Goal: Task Accomplishment & Management: Manage account settings

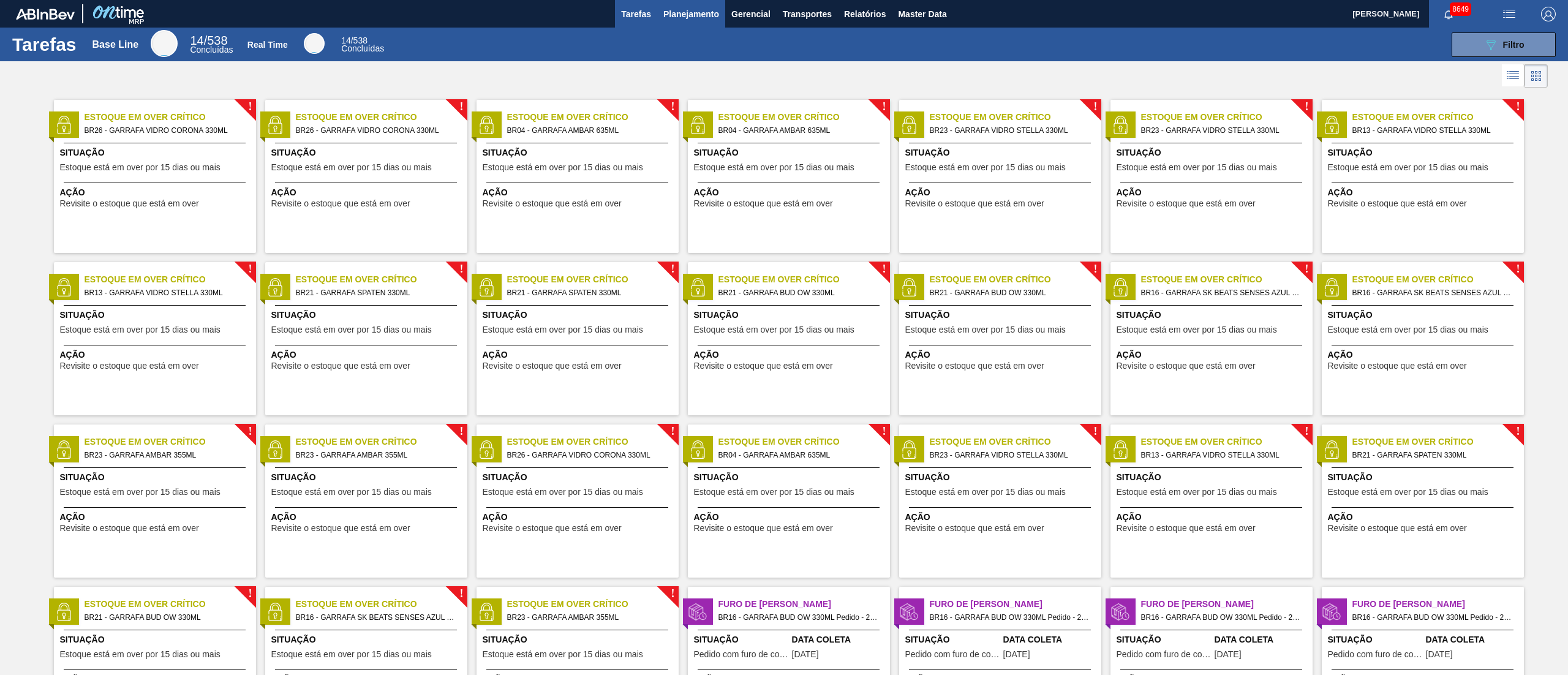
click at [709, 15] on span "Planejamento" at bounding box center [691, 14] width 56 height 15
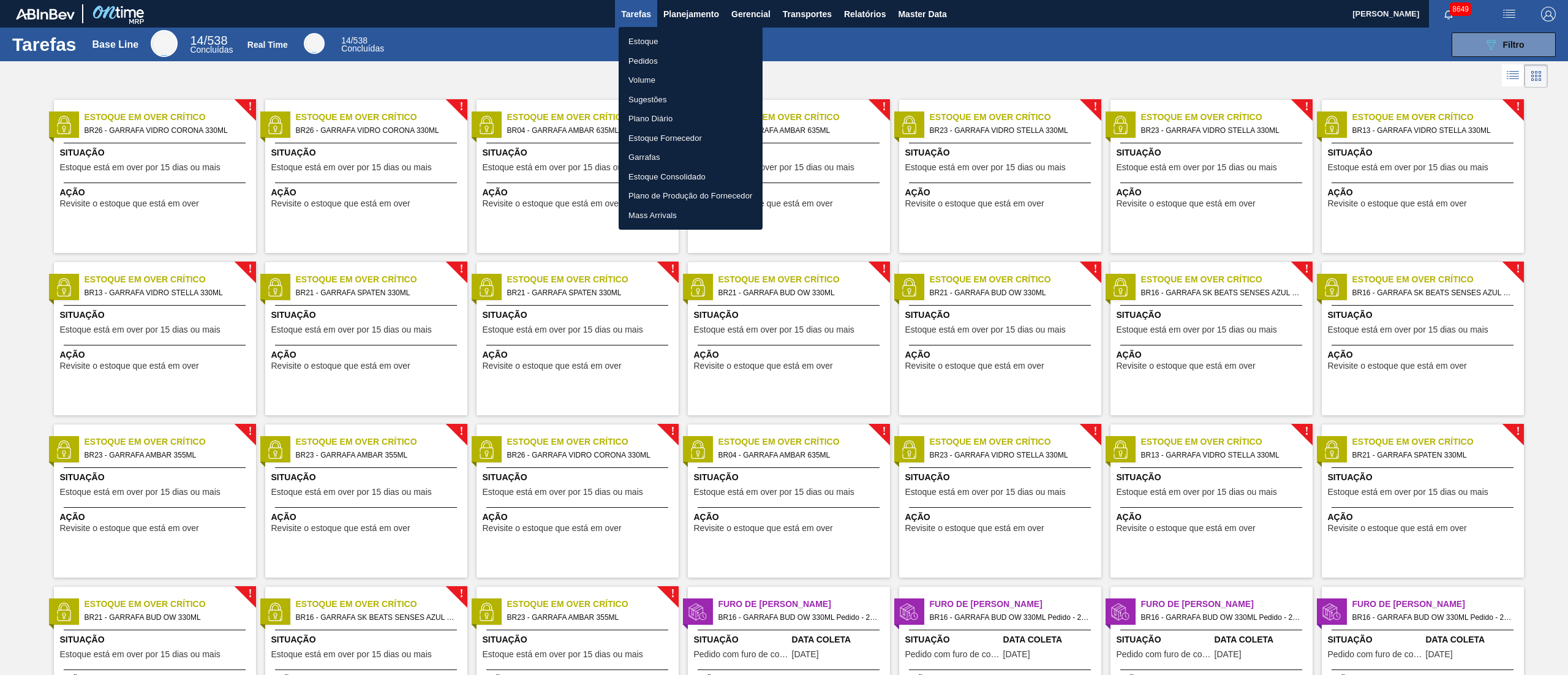
click at [655, 55] on li "Pedidos" at bounding box center [690, 61] width 144 height 19
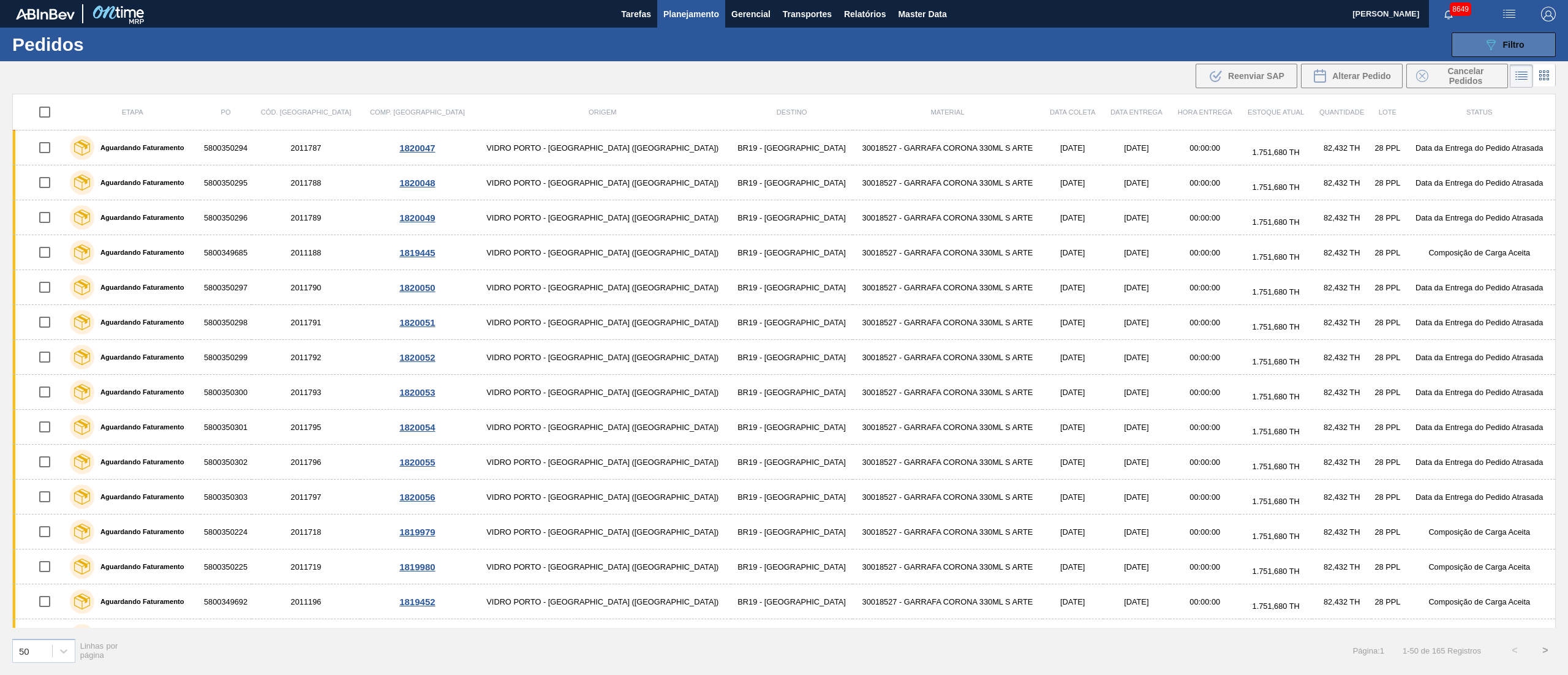
click at [1495, 48] on icon "089F7B8B-B2A5-4AFE-B5C0-19BA573D28AC" at bounding box center [1490, 45] width 15 height 15
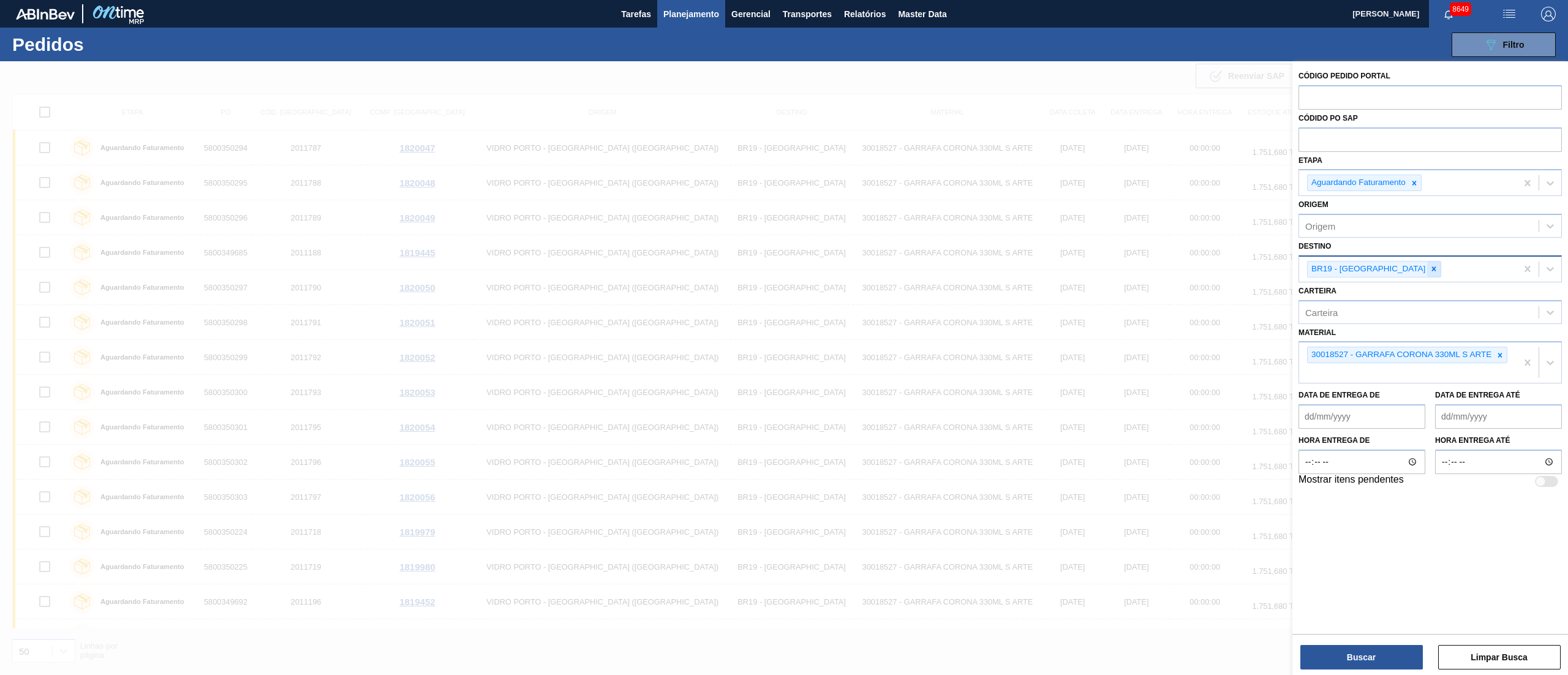
click at [1429, 268] on icon at bounding box center [1433, 269] width 9 height 9
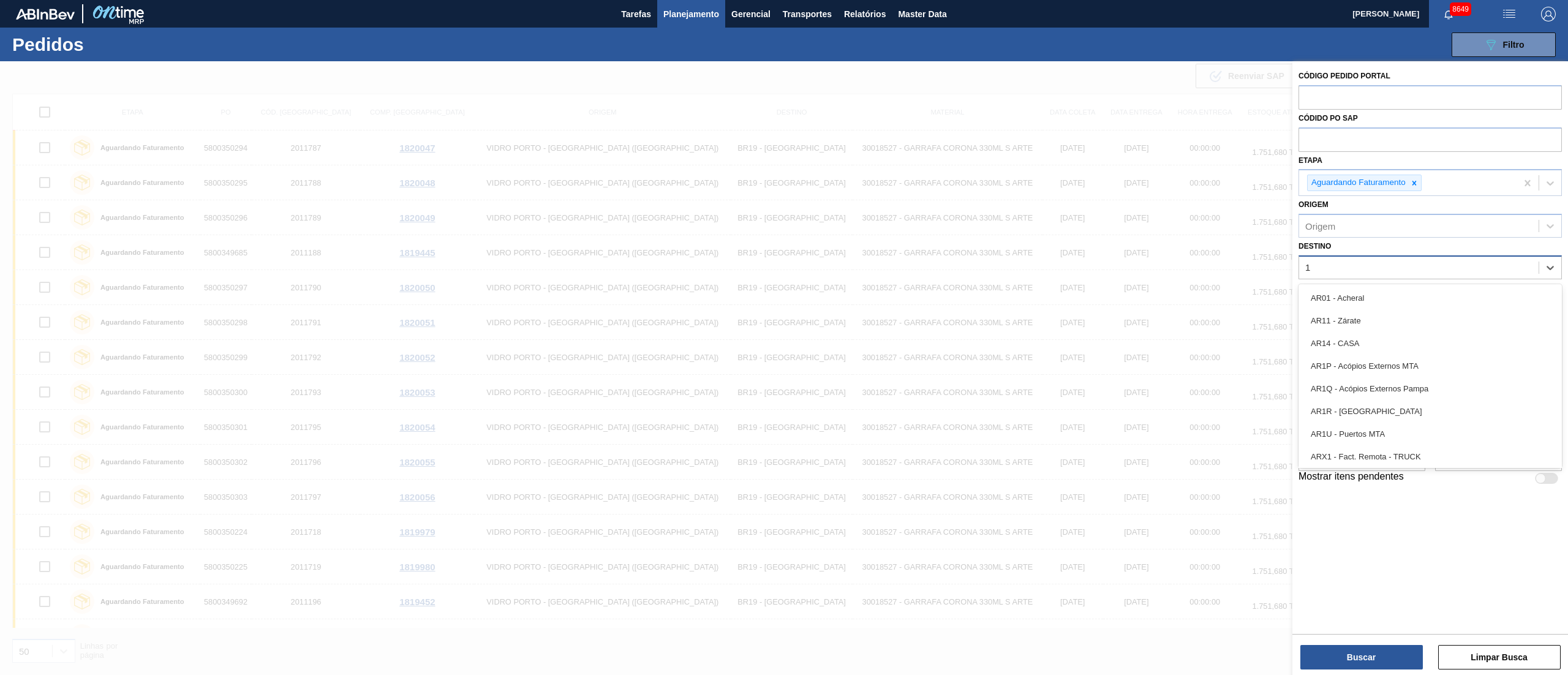
type input "19"
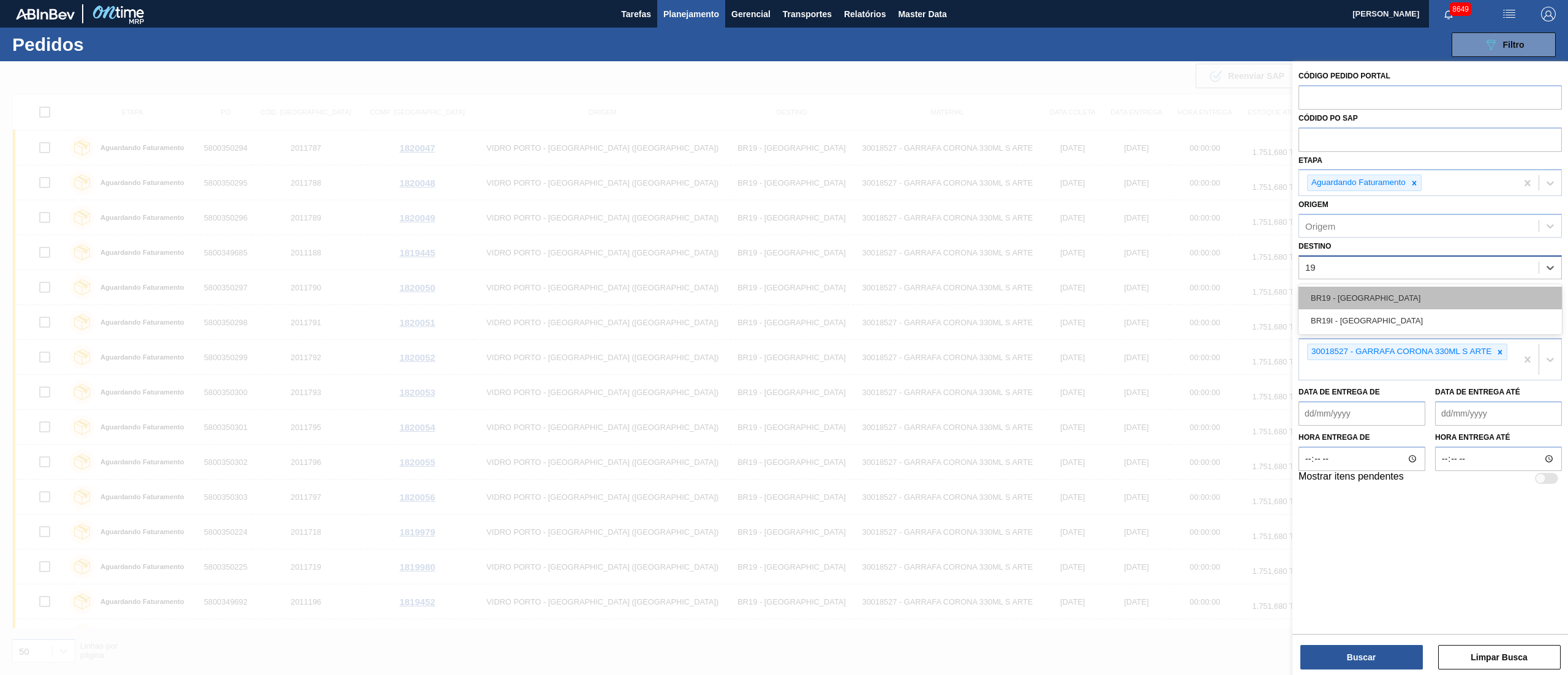
click at [1339, 300] on div "BR19 - [GEOGRAPHIC_DATA]" at bounding box center [1430, 298] width 264 height 23
click at [1505, 354] on div at bounding box center [1499, 355] width 13 height 15
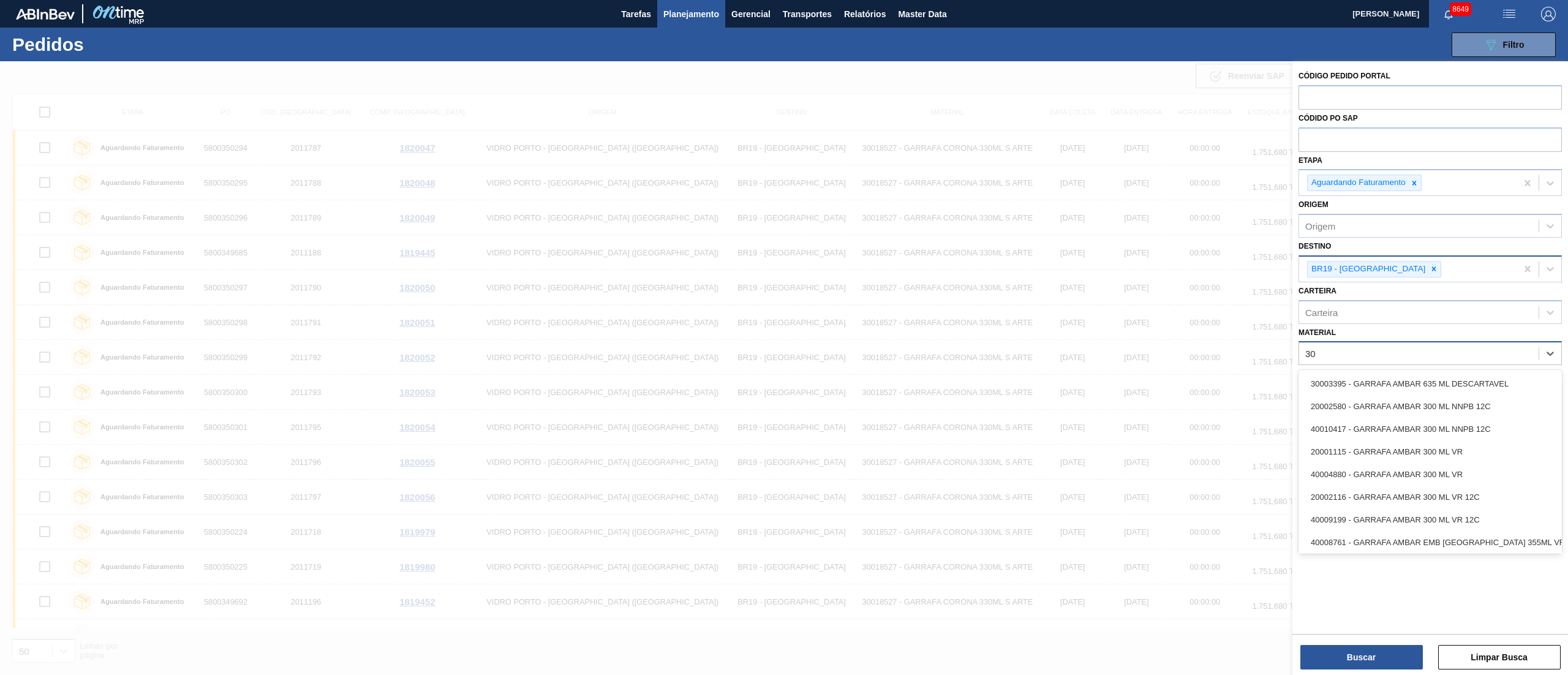
type input "3"
type input "2"
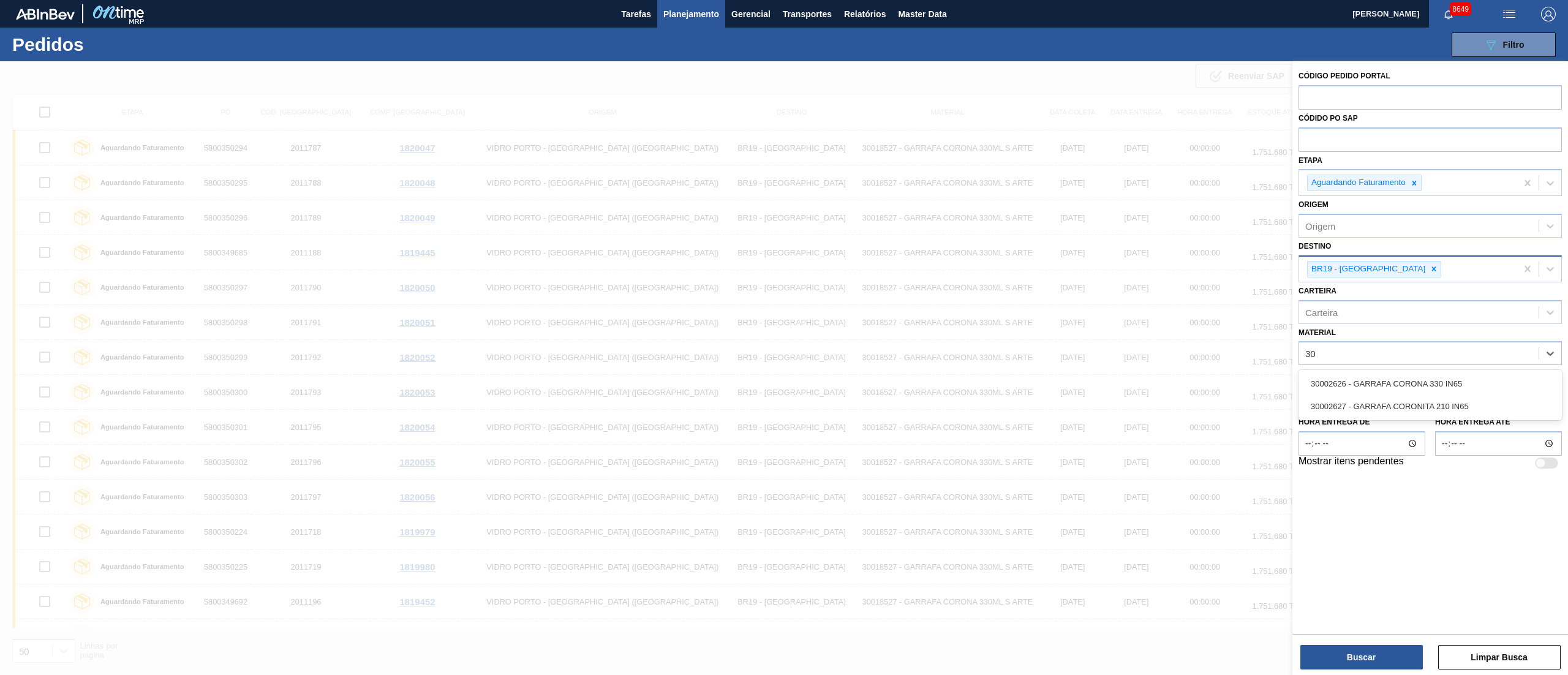
type input "3"
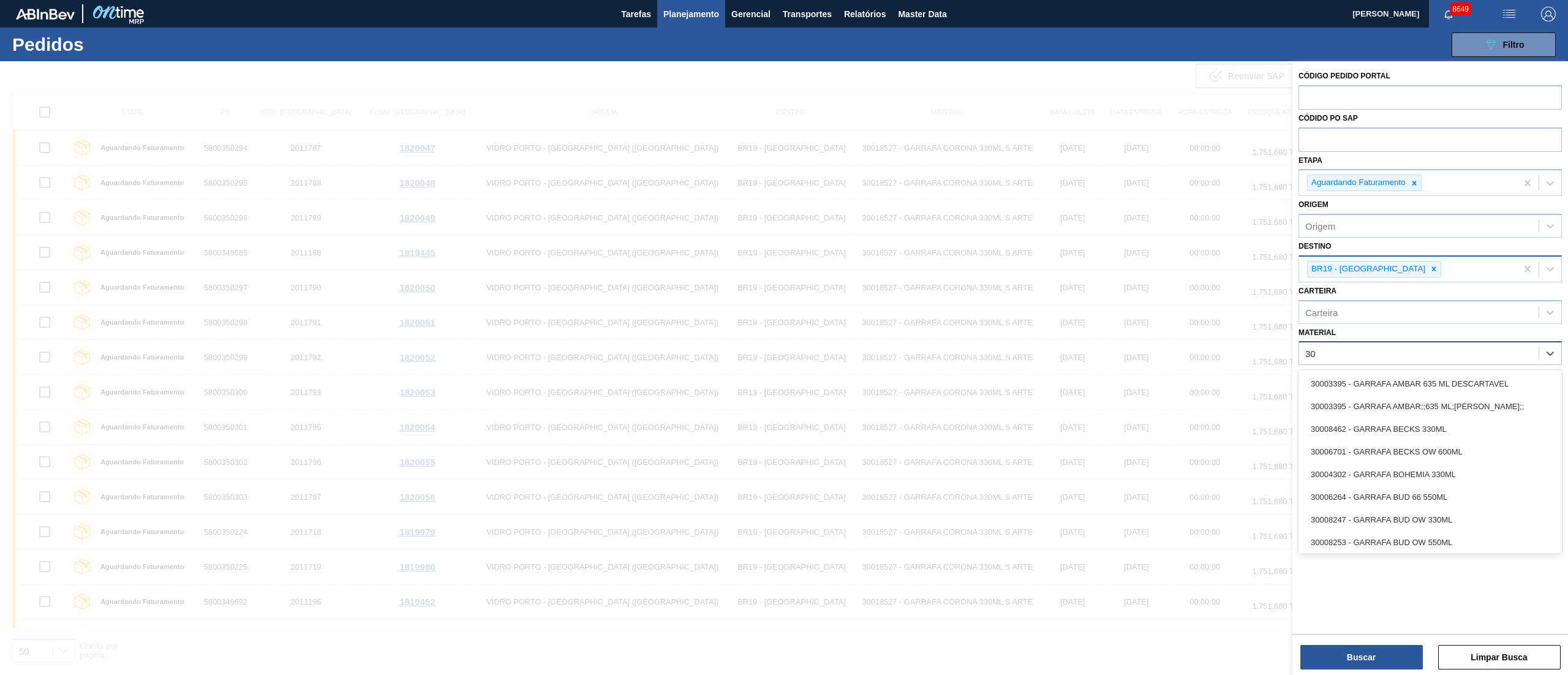
type input "3"
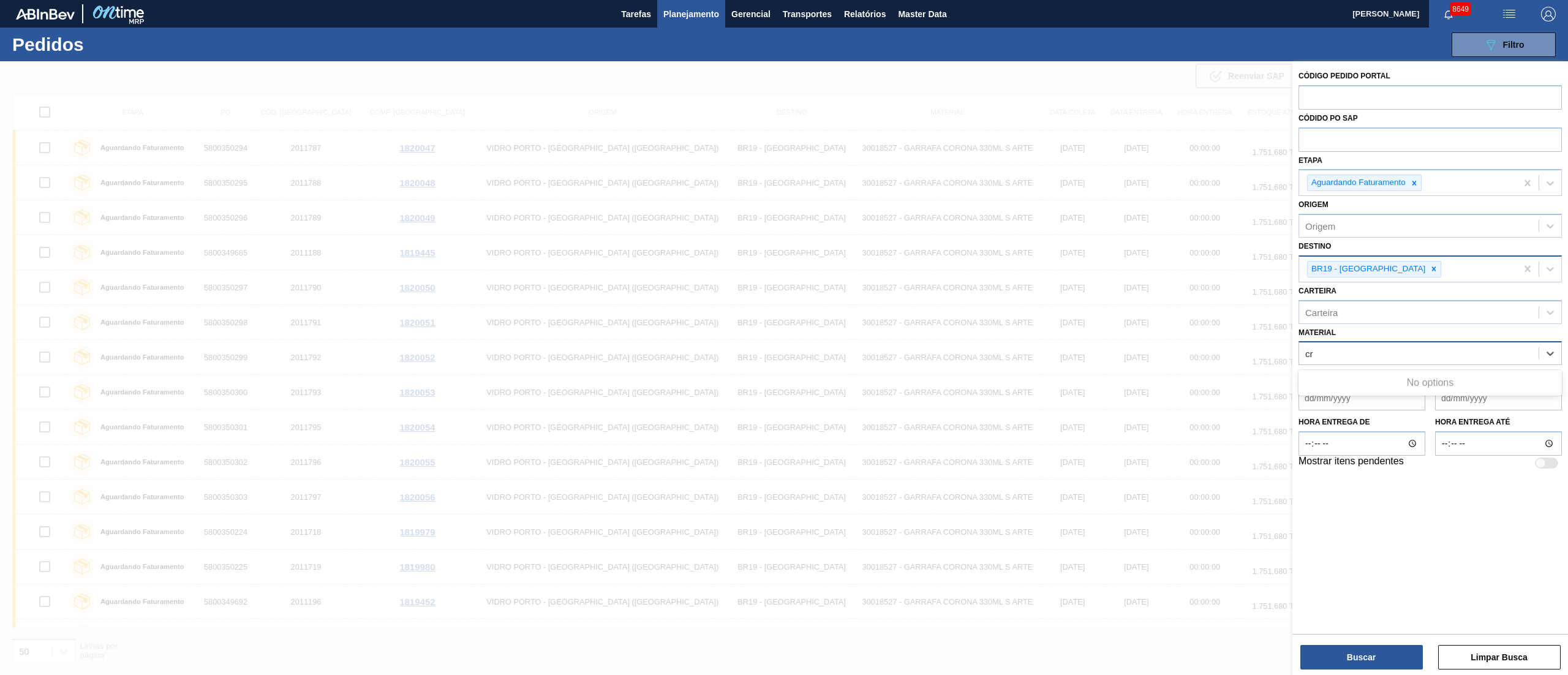
type input "c"
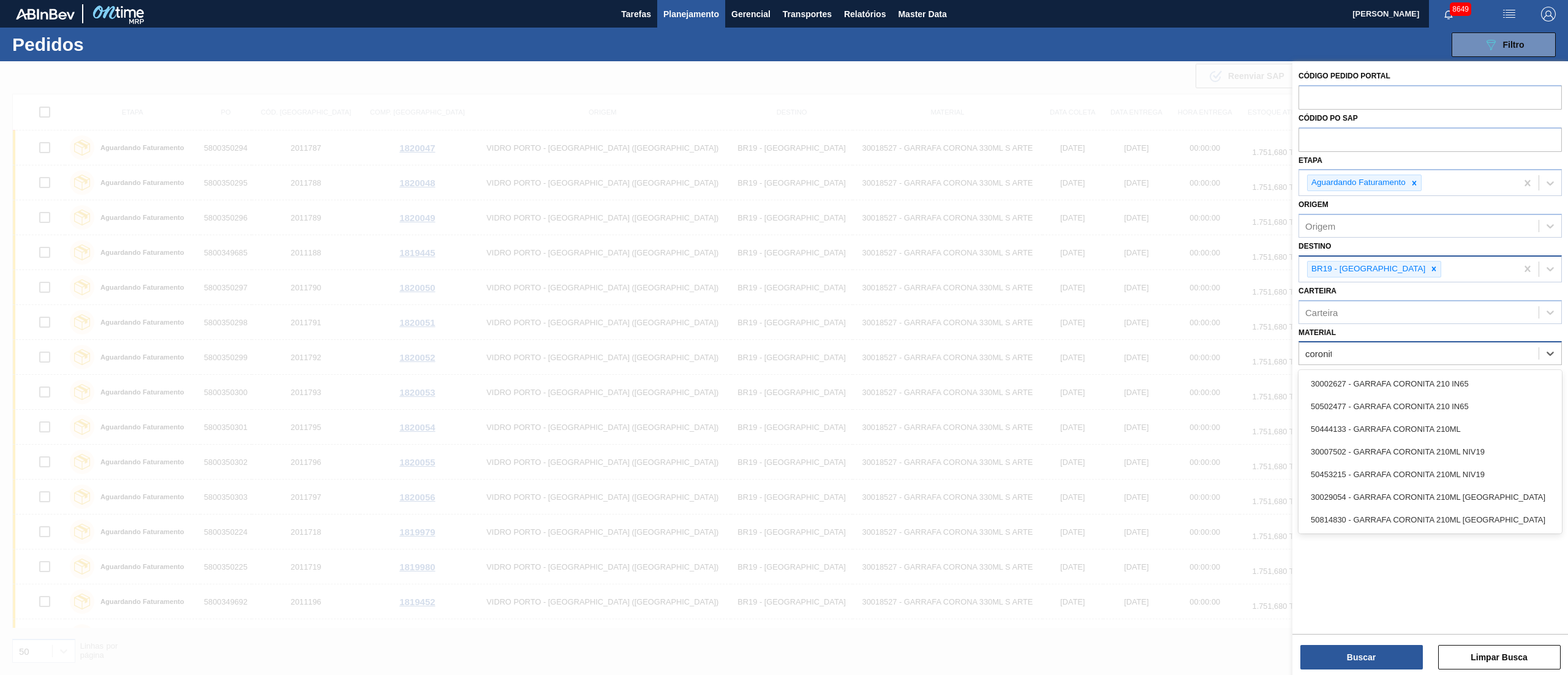
type input "coronita"
click at [1347, 388] on div "30002627 - GARRAFA CORONITA 210 IN65" at bounding box center [1430, 383] width 264 height 23
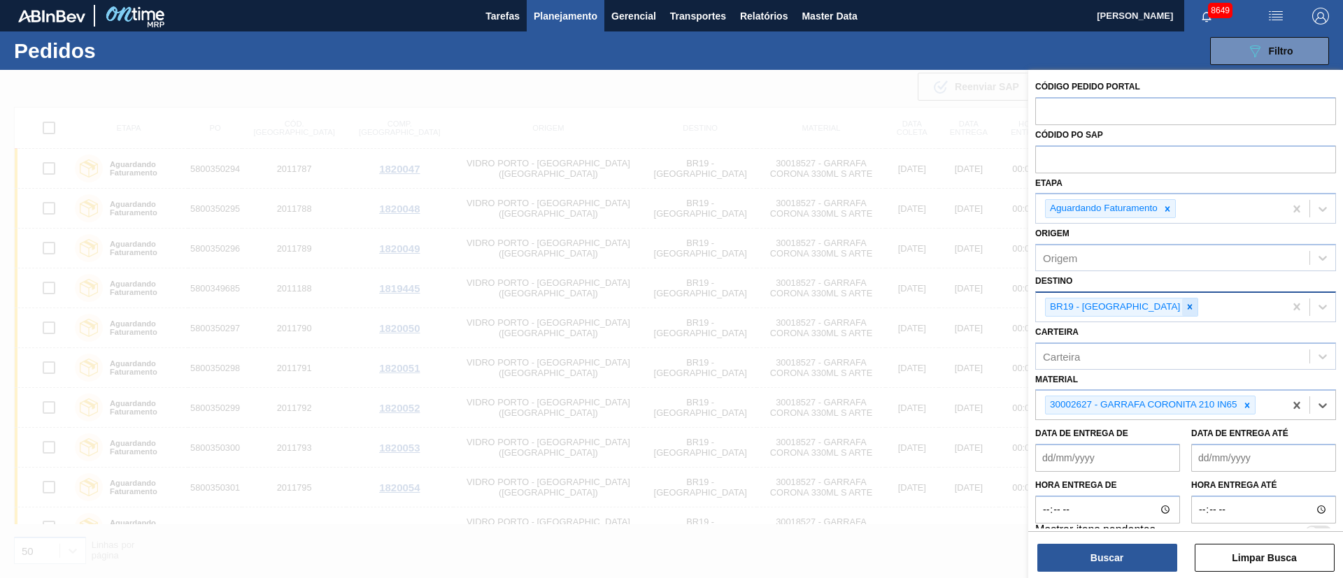
click at [1185, 310] on icon at bounding box center [1190, 307] width 10 height 10
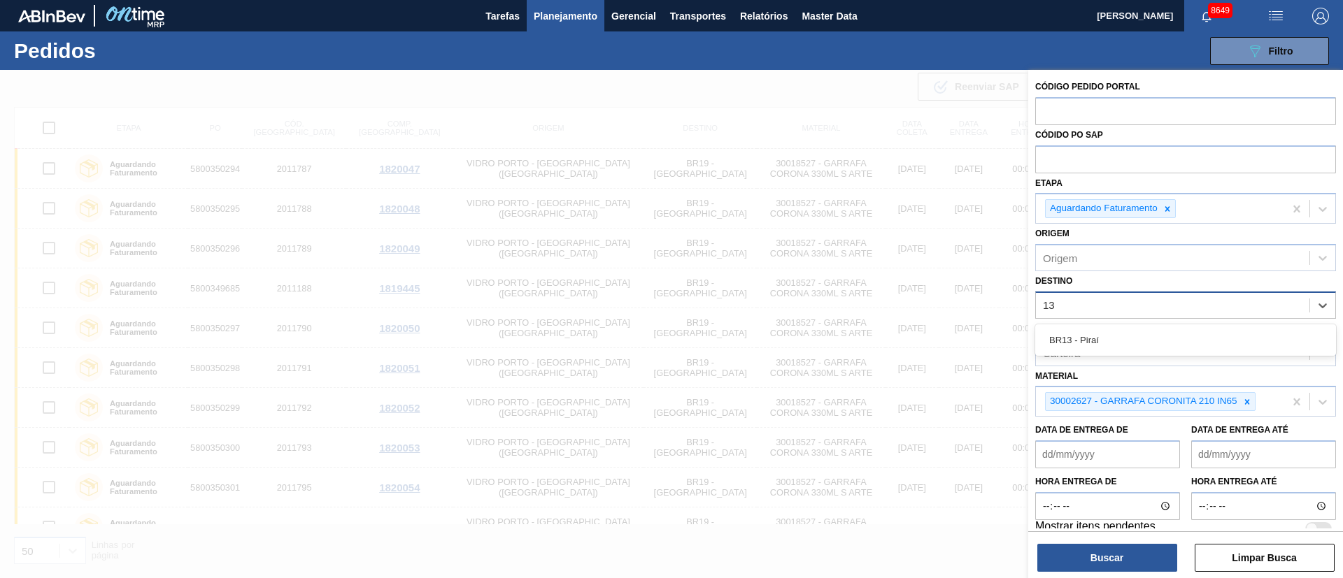
type input "1"
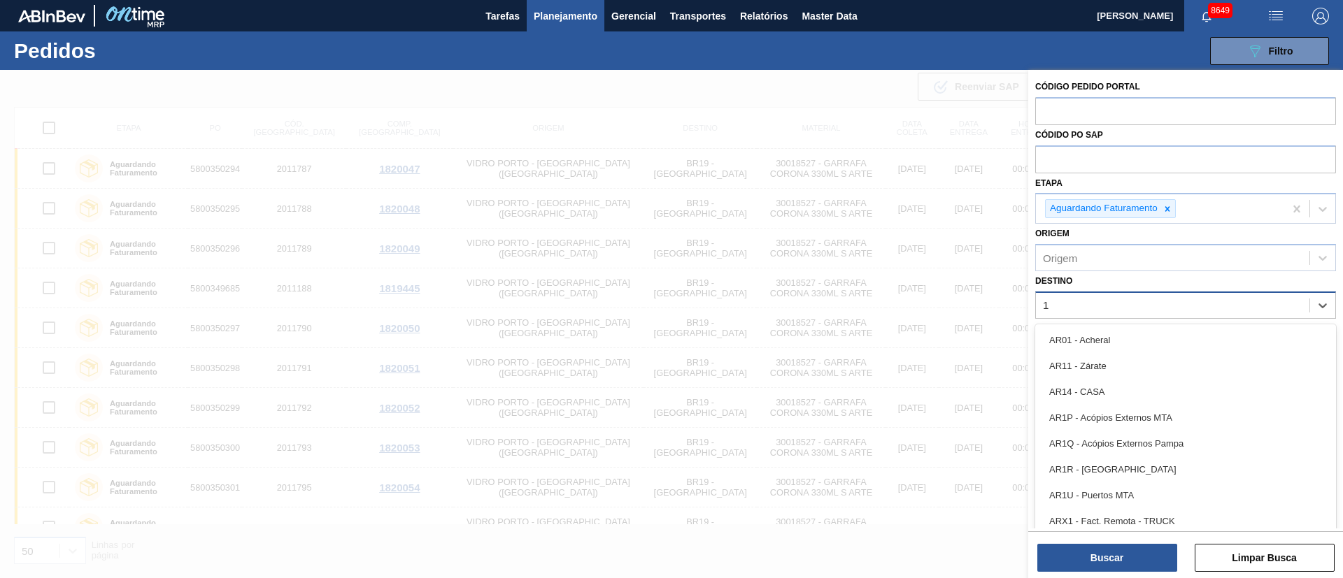
type input "19"
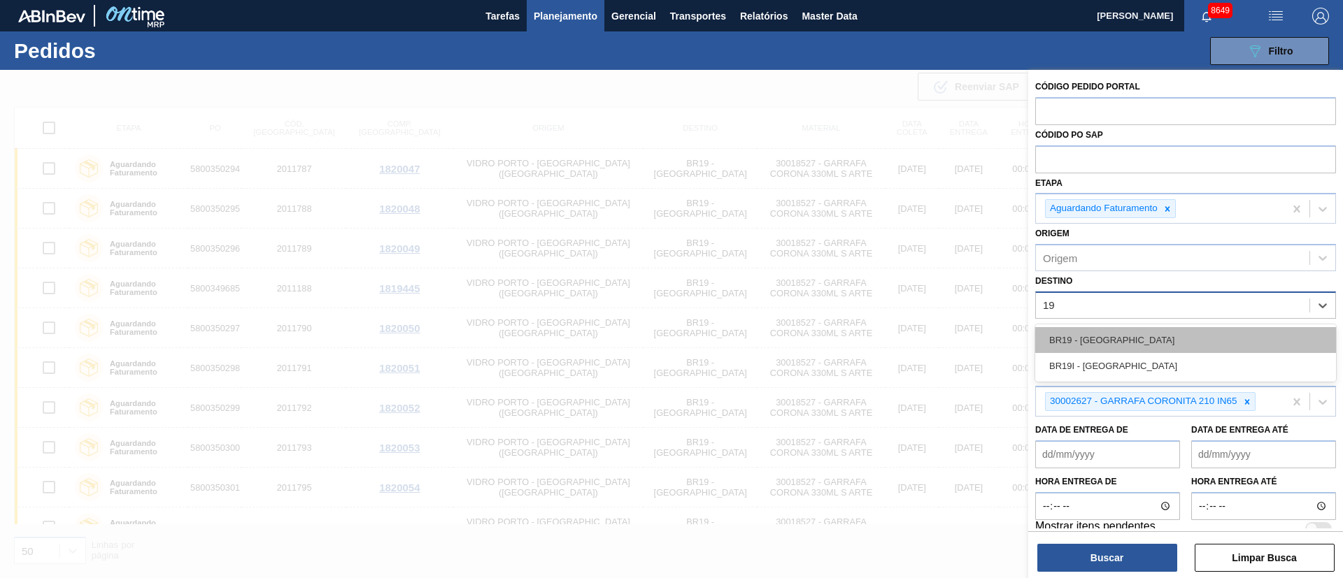
click at [1100, 350] on div "BR19 - [GEOGRAPHIC_DATA]" at bounding box center [1185, 340] width 301 height 26
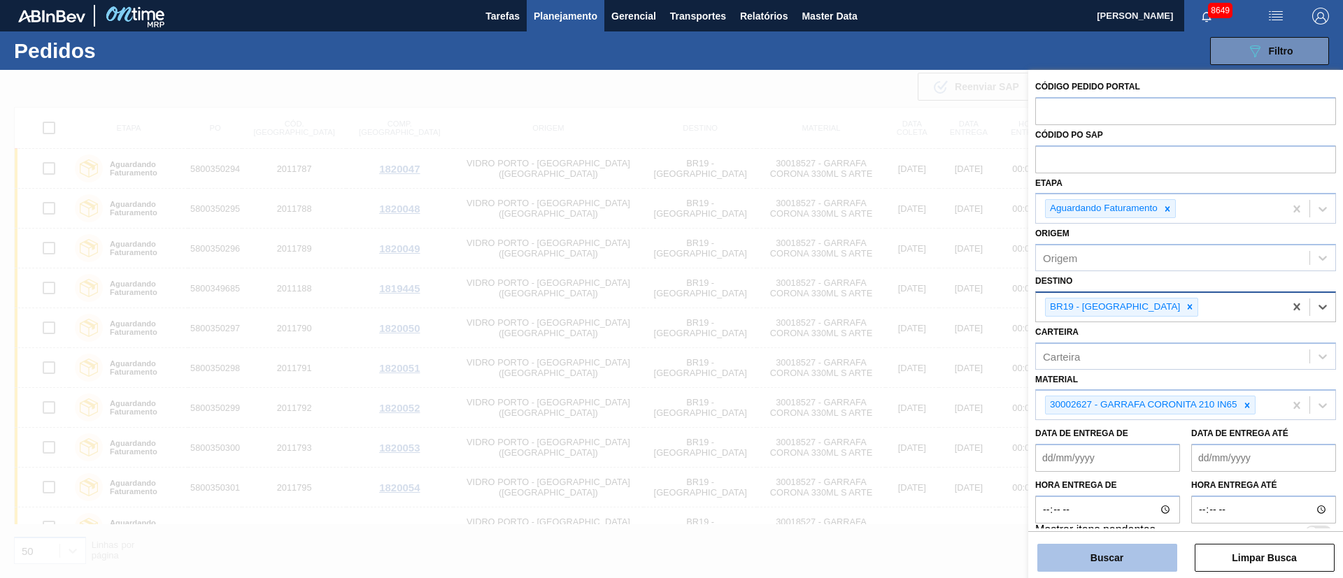
click at [1101, 563] on button "Buscar" at bounding box center [1107, 558] width 140 height 28
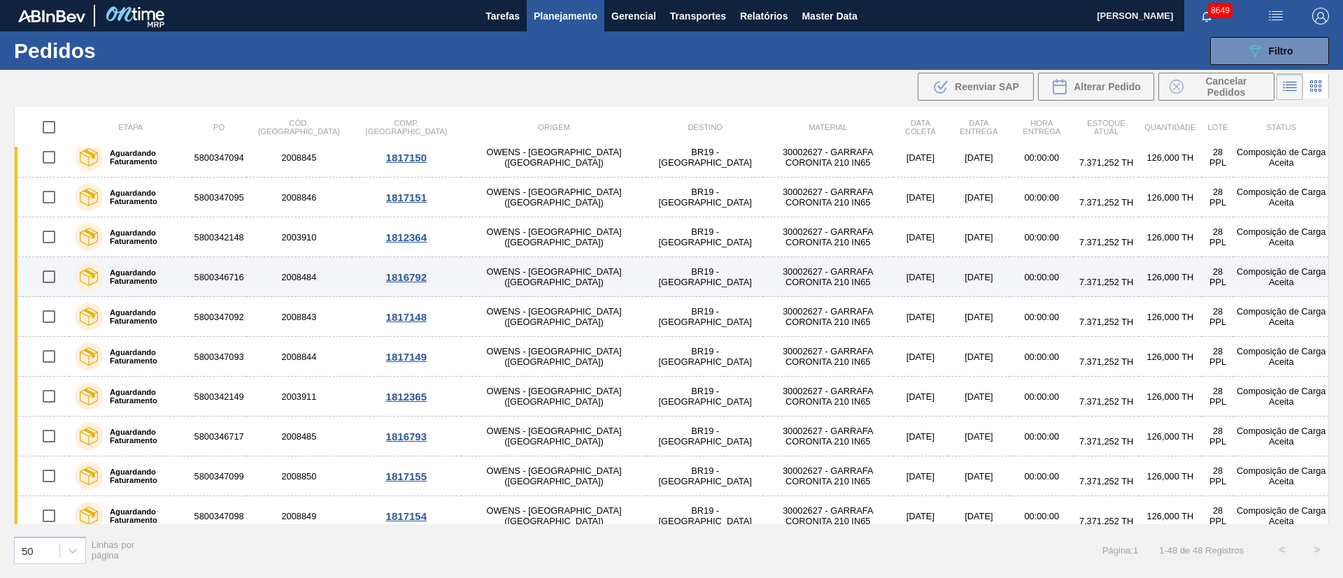
scroll to position [1538, 0]
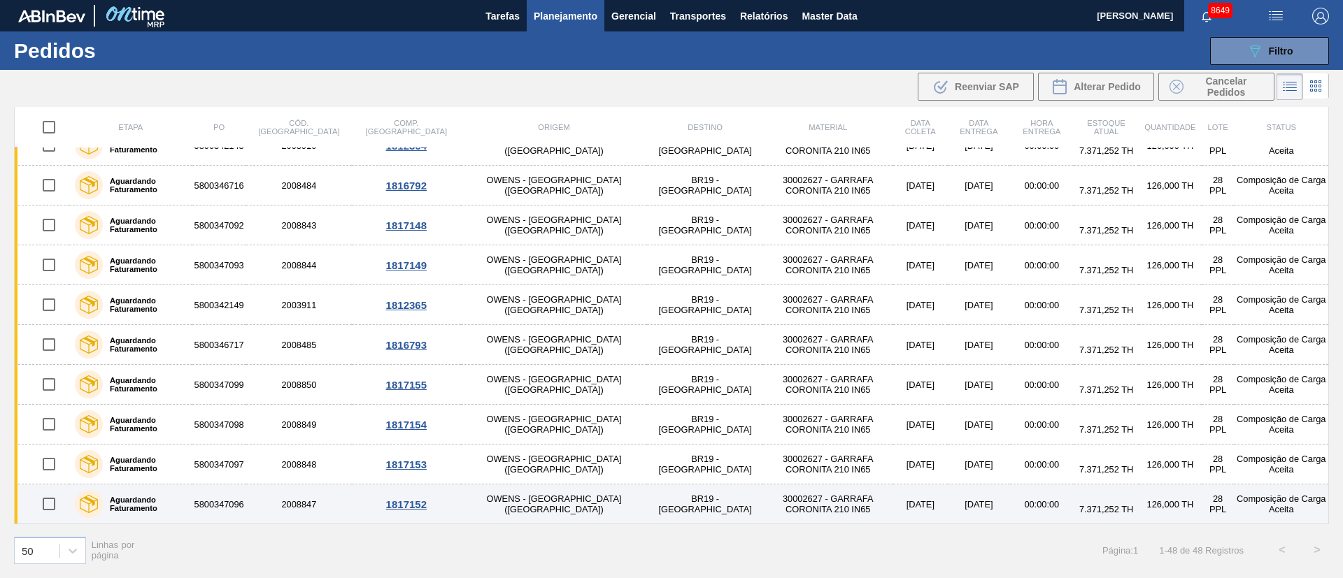
click at [53, 502] on input "checkbox" at bounding box center [48, 504] width 29 height 29
checkbox input "true"
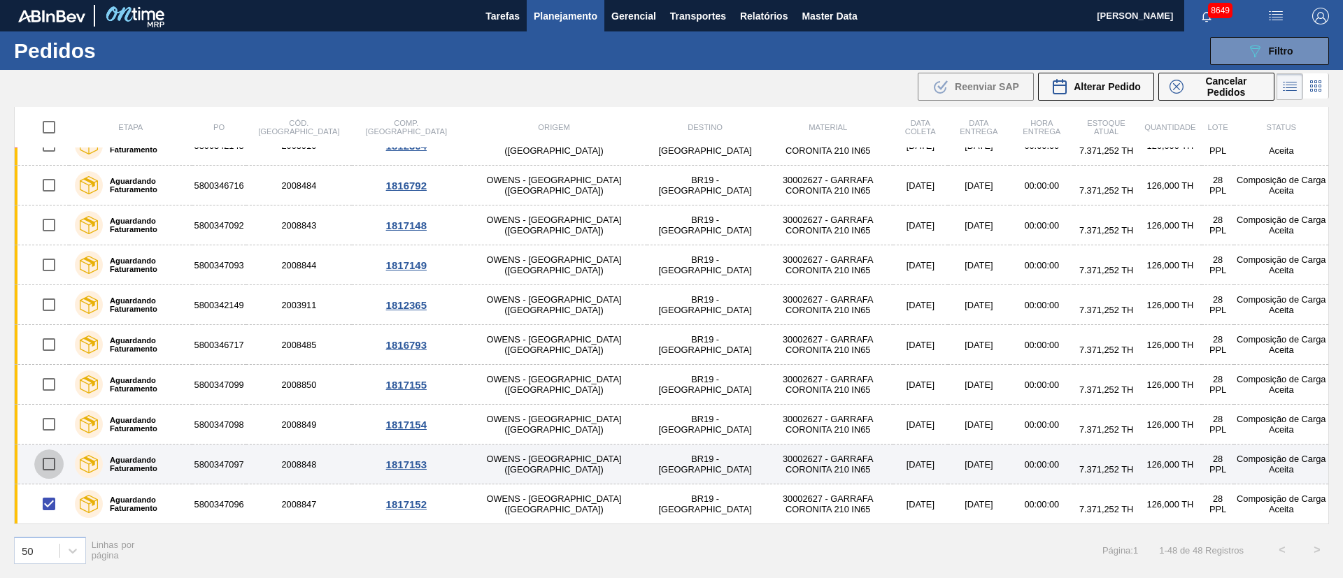
click at [54, 467] on input "checkbox" at bounding box center [48, 464] width 29 height 29
checkbox input "true"
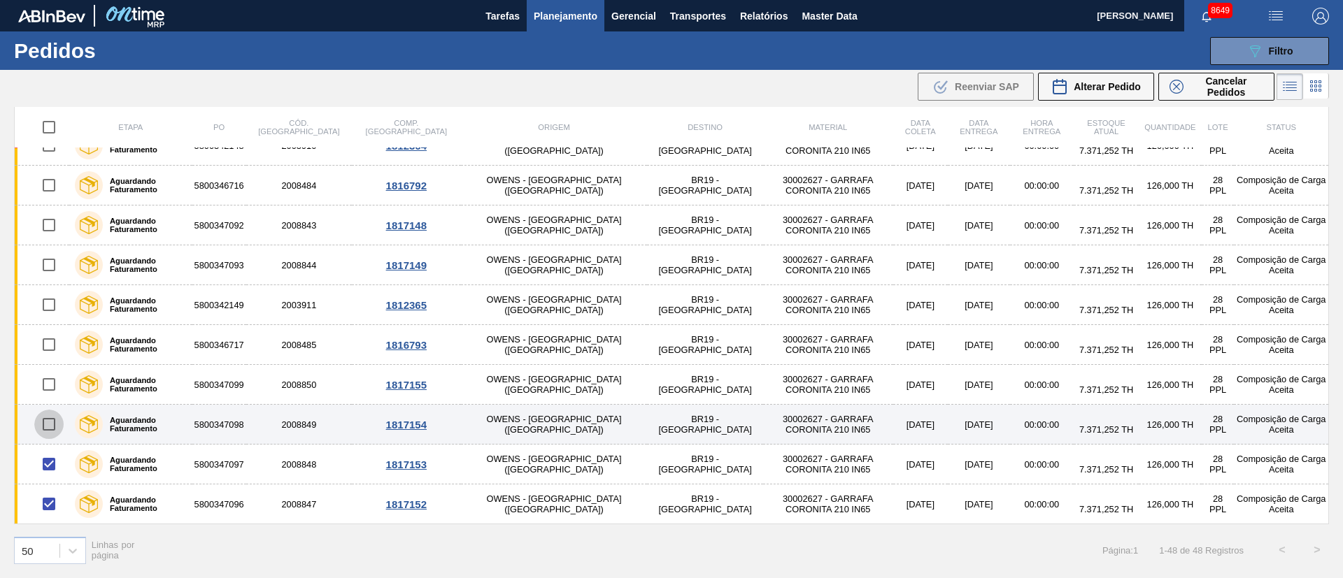
click at [55, 429] on input "checkbox" at bounding box center [48, 424] width 29 height 29
checkbox input "true"
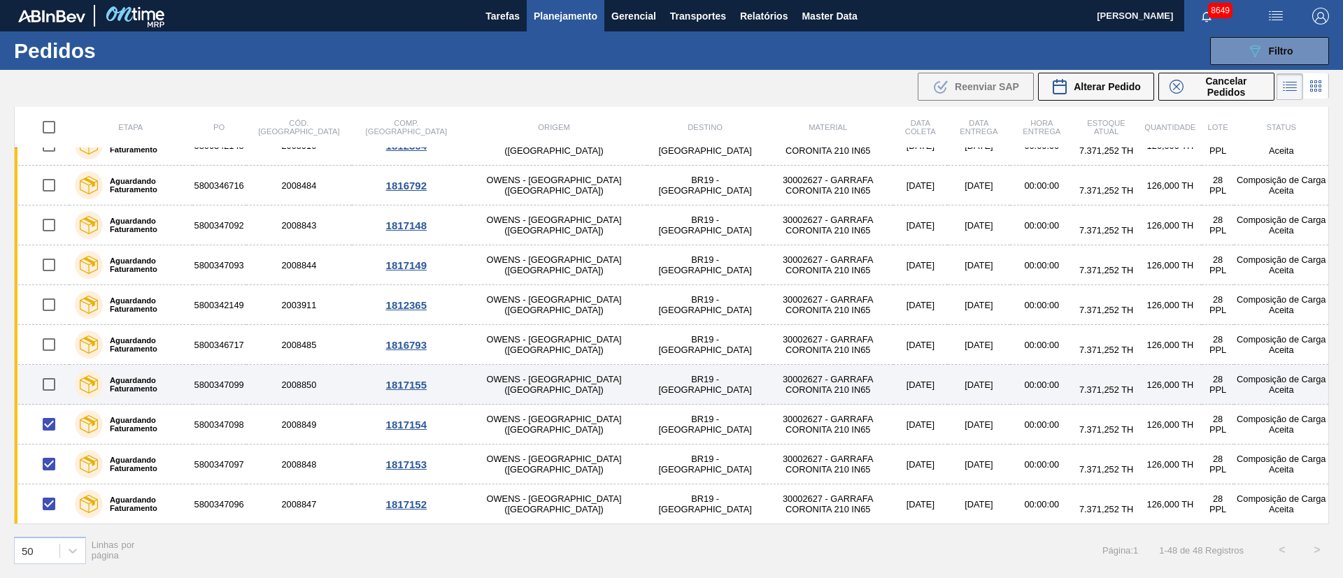
click at [51, 376] on input "checkbox" at bounding box center [48, 384] width 29 height 29
checkbox input "true"
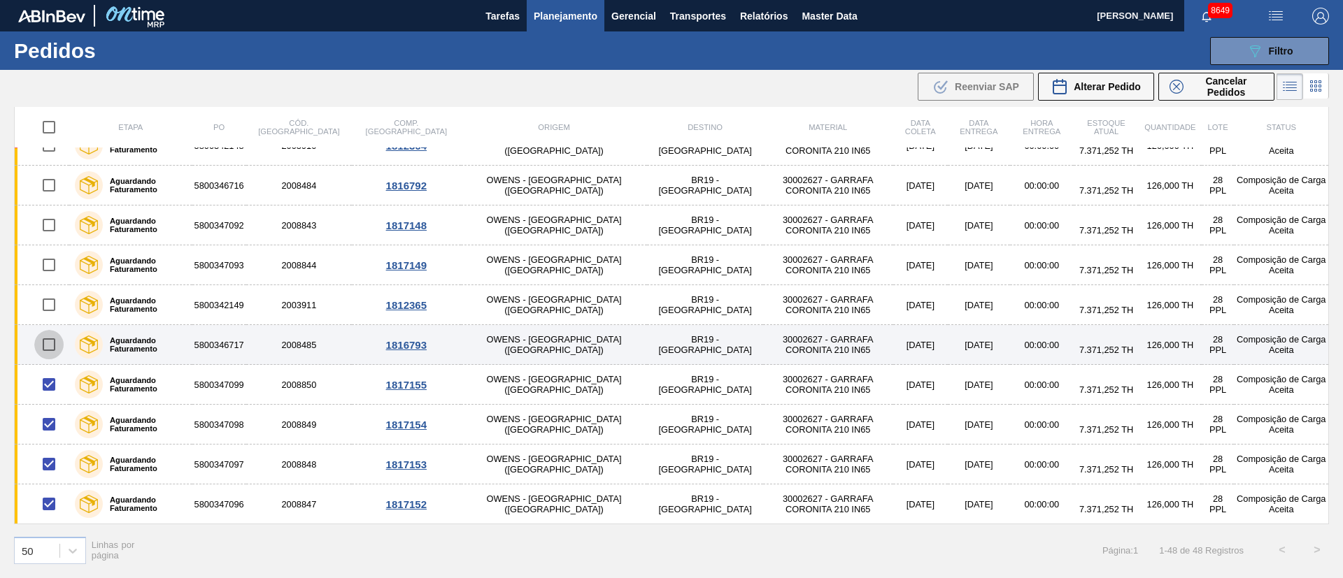
click at [45, 343] on input "checkbox" at bounding box center [48, 344] width 29 height 29
checkbox input "true"
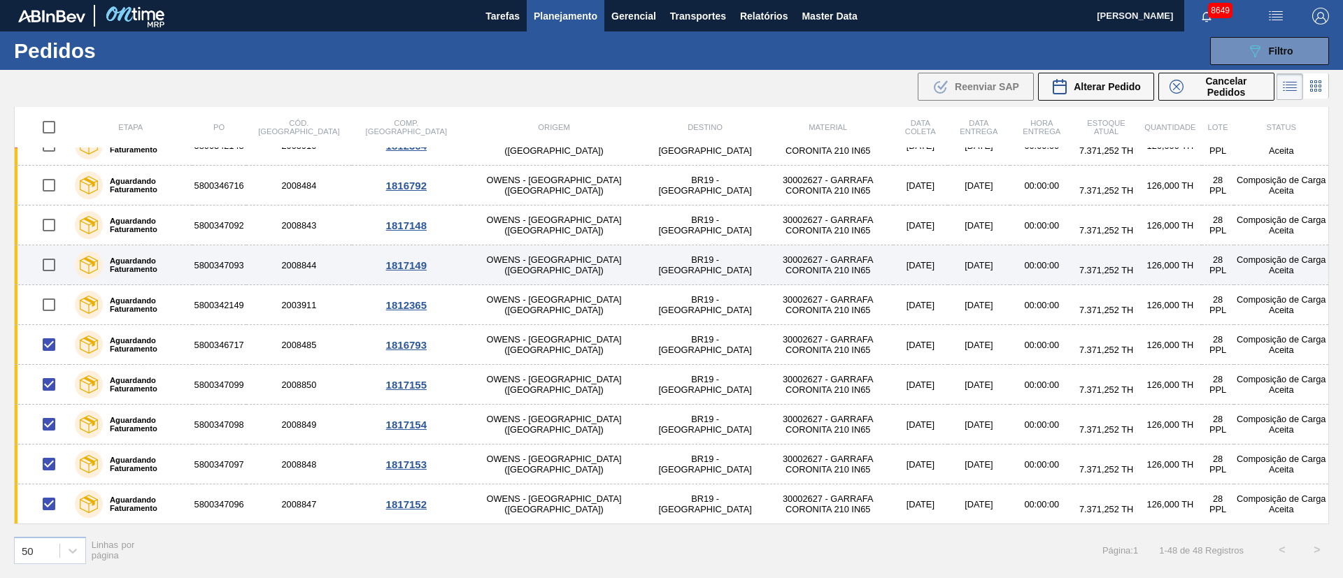
drag, startPoint x: 53, startPoint y: 301, endPoint x: 54, endPoint y: 265, distance: 36.4
click at [53, 299] on input "checkbox" at bounding box center [48, 304] width 29 height 29
checkbox input "true"
click at [53, 261] on input "checkbox" at bounding box center [48, 264] width 29 height 29
checkbox input "true"
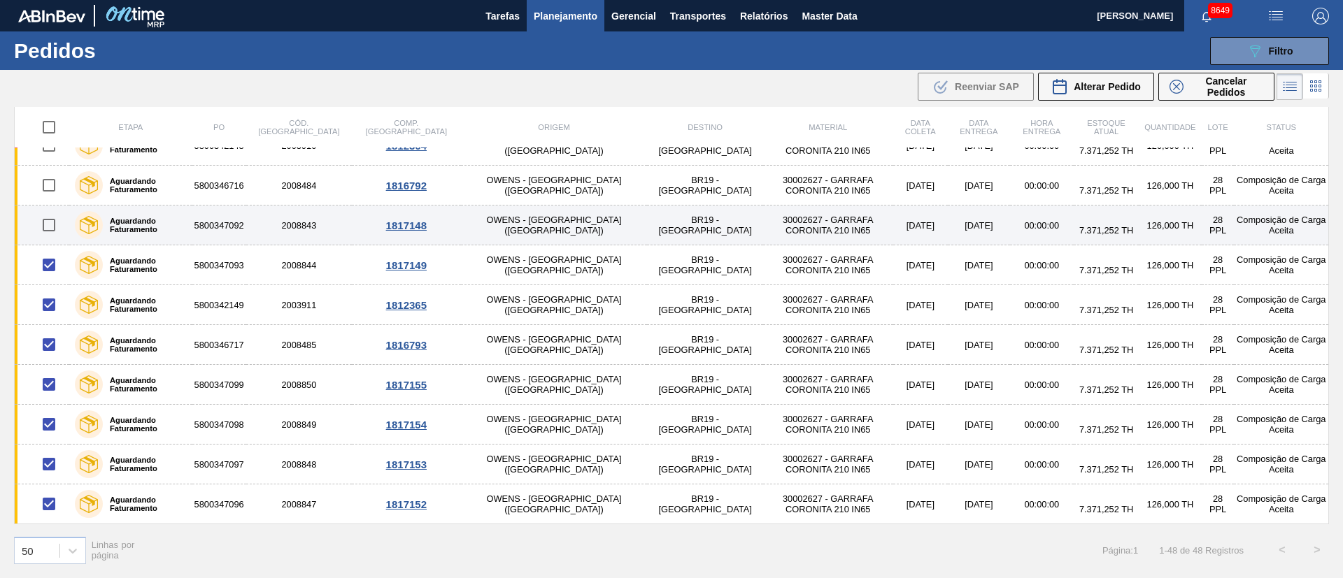
click at [50, 222] on input "checkbox" at bounding box center [48, 225] width 29 height 29
checkbox input "true"
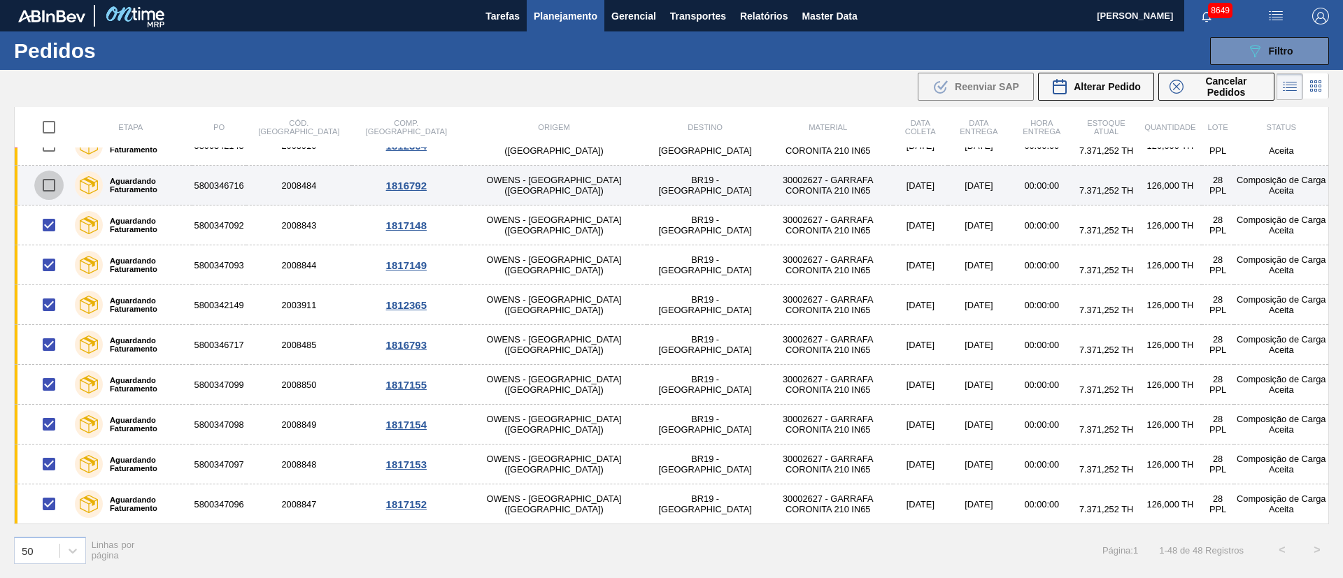
click at [50, 194] on input "checkbox" at bounding box center [48, 185] width 29 height 29
checkbox input "true"
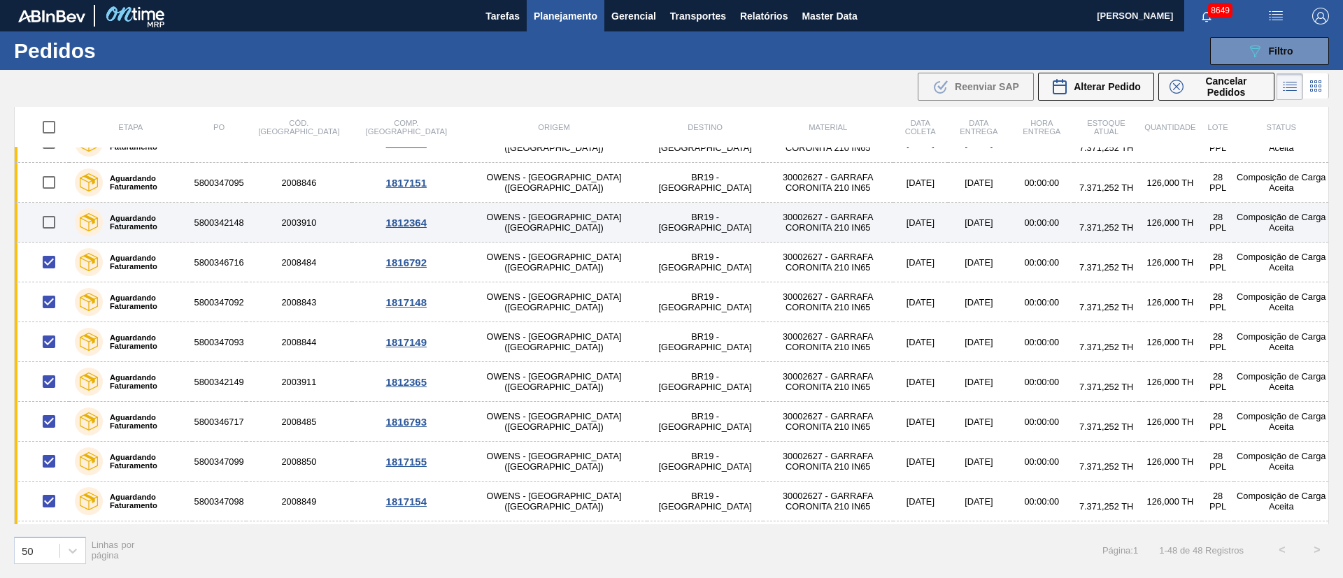
scroll to position [1433, 0]
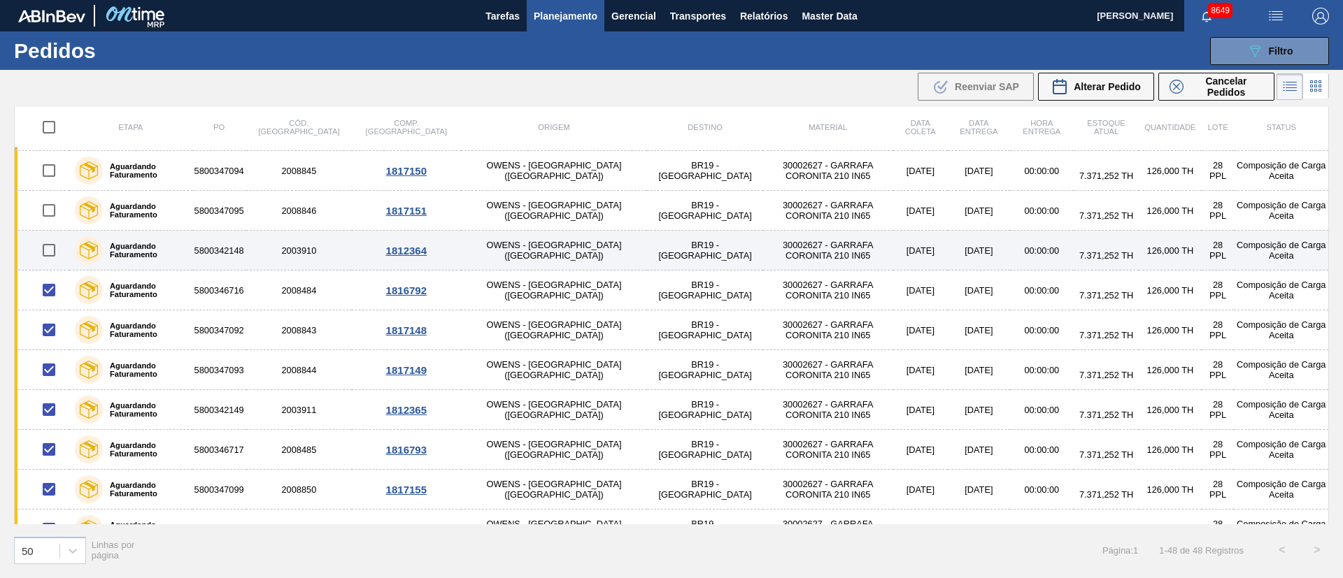
click at [55, 252] on input "checkbox" at bounding box center [48, 250] width 29 height 29
click at [51, 253] on input "checkbox" at bounding box center [48, 250] width 29 height 29
checkbox input "false"
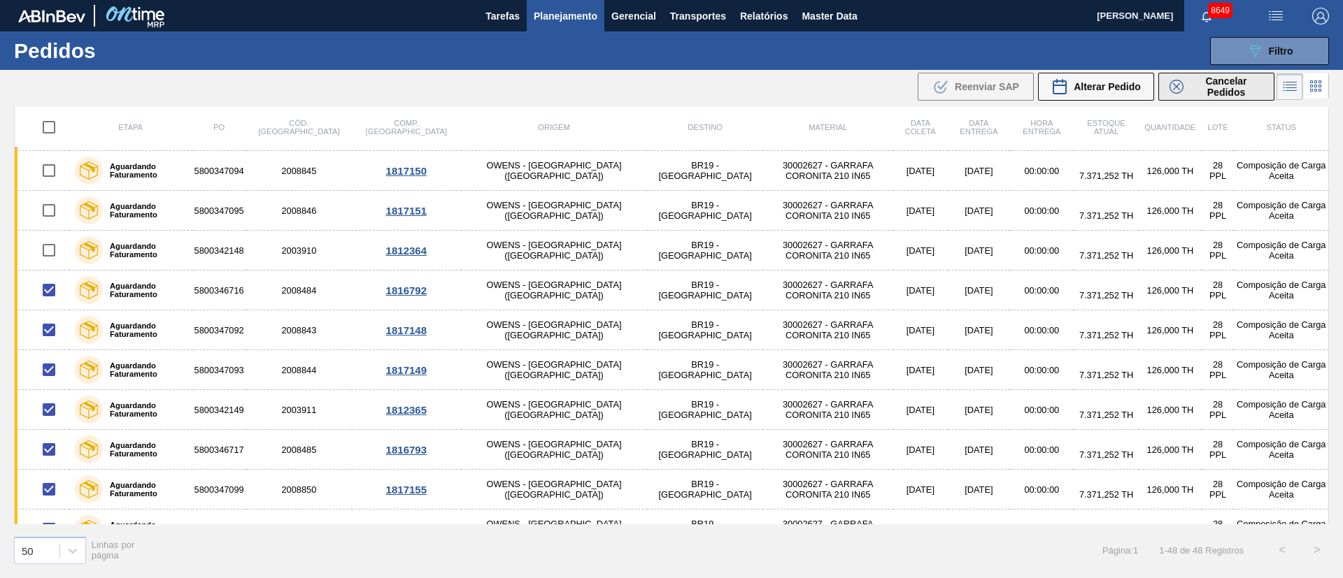
click at [1212, 81] on span "Cancelar Pedidos" at bounding box center [1226, 87] width 74 height 22
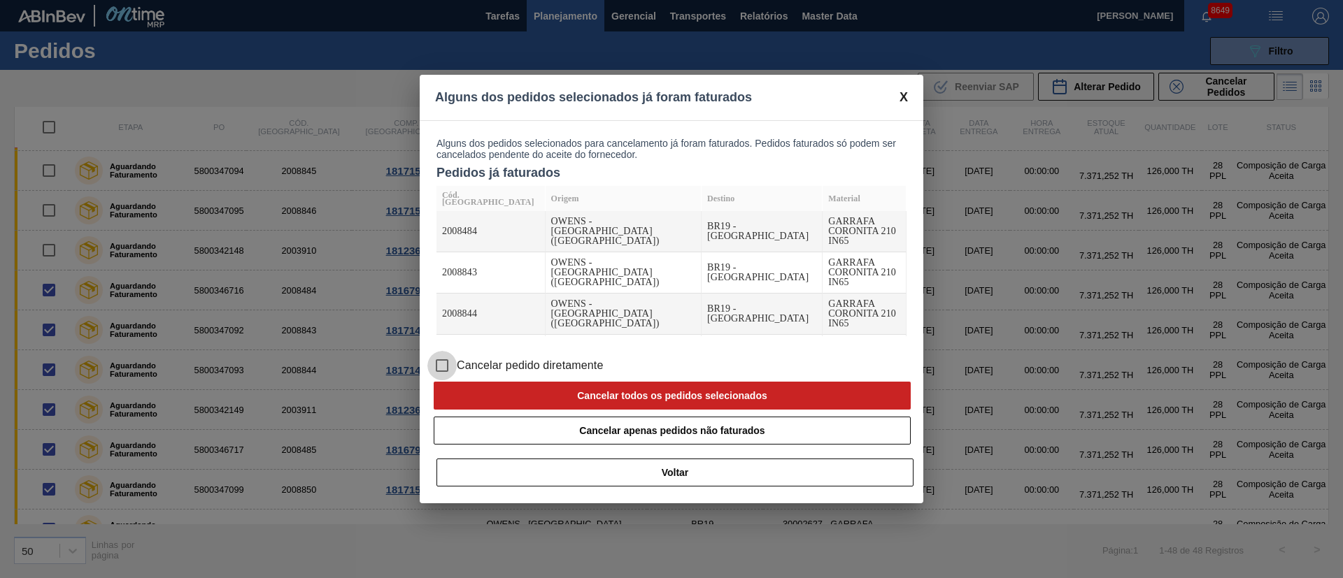
drag, startPoint x: 441, startPoint y: 367, endPoint x: 462, endPoint y: 378, distance: 23.8
click at [441, 368] on input "Cancelar pedido diretamente" at bounding box center [441, 365] width 29 height 29
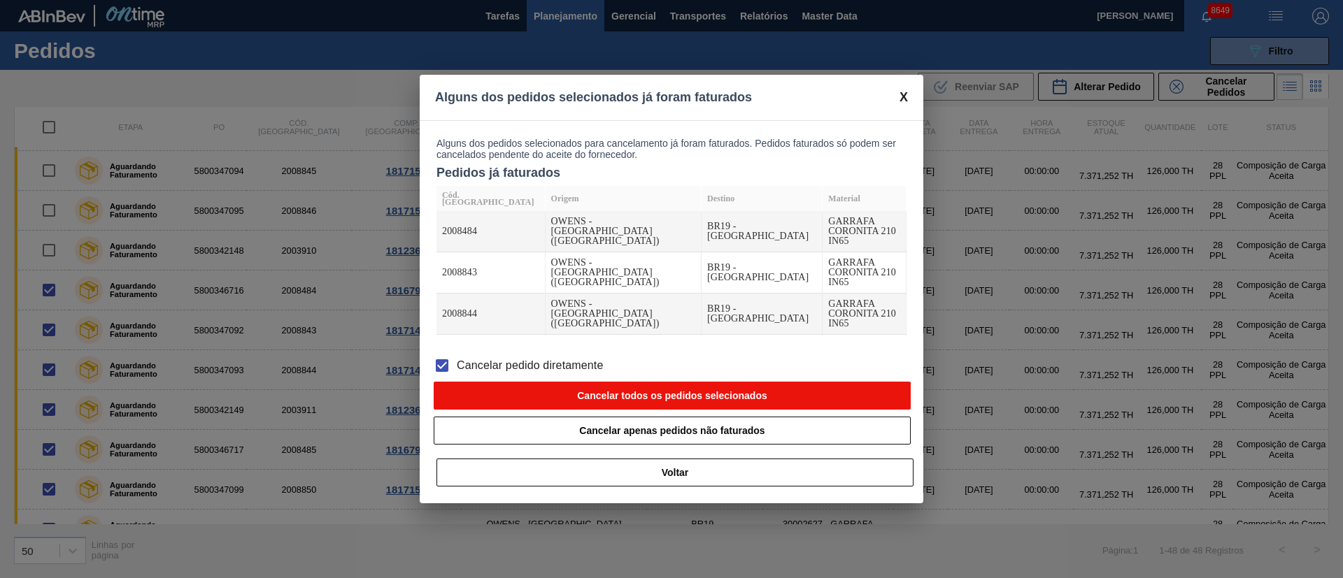
click at [532, 399] on button "Cancelar todos os pedidos selecionados" at bounding box center [672, 396] width 477 height 28
checkbox input "false"
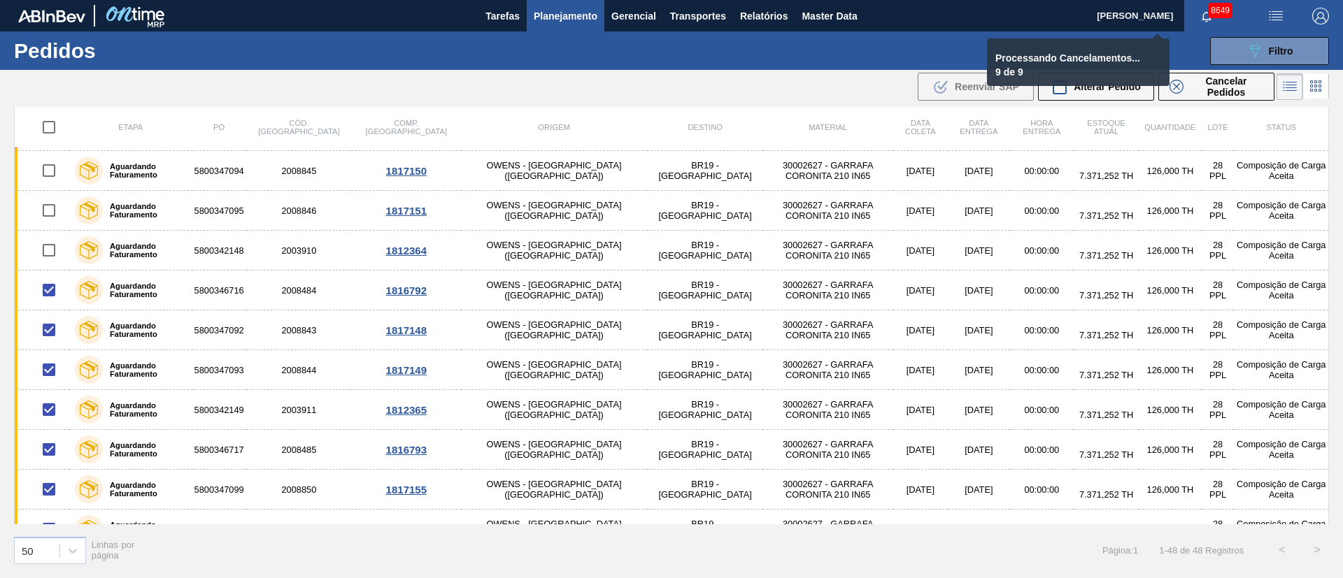
checkbox input "false"
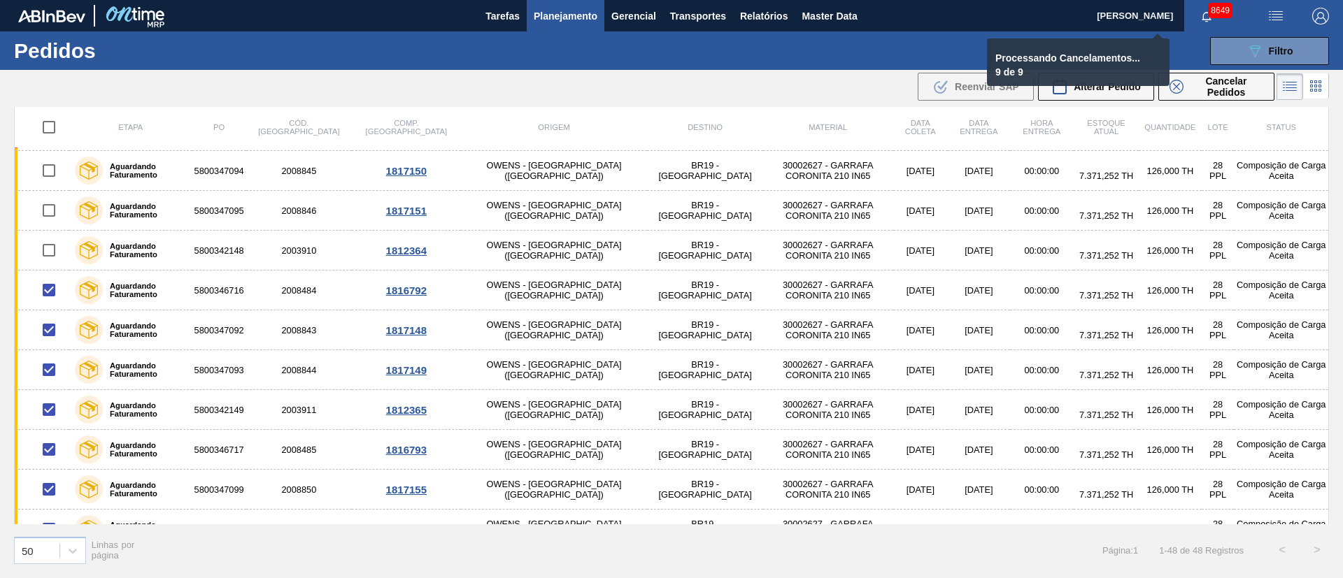
checkbox input "false"
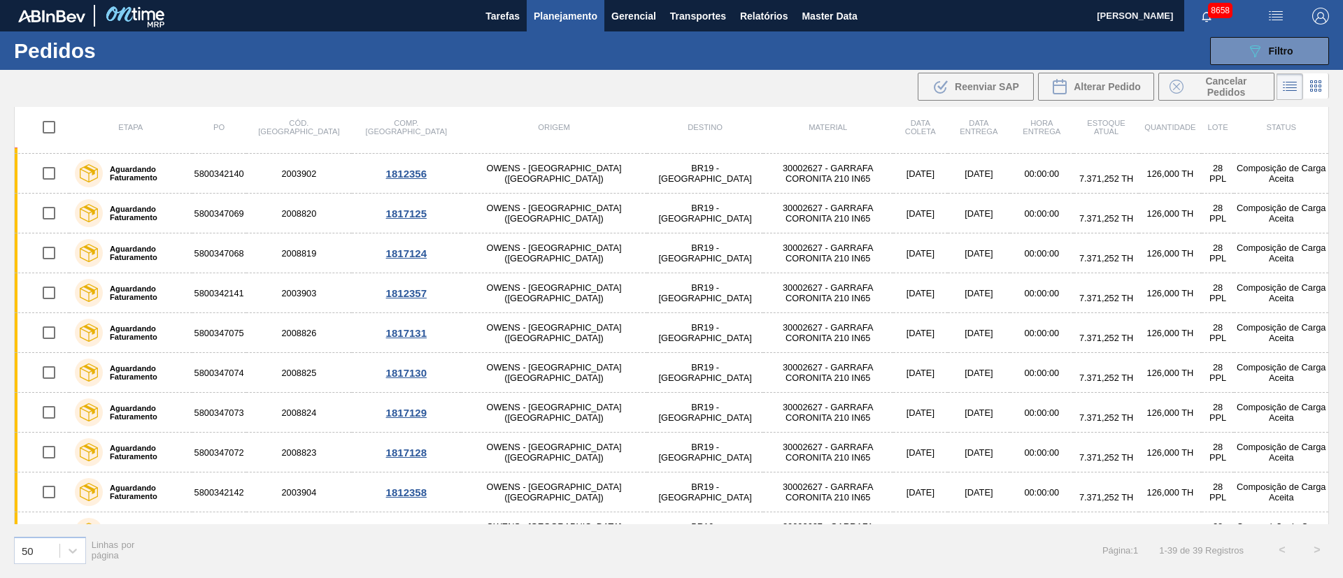
scroll to position [0, 0]
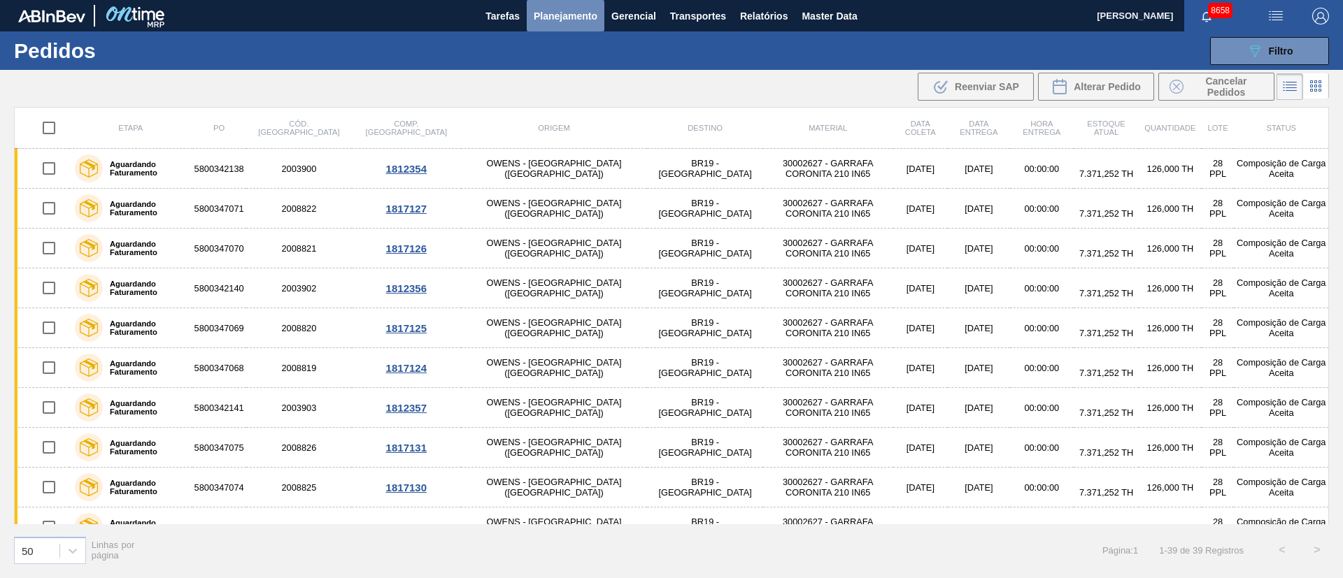
click at [590, 11] on span "Planejamento" at bounding box center [566, 16] width 64 height 17
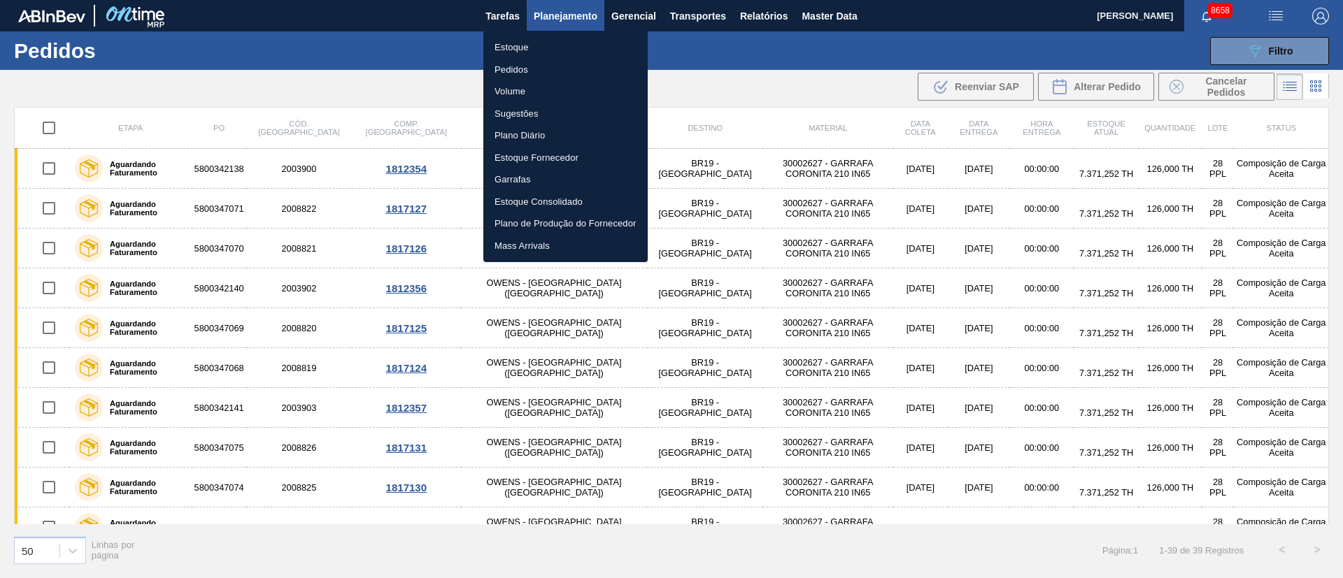
click at [524, 72] on li "Pedidos" at bounding box center [565, 70] width 164 height 22
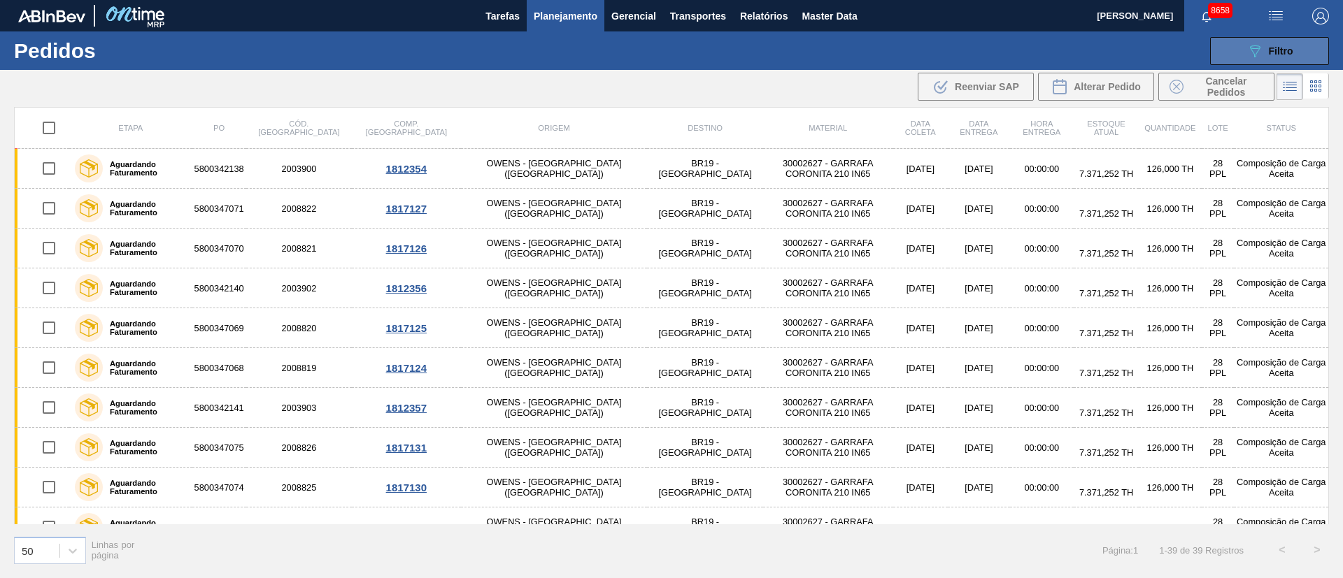
click at [1282, 51] on span "Filtro" at bounding box center [1281, 50] width 24 height 11
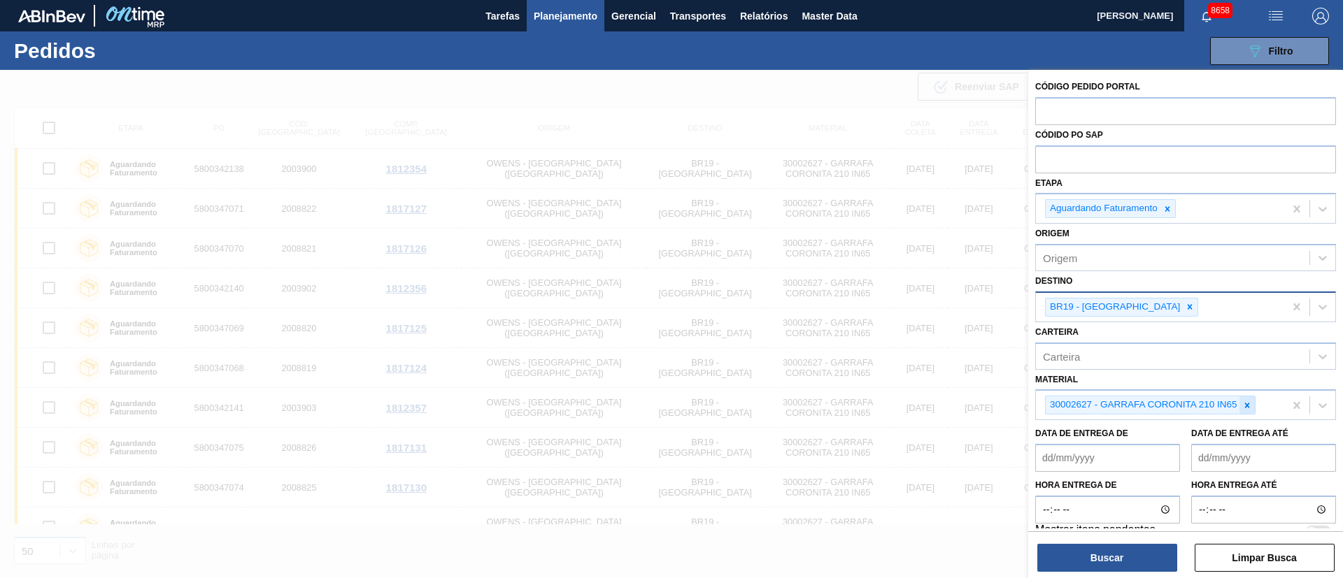
click at [1249, 403] on icon at bounding box center [1247, 406] width 10 height 10
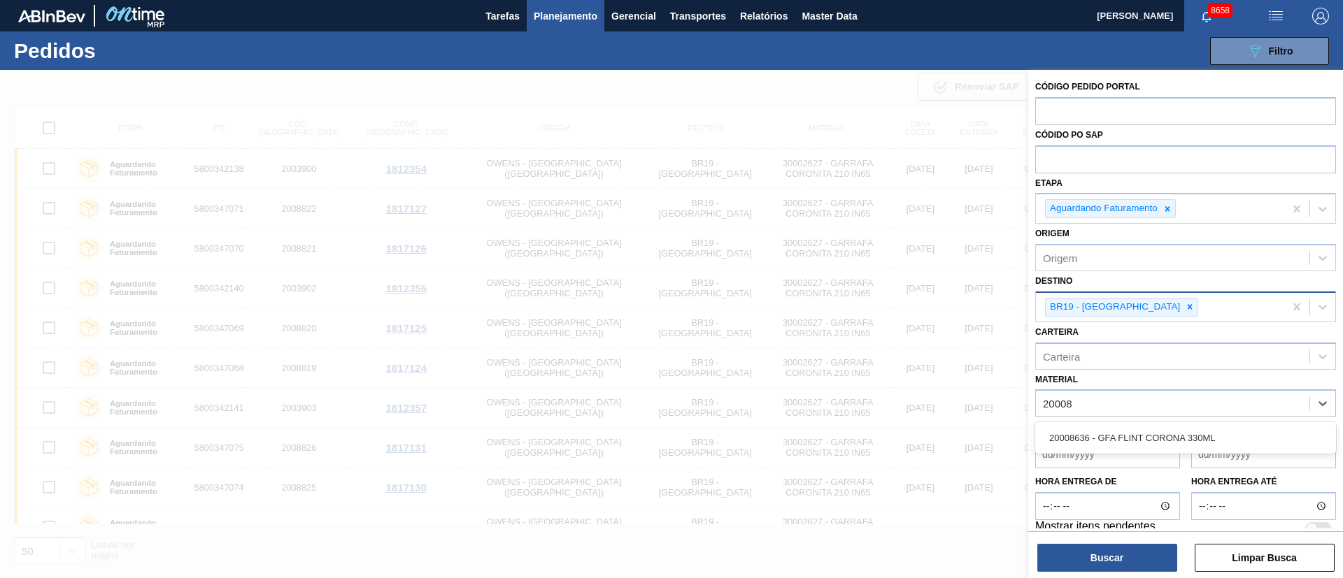
type input "200086"
click at [1110, 436] on div "20008636 - GFA FLINT CORONA 330ML" at bounding box center [1185, 438] width 301 height 26
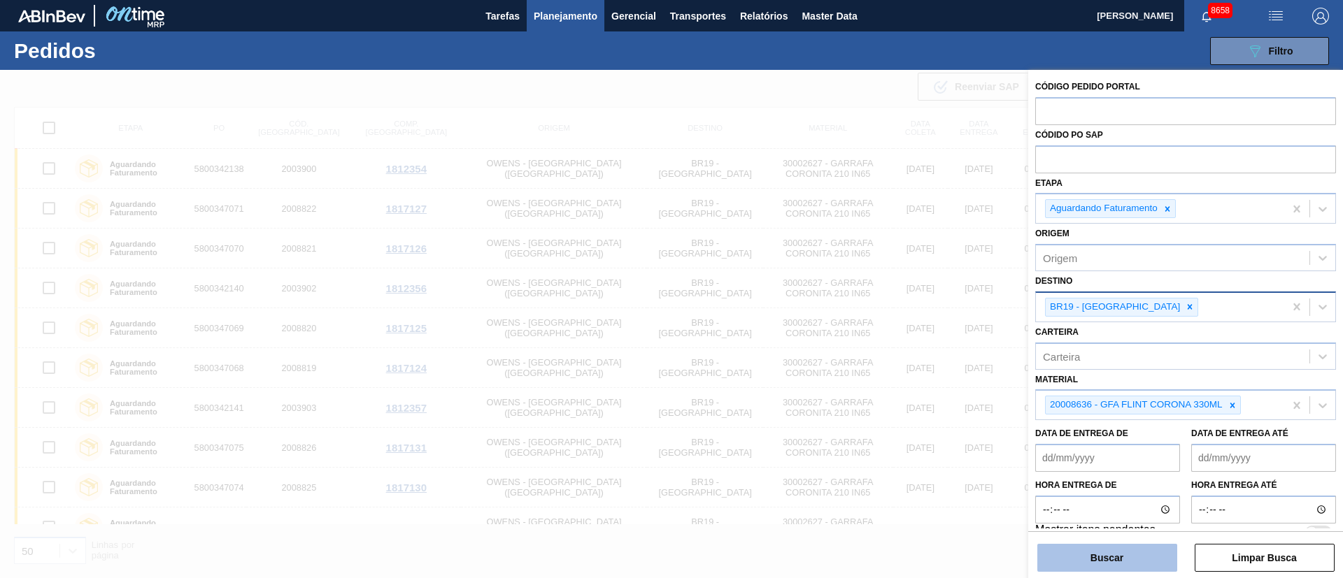
click at [1104, 554] on button "Buscar" at bounding box center [1107, 558] width 140 height 28
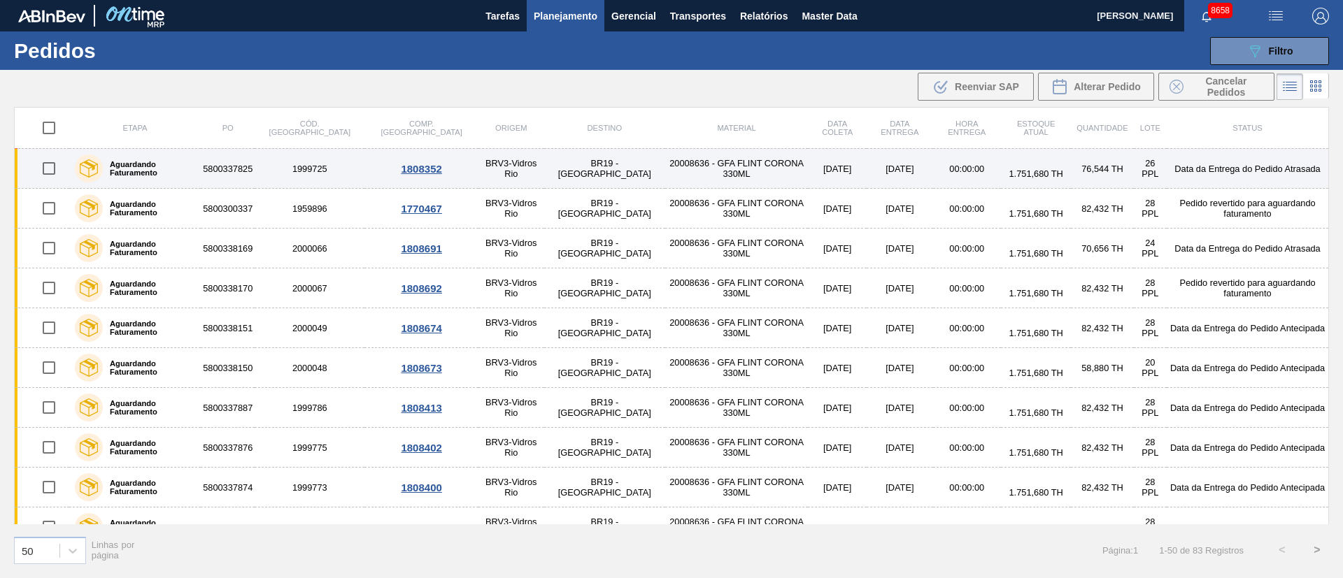
click at [715, 170] on td "20008636 - GFA FLINT CORONA 330ML" at bounding box center [736, 169] width 143 height 40
click at [715, 170] on main "Tarefas Planejamento Gerencial Transportes Relatórios Master Data [PERSON_NAME]…" at bounding box center [671, 289] width 1343 height 578
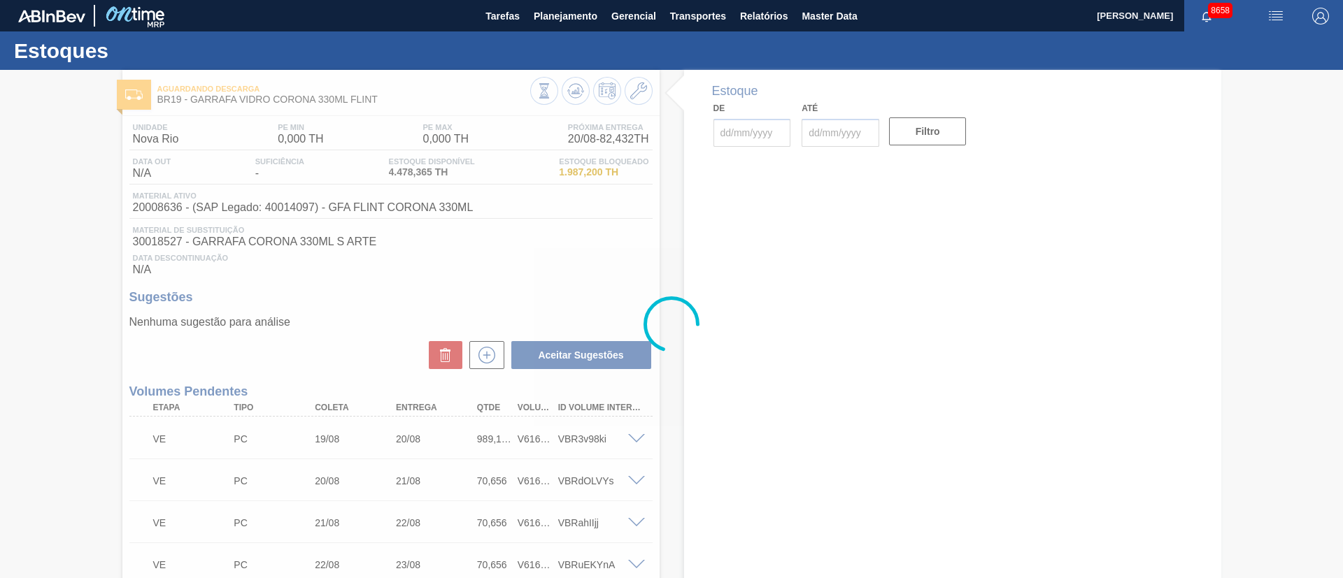
click at [595, 259] on div at bounding box center [671, 324] width 1343 height 508
type input "[DATE]"
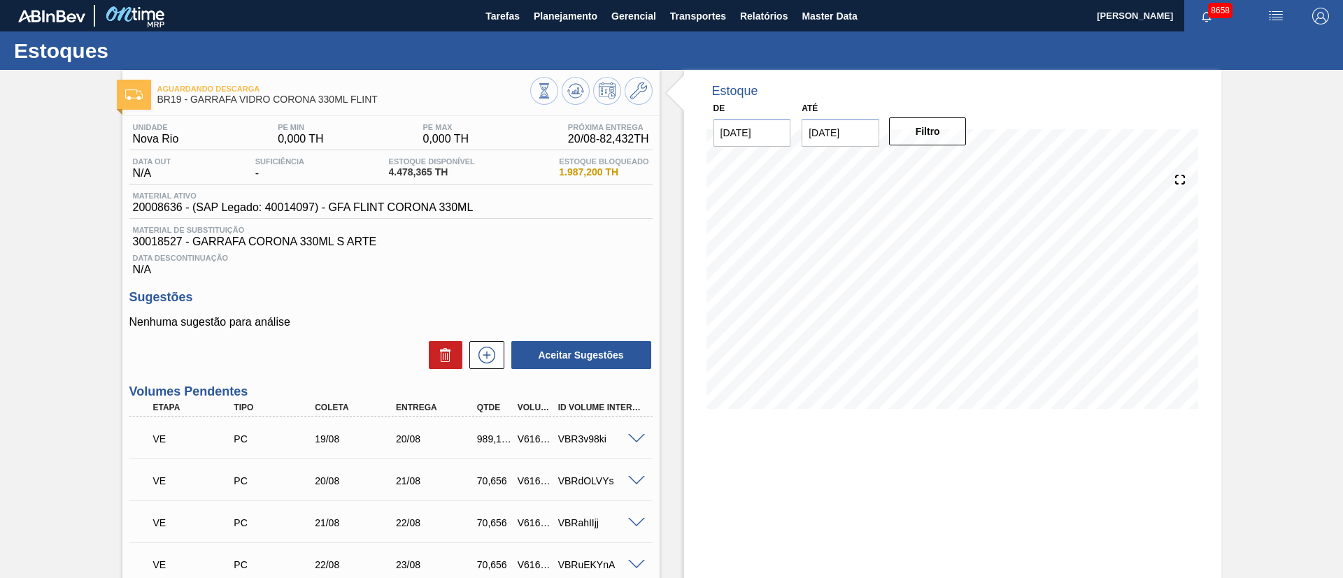
click at [560, 295] on h3 "Sugestões" at bounding box center [390, 297] width 523 height 15
click at [641, 97] on icon at bounding box center [638, 91] width 17 height 17
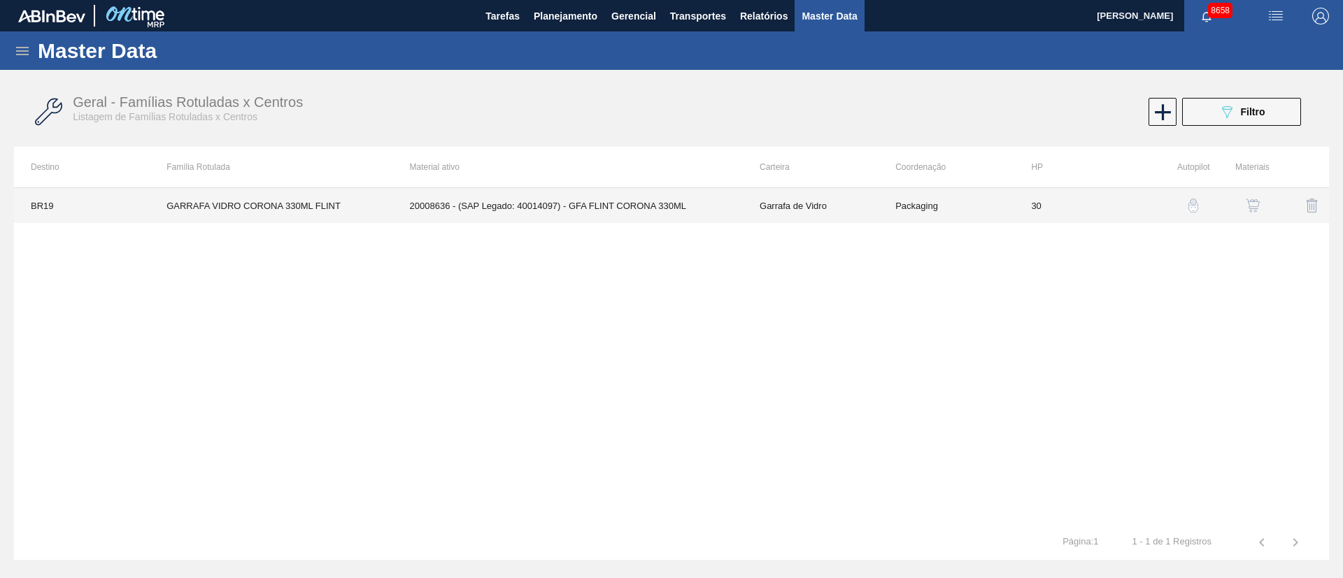
click at [802, 208] on td "Garrafa de Vidro" at bounding box center [811, 205] width 136 height 35
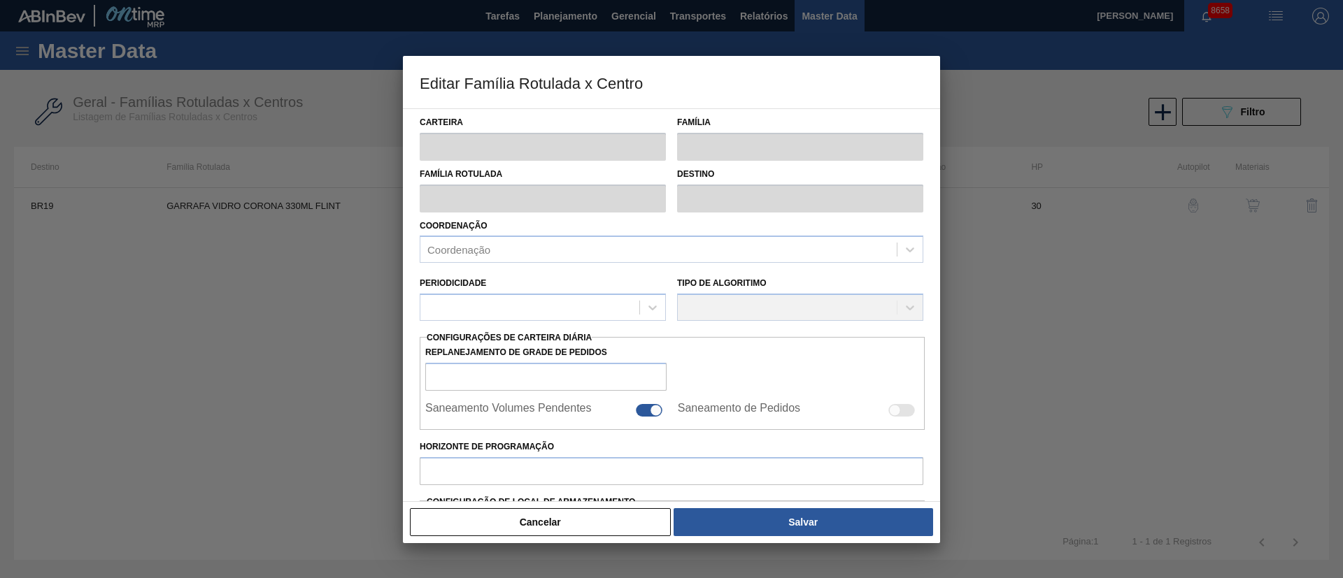
click at [802, 208] on div "Carteira Família Família Rotulada Destino Coordenação Coordenação Periodicidade…" at bounding box center [672, 471] width 504 height 725
type input "Garrafa de Vidro"
type input "GARRAFA VIDRO CORONA 330ML FLINT"
type input "BR19 - [GEOGRAPHIC_DATA]"
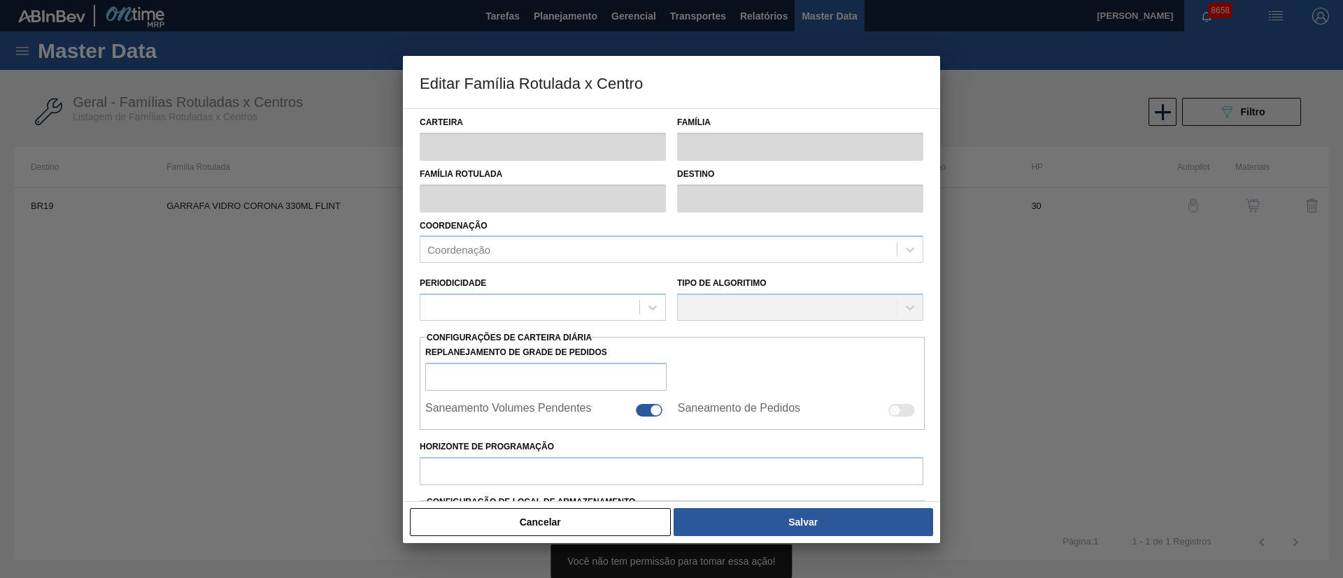
type input "0"
type input "30"
type input "0"
type input "100"
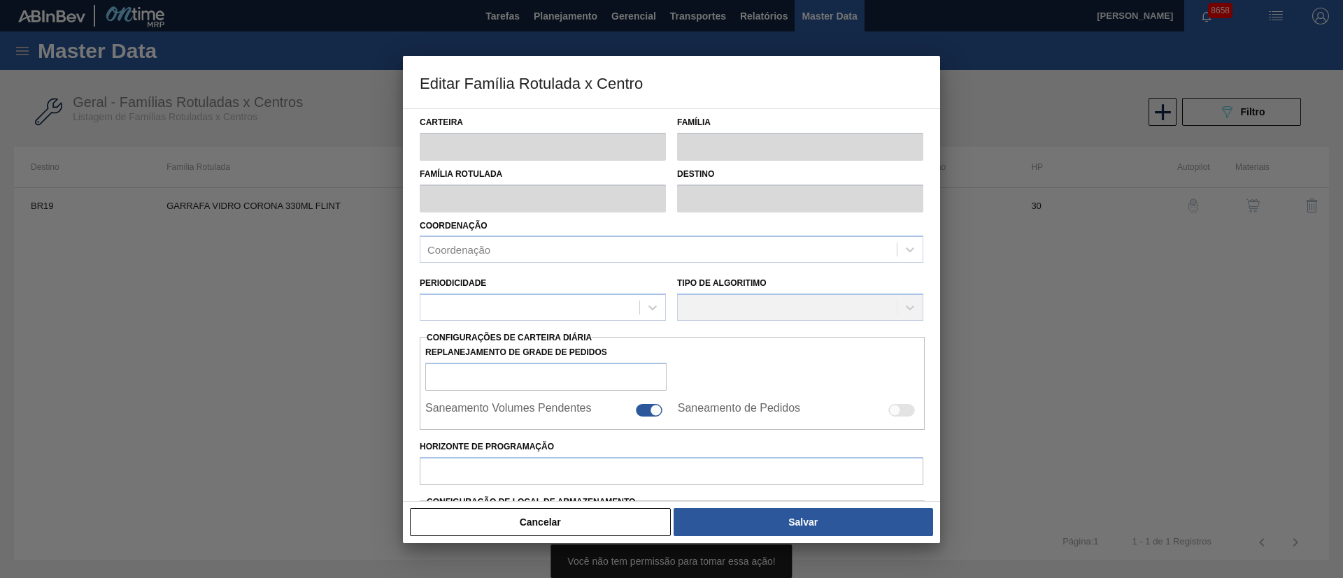
type input "0,000"
checkbox input "true"
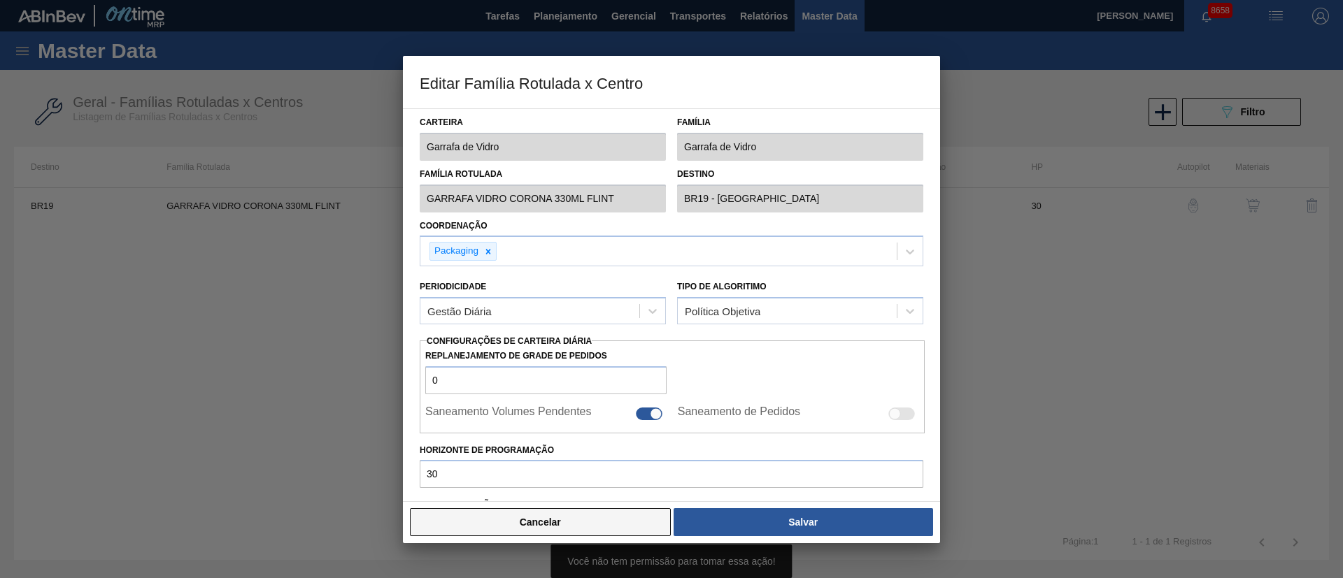
drag, startPoint x: 600, startPoint y: 524, endPoint x: 1214, endPoint y: 335, distance: 641.8
click at [604, 523] on button "Cancelar" at bounding box center [540, 522] width 261 height 28
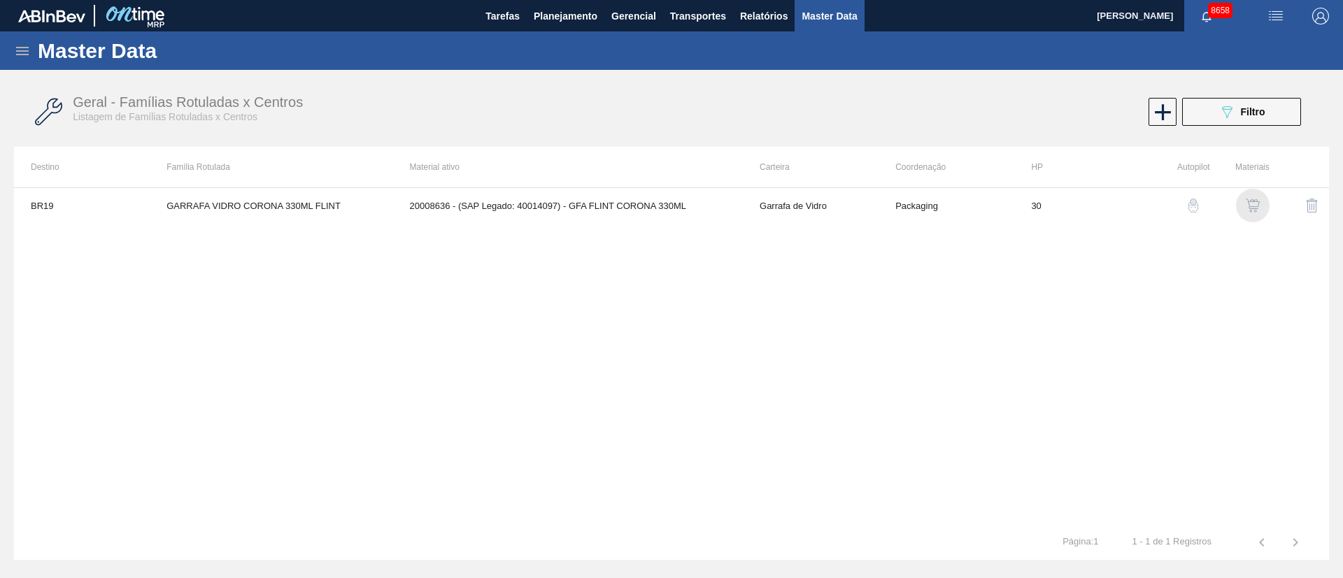
click at [1251, 203] on img "button" at bounding box center [1253, 206] width 14 height 14
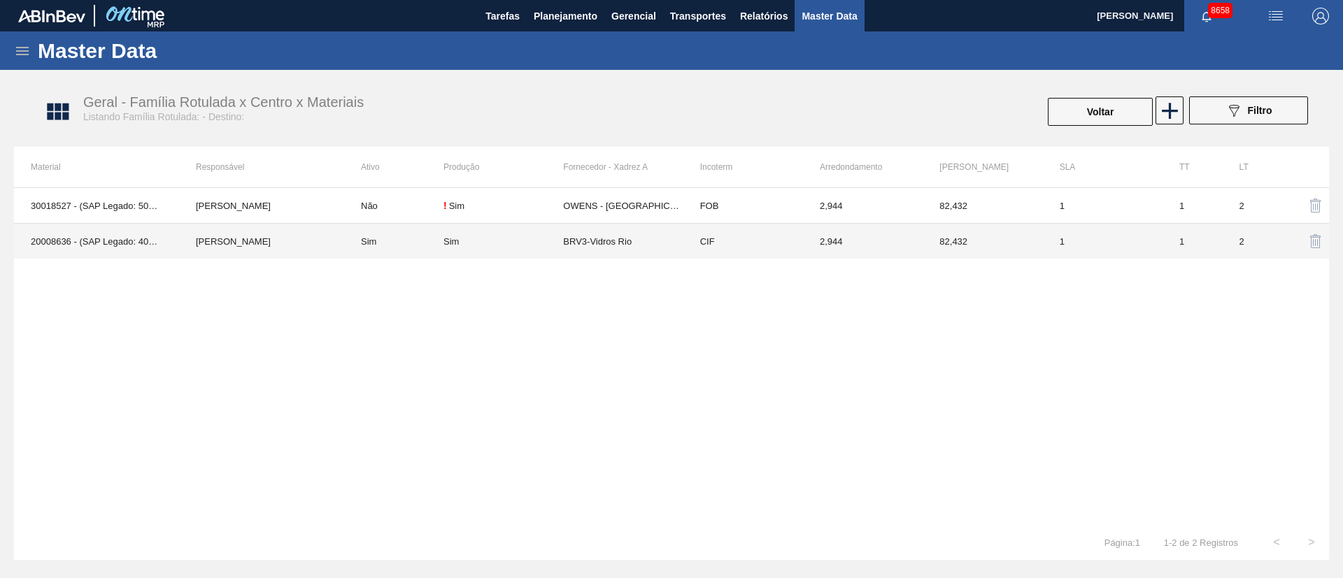
click at [594, 246] on td "BRV3-Vidros Rio" at bounding box center [623, 242] width 120 height 36
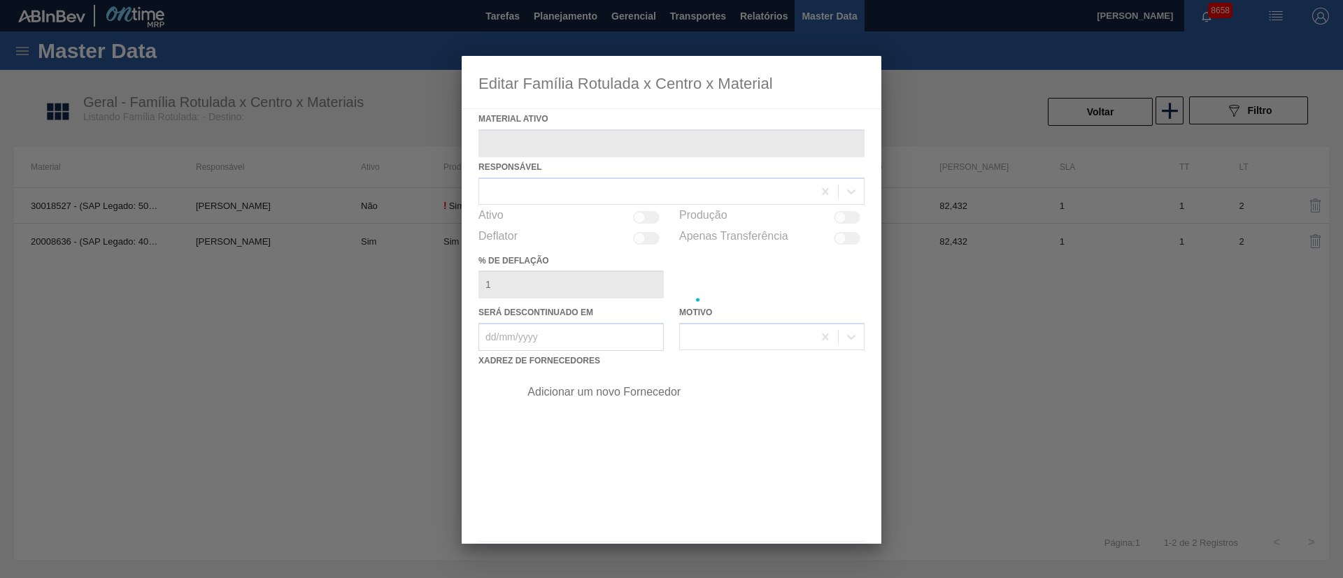
click at [594, 246] on div at bounding box center [672, 300] width 420 height 488
type ativo "20008636 - (SAP Legado: 40014097) - GFA FLINT CORONA 330ML"
checkbox input "true"
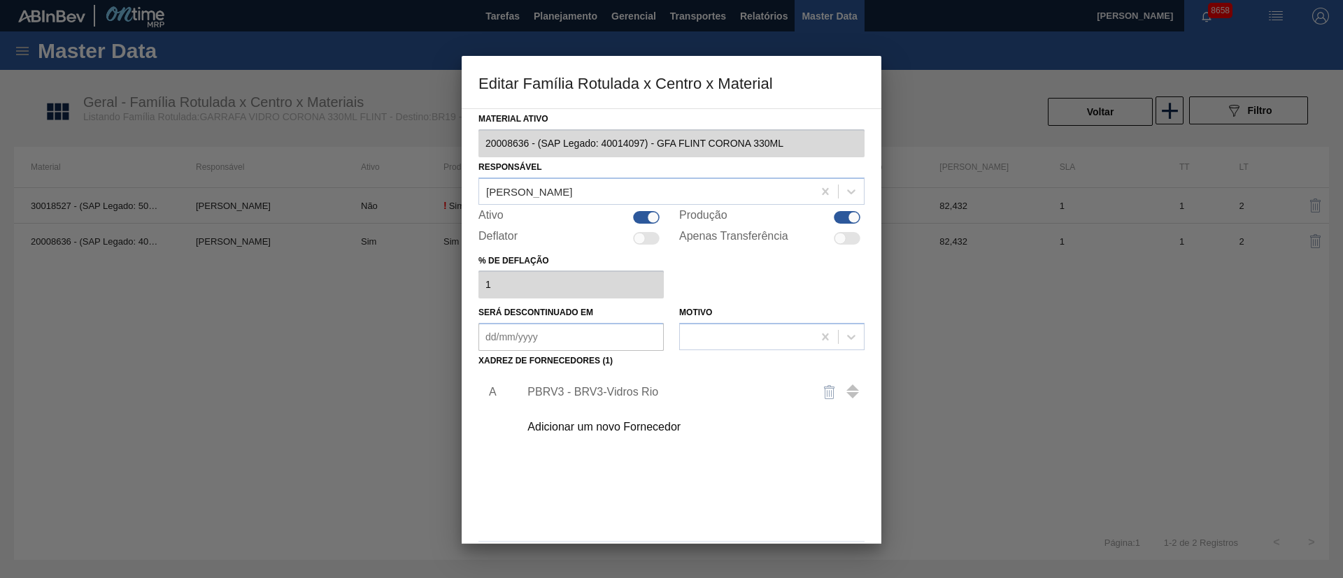
click at [646, 395] on div "PBRV3 - BRV3-Vidros Rio" at bounding box center [664, 392] width 274 height 13
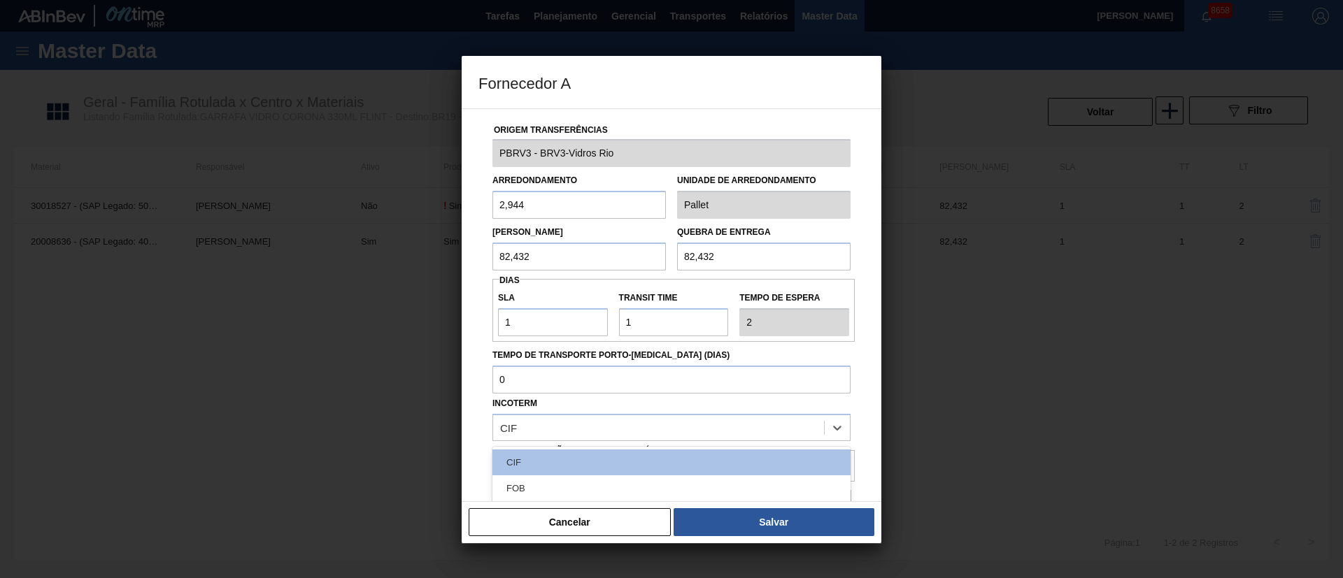
click at [646, 395] on div "Incoterm option CIF focused, 1 of 11. 11 results available. Use Up and Down to …" at bounding box center [671, 418] width 358 height 48
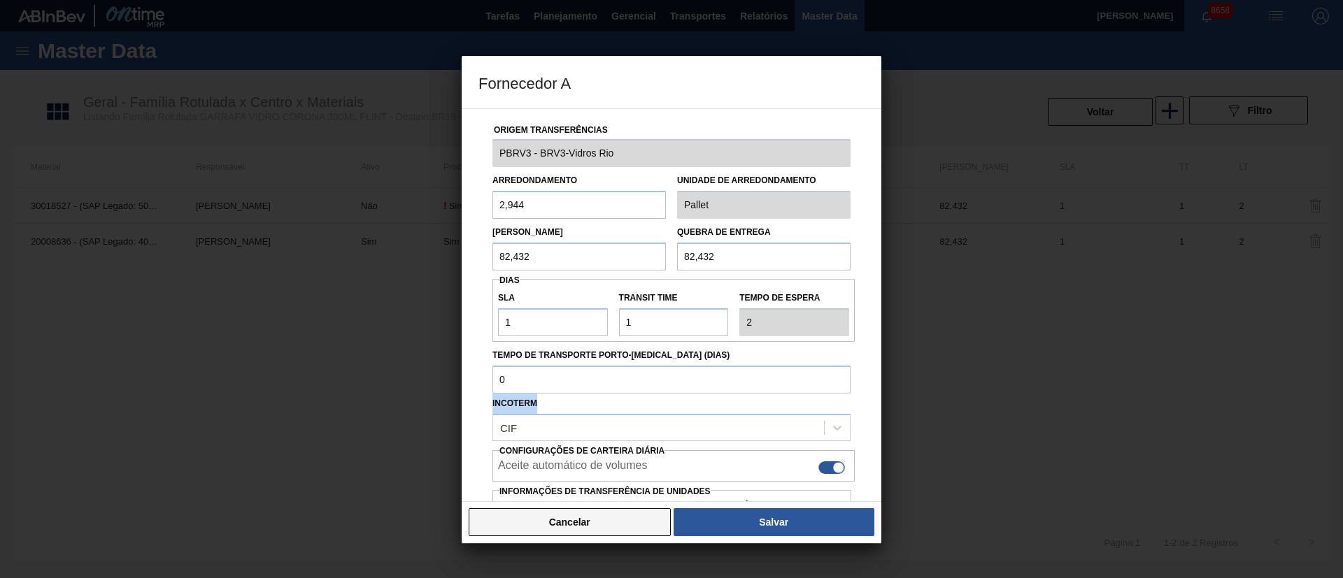
click at [623, 522] on button "Cancelar" at bounding box center [570, 522] width 202 height 28
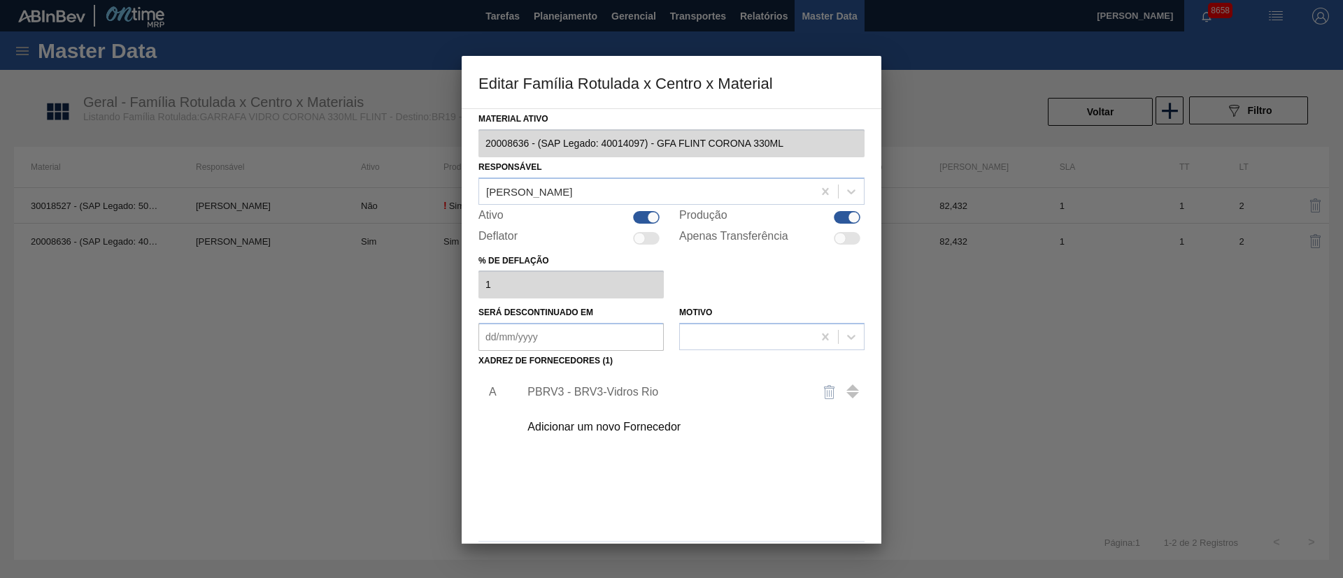
click at [1060, 306] on div at bounding box center [671, 289] width 1343 height 578
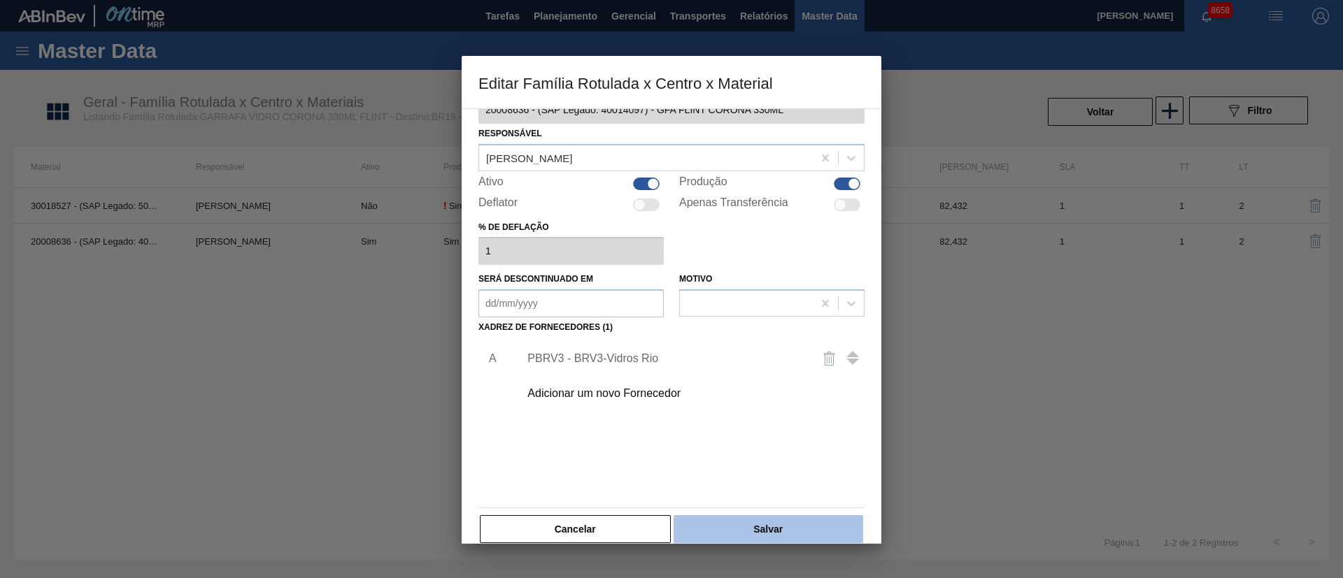
scroll to position [52, 0]
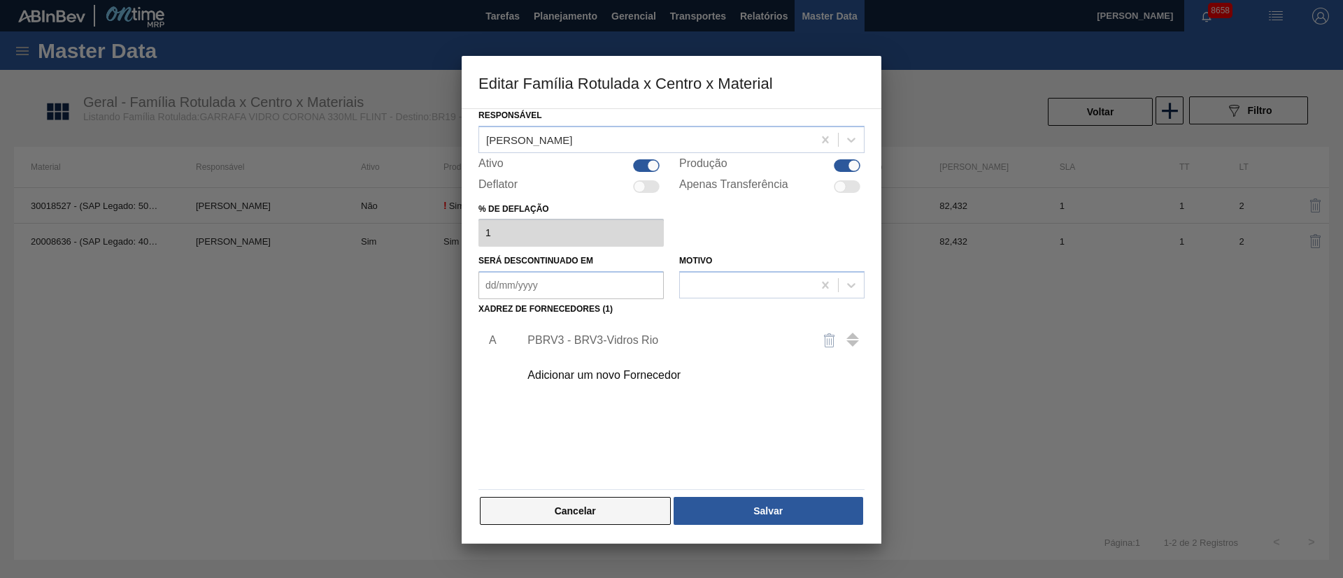
click at [608, 515] on button "Cancelar" at bounding box center [575, 511] width 191 height 28
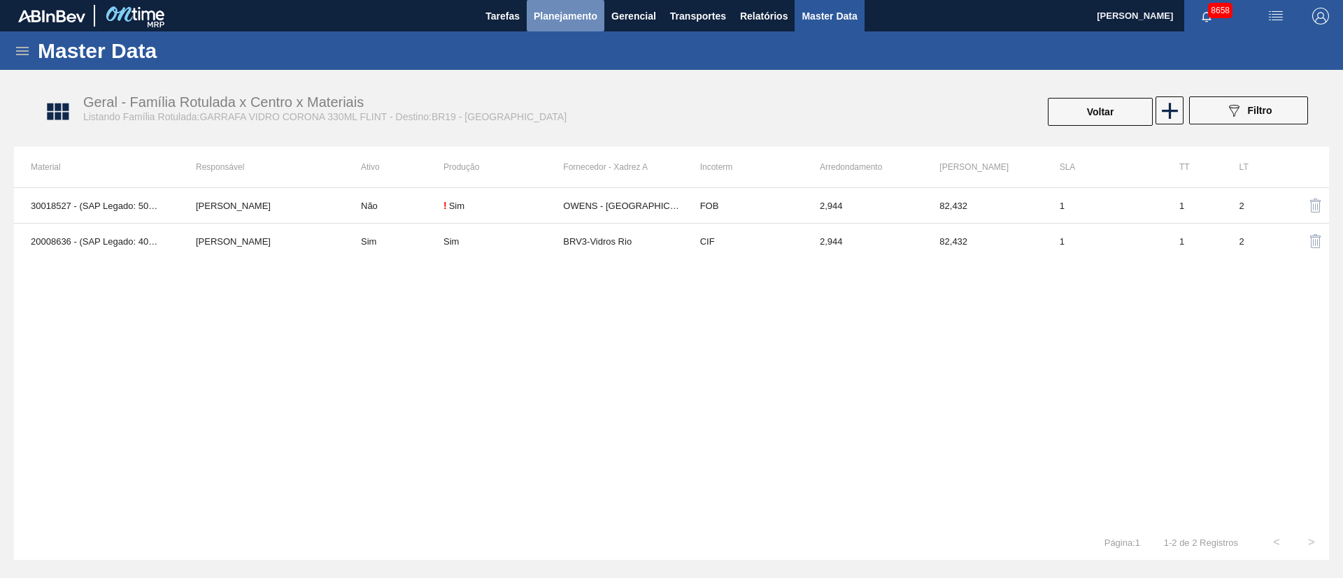
click at [536, 17] on span "Planejamento" at bounding box center [566, 16] width 64 height 17
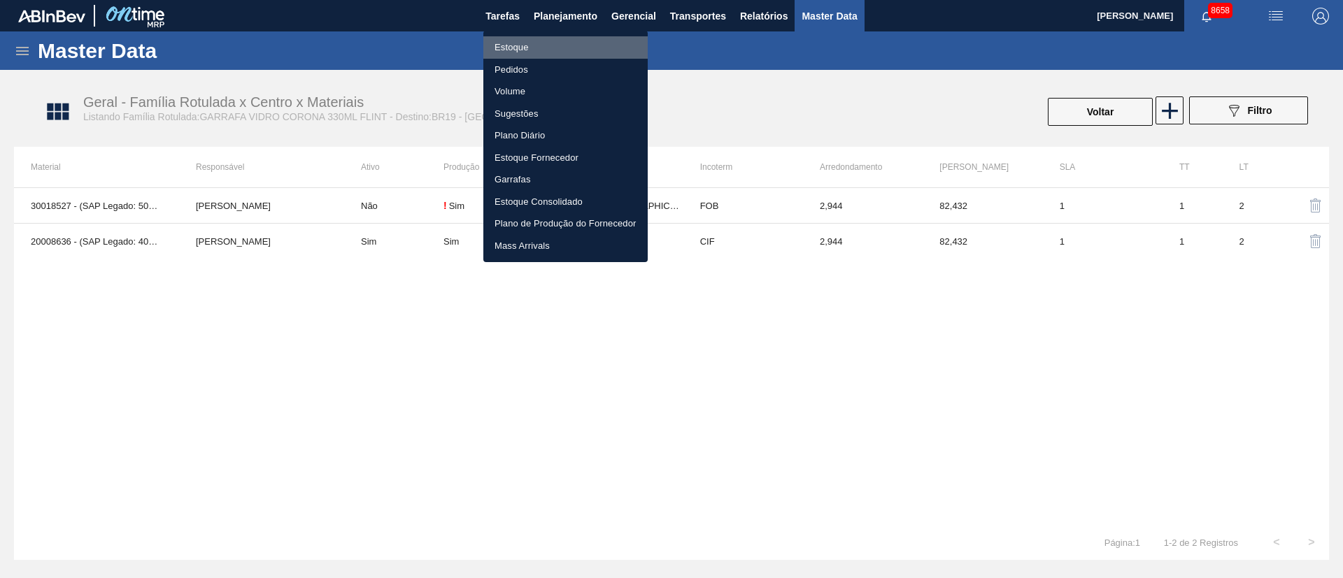
click at [520, 53] on li "Estoque" at bounding box center [565, 47] width 164 height 22
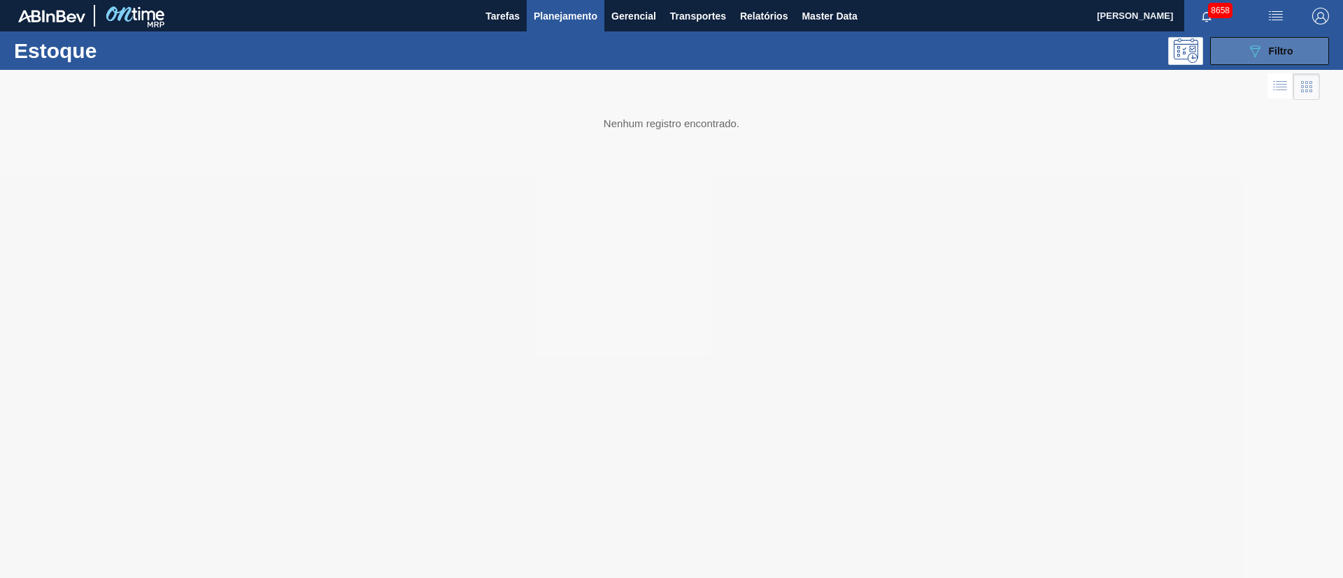
click at [1265, 49] on div "089F7B8B-B2A5-4AFE-B5C0-19BA573D28AC Filtro" at bounding box center [1269, 51] width 47 height 17
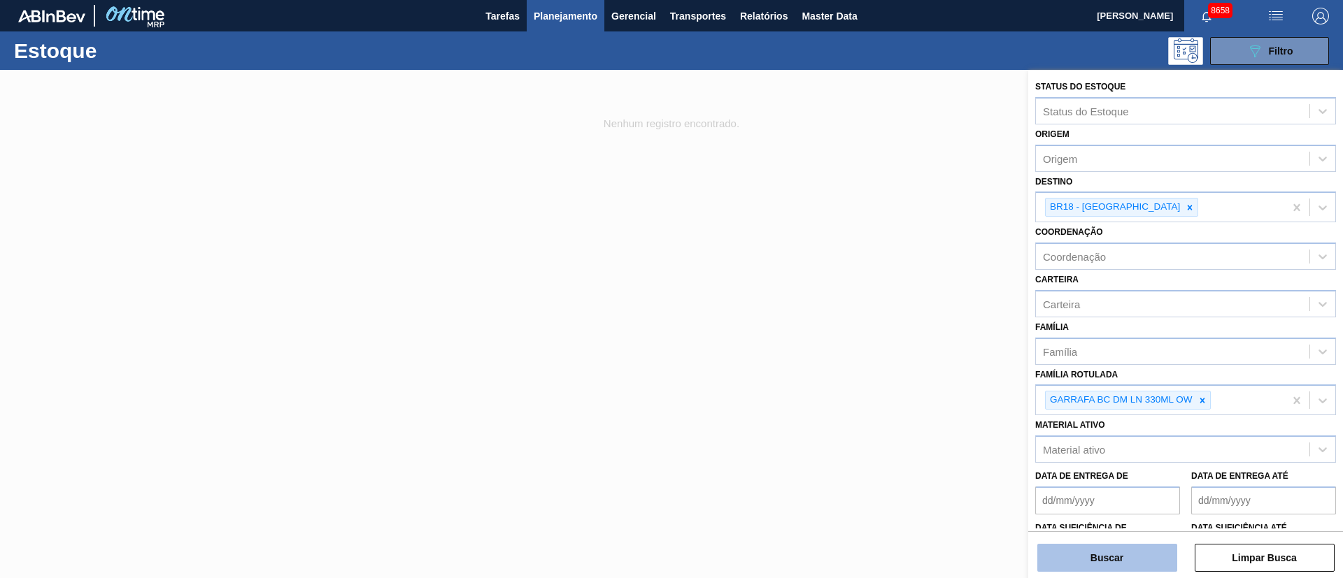
click at [1111, 553] on button "Buscar" at bounding box center [1107, 558] width 140 height 28
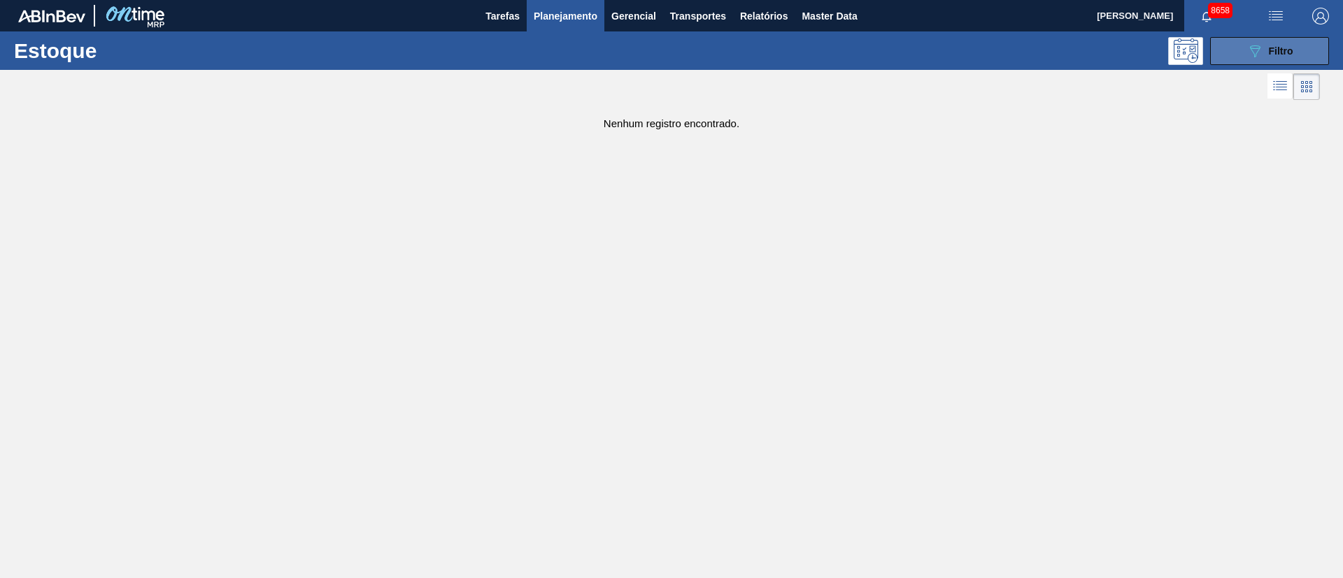
click at [1275, 39] on button "089F7B8B-B2A5-4AFE-B5C0-19BA573D28AC Filtro" at bounding box center [1269, 51] width 119 height 28
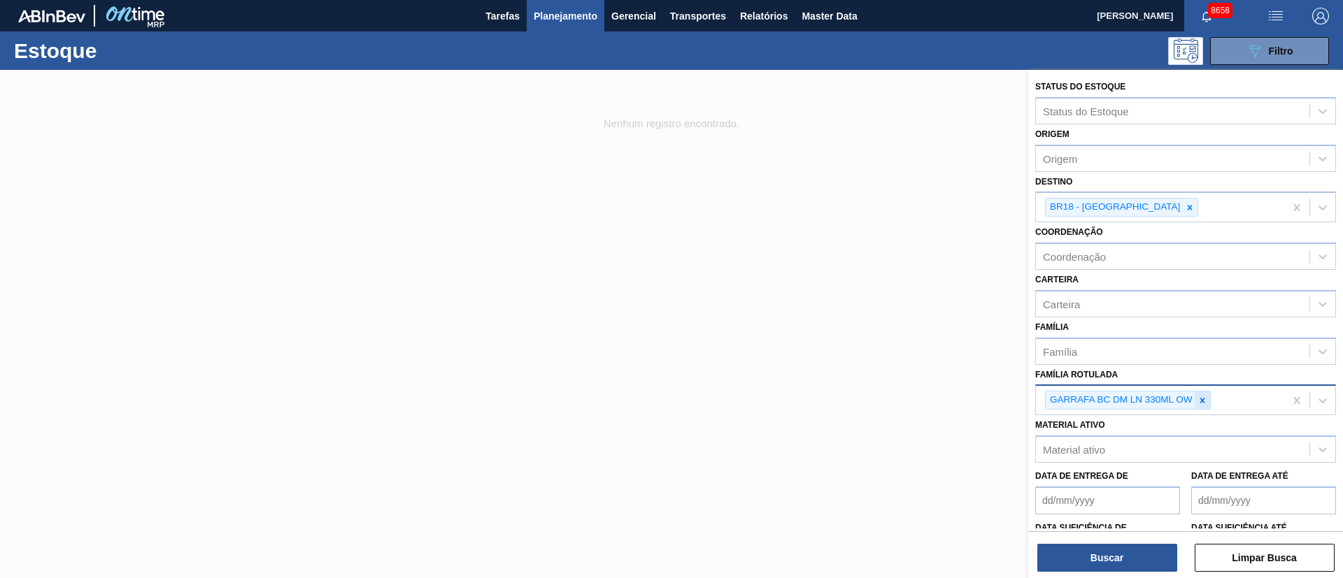
click at [1202, 403] on icon at bounding box center [1202, 401] width 10 height 10
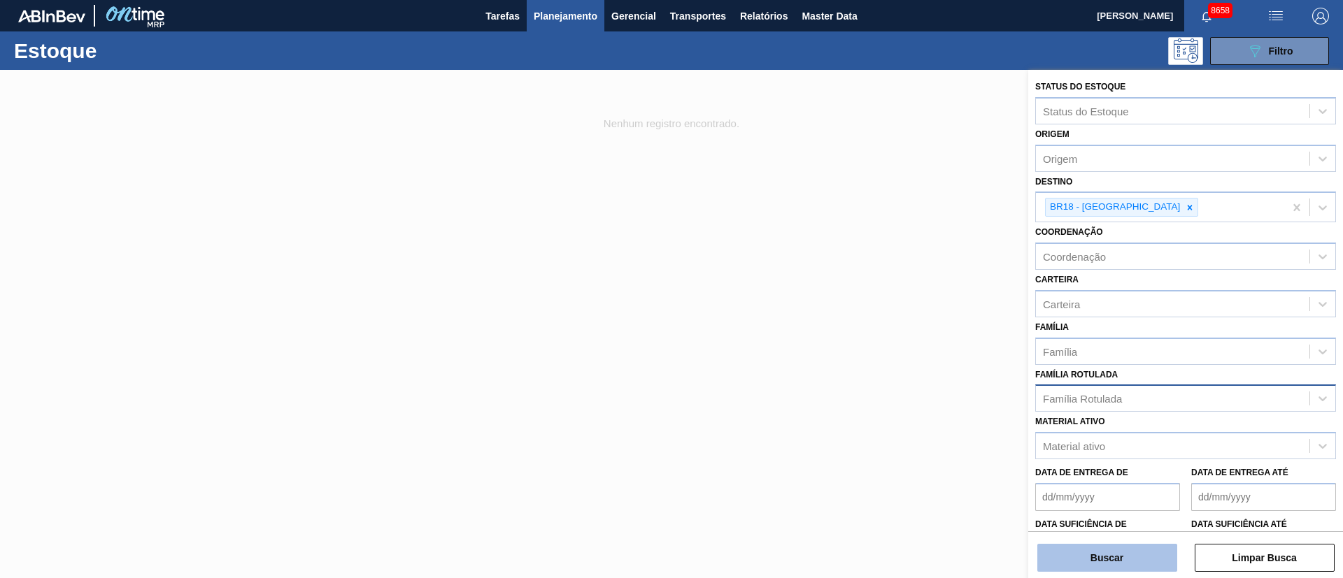
click at [1124, 548] on button "Buscar" at bounding box center [1107, 558] width 140 height 28
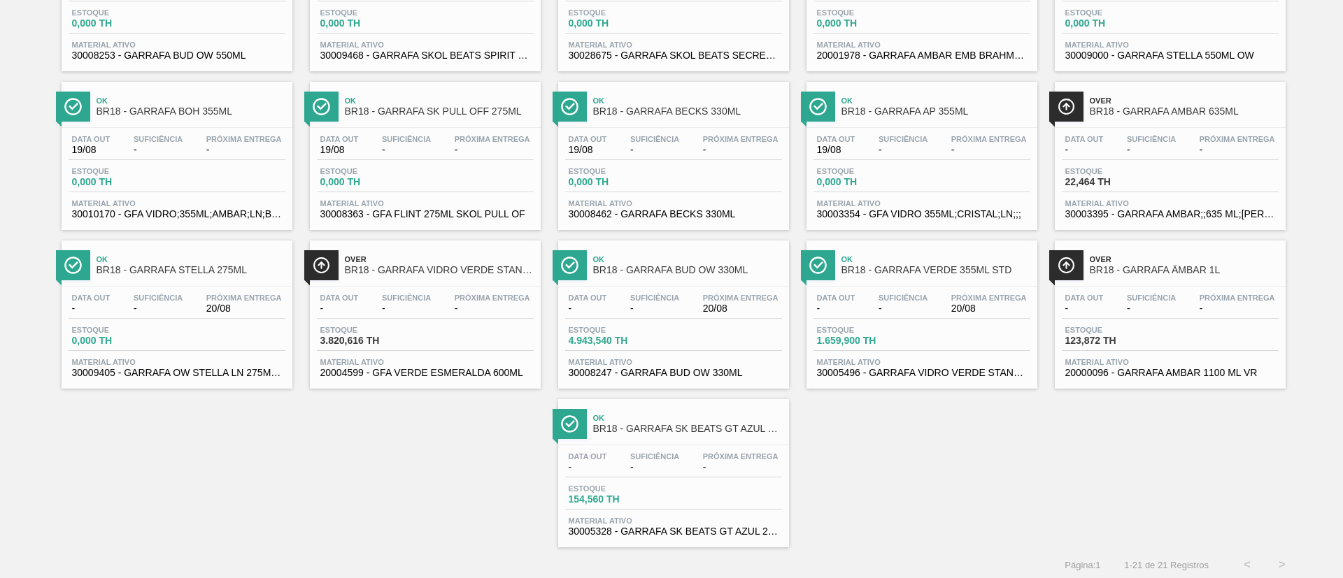
scroll to position [354, 0]
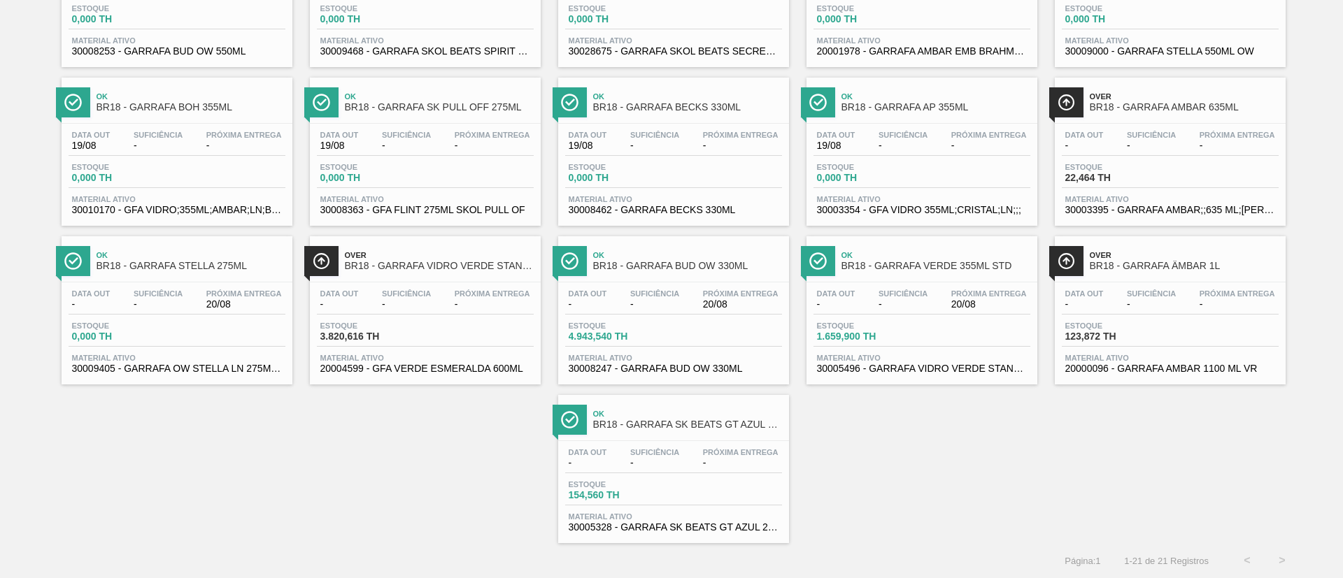
click at [676, 298] on div "Suficiência -" at bounding box center [655, 300] width 56 height 20
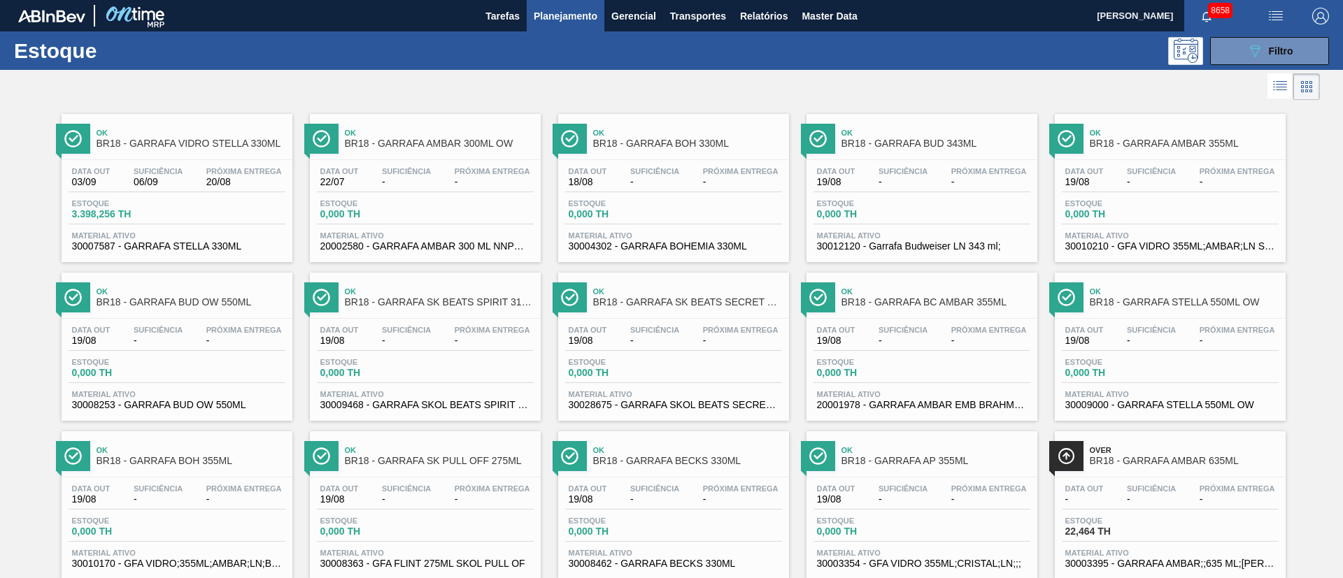
click at [676, 298] on main "Tarefas Planejamento Gerencial Transportes Relatórios Master Data [PERSON_NAME]…" at bounding box center [671, 289] width 1343 height 578
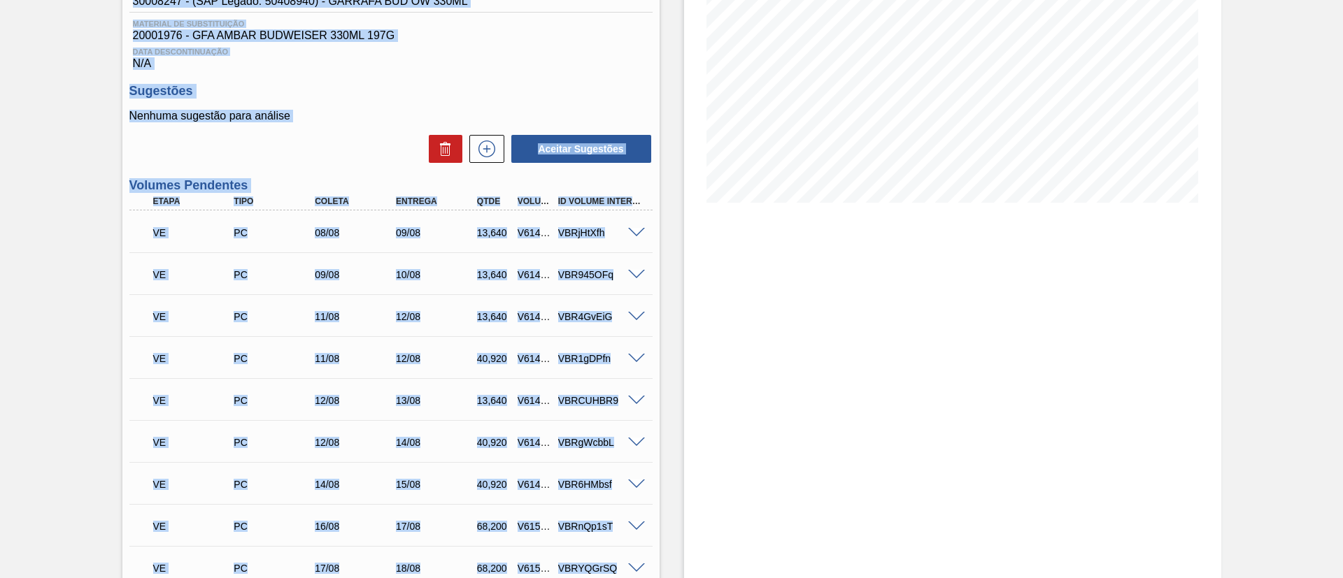
scroll to position [210, 0]
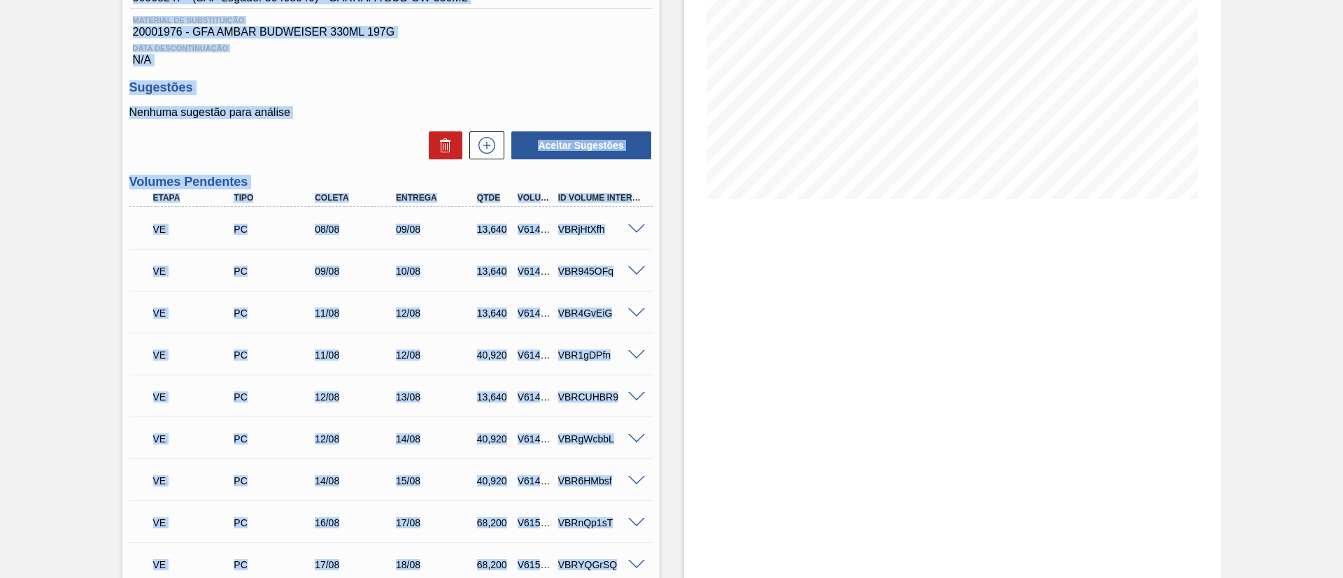
click at [622, 62] on div "Data Descontinuação N/A" at bounding box center [390, 52] width 523 height 28
click at [399, 95] on div "Sugestões Nenhuma sugestão para análise Aceitar Sugestões" at bounding box center [390, 120] width 523 height 80
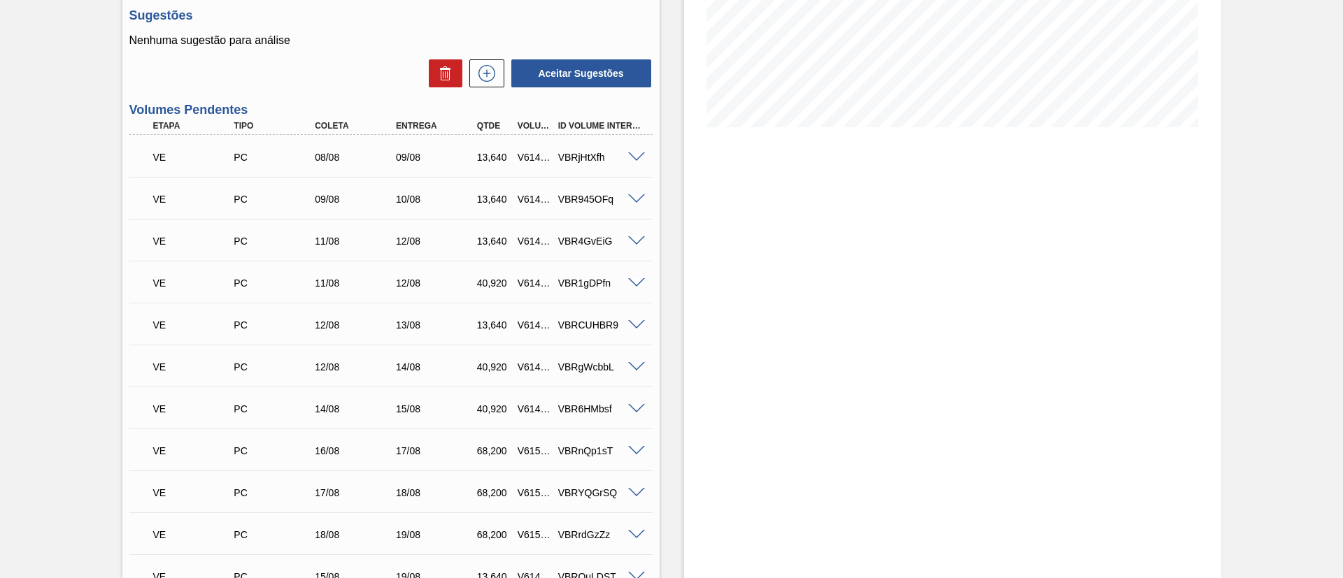
scroll to position [315, 0]
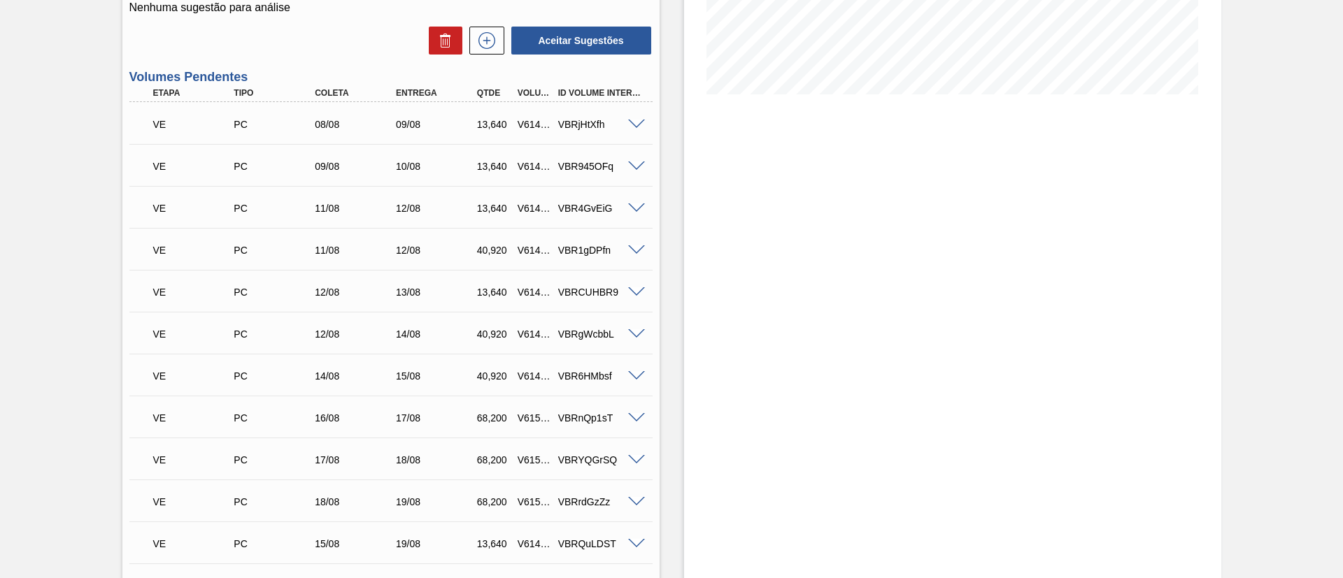
click at [636, 122] on span at bounding box center [636, 125] width 17 height 10
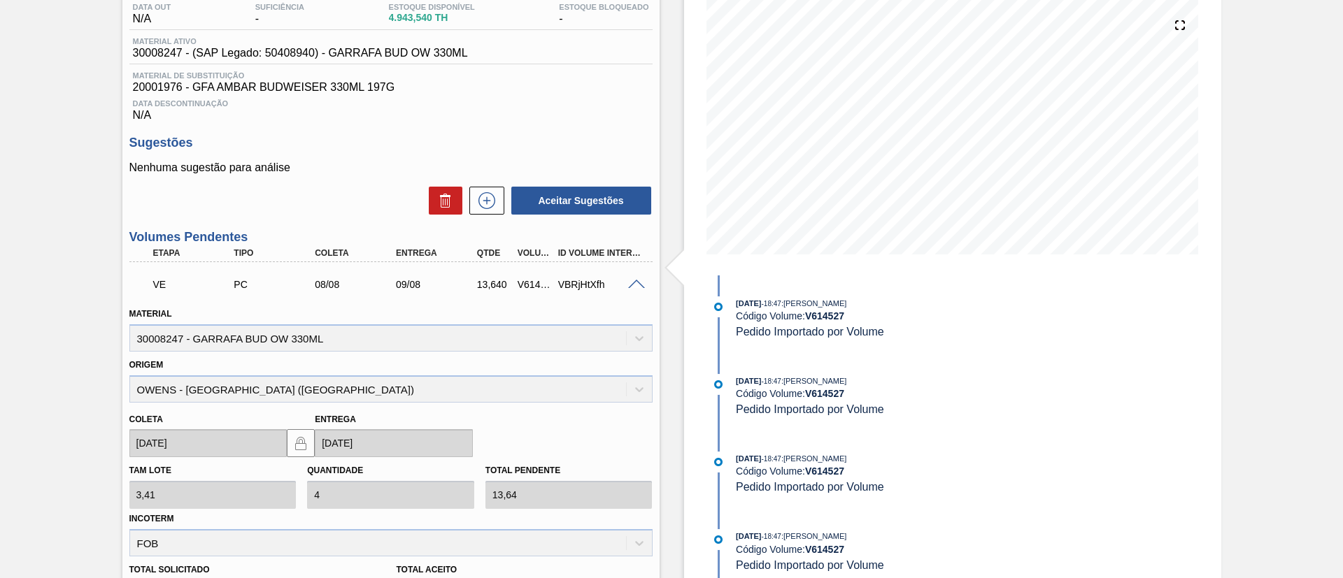
scroll to position [105, 0]
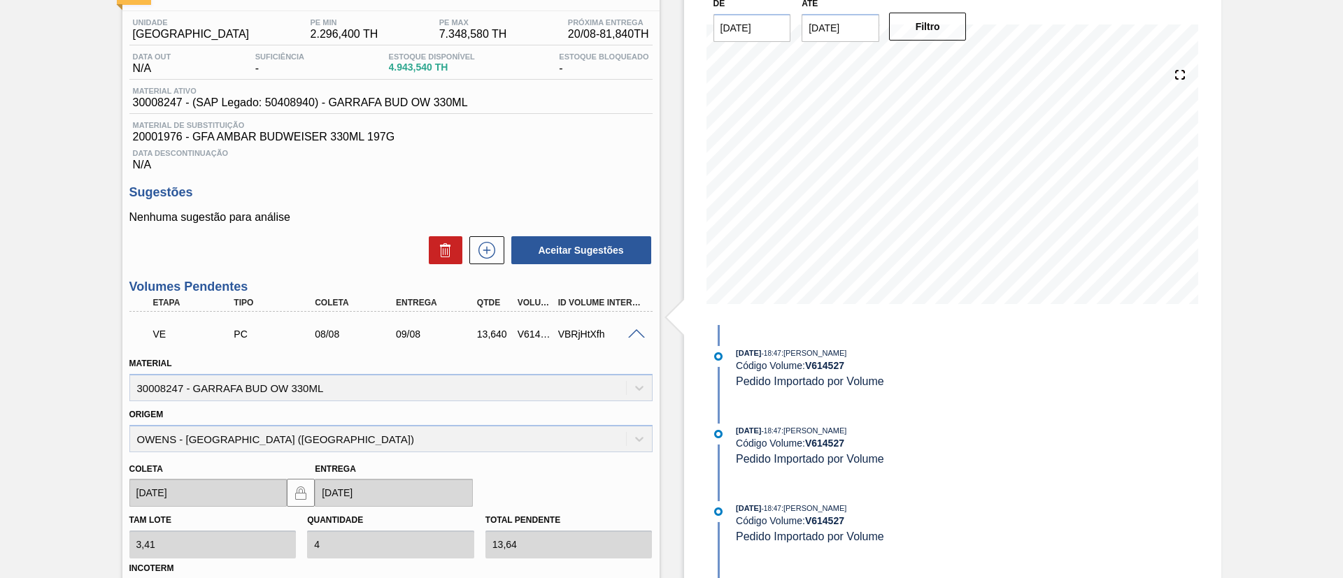
click at [300, 167] on div "Data Descontinuação N/A" at bounding box center [390, 157] width 523 height 28
click at [479, 250] on icon at bounding box center [487, 250] width 22 height 17
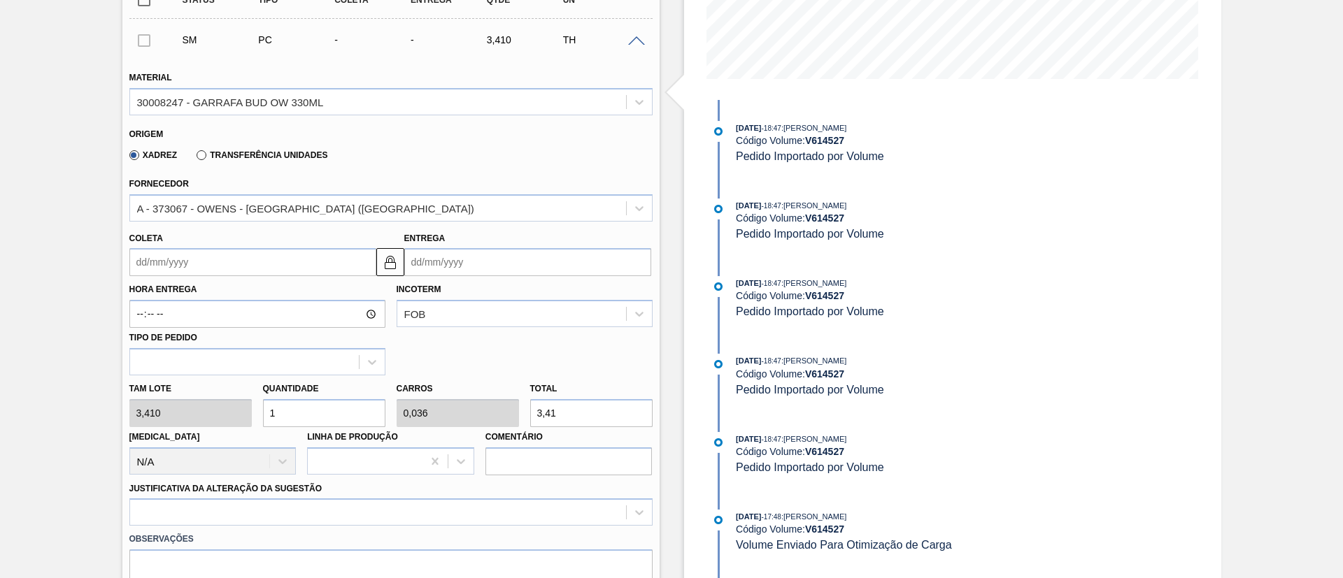
scroll to position [210, 0]
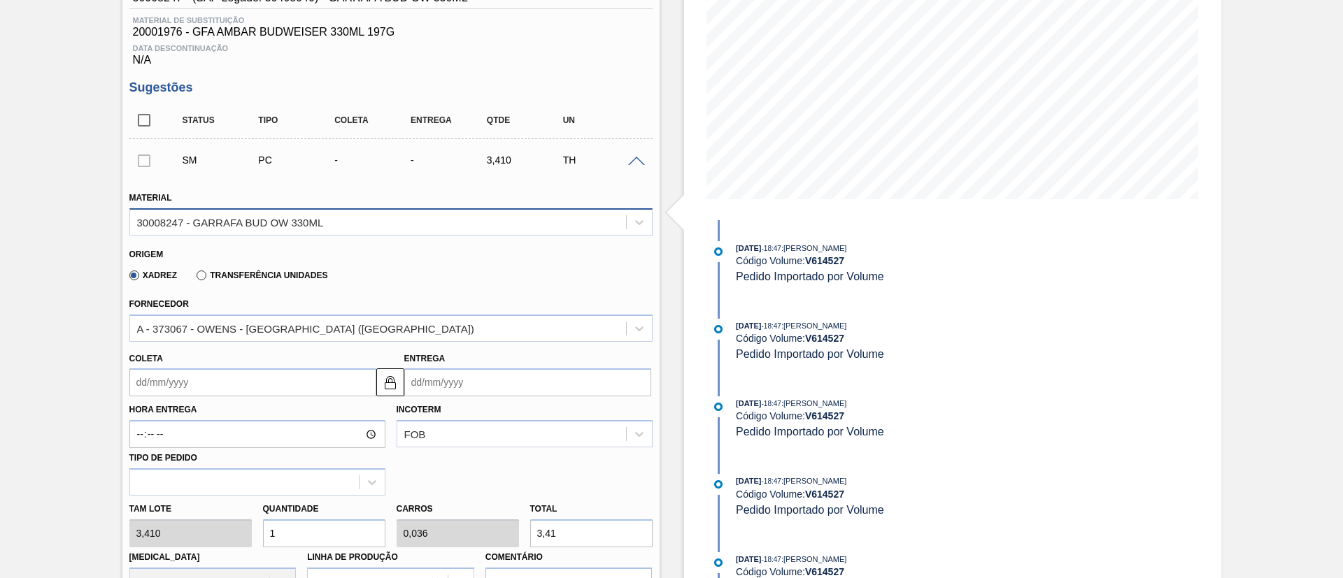
click at [229, 226] on div "30008247 - GARRAFA BUD OW 330ML" at bounding box center [230, 222] width 187 height 12
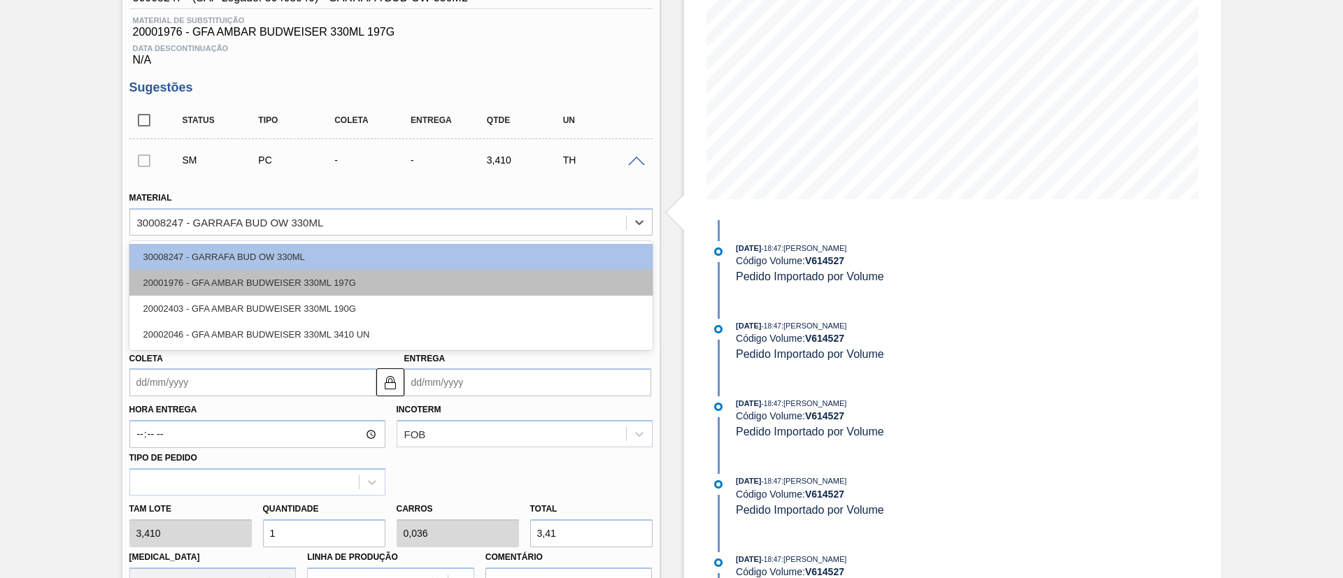
click at [190, 285] on div "20001976 - GFA AMBAR BUDWEISER 330ML 197G" at bounding box center [390, 283] width 523 height 26
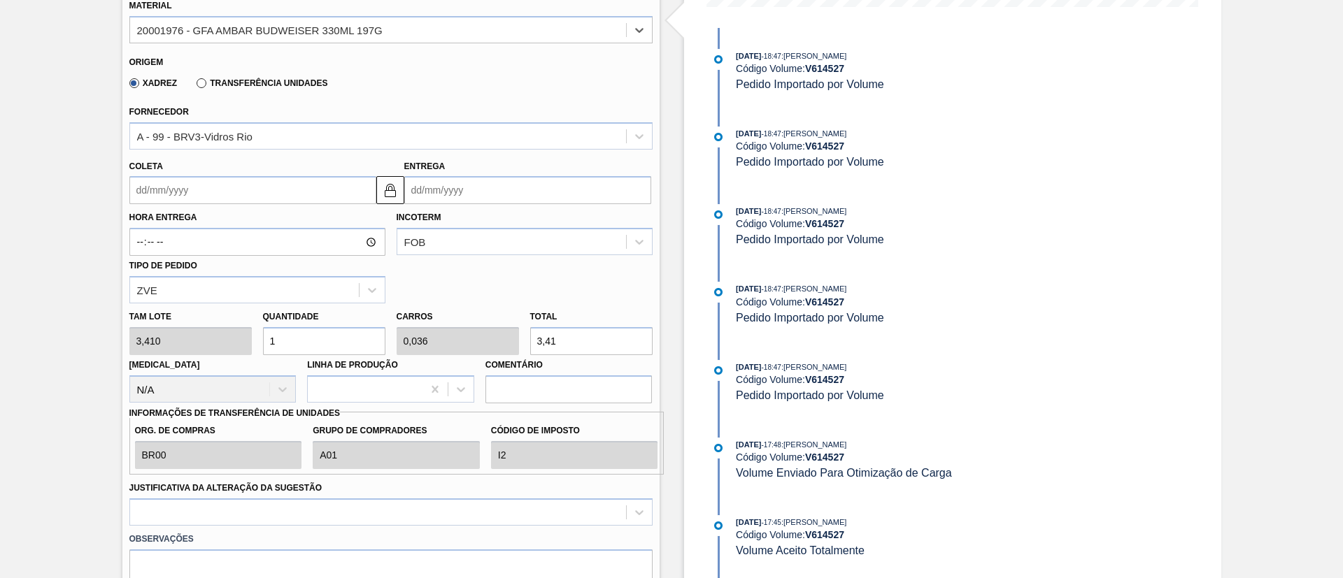
scroll to position [105, 0]
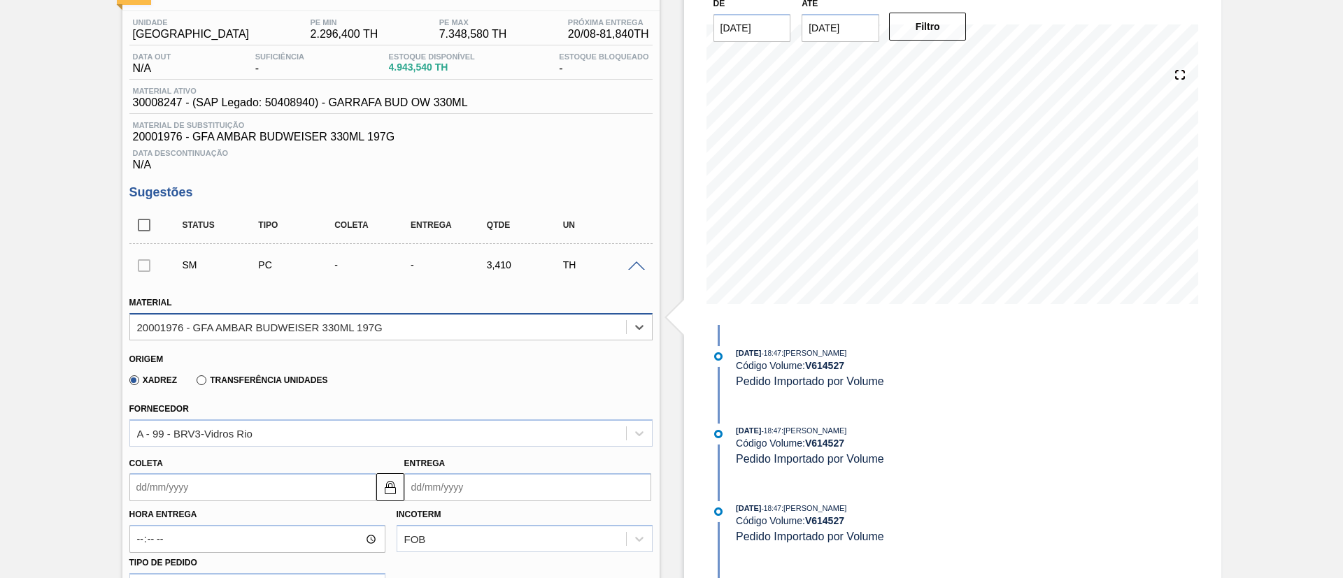
click at [227, 327] on div "20001976 - GFA AMBAR BUDWEISER 330ML 197G" at bounding box center [260, 327] width 246 height 12
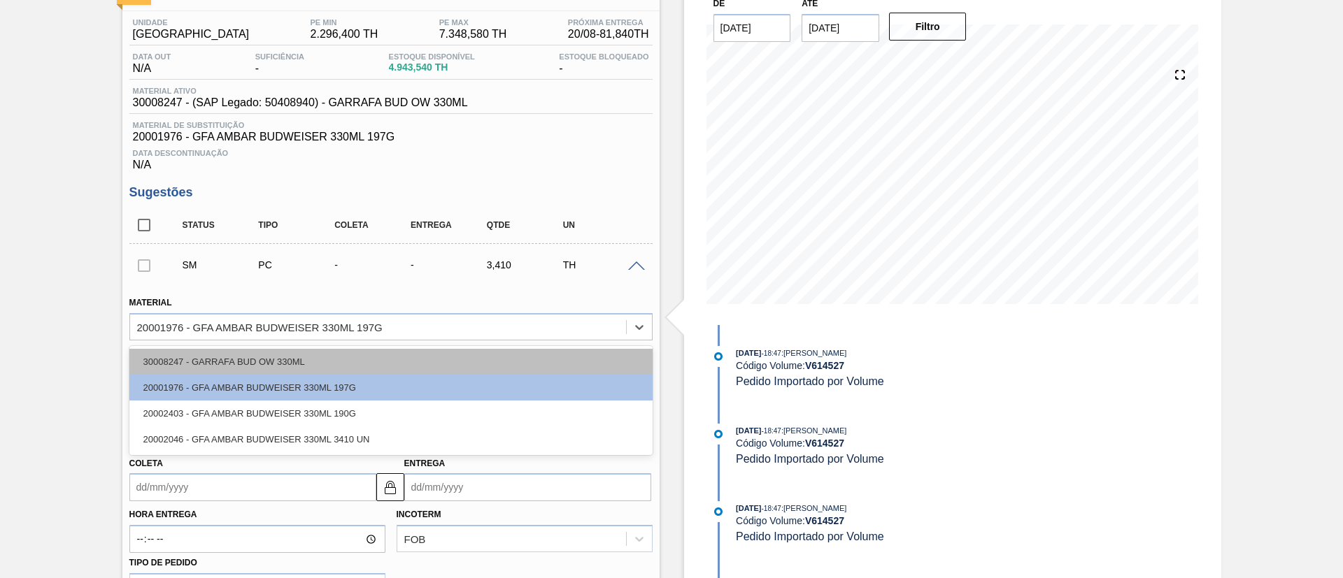
click at [212, 366] on div "30008247 - GARRAFA BUD OW 330ML" at bounding box center [390, 362] width 523 height 26
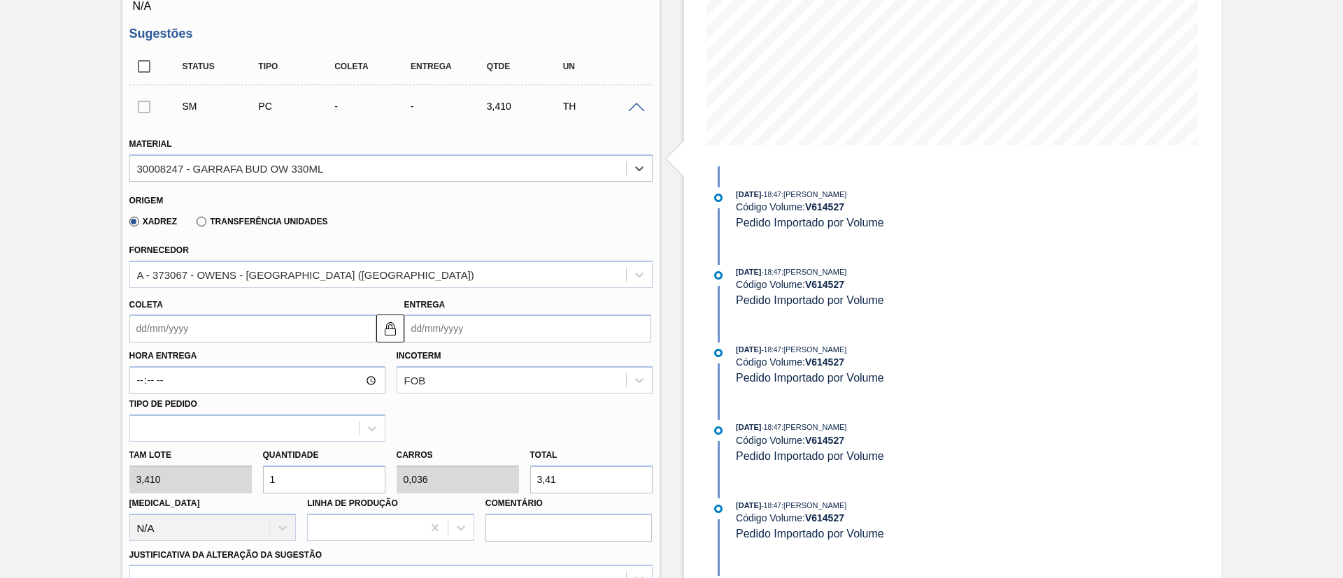
scroll to position [315, 0]
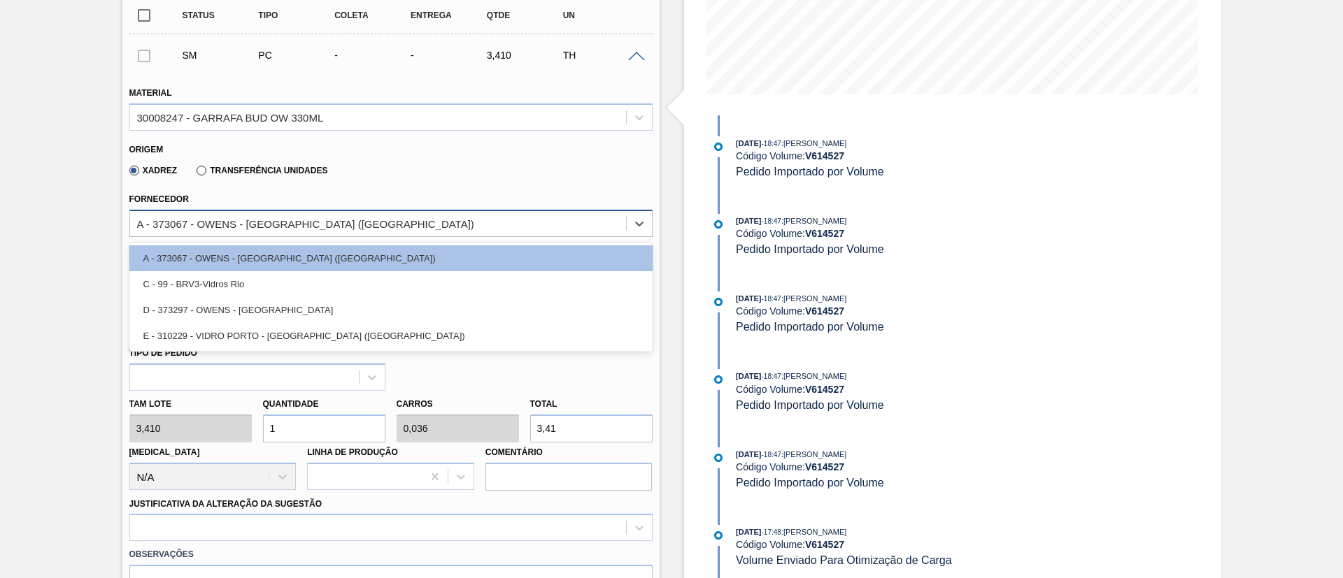
click at [285, 222] on div "A - 373067 - OWENS - [GEOGRAPHIC_DATA] ([GEOGRAPHIC_DATA])" at bounding box center [305, 224] width 337 height 12
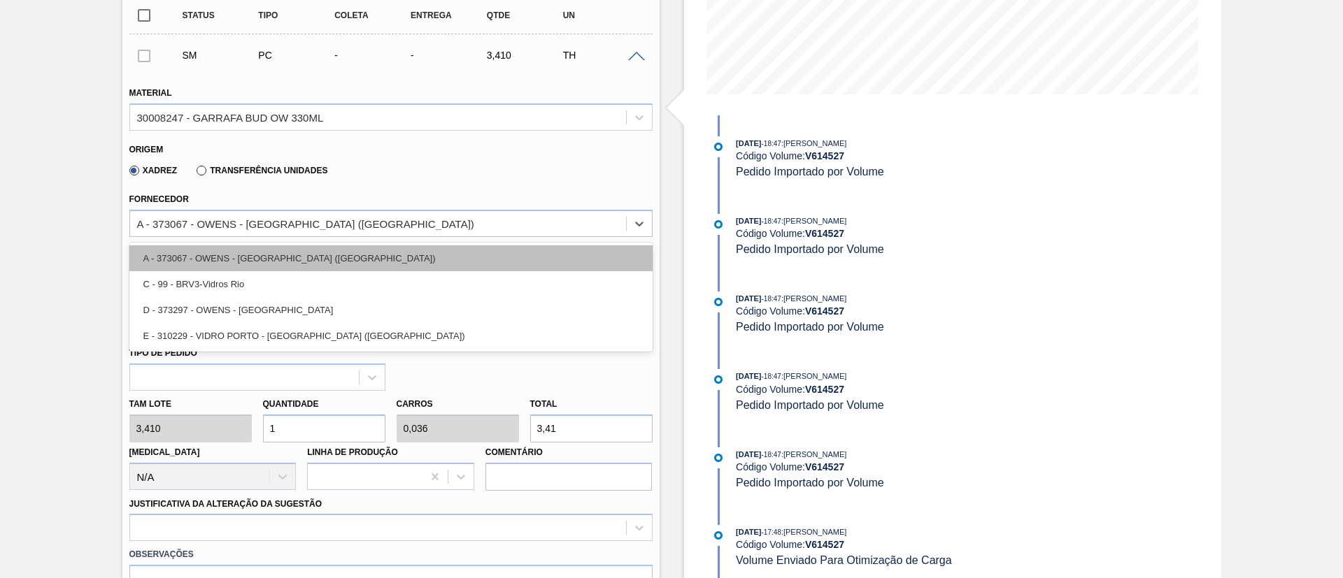
click at [247, 255] on div "A - 373067 - OWENS - [GEOGRAPHIC_DATA] ([GEOGRAPHIC_DATA])" at bounding box center [390, 259] width 523 height 26
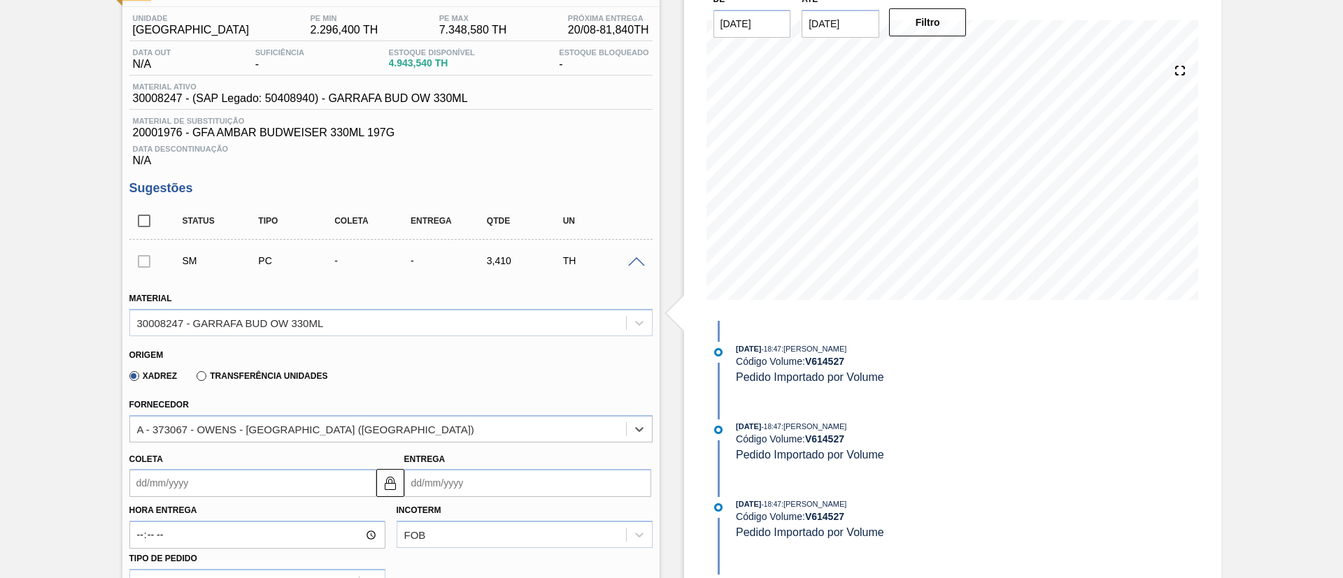
scroll to position [210, 0]
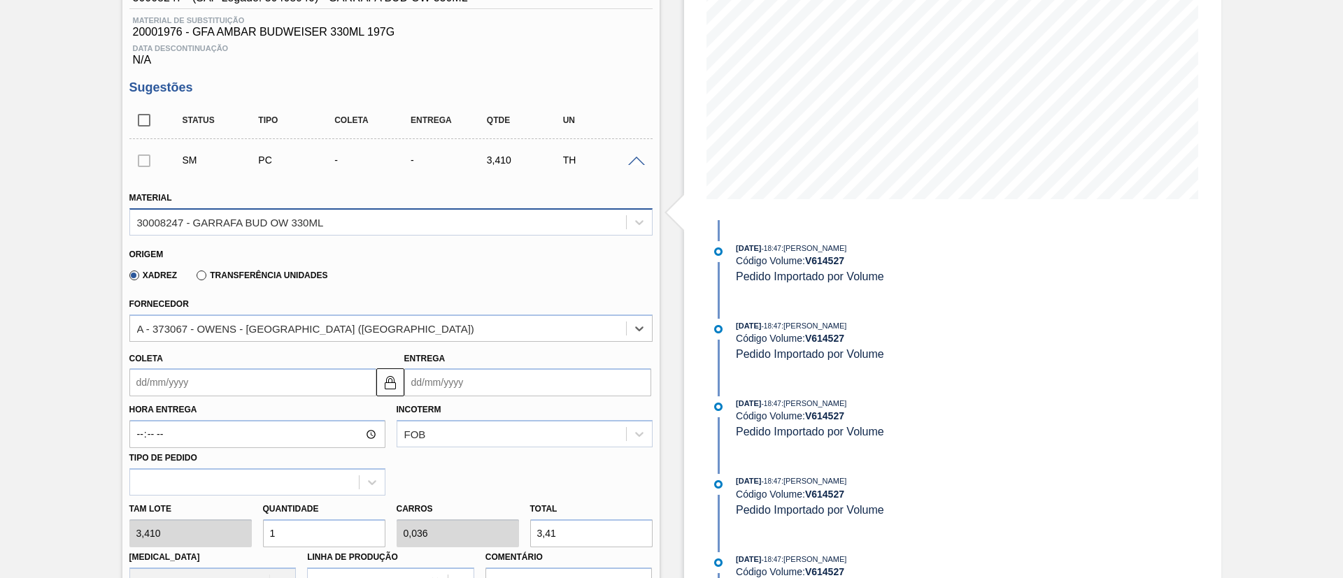
click at [192, 220] on div "30008247 - GARRAFA BUD OW 330ML" at bounding box center [230, 222] width 187 height 12
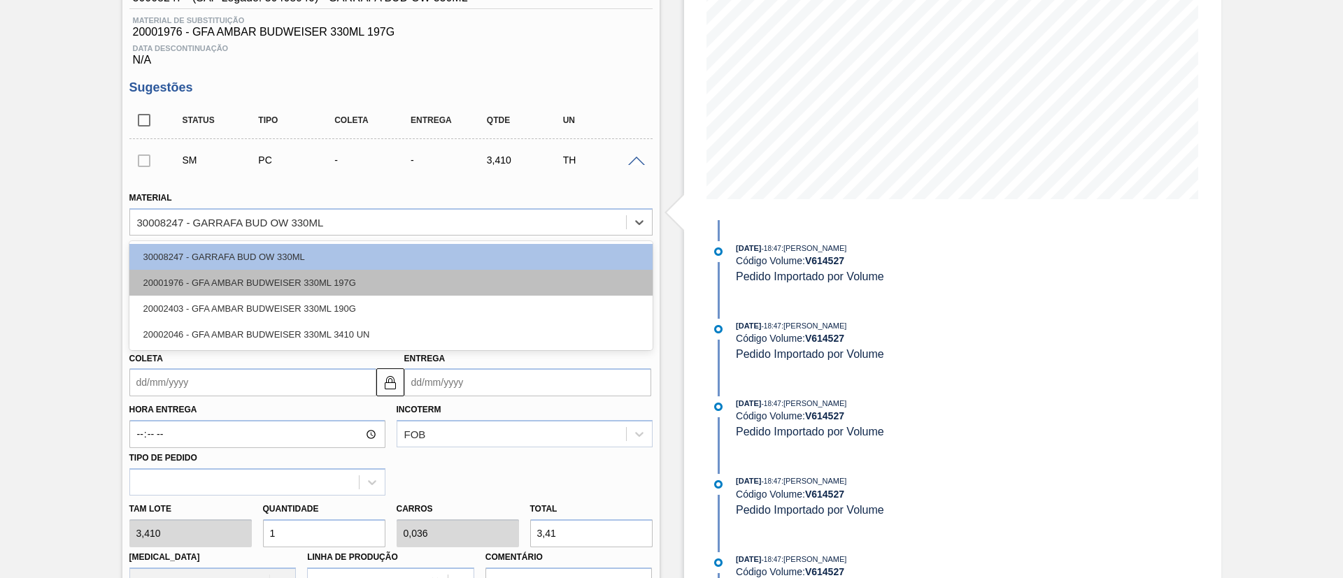
click at [186, 277] on div "20001976 - GFA AMBAR BUDWEISER 330ML 197G" at bounding box center [390, 283] width 523 height 26
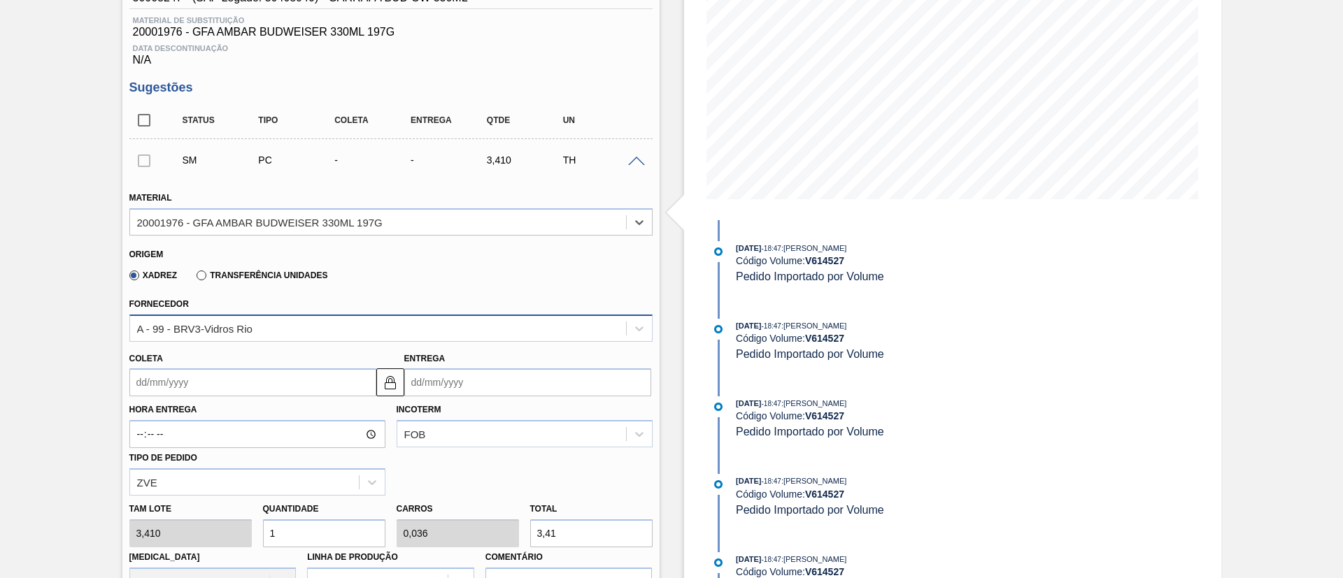
click at [171, 332] on div "A - 99 - BRV3-Vidros Rio" at bounding box center [194, 328] width 115 height 12
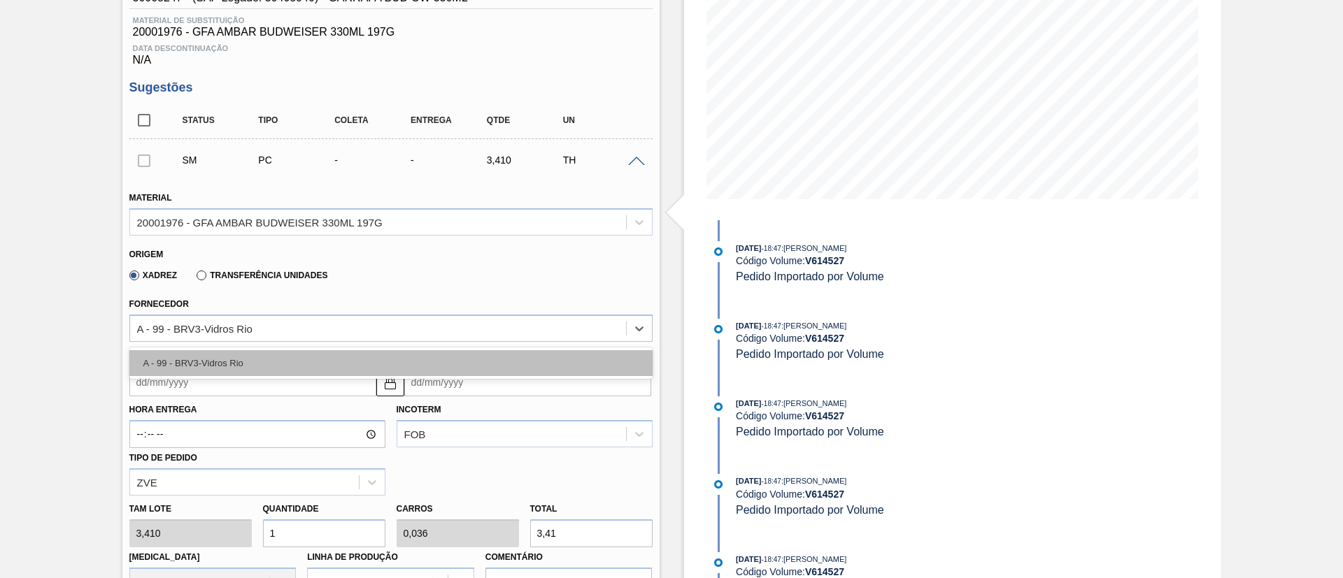
click at [192, 365] on div "A - 99 - BRV3-Vidros Rio" at bounding box center [390, 363] width 523 height 26
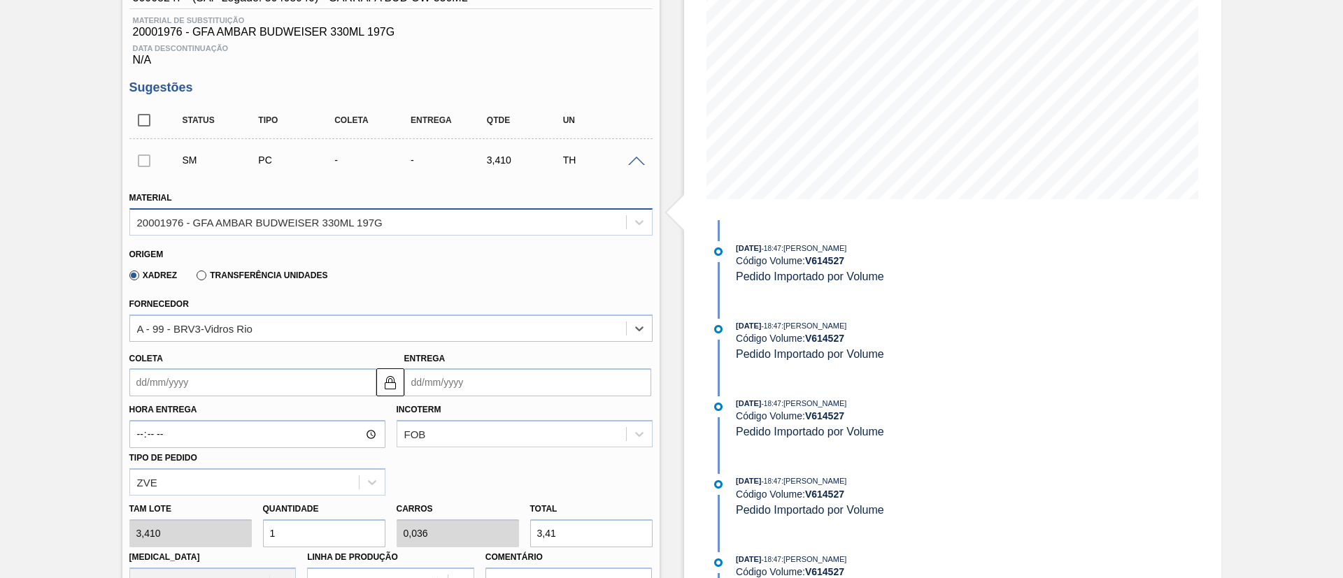
click at [183, 223] on div "20001976 - GFA AMBAR BUDWEISER 330ML 197G" at bounding box center [260, 222] width 246 height 12
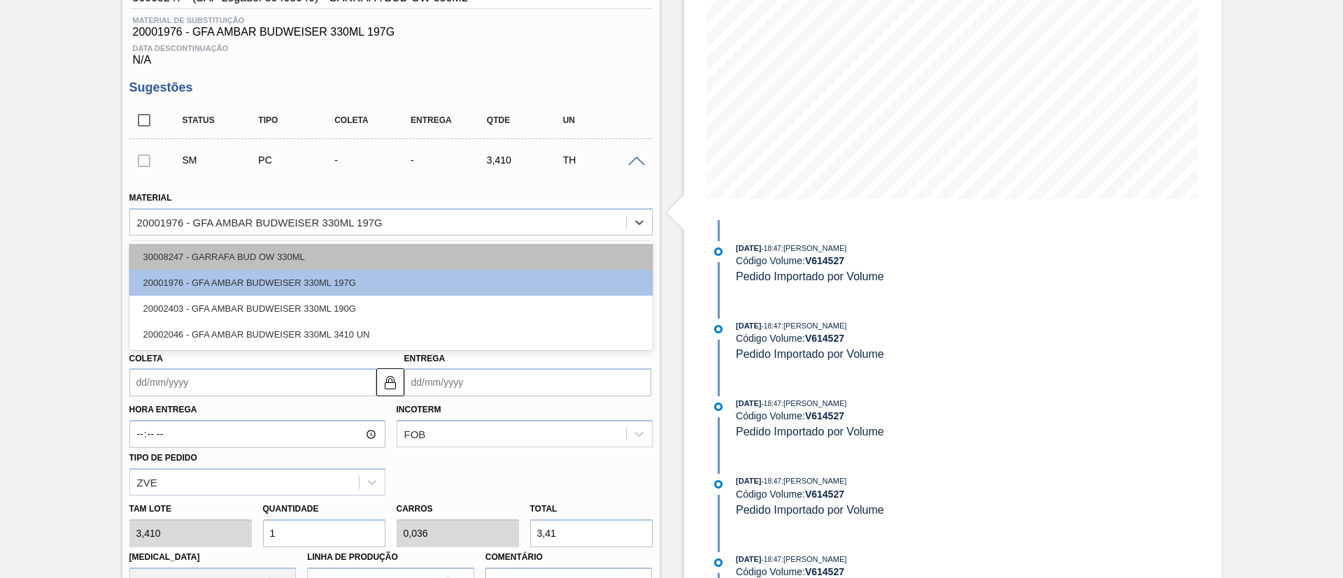
click at [172, 259] on div "30008247 - GARRAFA BUD OW 330ML" at bounding box center [390, 257] width 523 height 26
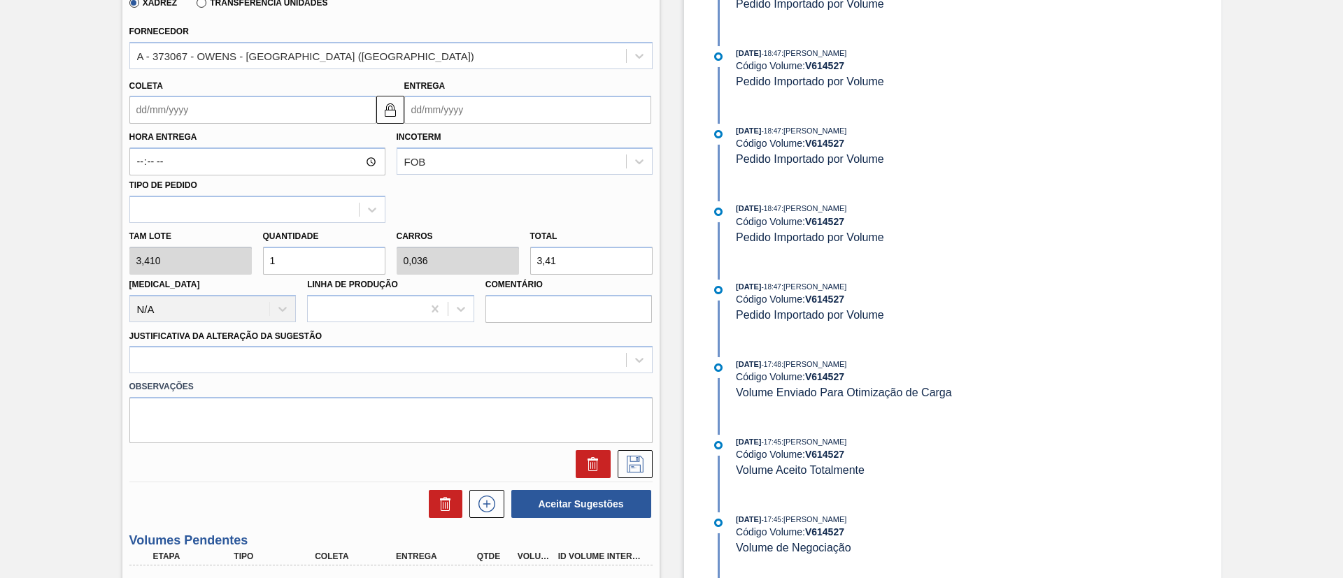
scroll to position [525, 0]
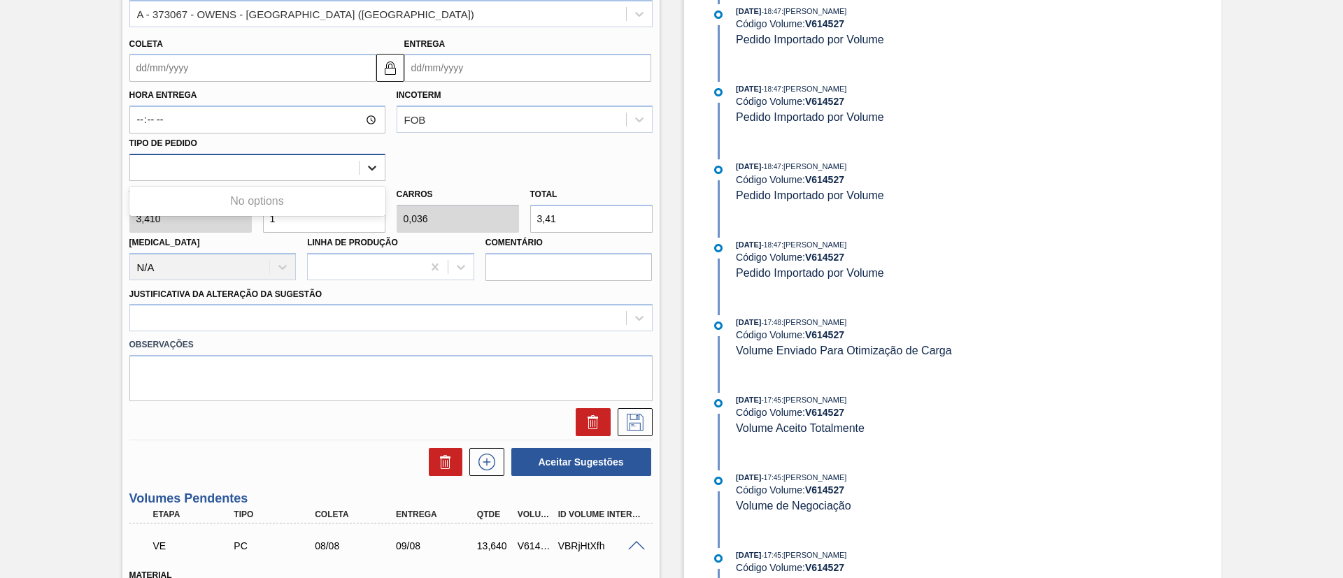
click at [371, 166] on icon at bounding box center [372, 168] width 14 height 14
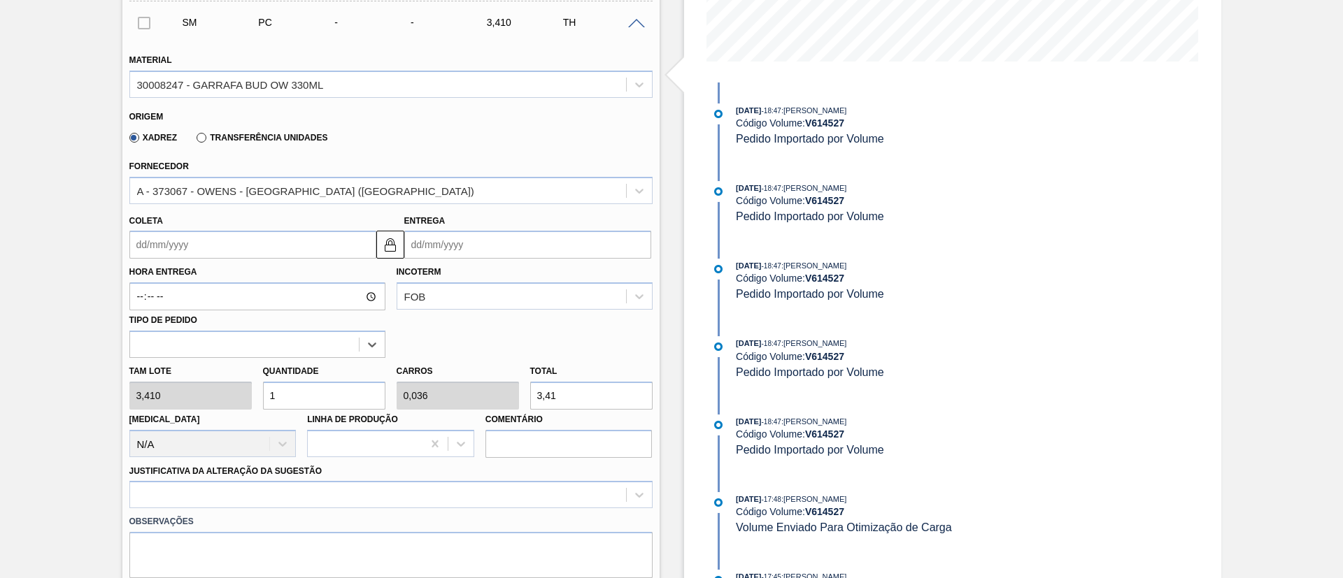
scroll to position [315, 0]
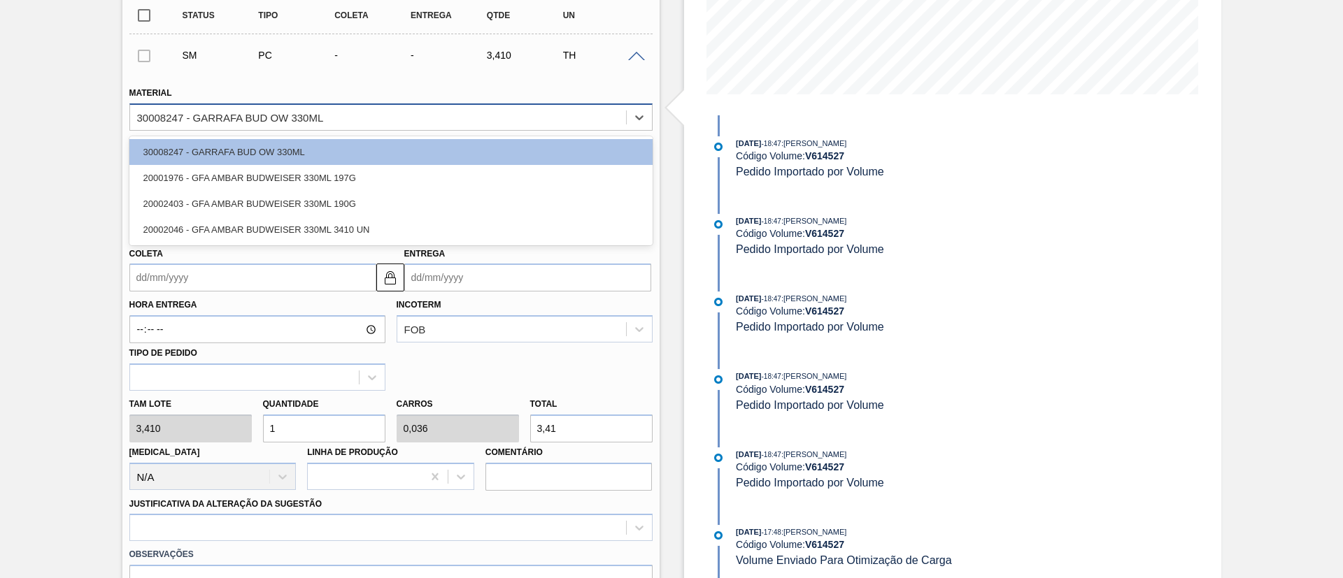
click at [295, 122] on div "30008247 - GARRAFA BUD OW 330ML" at bounding box center [230, 117] width 187 height 12
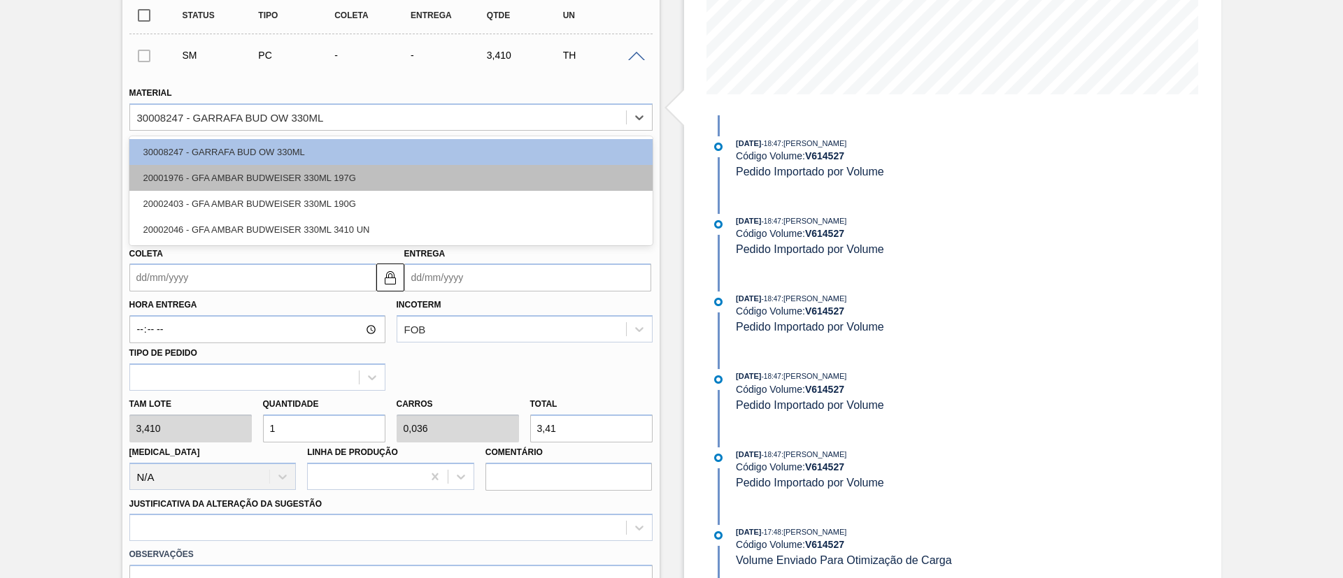
click at [263, 171] on div "20001976 - GFA AMBAR BUDWEISER 330ML 197G" at bounding box center [390, 178] width 523 height 26
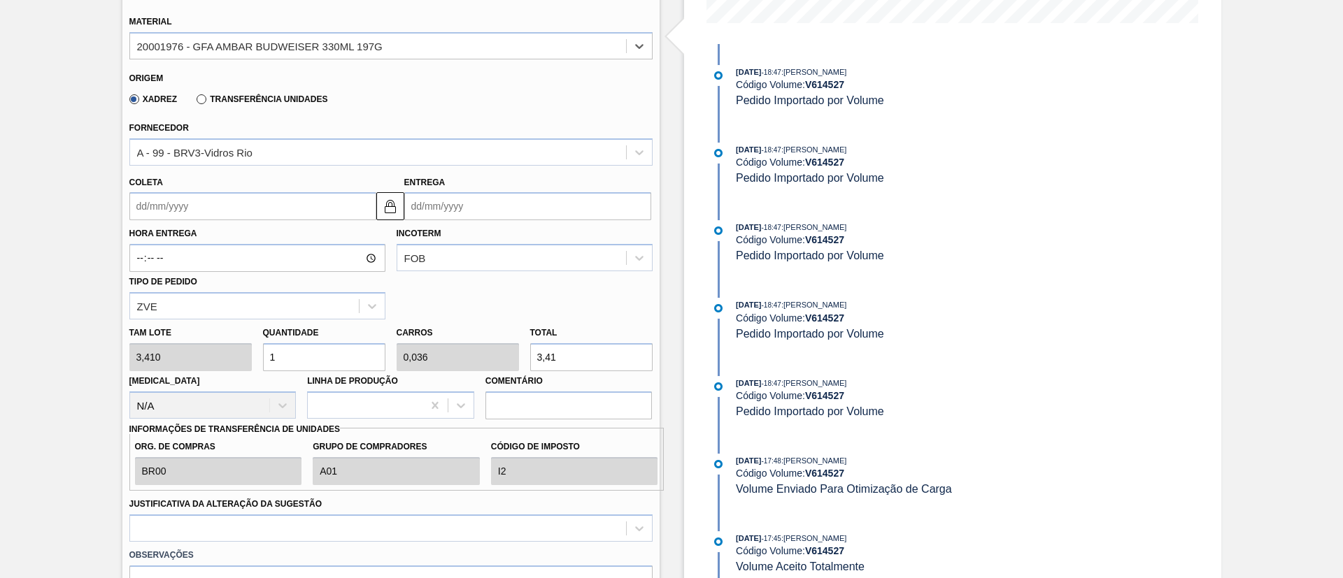
scroll to position [420, 0]
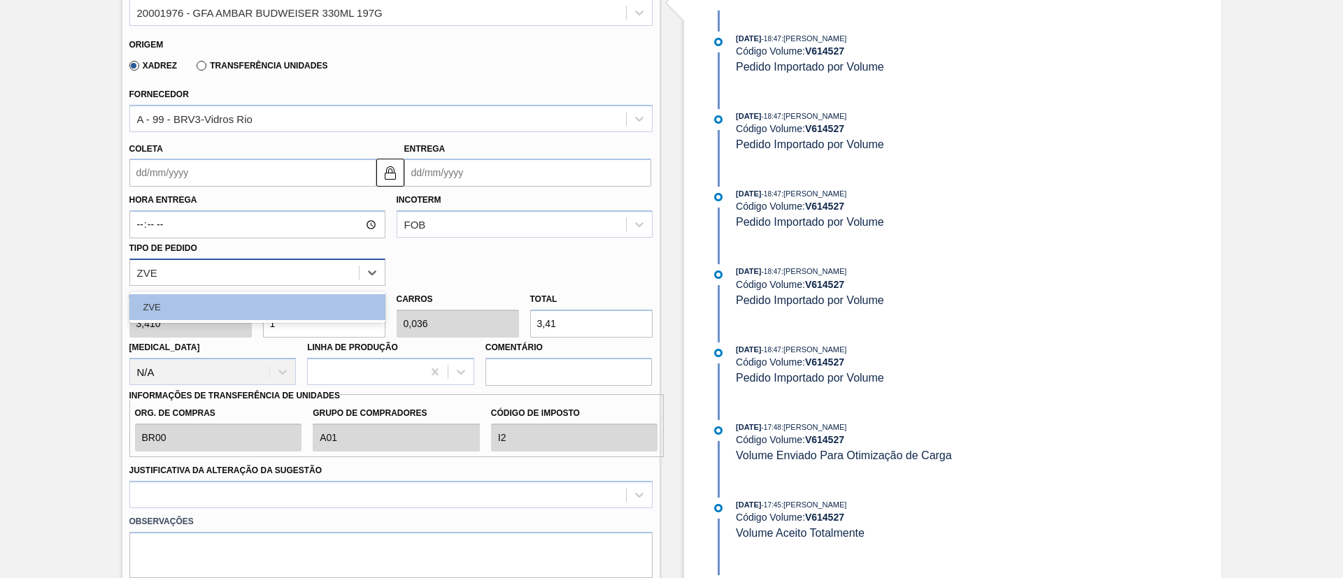
click at [228, 273] on div "ZVE" at bounding box center [244, 272] width 229 height 20
click at [552, 248] on div "Hora Entrega Incoterm FOB Tipo de pedido option ZVE focused, 1 of 1. 1 result a…" at bounding box center [391, 236] width 534 height 99
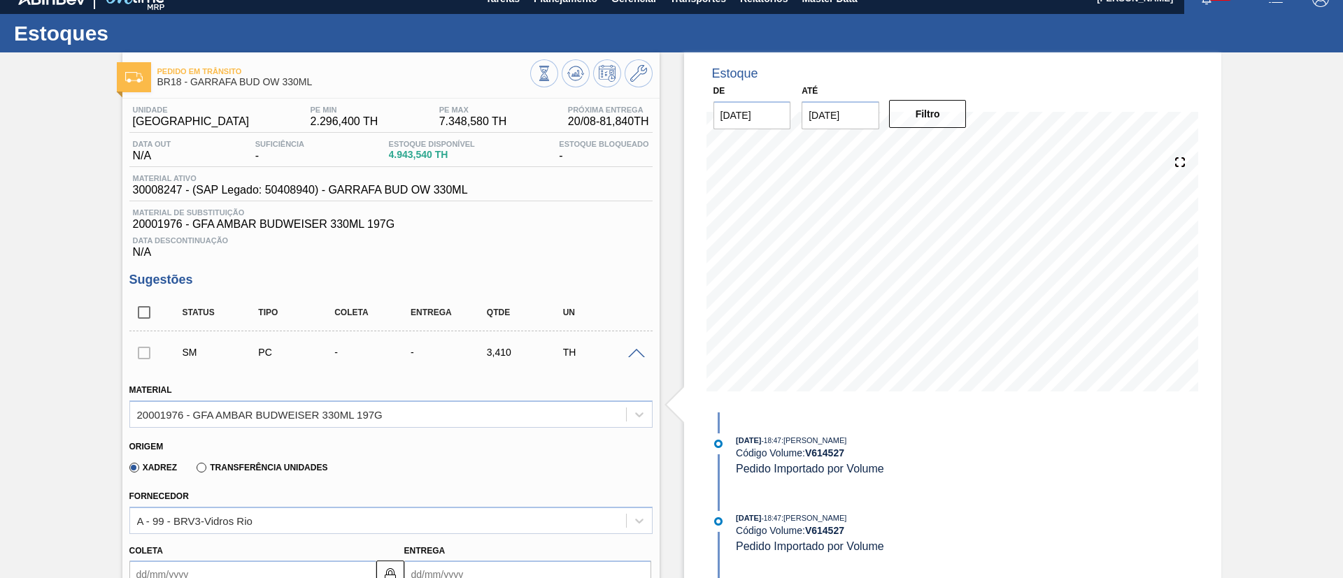
scroll to position [0, 0]
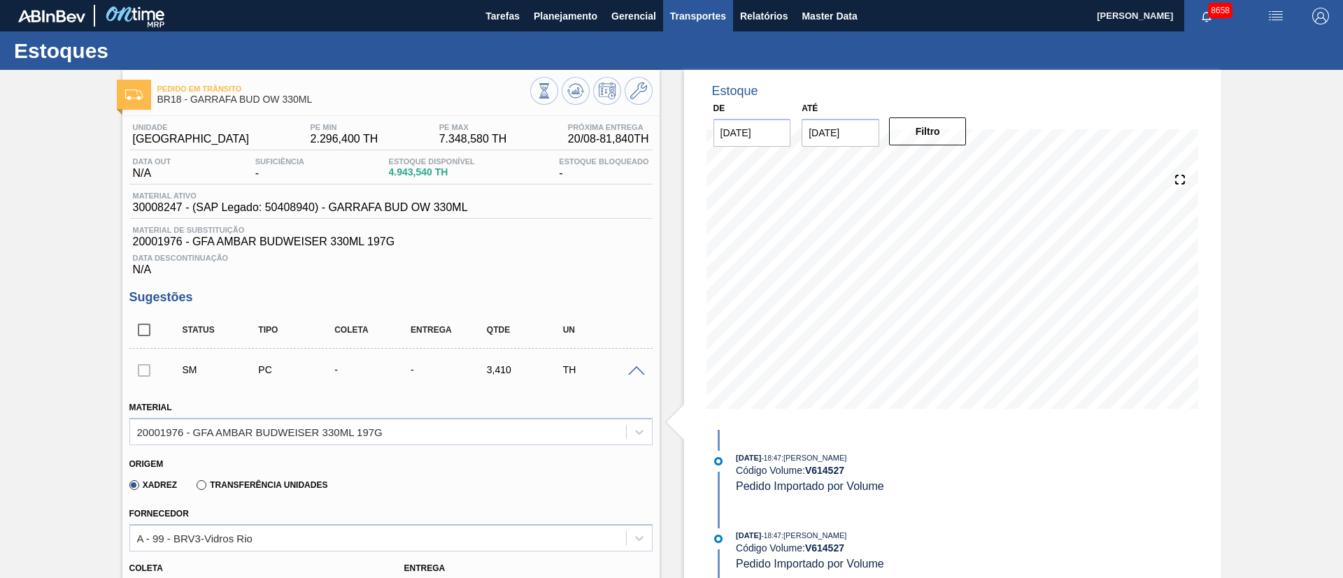
click at [681, 20] on span "Transportes" at bounding box center [698, 16] width 56 height 17
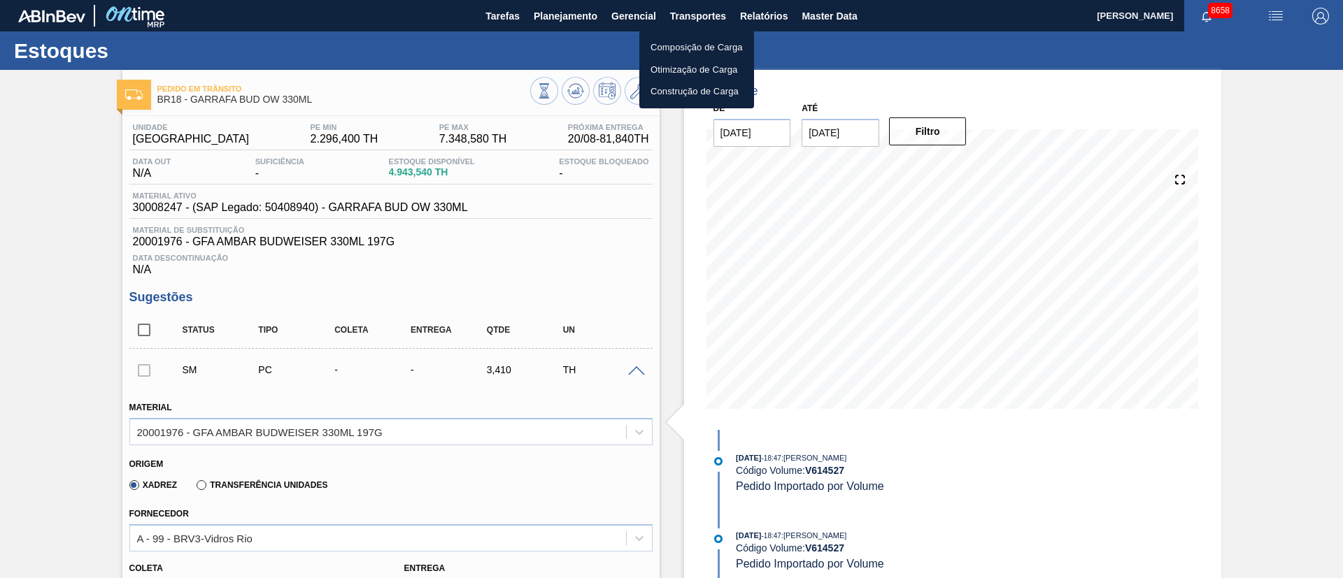
drag, startPoint x: 683, startPoint y: 71, endPoint x: 673, endPoint y: 51, distance: 22.5
click at [683, 71] on li "Otimização de Carga" at bounding box center [696, 70] width 115 height 22
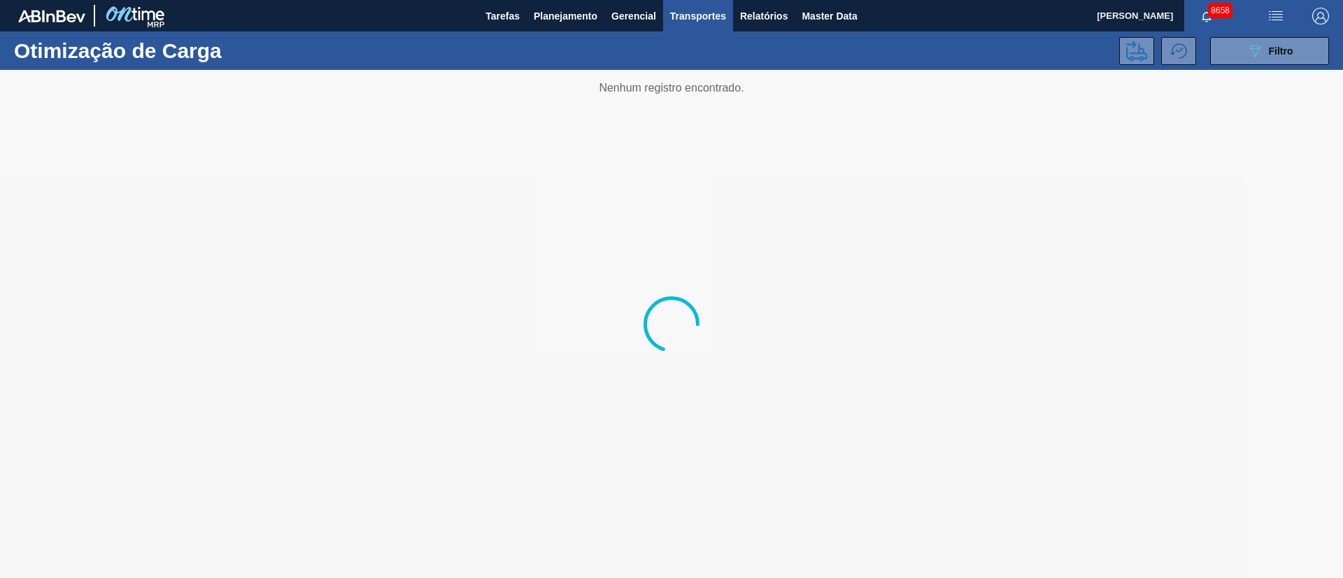
click at [675, 13] on span "Transportes" at bounding box center [698, 16] width 56 height 17
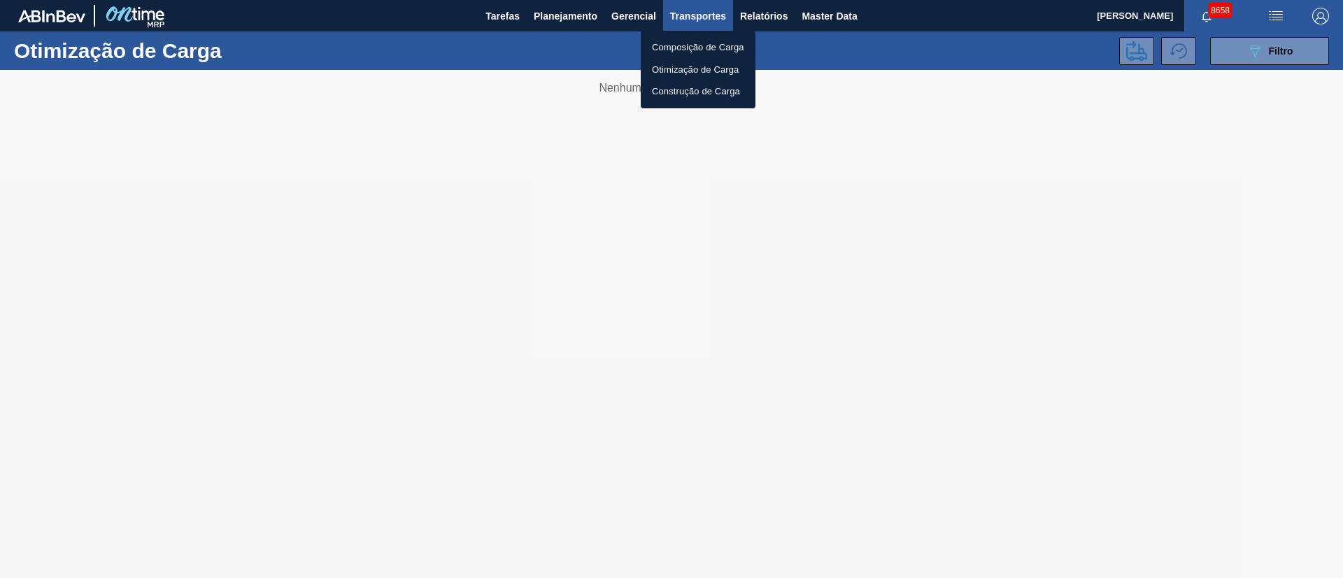
click at [577, 20] on div at bounding box center [671, 289] width 1343 height 578
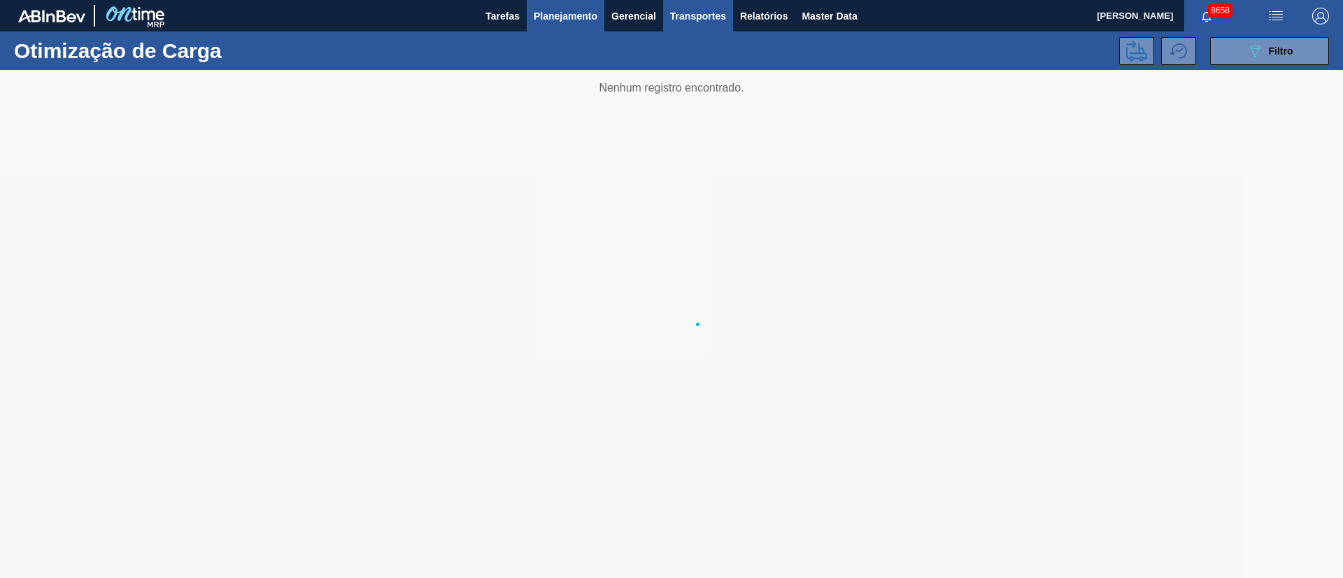
click at [566, 10] on span "Planejamento" at bounding box center [566, 16] width 64 height 17
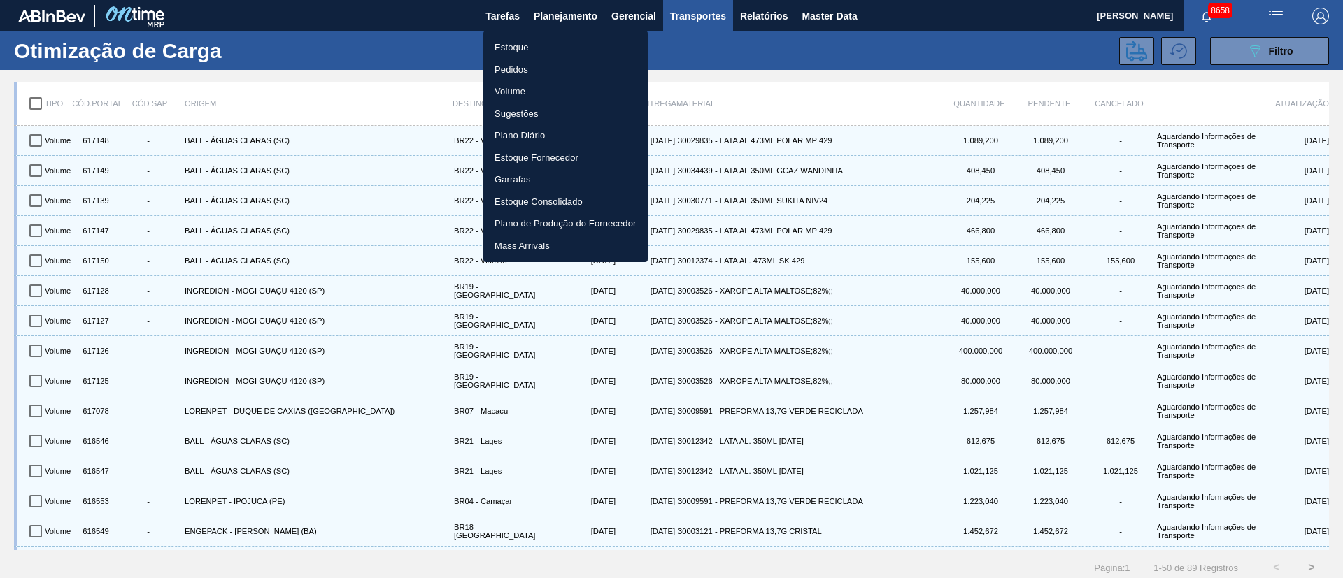
click at [514, 71] on li "Pedidos" at bounding box center [565, 70] width 164 height 22
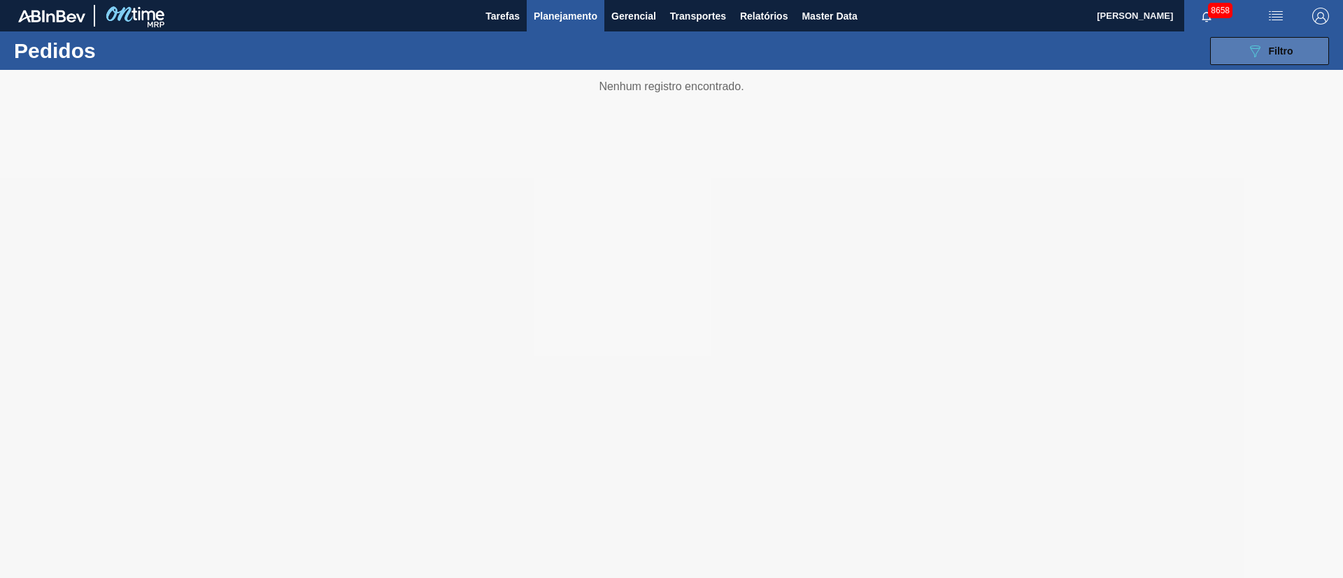
click at [1262, 48] on icon "089F7B8B-B2A5-4AFE-B5C0-19BA573D28AC" at bounding box center [1254, 51] width 17 height 17
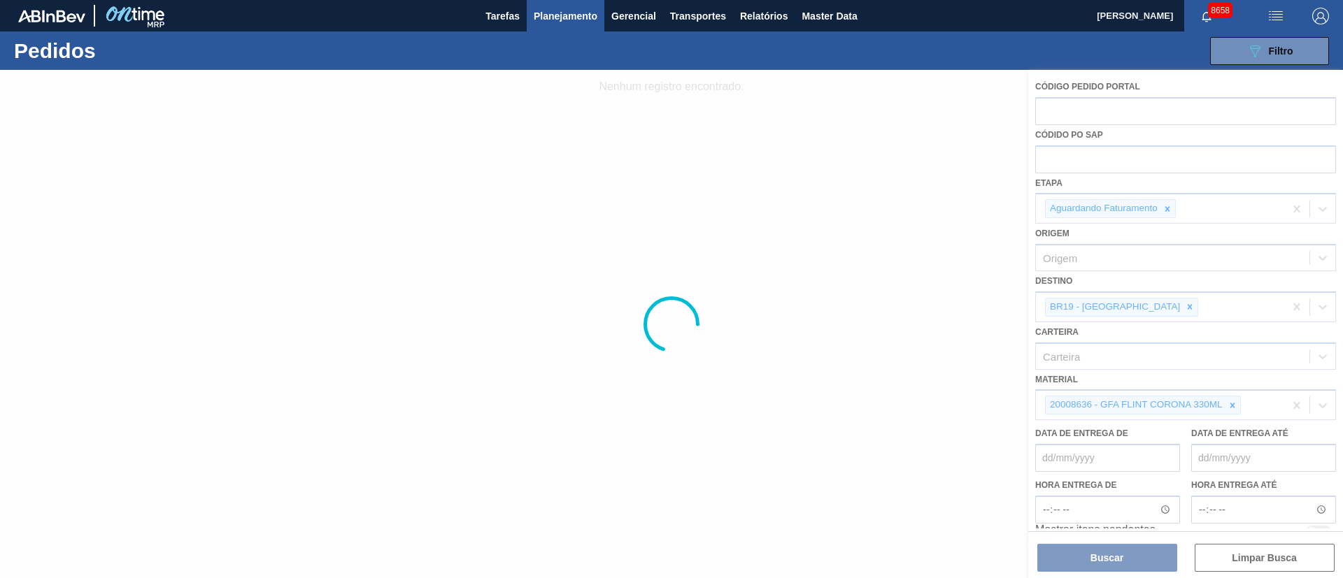
click at [1127, 305] on div at bounding box center [671, 324] width 1343 height 508
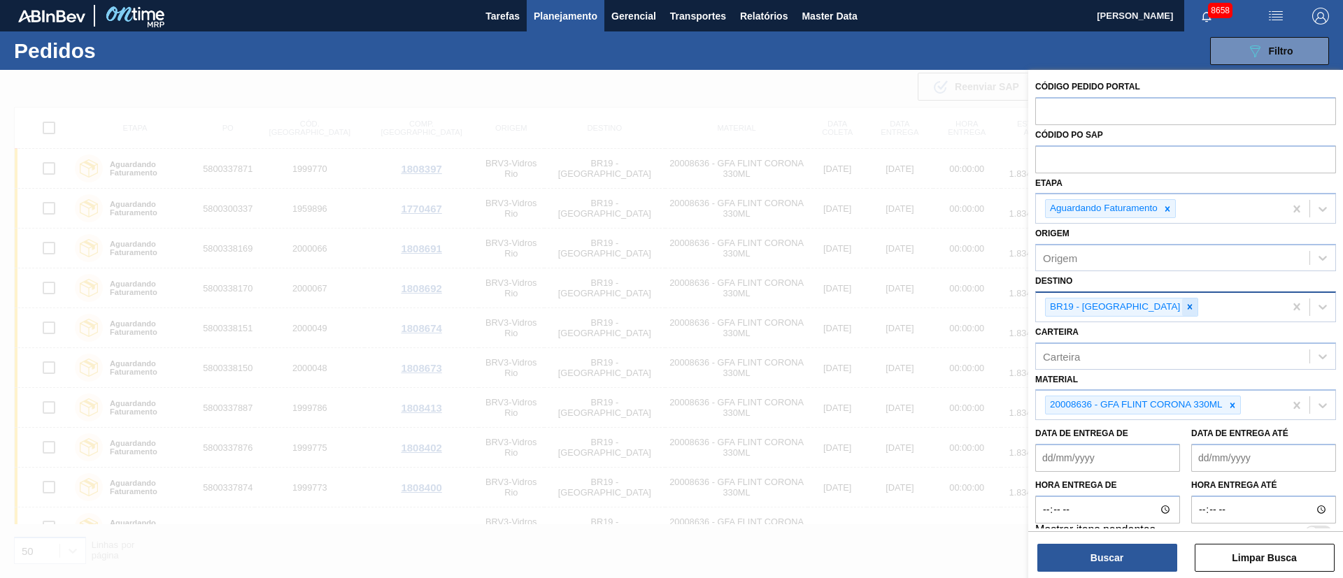
click at [1185, 304] on icon at bounding box center [1190, 307] width 10 height 10
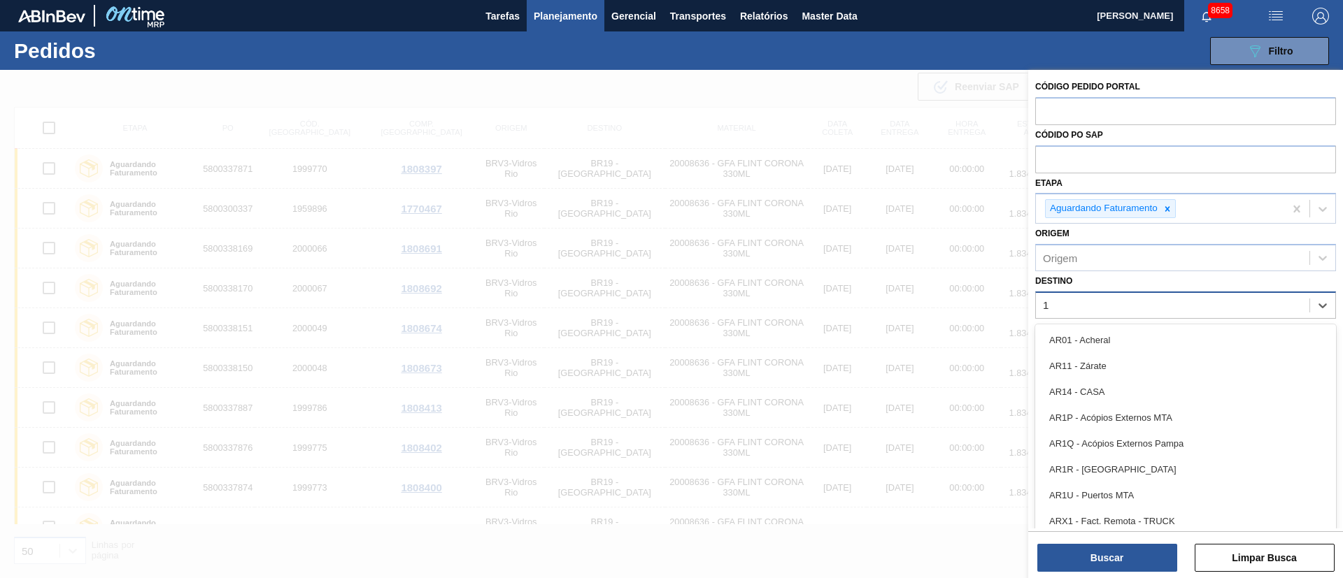
type input "16"
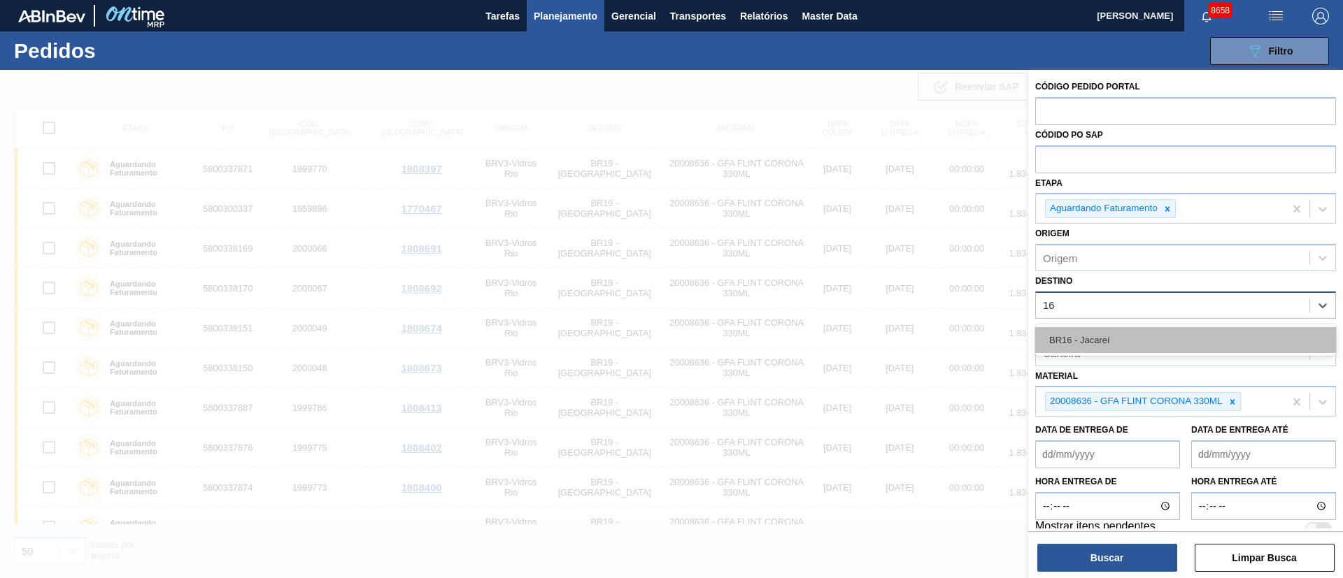
click at [1109, 333] on div "BR16 - Jacareí" at bounding box center [1185, 340] width 301 height 26
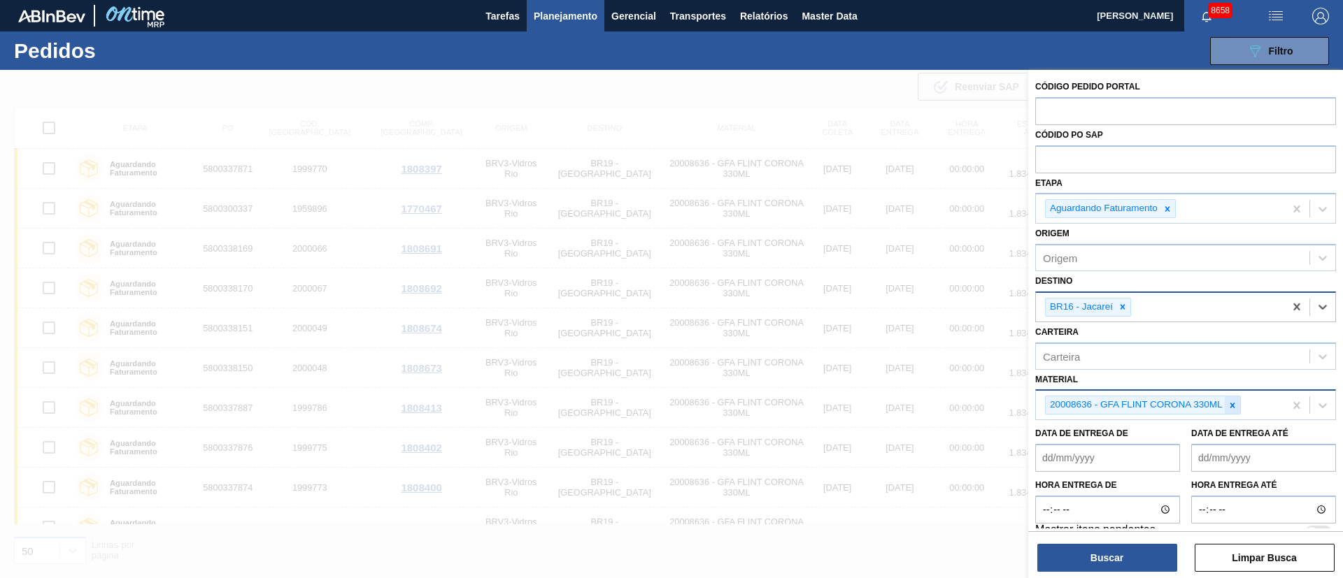
click at [1235, 403] on icon at bounding box center [1233, 406] width 10 height 10
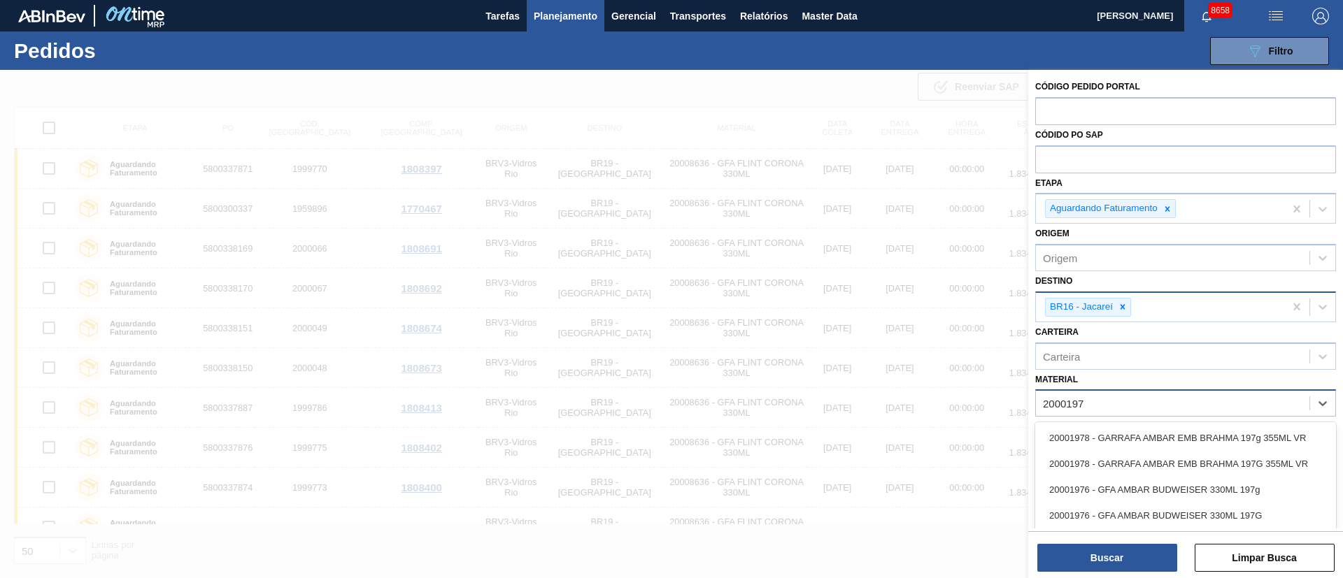
type input "20001976"
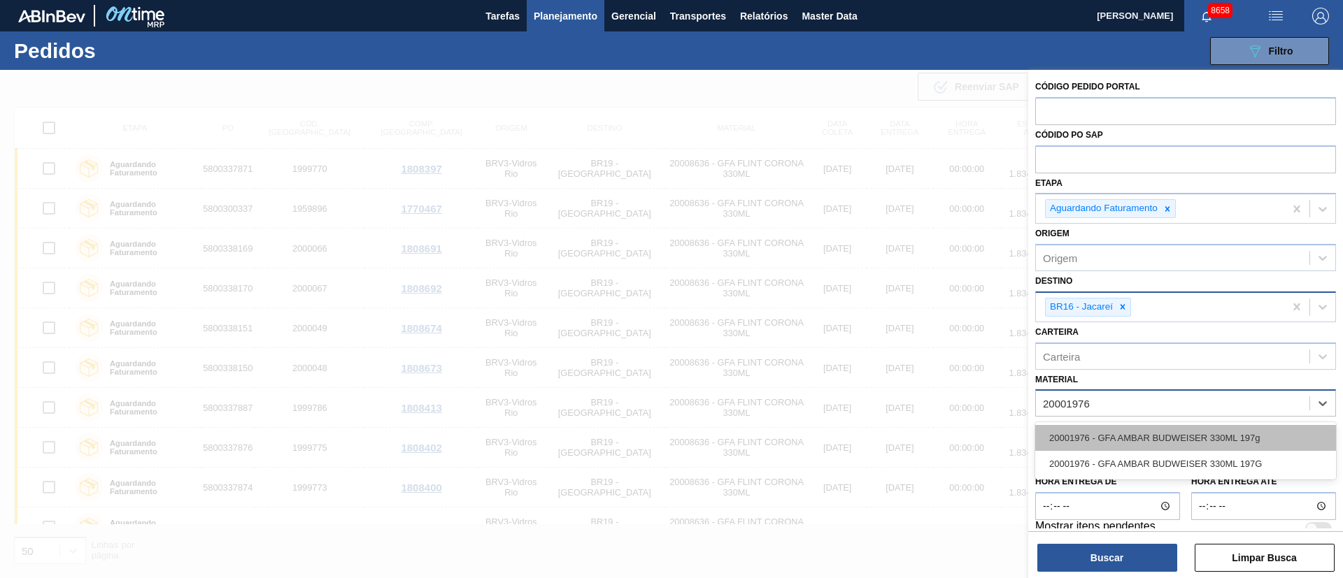
click at [1169, 437] on div "20001976 - GFA AMBAR BUDWEISER 330ML 197g" at bounding box center [1185, 438] width 301 height 26
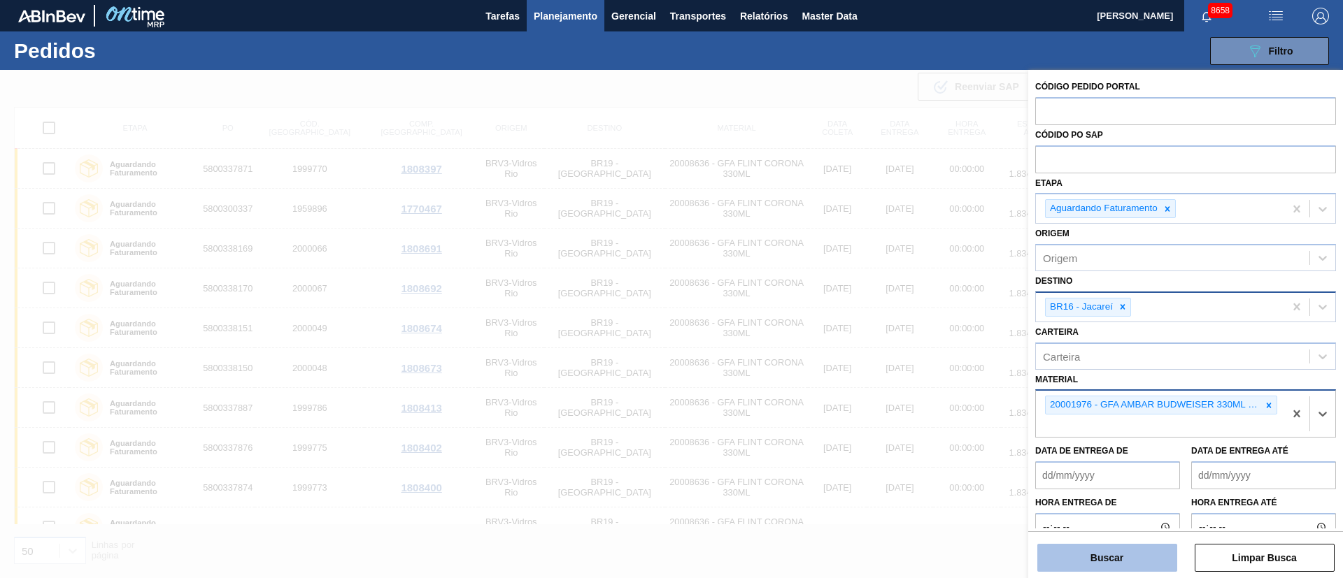
click at [1125, 566] on button "Buscar" at bounding box center [1107, 558] width 140 height 28
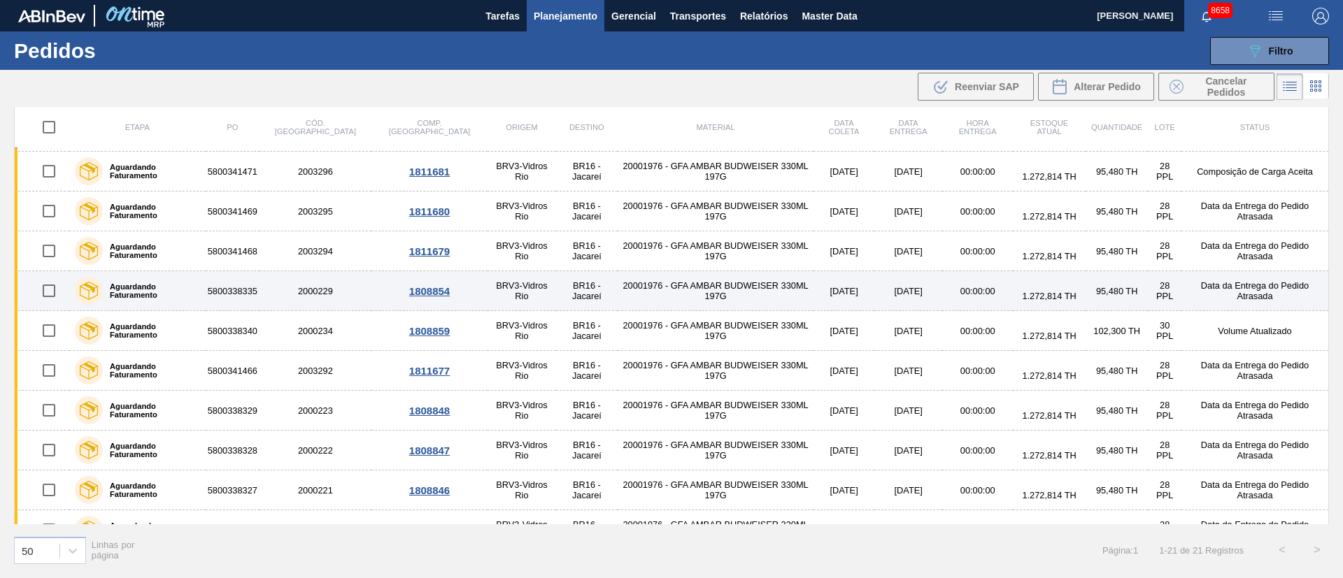
scroll to position [462, 0]
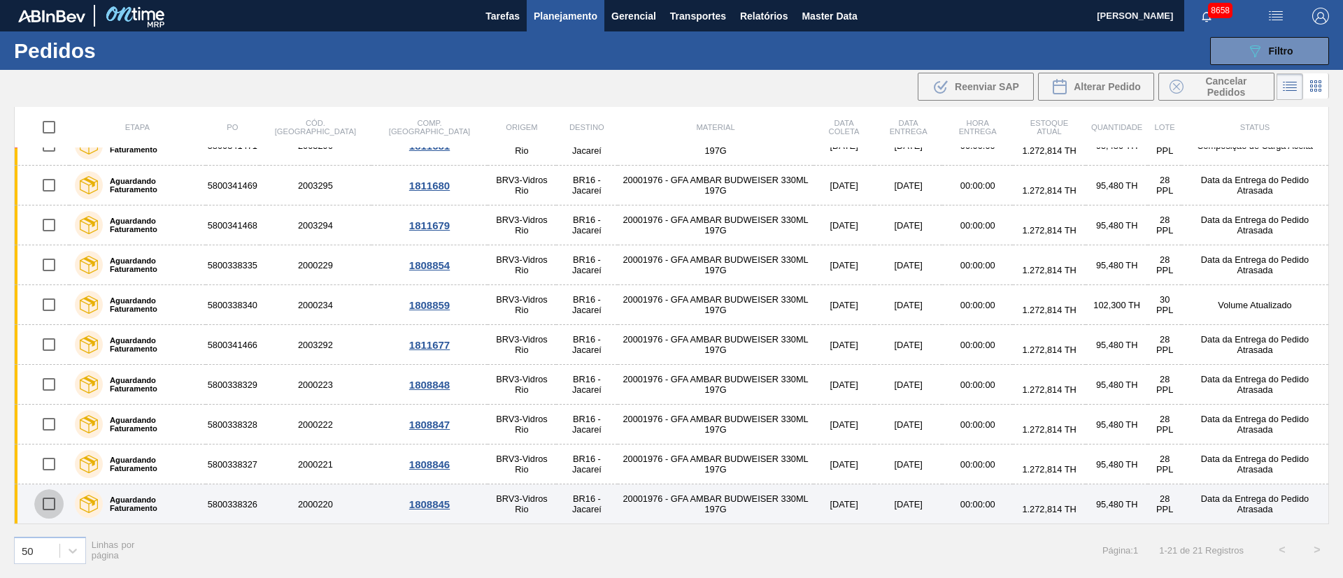
click at [48, 502] on input "checkbox" at bounding box center [48, 504] width 29 height 29
checkbox input "true"
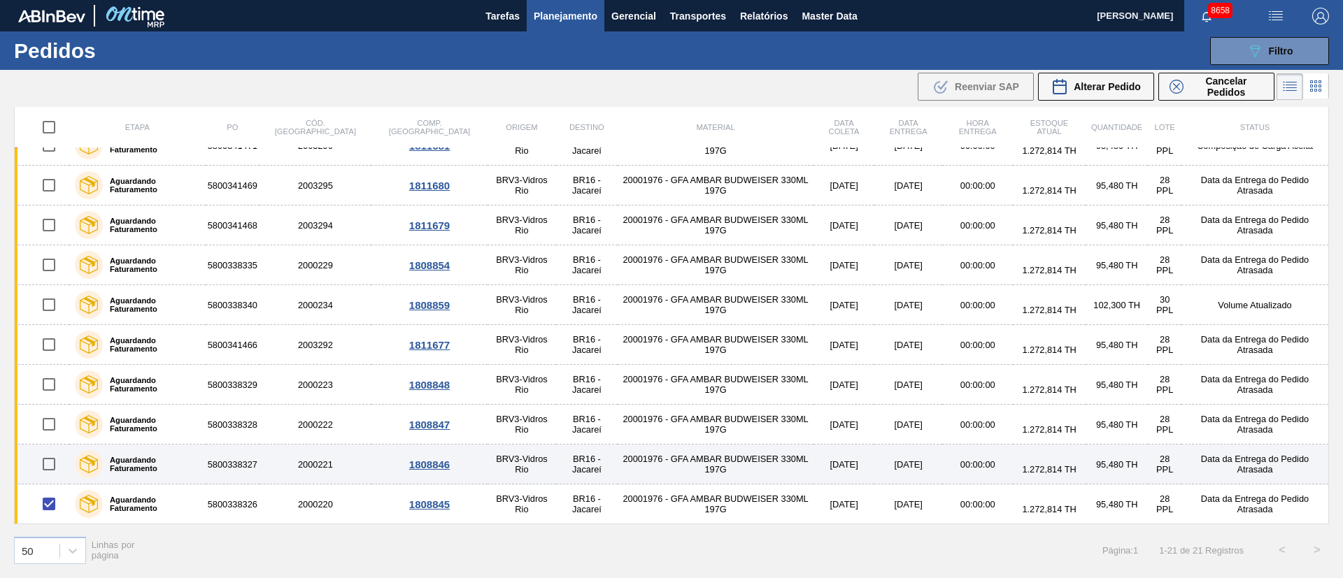
click at [52, 469] on input "checkbox" at bounding box center [48, 464] width 29 height 29
checkbox input "true"
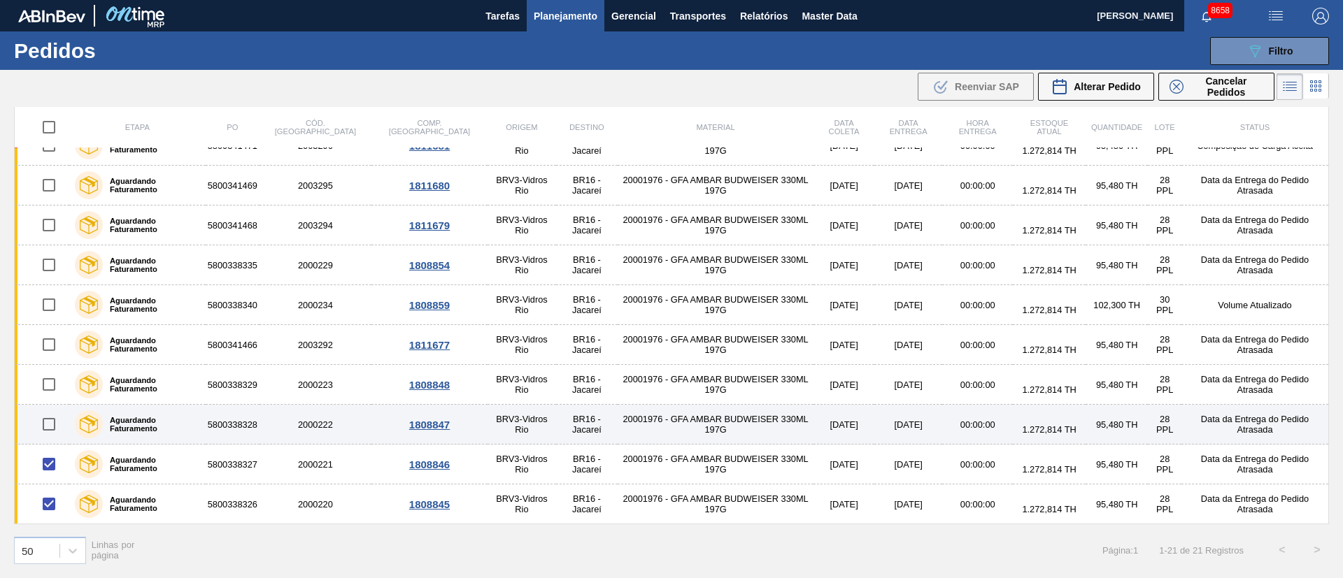
click at [48, 426] on input "checkbox" at bounding box center [48, 424] width 29 height 29
checkbox input "true"
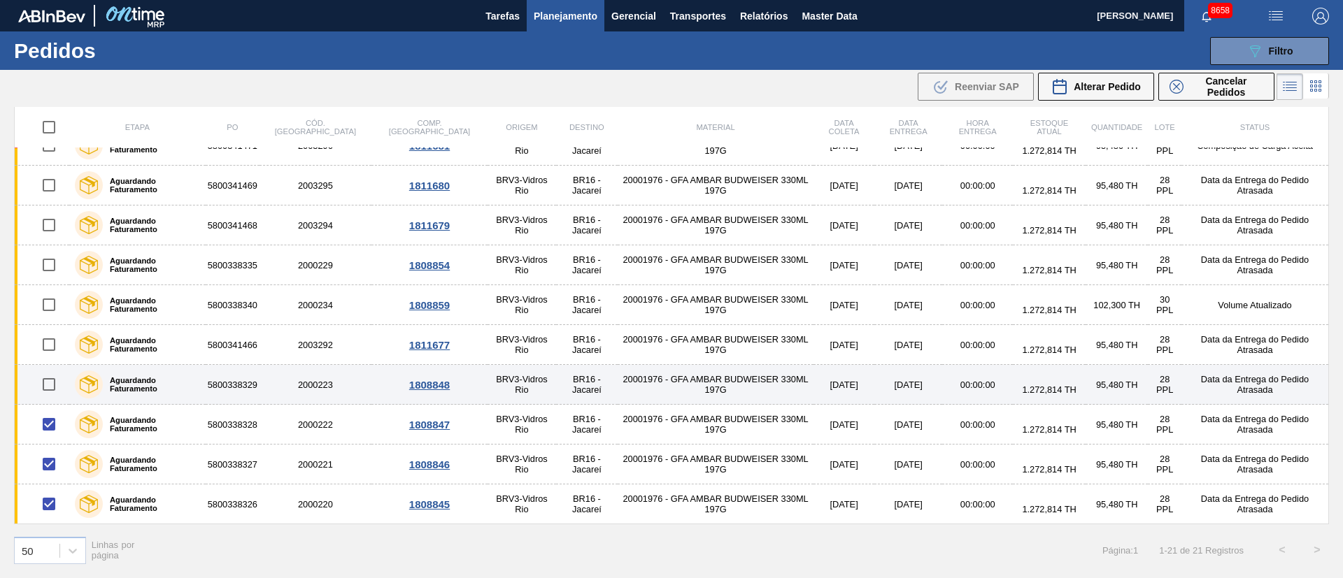
click at [49, 389] on input "checkbox" at bounding box center [48, 384] width 29 height 29
checkbox input "true"
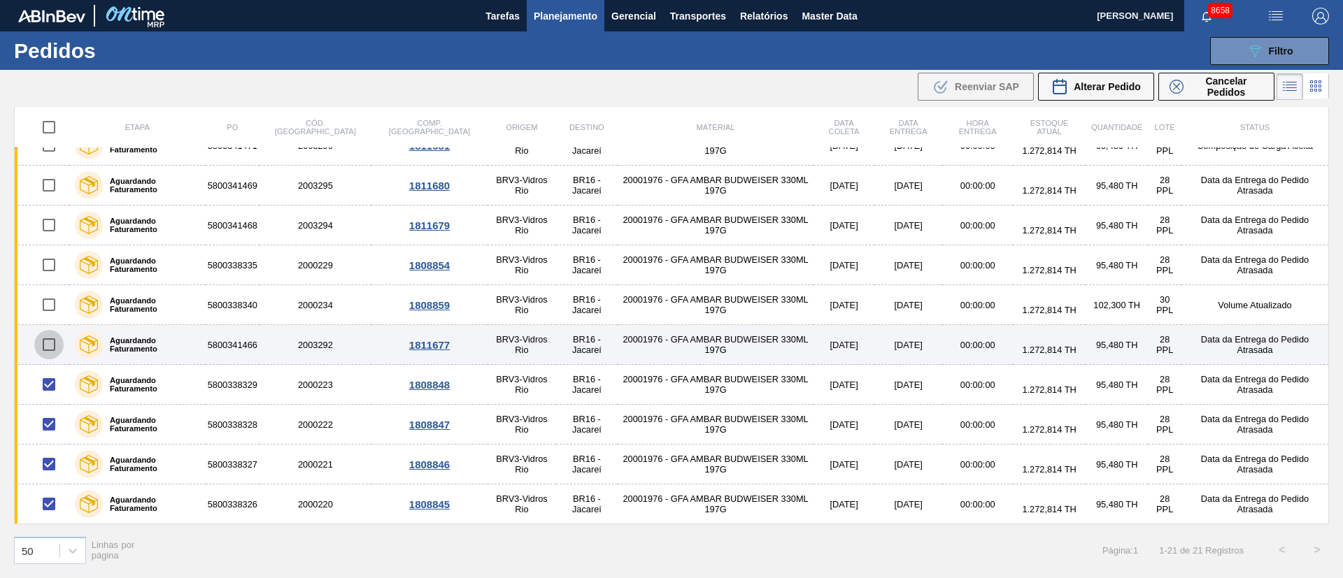
click at [52, 350] on input "checkbox" at bounding box center [48, 344] width 29 height 29
checkbox input "true"
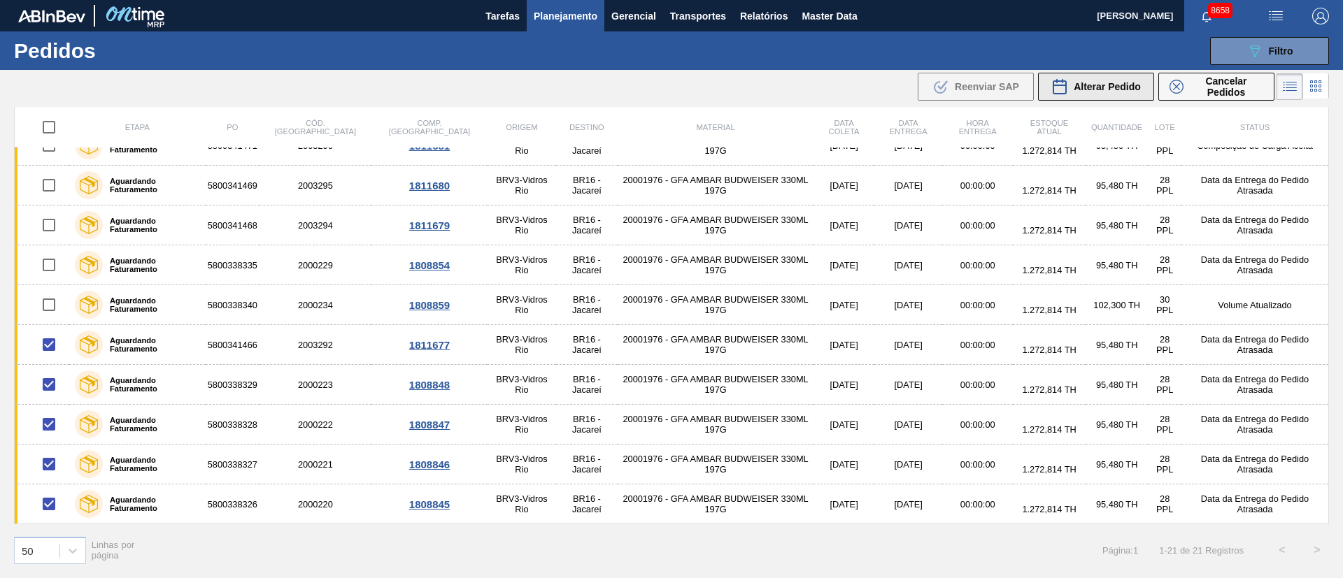
click at [1105, 77] on button "Alterar Pedido" at bounding box center [1096, 87] width 116 height 28
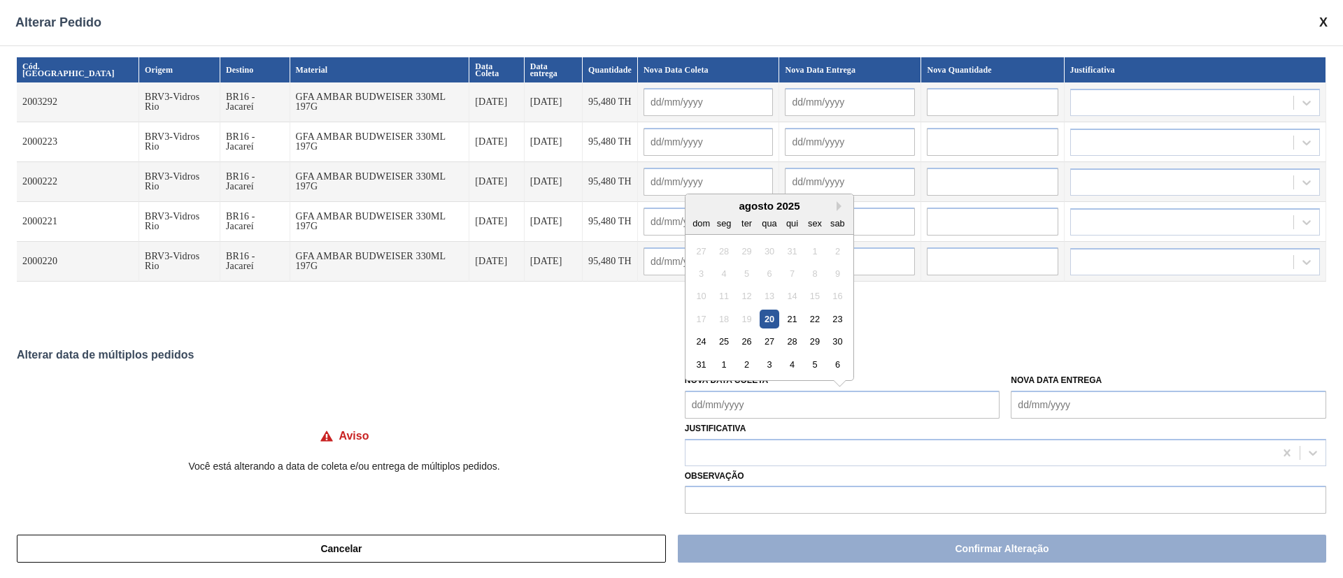
click at [806, 408] on Coleta "Nova Data Coleta" at bounding box center [842, 405] width 315 height 28
click at [774, 344] on div "27" at bounding box center [769, 341] width 19 height 19
type Coleta "[DATE]"
type input "[DATE]"
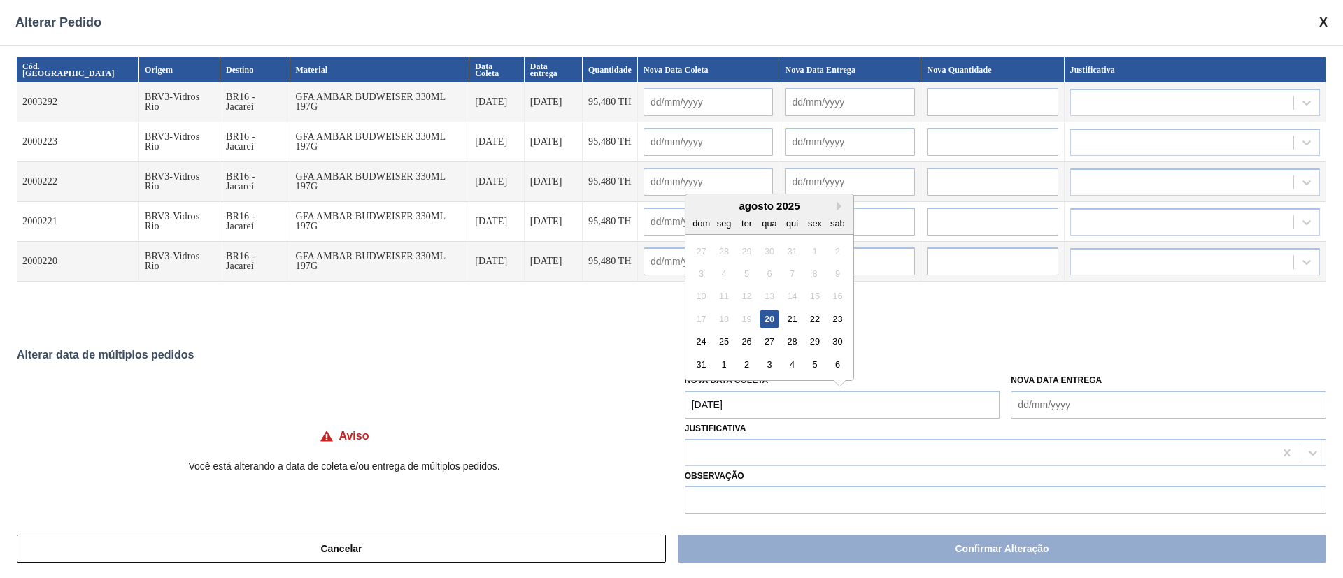
type input "[DATE]"
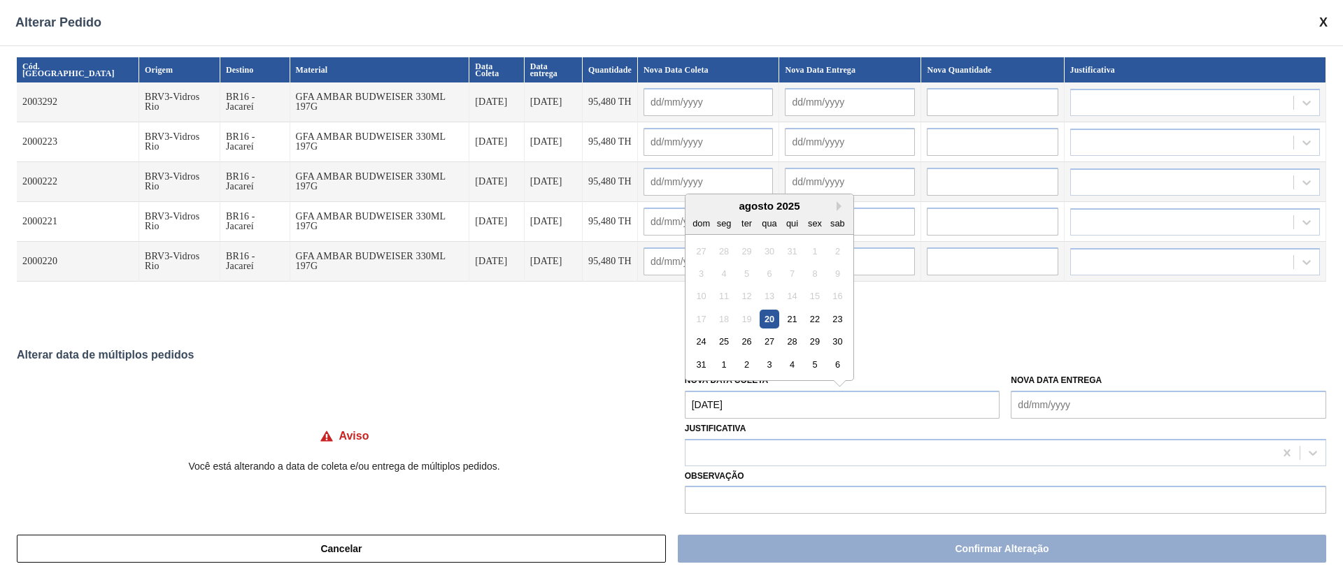
type input "[DATE]"
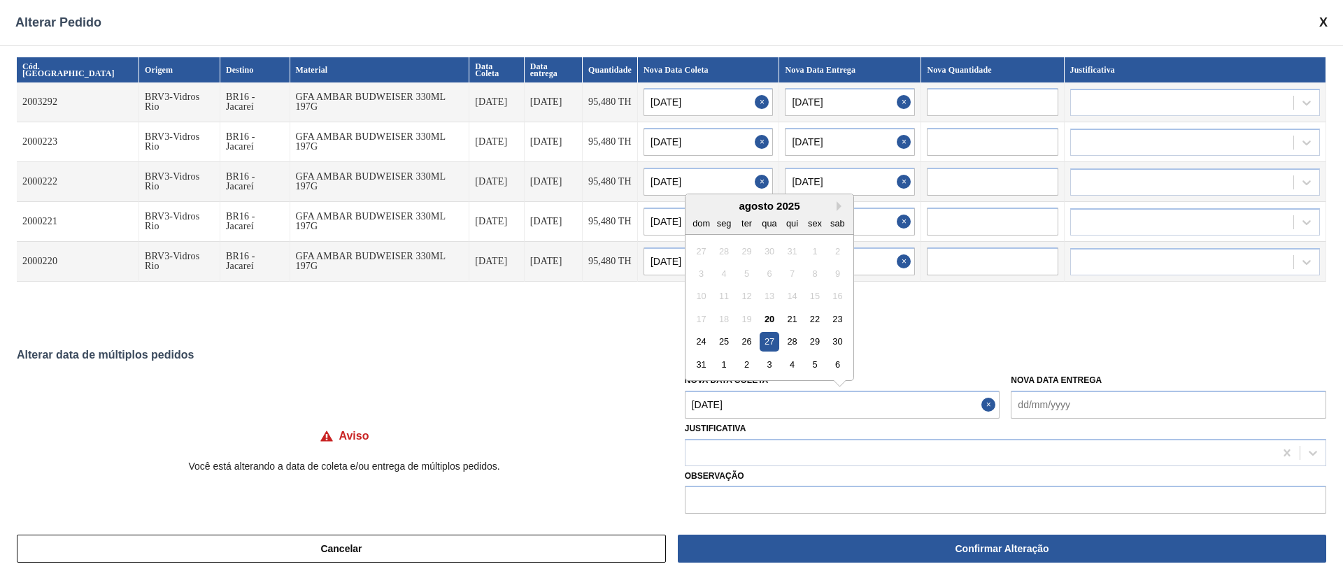
click at [751, 397] on Coleta "[DATE]" at bounding box center [842, 405] width 315 height 28
click at [792, 325] on div "21" at bounding box center [792, 319] width 19 height 19
type Coleta "[DATE]"
type input "[DATE]"
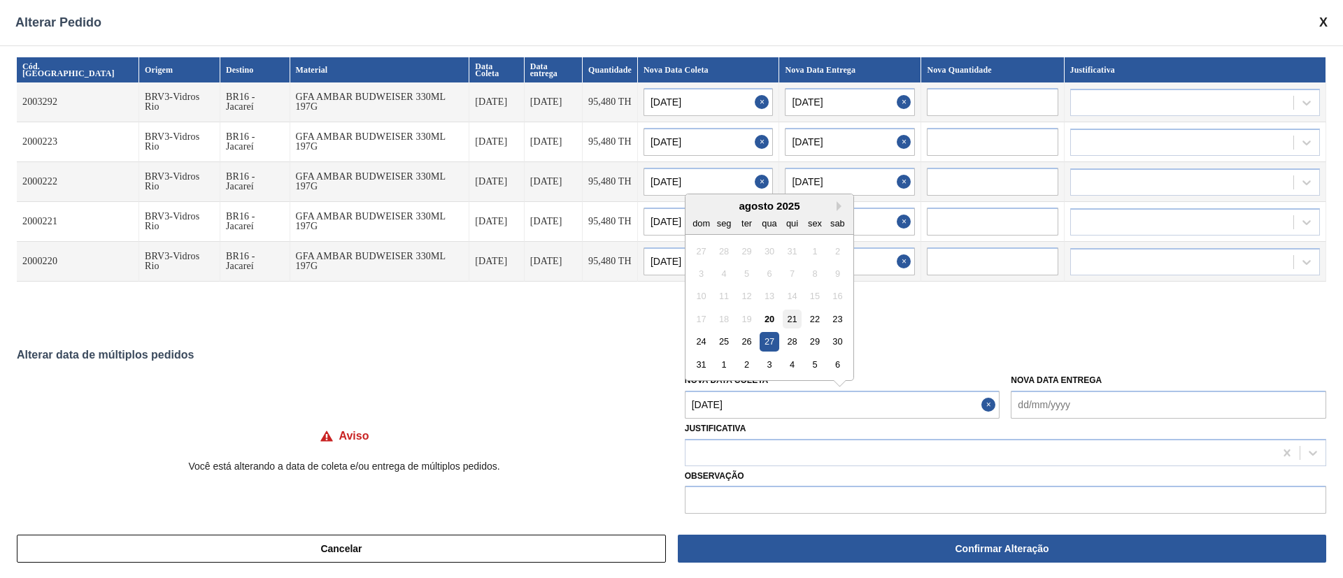
type input "[DATE]"
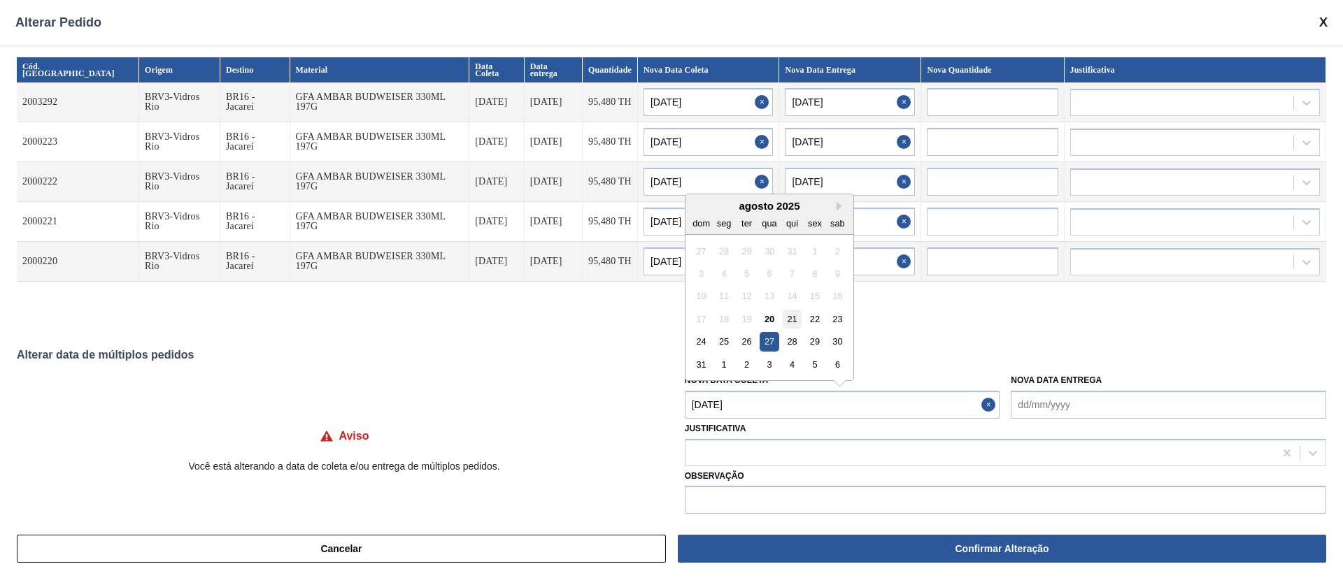
type input "[DATE]"
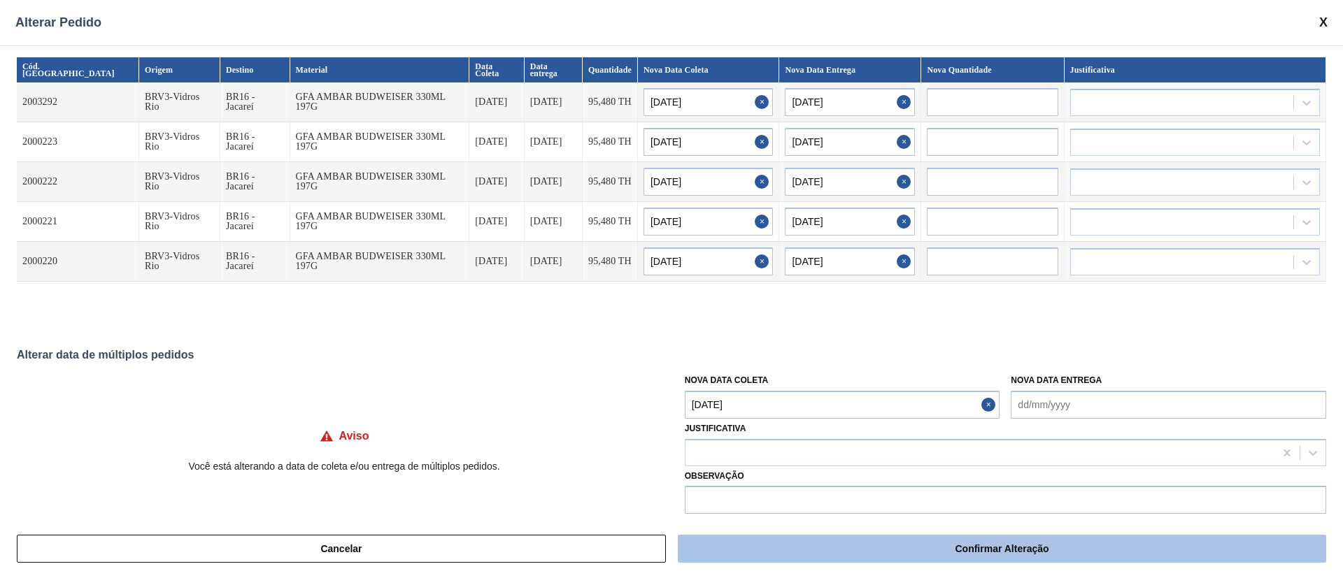
click at [837, 549] on button "Confirmar Alteração" at bounding box center [1002, 549] width 648 height 28
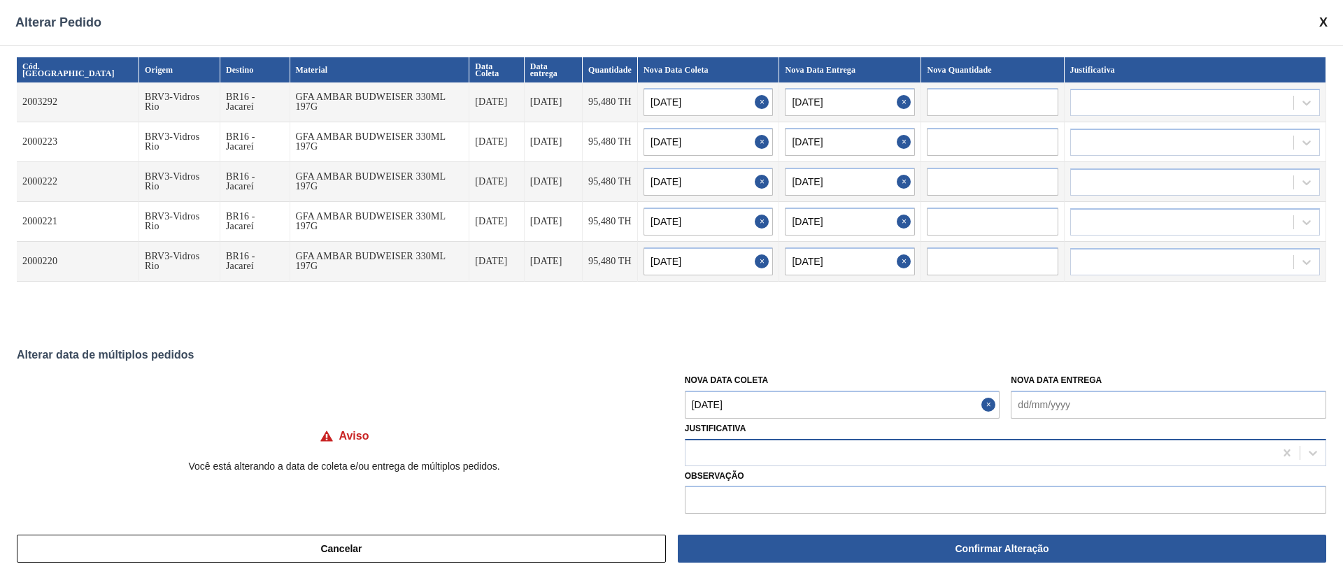
click at [830, 448] on div at bounding box center [979, 453] width 589 height 20
type input "ou"
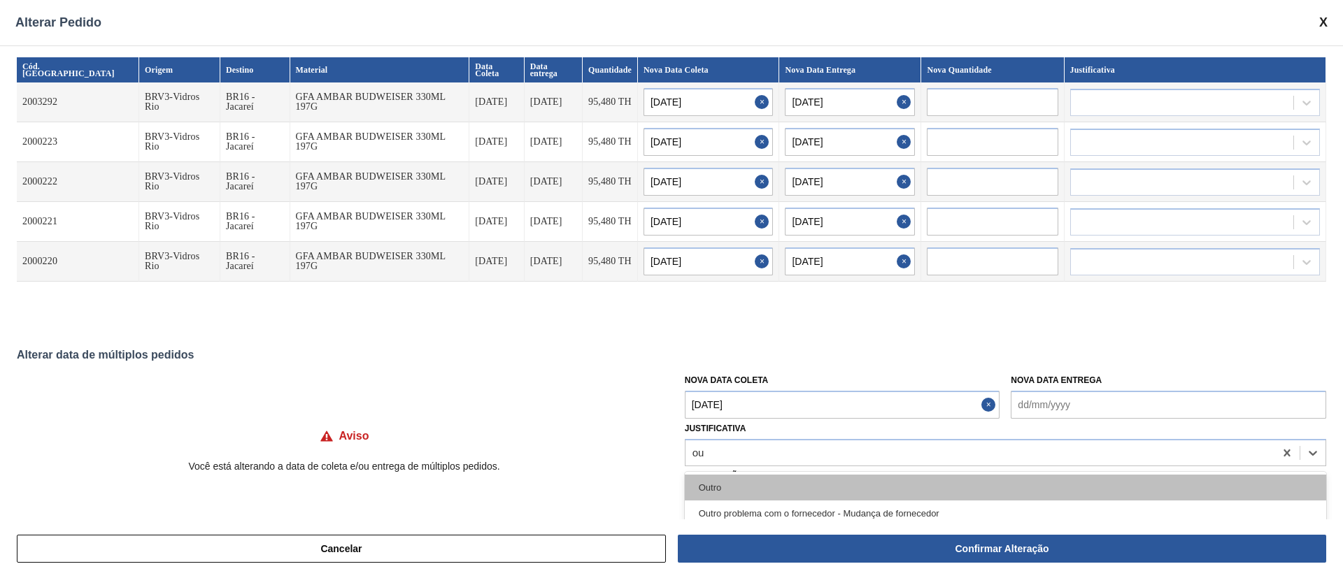
click at [706, 488] on div "Outro" at bounding box center [1005, 488] width 641 height 26
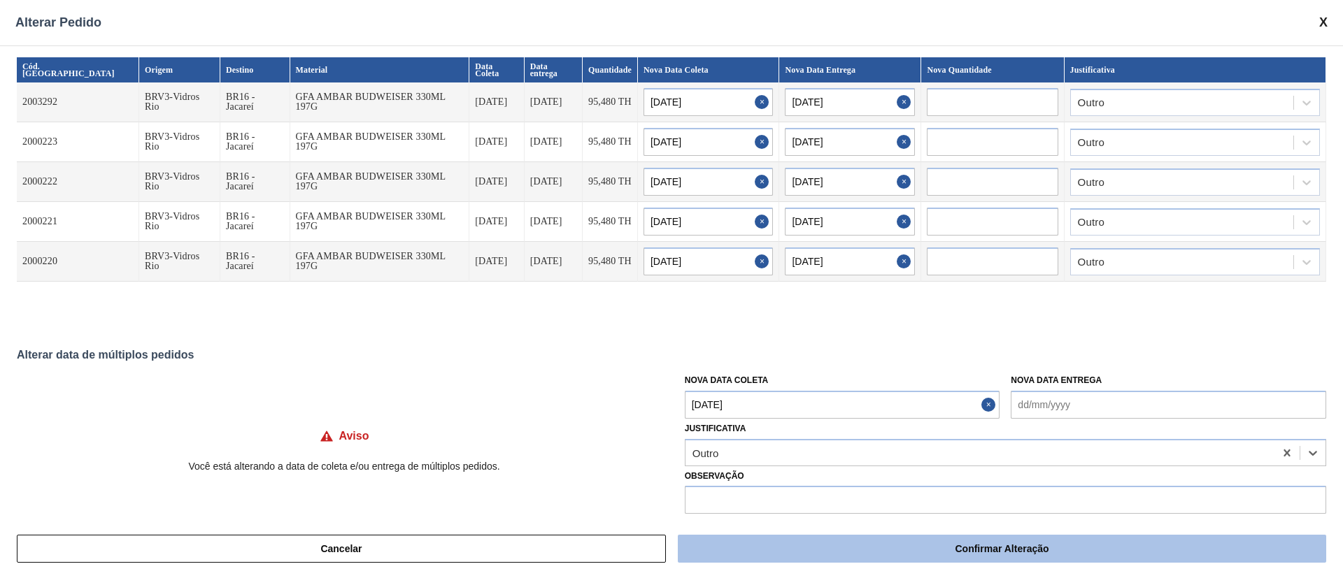
click at [1000, 548] on button "Confirmar Alteração" at bounding box center [1002, 549] width 648 height 28
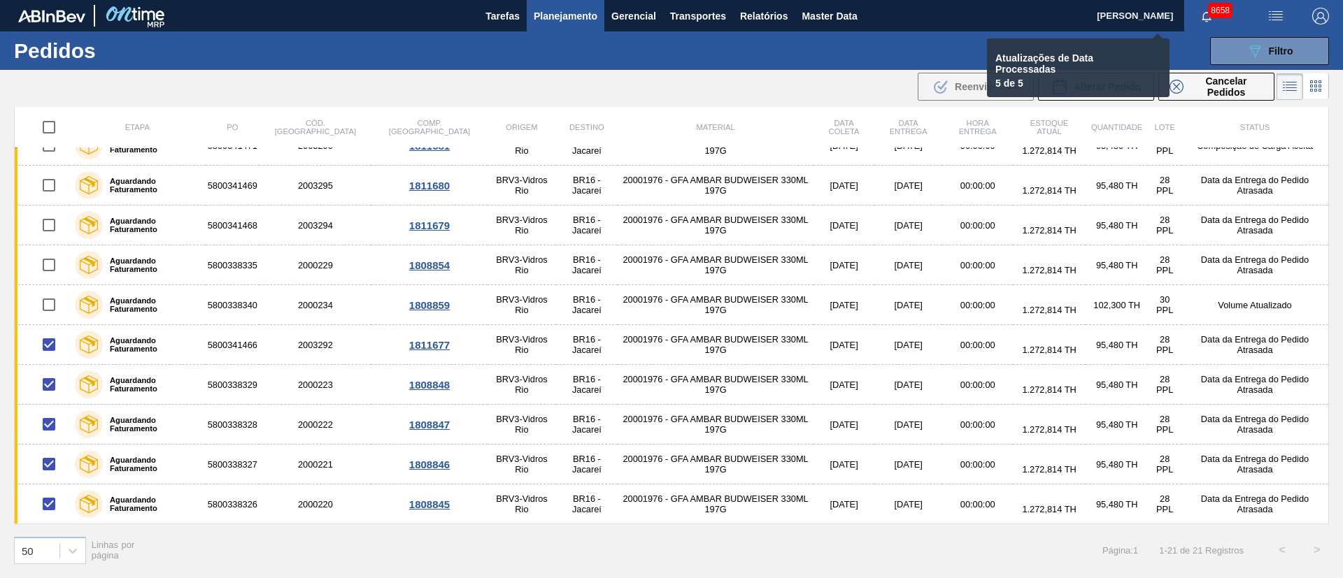
checkbox input "false"
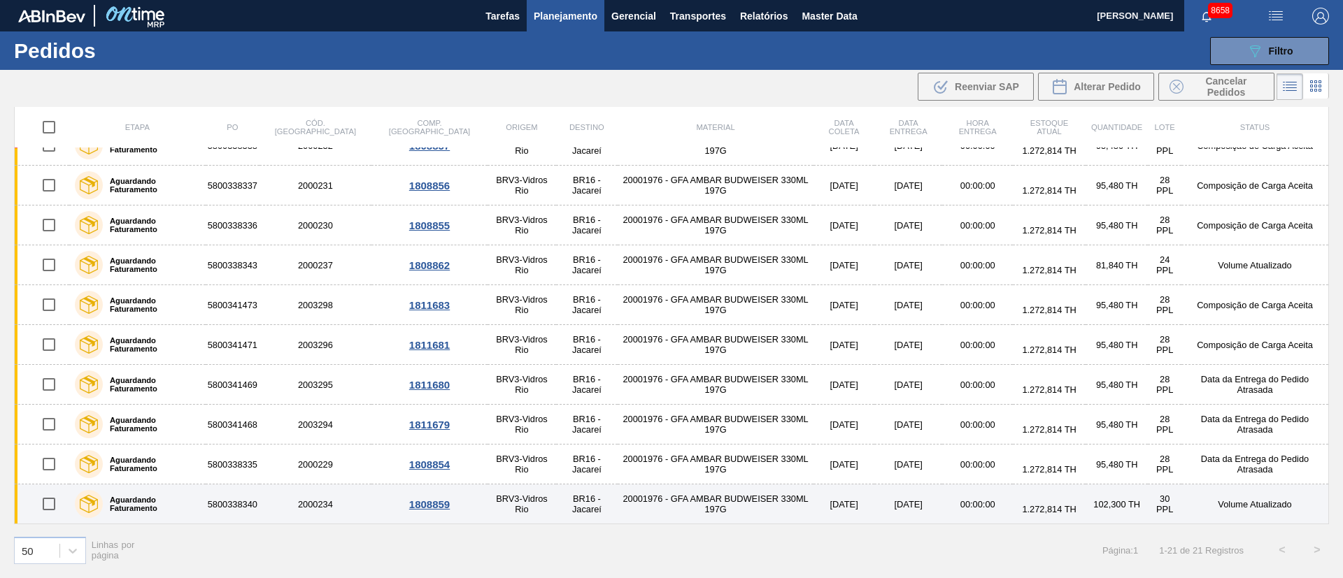
click at [55, 504] on input "checkbox" at bounding box center [48, 504] width 29 height 29
checkbox input "true"
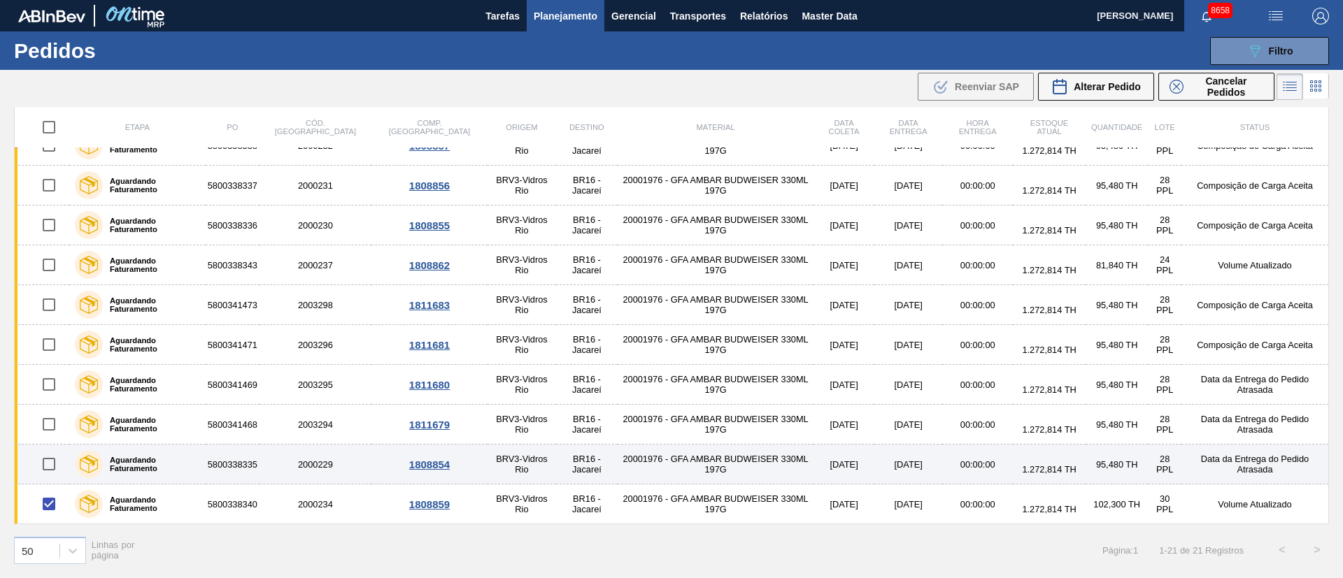
click at [51, 468] on input "checkbox" at bounding box center [48, 464] width 29 height 29
checkbox input "true"
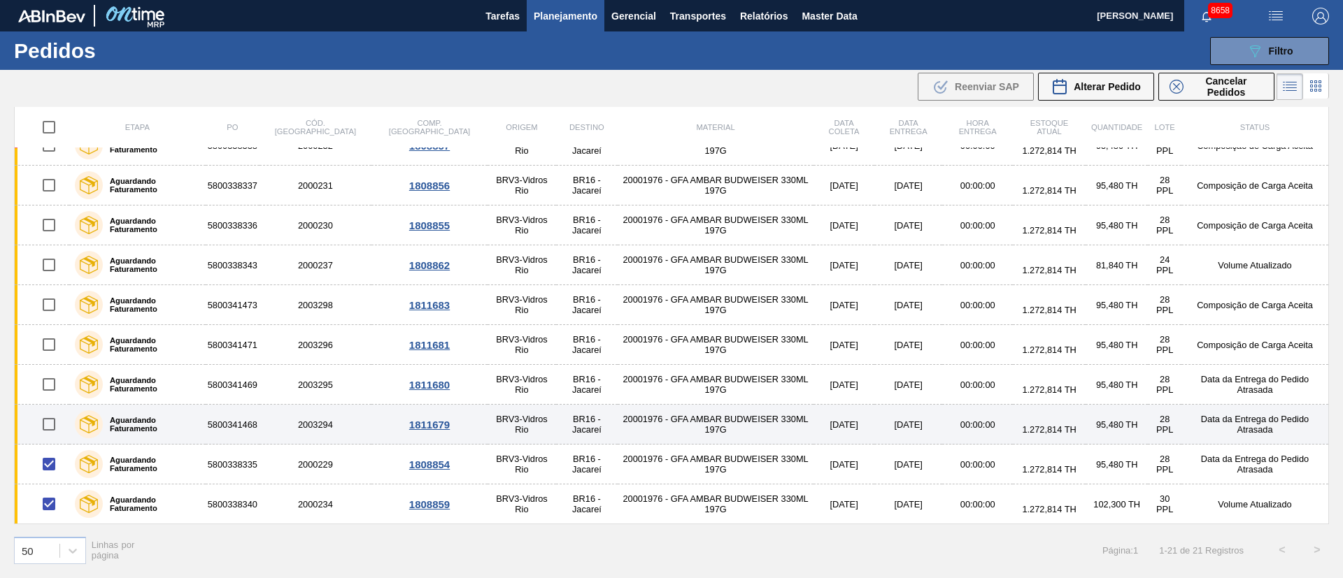
click at [53, 425] on input "checkbox" at bounding box center [48, 424] width 29 height 29
checkbox input "true"
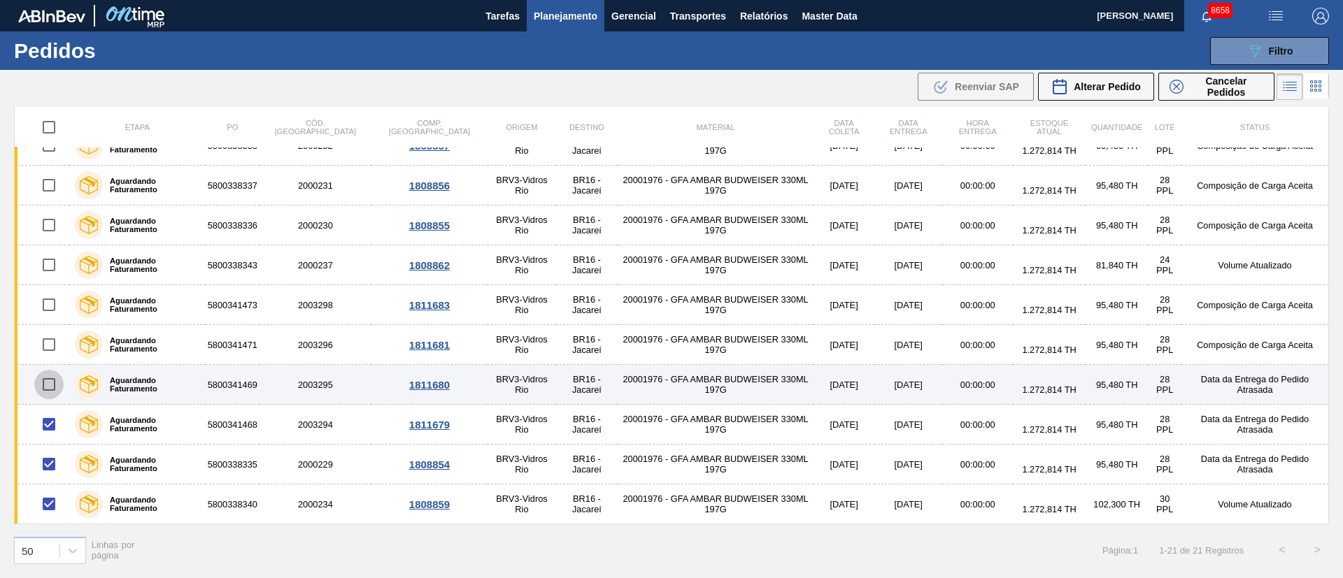
click at [51, 379] on input "checkbox" at bounding box center [48, 384] width 29 height 29
checkbox input "true"
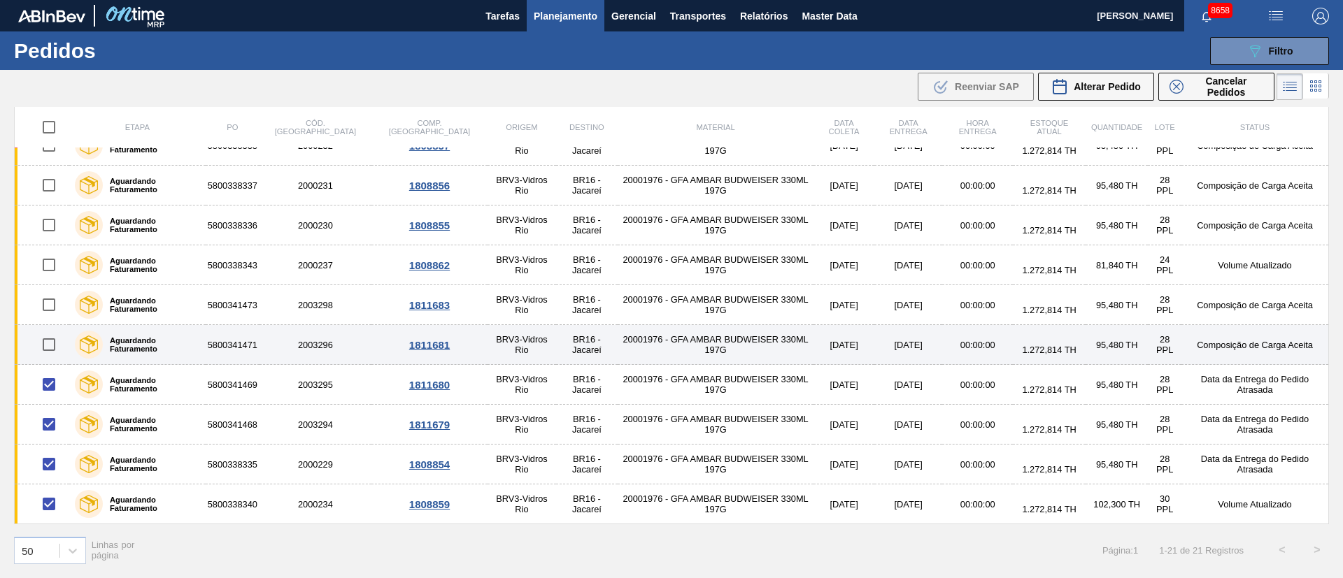
click at [57, 348] on input "checkbox" at bounding box center [48, 344] width 29 height 29
checkbox input "true"
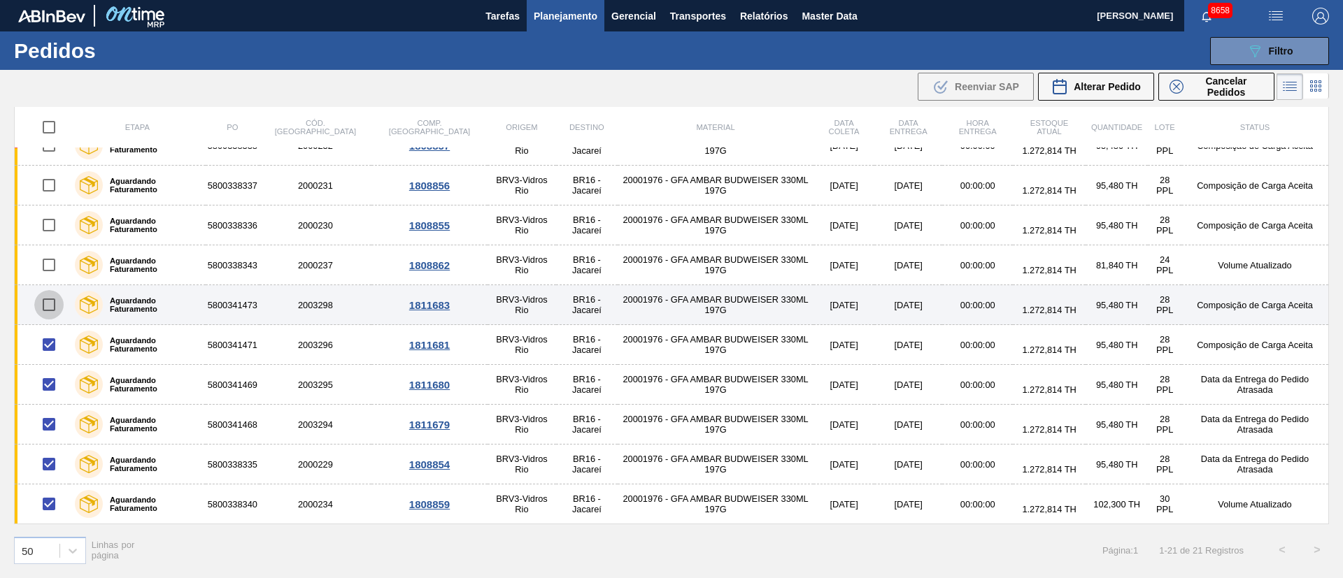
click at [43, 304] on input "checkbox" at bounding box center [48, 304] width 29 height 29
checkbox input "true"
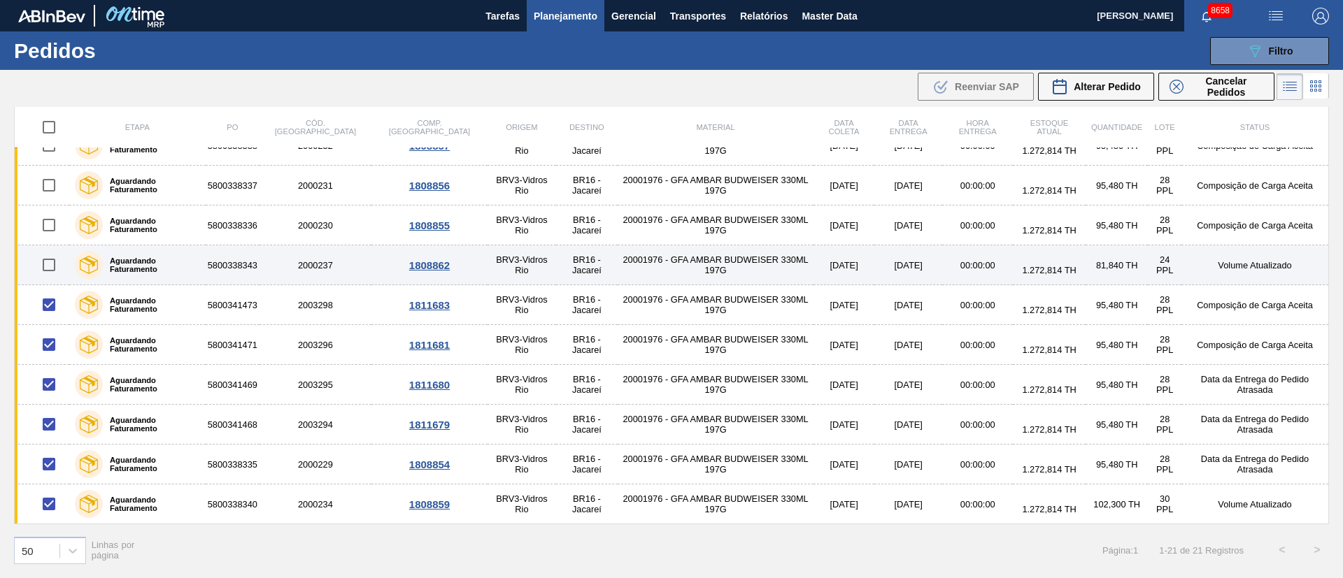
click at [51, 260] on input "checkbox" at bounding box center [48, 264] width 29 height 29
checkbox input "true"
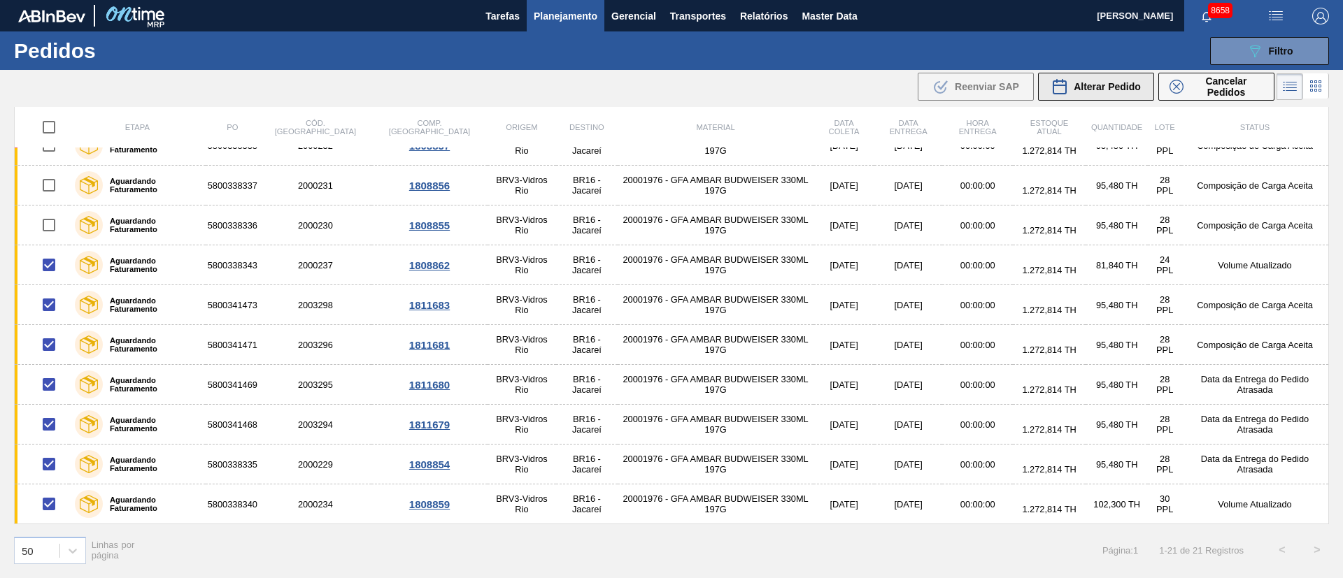
click at [1092, 86] on span "Alterar Pedido" at bounding box center [1107, 86] width 67 height 11
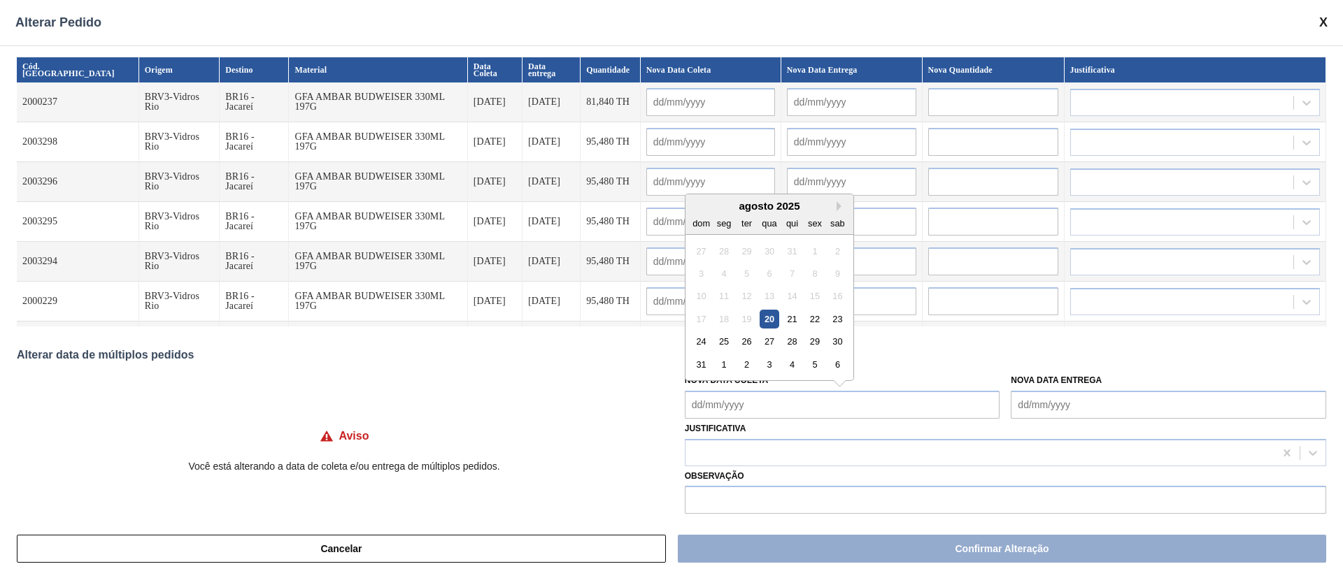
click at [732, 405] on Coleta "Nova Data Coleta" at bounding box center [842, 405] width 315 height 28
click at [764, 318] on div "20" at bounding box center [769, 319] width 19 height 19
type Coleta "[DATE]"
type input "[DATE]"
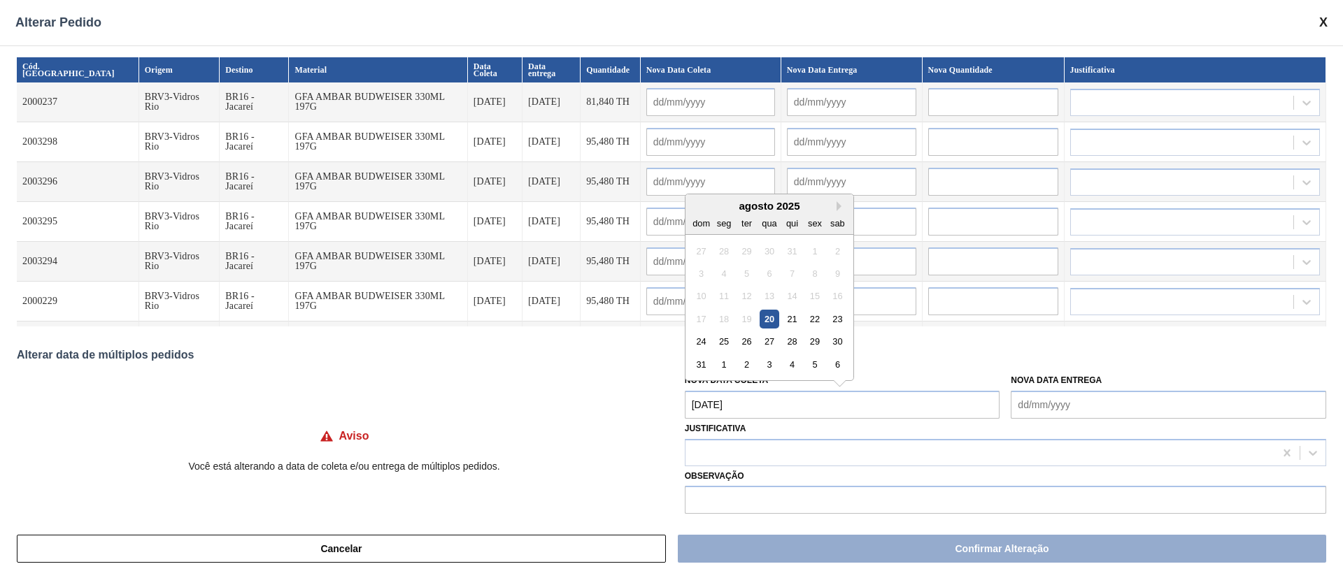
type input "[DATE]"
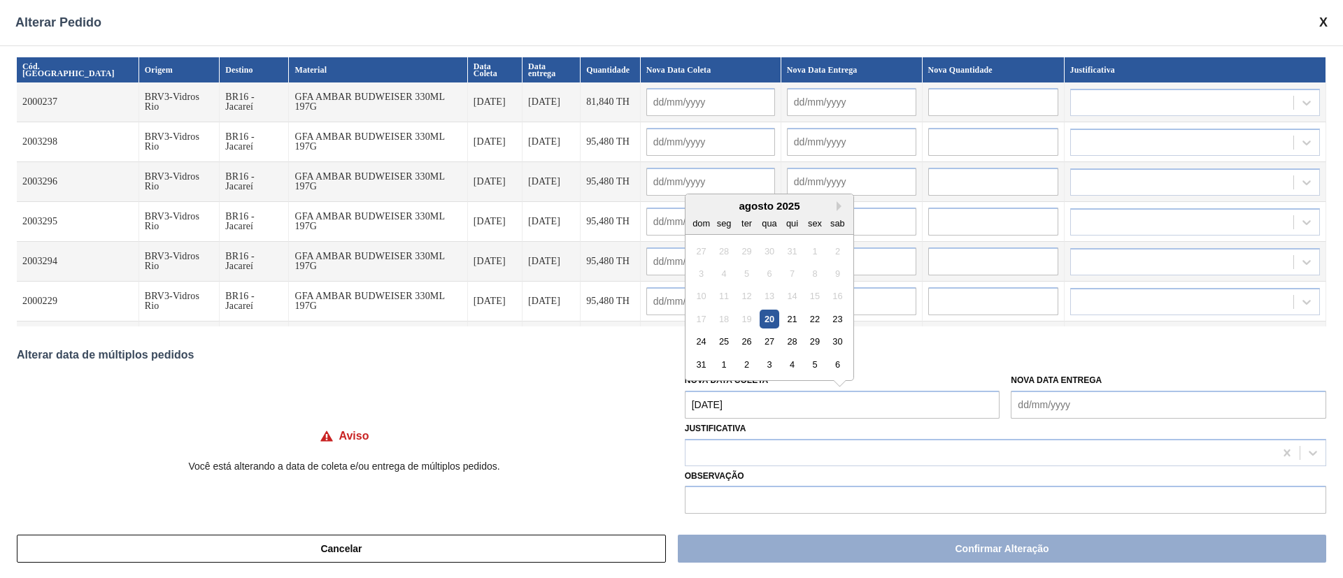
type input "[DATE]"
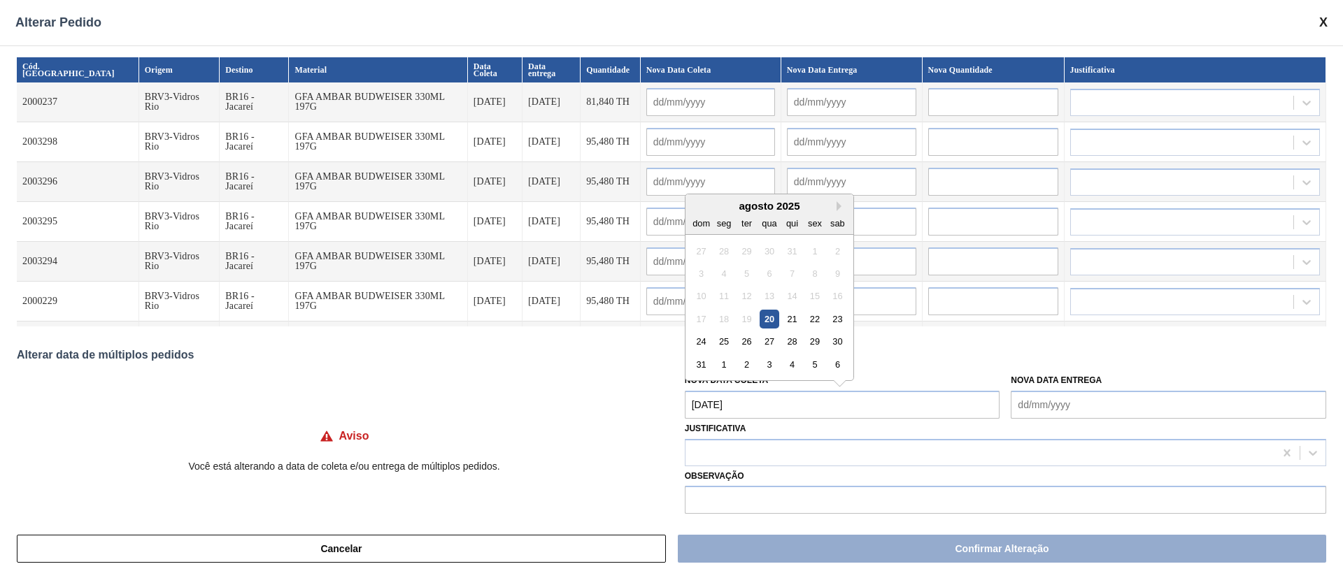
type input "[DATE]"
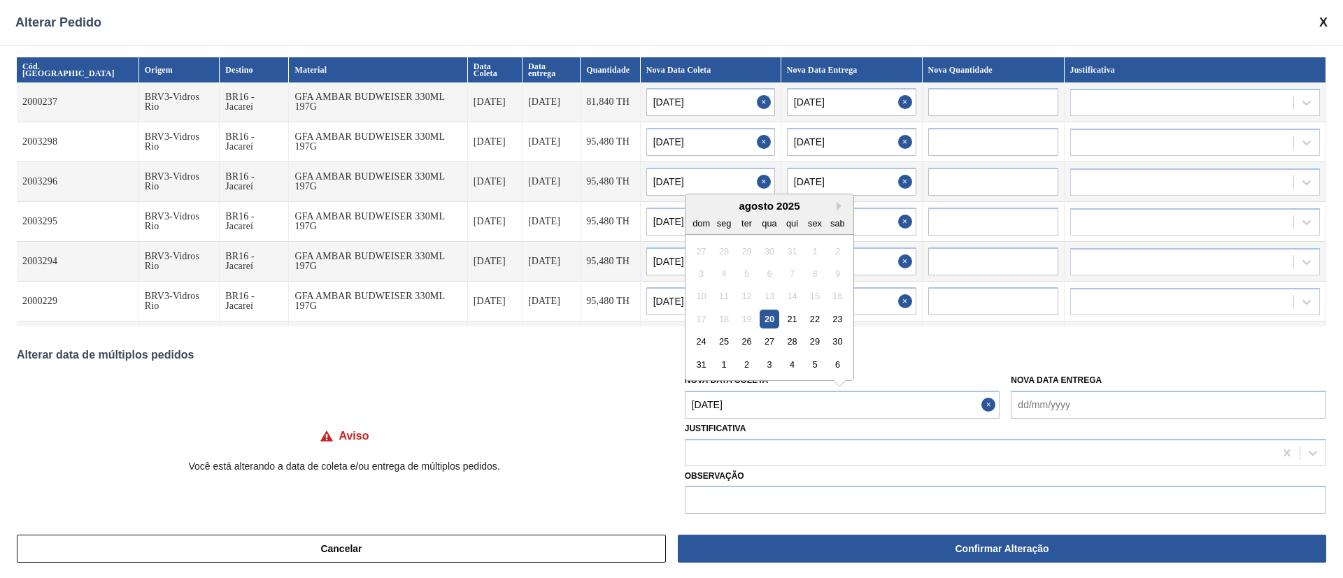
click at [758, 411] on Coleta "[DATE]" at bounding box center [842, 405] width 315 height 28
click at [814, 320] on div "22" at bounding box center [814, 319] width 19 height 19
type Coleta "[DATE]"
type input "[DATE]"
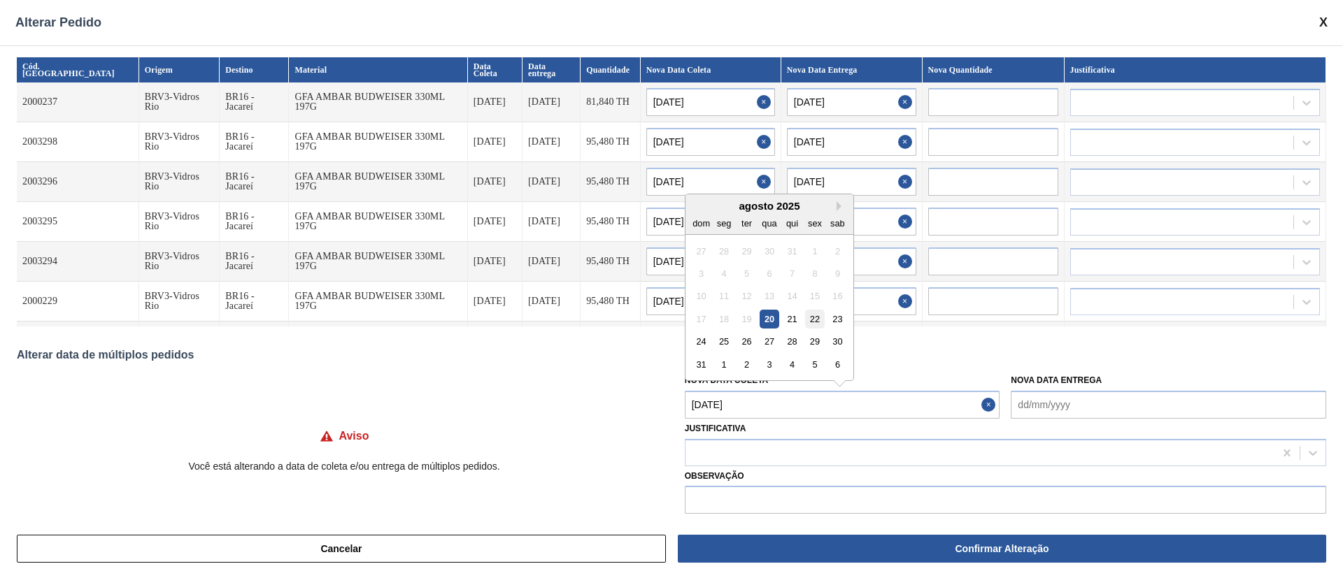
type input "[DATE]"
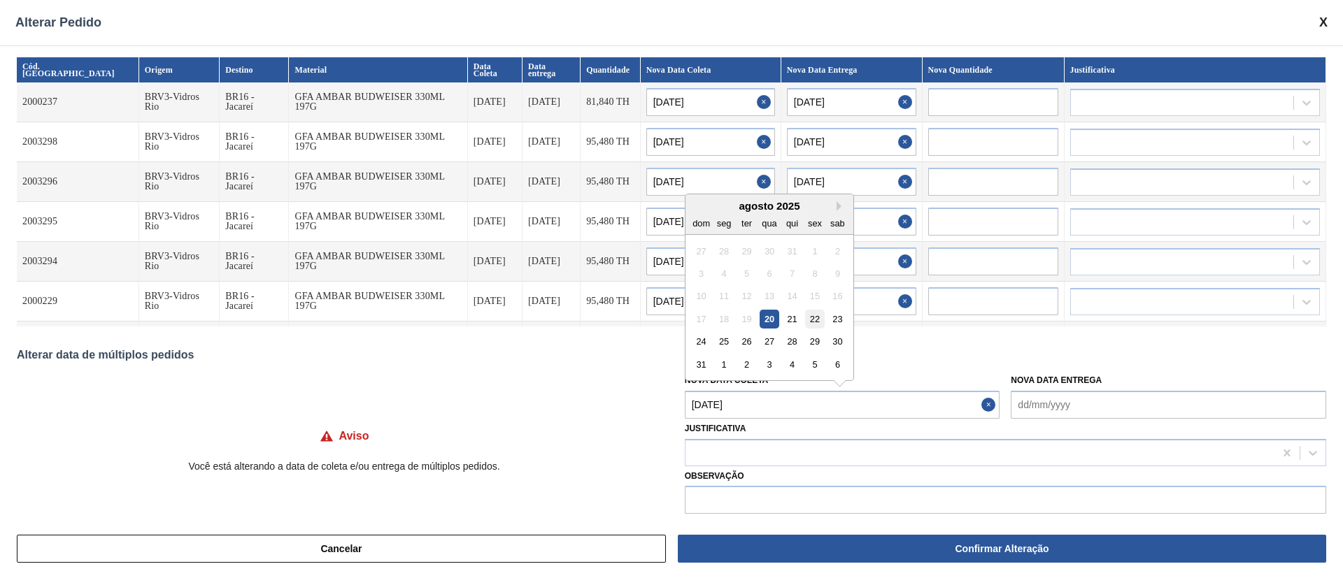
type input "[DATE]"
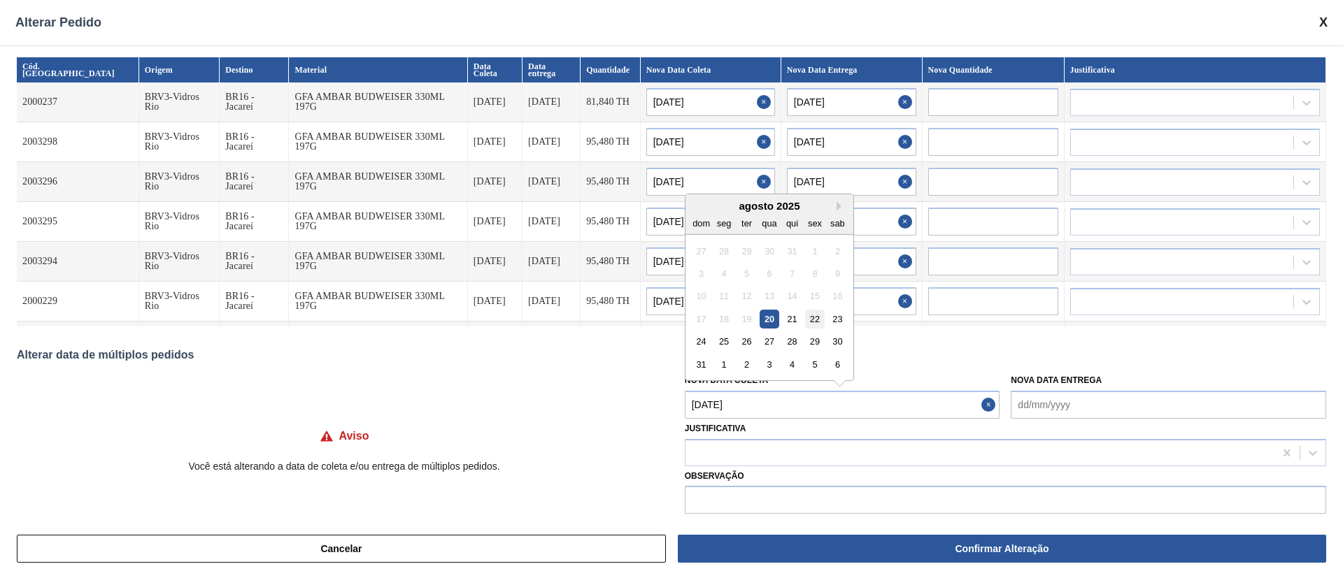
type input "[DATE]"
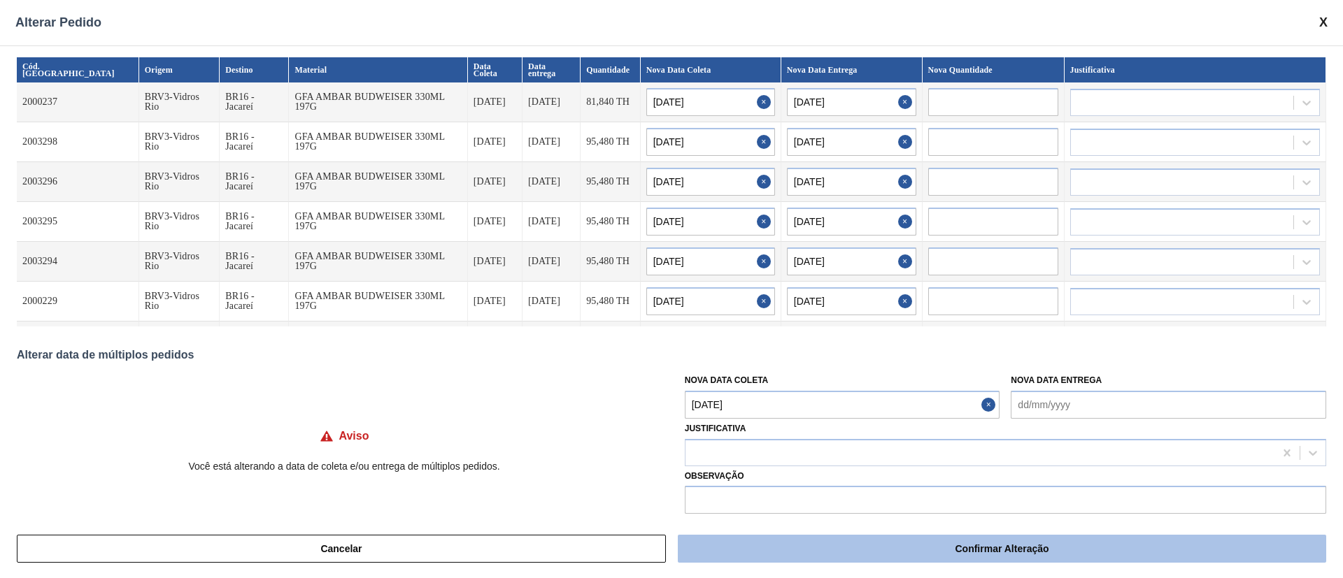
click at [841, 544] on button "Confirmar Alteração" at bounding box center [1002, 549] width 648 height 28
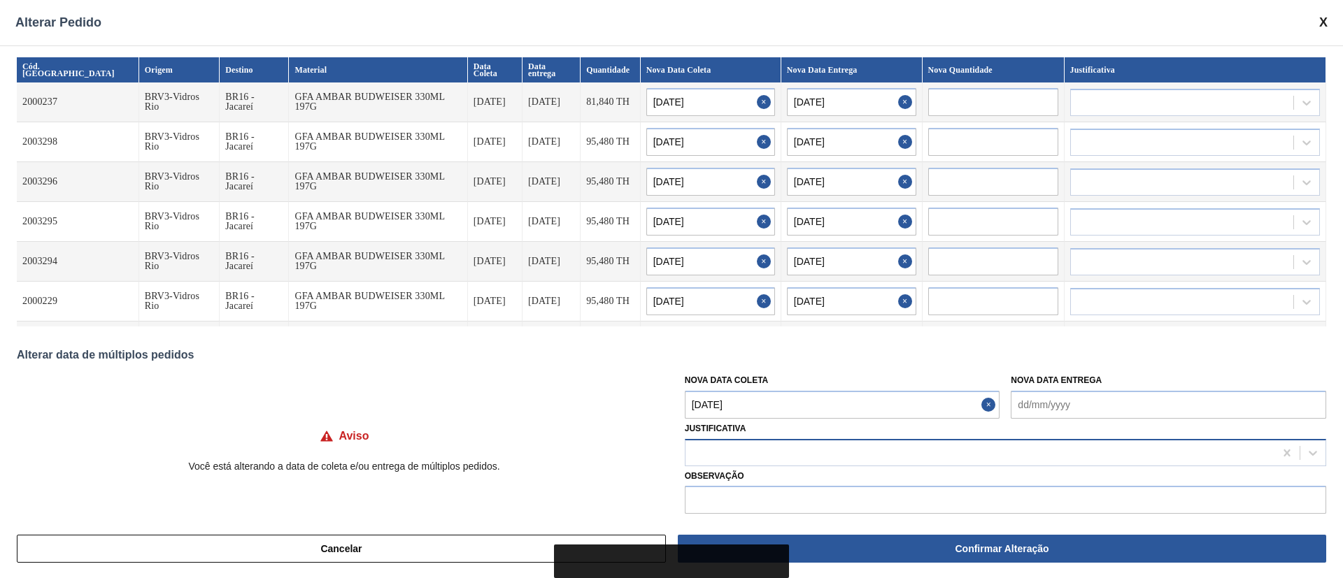
click at [784, 444] on div at bounding box center [979, 453] width 589 height 20
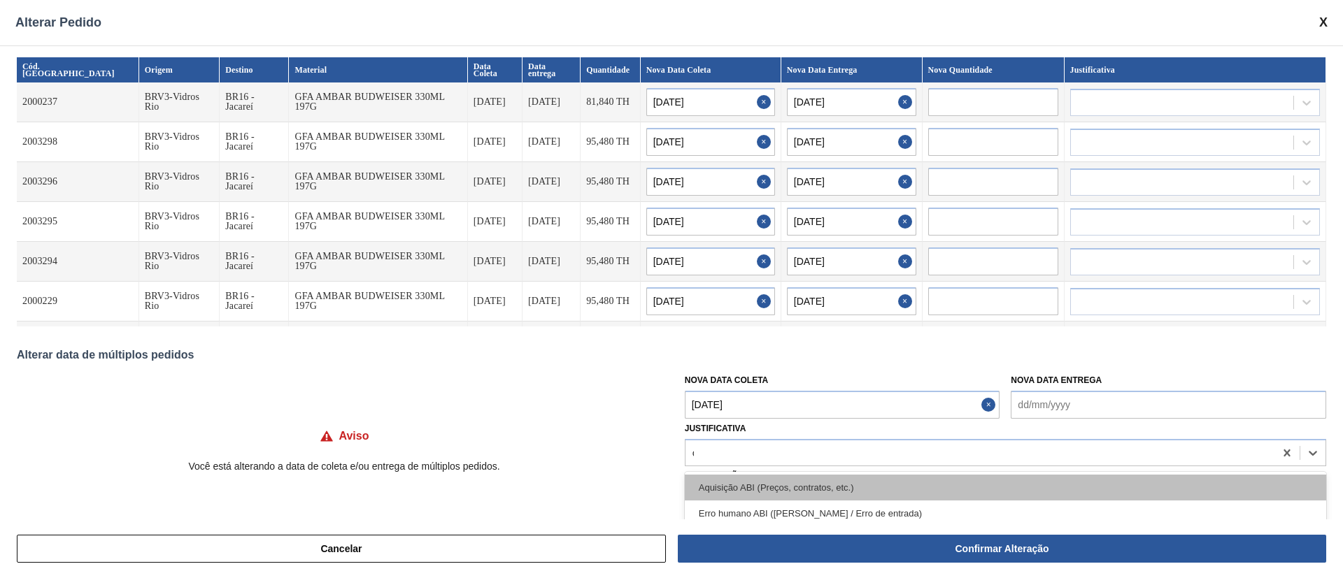
type input "ou"
click at [739, 483] on div "Outro" at bounding box center [1005, 488] width 641 height 26
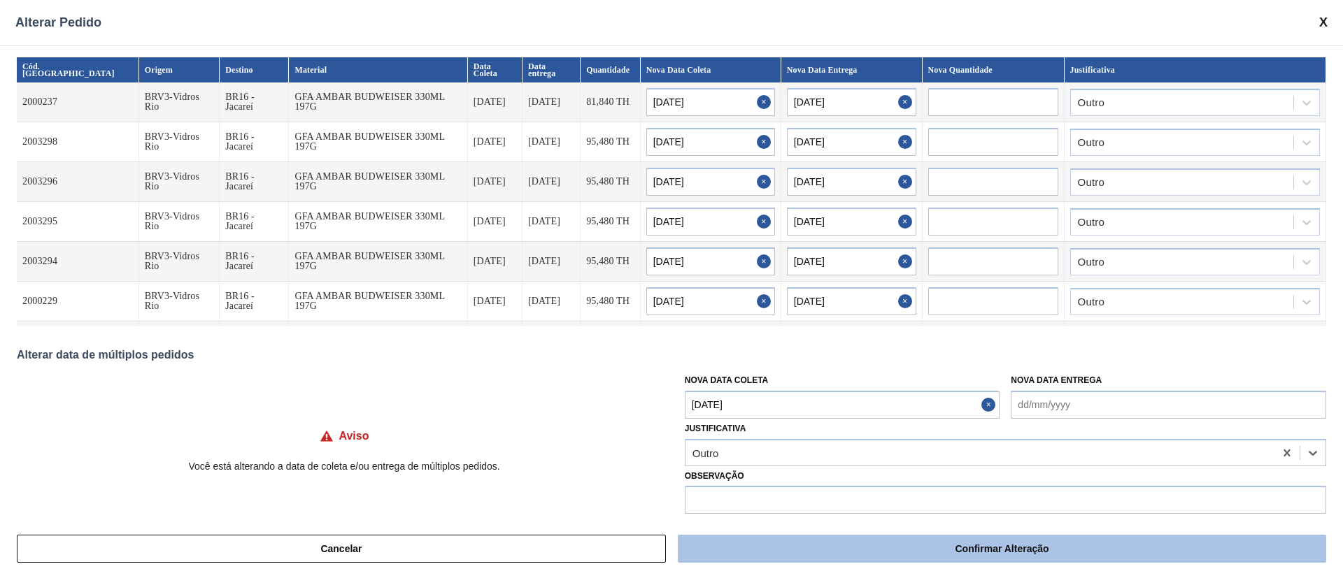
click at [881, 556] on button "Confirmar Alteração" at bounding box center [1002, 549] width 648 height 28
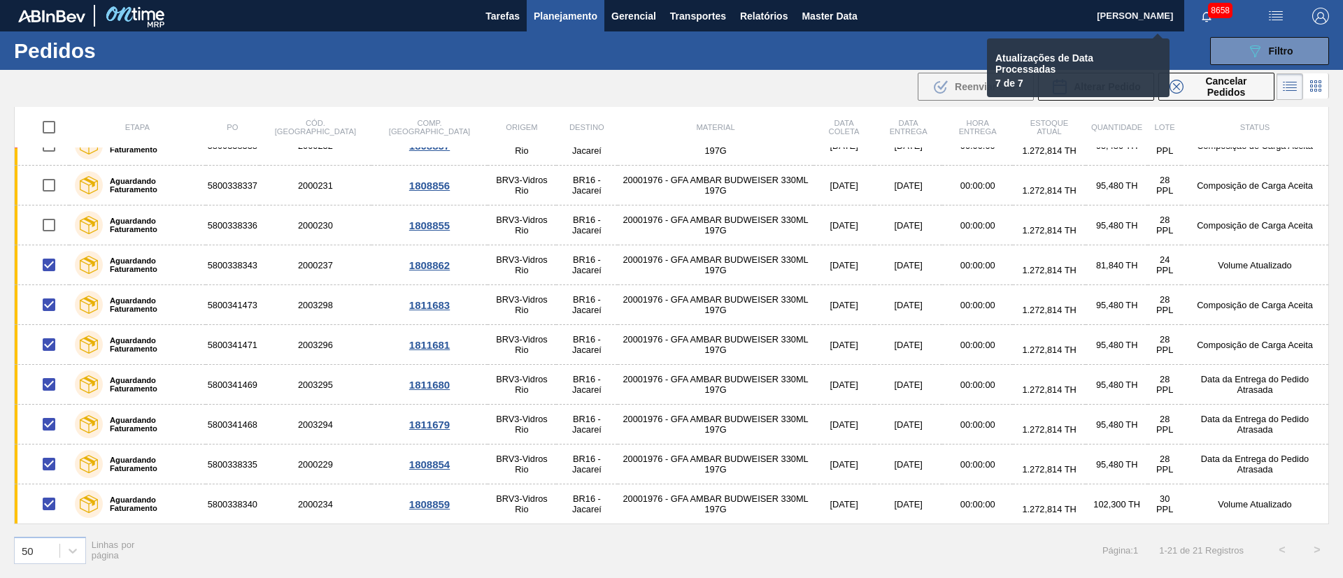
checkbox input "false"
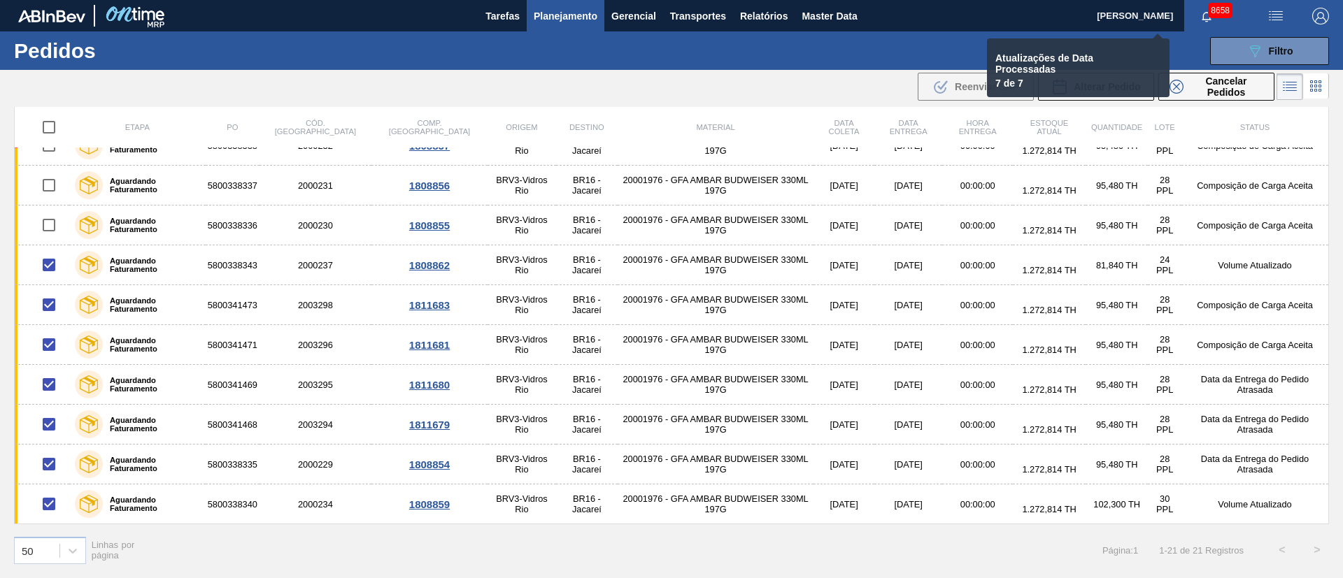
checkbox input "false"
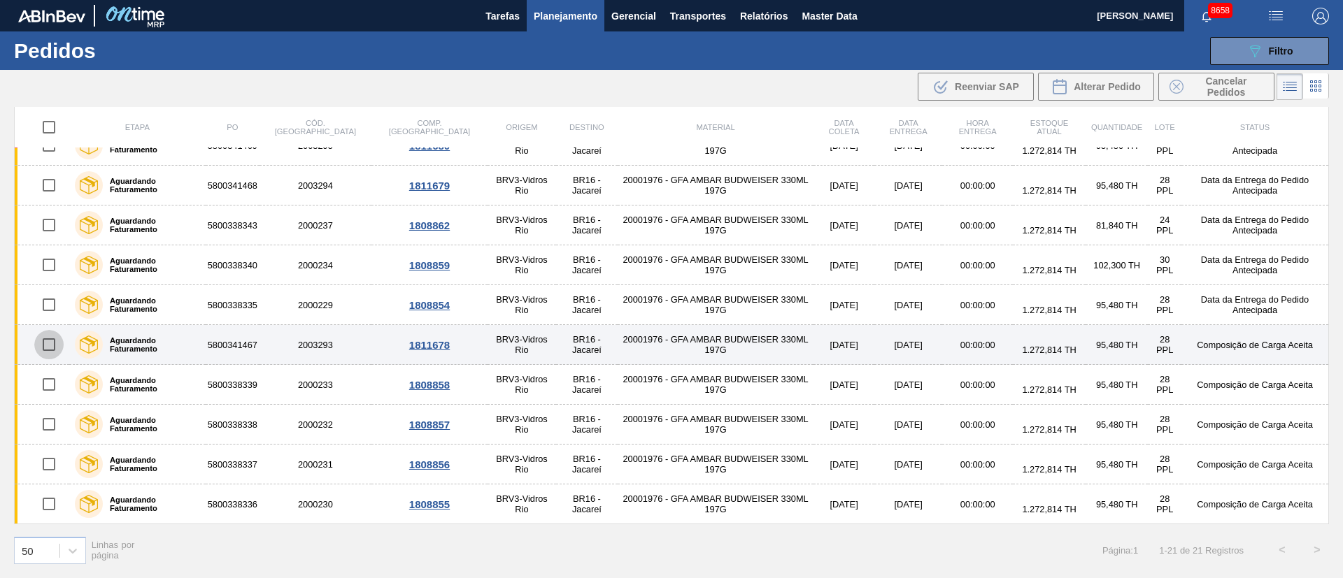
click at [46, 342] on input "checkbox" at bounding box center [48, 344] width 29 height 29
checkbox input "true"
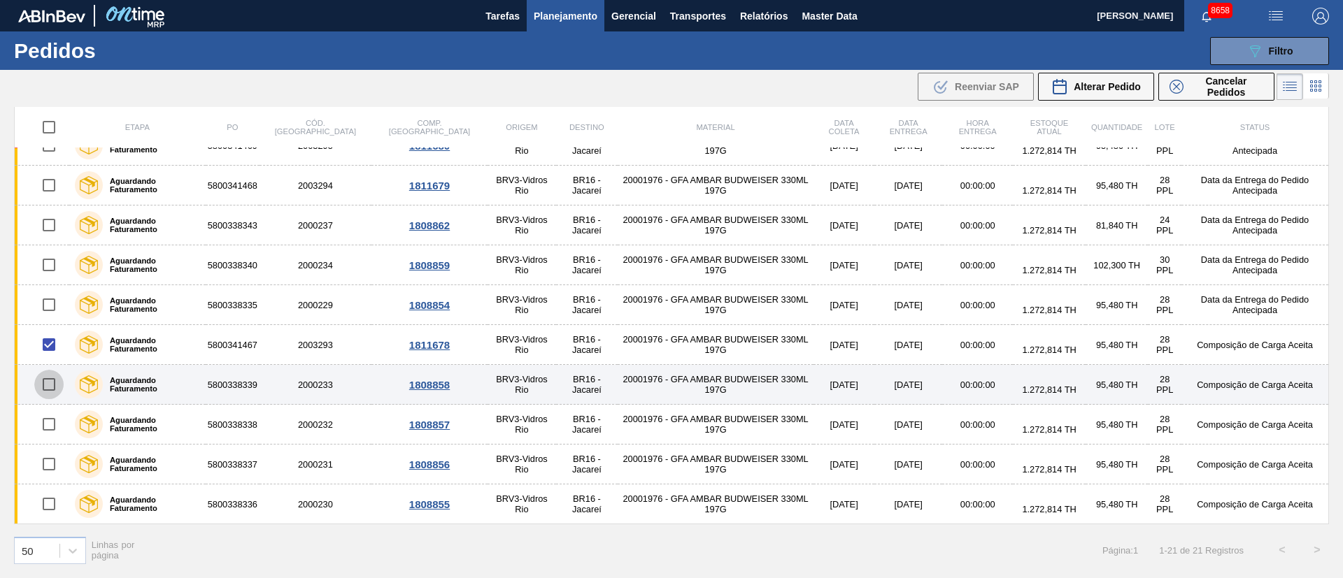
click at [48, 384] on input "checkbox" at bounding box center [48, 384] width 29 height 29
checkbox input "true"
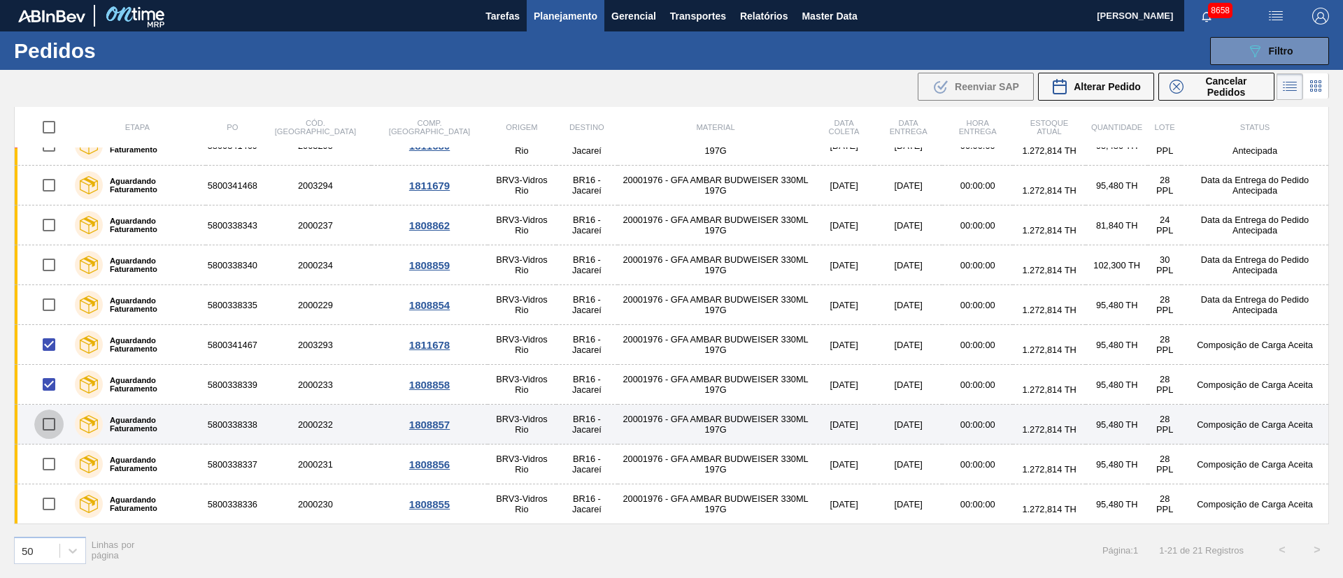
click at [50, 427] on input "checkbox" at bounding box center [48, 424] width 29 height 29
checkbox input "true"
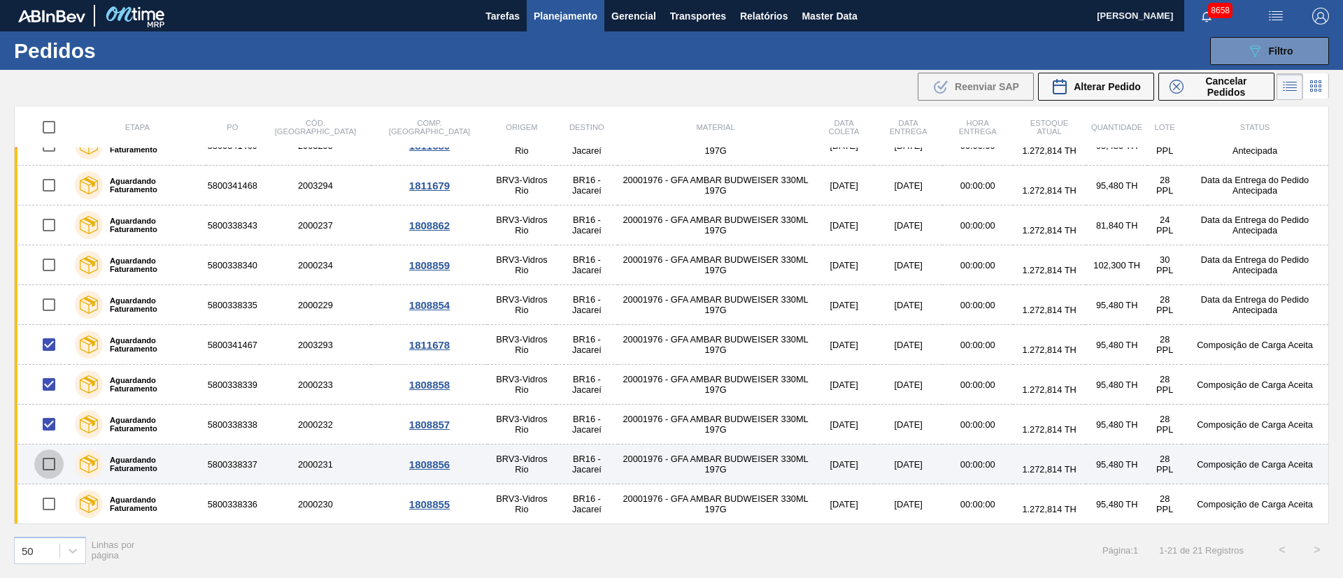
click at [50, 464] on input "checkbox" at bounding box center [48, 464] width 29 height 29
checkbox input "true"
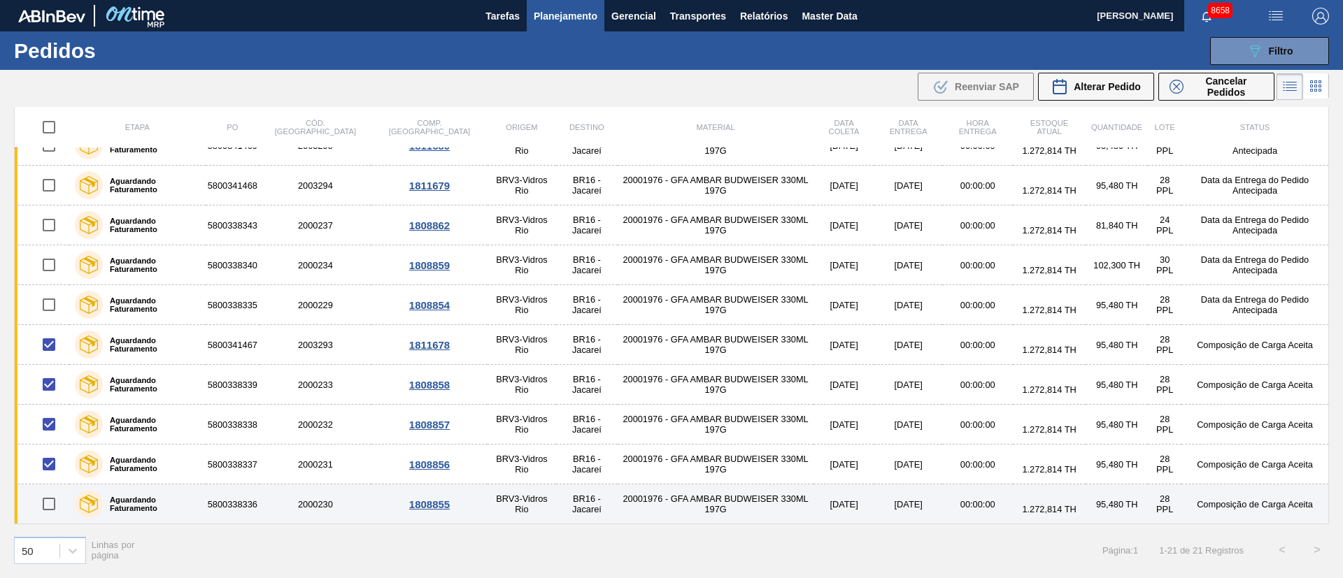
click at [54, 511] on input "checkbox" at bounding box center [48, 504] width 29 height 29
checkbox input "true"
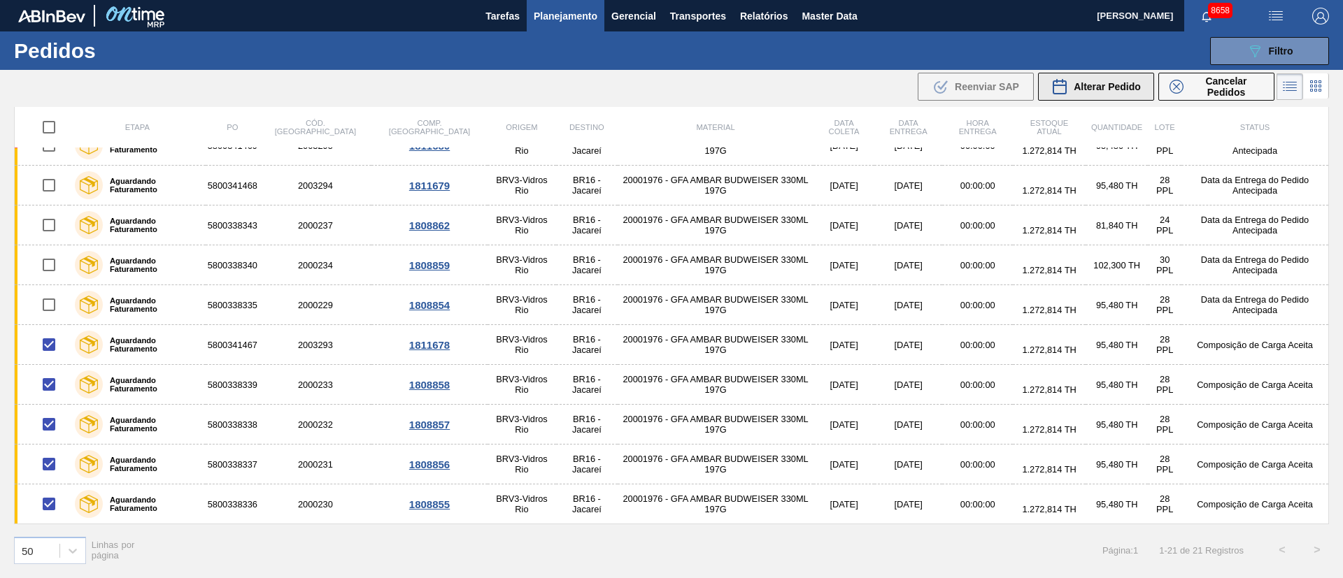
click at [1121, 87] on span "Alterar Pedido" at bounding box center [1107, 86] width 67 height 11
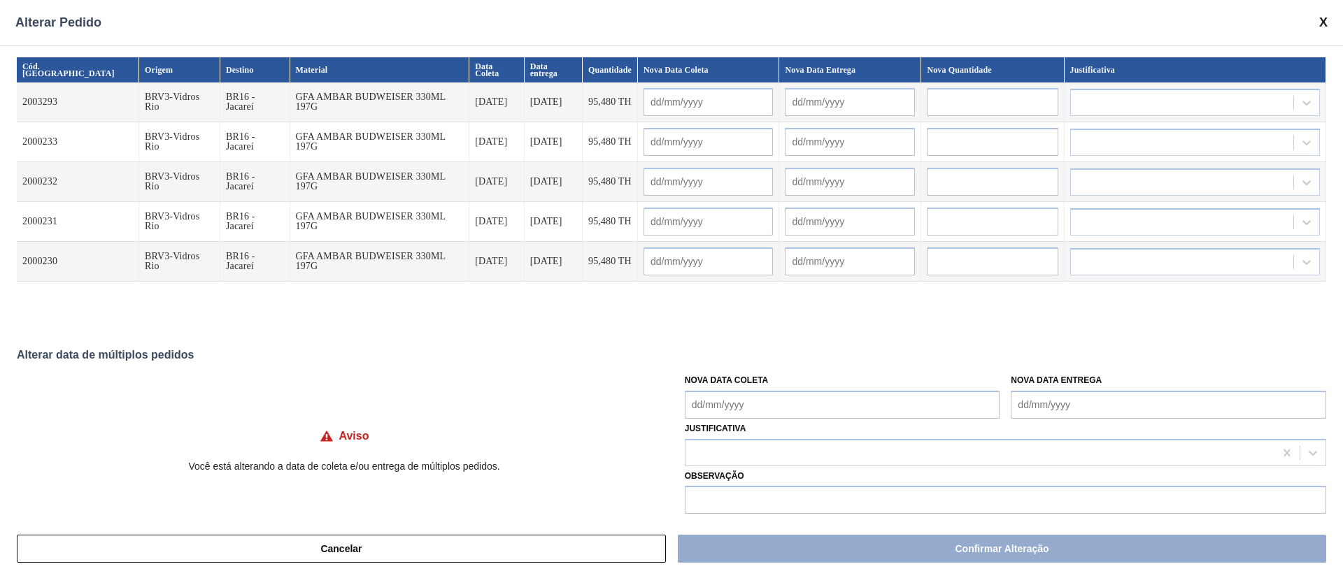
click at [760, 404] on Coleta "Nova Data Coleta" at bounding box center [842, 405] width 315 height 28
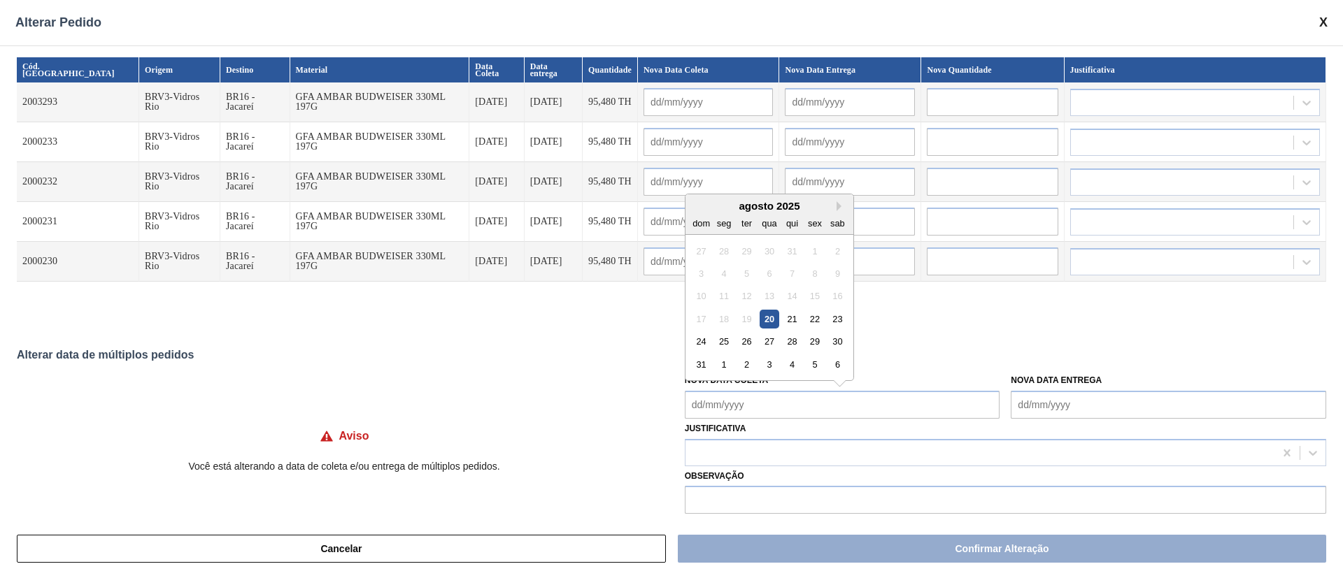
click at [771, 322] on div "20" at bounding box center [769, 319] width 19 height 19
type Coleta "[DATE]"
type input "[DATE]"
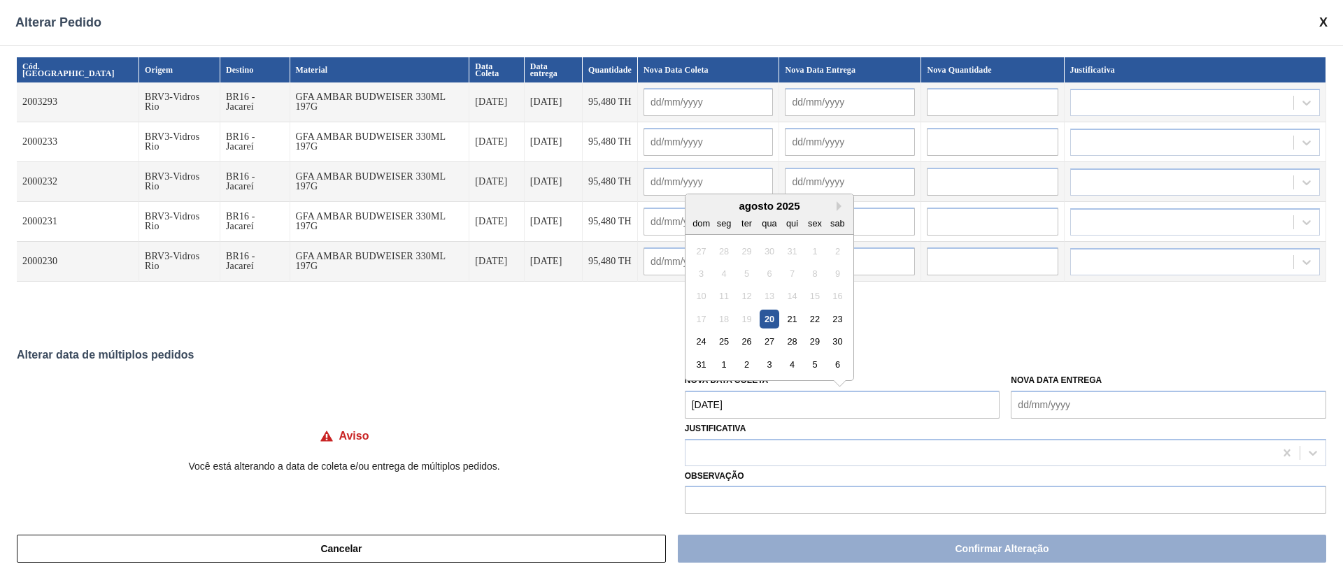
type input "[DATE]"
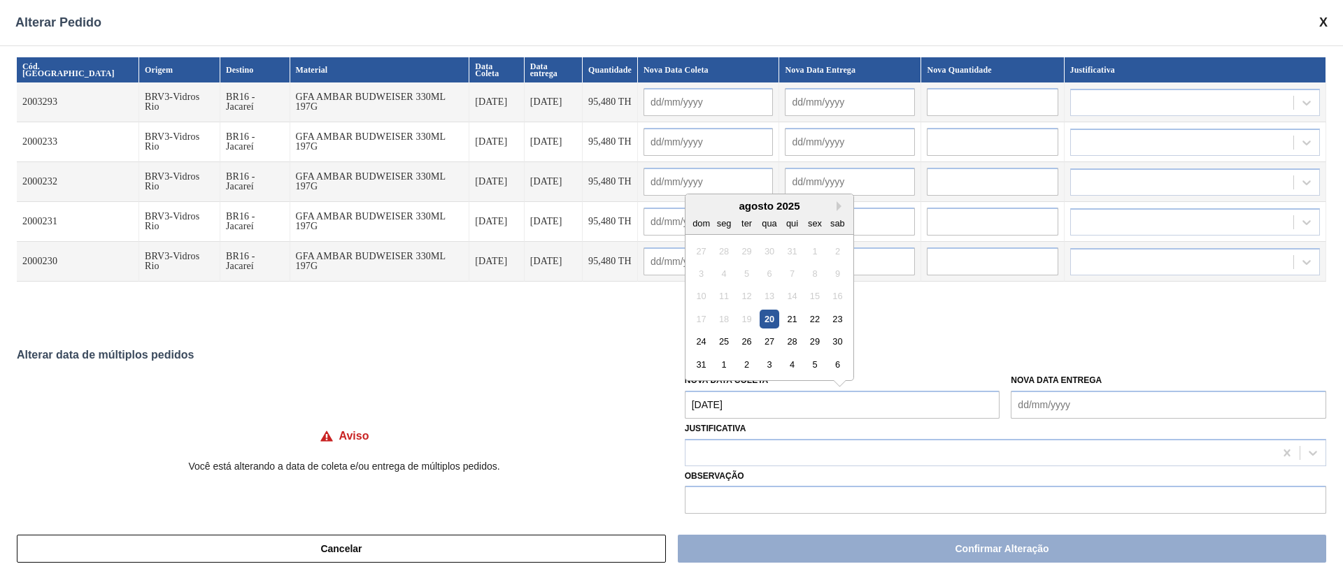
type input "[DATE]"
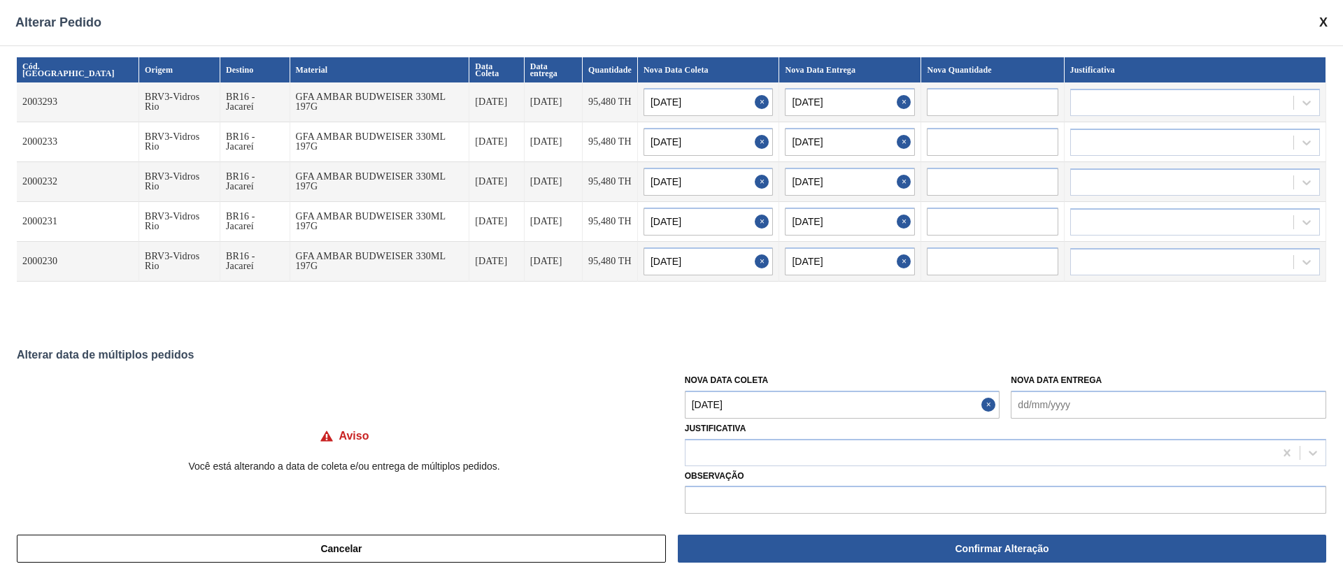
click at [760, 399] on Coleta "[DATE]" at bounding box center [842, 405] width 315 height 28
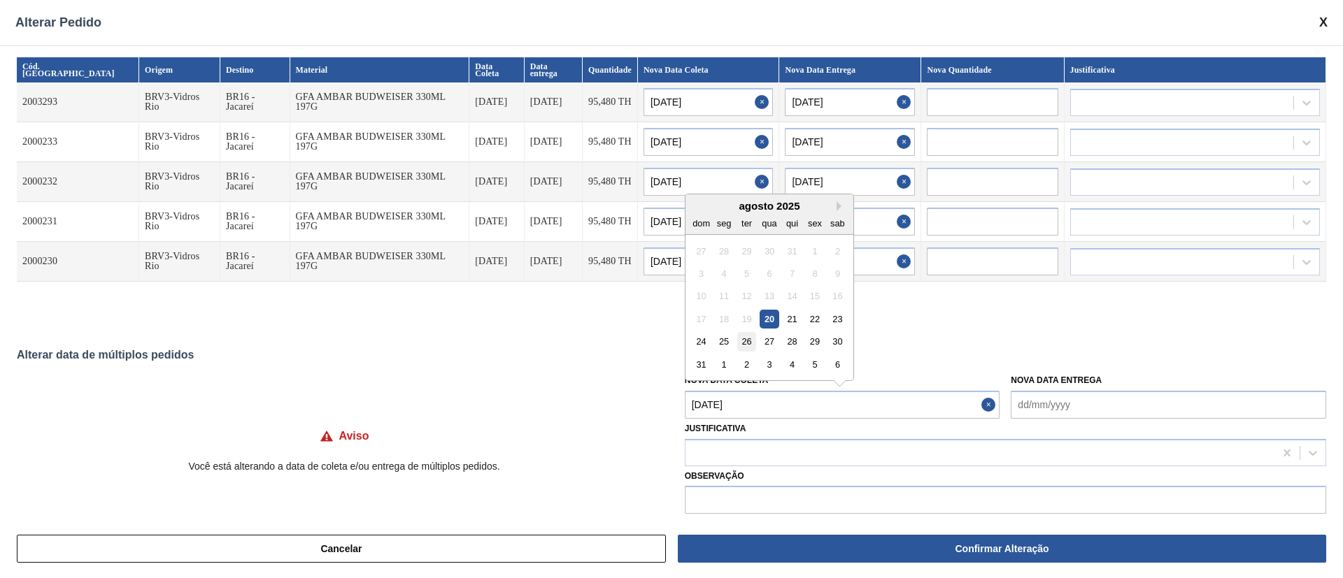
click at [745, 342] on div "26" at bounding box center [746, 341] width 19 height 19
type Coleta "[DATE]"
type input "[DATE]"
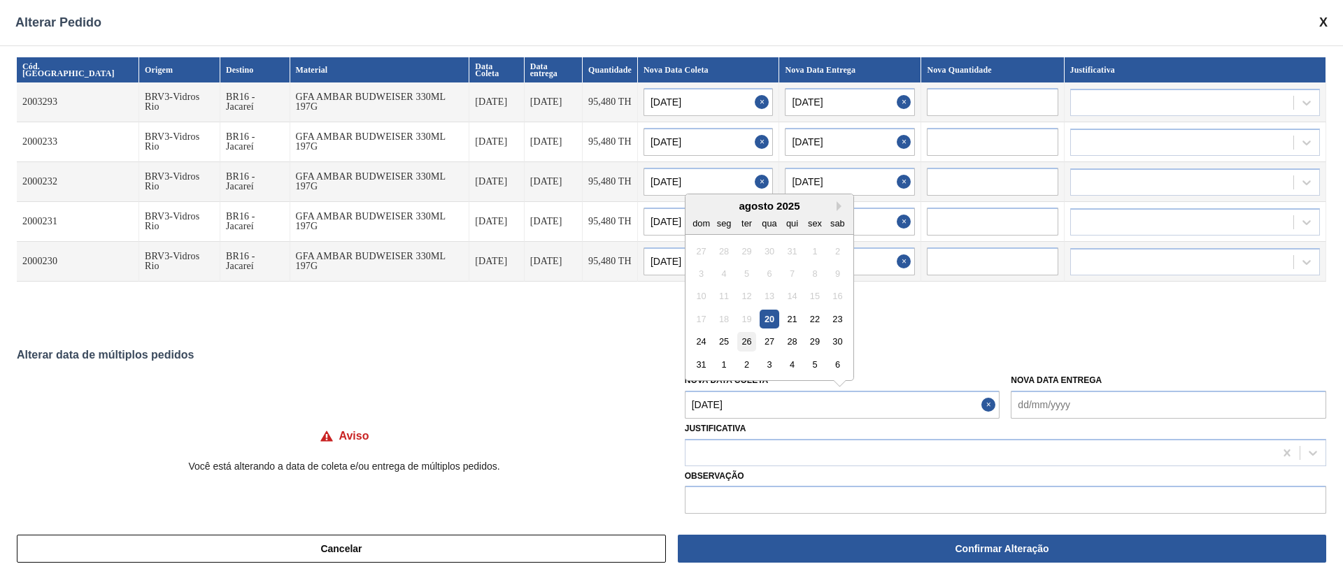
type input "[DATE]"
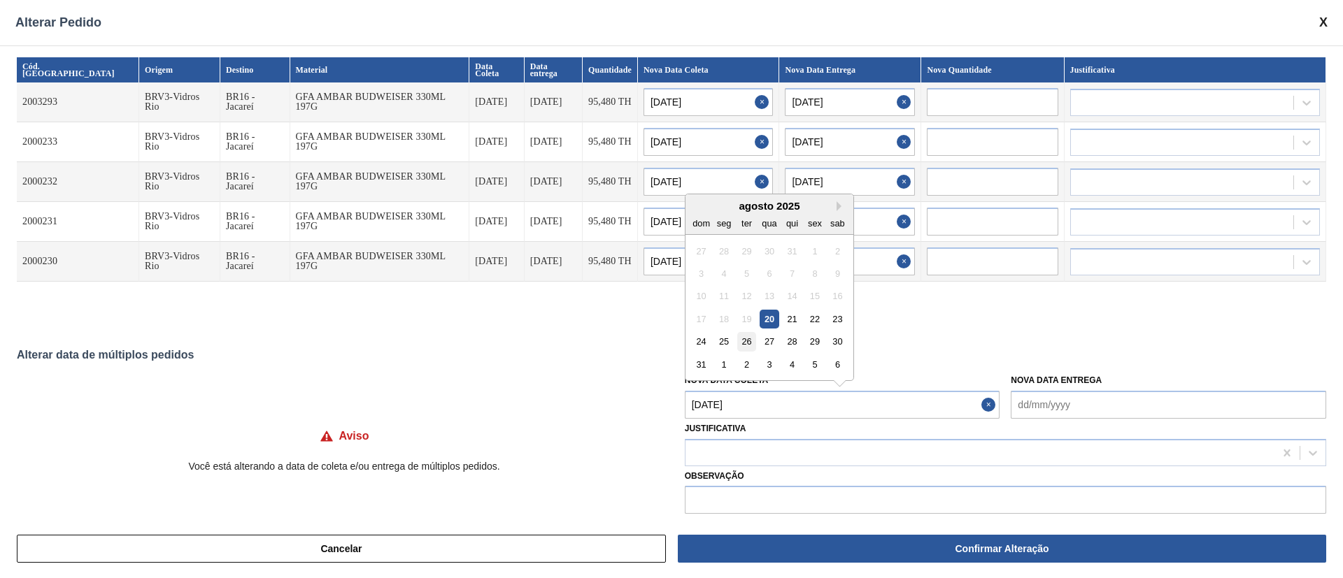
type input "[DATE]"
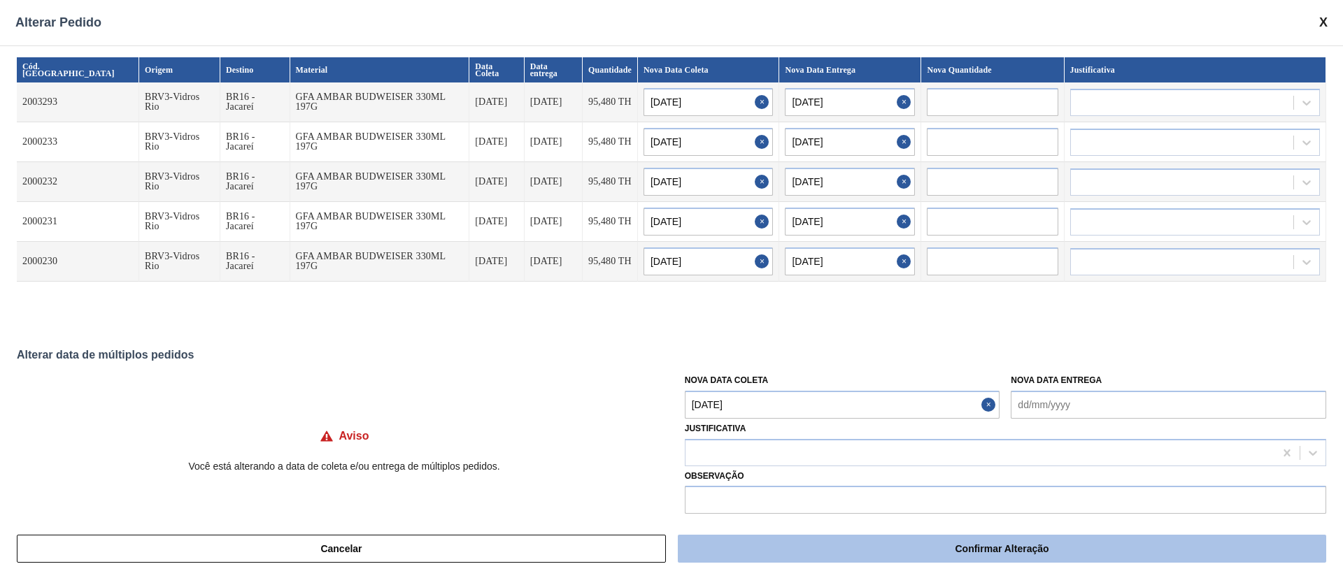
click at [887, 548] on button "Confirmar Alteração" at bounding box center [1002, 549] width 648 height 28
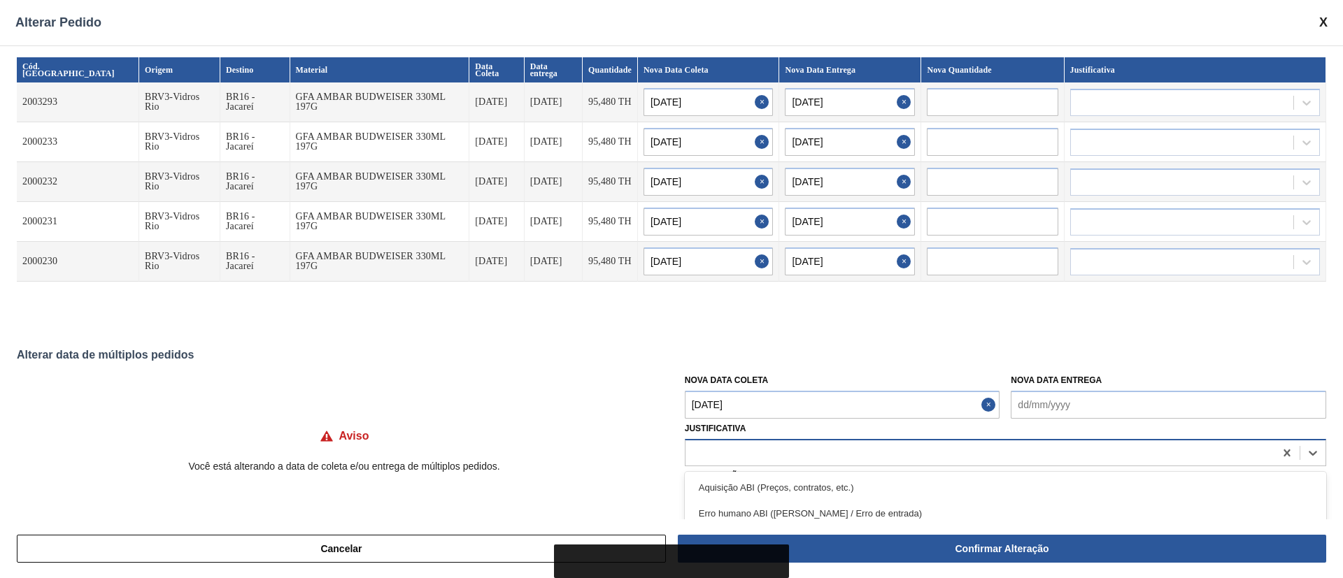
click at [741, 454] on div at bounding box center [979, 453] width 589 height 20
type input "ou"
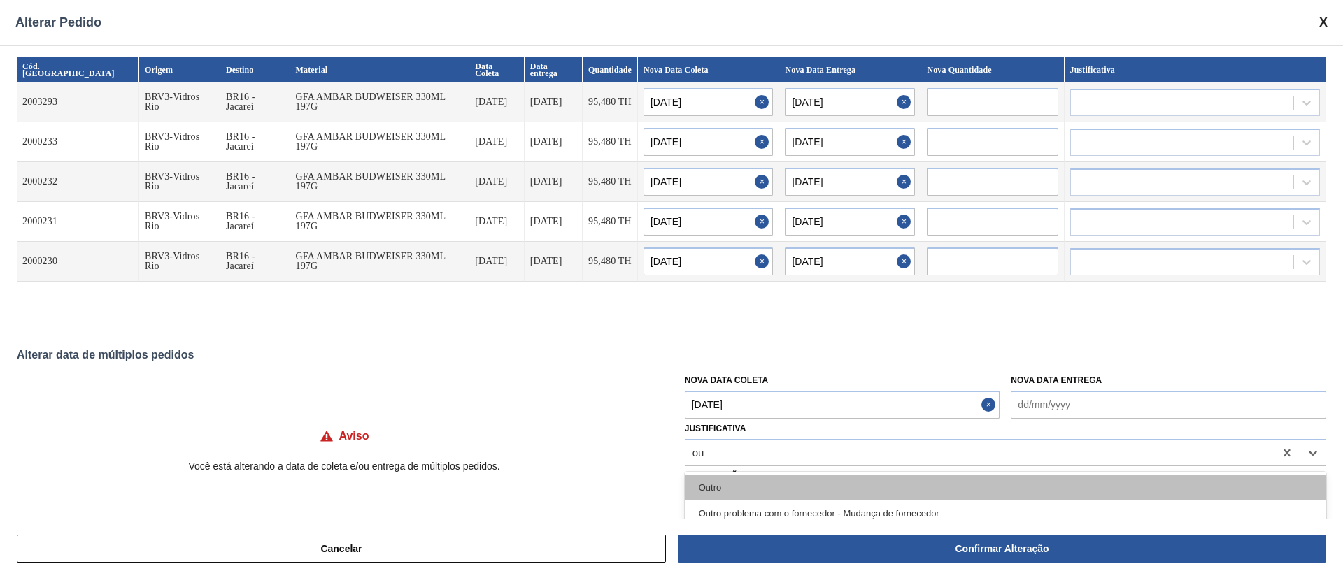
click at [737, 483] on div "Outro" at bounding box center [1005, 488] width 641 height 26
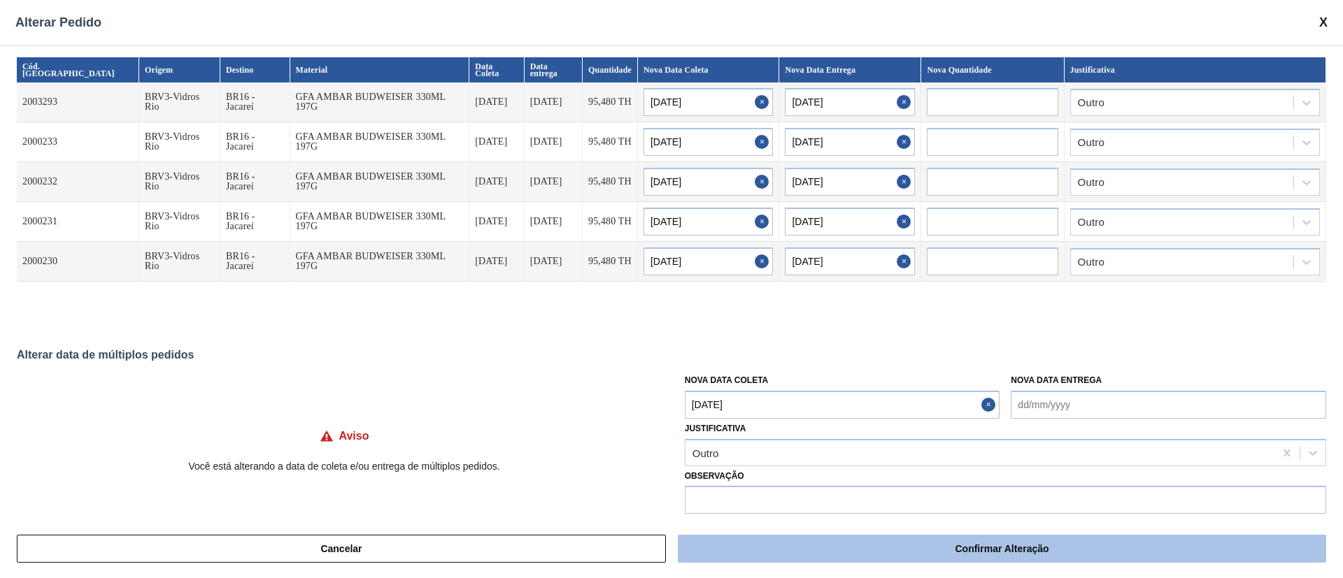
click at [857, 541] on button "Confirmar Alteração" at bounding box center [1002, 549] width 648 height 28
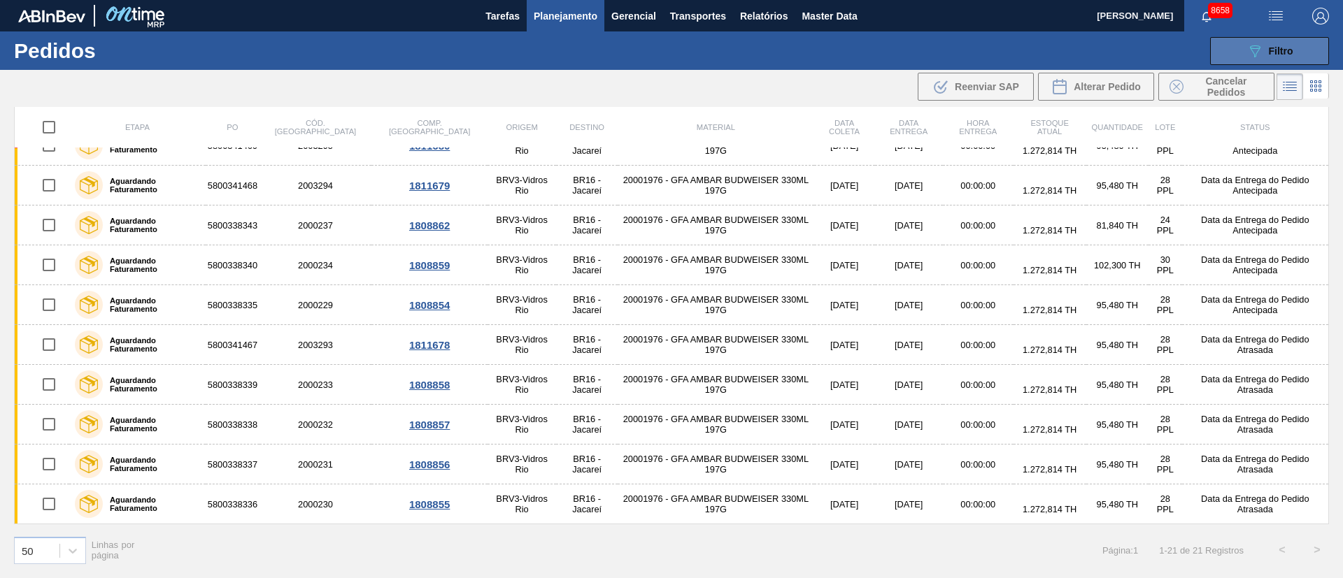
click at [1274, 48] on span "Filtro" at bounding box center [1281, 50] width 24 height 11
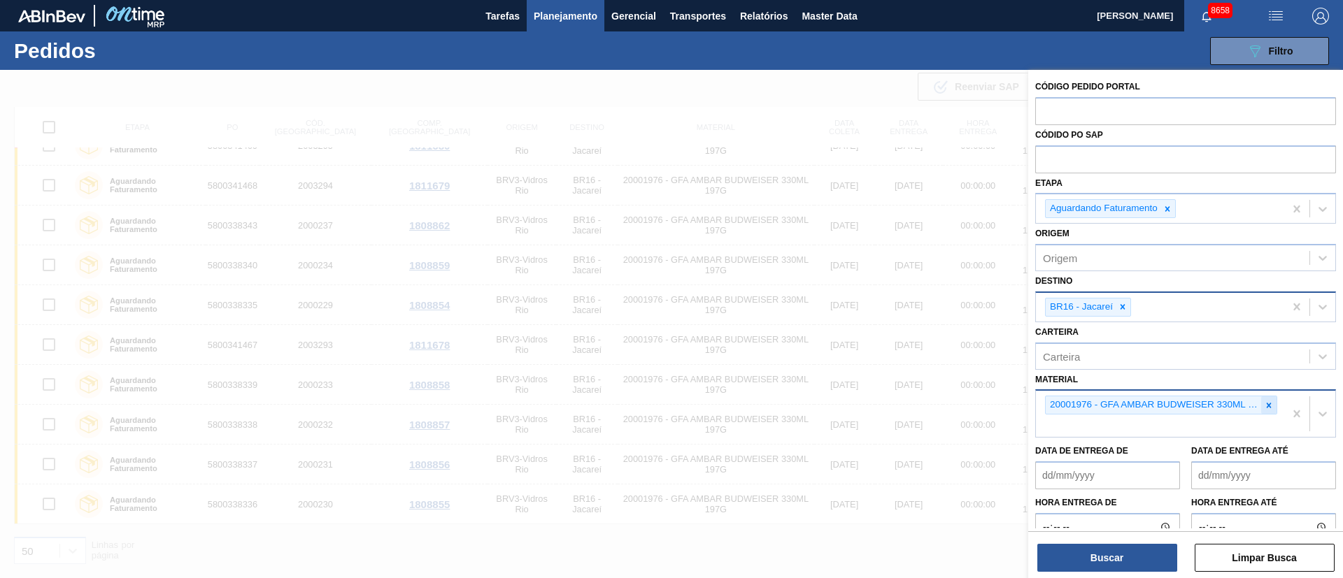
click at [1267, 406] on icon at bounding box center [1269, 405] width 5 height 5
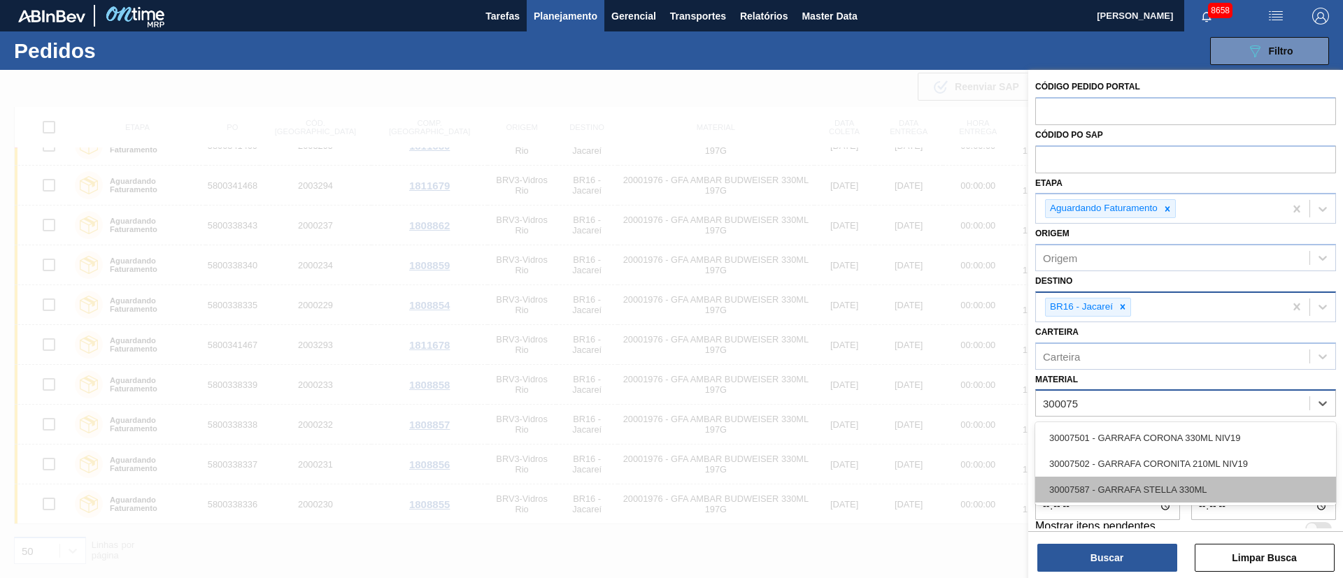
click at [1102, 494] on div "30007587 - GARRAFA STELLA 330ML" at bounding box center [1185, 490] width 301 height 26
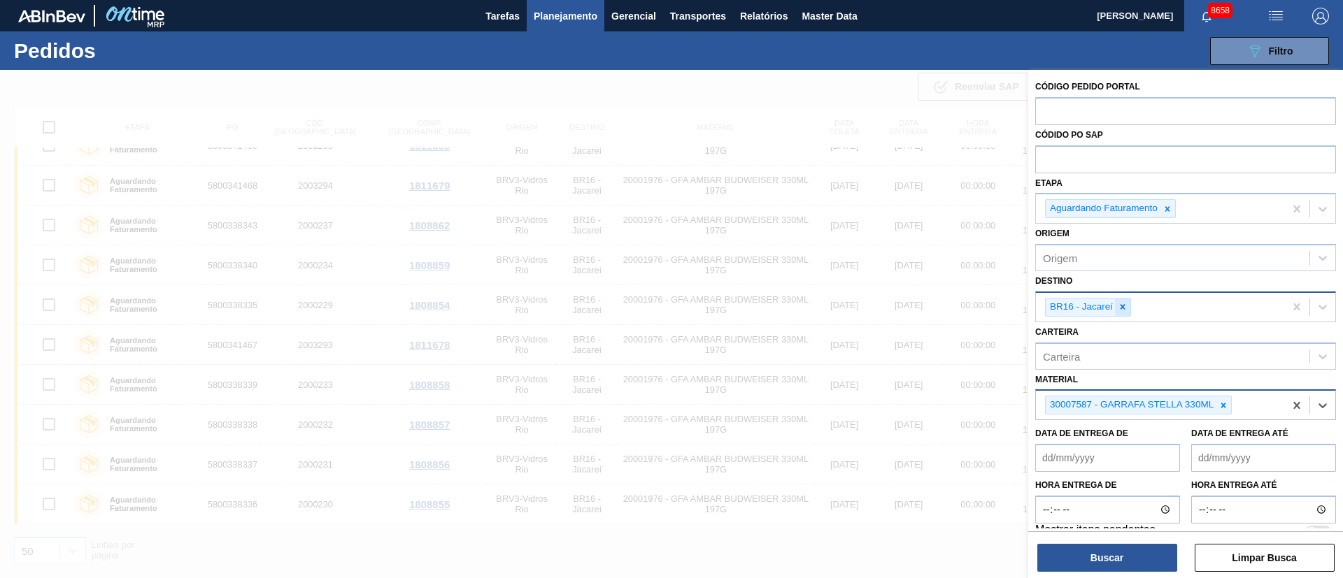
click at [1123, 306] on icon at bounding box center [1123, 307] width 5 height 5
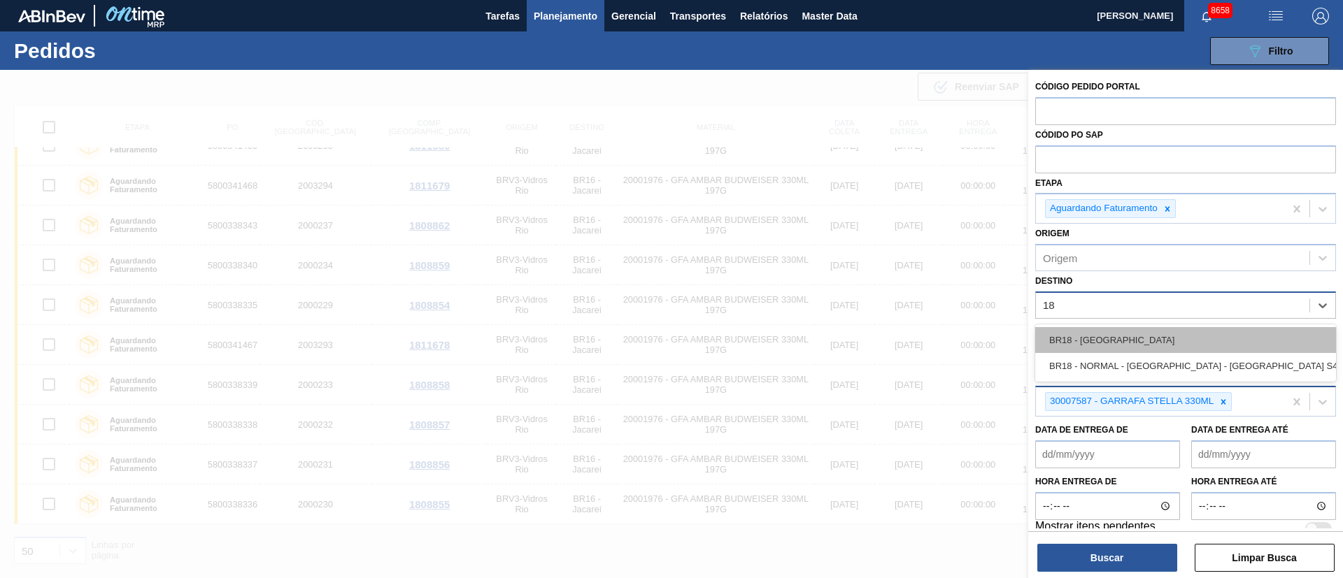
click at [1121, 348] on div "BR18 - [GEOGRAPHIC_DATA]" at bounding box center [1185, 340] width 301 height 26
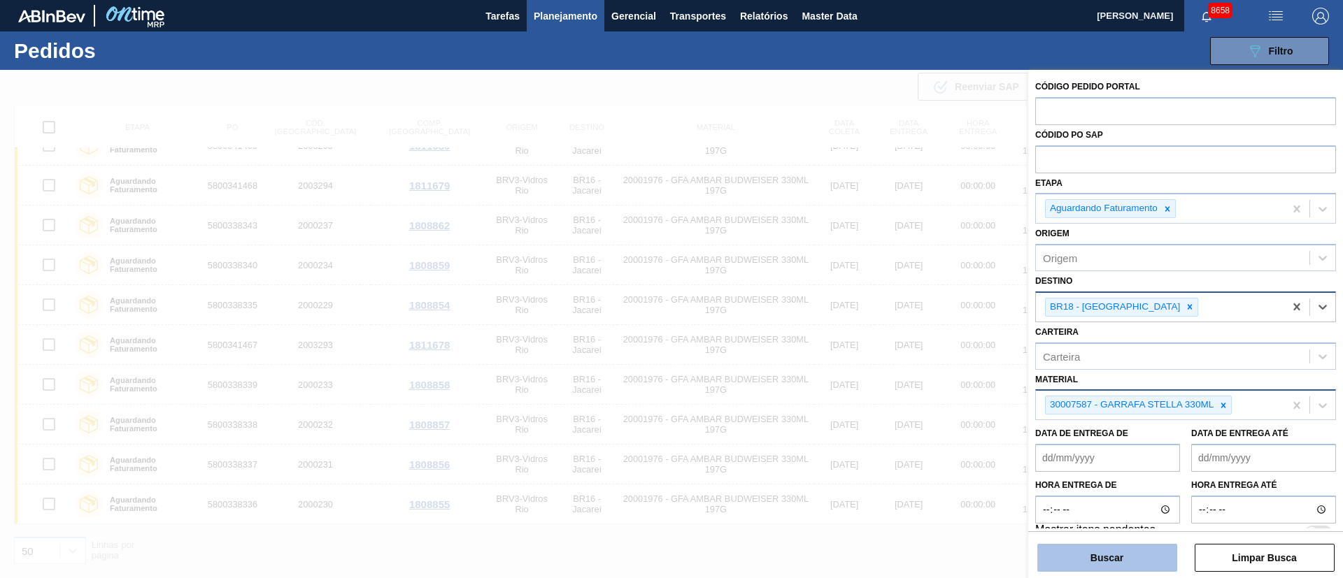
click at [1124, 566] on button "Buscar" at bounding box center [1107, 558] width 140 height 28
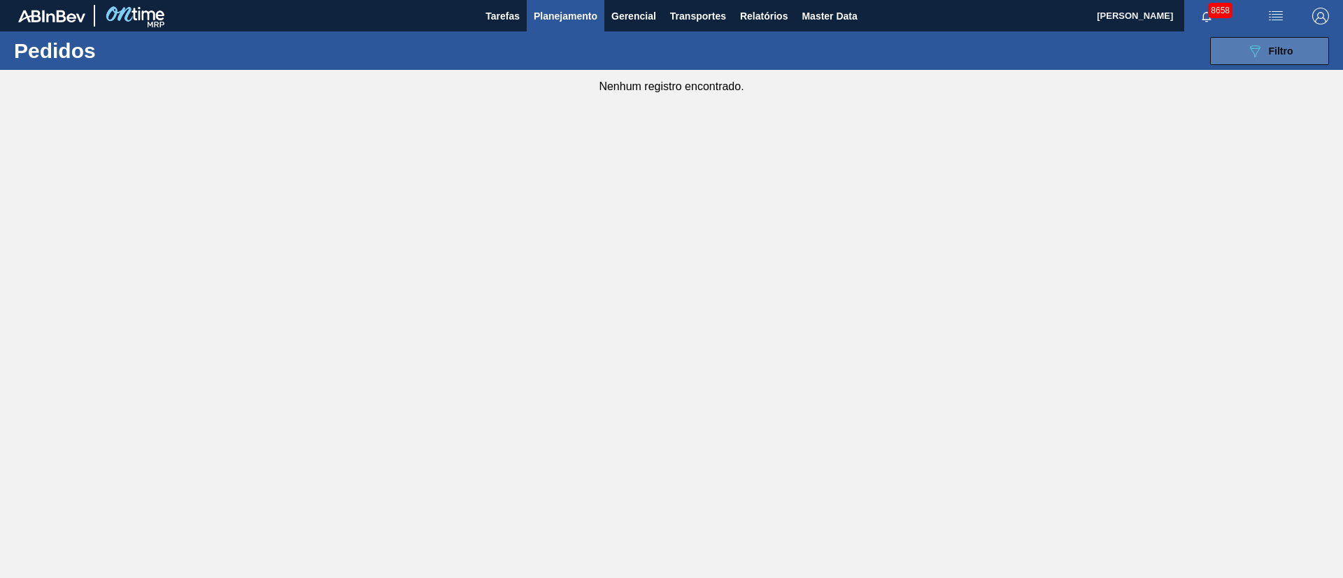
click at [1260, 56] on icon "089F7B8B-B2A5-4AFE-B5C0-19BA573D28AC" at bounding box center [1254, 51] width 17 height 17
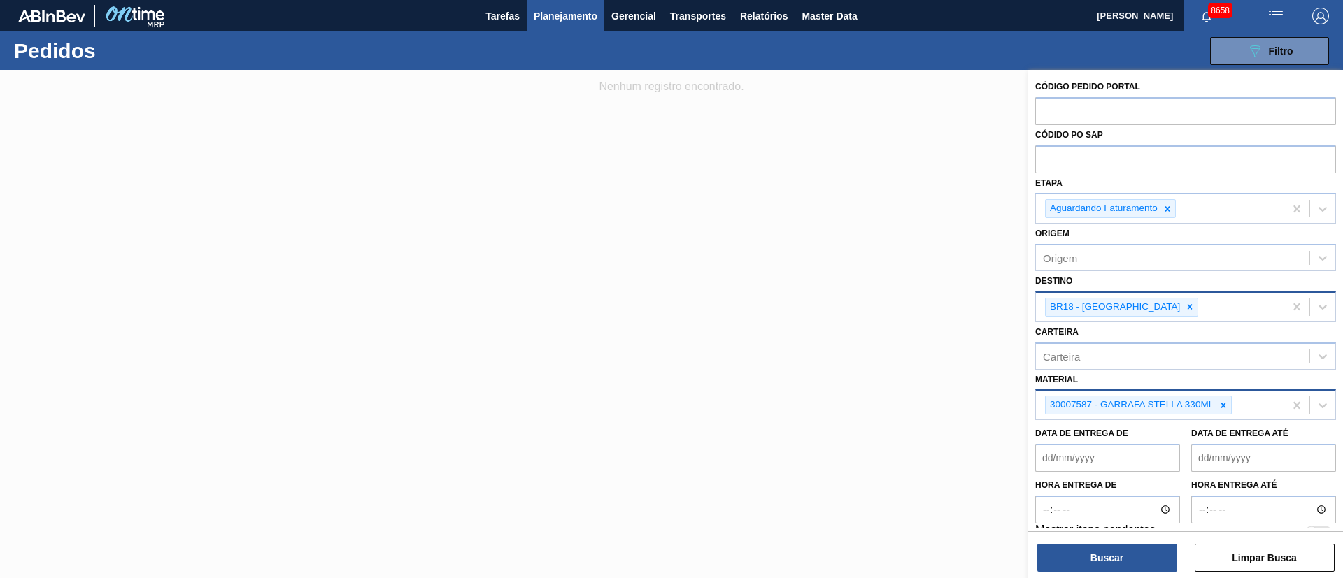
click at [1210, 37] on button "089F7B8B-B2A5-4AFE-B5C0-19BA573D28AC Filtro" at bounding box center [1269, 51] width 119 height 28
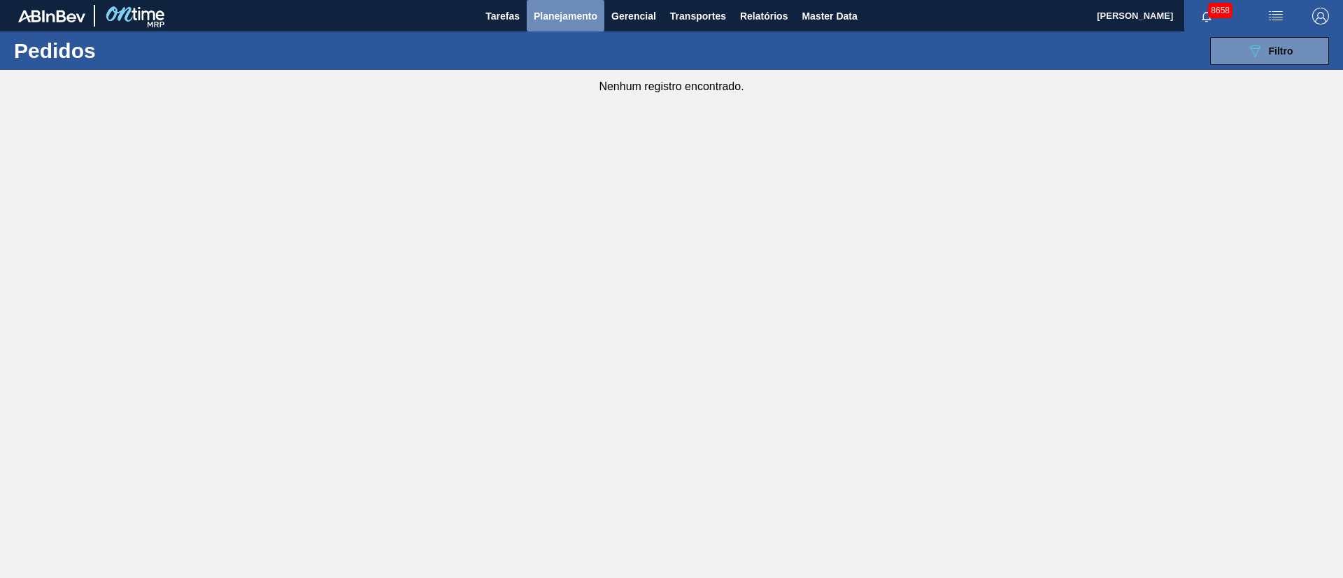
click at [586, 24] on button "Planejamento" at bounding box center [566, 15] width 78 height 31
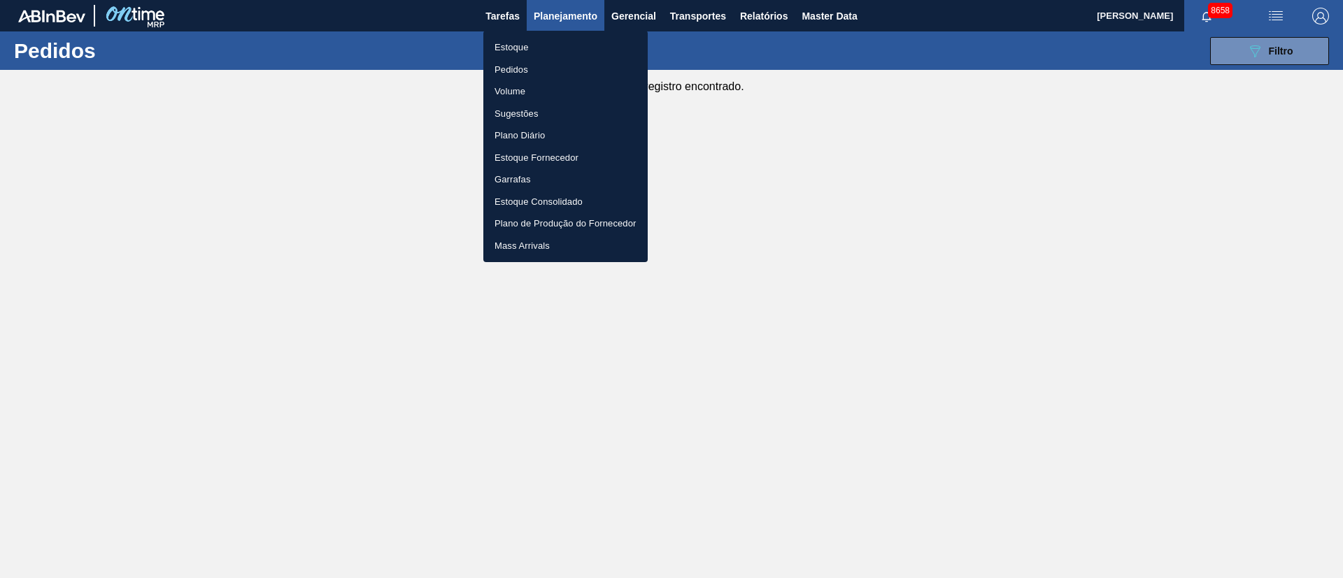
click at [1277, 13] on div at bounding box center [671, 289] width 1343 height 578
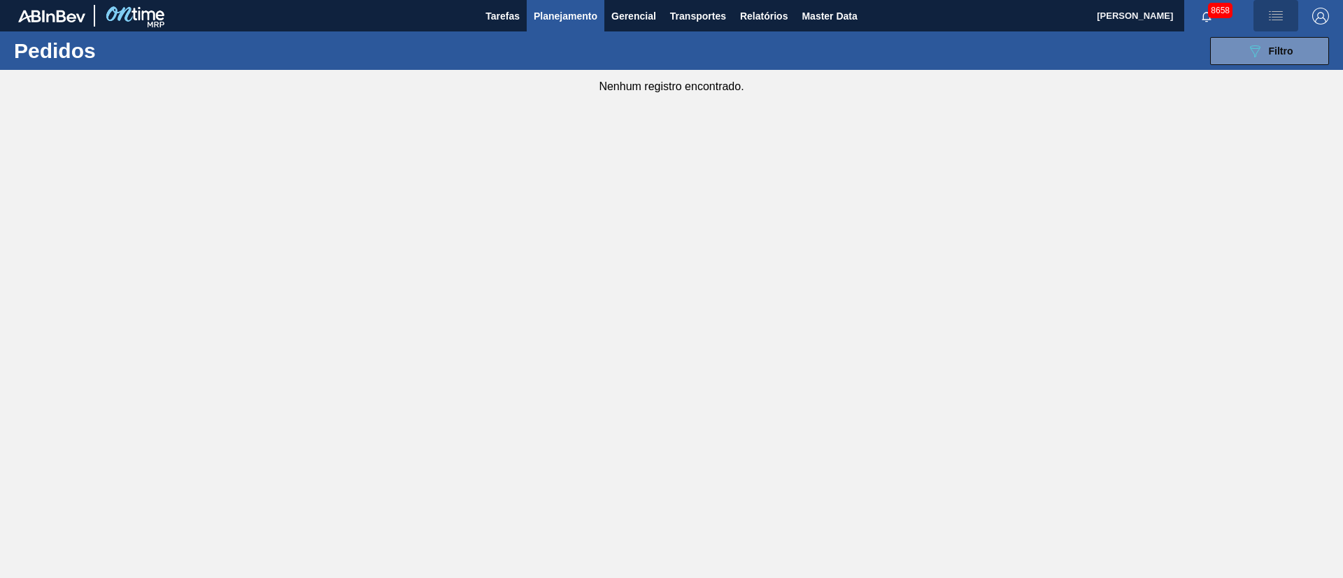
click at [1276, 16] on img "button" at bounding box center [1275, 16] width 17 height 17
click at [1237, 56] on li "Upload de Volumes" at bounding box center [1271, 49] width 121 height 25
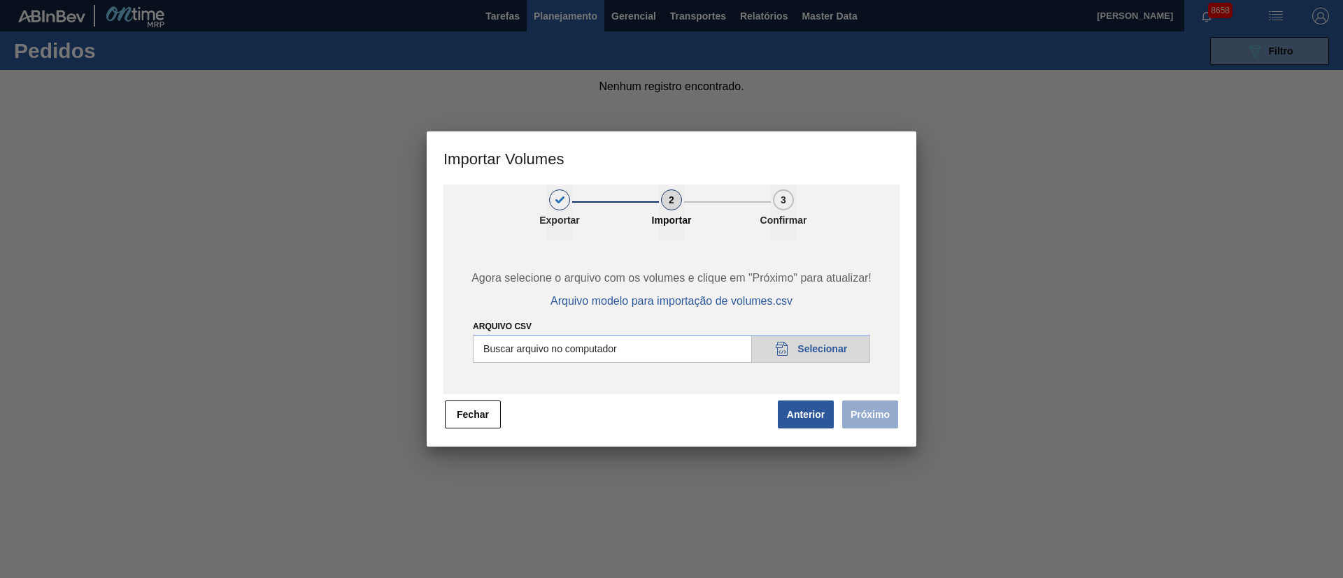
click at [837, 347] on input "Arquivo csv" at bounding box center [671, 349] width 397 height 28
click at [862, 418] on button "Próximo" at bounding box center [870, 415] width 56 height 28
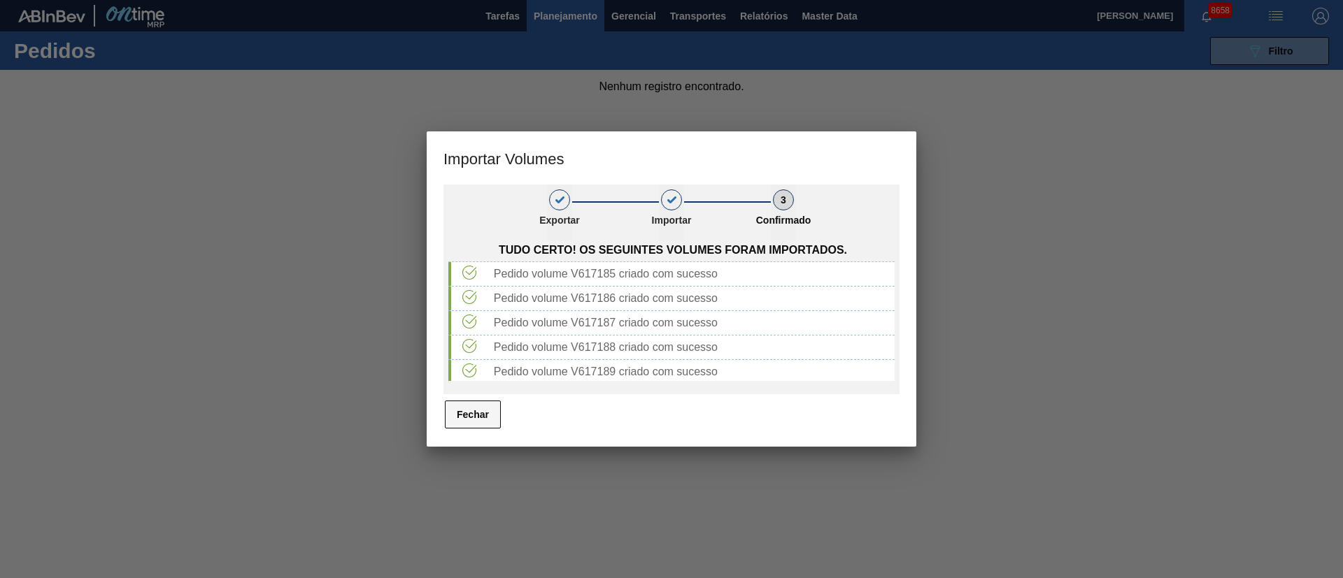
click at [468, 417] on button "Fechar" at bounding box center [473, 415] width 56 height 28
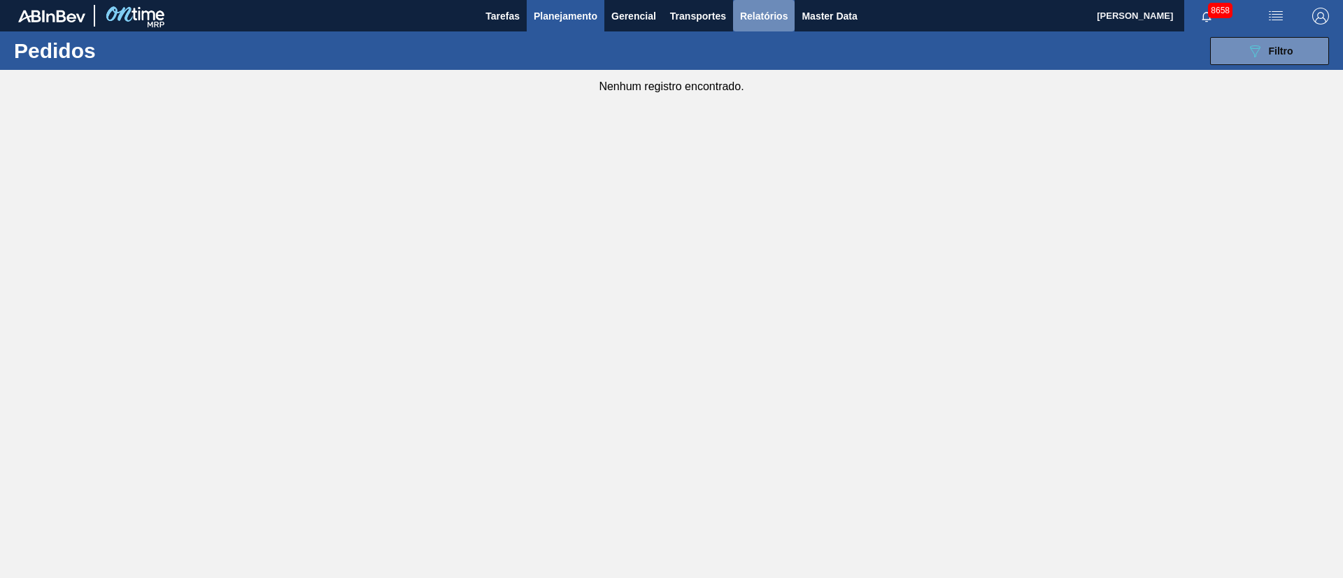
click at [744, 16] on span "Relatórios" at bounding box center [764, 16] width 48 height 17
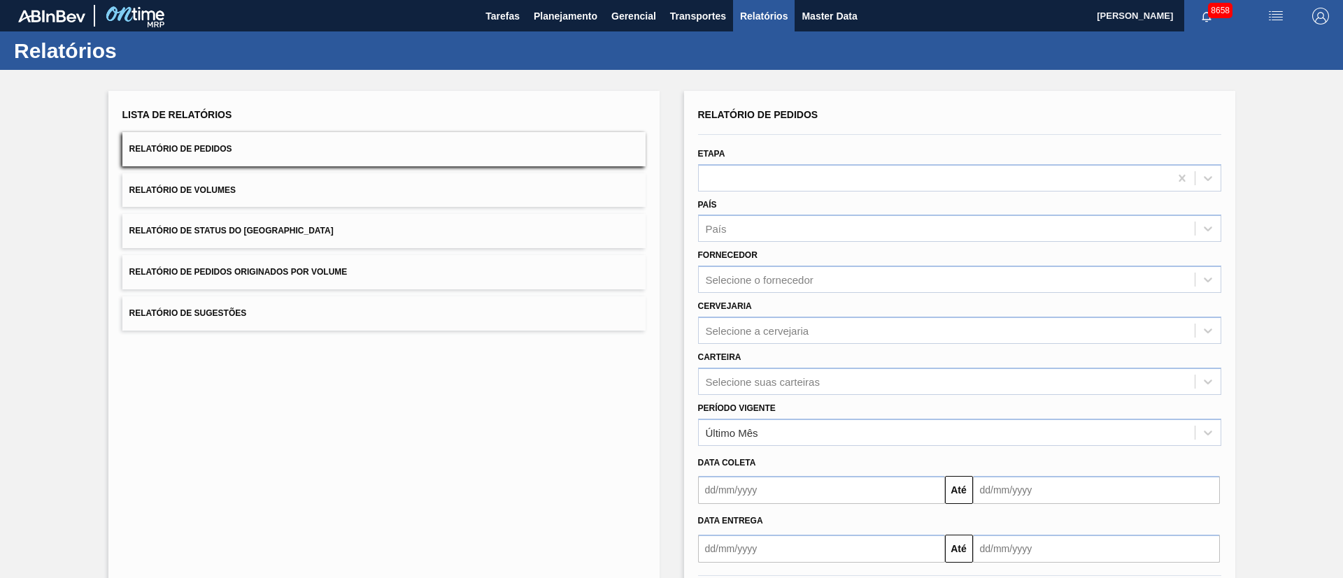
click at [320, 260] on button "Relatório de Pedidos Originados por Volume" at bounding box center [383, 272] width 523 height 34
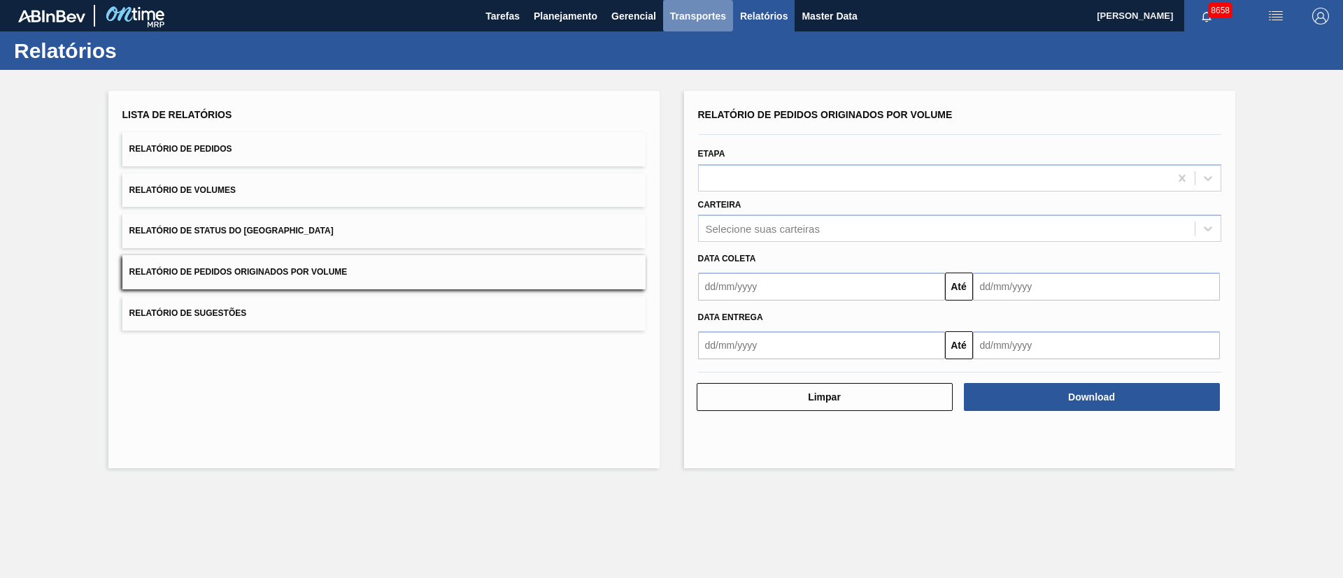
click at [704, 22] on span "Transportes" at bounding box center [698, 16] width 56 height 17
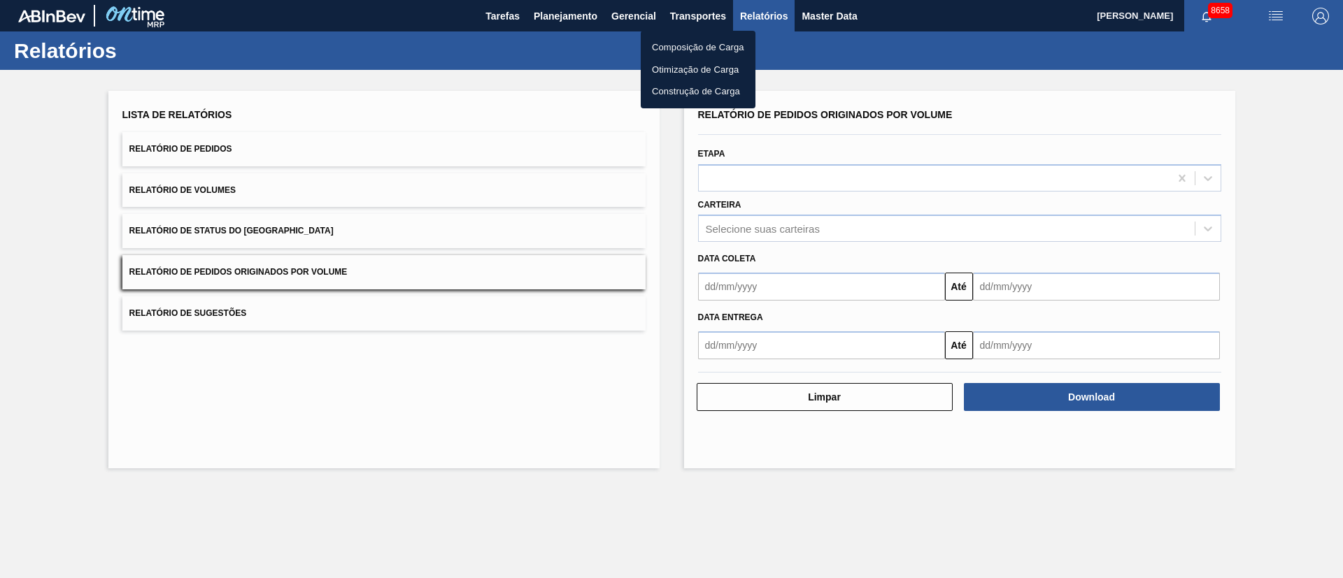
click at [675, 69] on li "Otimização de Carga" at bounding box center [698, 70] width 115 height 22
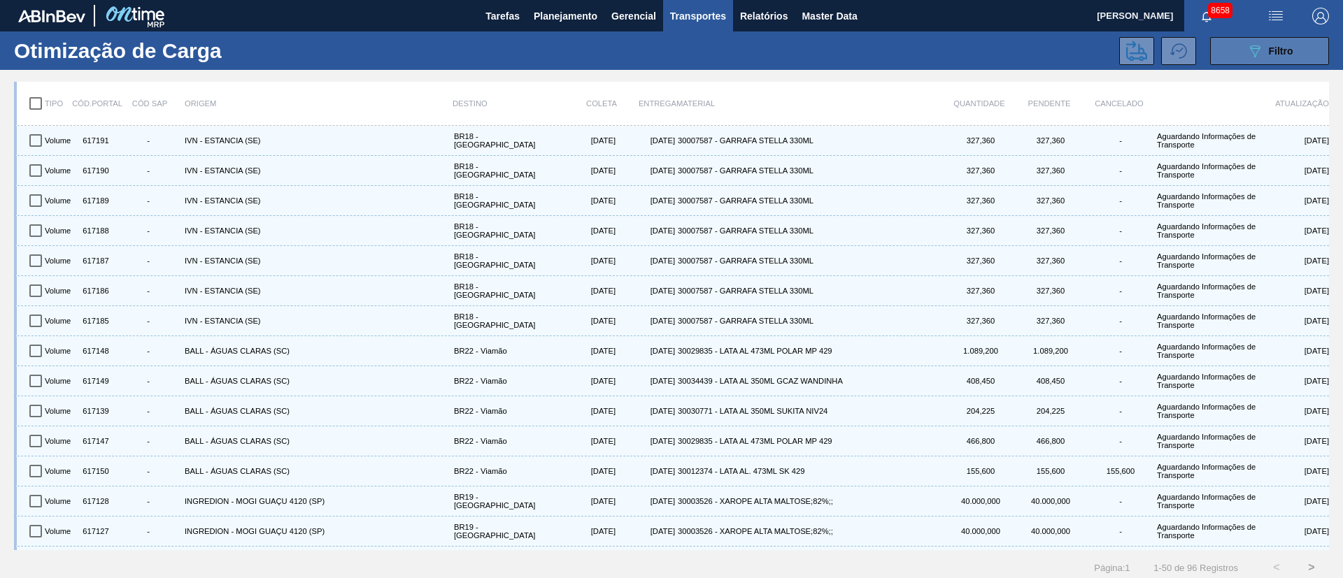
click at [1265, 50] on div "089F7B8B-B2A5-4AFE-B5C0-19BA573D28AC Filtro" at bounding box center [1269, 51] width 47 height 17
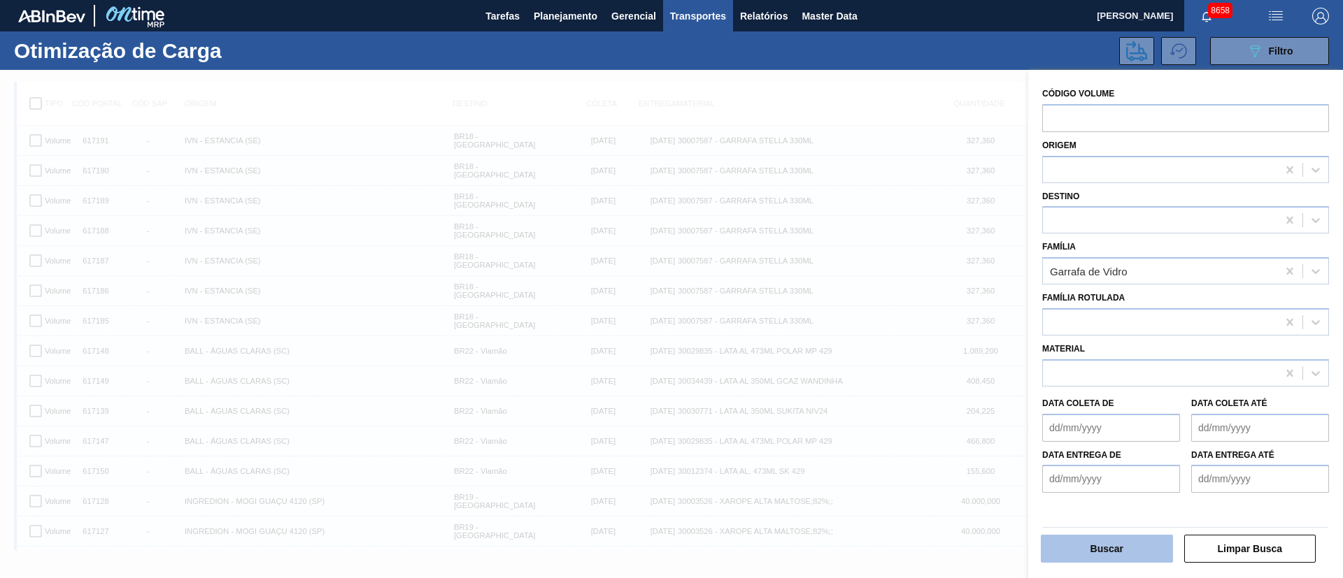
click at [1103, 548] on button "Buscar" at bounding box center [1107, 549] width 132 height 28
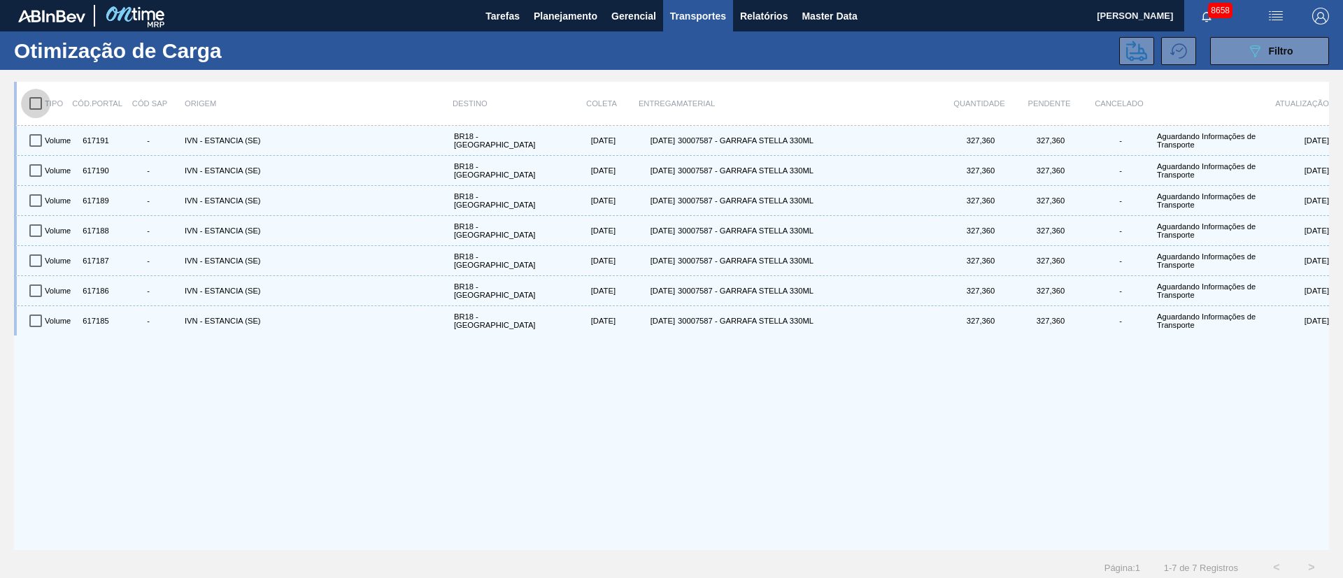
click at [41, 105] on input "checkbox" at bounding box center [35, 103] width 29 height 29
click at [1132, 61] on button at bounding box center [1136, 51] width 35 height 28
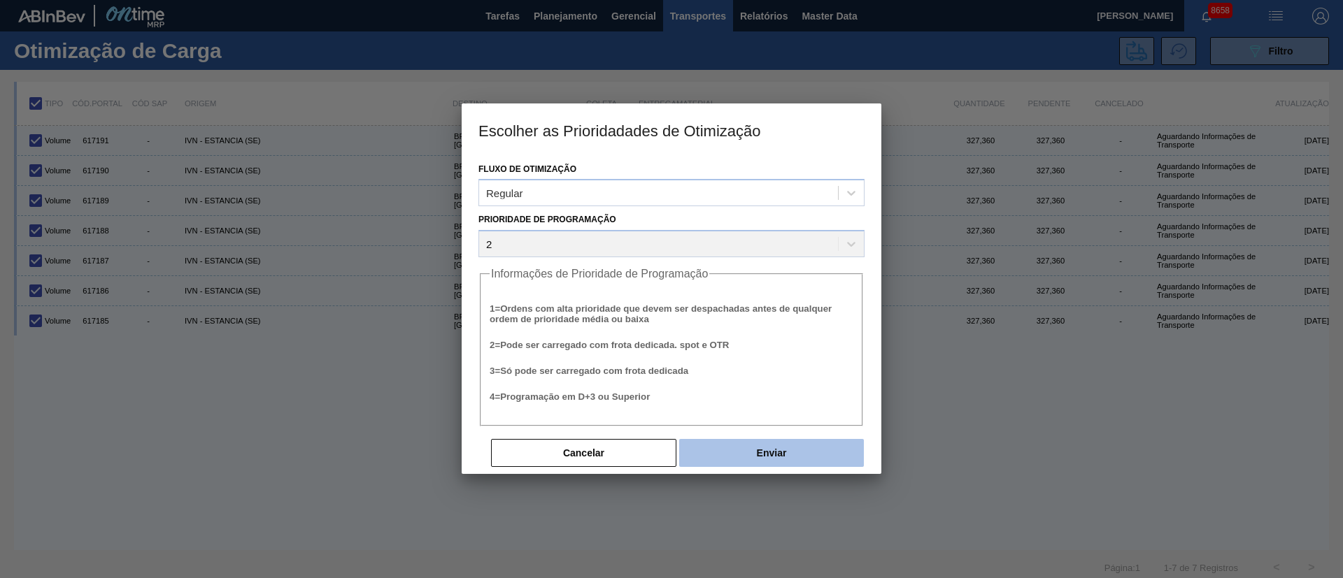
click at [764, 441] on button "Enviar" at bounding box center [771, 453] width 185 height 28
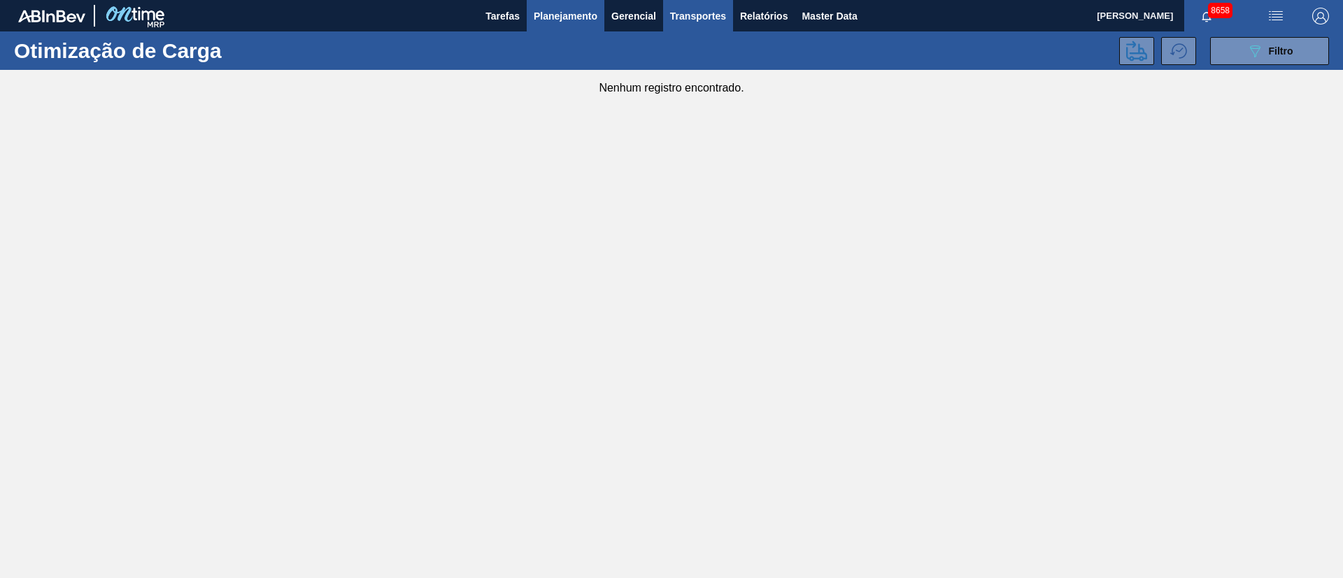
click at [566, 22] on span "Planejamento" at bounding box center [566, 16] width 64 height 17
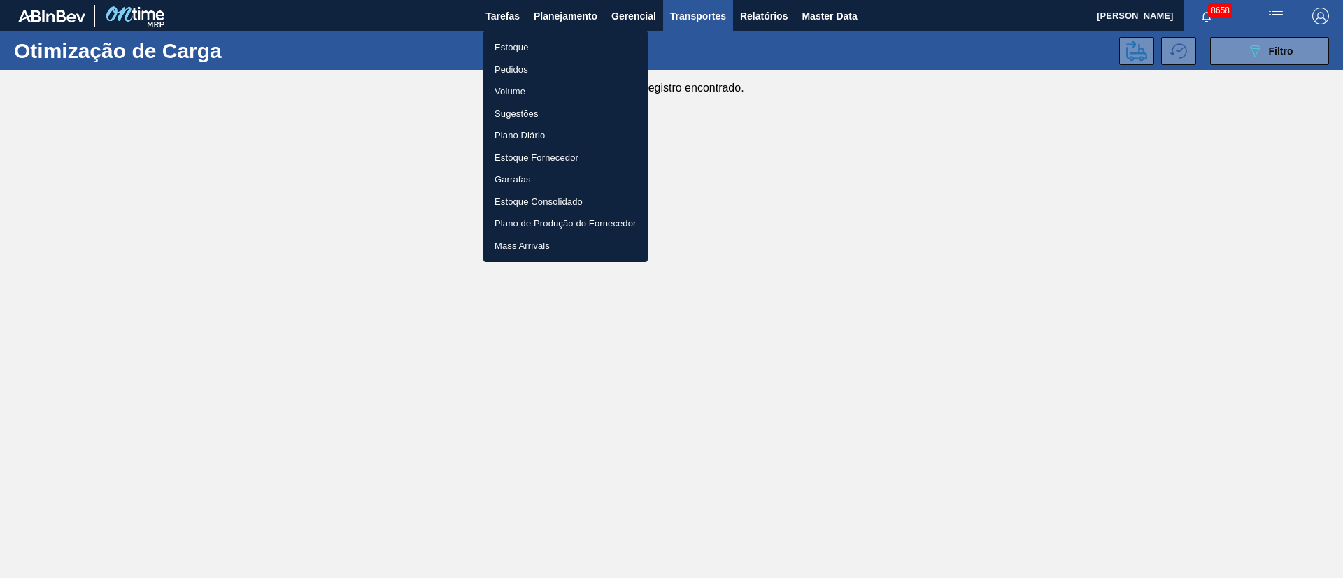
click at [514, 73] on li "Pedidos" at bounding box center [565, 70] width 164 height 22
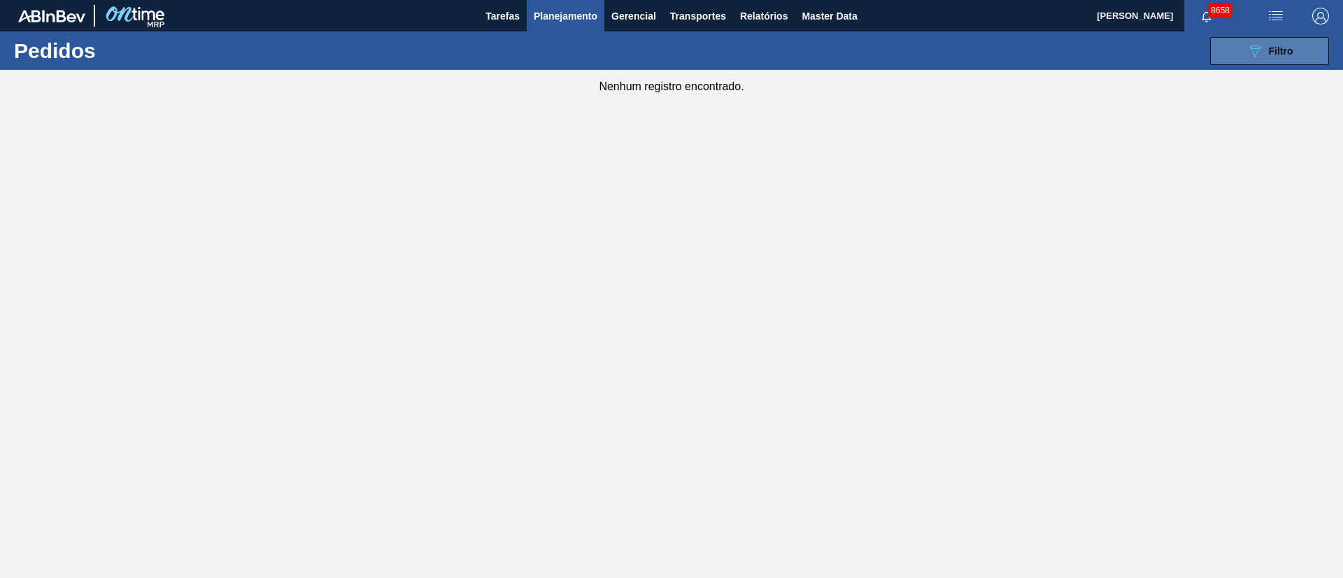
click at [1265, 49] on div "089F7B8B-B2A5-4AFE-B5C0-19BA573D28AC Filtro" at bounding box center [1269, 51] width 47 height 17
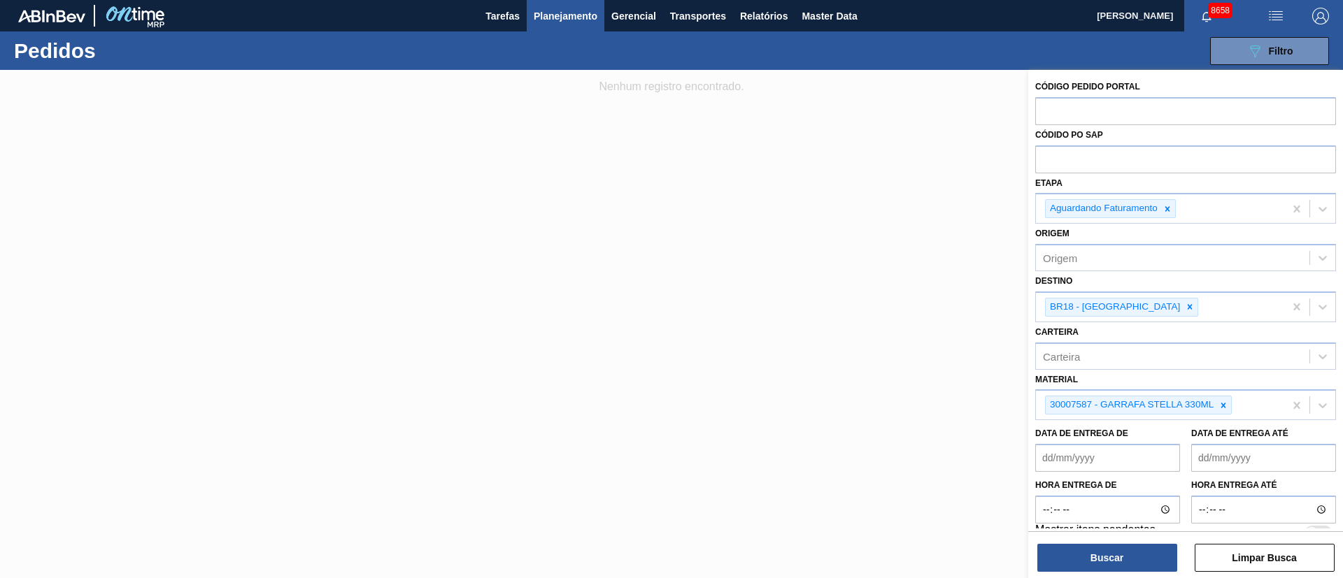
click at [559, 14] on span "Planejamento" at bounding box center [566, 16] width 64 height 17
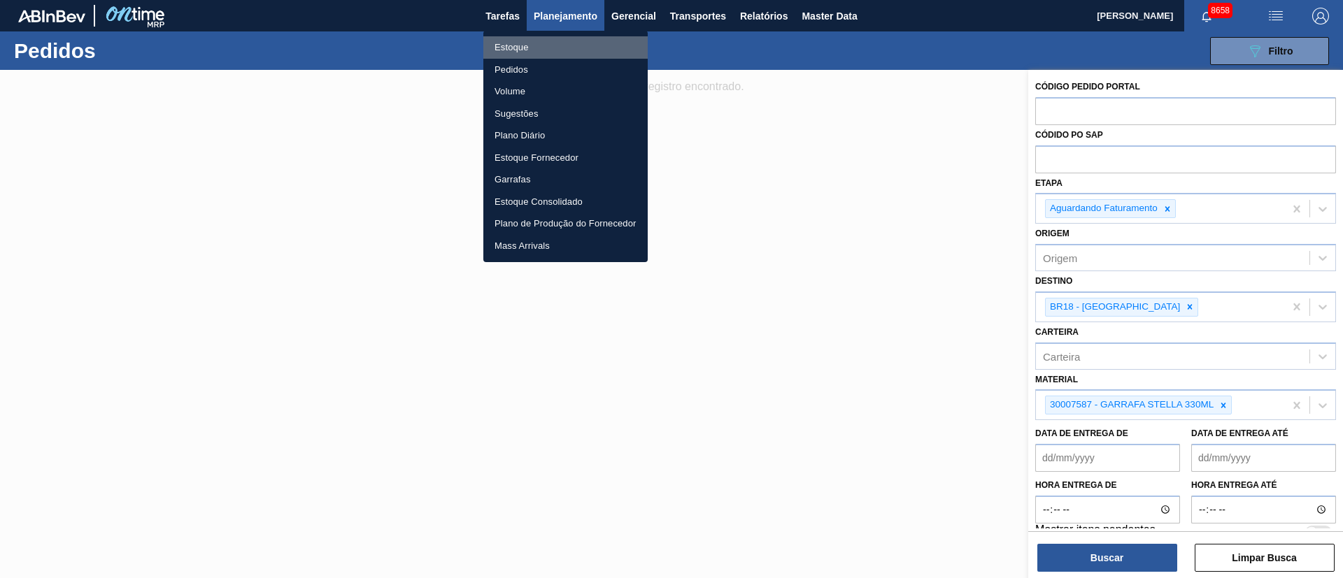
click at [517, 55] on li "Estoque" at bounding box center [565, 47] width 164 height 22
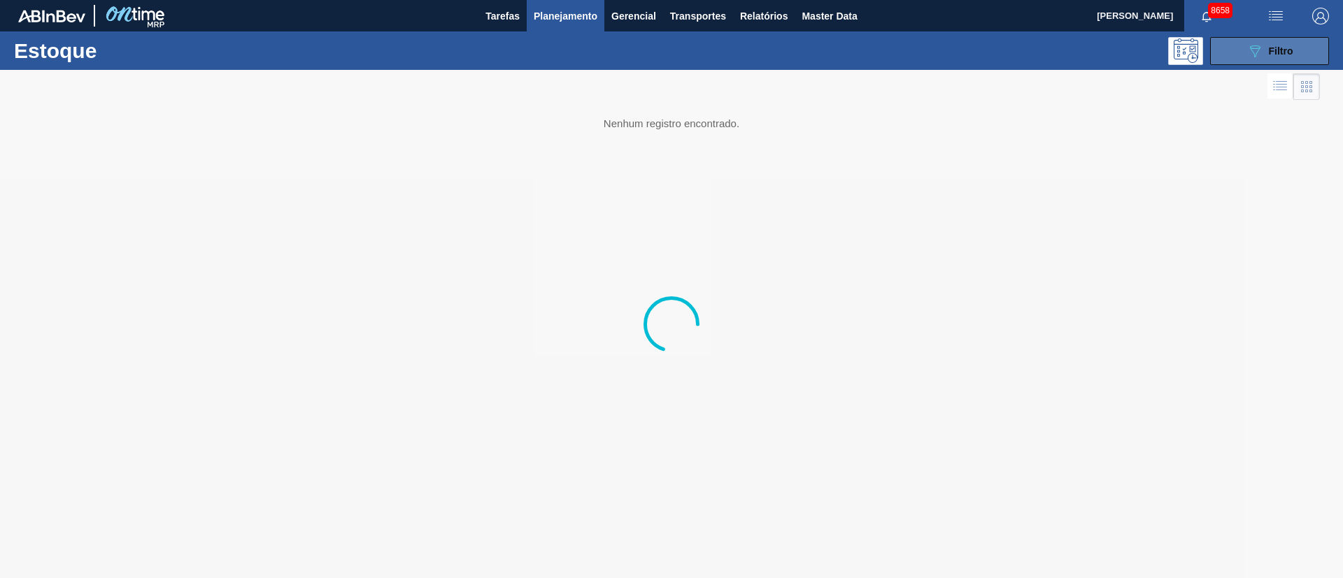
click at [1278, 50] on span "Filtro" at bounding box center [1281, 50] width 24 height 11
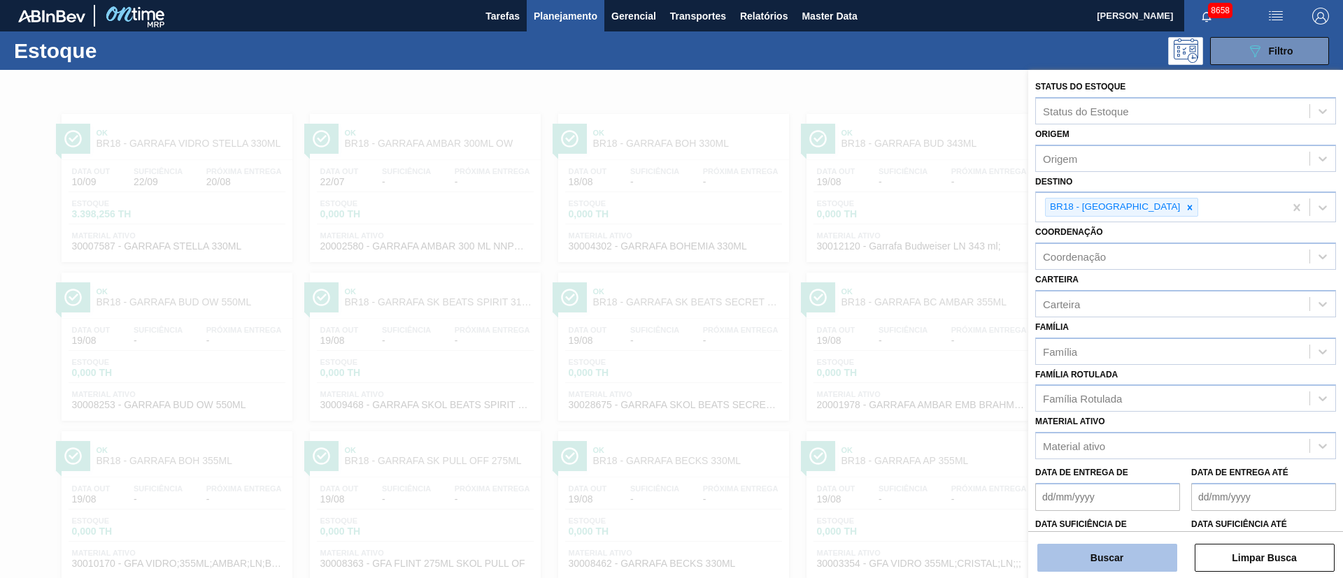
click at [1093, 551] on button "Buscar" at bounding box center [1107, 558] width 140 height 28
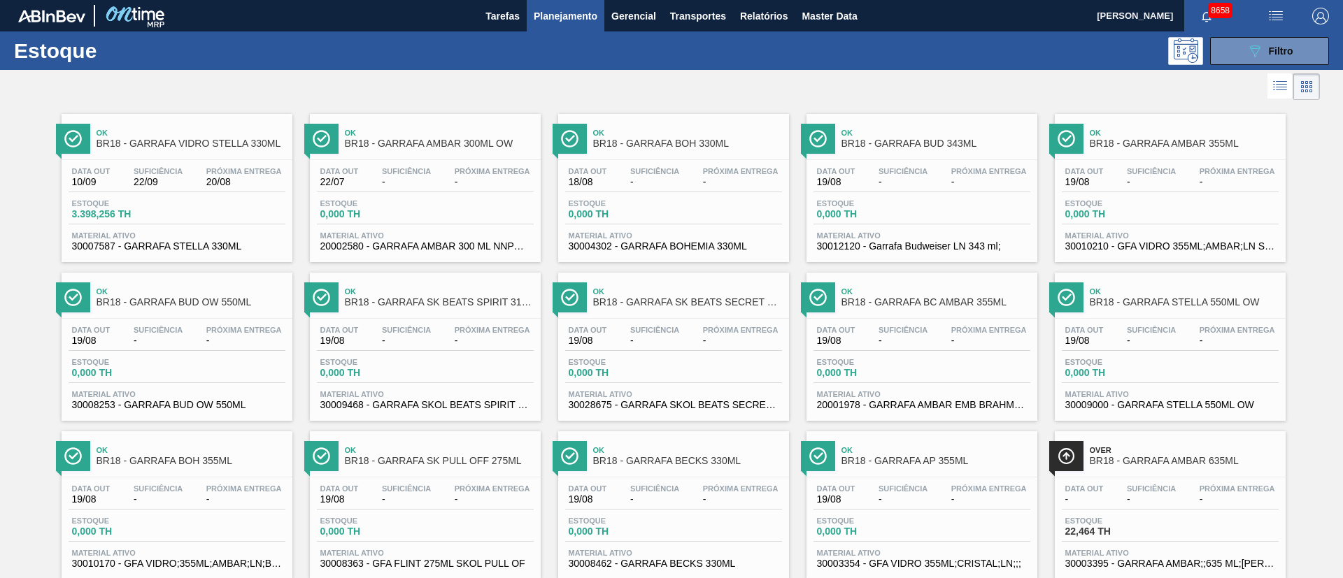
click at [142, 190] on div "Data [DATE] Suficiência 22/09 Próxima Entrega 20/08" at bounding box center [177, 179] width 217 height 25
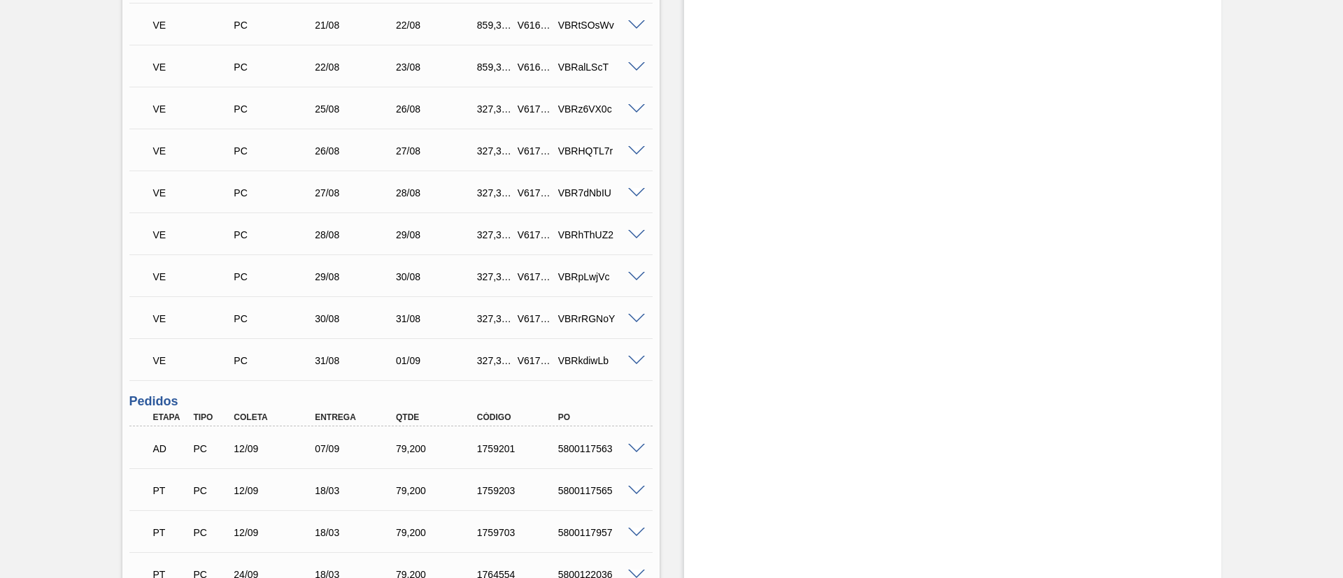
scroll to position [839, 0]
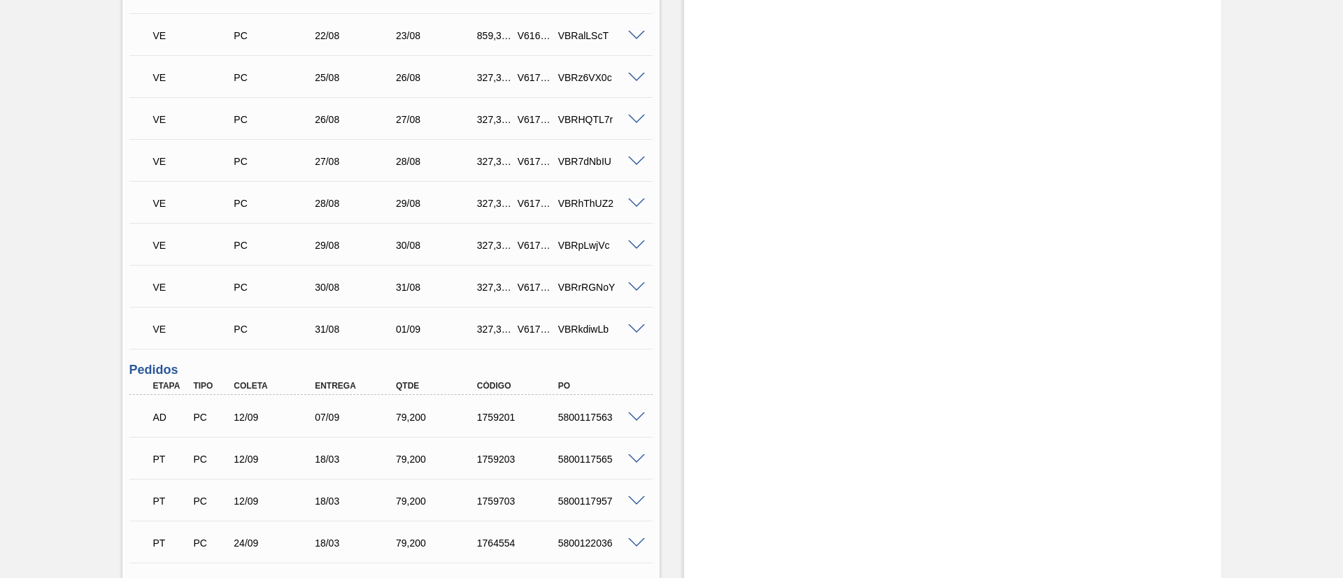
click at [633, 328] on span at bounding box center [636, 330] width 17 height 10
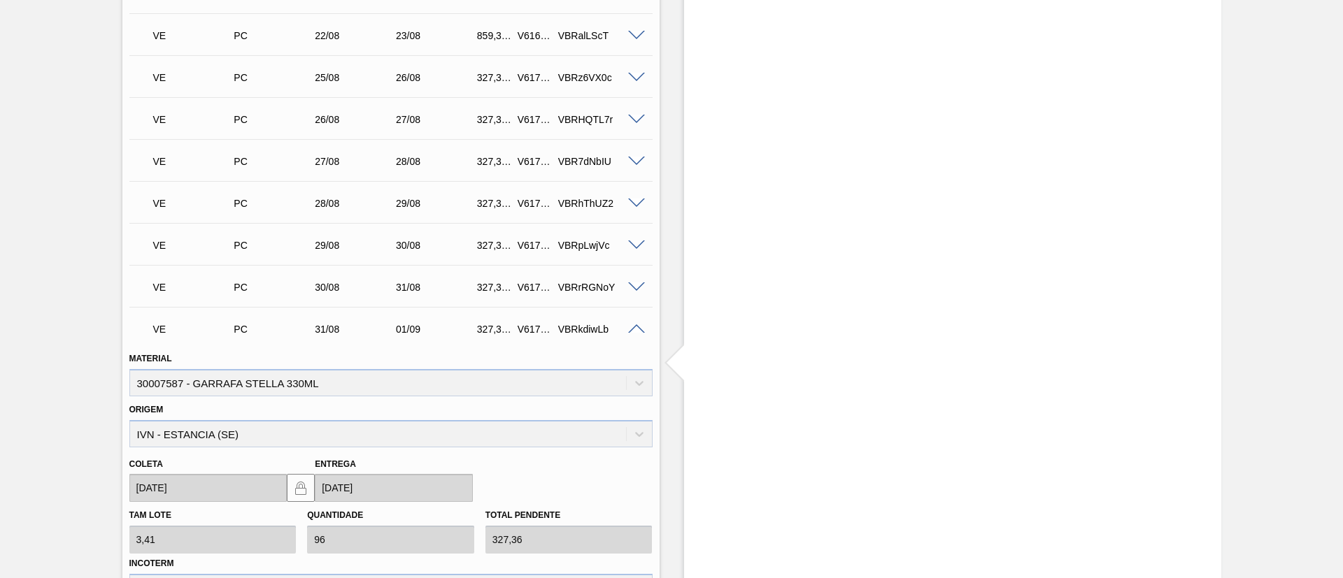
scroll to position [1049, 0]
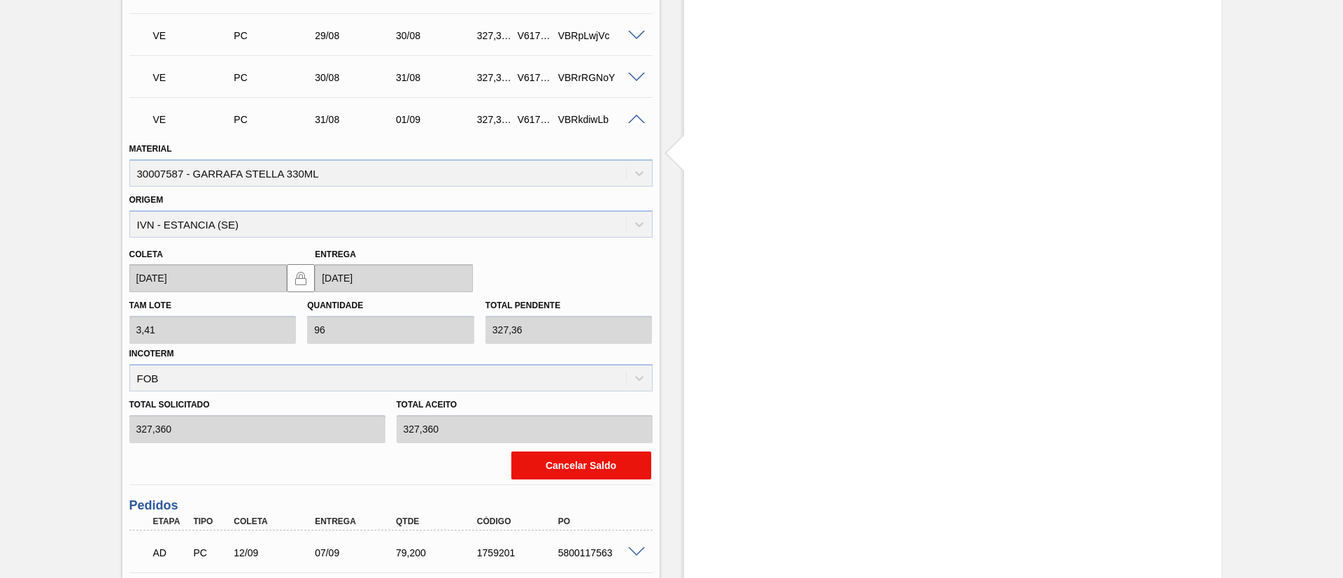
click at [561, 462] on button "Cancelar Saldo" at bounding box center [581, 466] width 140 height 28
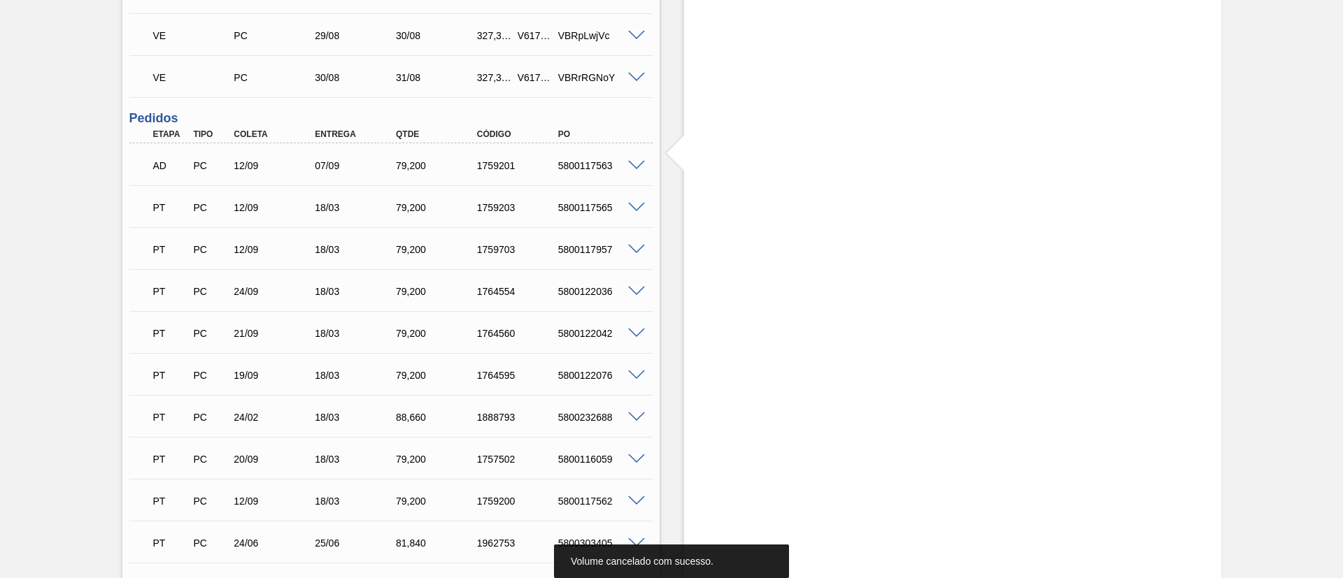
click at [629, 78] on span at bounding box center [636, 78] width 17 height 10
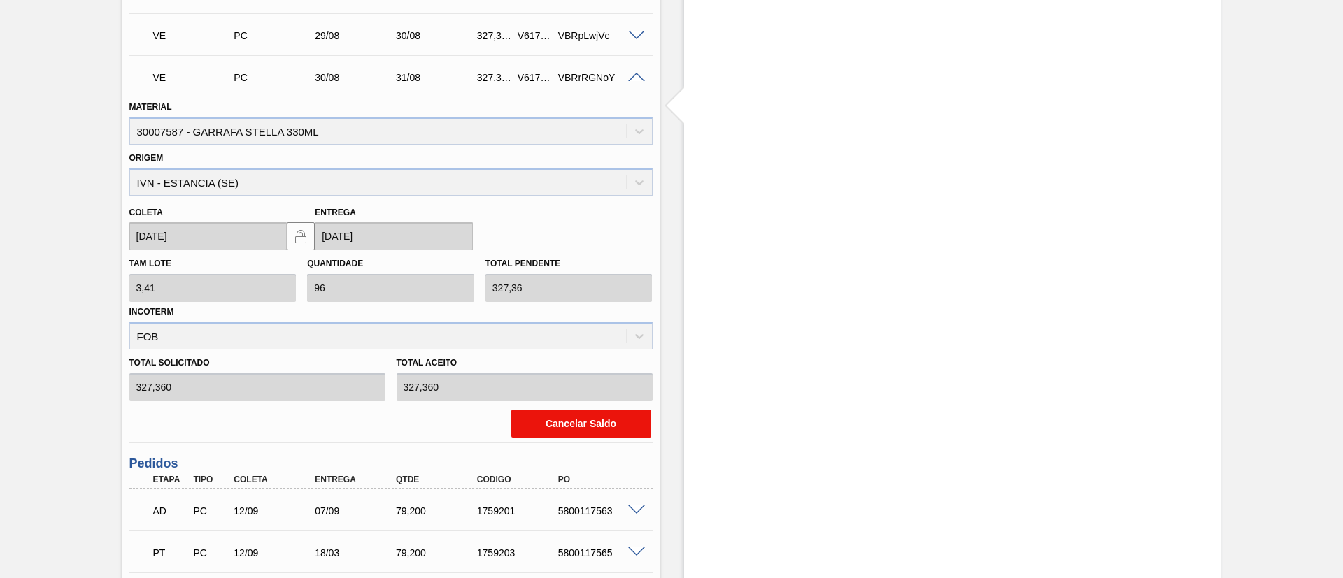
click at [540, 421] on button "Cancelar Saldo" at bounding box center [581, 424] width 140 height 28
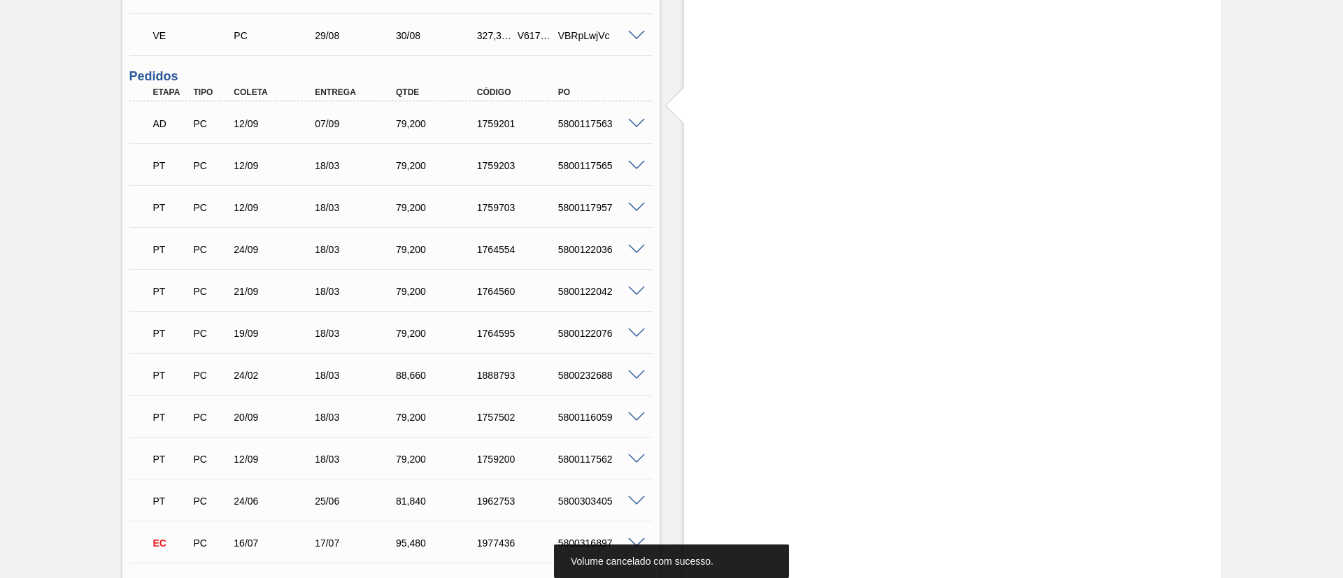
click at [636, 39] on div "VBRpLwjVc" at bounding box center [600, 35] width 91 height 11
click at [629, 35] on span at bounding box center [636, 36] width 17 height 10
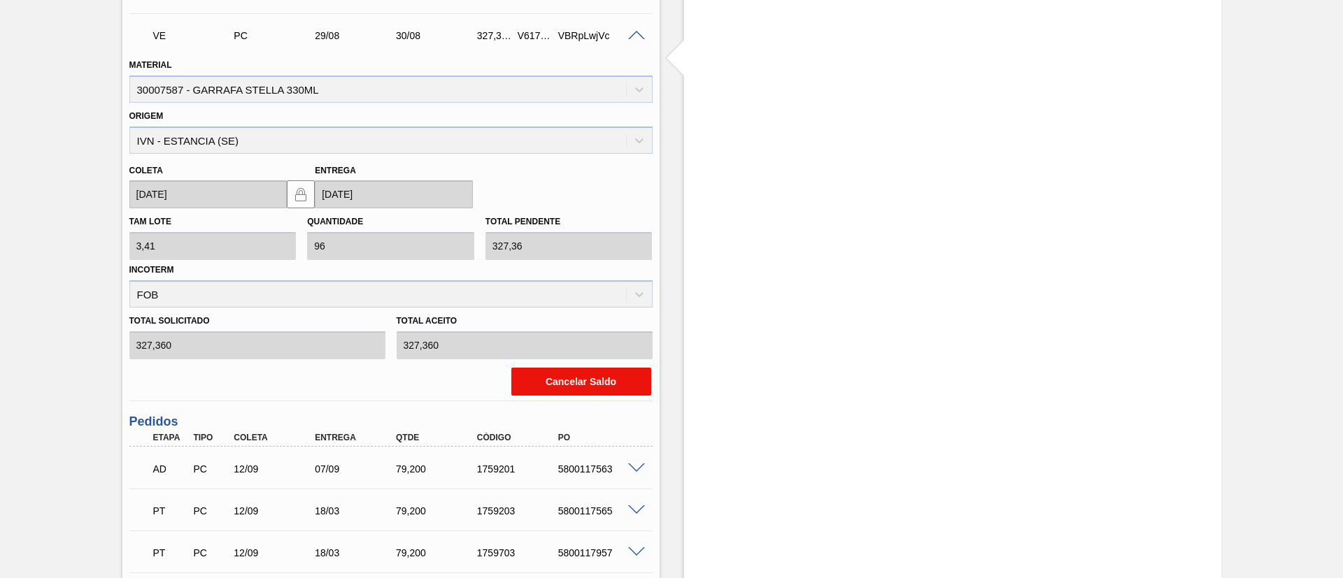
click at [550, 390] on button "Cancelar Saldo" at bounding box center [581, 382] width 140 height 28
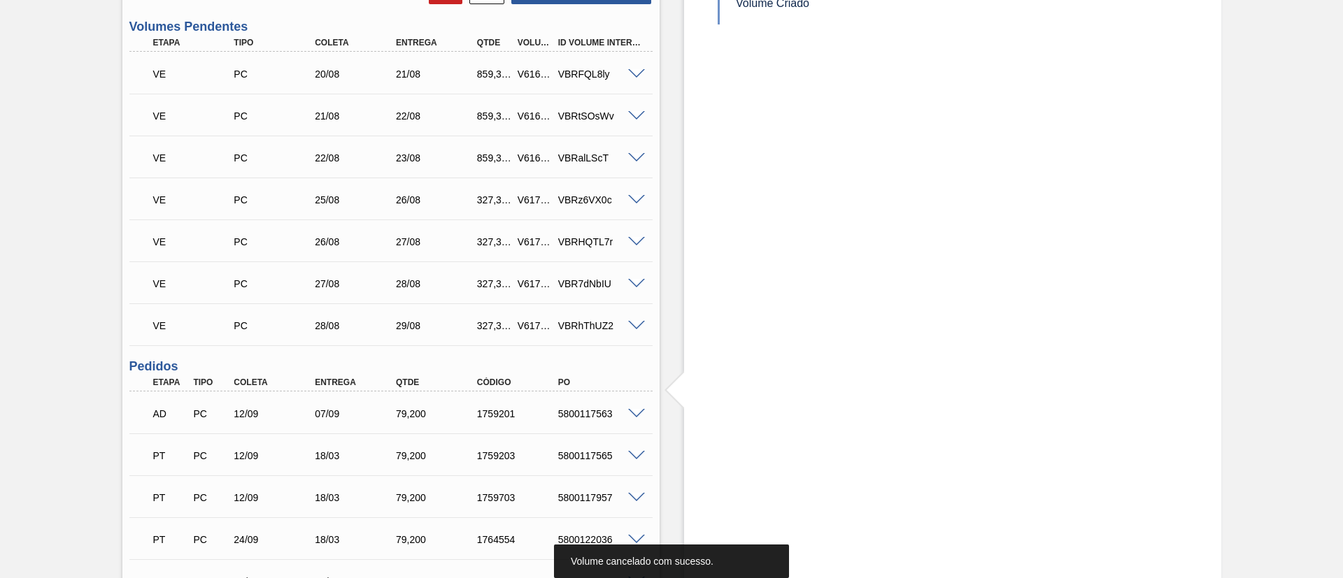
scroll to position [734, 0]
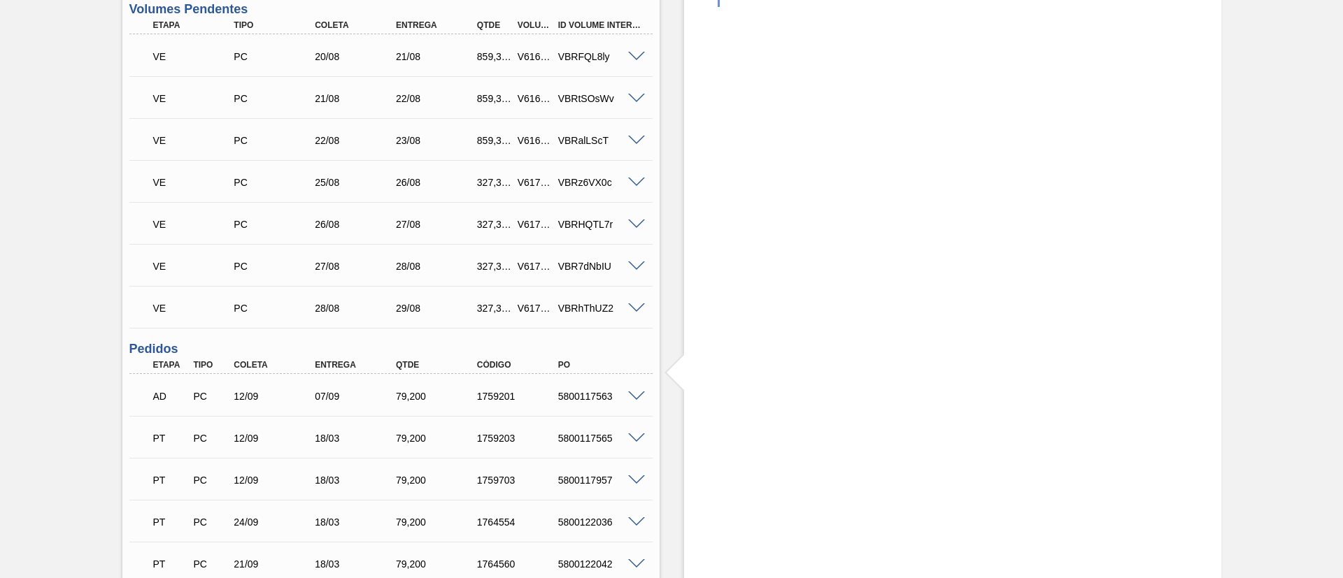
click at [636, 304] on span at bounding box center [636, 309] width 17 height 10
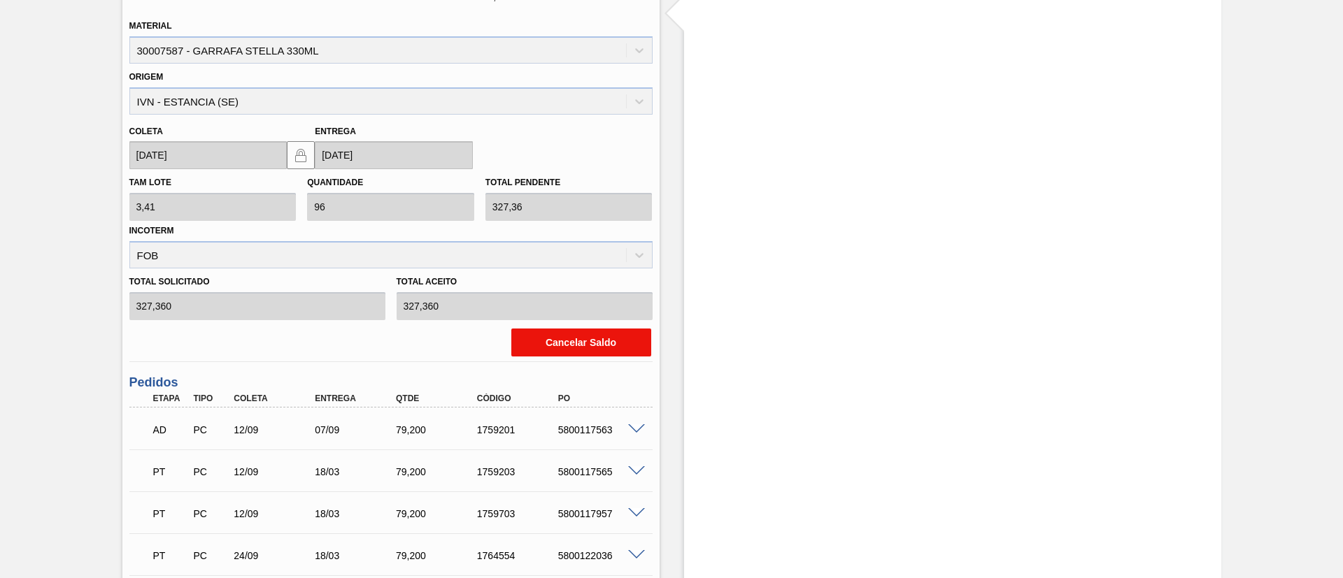
scroll to position [1049, 0]
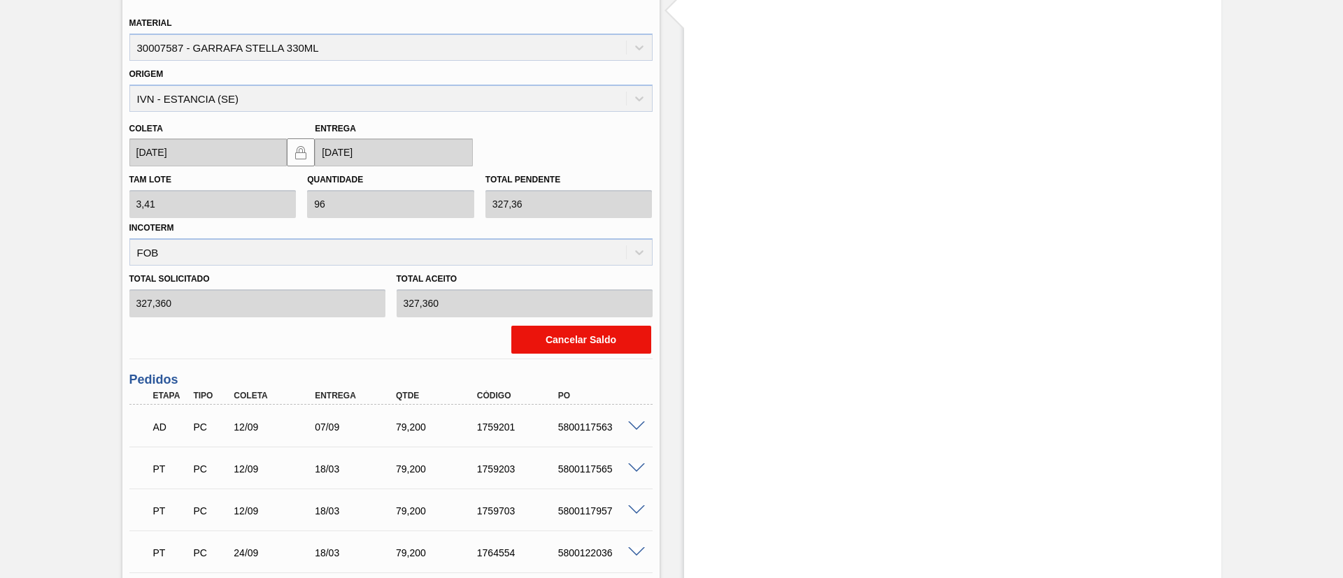
click at [536, 339] on button "Cancelar Saldo" at bounding box center [581, 340] width 140 height 28
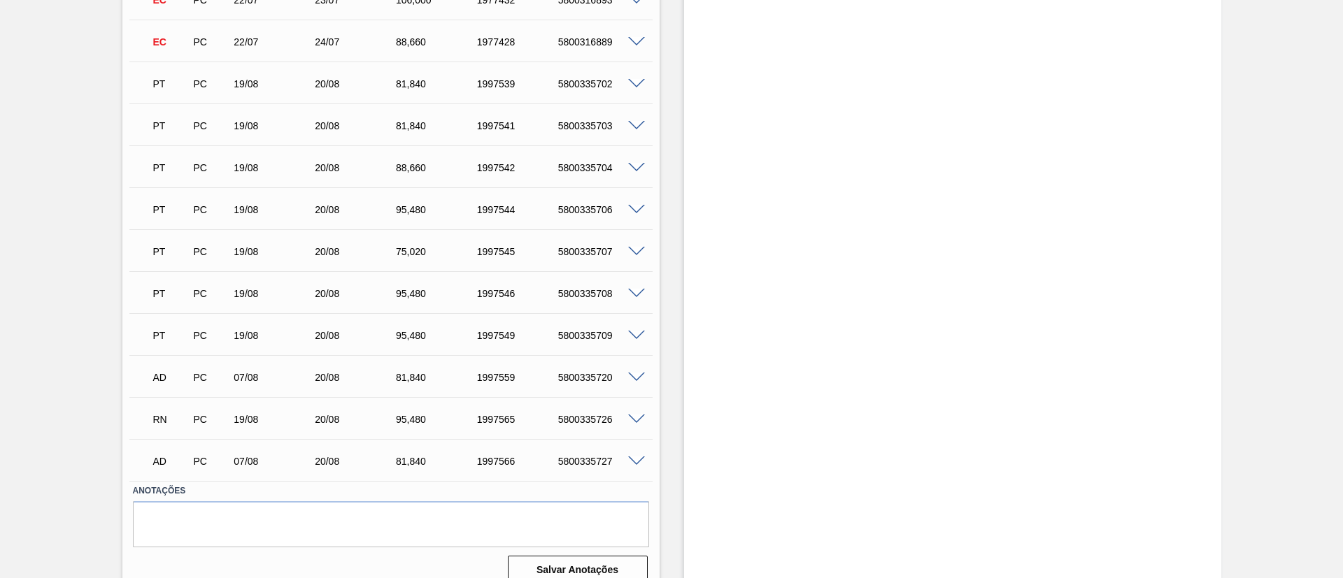
scroll to position [2156, 0]
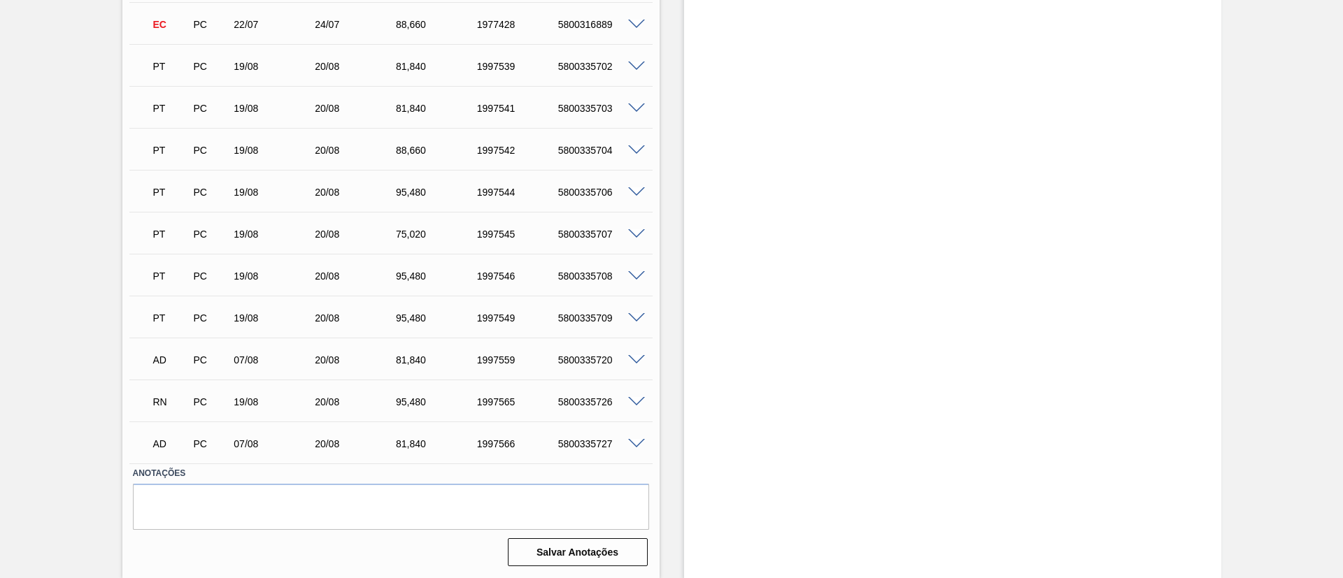
click at [639, 401] on span at bounding box center [636, 402] width 17 height 10
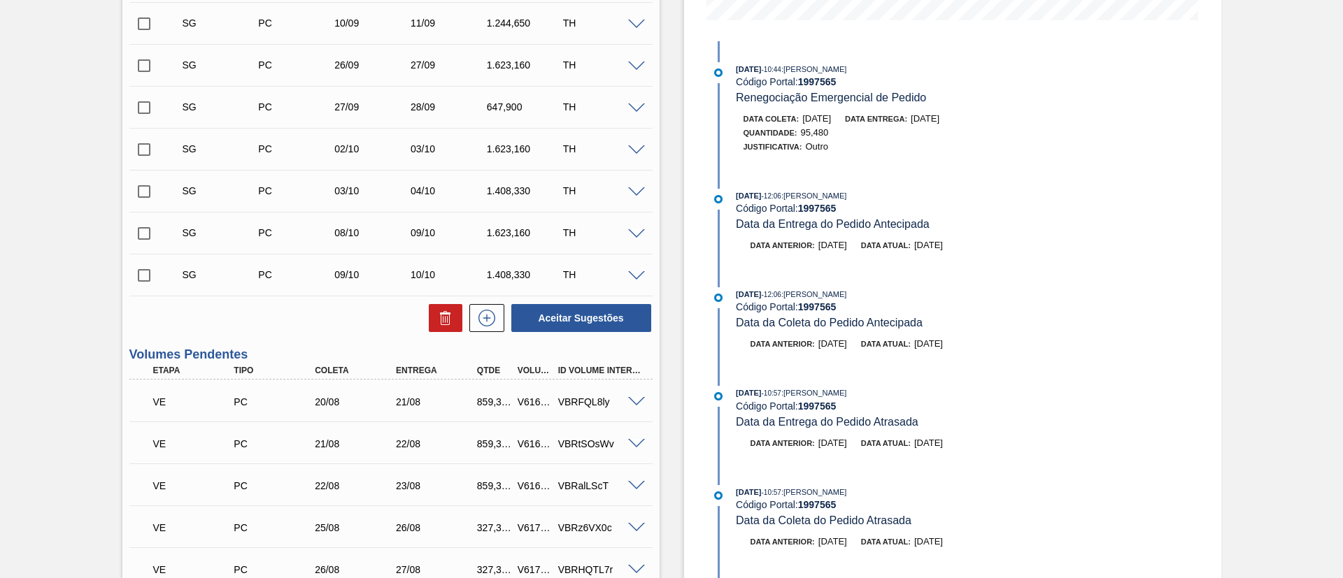
scroll to position [525, 0]
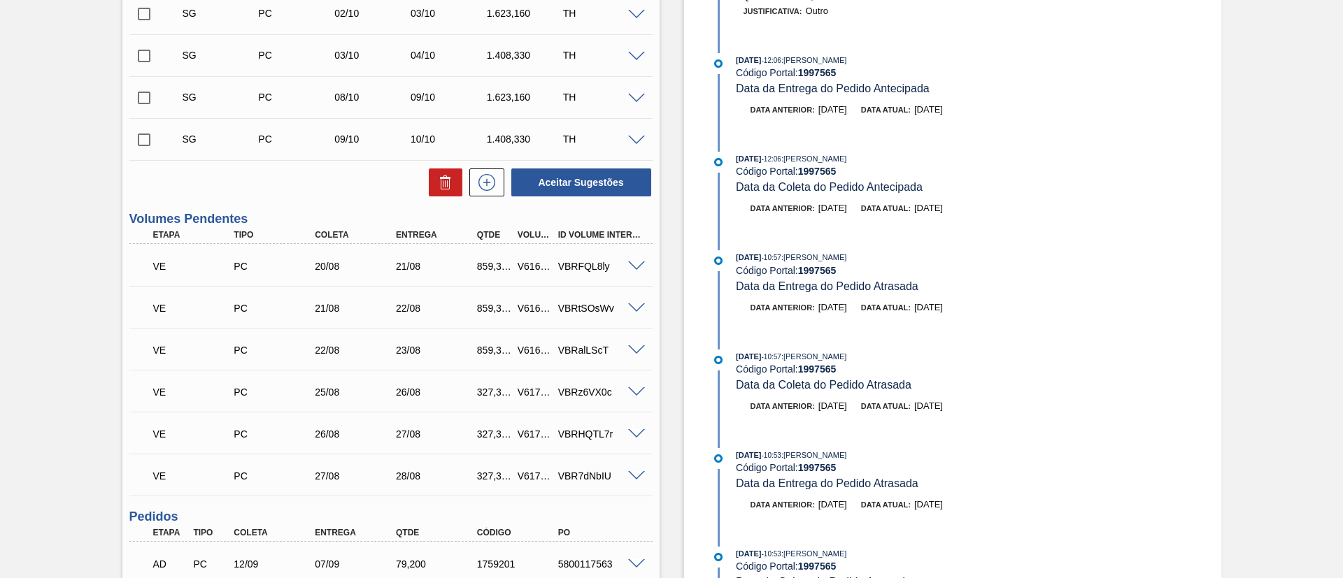
click at [640, 266] on span at bounding box center [636, 267] width 17 height 10
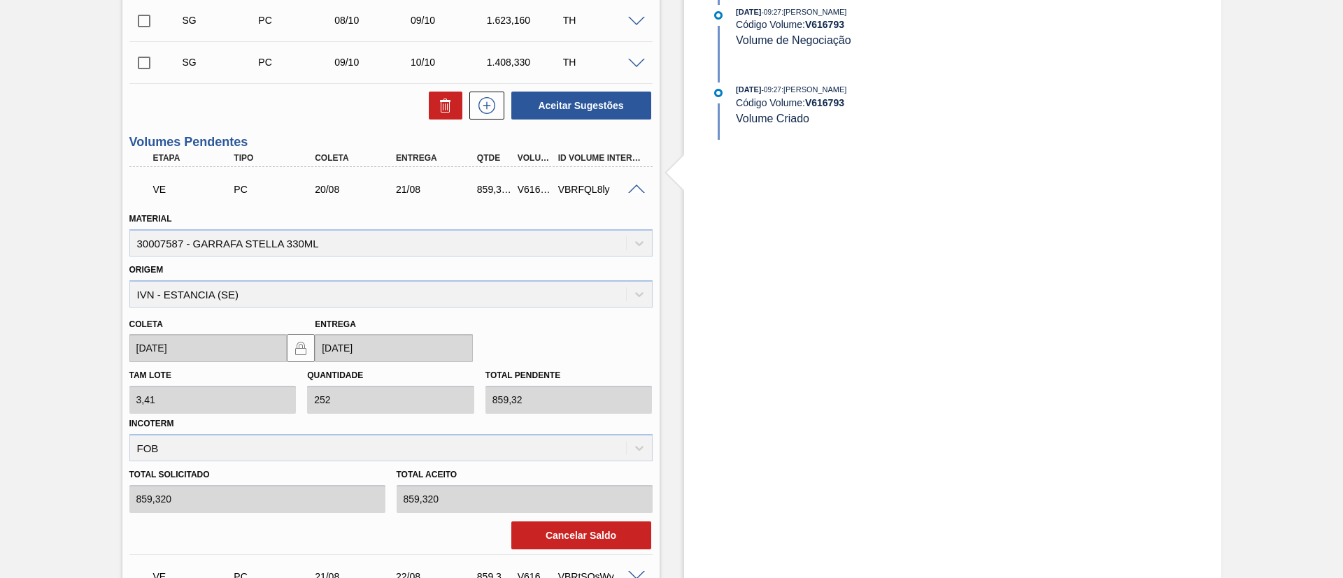
scroll to position [629, 0]
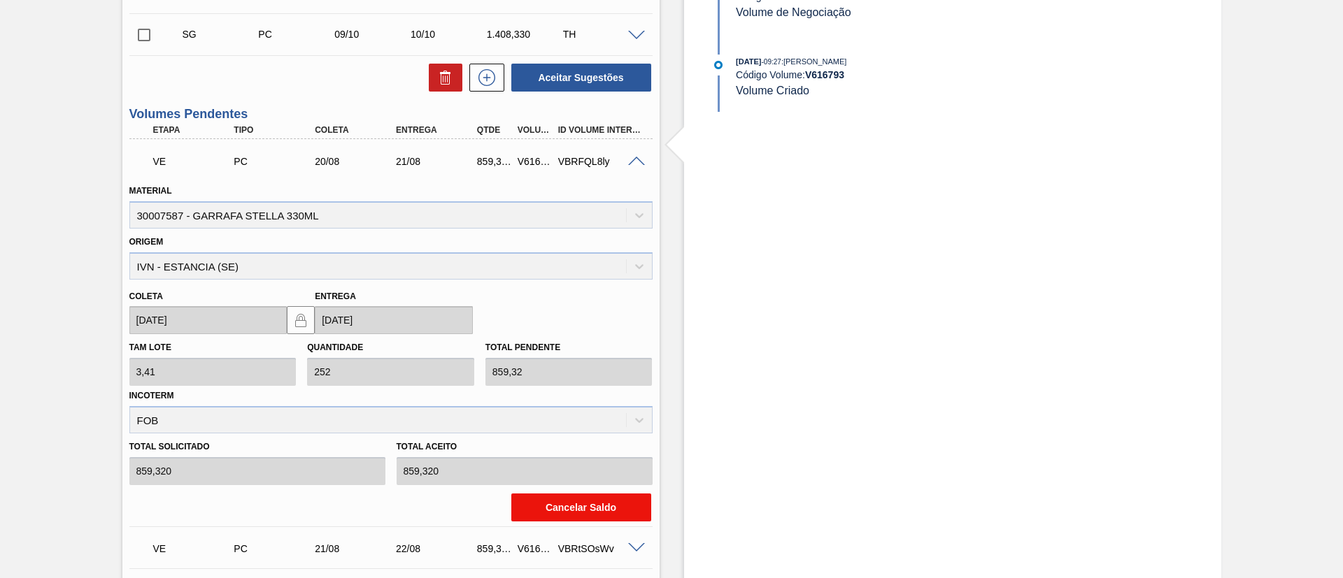
click at [574, 512] on button "Cancelar Saldo" at bounding box center [581, 508] width 140 height 28
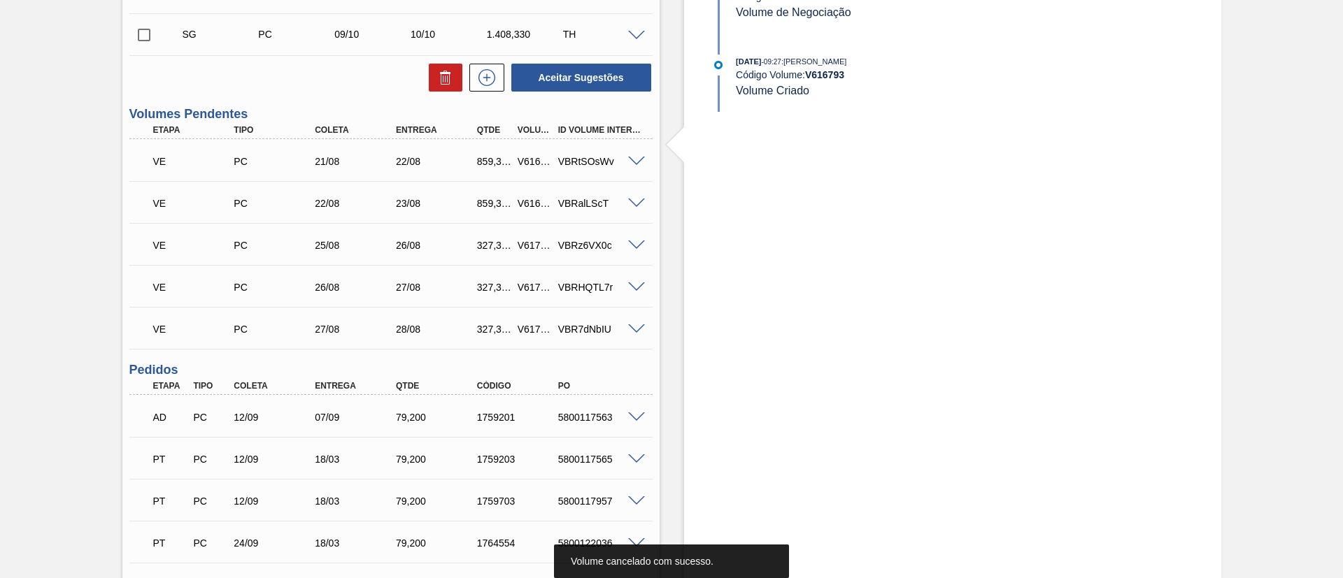
click at [635, 331] on span at bounding box center [636, 330] width 17 height 10
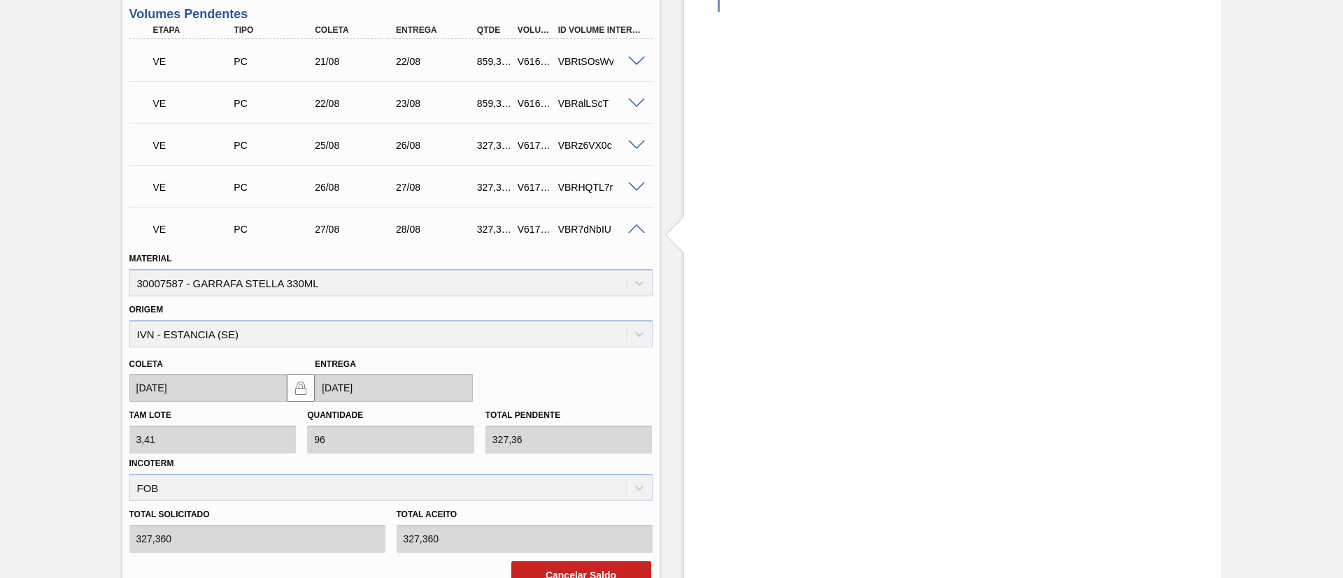
scroll to position [944, 0]
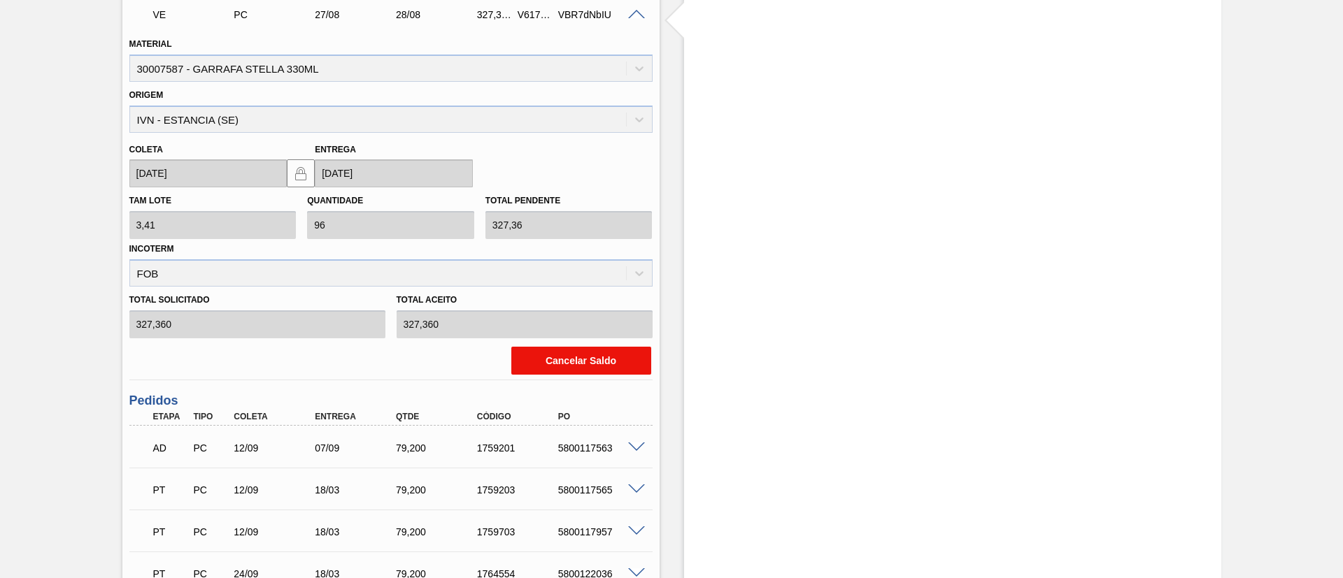
click at [601, 369] on button "Cancelar Saldo" at bounding box center [581, 361] width 140 height 28
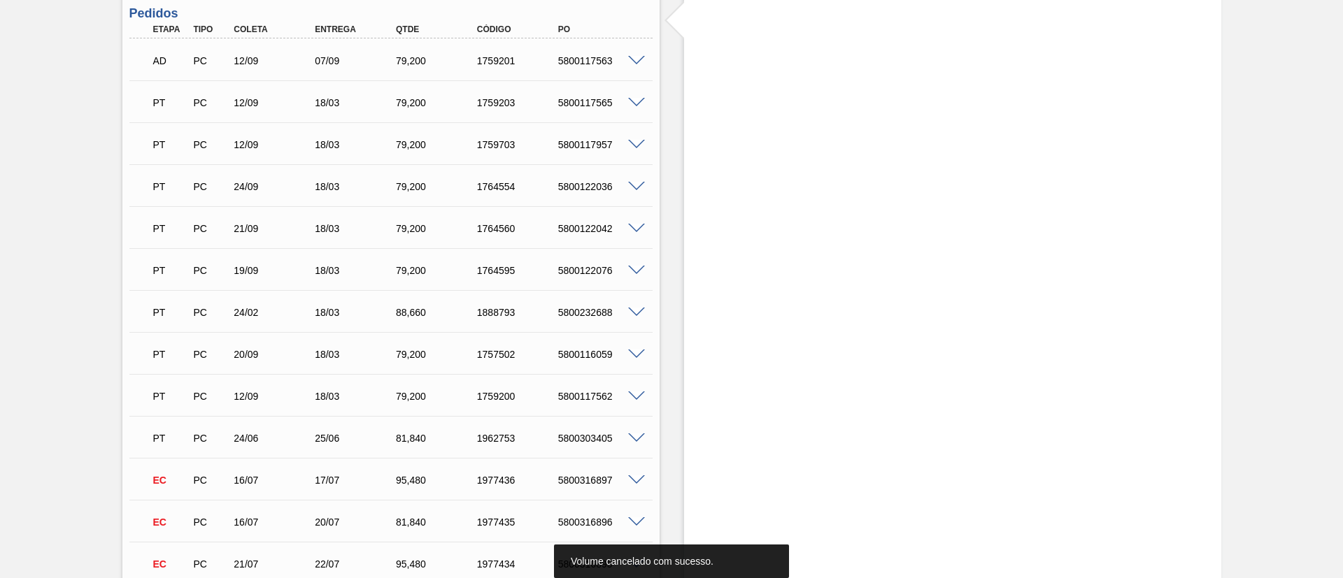
scroll to position [734, 0]
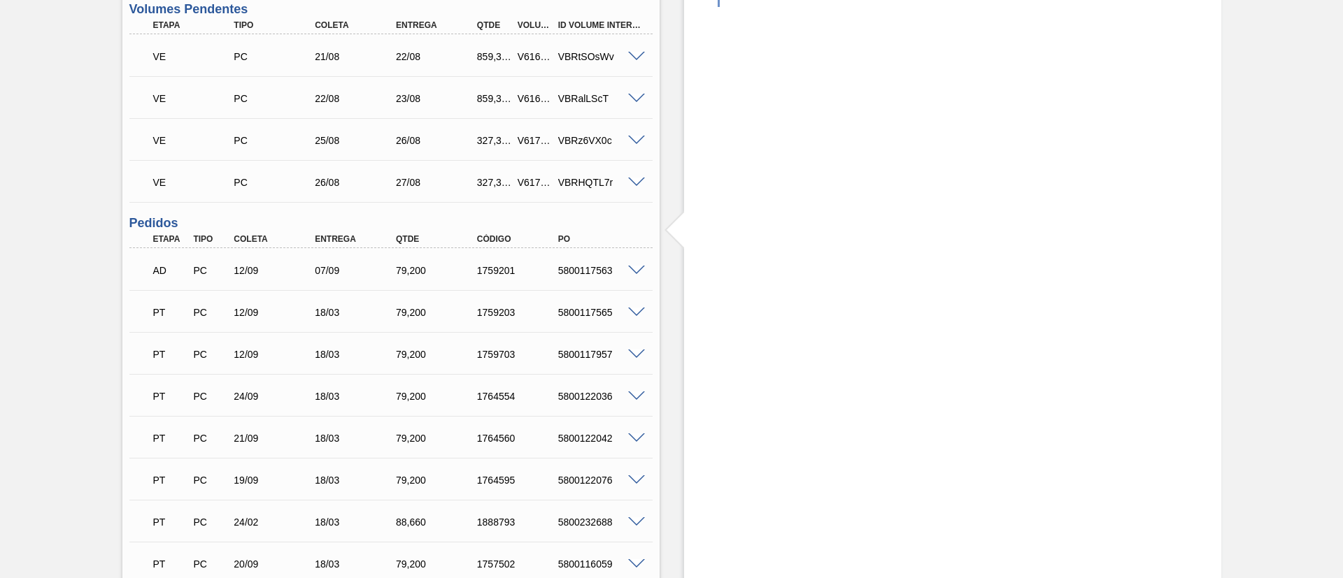
click at [636, 181] on span at bounding box center [636, 183] width 17 height 10
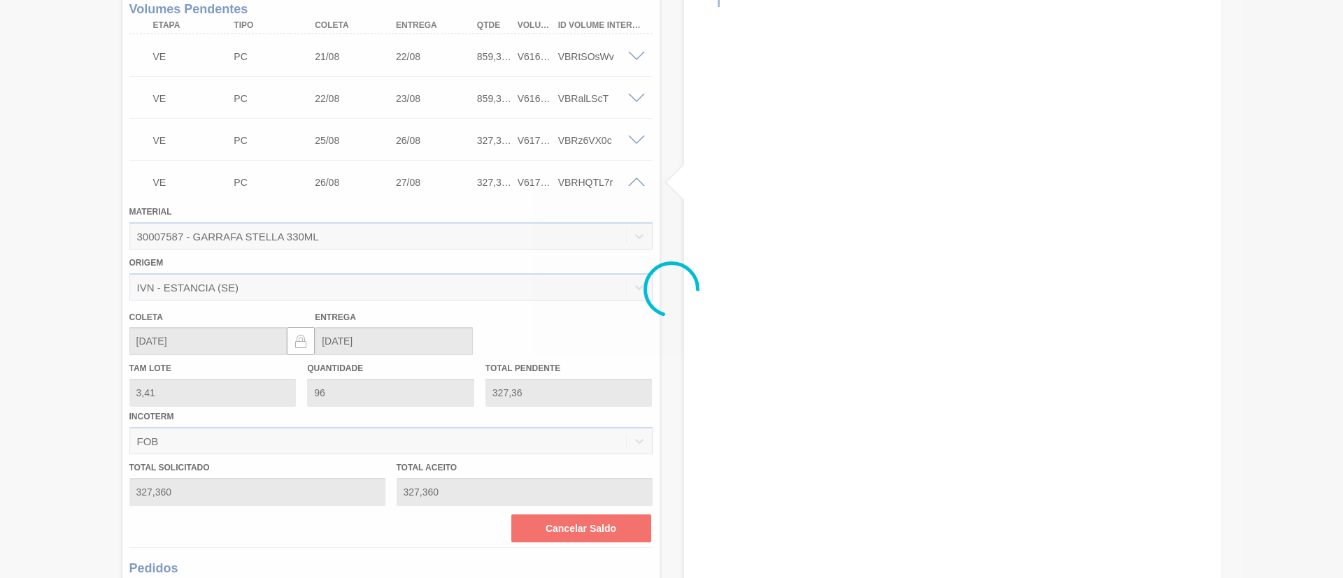
click at [577, 529] on button "Cancelar Saldo" at bounding box center [581, 529] width 140 height 28
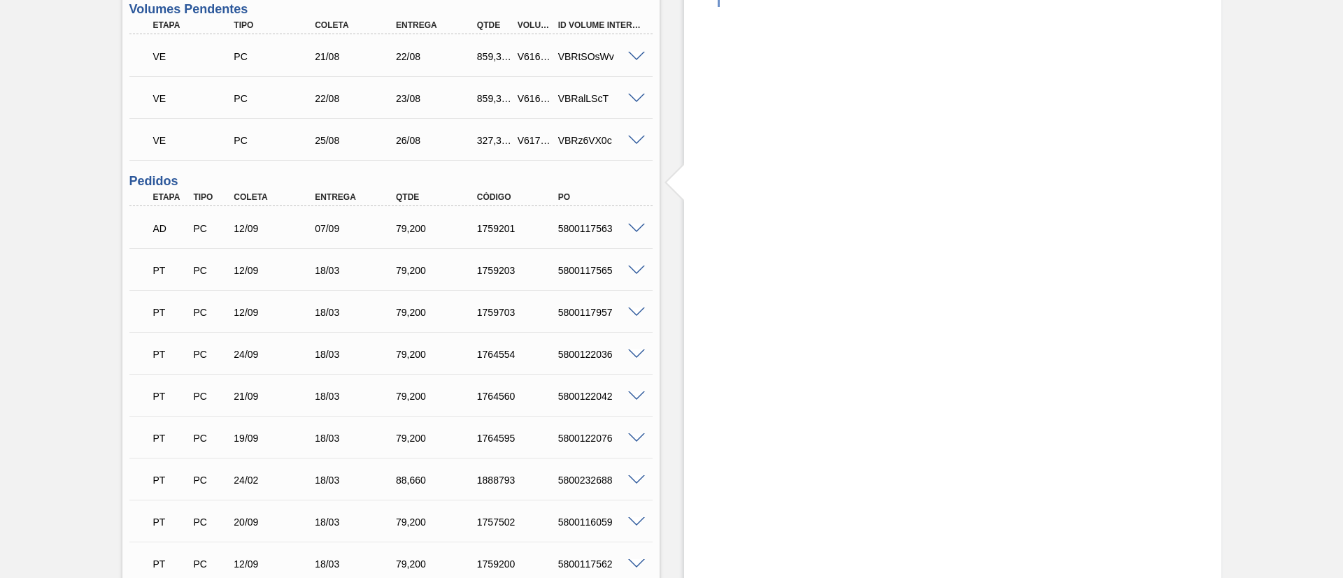
click at [639, 136] on span at bounding box center [636, 141] width 17 height 10
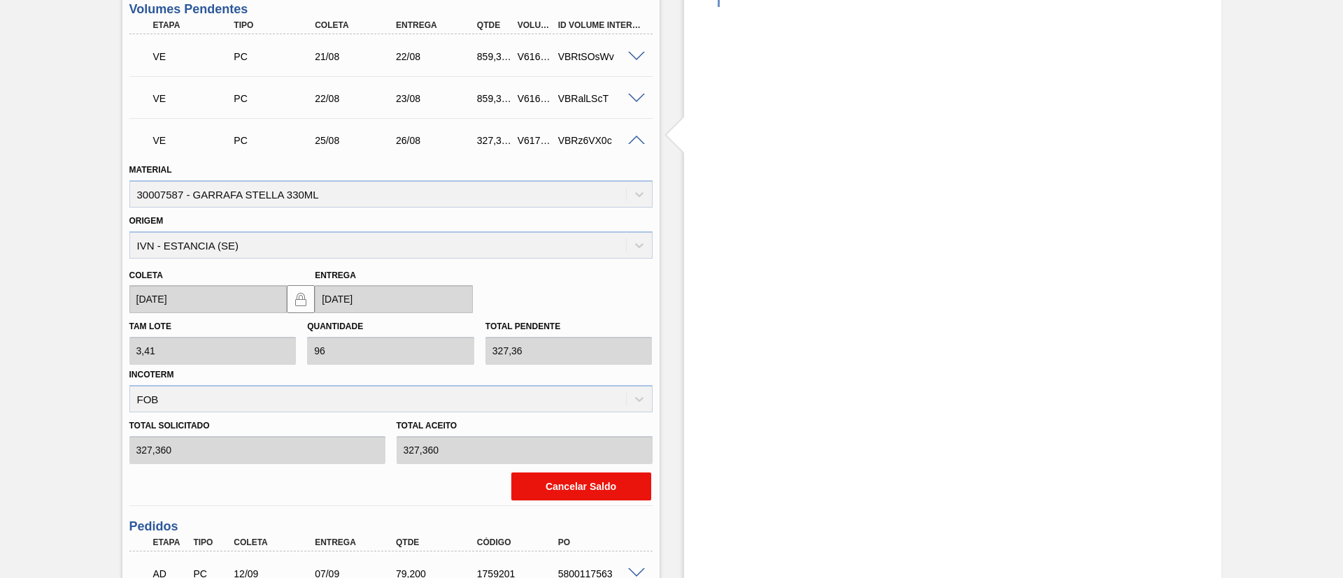
click at [543, 494] on button "Cancelar Saldo" at bounding box center [581, 487] width 140 height 28
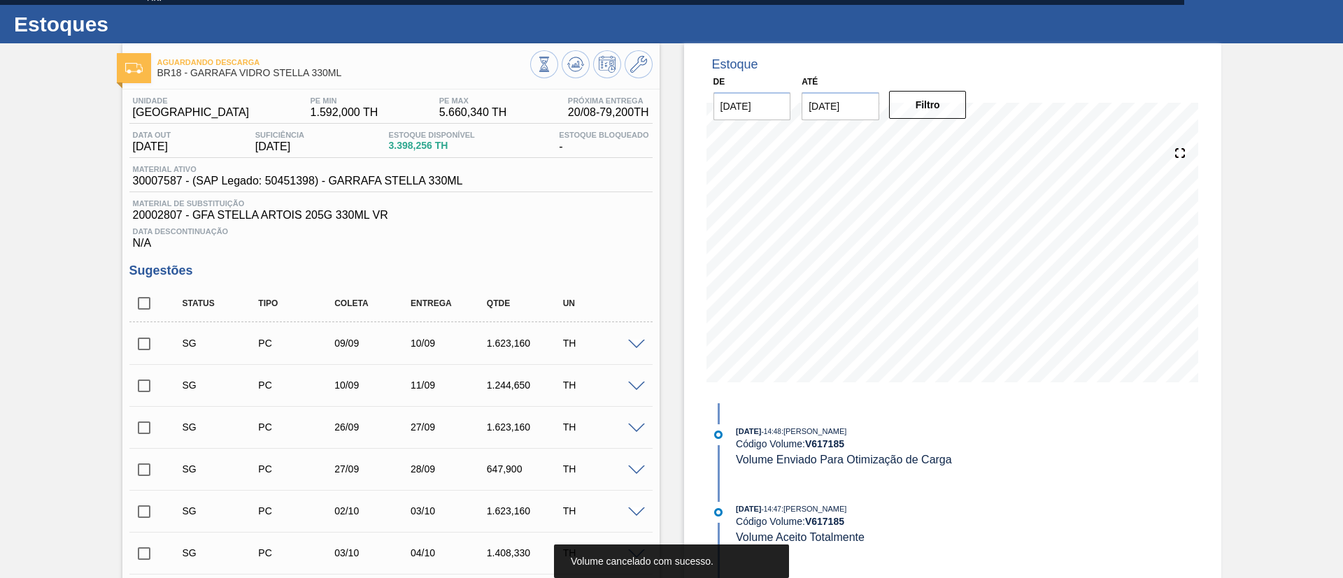
scroll to position [0, 0]
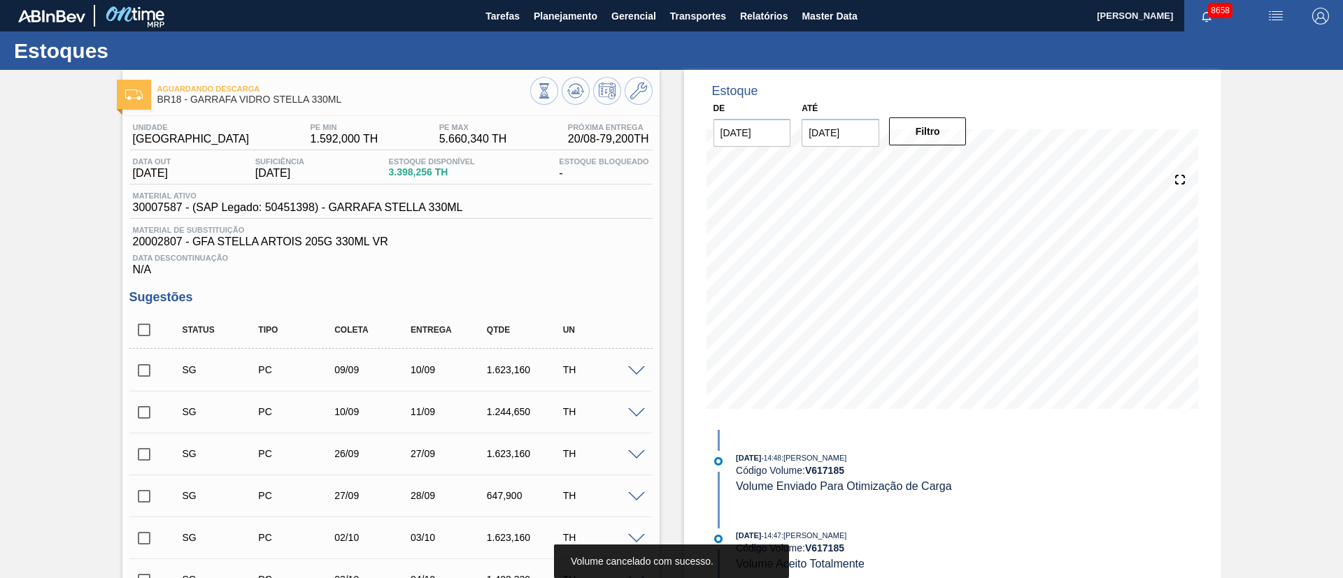
click at [1268, 11] on img "button" at bounding box center [1275, 16] width 17 height 17
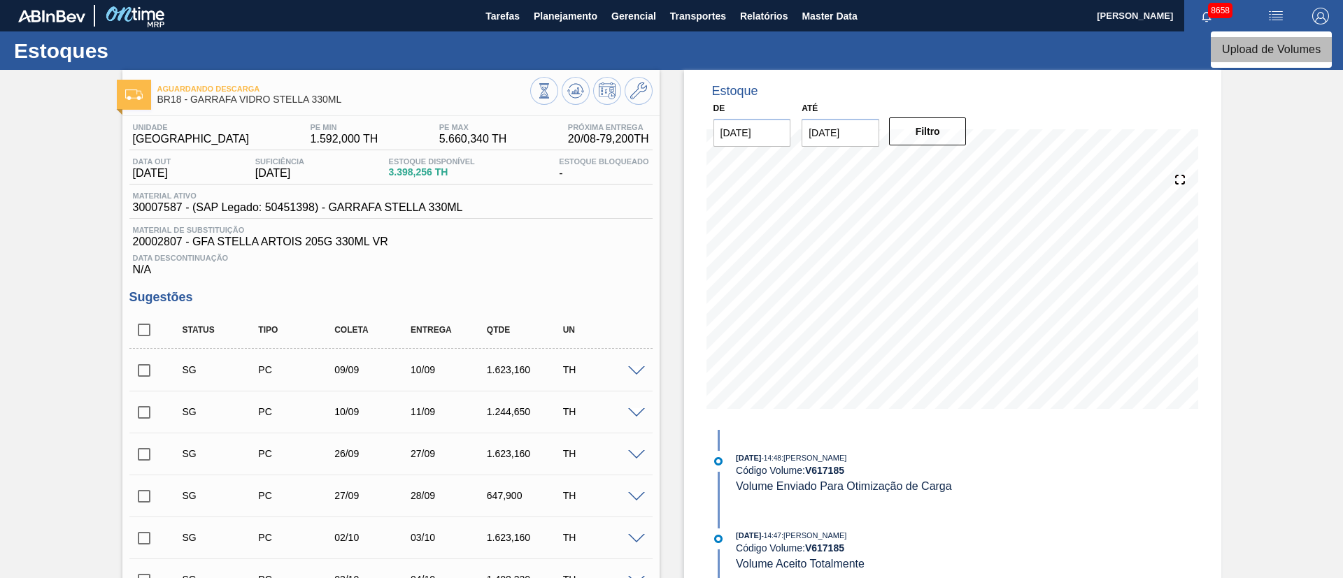
click at [1267, 56] on li "Upload de Volumes" at bounding box center [1271, 49] width 121 height 25
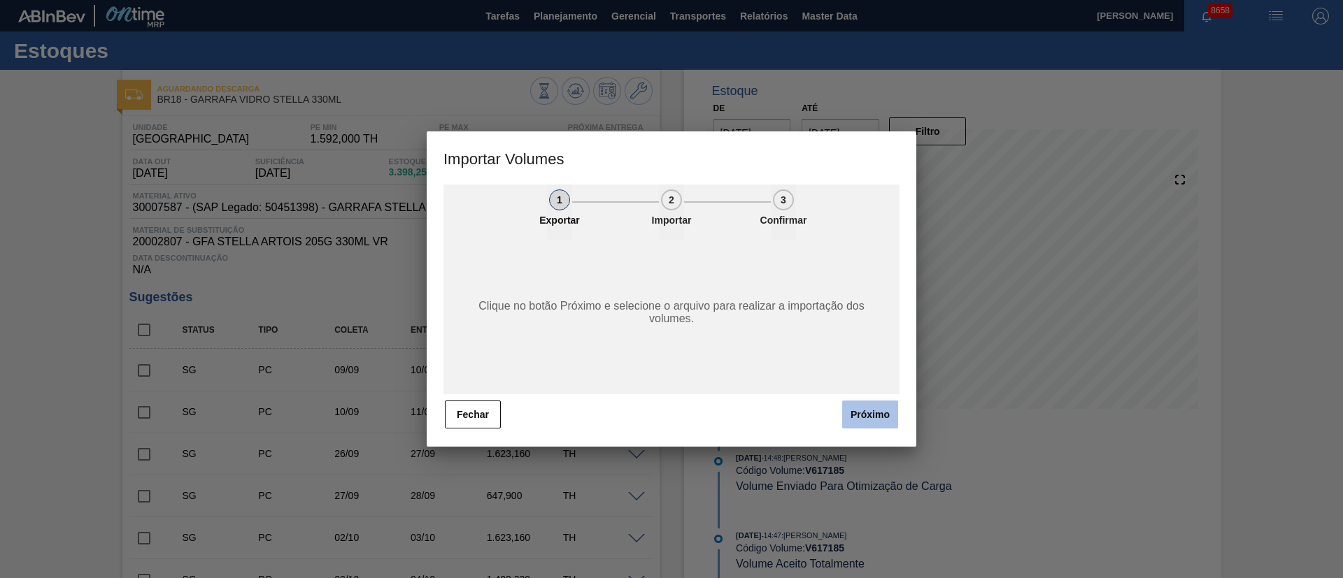
click at [872, 414] on button "Próximo" at bounding box center [870, 415] width 56 height 28
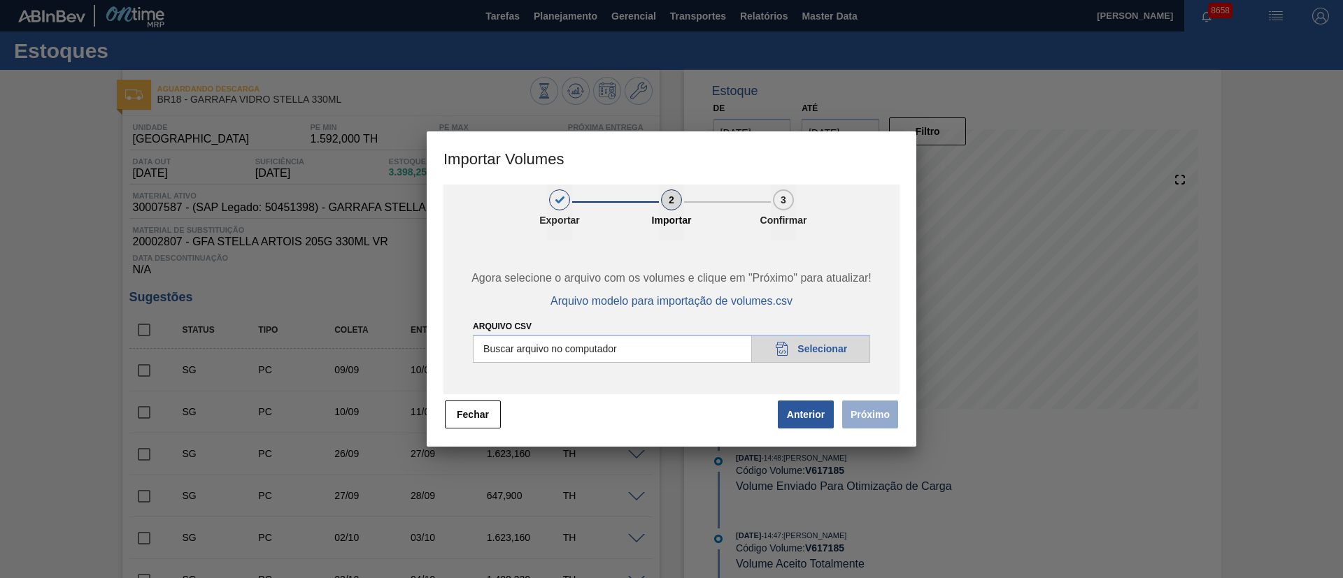
click at [836, 345] on input "Arquivo csv" at bounding box center [671, 349] width 397 height 28
click at [859, 423] on button "Próximo" at bounding box center [870, 415] width 56 height 28
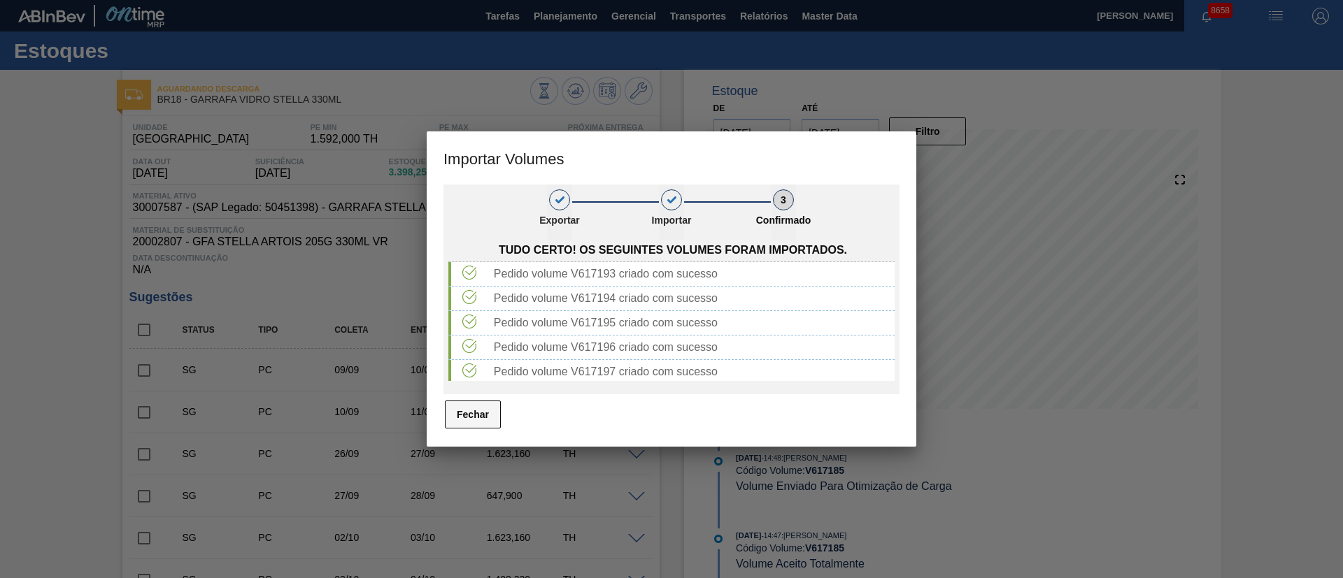
click at [484, 422] on button "Fechar" at bounding box center [473, 415] width 56 height 28
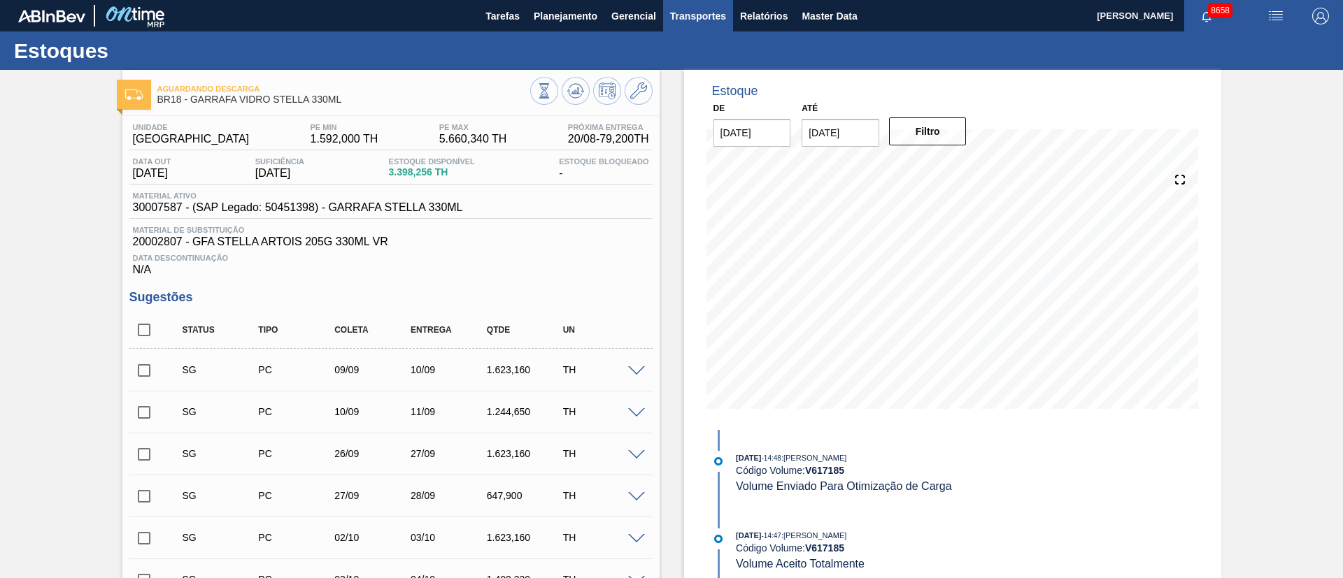
click at [698, 19] on span "Transportes" at bounding box center [698, 16] width 56 height 17
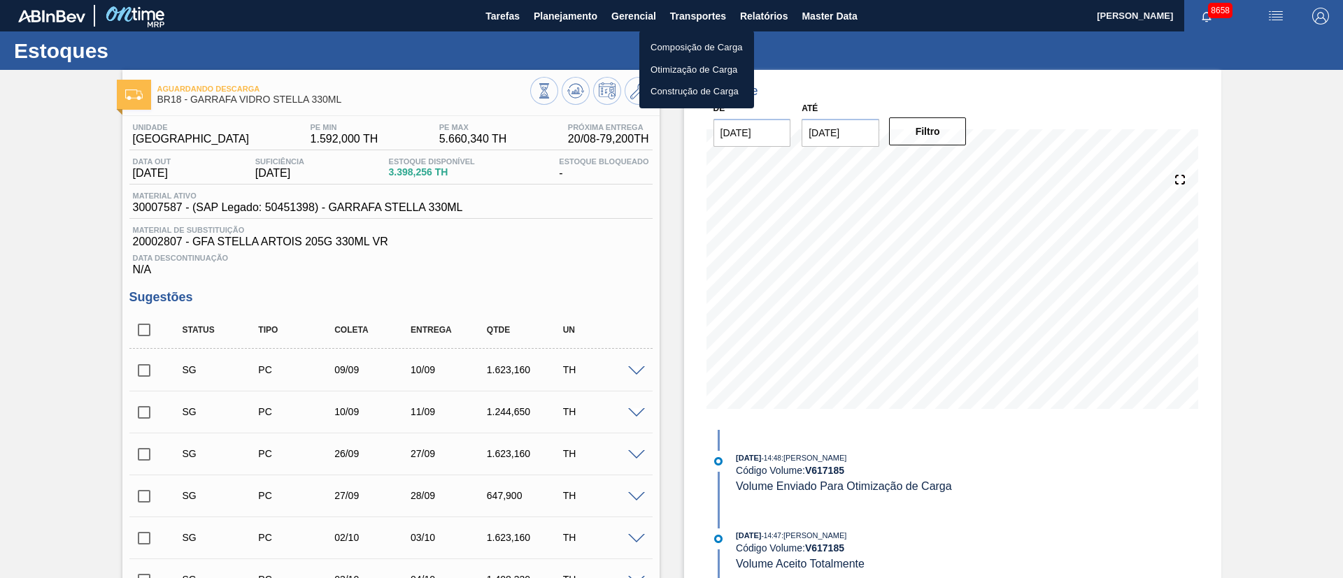
click at [672, 76] on li "Otimização de Carga" at bounding box center [696, 70] width 115 height 22
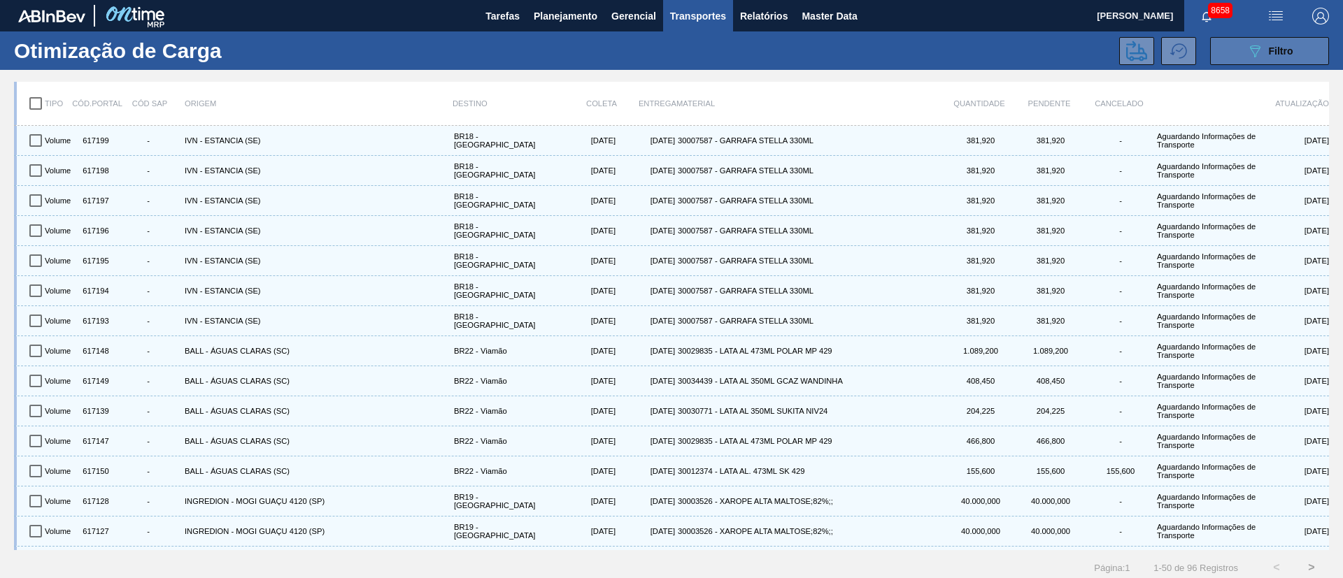
click at [1279, 40] on button "089F7B8B-B2A5-4AFE-B5C0-19BA573D28AC Filtro" at bounding box center [1269, 51] width 119 height 28
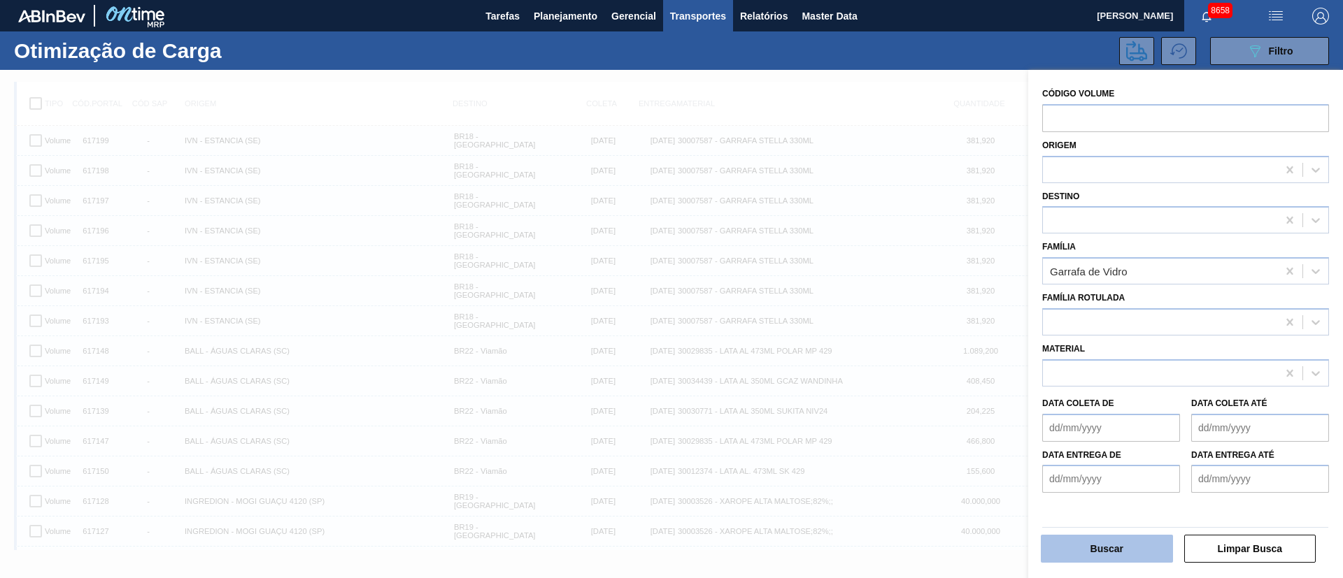
click at [1060, 546] on button "Buscar" at bounding box center [1107, 549] width 132 height 28
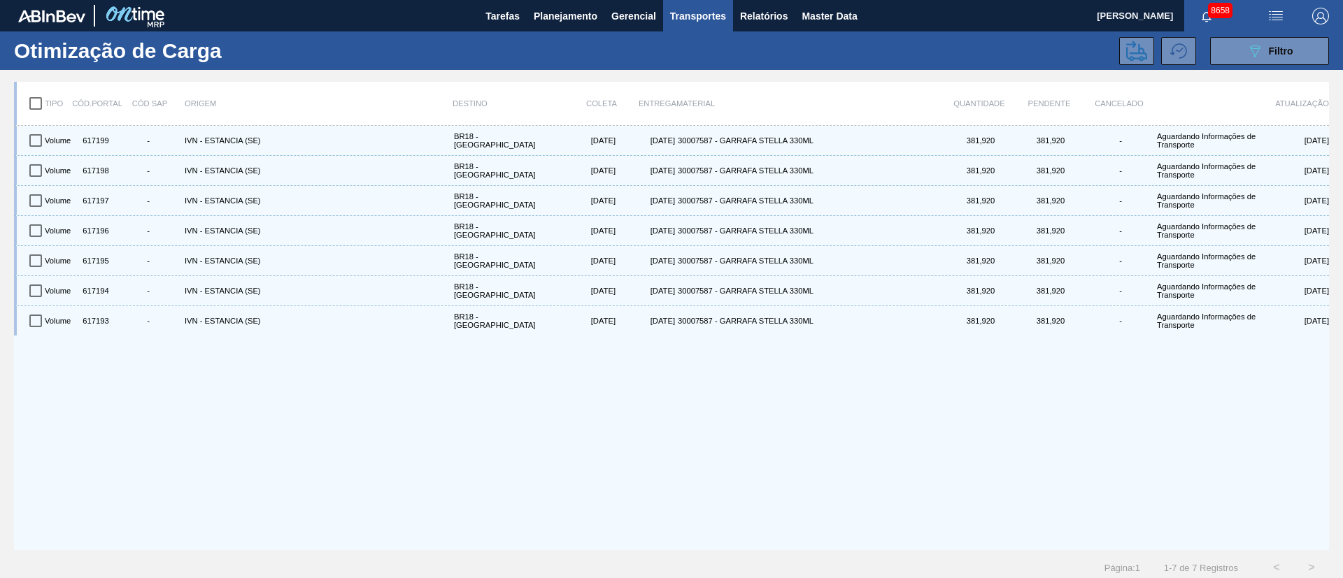
click at [36, 101] on input "checkbox" at bounding box center [35, 103] width 29 height 29
click at [1139, 52] on icon at bounding box center [1136, 51] width 21 height 21
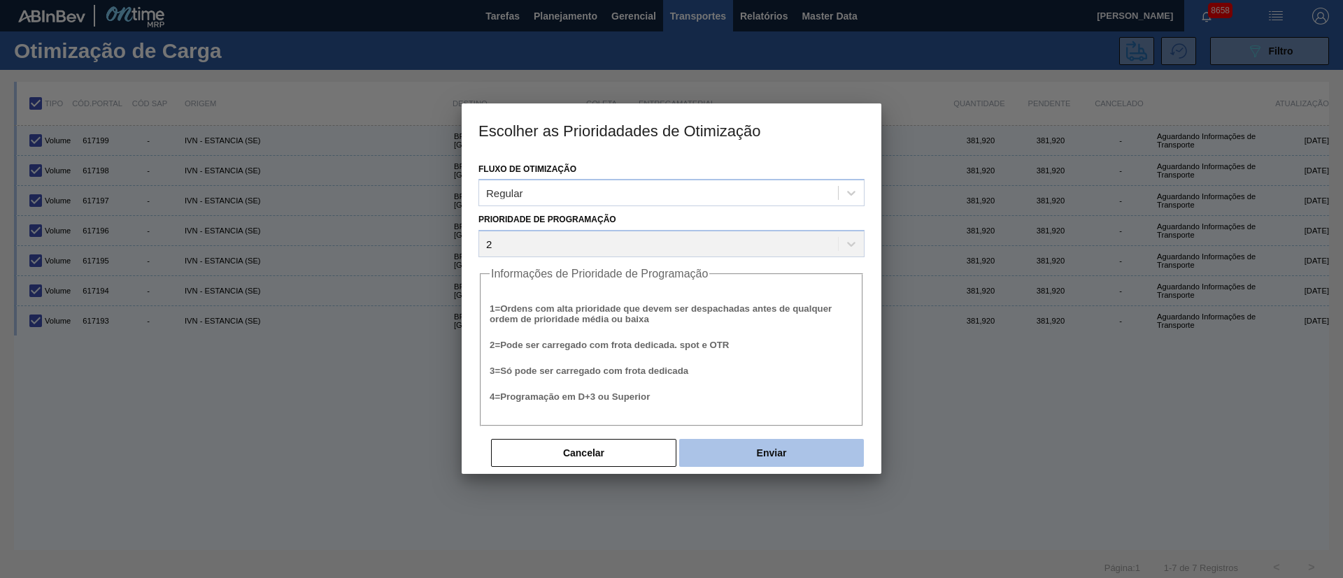
click at [723, 460] on button "Enviar" at bounding box center [771, 453] width 185 height 28
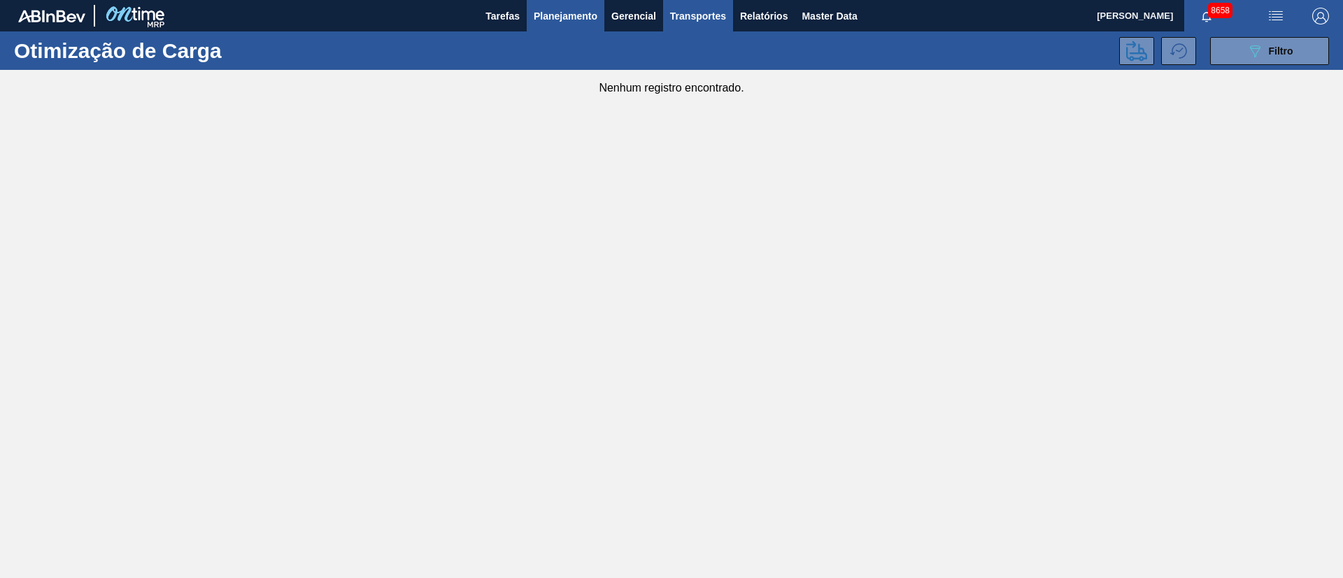
click at [572, 6] on button "Planejamento" at bounding box center [566, 15] width 78 height 31
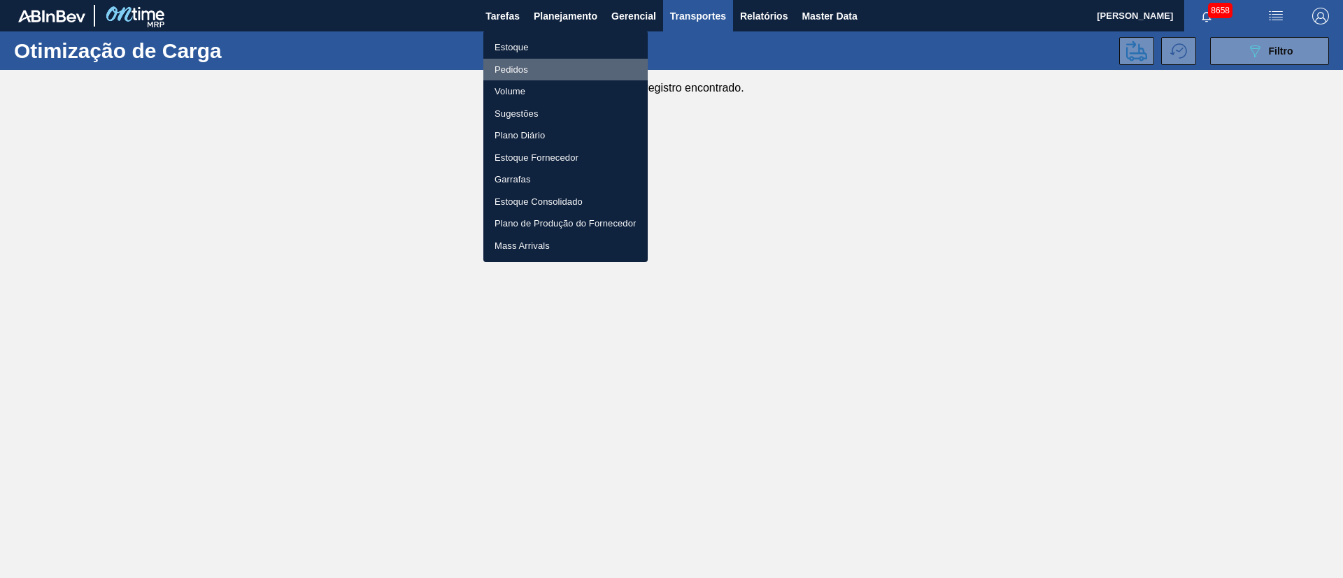
click at [512, 66] on li "Pedidos" at bounding box center [565, 70] width 164 height 22
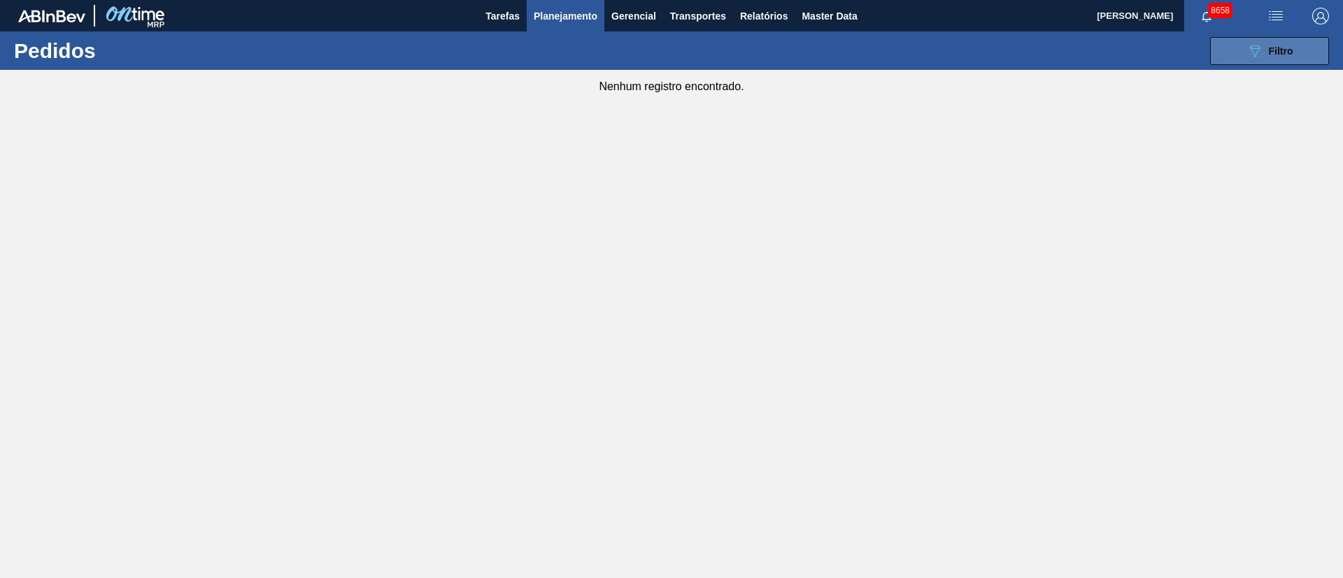
click at [1273, 55] on span "Filtro" at bounding box center [1281, 50] width 24 height 11
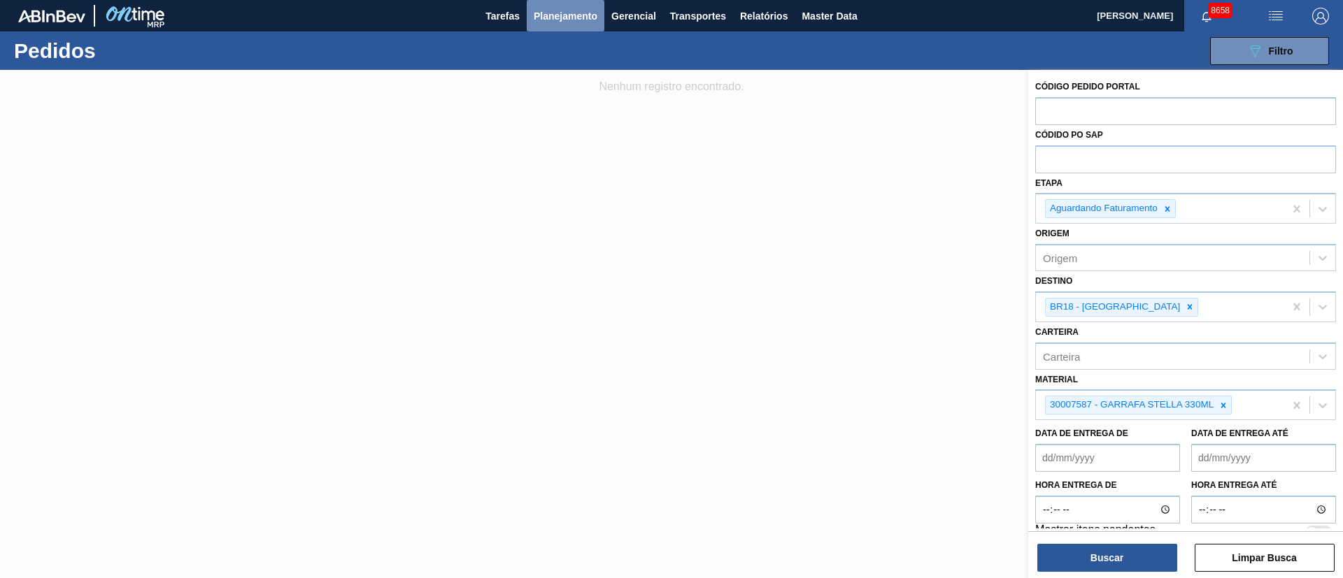
click at [534, 17] on button "Planejamento" at bounding box center [566, 15] width 78 height 31
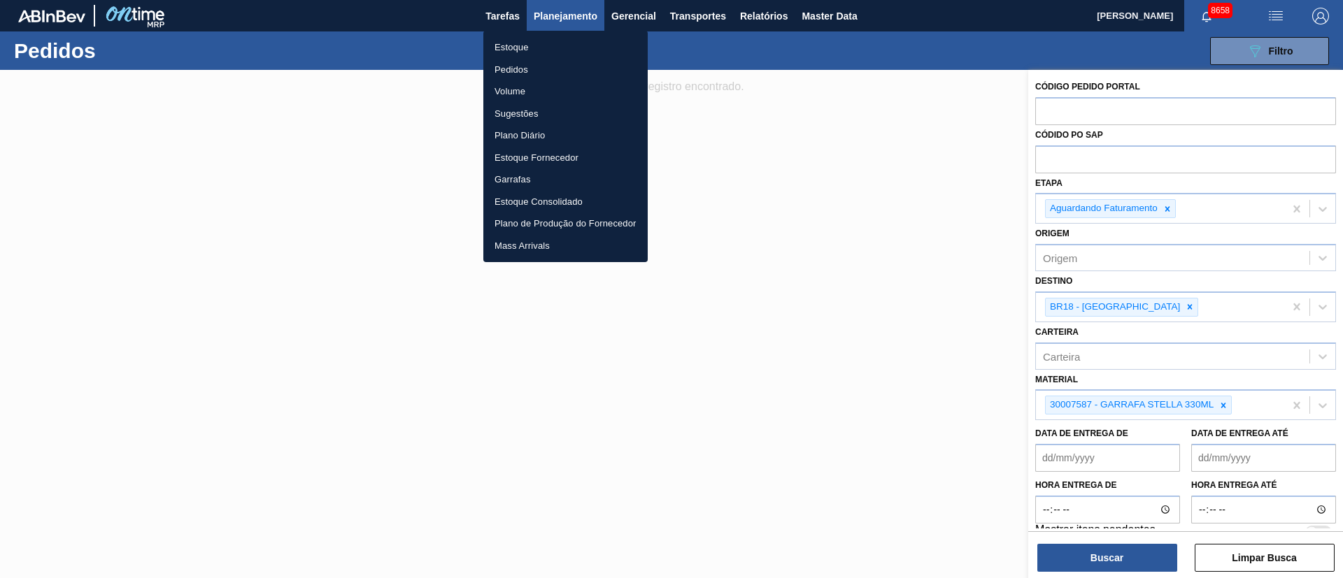
click at [511, 66] on li "Pedidos" at bounding box center [565, 70] width 164 height 22
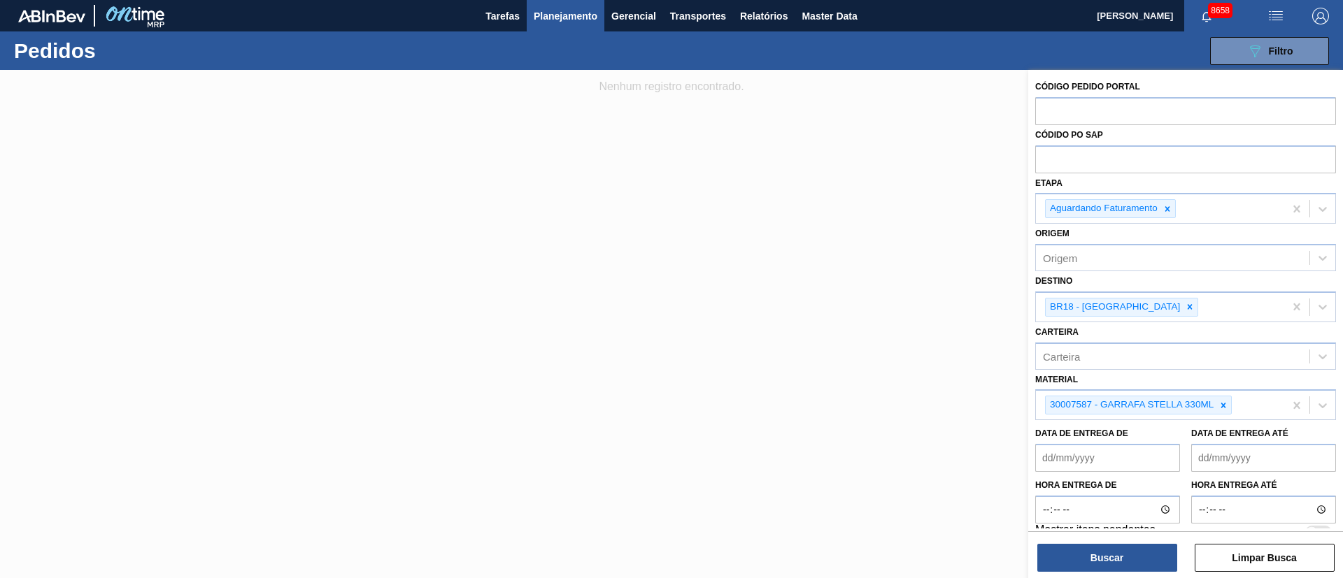
click at [557, 27] on button "Planejamento" at bounding box center [566, 15] width 78 height 31
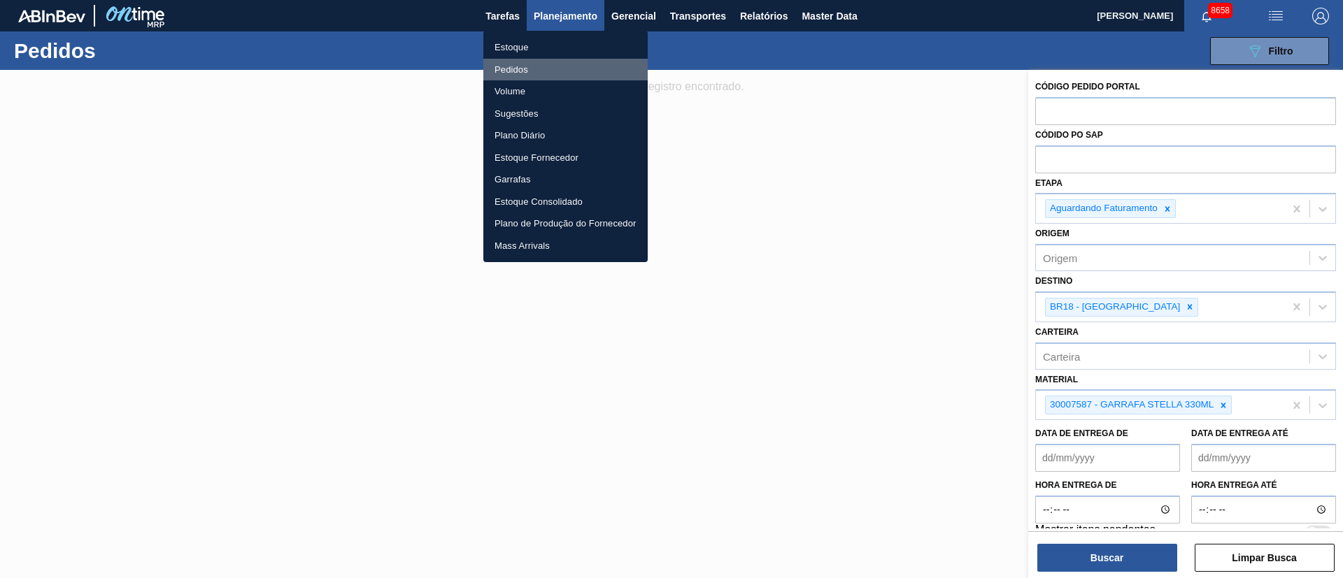
click at [506, 74] on li "Pedidos" at bounding box center [565, 70] width 164 height 22
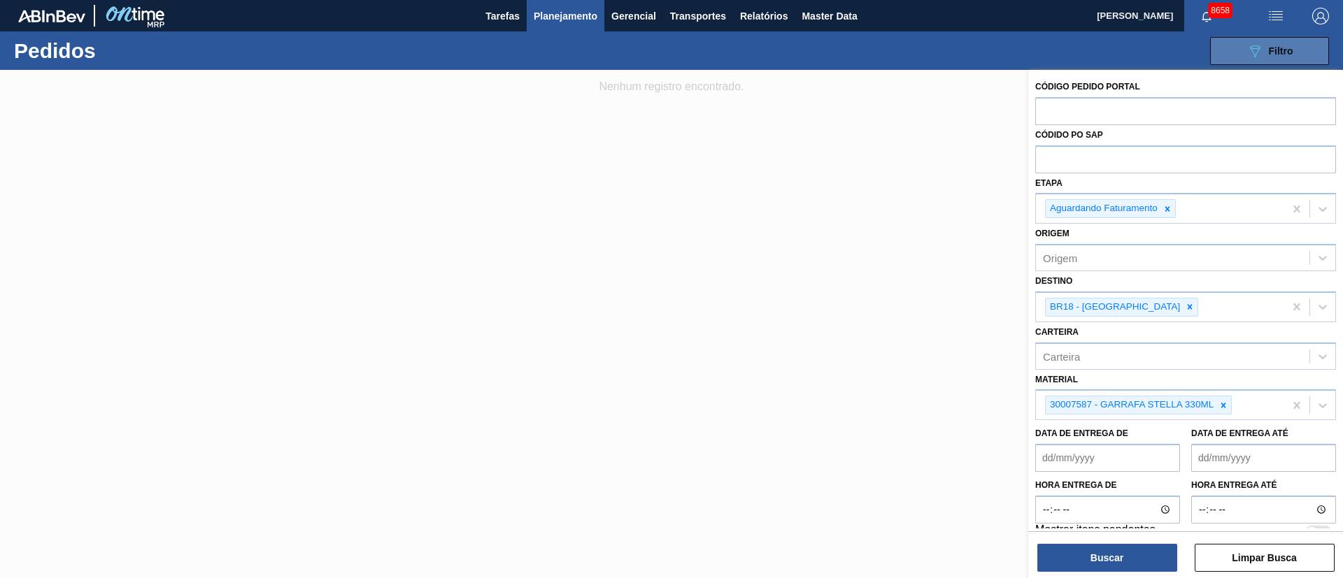
click at [1257, 45] on icon at bounding box center [1255, 51] width 10 height 12
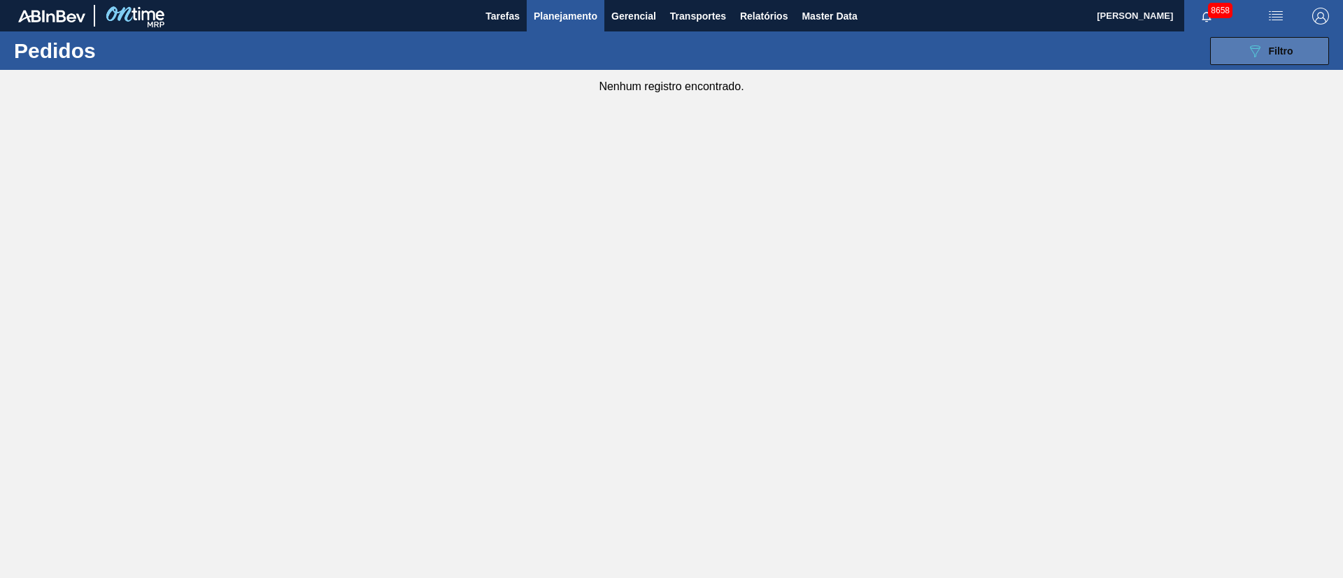
click at [1275, 48] on span "Filtro" at bounding box center [1281, 50] width 24 height 11
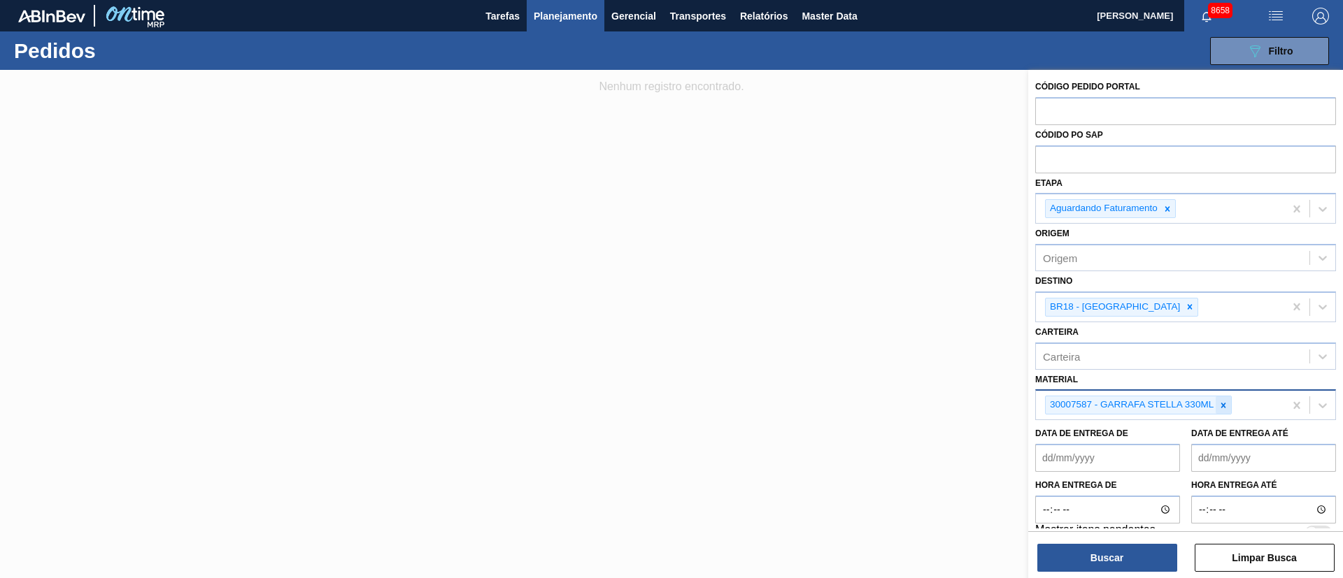
click at [1227, 406] on icon at bounding box center [1223, 406] width 10 height 10
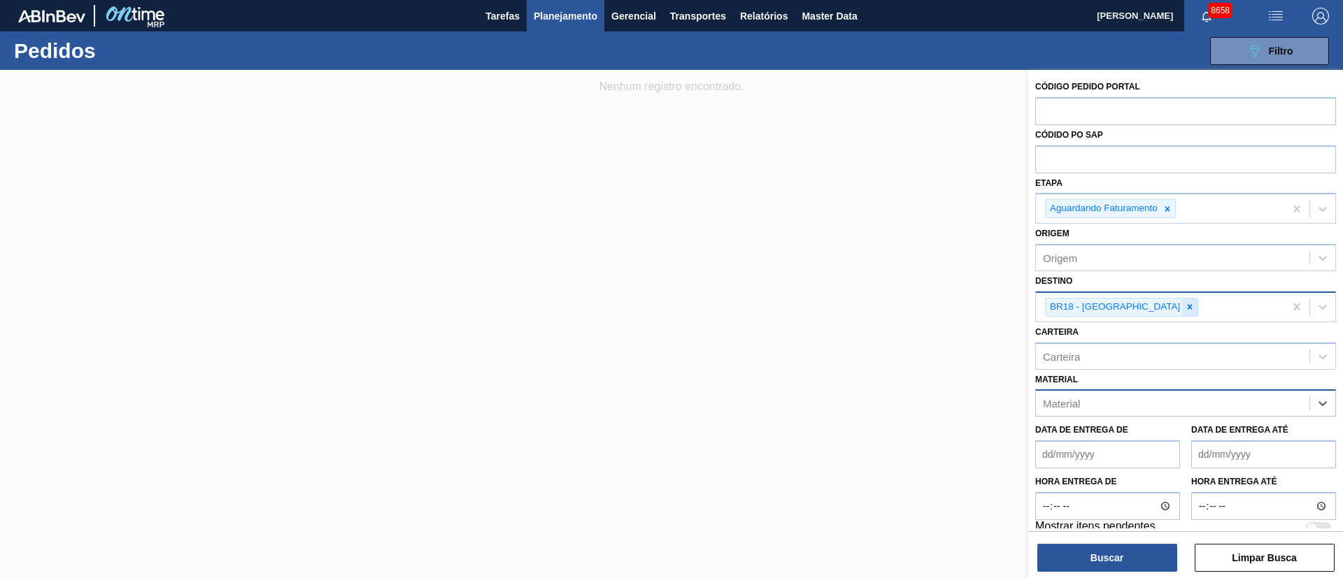
click at [1185, 304] on icon at bounding box center [1190, 307] width 10 height 10
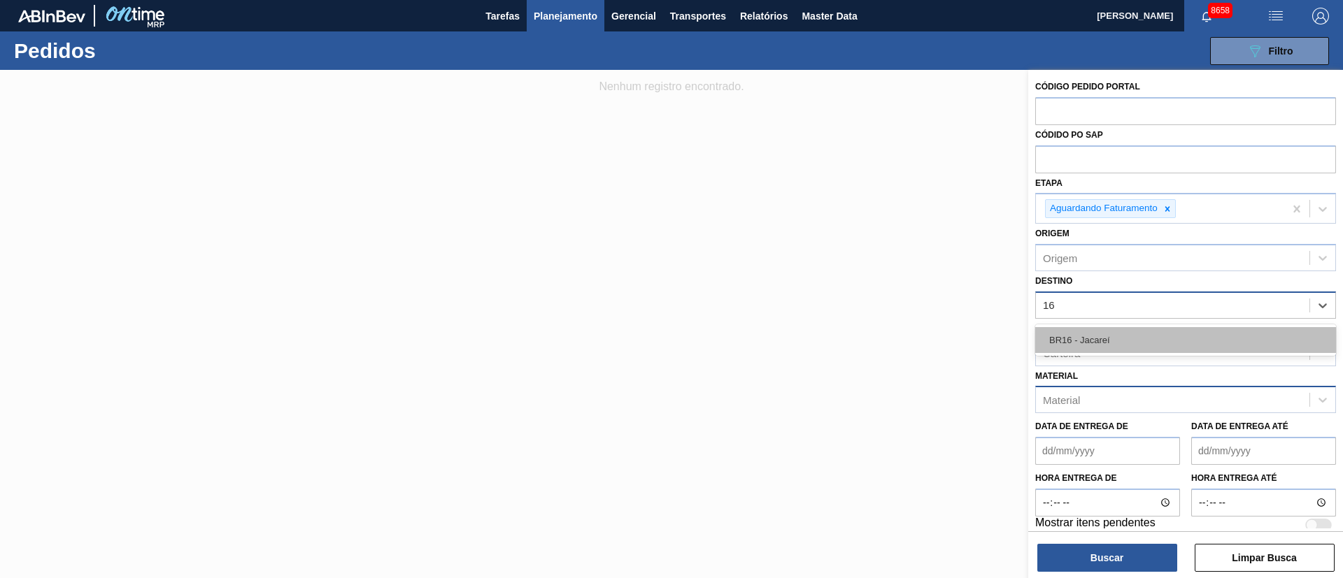
click at [1117, 339] on div "BR16 - Jacareí" at bounding box center [1185, 340] width 301 height 26
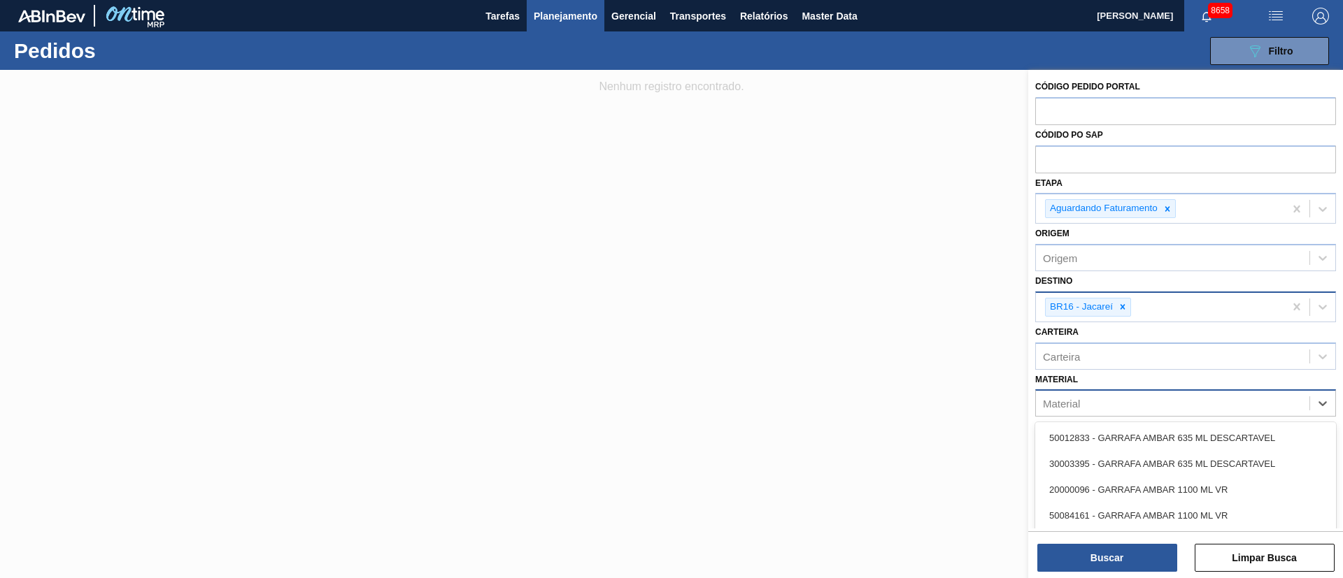
click at [1082, 411] on div "Material" at bounding box center [1172, 404] width 273 height 20
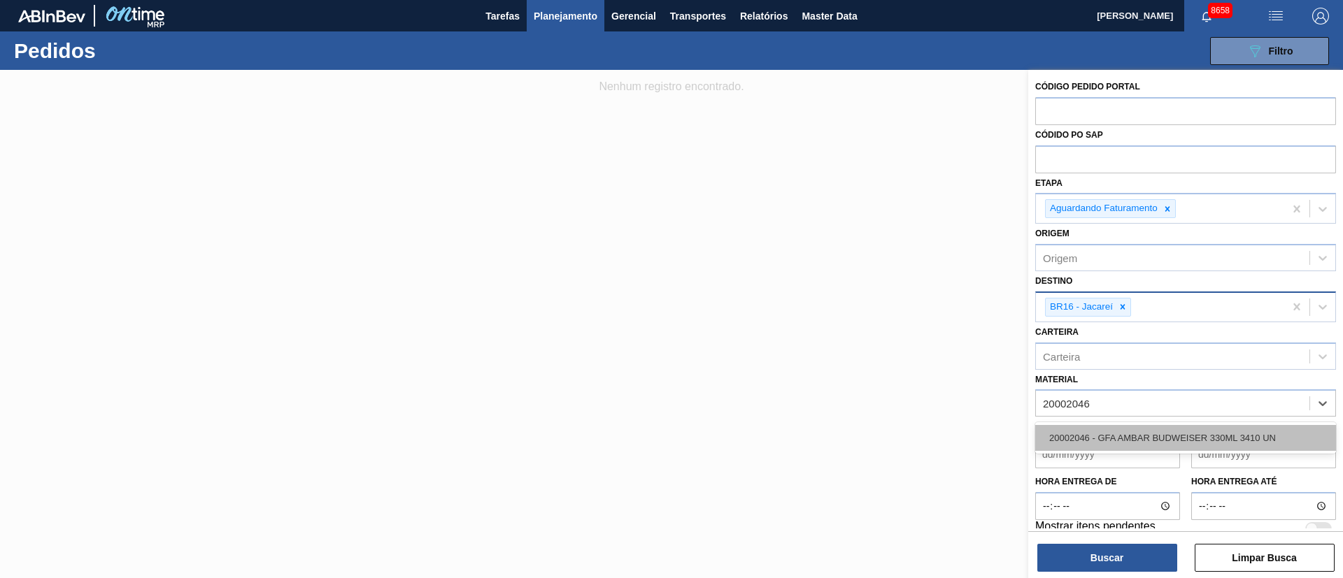
click at [1083, 427] on div "20002046 - GFA AMBAR BUDWEISER 330ML 3410 UN" at bounding box center [1185, 438] width 301 height 26
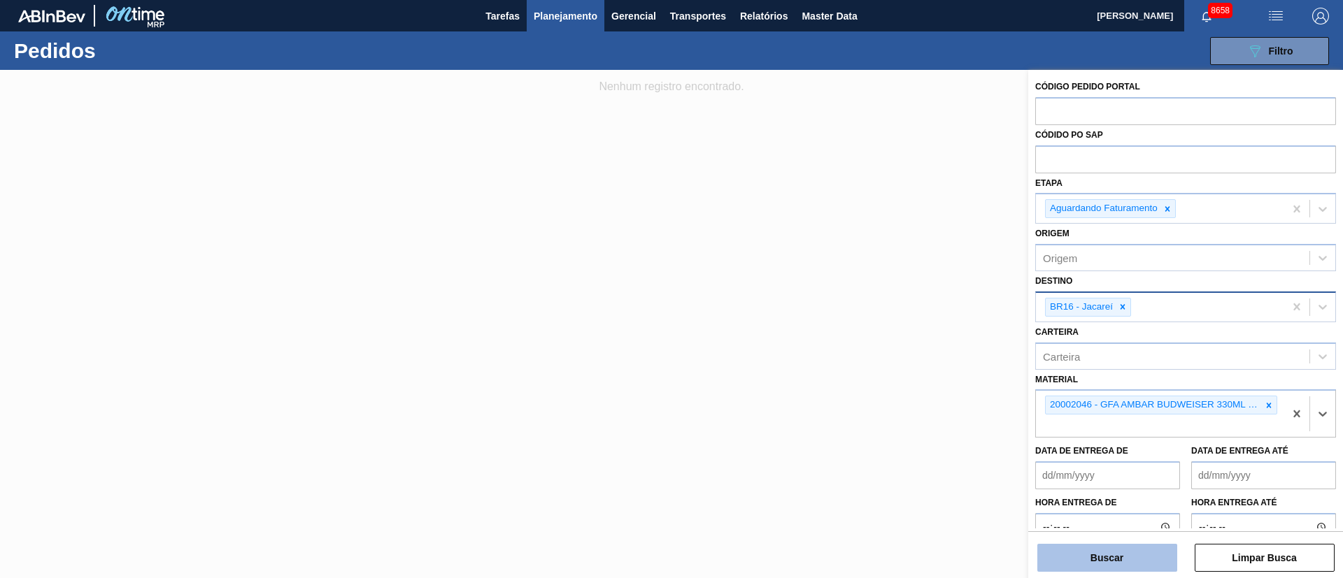
click at [1107, 558] on button "Buscar" at bounding box center [1107, 558] width 140 height 28
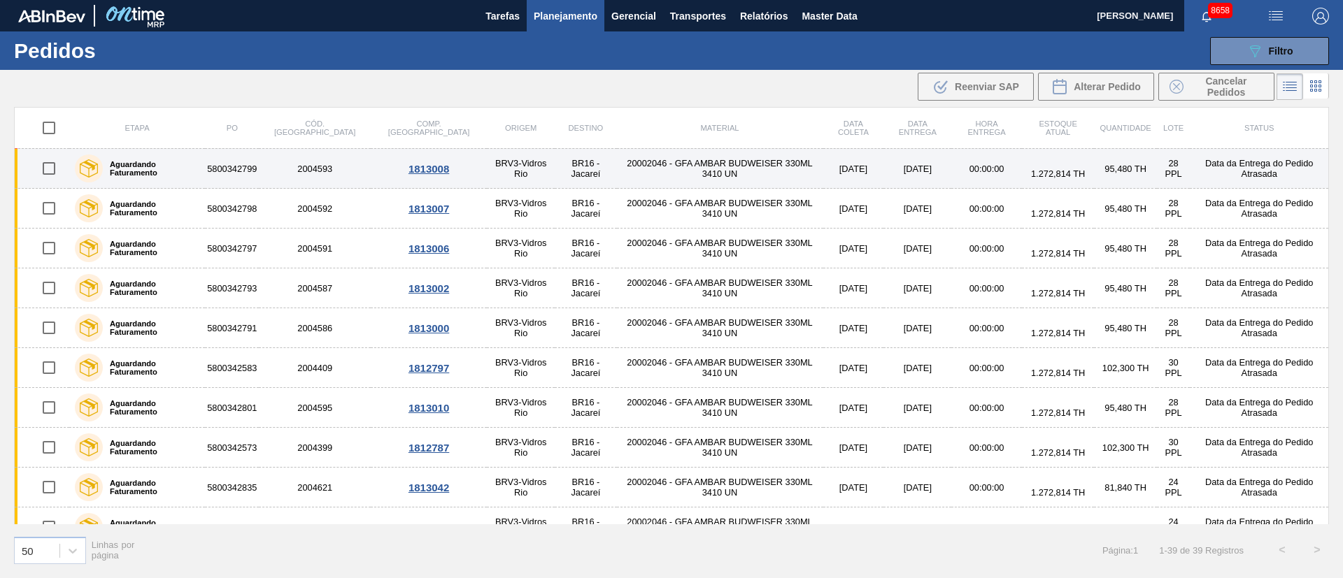
click at [50, 166] on input "checkbox" at bounding box center [48, 168] width 29 height 29
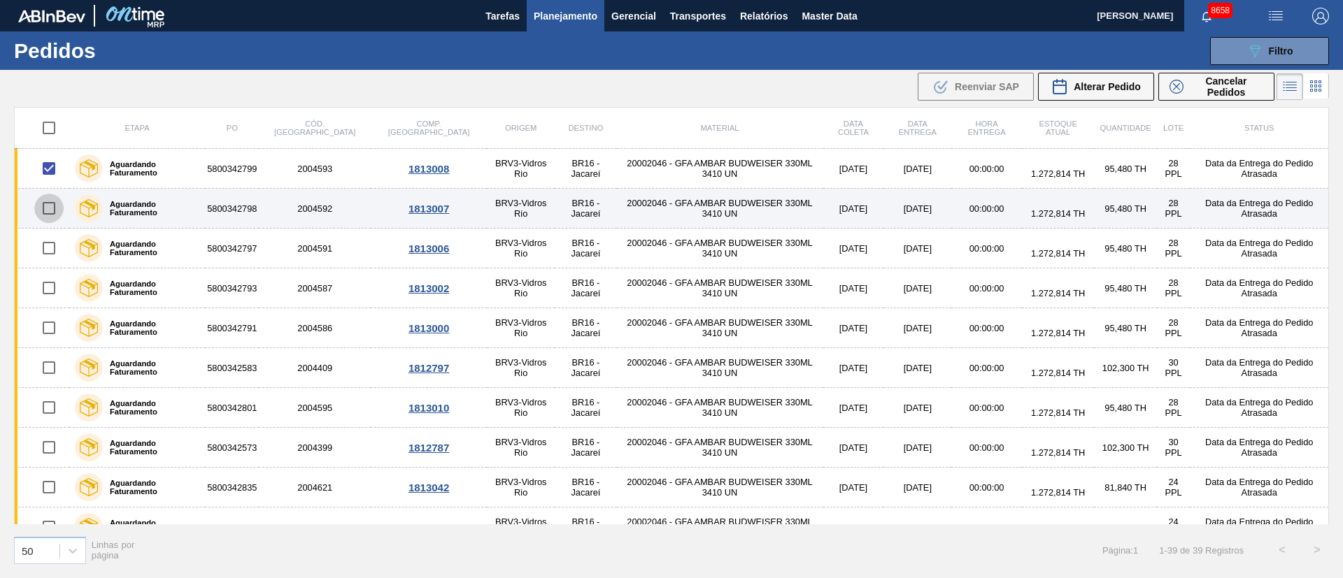
click at [55, 208] on input "checkbox" at bounding box center [48, 208] width 29 height 29
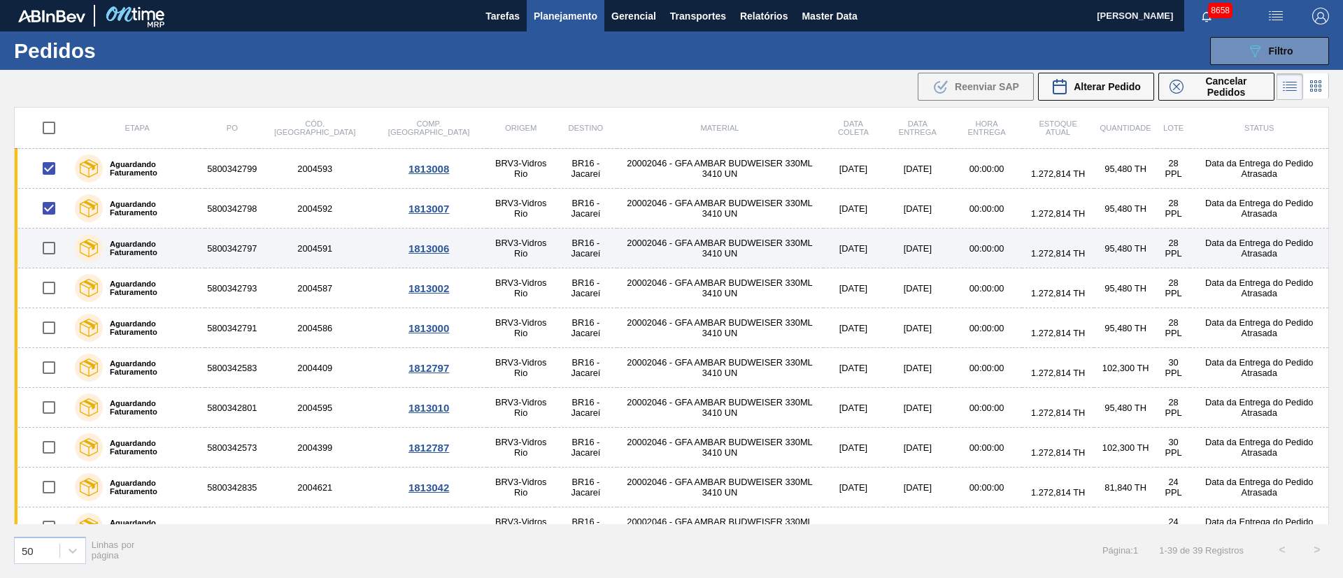
click at [47, 249] on input "checkbox" at bounding box center [48, 248] width 29 height 29
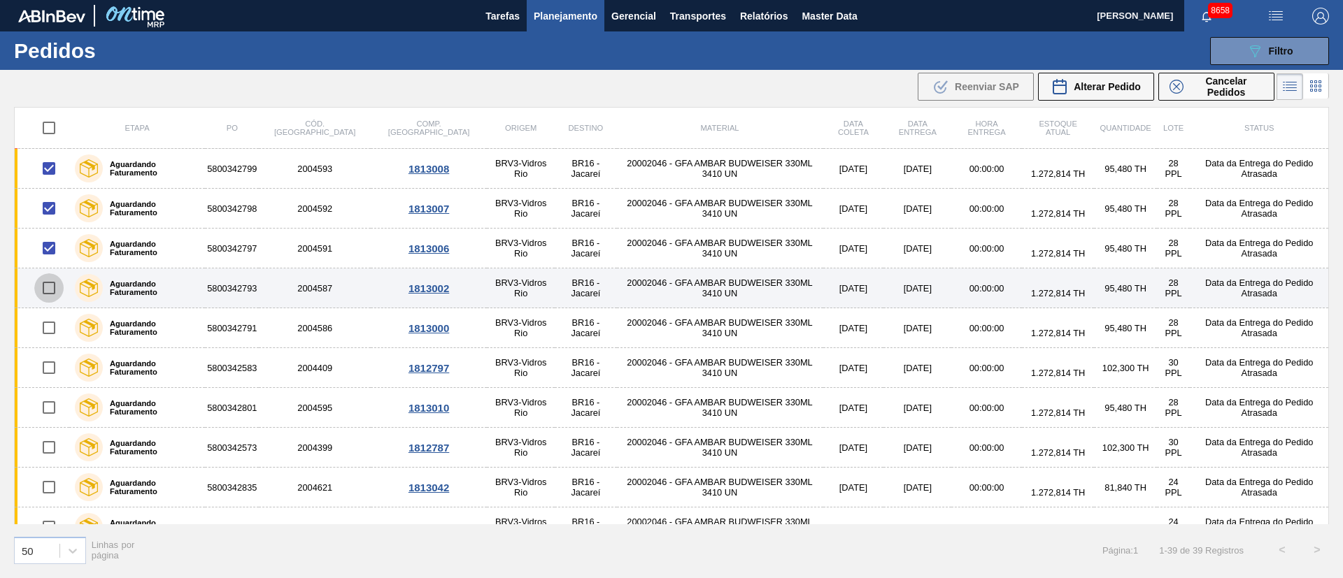
click at [53, 284] on input "checkbox" at bounding box center [48, 287] width 29 height 29
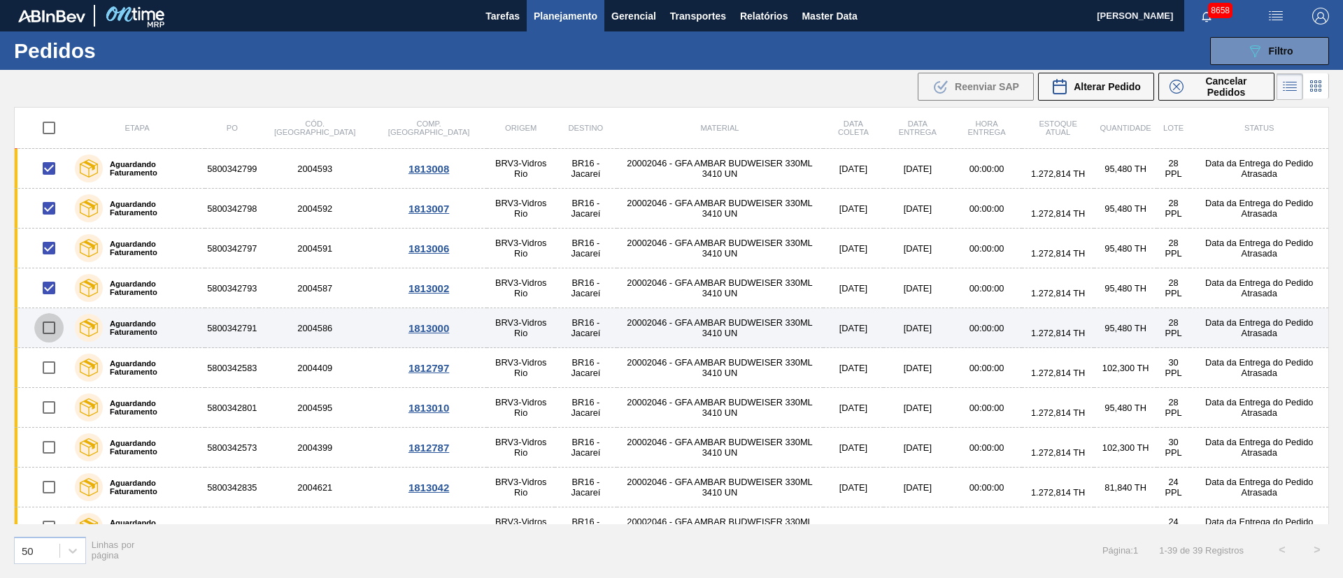
click at [45, 326] on input "checkbox" at bounding box center [48, 327] width 29 height 29
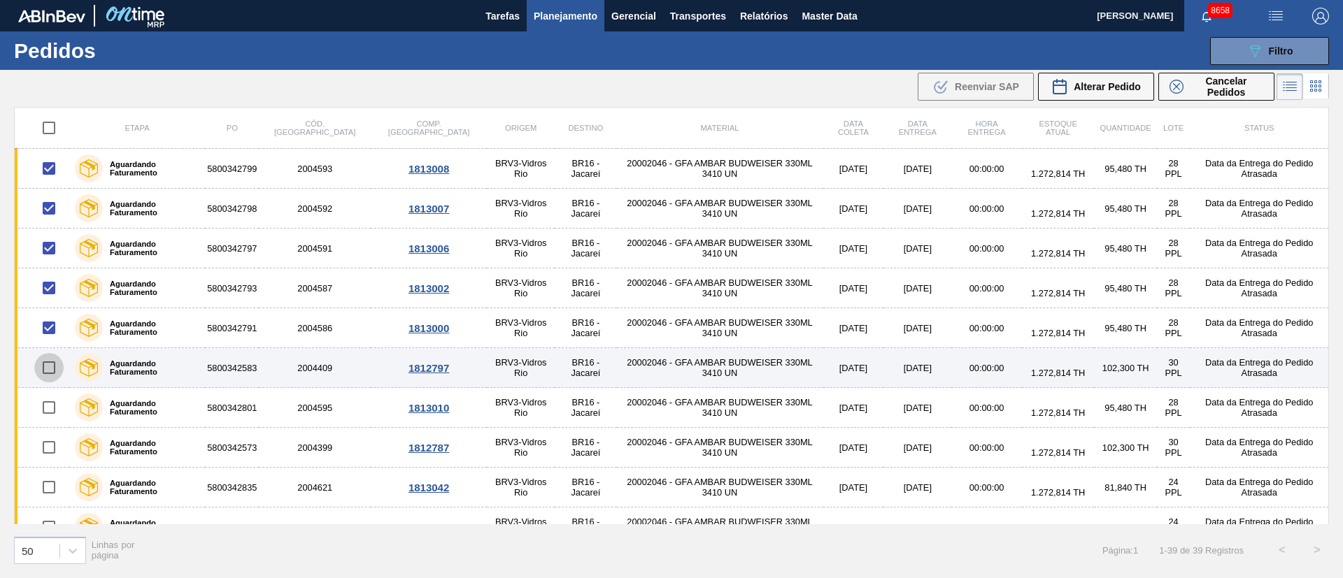
click at [48, 371] on input "checkbox" at bounding box center [48, 367] width 29 height 29
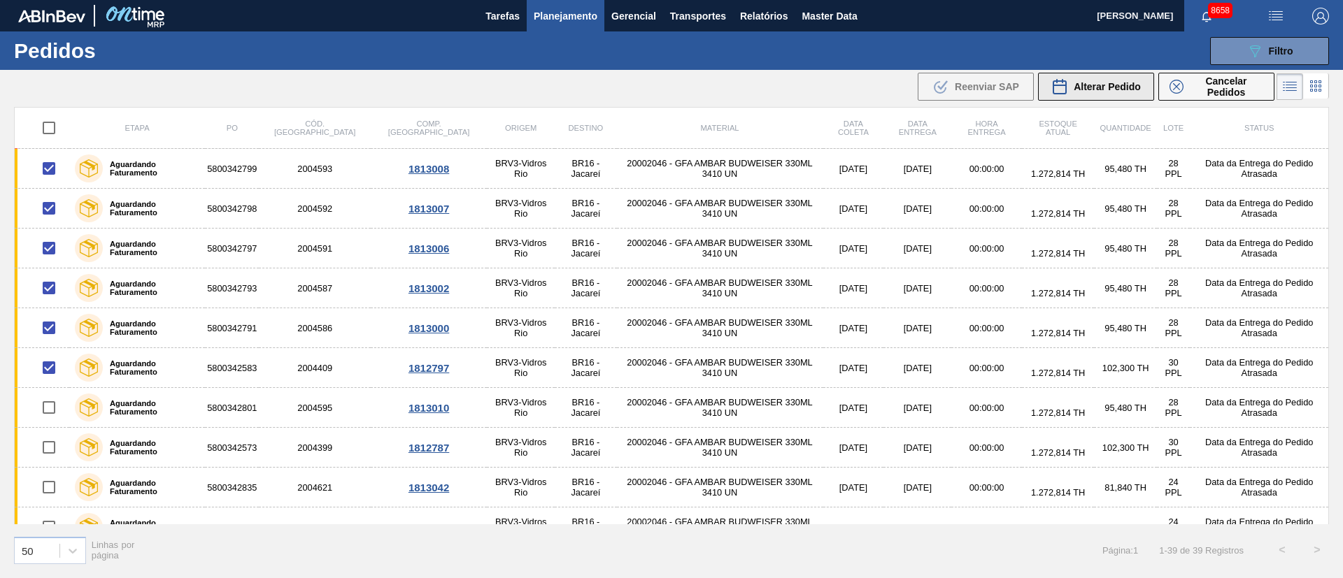
click at [1100, 83] on span "Alterar Pedido" at bounding box center [1107, 86] width 67 height 11
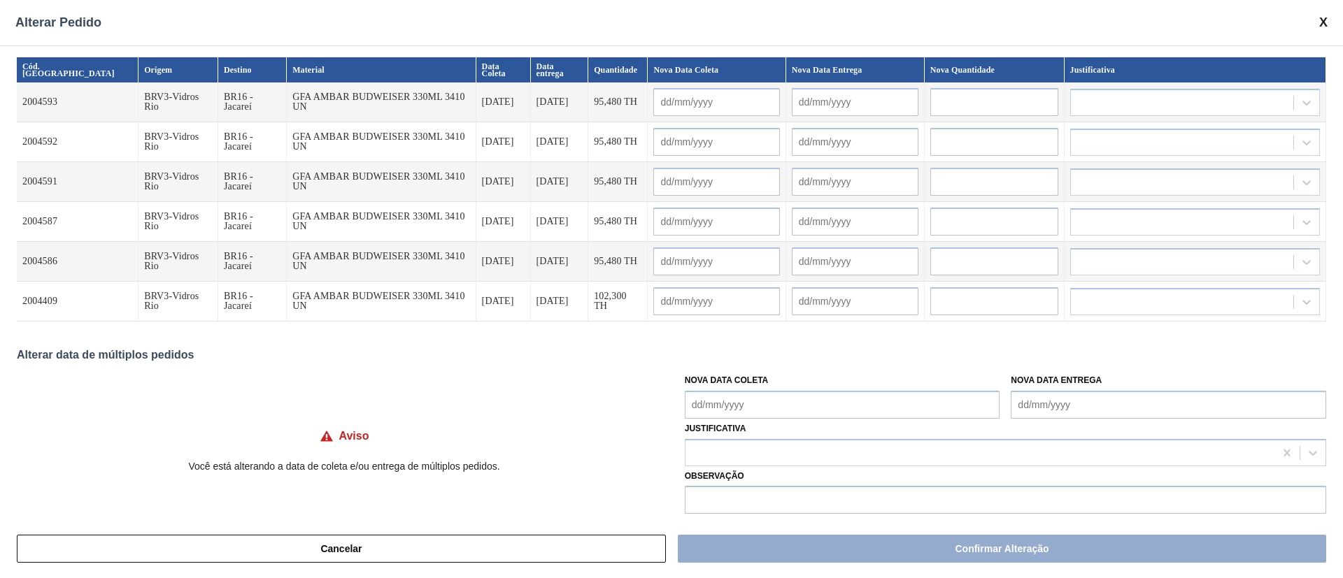
click at [826, 399] on Coleta "Nova Data Coleta" at bounding box center [842, 405] width 315 height 28
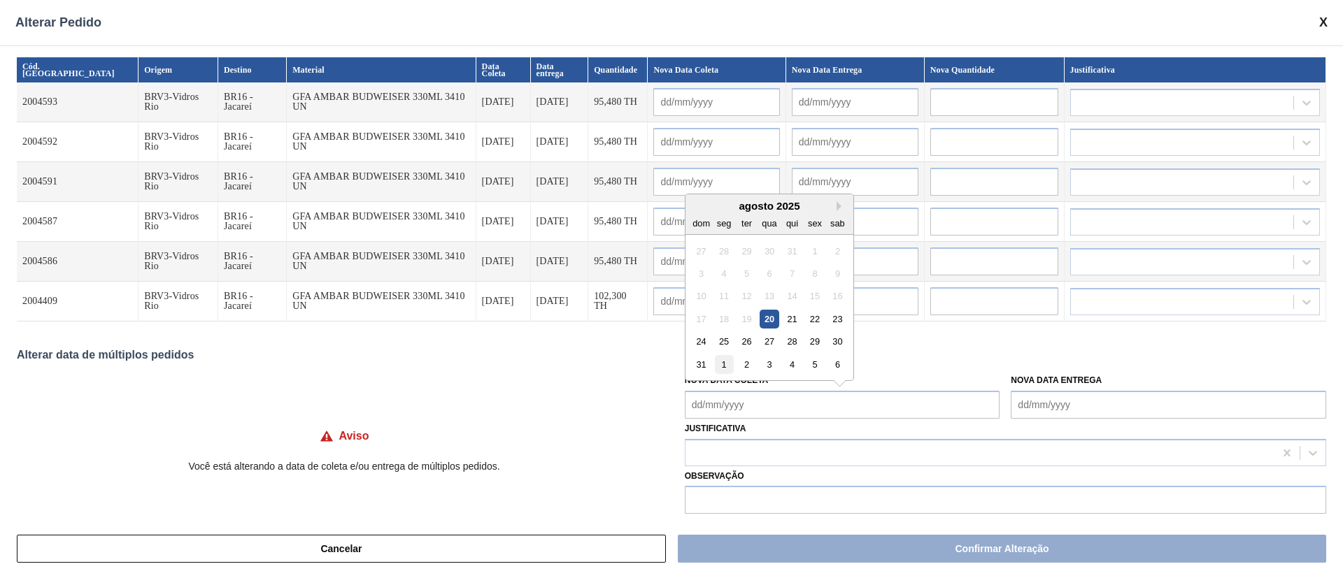
click at [728, 371] on div "1" at bounding box center [723, 364] width 19 height 19
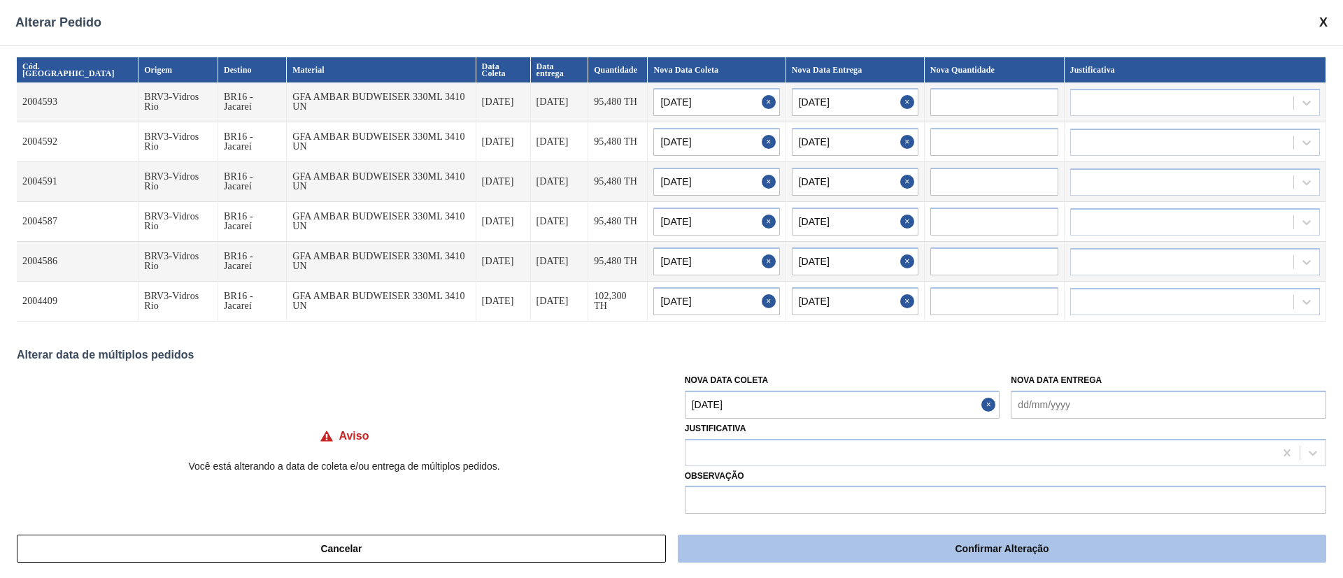
click at [767, 541] on button "Confirmar Alteração" at bounding box center [1002, 549] width 648 height 28
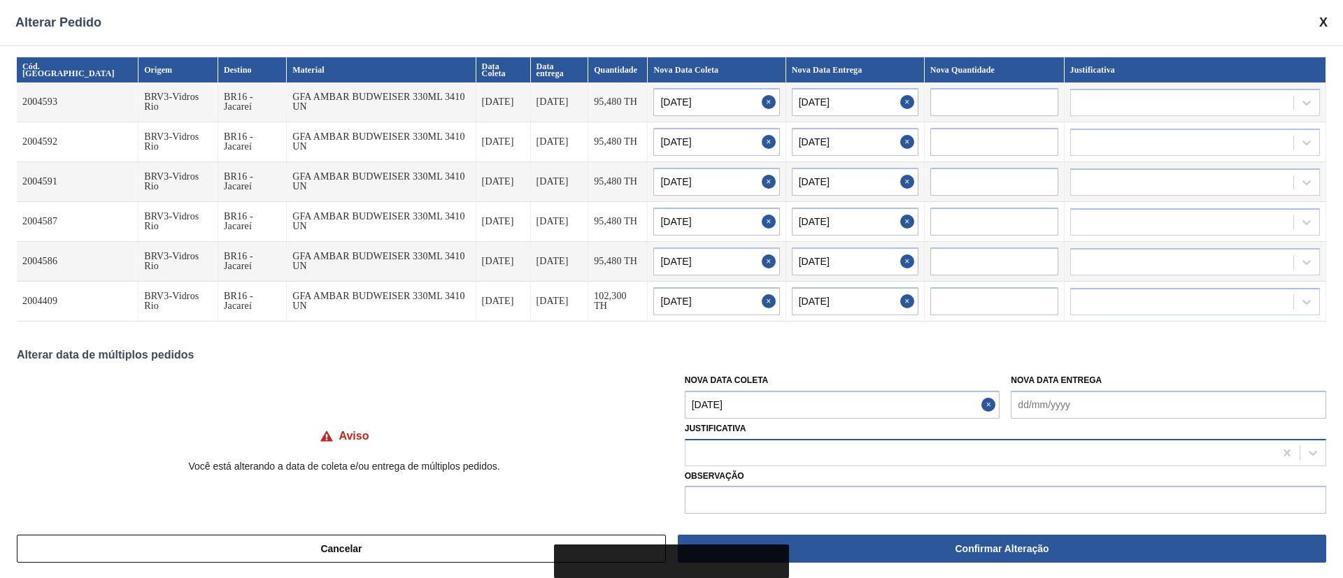
click at [747, 457] on div at bounding box center [979, 453] width 589 height 20
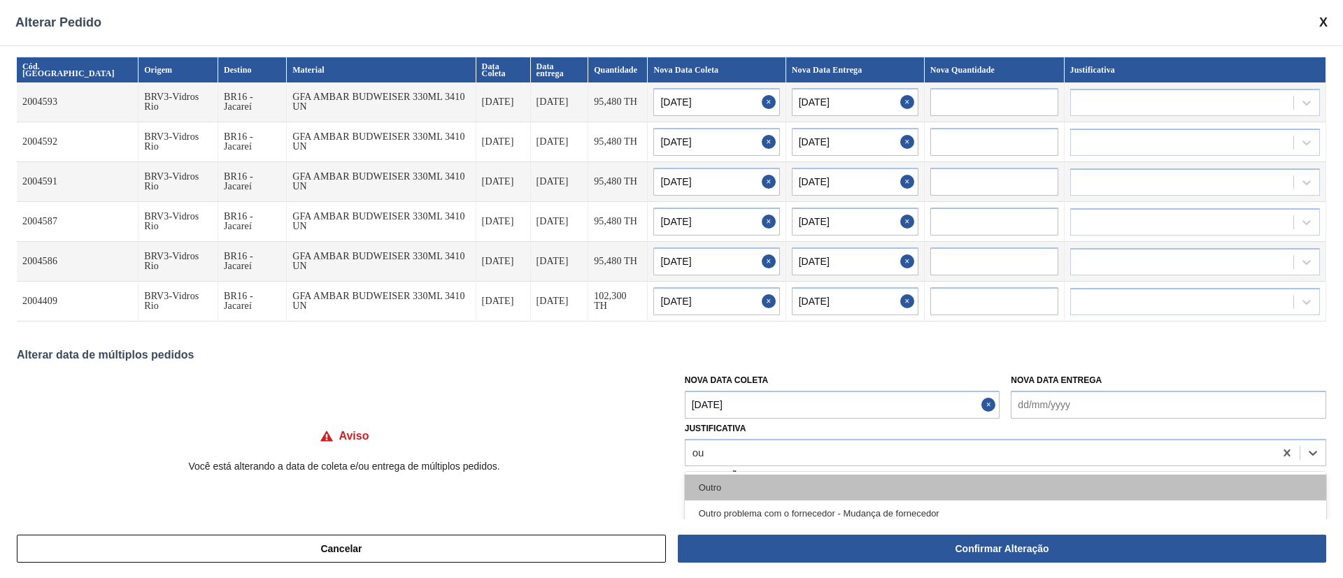
click at [739, 490] on div "Outro" at bounding box center [1005, 488] width 641 height 26
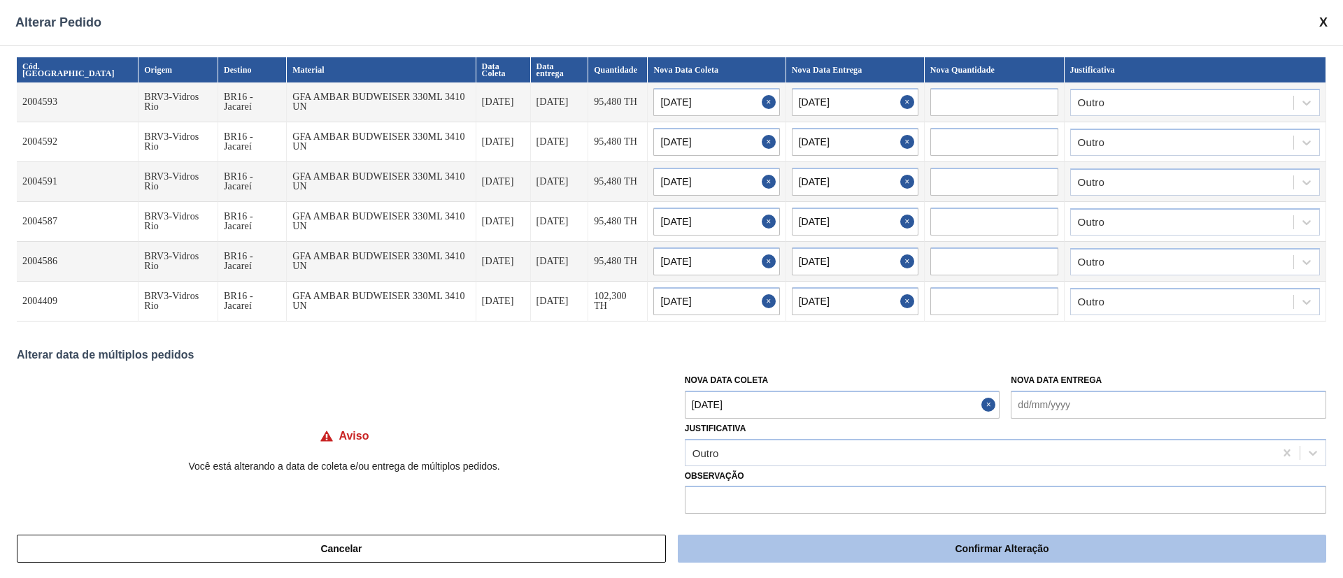
click at [763, 548] on button "Confirmar Alteração" at bounding box center [1002, 549] width 648 height 28
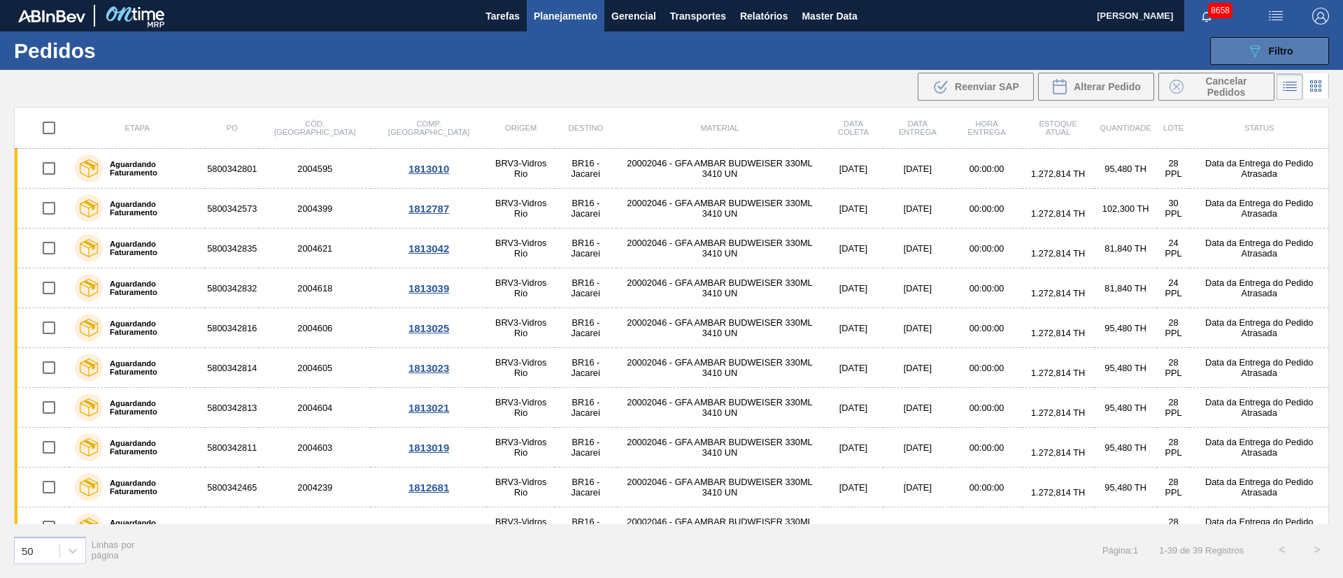
click at [1269, 51] on span "Filtro" at bounding box center [1281, 50] width 24 height 11
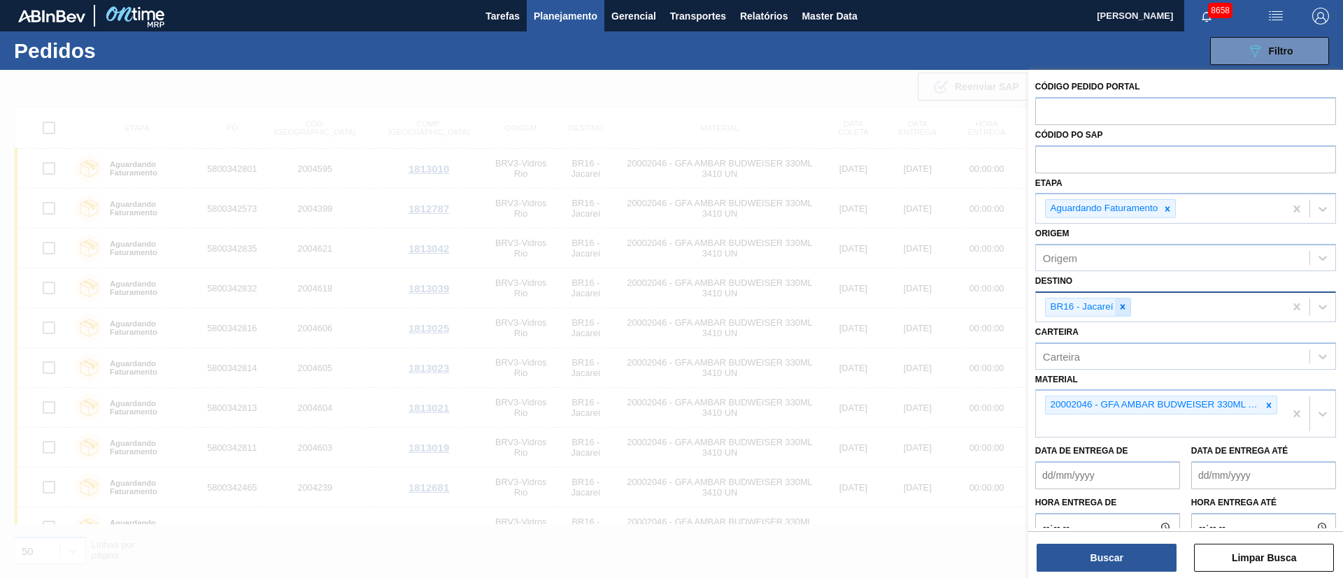
click at [1128, 304] on div at bounding box center [1122, 307] width 15 height 17
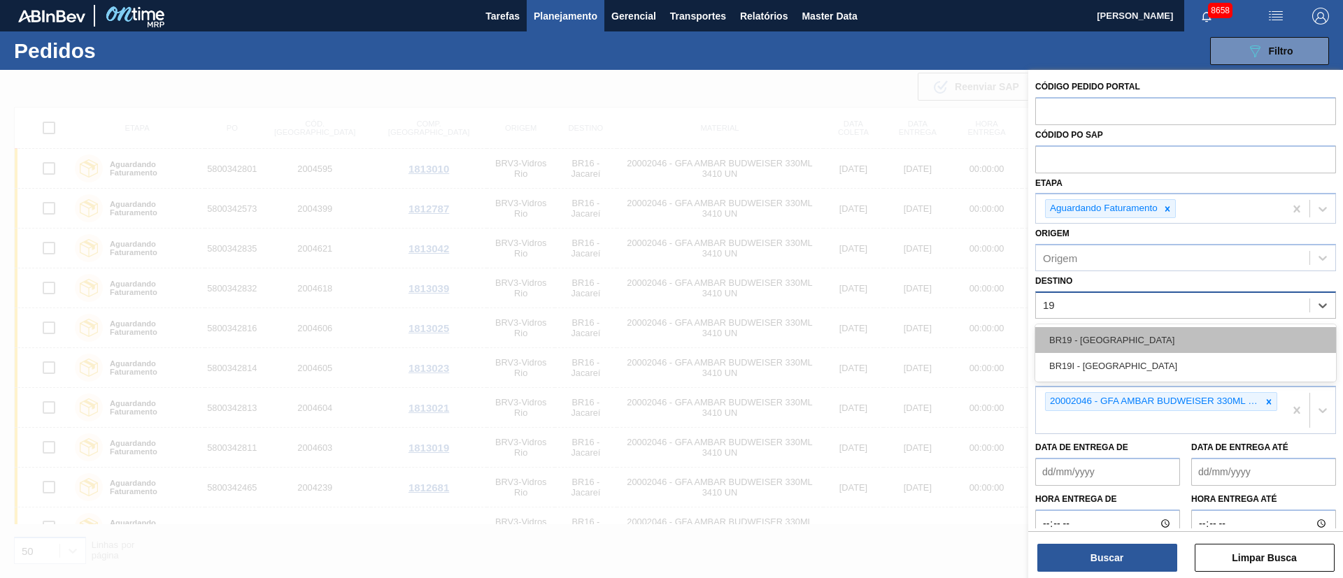
click at [1111, 327] on div "BR19 - [GEOGRAPHIC_DATA]" at bounding box center [1185, 340] width 301 height 26
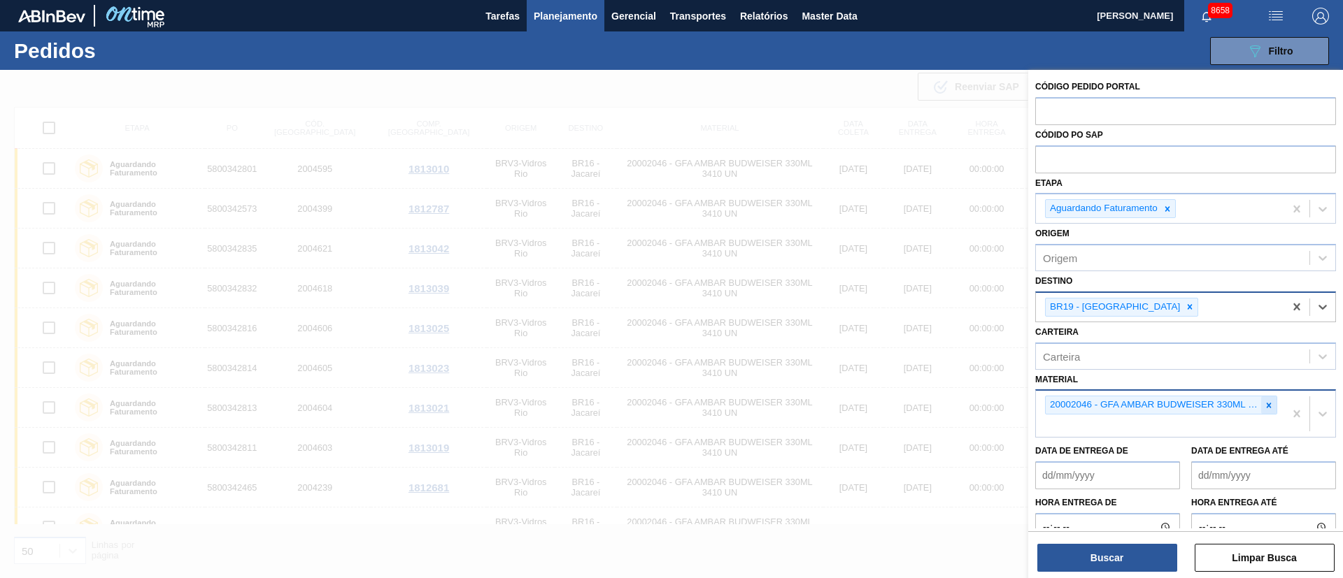
click at [1264, 405] on icon at bounding box center [1269, 406] width 10 height 10
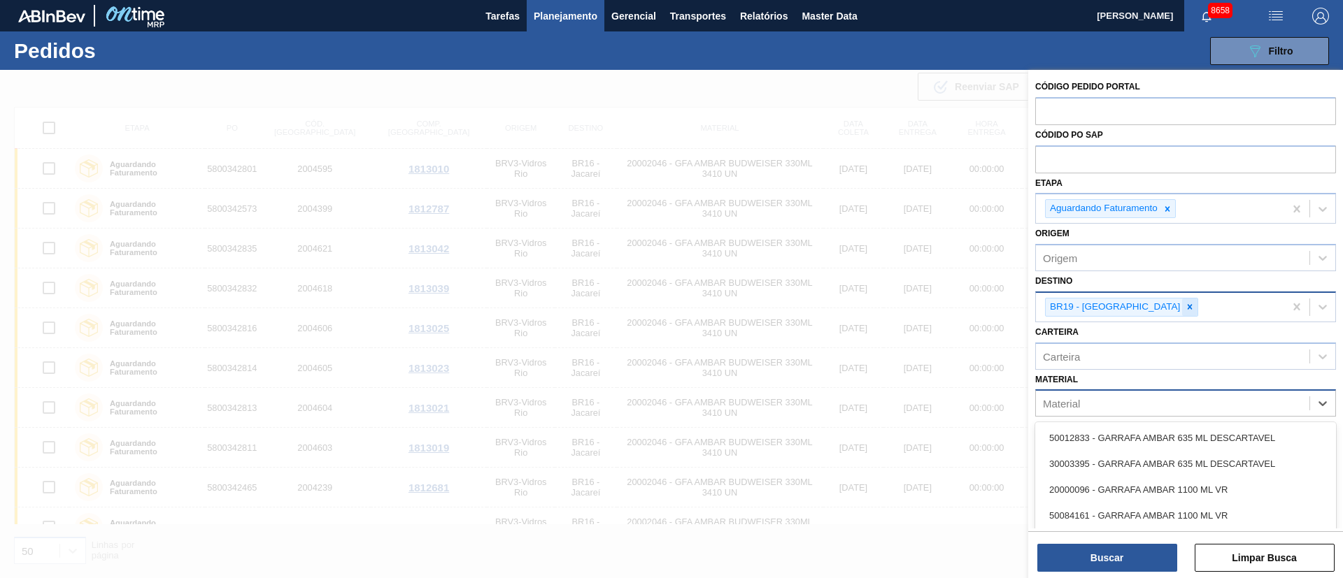
click at [1185, 304] on icon at bounding box center [1190, 307] width 10 height 10
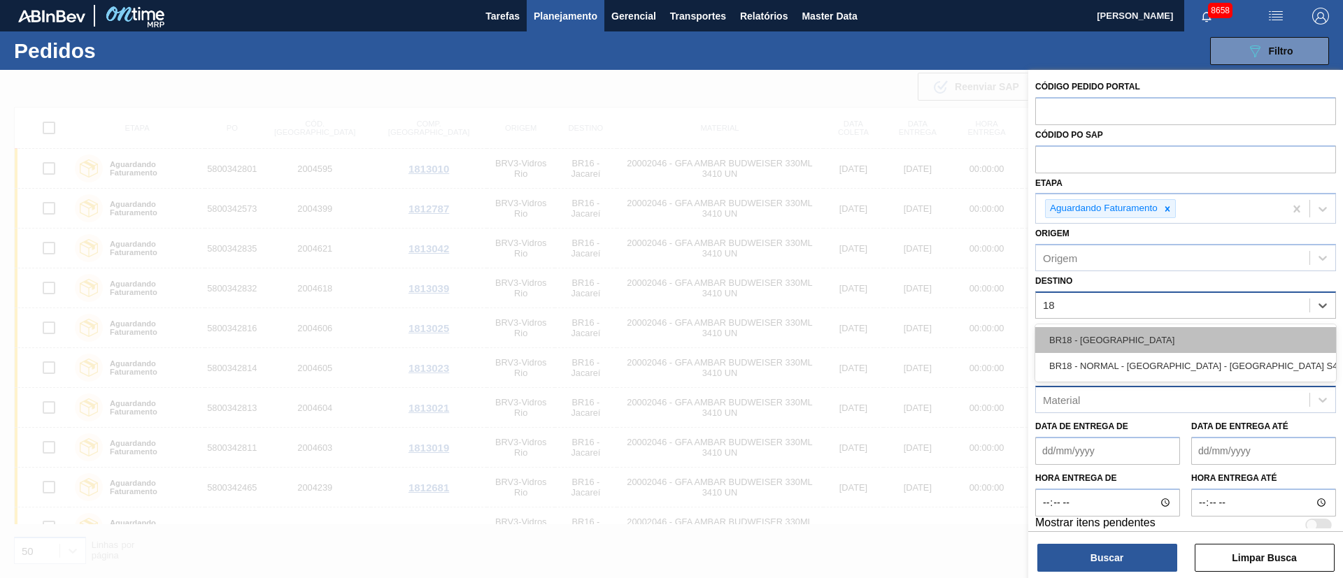
click at [1119, 337] on div "BR18 - [GEOGRAPHIC_DATA]" at bounding box center [1185, 340] width 301 height 26
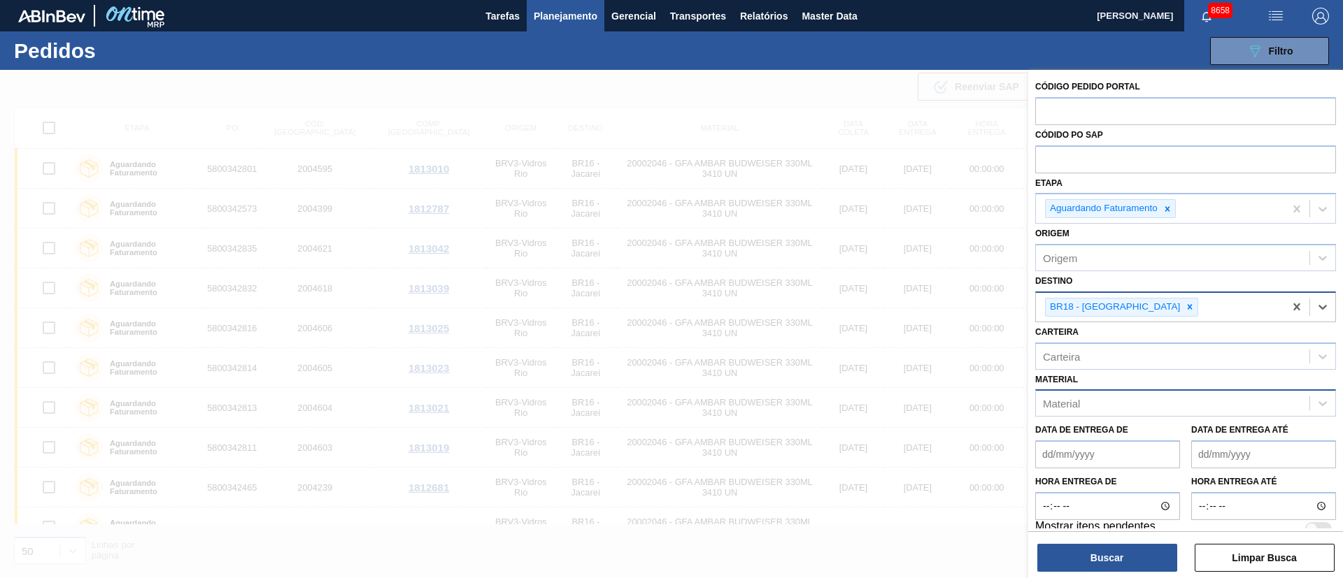
click at [1075, 412] on div "Material" at bounding box center [1172, 404] width 273 height 20
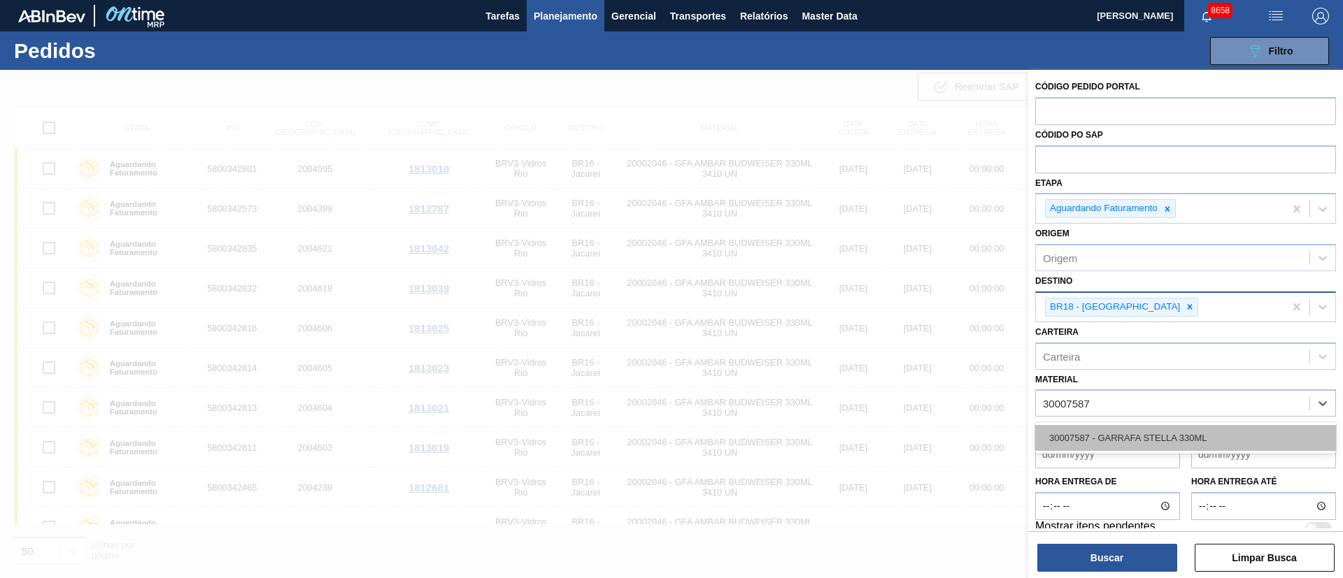
click at [1169, 433] on div "30007587 - GARRAFA STELLA 330ML" at bounding box center [1185, 438] width 301 height 26
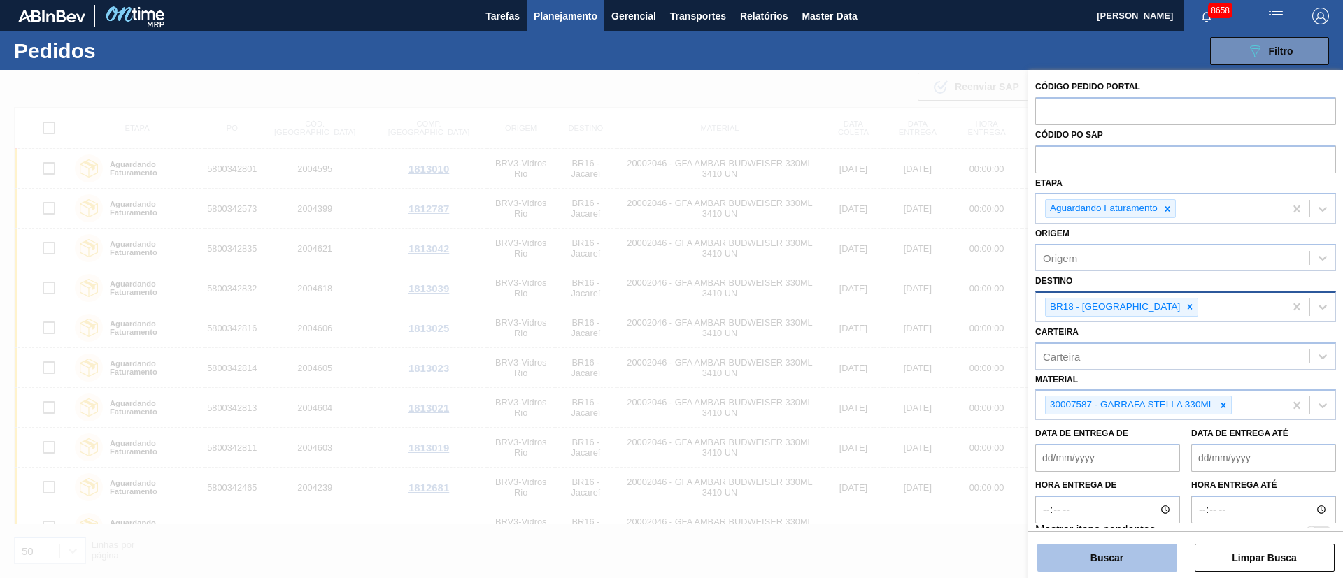
click at [1111, 560] on button "Buscar" at bounding box center [1107, 558] width 140 height 28
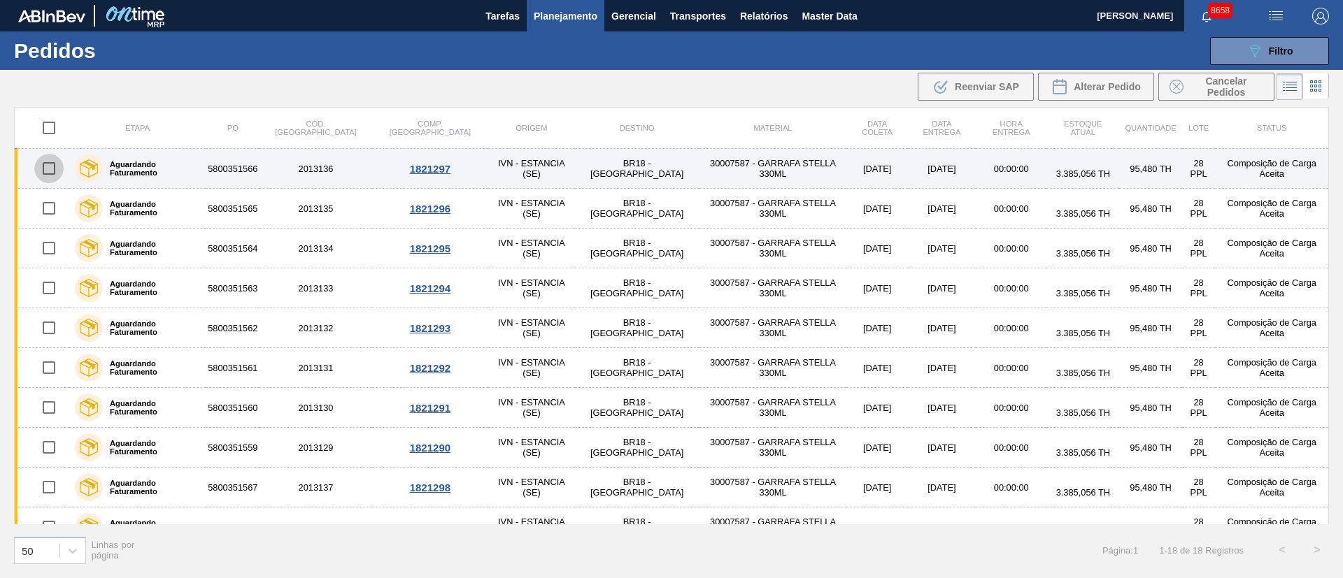
click at [48, 167] on input "checkbox" at bounding box center [48, 168] width 29 height 29
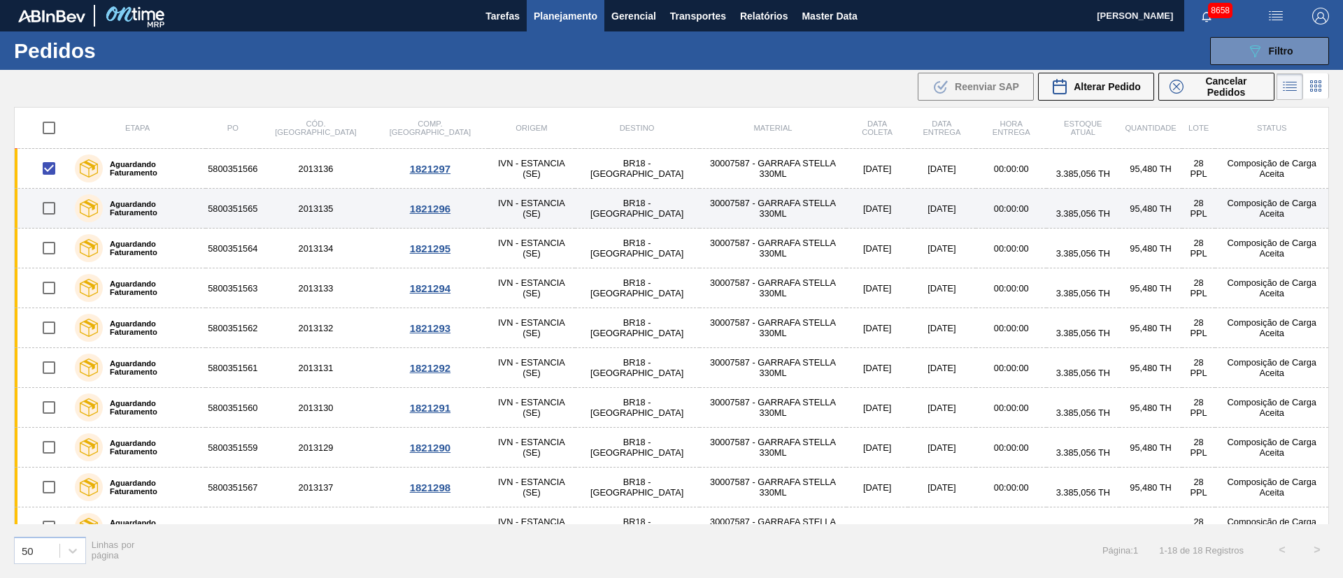
click at [55, 211] on input "checkbox" at bounding box center [48, 208] width 29 height 29
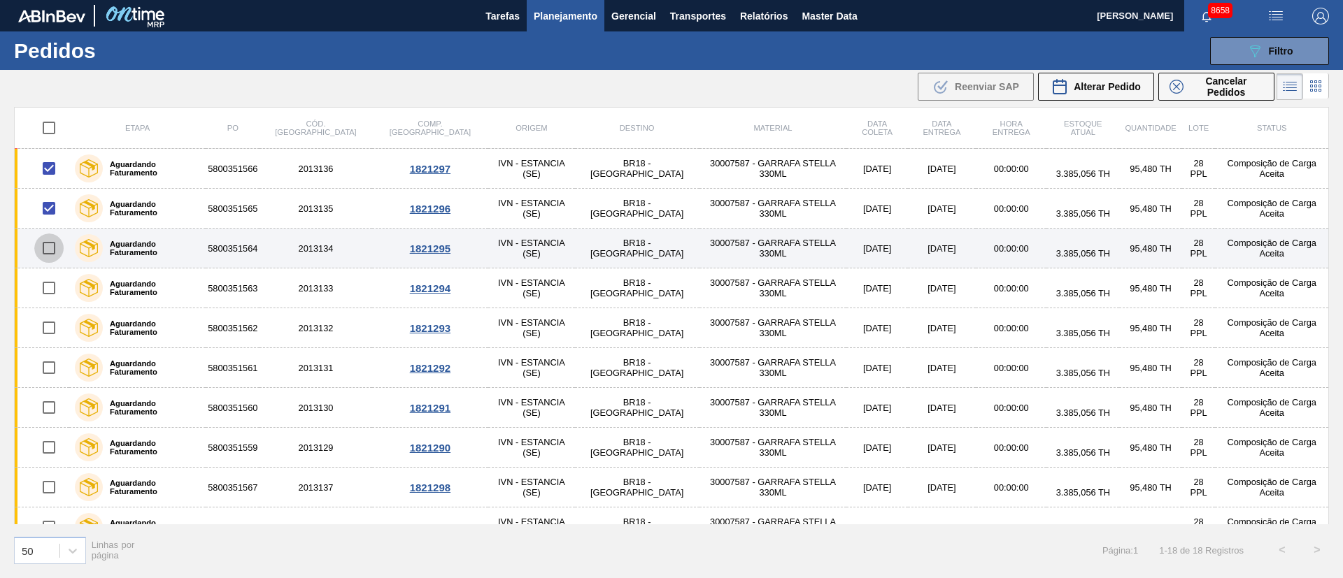
click at [52, 246] on input "checkbox" at bounding box center [48, 248] width 29 height 29
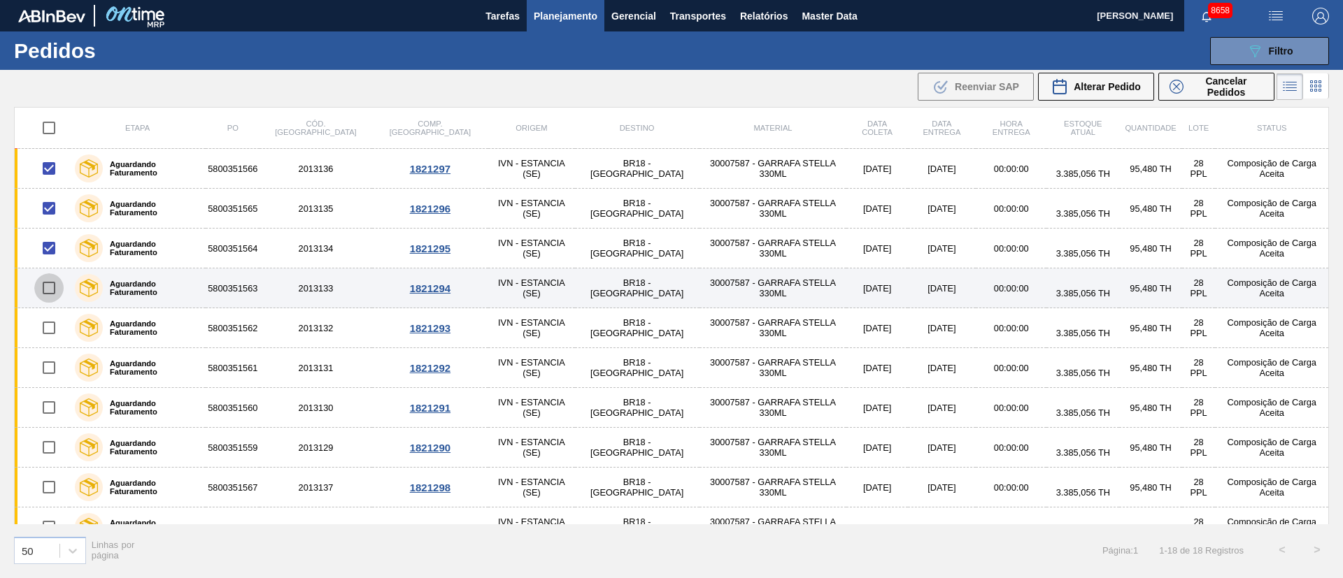
click at [50, 294] on input "checkbox" at bounding box center [48, 287] width 29 height 29
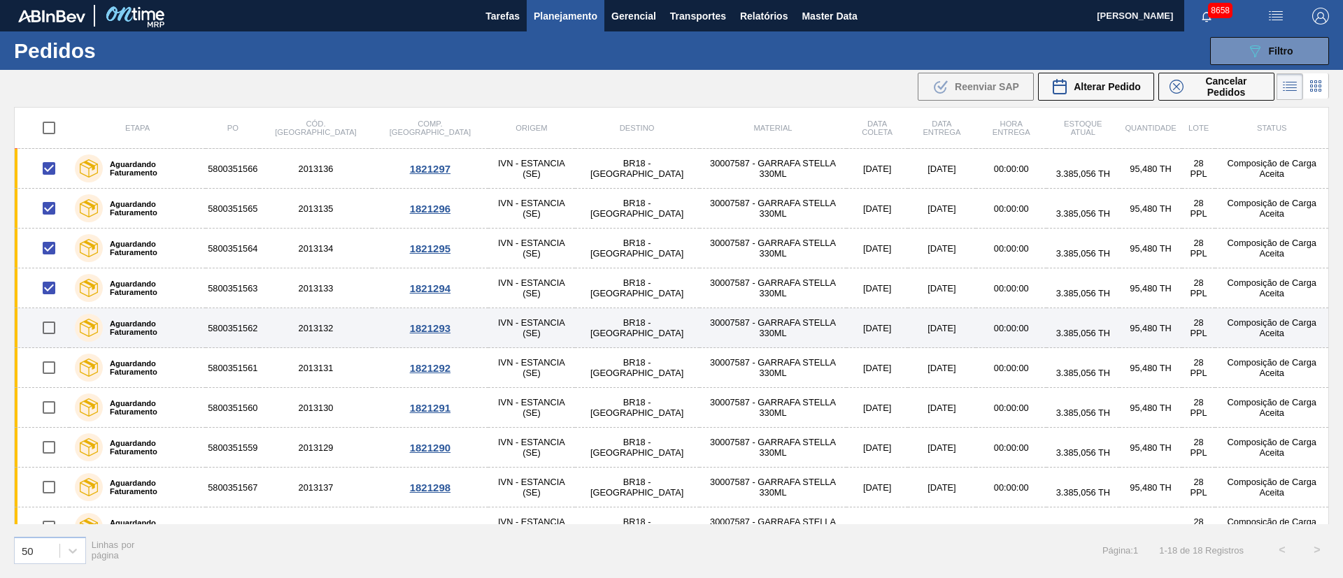
click at [48, 324] on input "checkbox" at bounding box center [48, 327] width 29 height 29
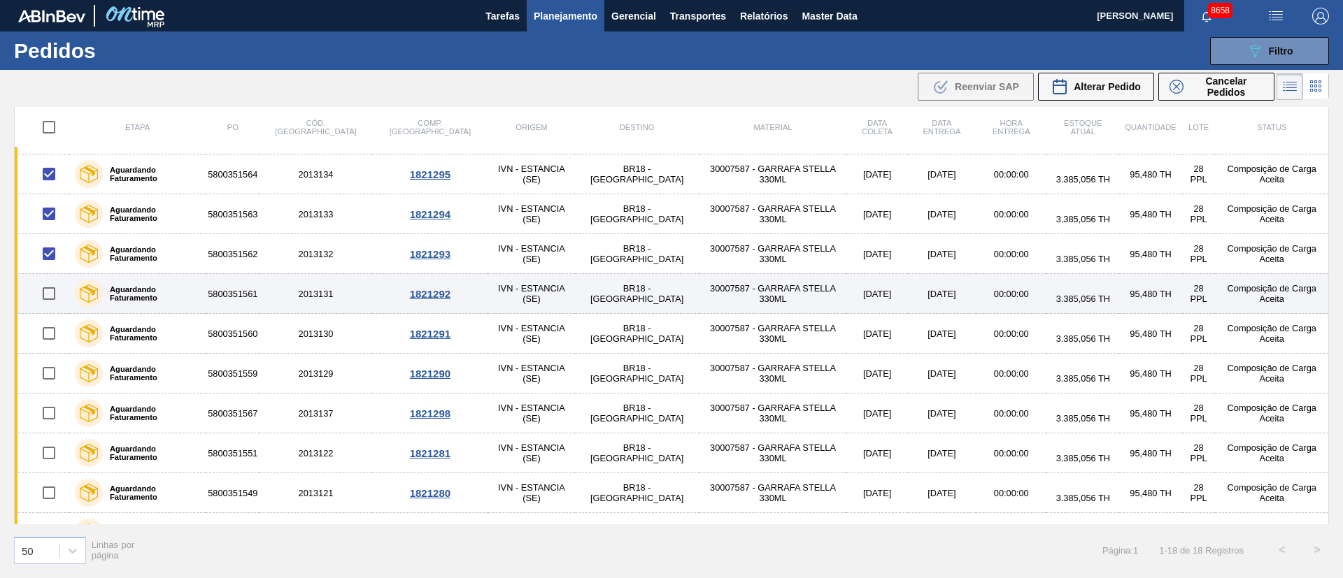
scroll to position [105, 0]
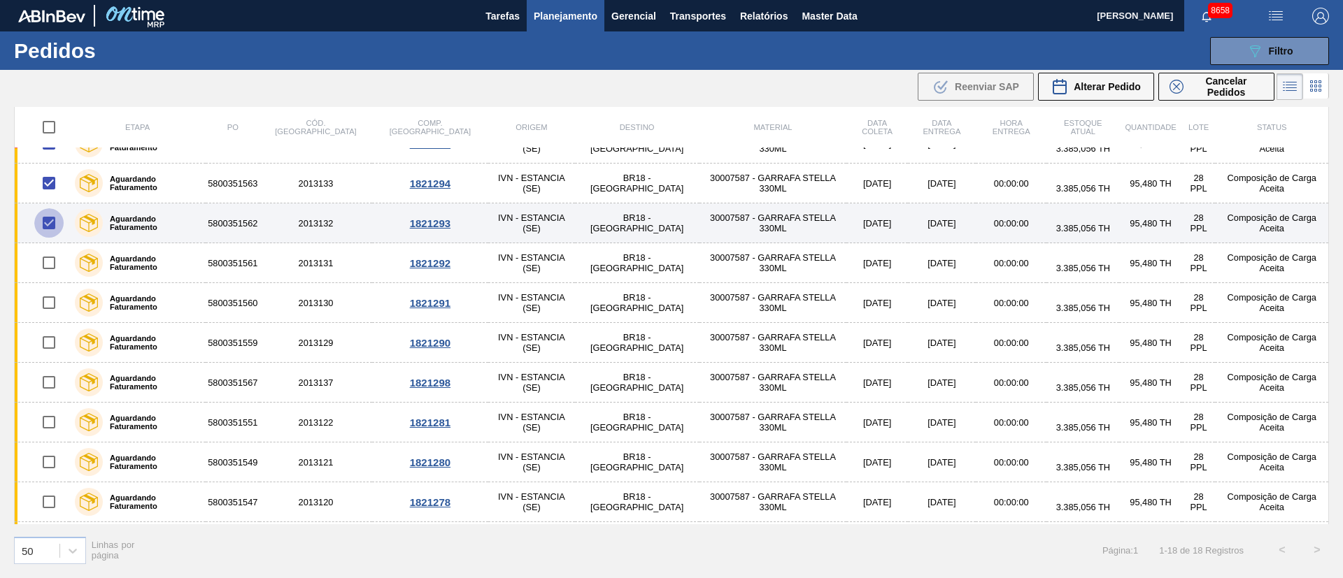
click at [57, 222] on input "checkbox" at bounding box center [48, 222] width 29 height 29
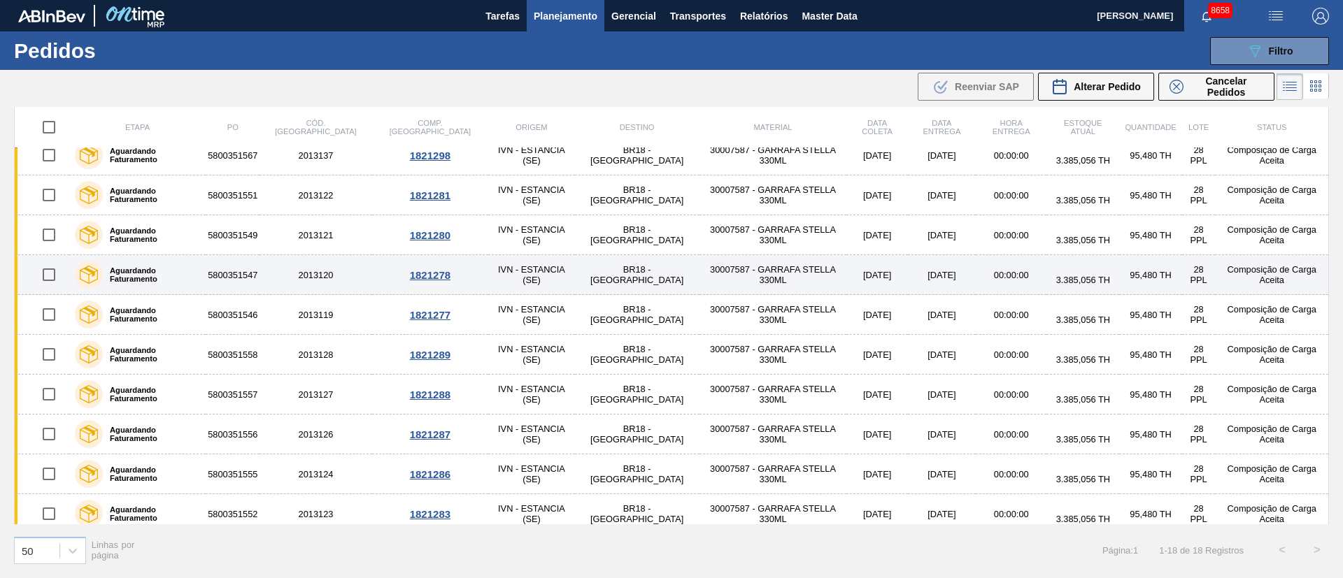
scroll to position [342, 0]
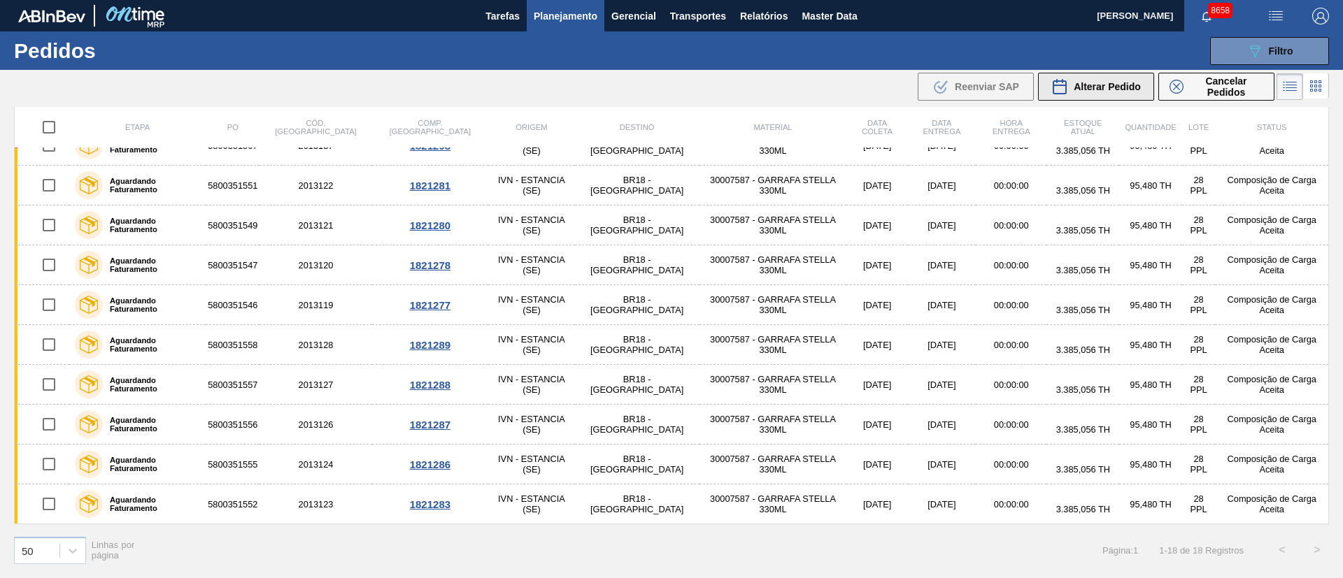
click at [1118, 81] on span "Alterar Pedido" at bounding box center [1107, 86] width 67 height 11
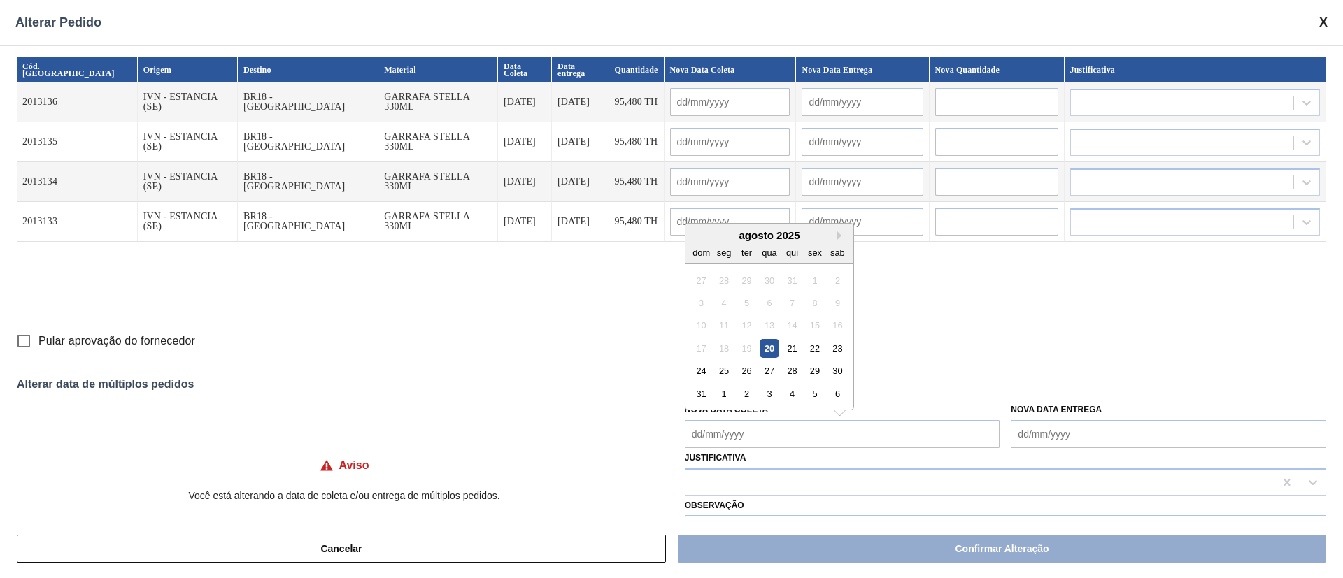
click at [746, 446] on Coleta "Nova Data Coleta" at bounding box center [842, 434] width 315 height 28
click at [767, 343] on div "20" at bounding box center [769, 348] width 19 height 19
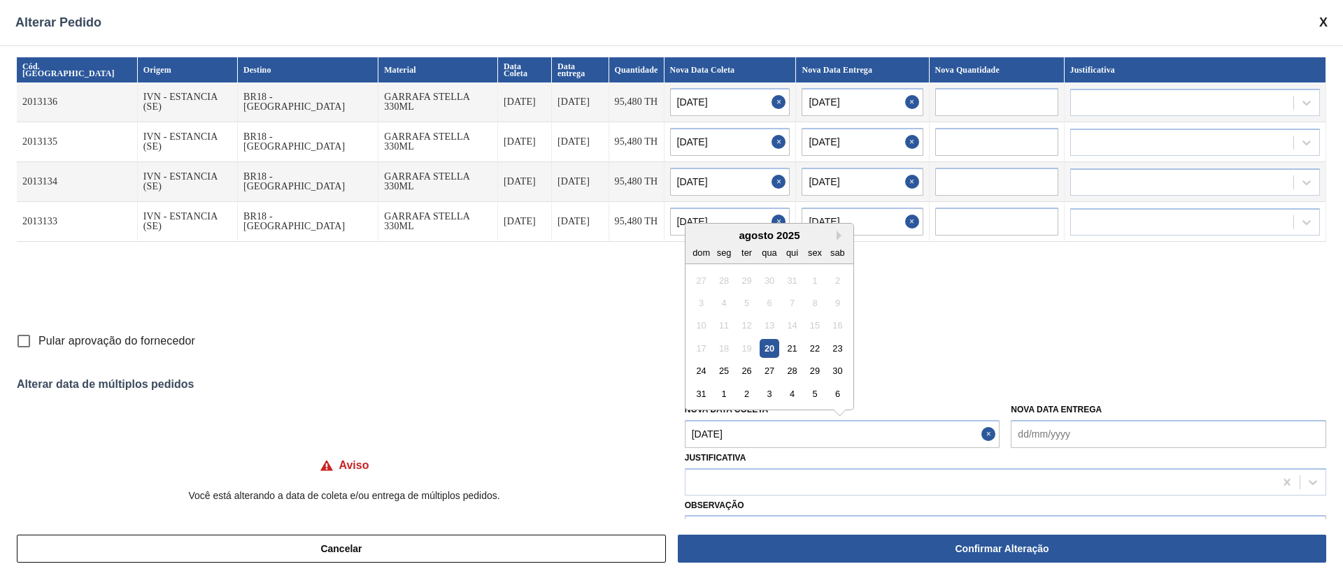
click at [762, 436] on Coleta "[DATE]" at bounding box center [842, 434] width 315 height 28
click at [726, 369] on div "25" at bounding box center [723, 371] width 19 height 19
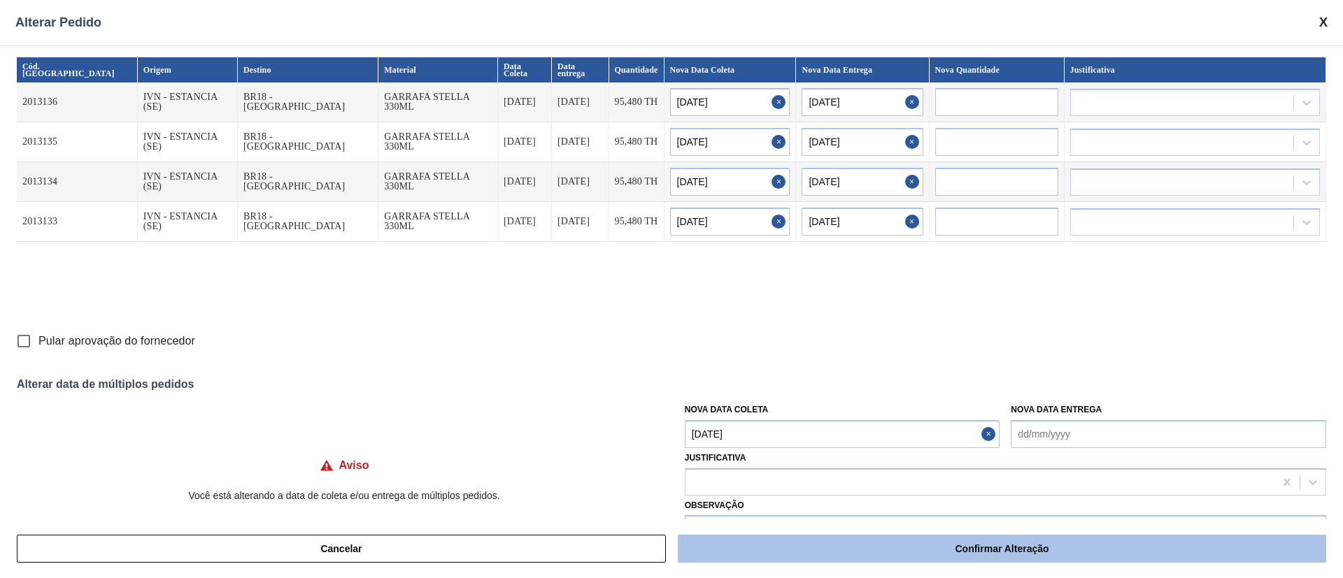
click at [815, 546] on button "Confirmar Alteração" at bounding box center [1002, 549] width 648 height 28
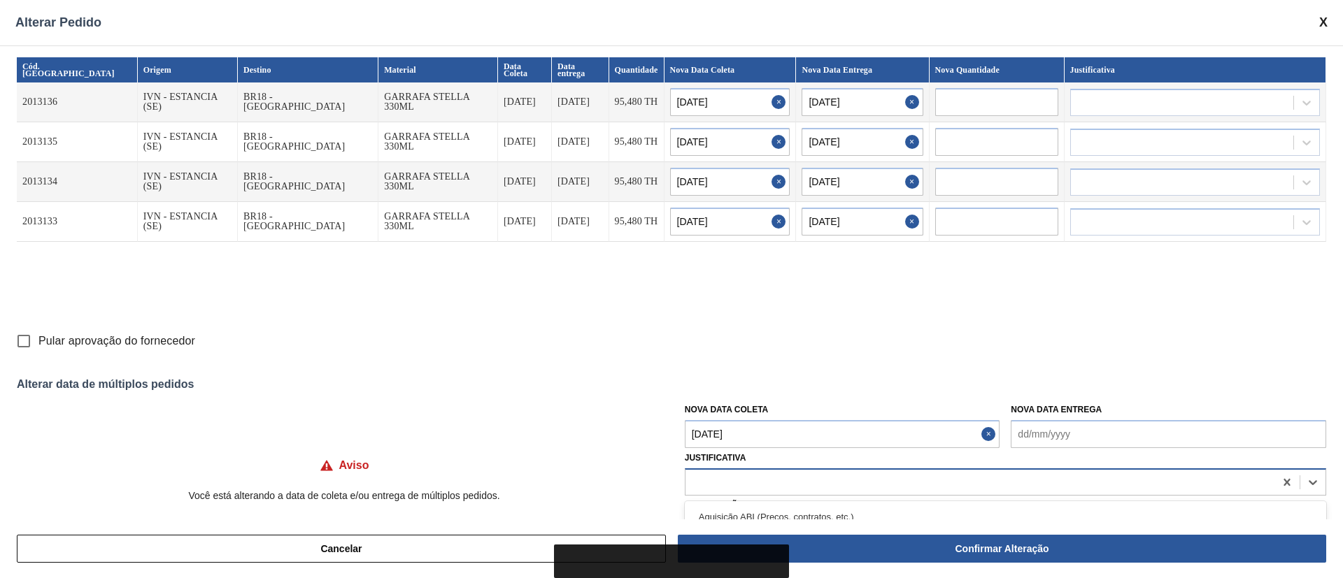
click at [752, 481] on div at bounding box center [979, 482] width 589 height 20
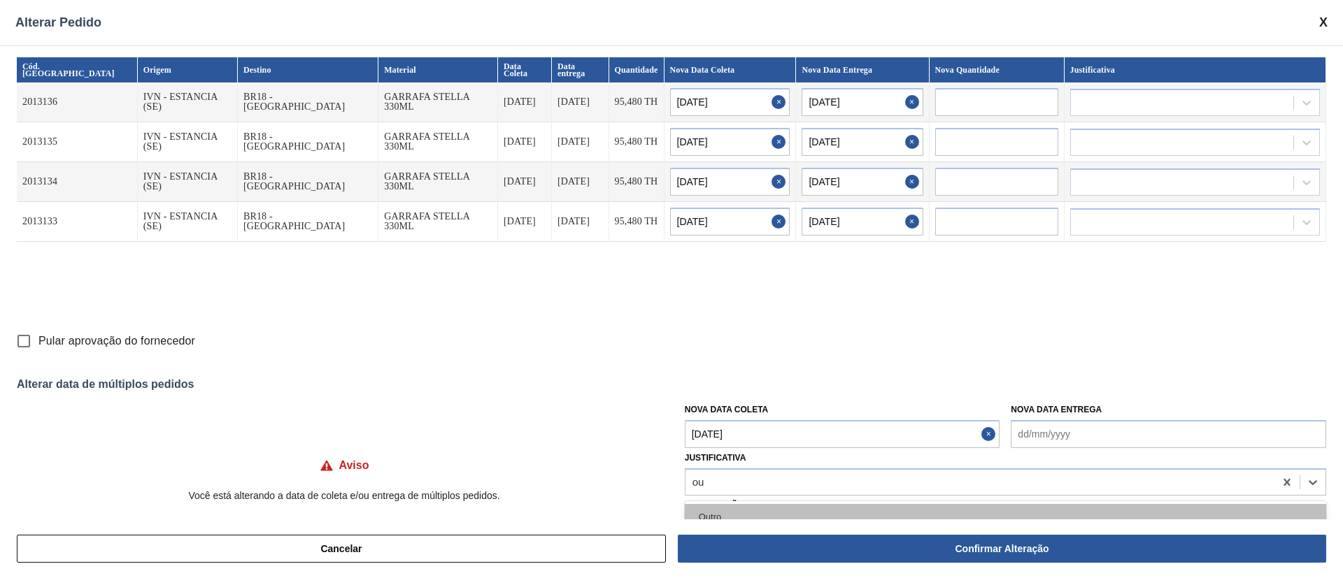
click at [730, 507] on div "Outro" at bounding box center [1005, 517] width 641 height 26
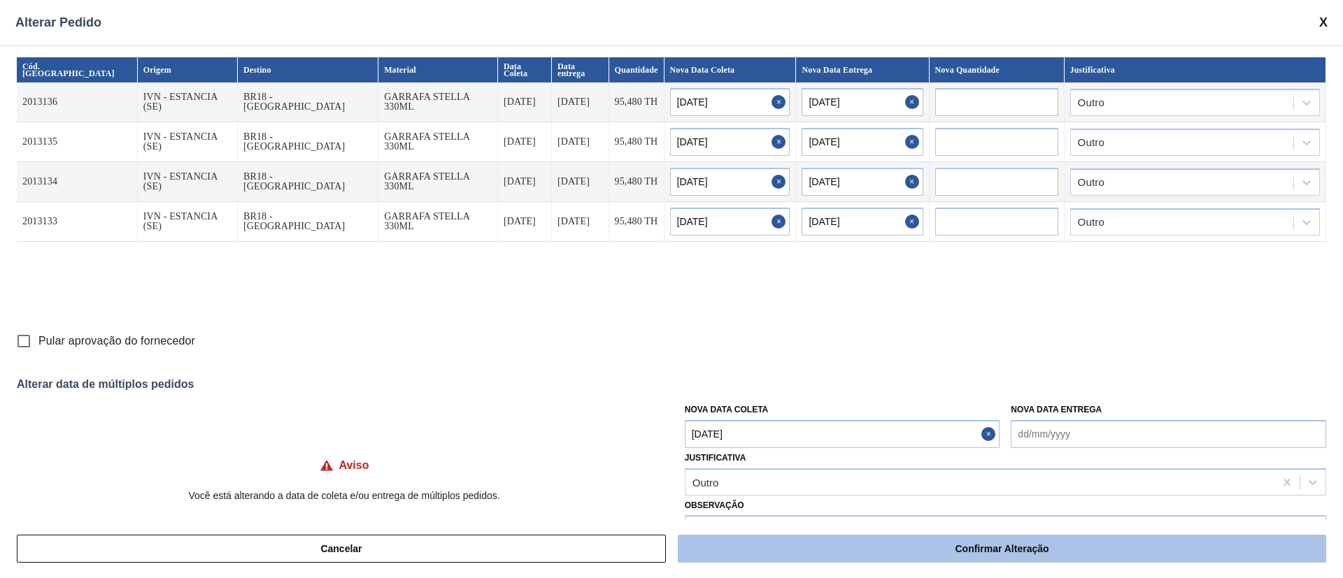
click at [784, 555] on button "Confirmar Alteração" at bounding box center [1002, 549] width 648 height 28
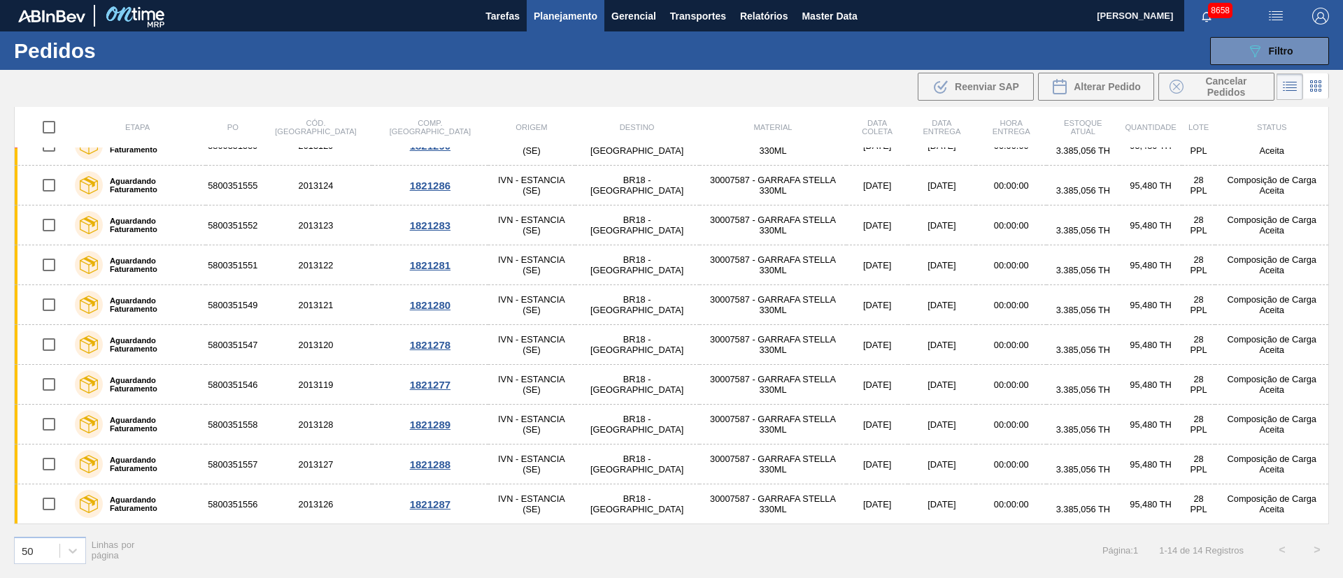
scroll to position [23, 0]
click at [1284, 52] on span "Filtro" at bounding box center [1281, 50] width 24 height 11
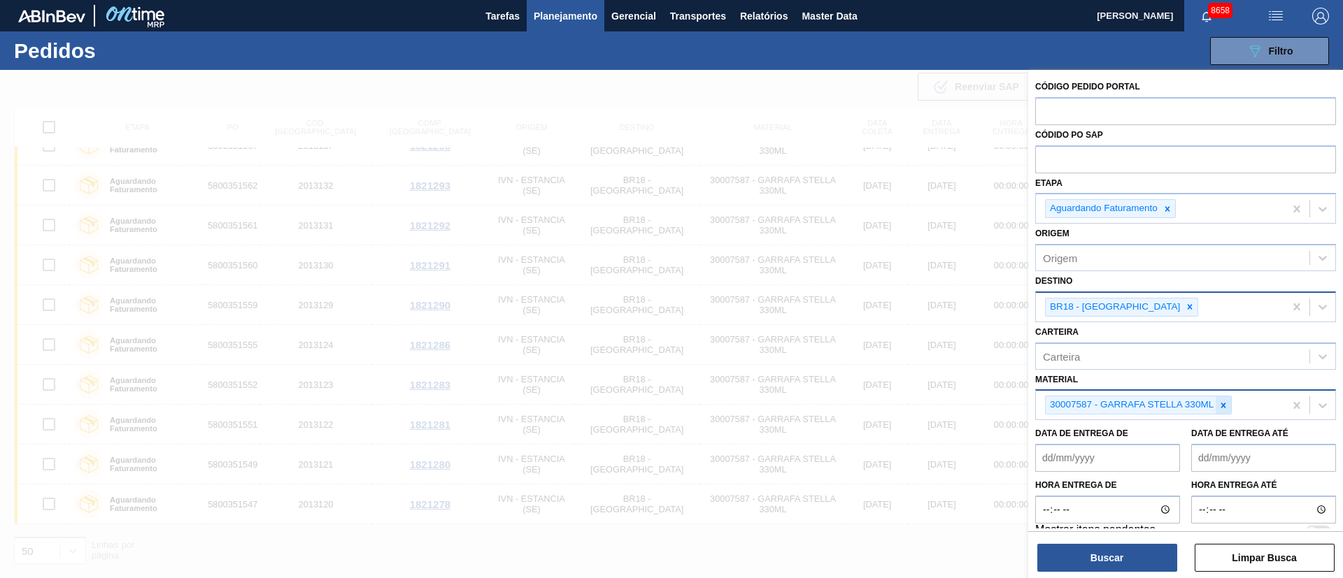
click at [1222, 404] on icon at bounding box center [1223, 405] width 5 height 5
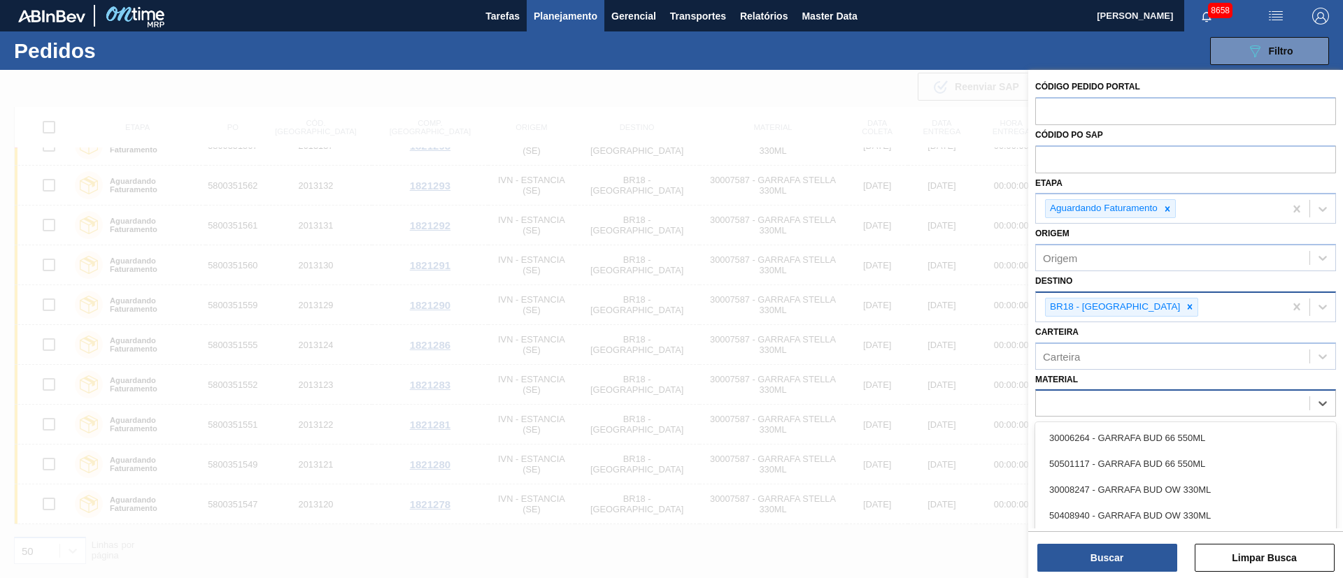
click at [1121, 404] on div "bud" at bounding box center [1172, 404] width 273 height 20
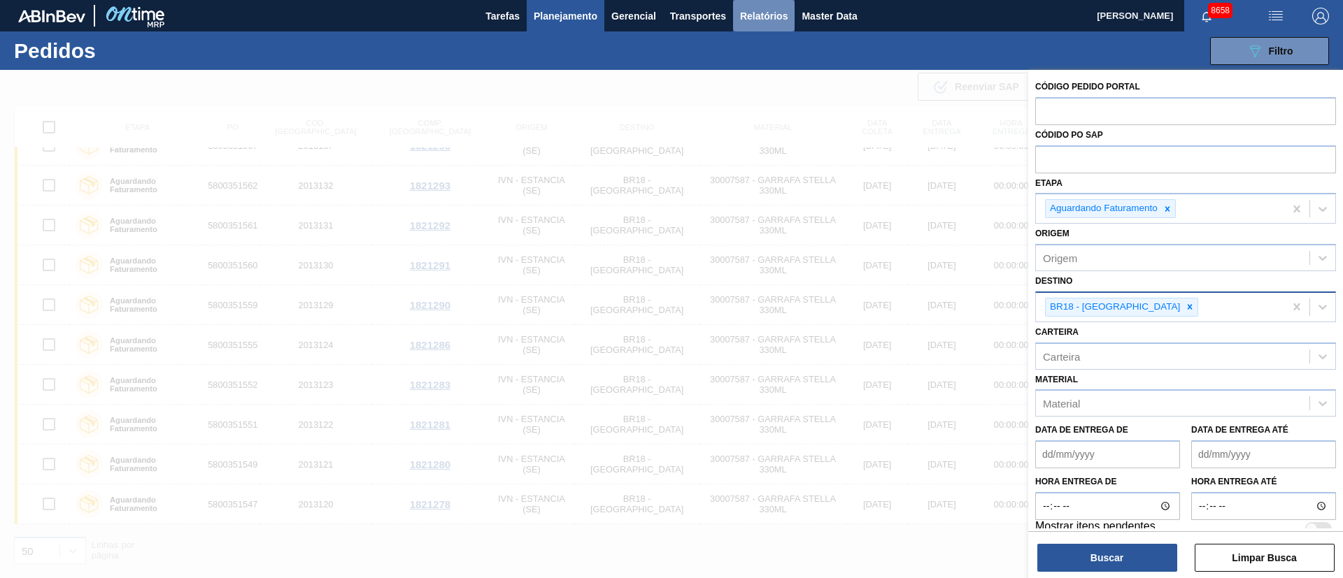
click at [774, 15] on span "Relatórios" at bounding box center [764, 16] width 48 height 17
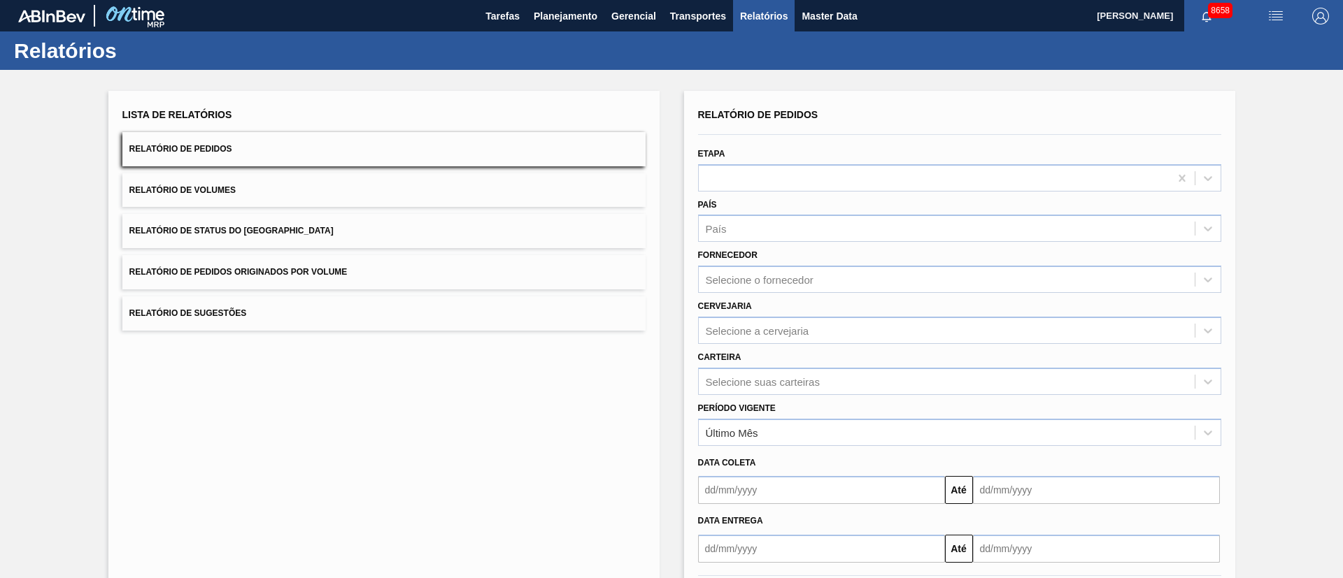
click at [300, 271] on span "Relatório de Pedidos Originados por Volume" at bounding box center [238, 272] width 218 height 10
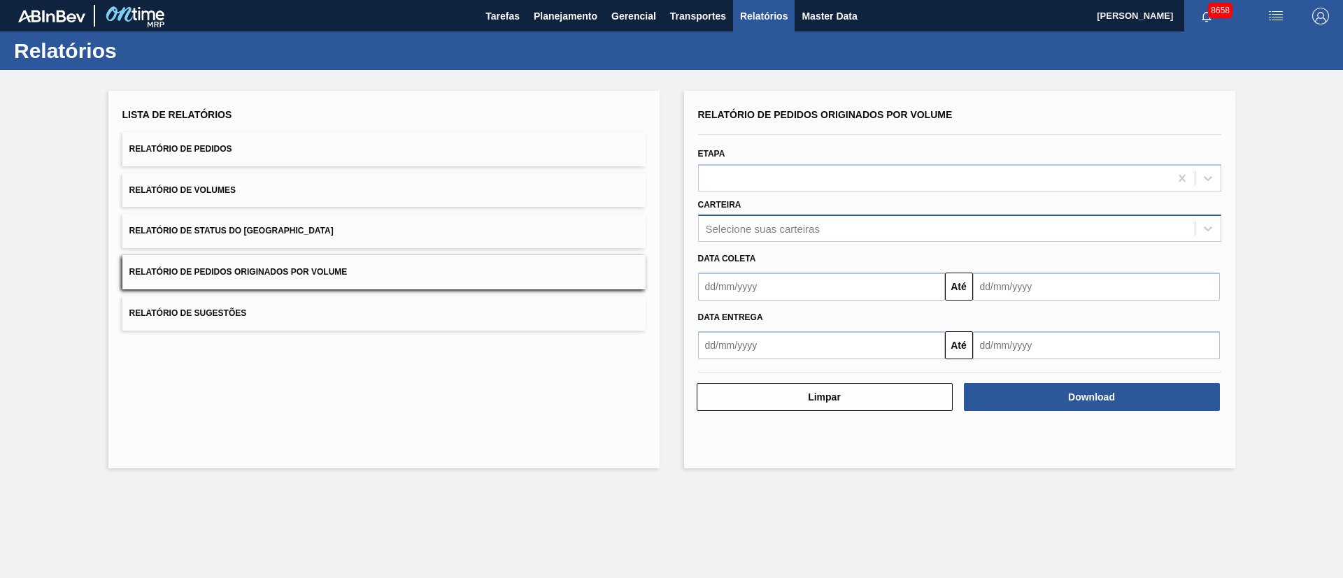
click at [790, 232] on div "Selecione suas carteiras" at bounding box center [763, 229] width 114 height 12
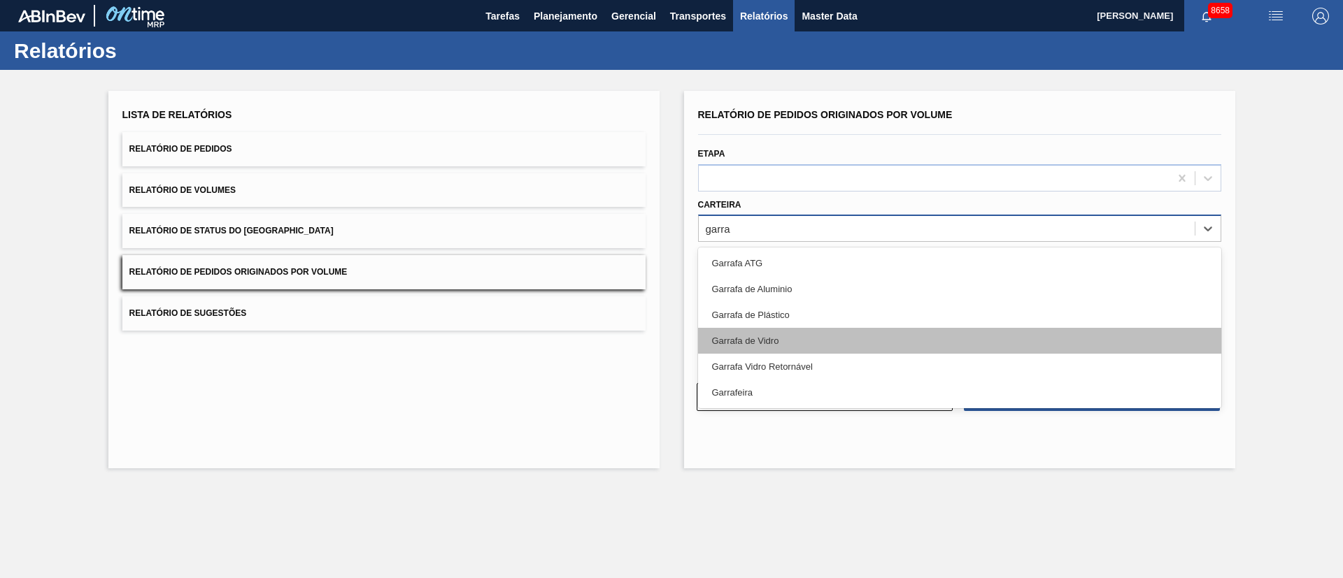
click at [741, 339] on div "Garrafa de Vidro" at bounding box center [959, 341] width 523 height 26
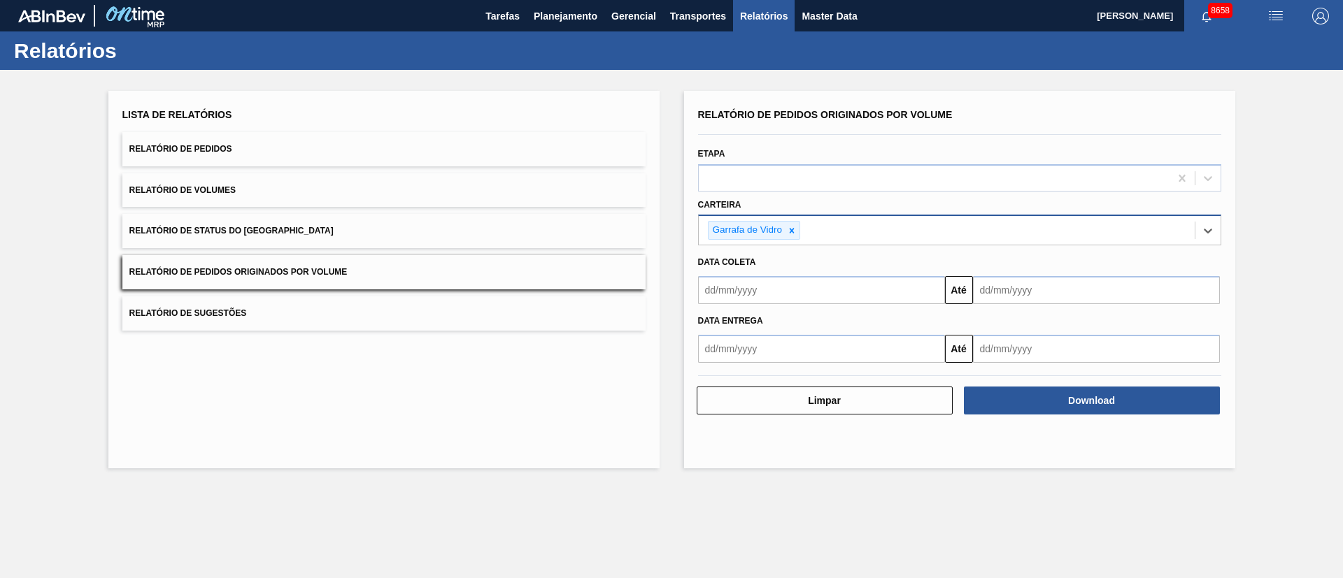
click at [743, 271] on div "Data coleta" at bounding box center [959, 262] width 534 height 20
click at [433, 271] on button "Relatório de Pedidos Originados por Volume" at bounding box center [383, 272] width 523 height 34
click at [741, 293] on input "text" at bounding box center [821, 290] width 247 height 28
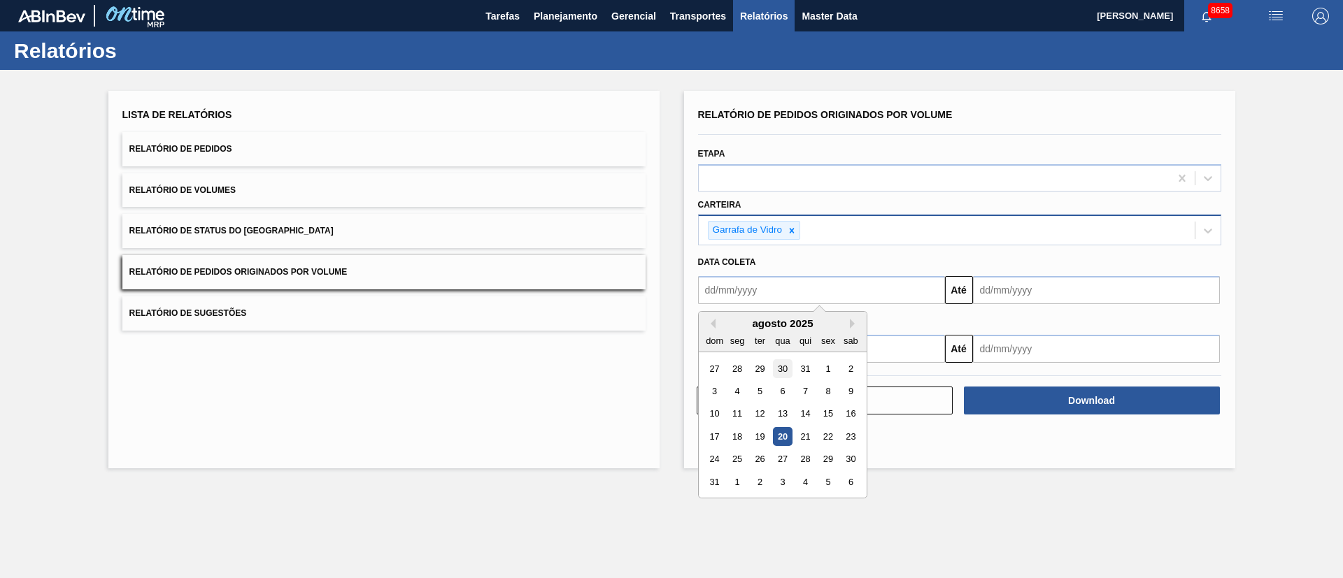
click at [783, 376] on div "30" at bounding box center [782, 369] width 19 height 19
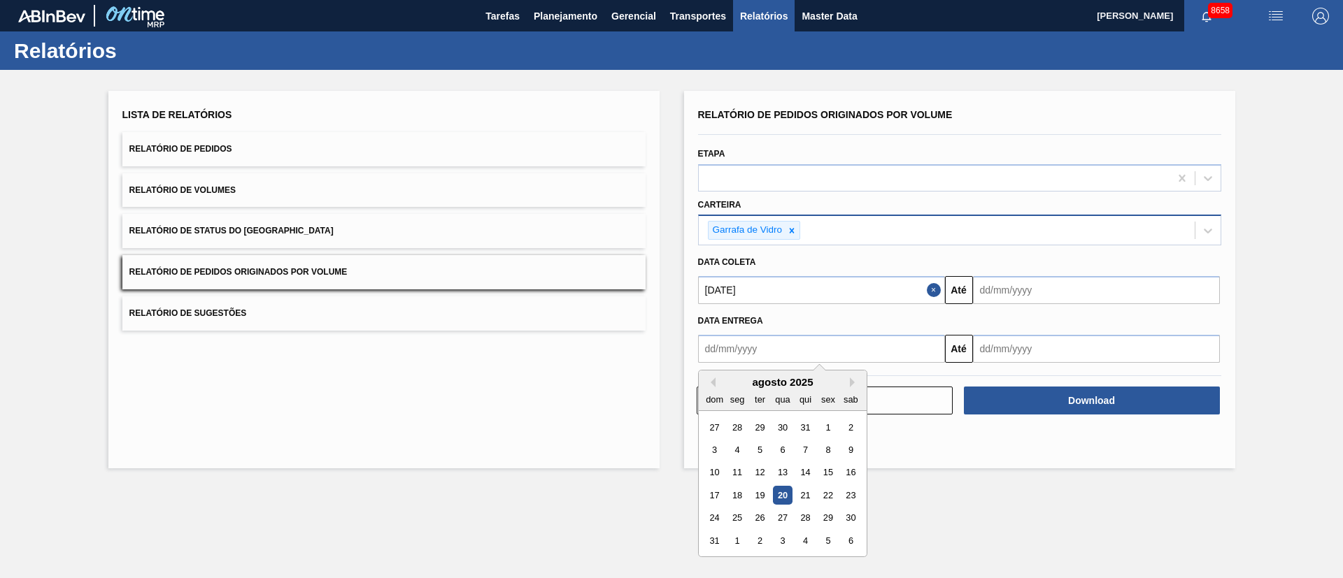
click at [757, 346] on input "text" at bounding box center [821, 349] width 247 height 28
click at [825, 424] on div "1" at bounding box center [827, 427] width 19 height 19
click at [990, 297] on input "text" at bounding box center [1096, 290] width 247 height 28
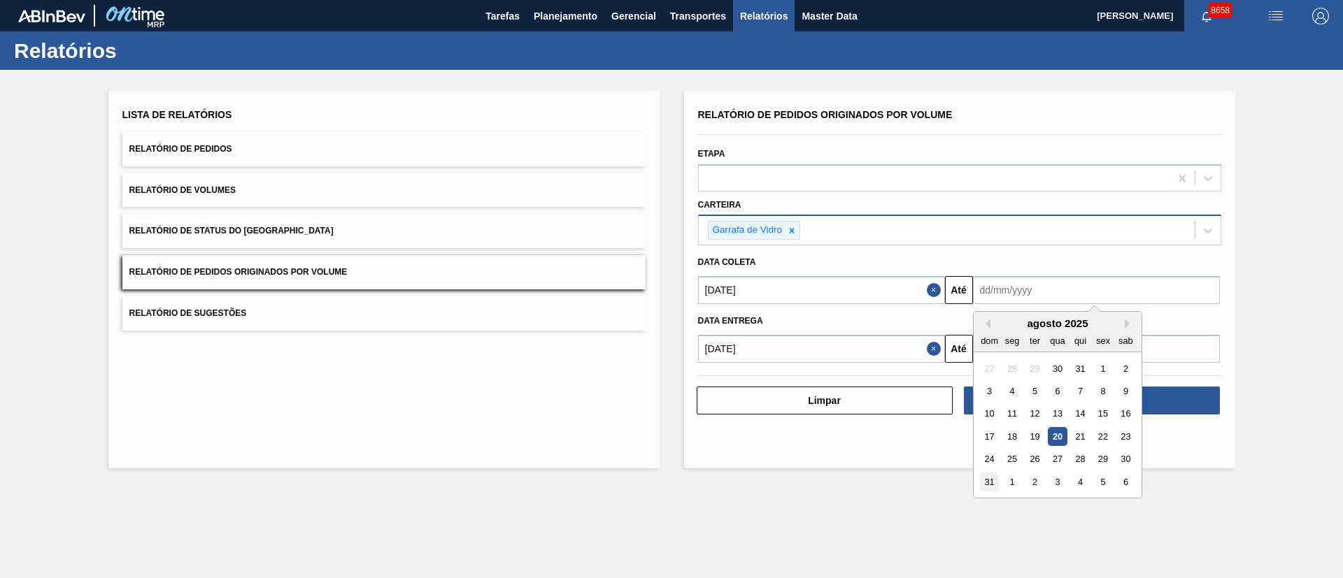
click at [995, 484] on div "31" at bounding box center [989, 482] width 19 height 19
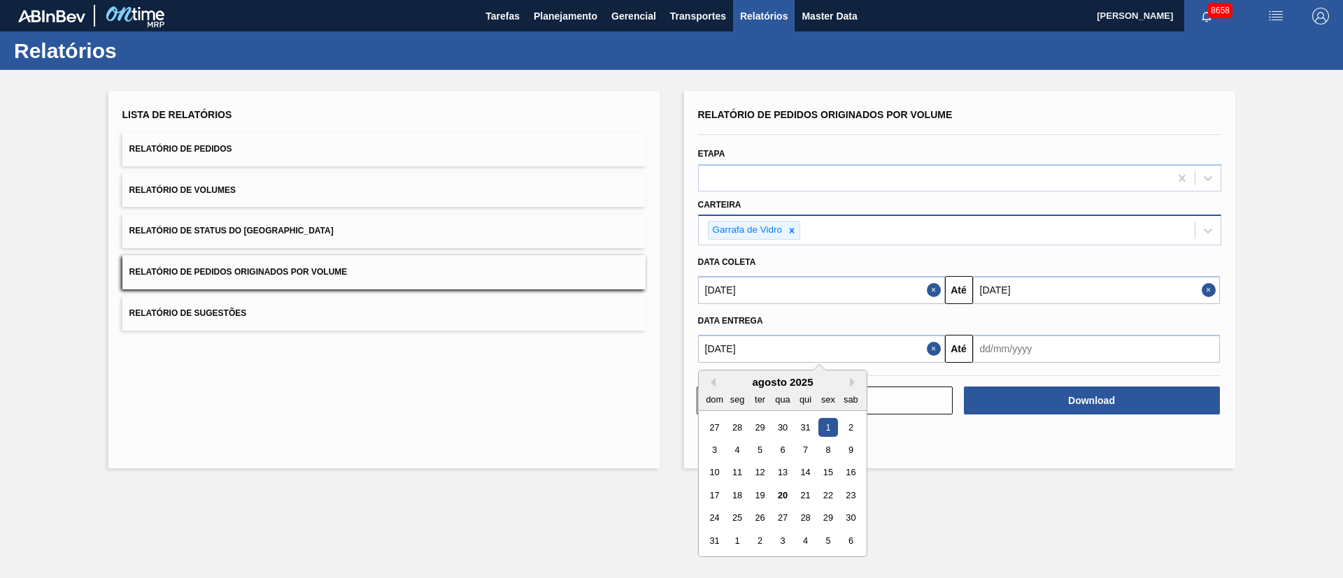
click at [815, 352] on input "[DATE]" at bounding box center [821, 349] width 247 height 28
click at [797, 290] on input "[DATE]" at bounding box center [821, 290] width 247 height 28
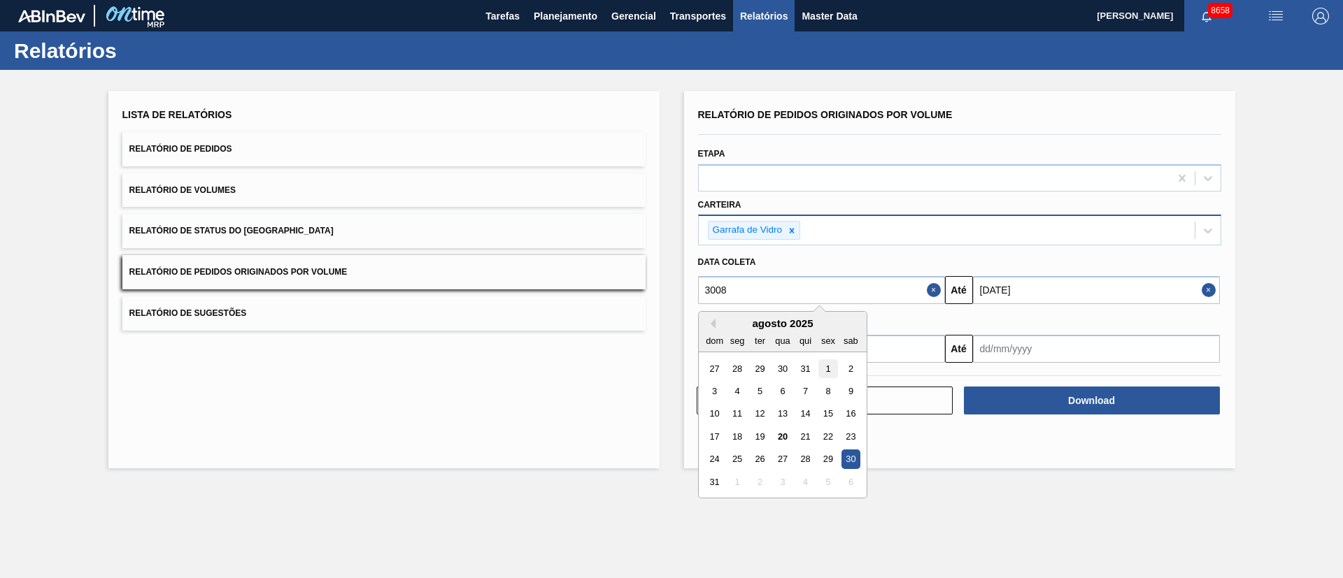
click at [831, 369] on div "1" at bounding box center [827, 369] width 19 height 19
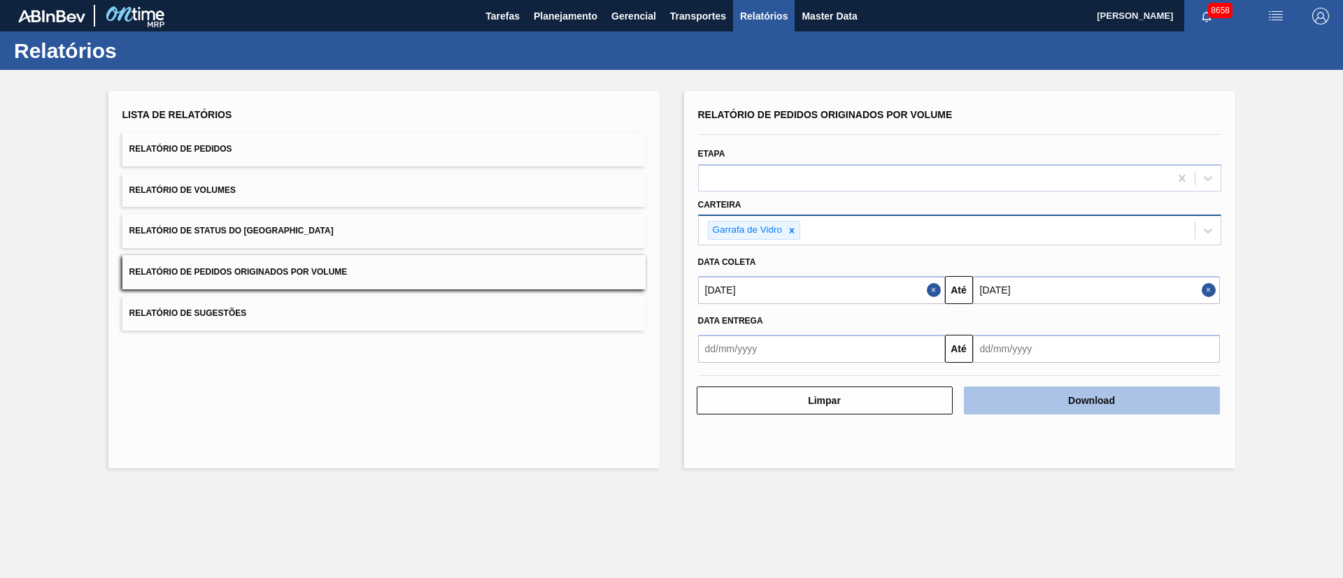
click at [1071, 401] on button "Download" at bounding box center [1092, 401] width 256 height 28
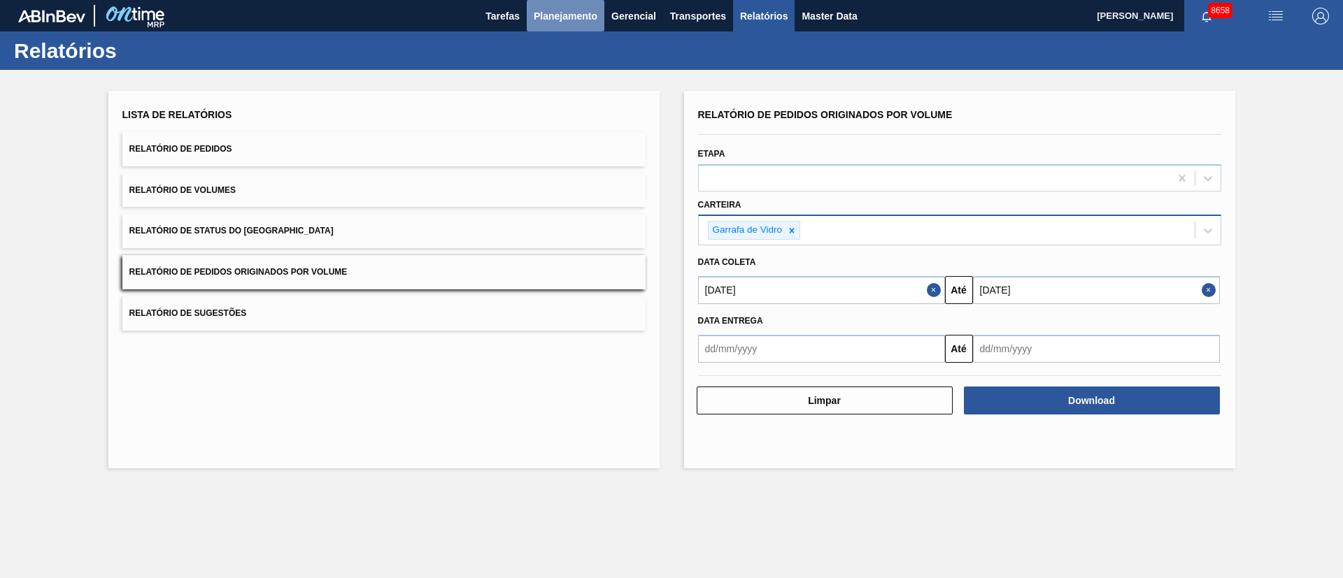
click at [570, 20] on span "Planejamento" at bounding box center [566, 16] width 64 height 17
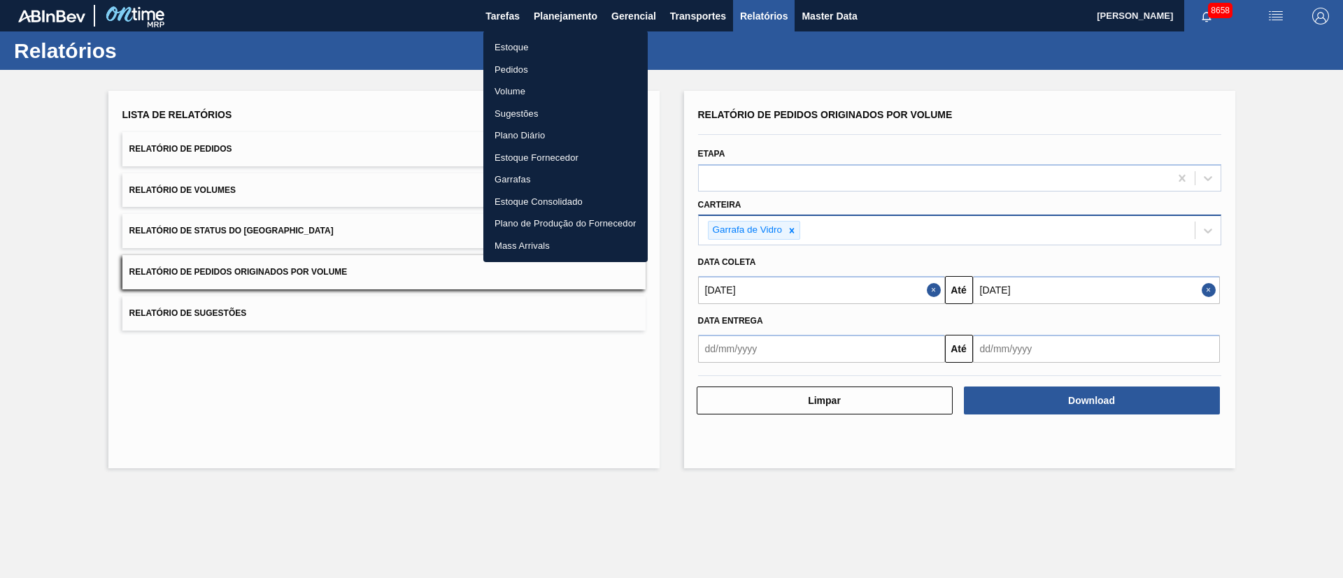
click at [515, 74] on li "Pedidos" at bounding box center [565, 70] width 164 height 22
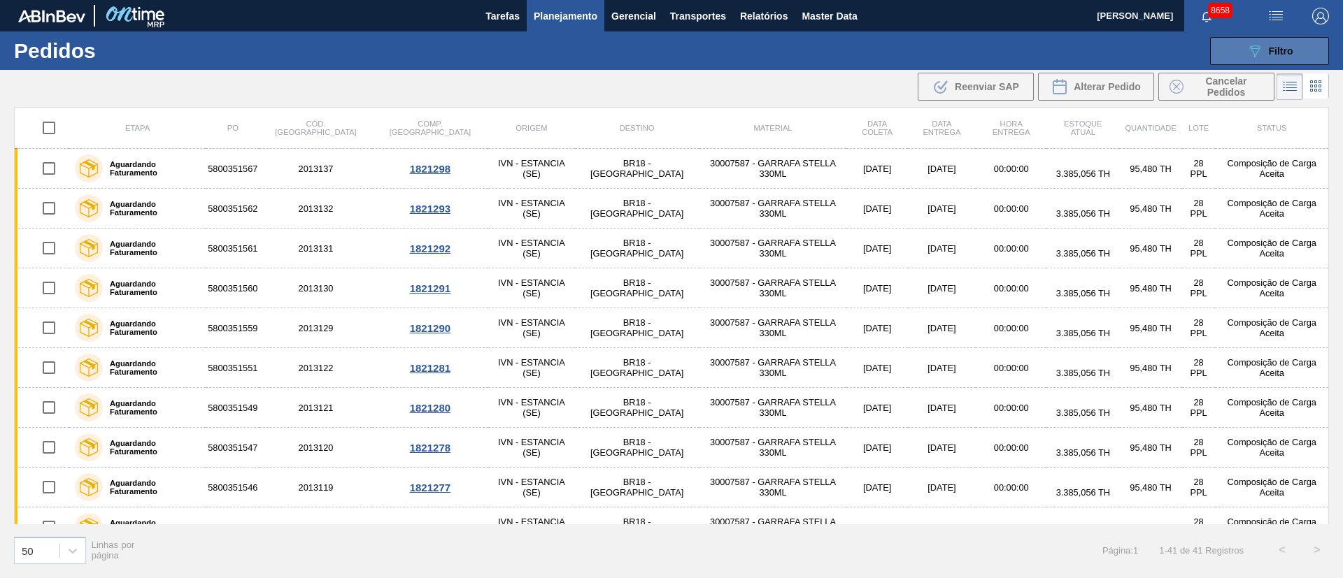
click at [1272, 52] on span "Filtro" at bounding box center [1281, 50] width 24 height 11
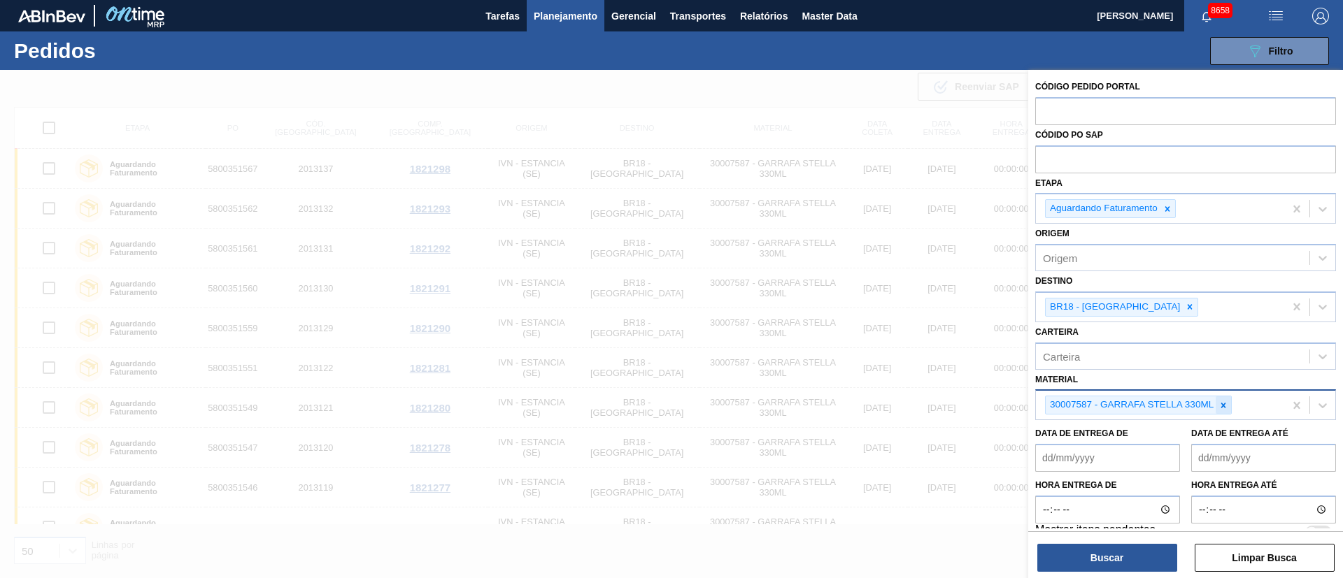
click at [1223, 406] on icon at bounding box center [1223, 405] width 5 height 5
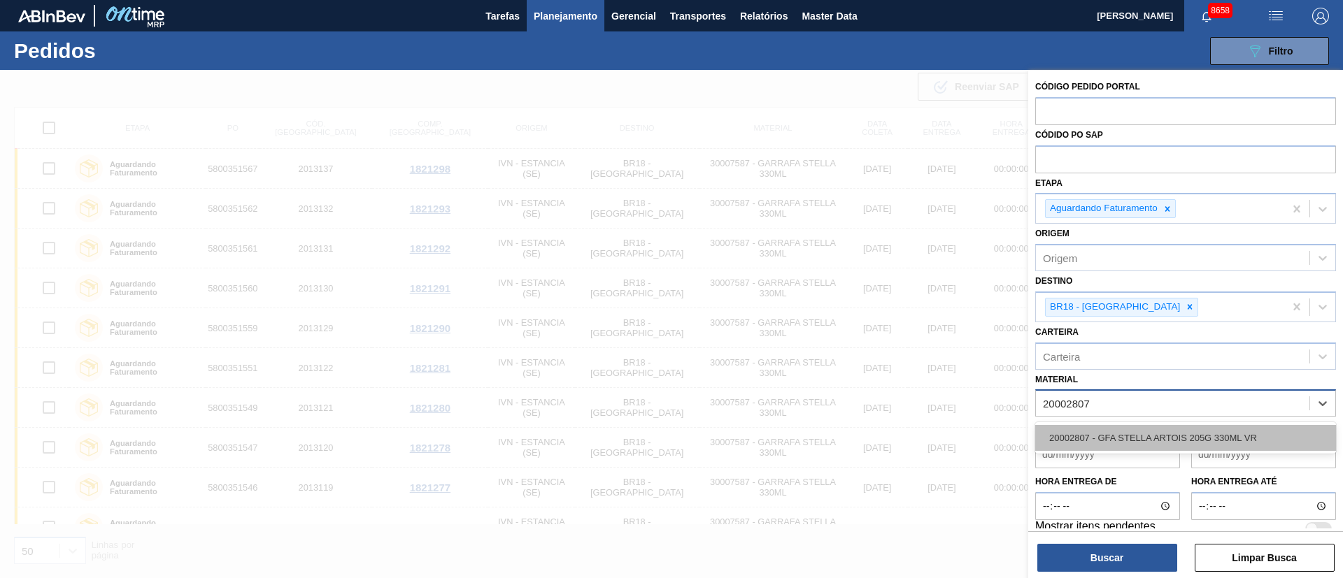
click at [1187, 433] on div "20002807 - GFA STELLA ARTOIS 205G 330ML VR" at bounding box center [1185, 438] width 301 height 26
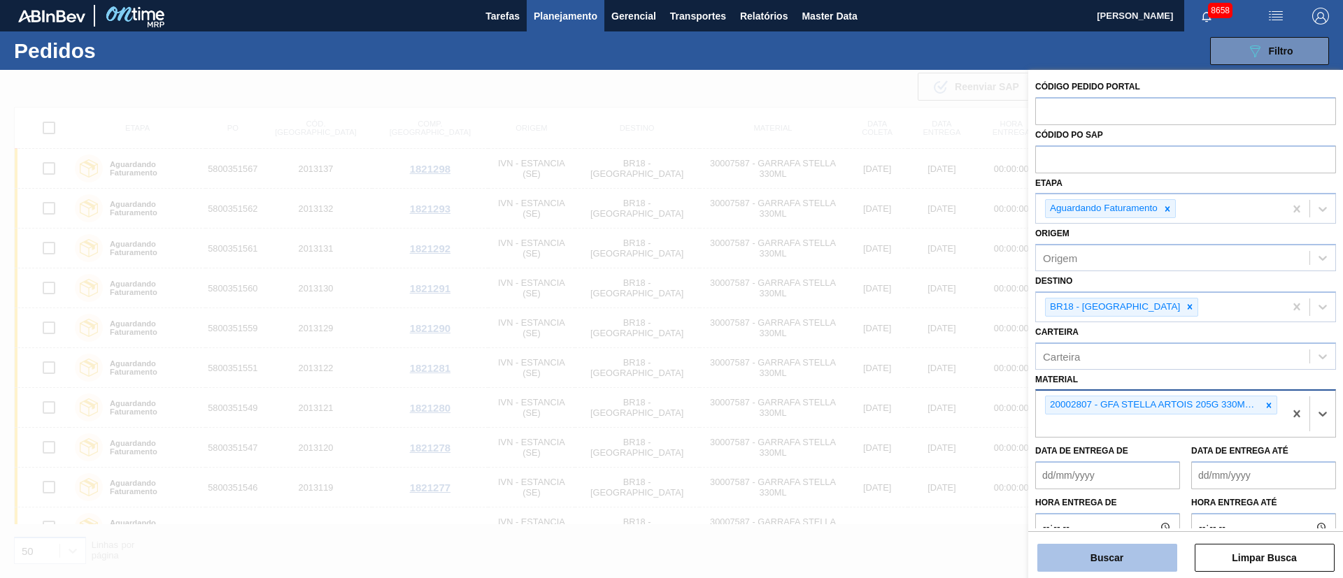
click at [1133, 550] on button "Buscar" at bounding box center [1107, 558] width 140 height 28
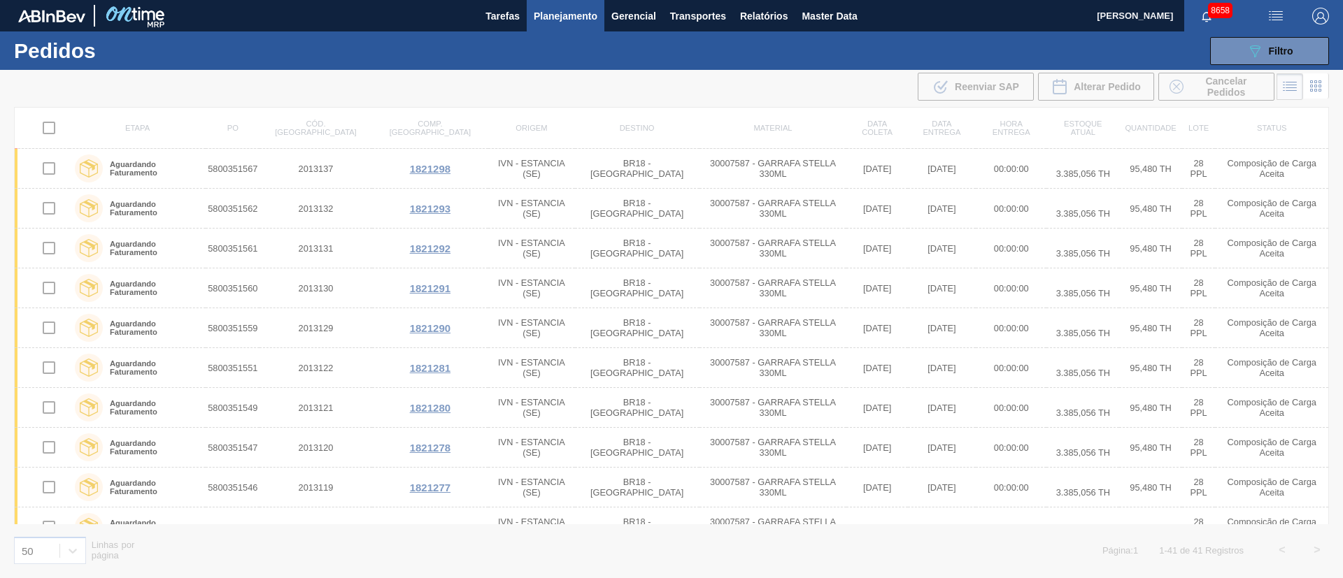
click at [1290, 34] on div "089F7B8B-B2A5-4AFE-B5C0-19BA573D28AC Filtro Código Pedido Portal Códido PO SAP …" at bounding box center [779, 51] width 1113 height 42
click at [1281, 58] on div "089F7B8B-B2A5-4AFE-B5C0-19BA573D28AC Filtro" at bounding box center [1269, 51] width 47 height 17
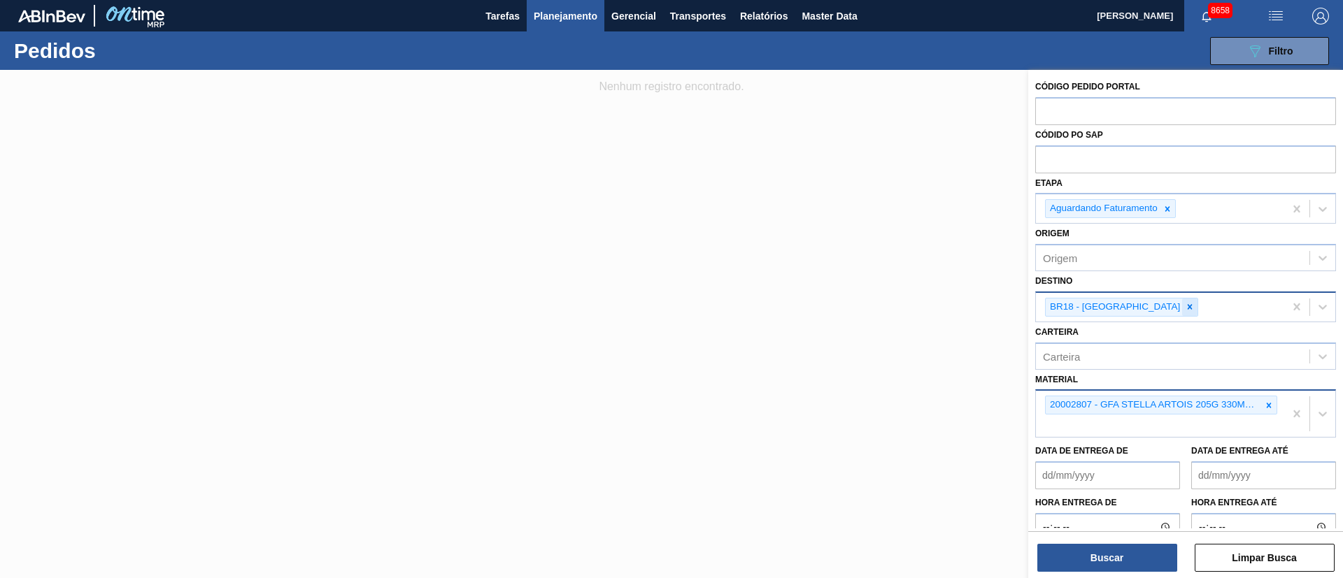
click at [1185, 304] on icon at bounding box center [1190, 307] width 10 height 10
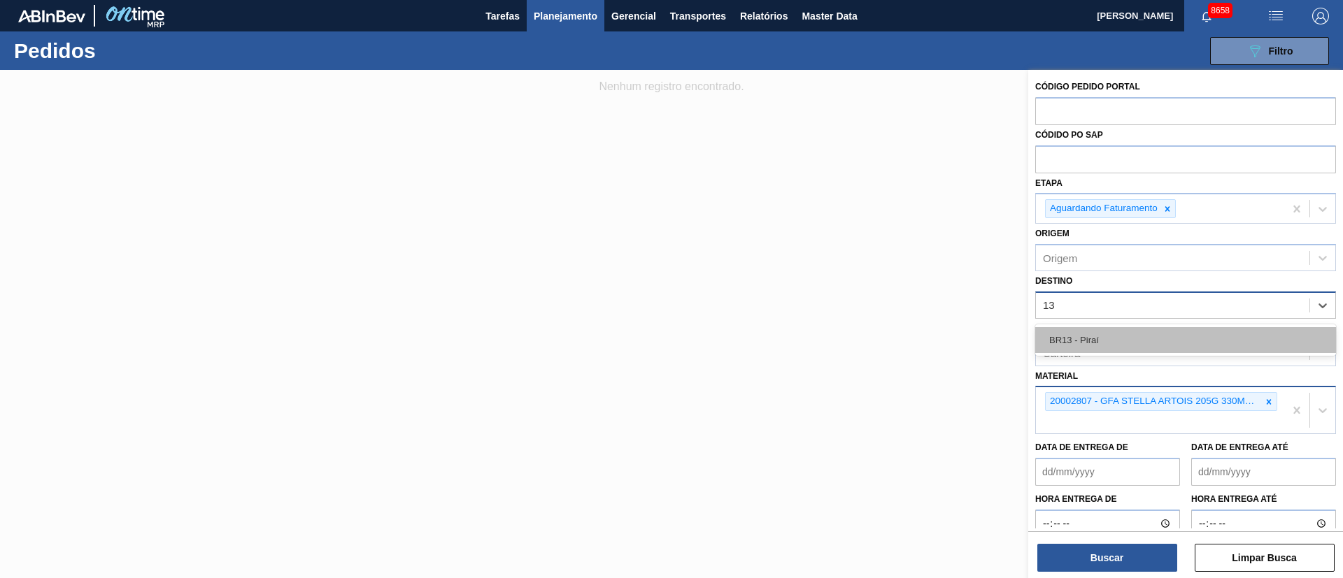
click at [1093, 341] on div "BR13 - Piraí" at bounding box center [1185, 340] width 301 height 26
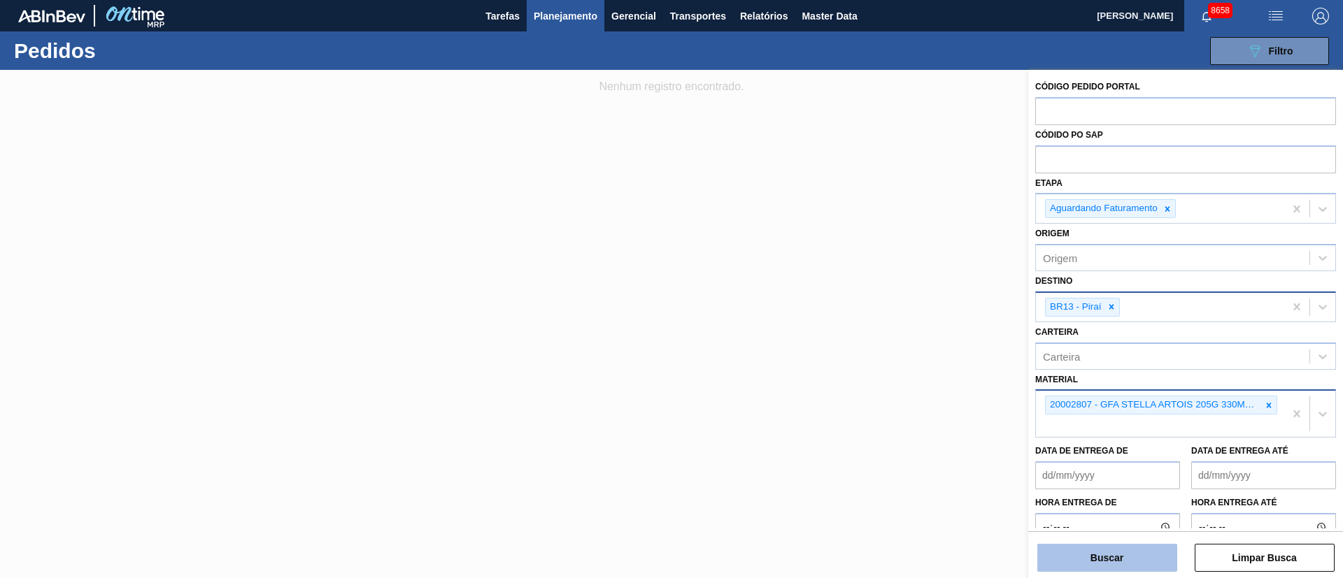
click at [1125, 555] on button "Buscar" at bounding box center [1107, 558] width 140 height 28
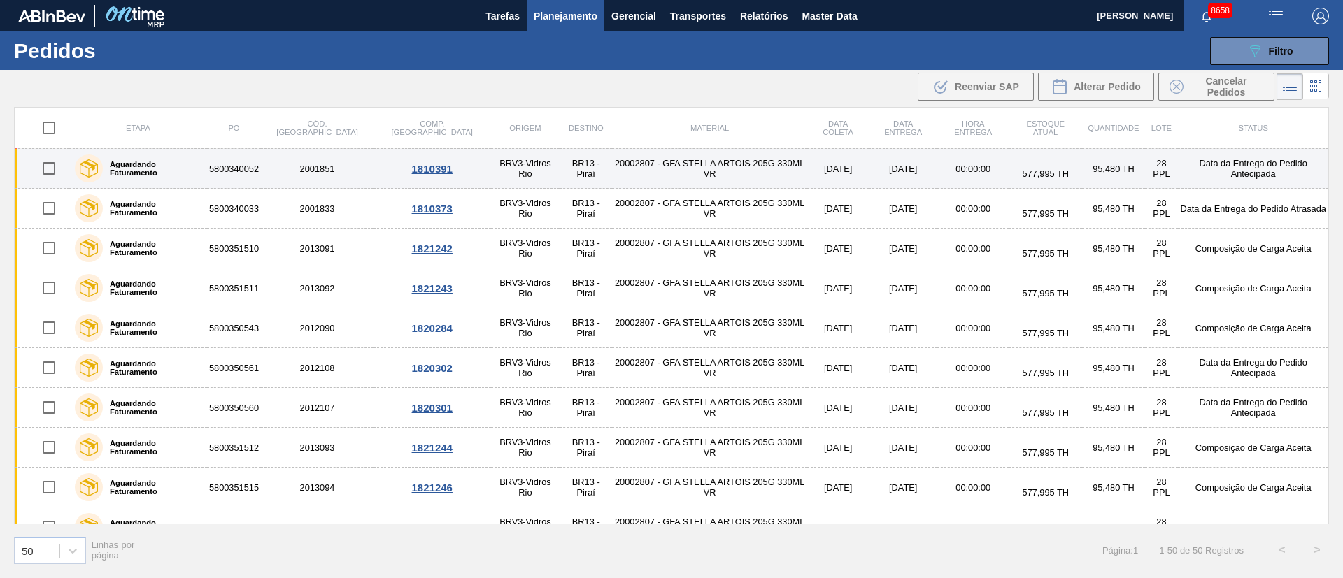
click at [57, 170] on input "checkbox" at bounding box center [48, 168] width 29 height 29
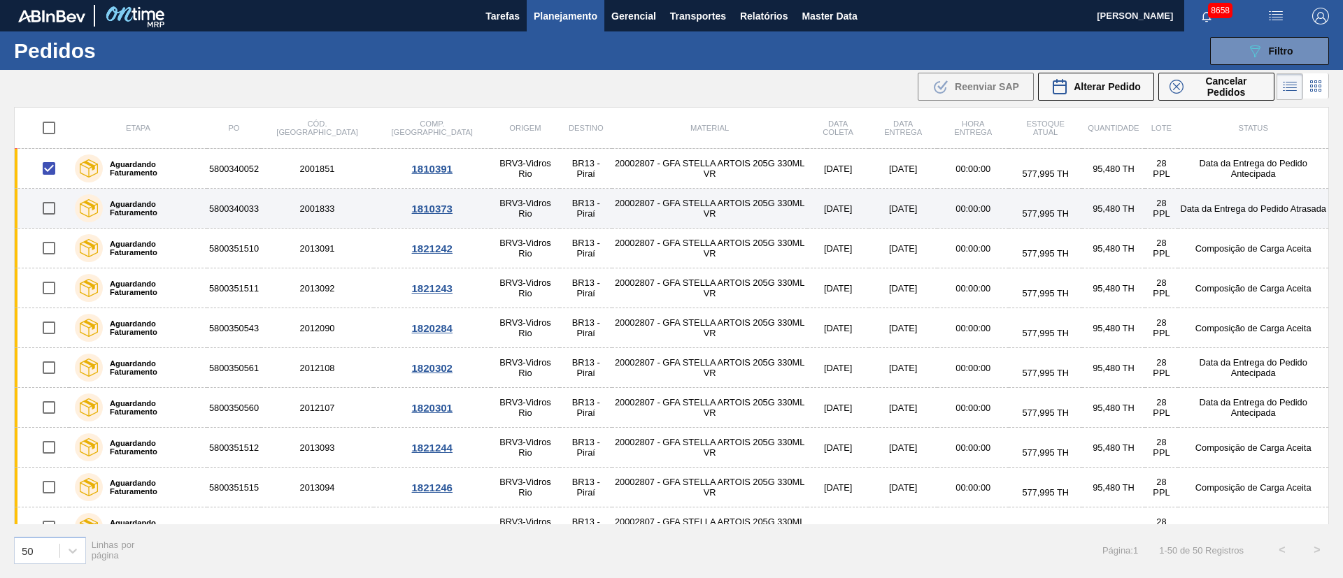
click at [46, 211] on input "checkbox" at bounding box center [48, 208] width 29 height 29
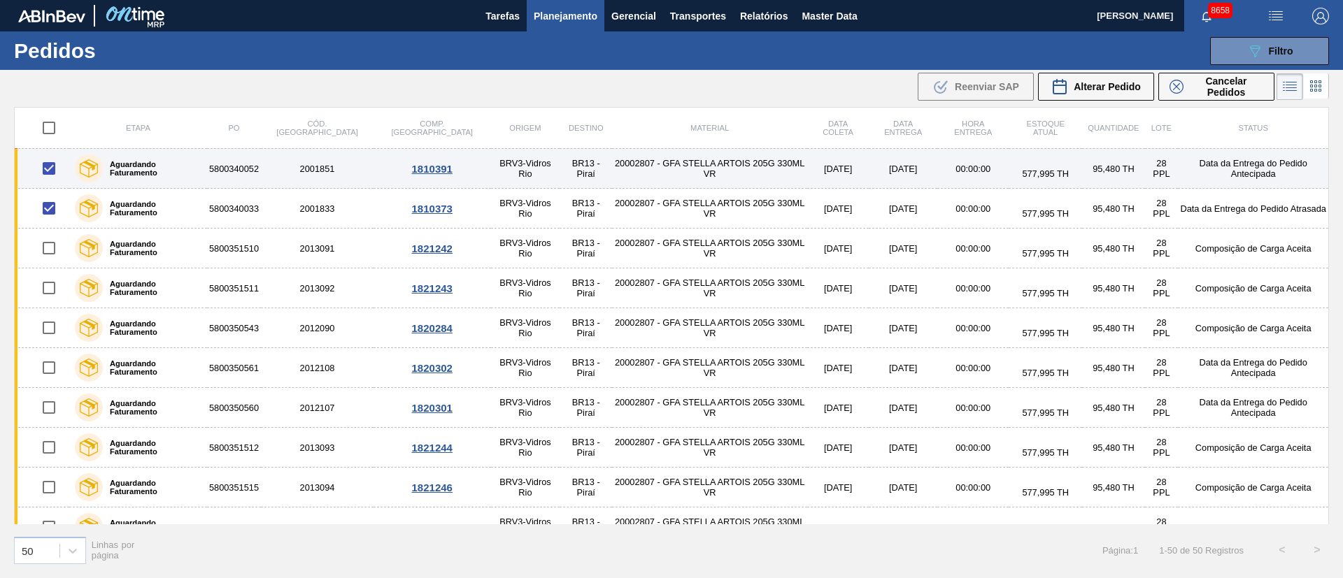
click at [52, 170] on input "checkbox" at bounding box center [48, 168] width 29 height 29
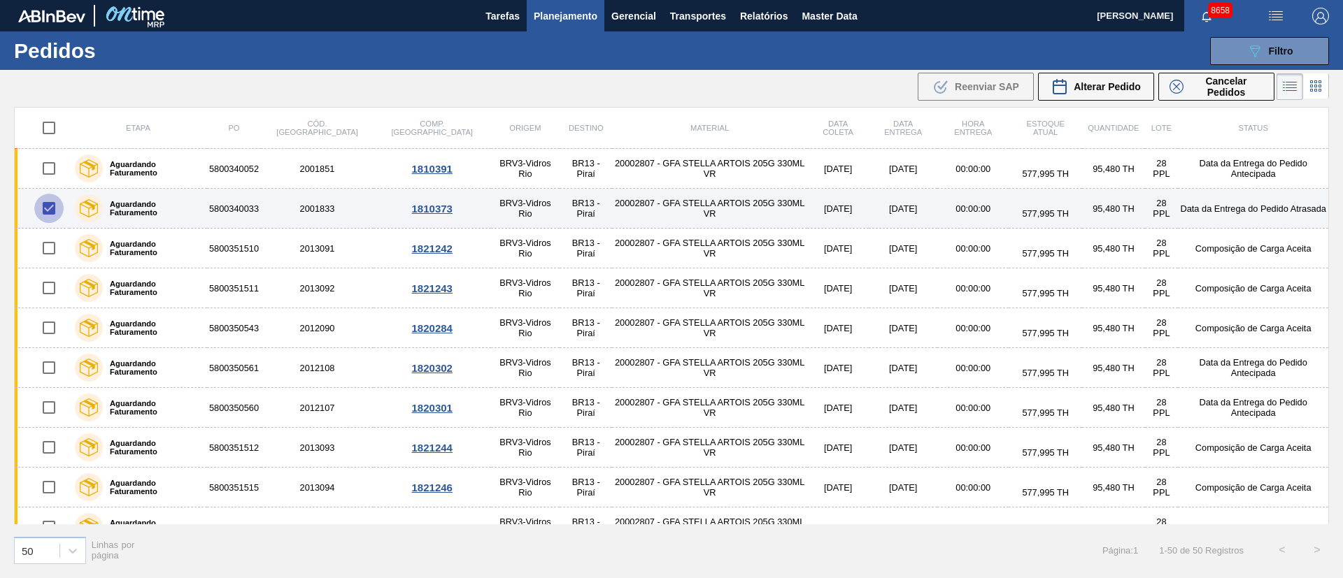
click at [52, 207] on input "checkbox" at bounding box center [48, 208] width 29 height 29
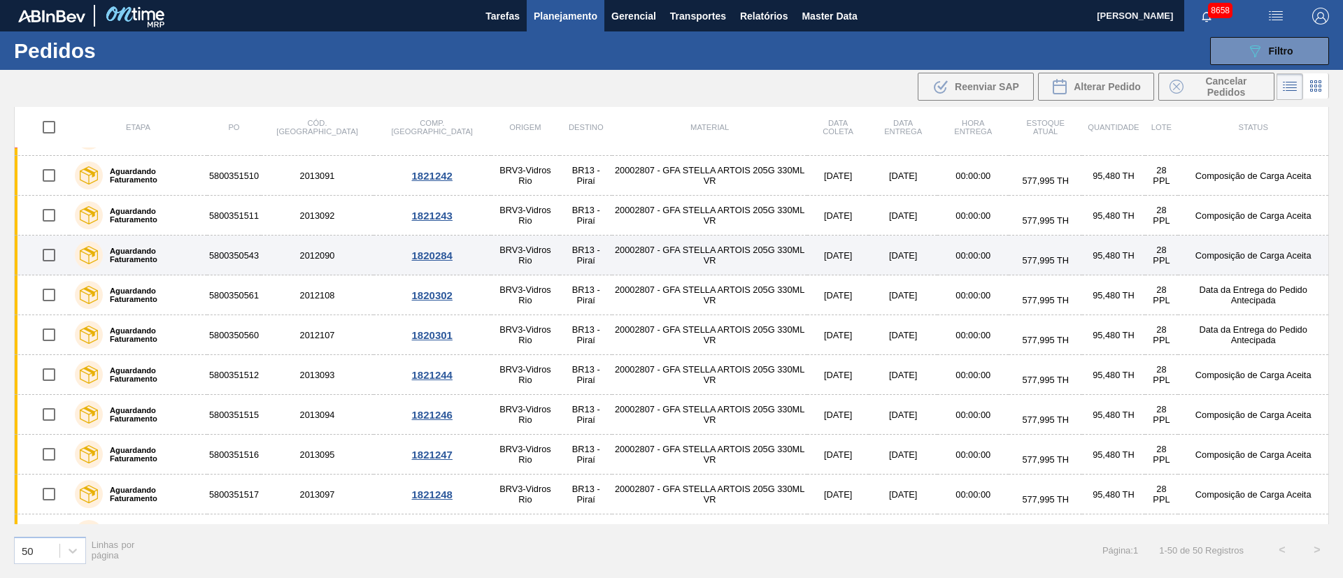
scroll to position [105, 0]
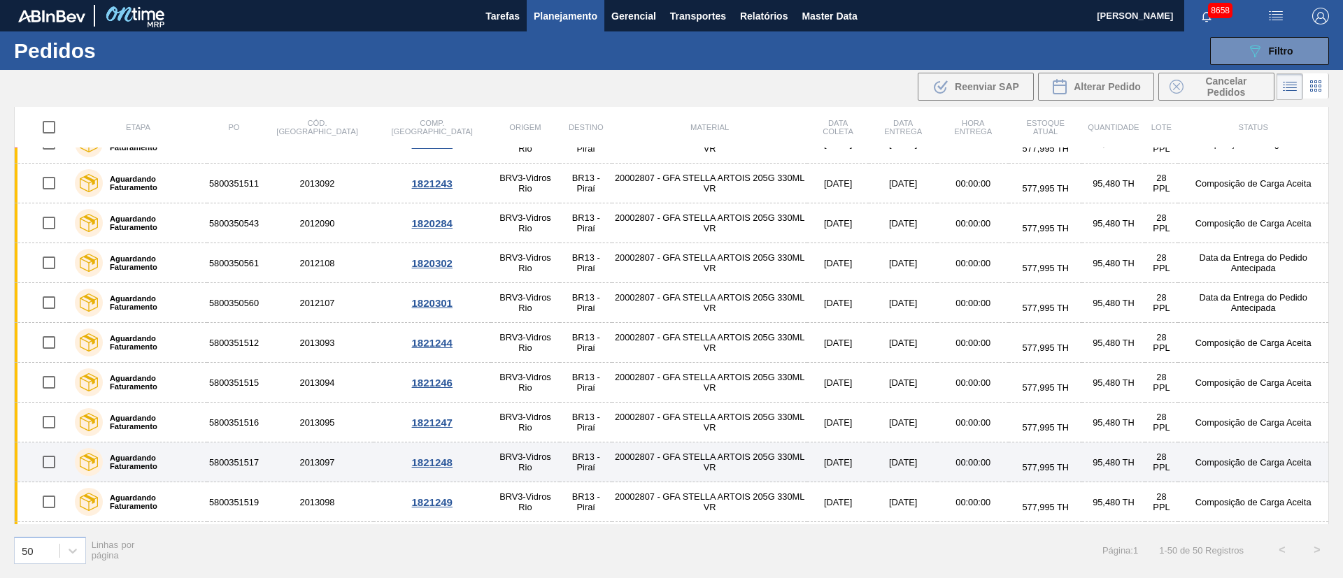
click at [50, 461] on input "checkbox" at bounding box center [48, 462] width 29 height 29
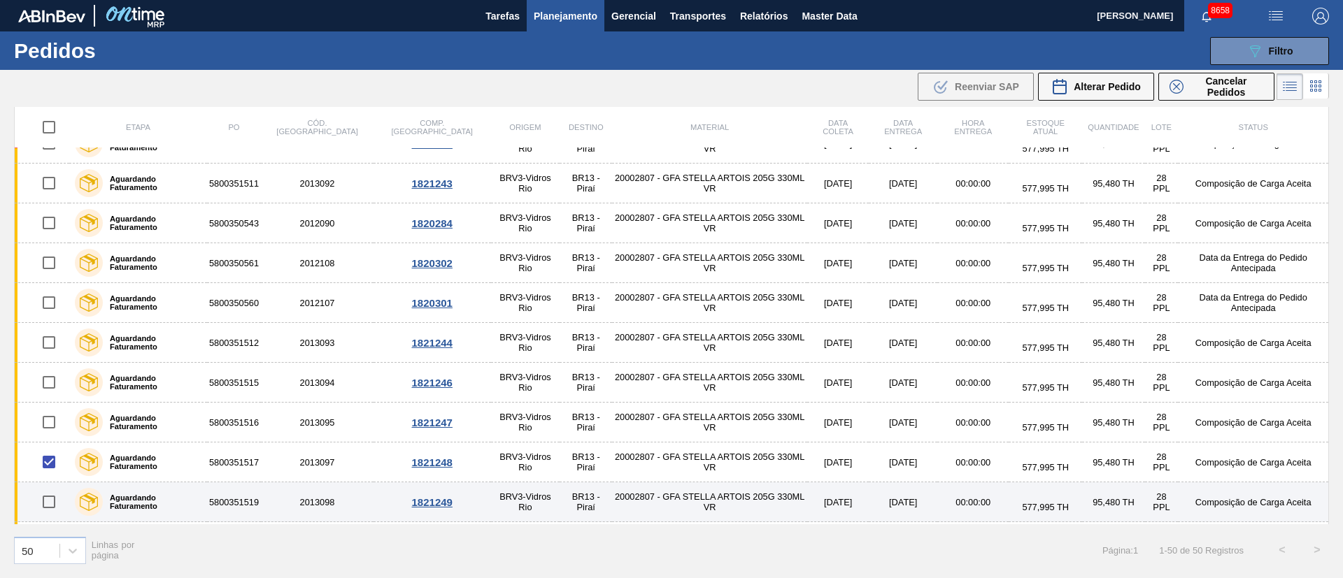
click at [46, 515] on input "checkbox" at bounding box center [48, 502] width 29 height 29
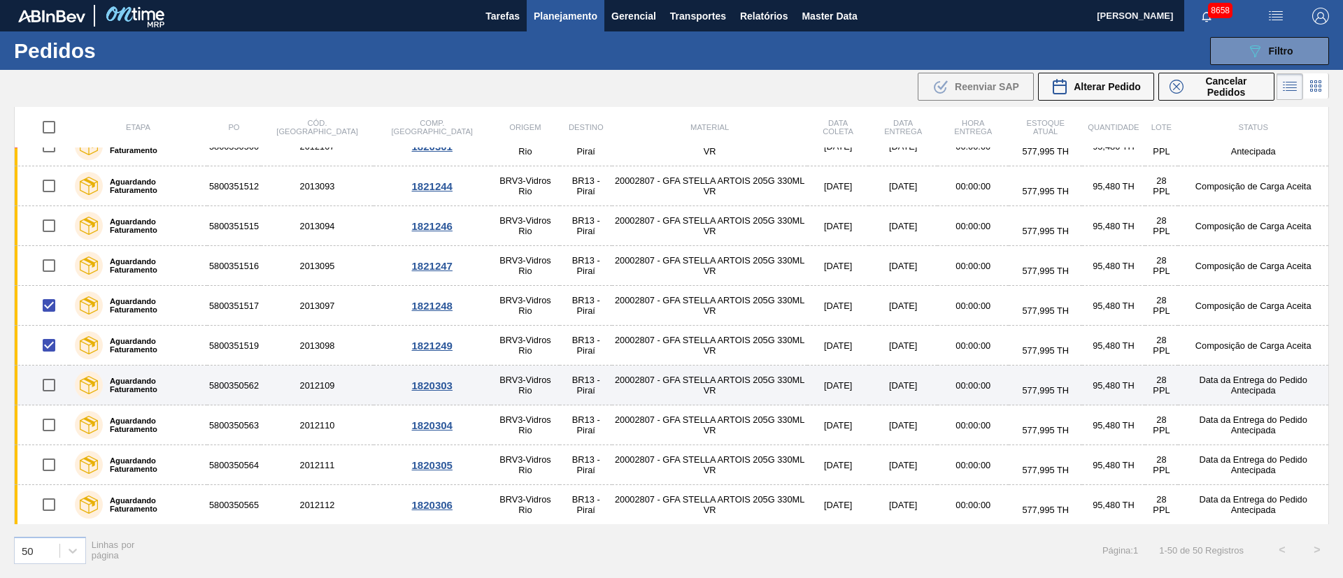
scroll to position [315, 0]
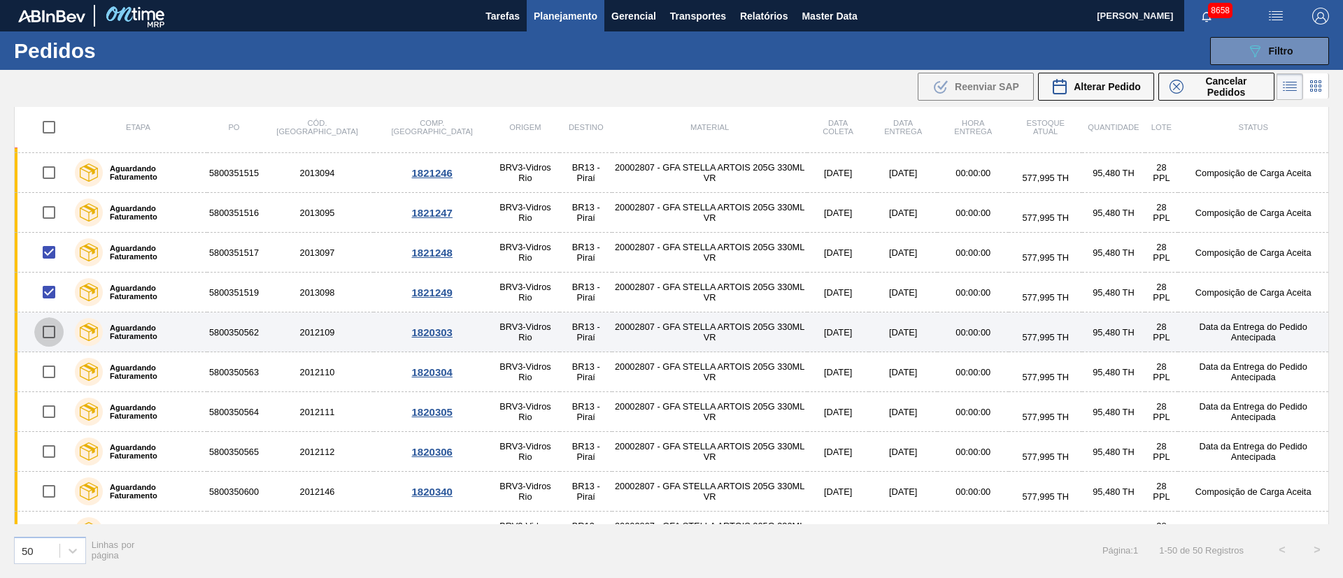
click at [51, 328] on input "checkbox" at bounding box center [48, 332] width 29 height 29
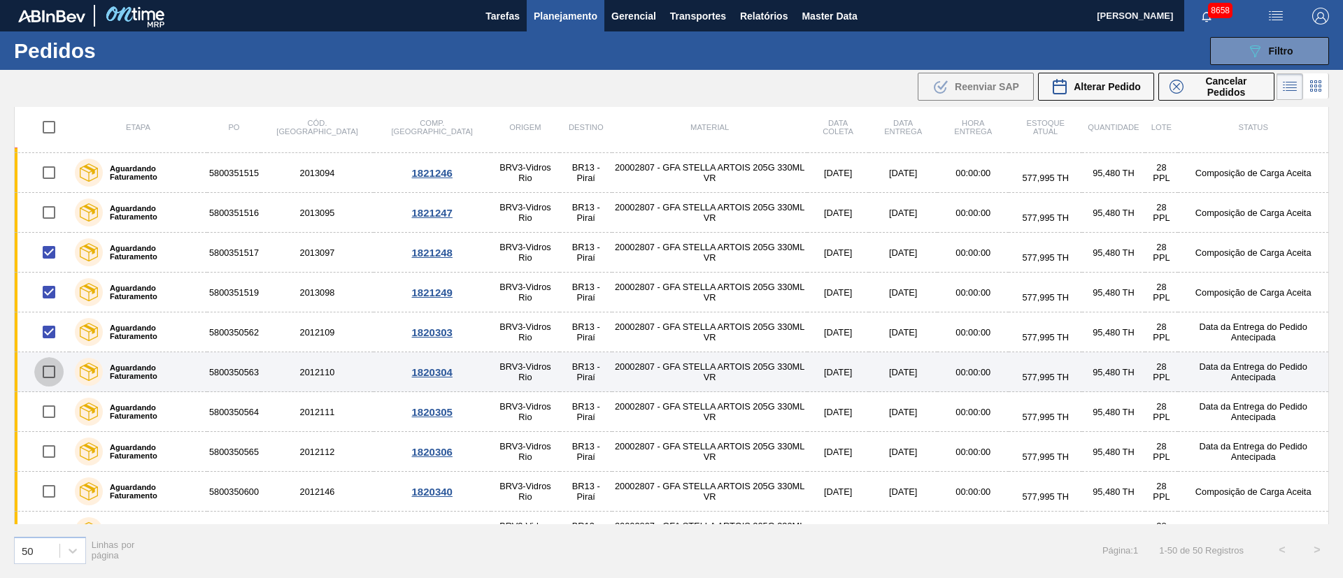
click at [48, 375] on input "checkbox" at bounding box center [48, 371] width 29 height 29
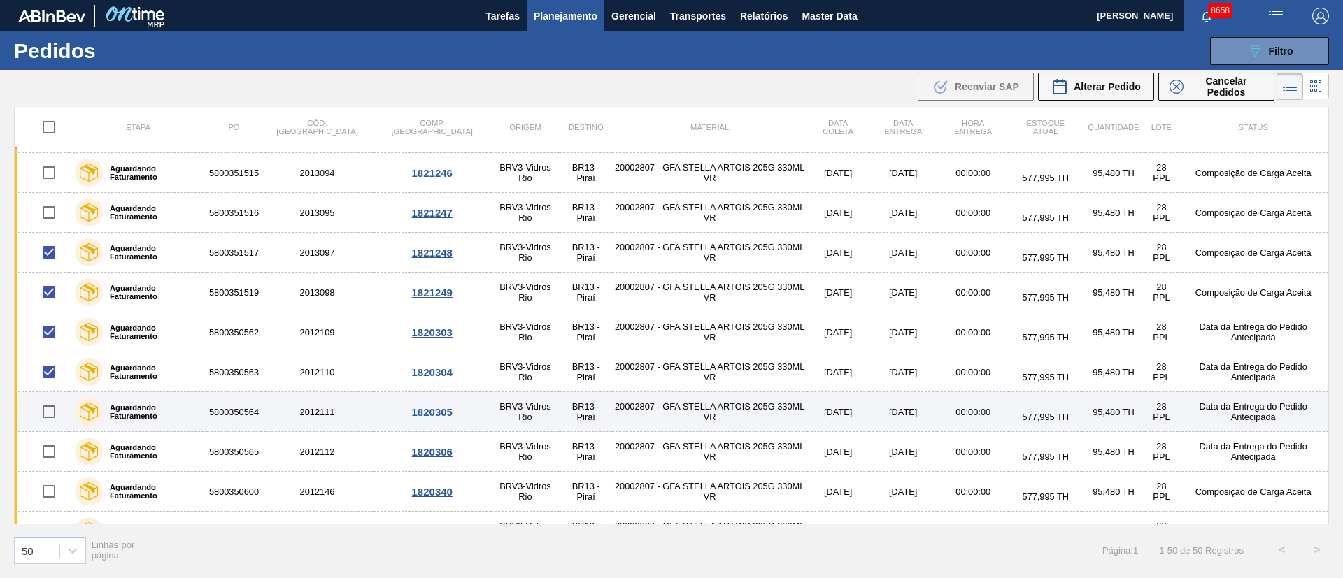
click at [51, 422] on input "checkbox" at bounding box center [48, 411] width 29 height 29
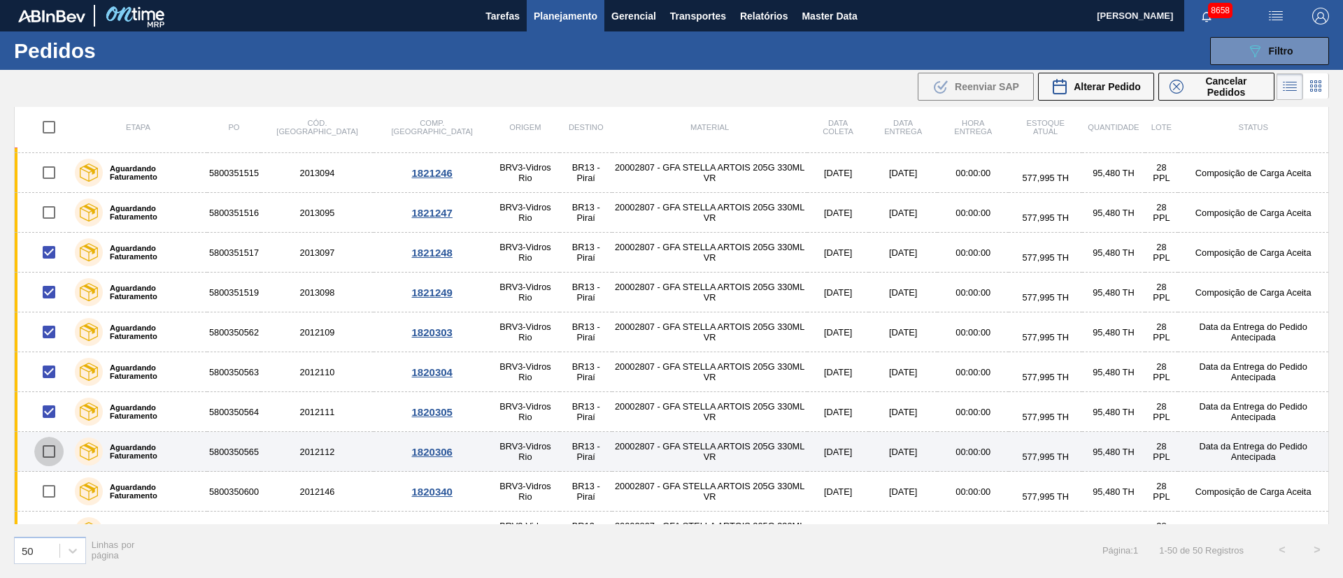
click at [51, 446] on input "checkbox" at bounding box center [48, 451] width 29 height 29
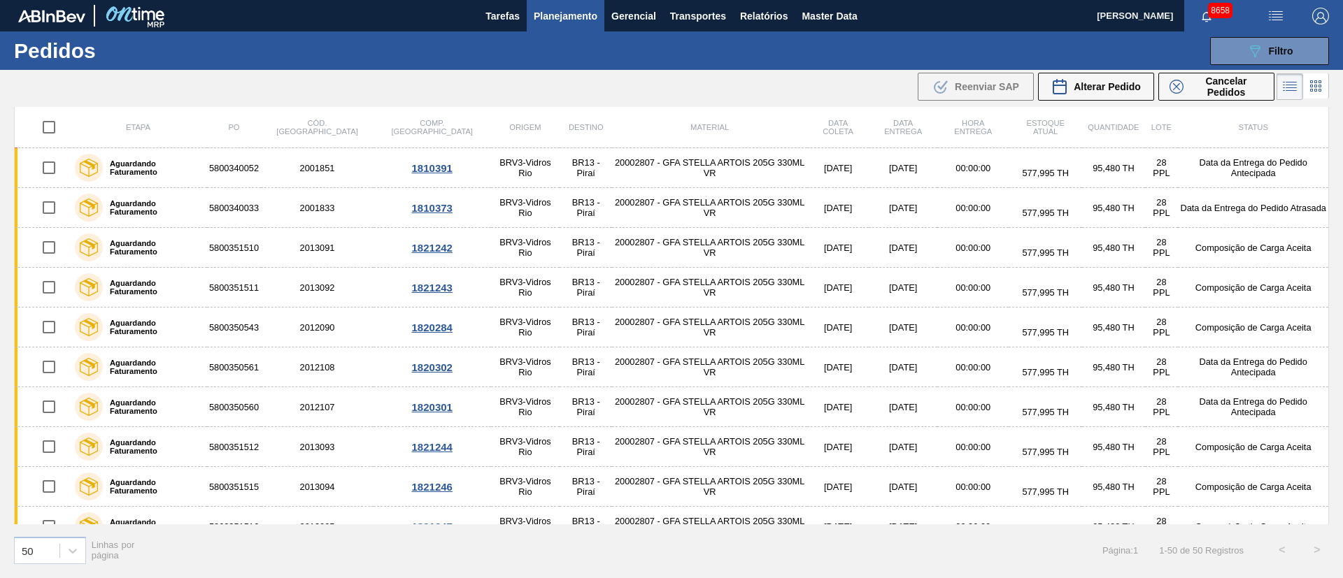
scroll to position [0, 0]
click at [1088, 90] on span "Alterar Pedido" at bounding box center [1107, 86] width 67 height 11
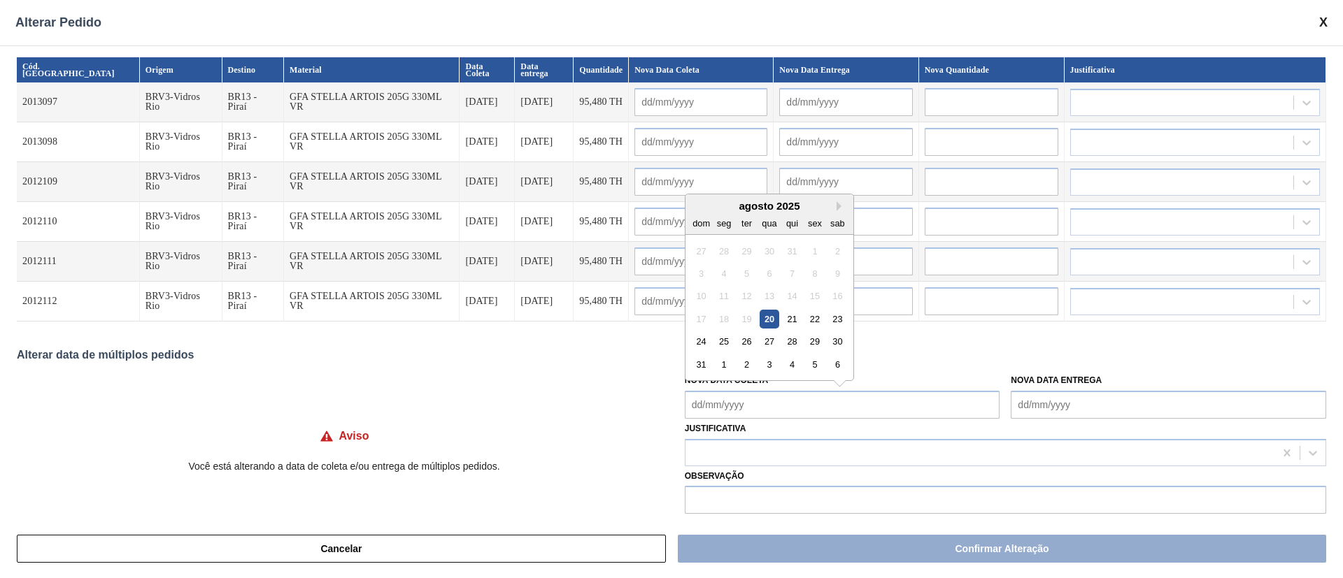
click at [737, 406] on Coleta "Nova Data Coleta" at bounding box center [842, 405] width 315 height 28
click at [764, 318] on div "20" at bounding box center [769, 319] width 19 height 19
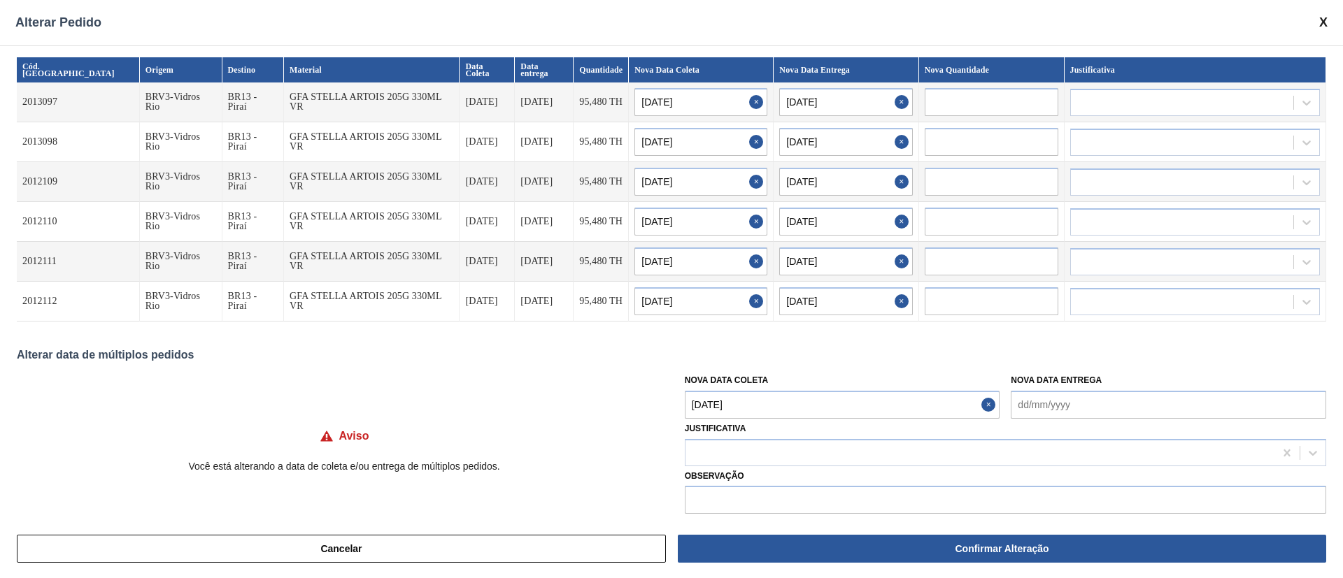
click at [746, 408] on Coleta "[DATE]" at bounding box center [842, 405] width 315 height 28
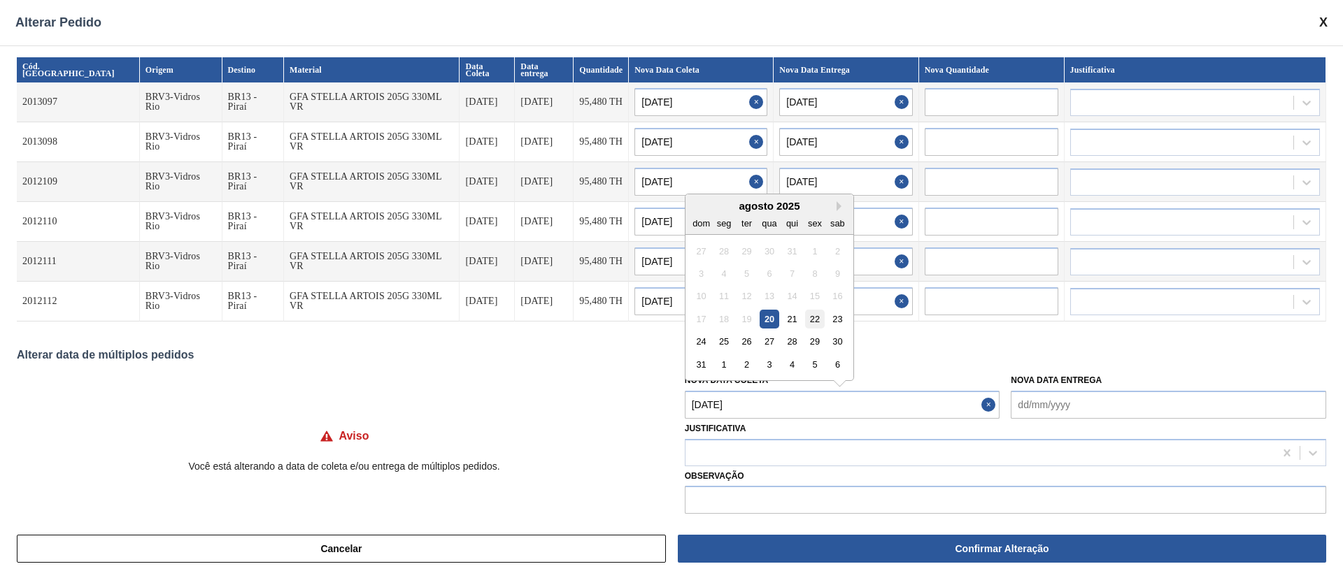
click at [811, 318] on div "22" at bounding box center [814, 319] width 19 height 19
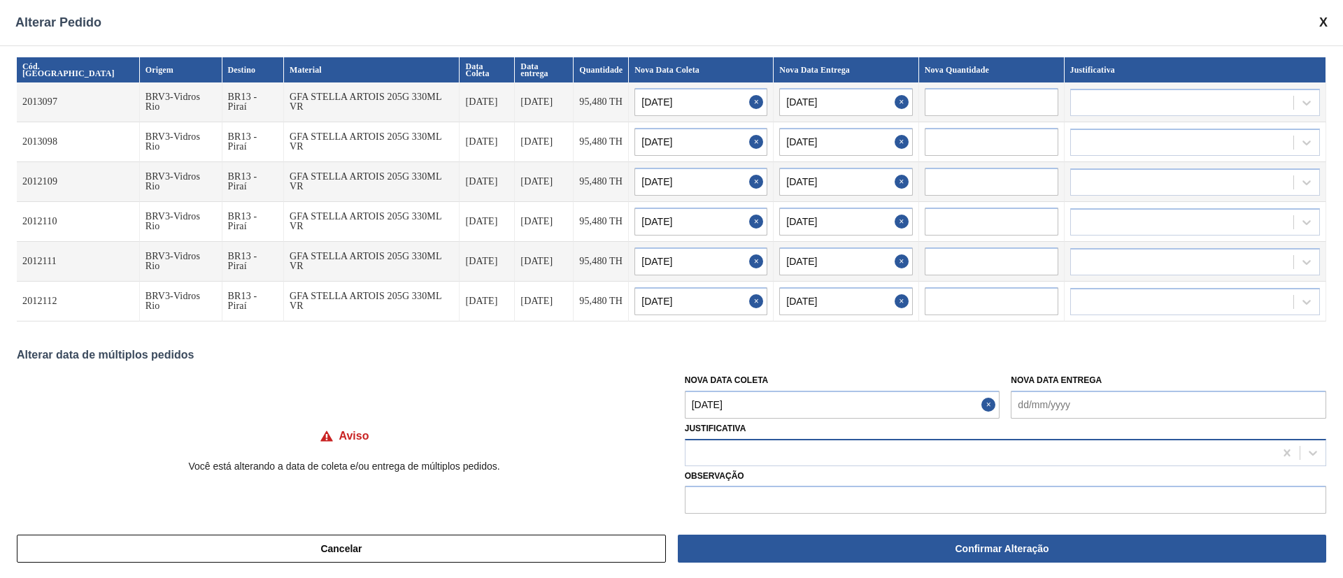
click at [716, 450] on div at bounding box center [979, 453] width 589 height 20
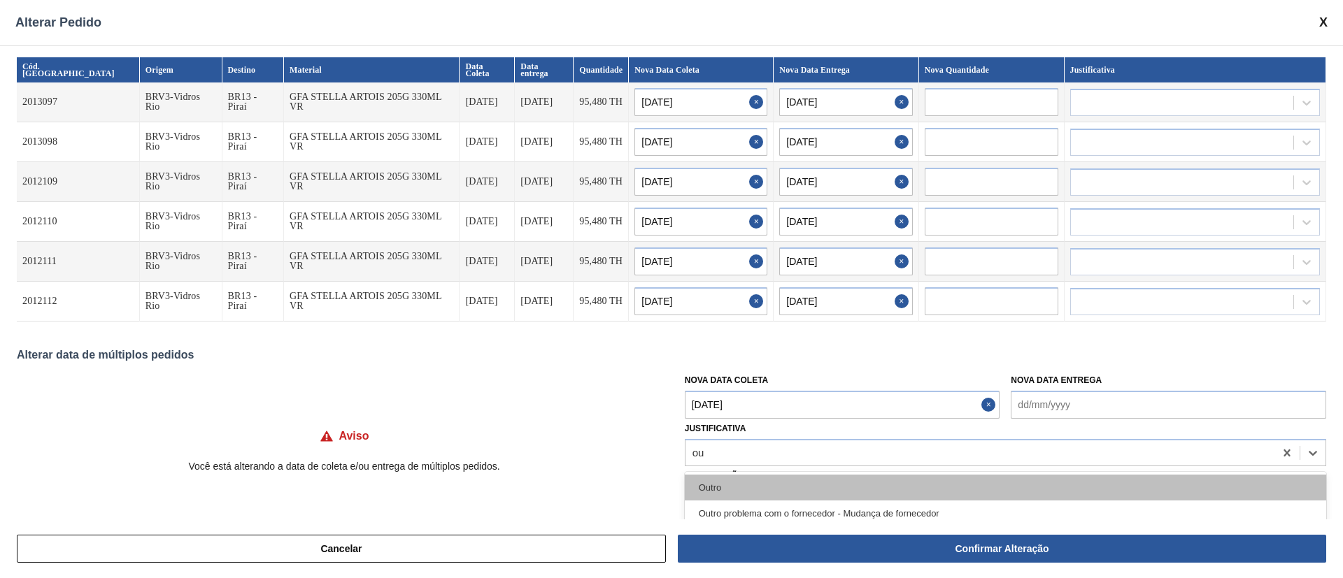
click at [745, 486] on div "Outro" at bounding box center [1005, 488] width 641 height 26
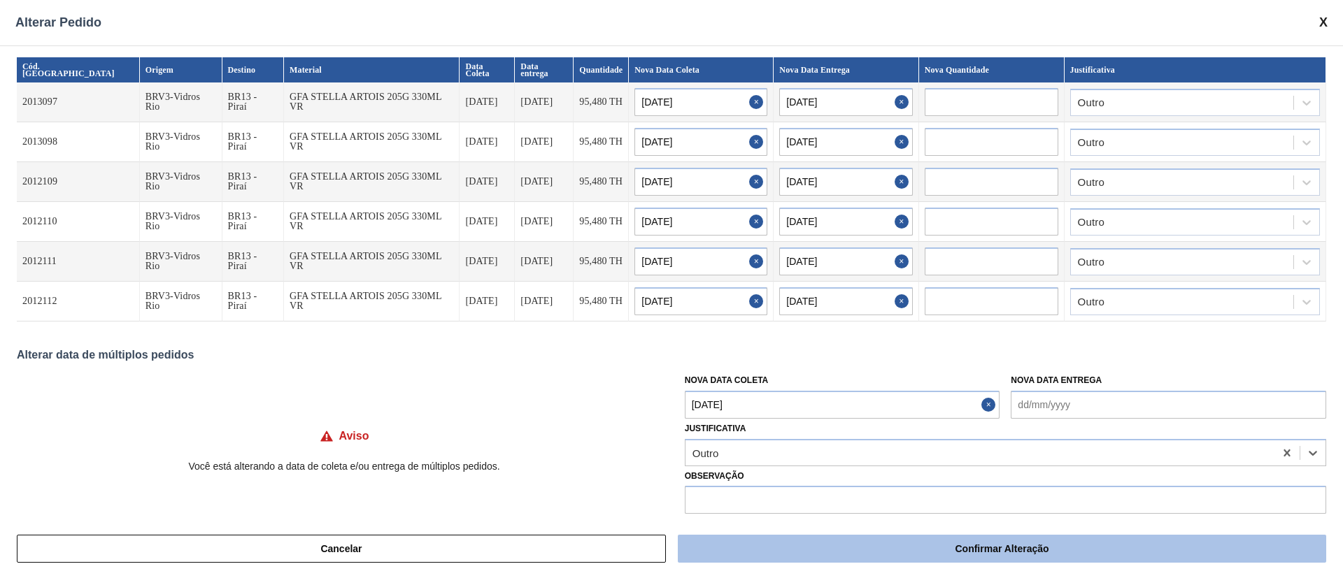
drag, startPoint x: 760, startPoint y: 562, endPoint x: 767, endPoint y: 554, distance: 10.9
click at [761, 562] on button "Confirmar Alteração" at bounding box center [1002, 549] width 648 height 28
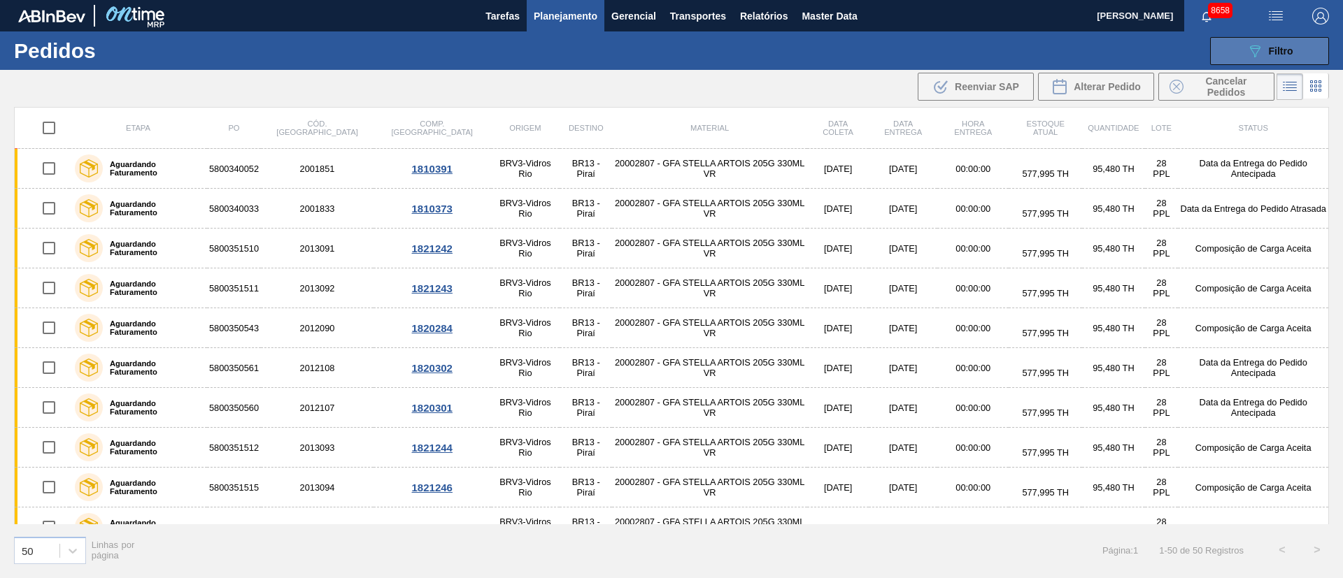
click at [1282, 55] on span "Filtro" at bounding box center [1281, 50] width 24 height 11
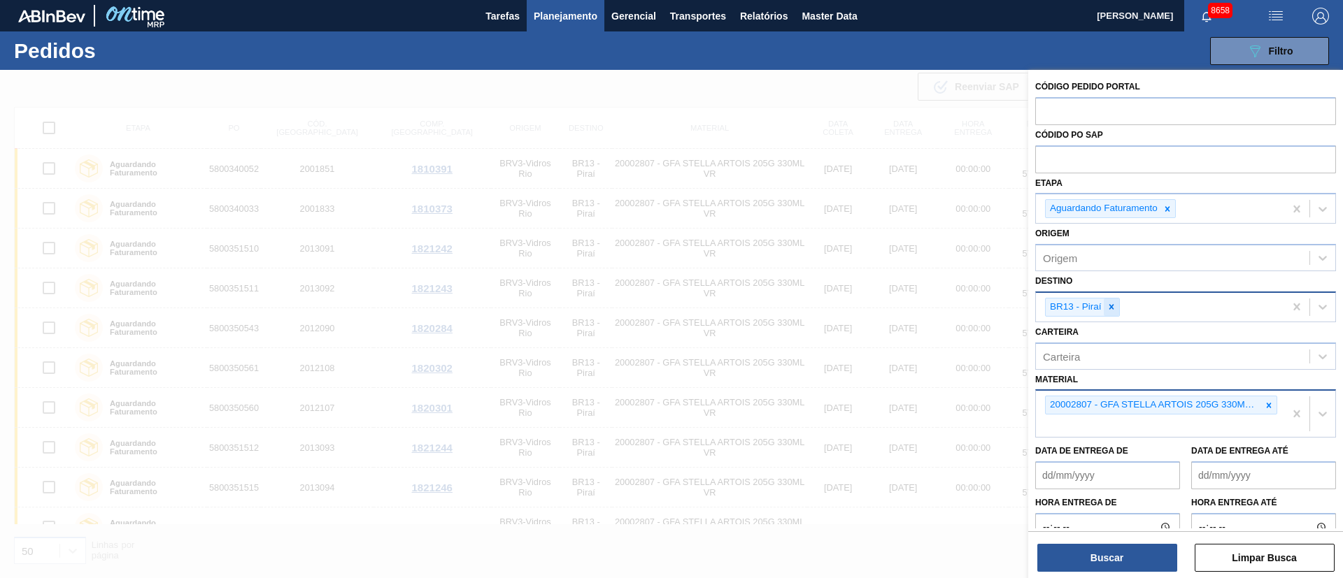
click at [1108, 308] on icon at bounding box center [1112, 307] width 10 height 10
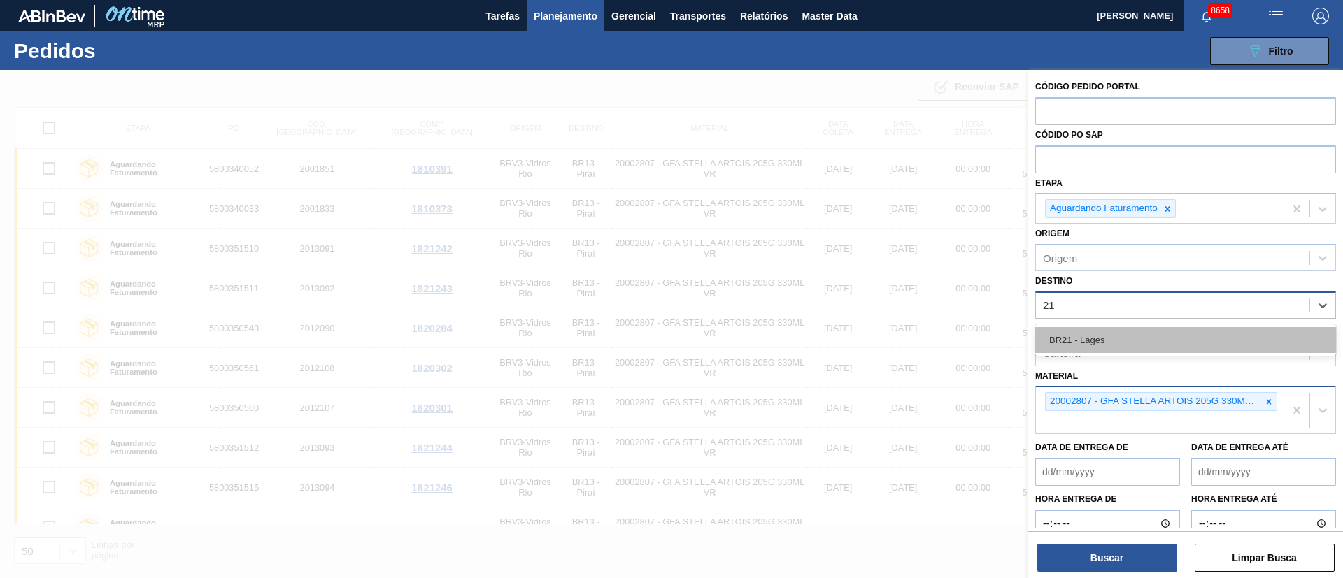
click at [1095, 334] on div "BR21 - Lages" at bounding box center [1185, 340] width 301 height 26
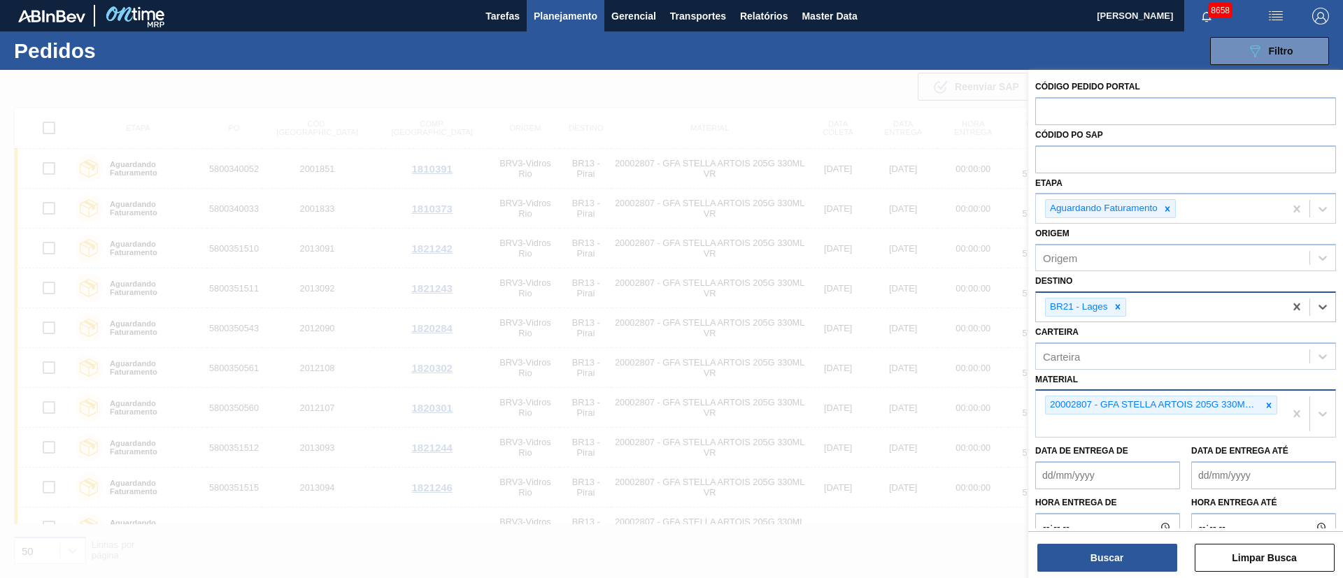
click at [1155, 425] on div "20002807 - GFA STELLA ARTOIS 205G 330ML VR" at bounding box center [1160, 414] width 248 height 46
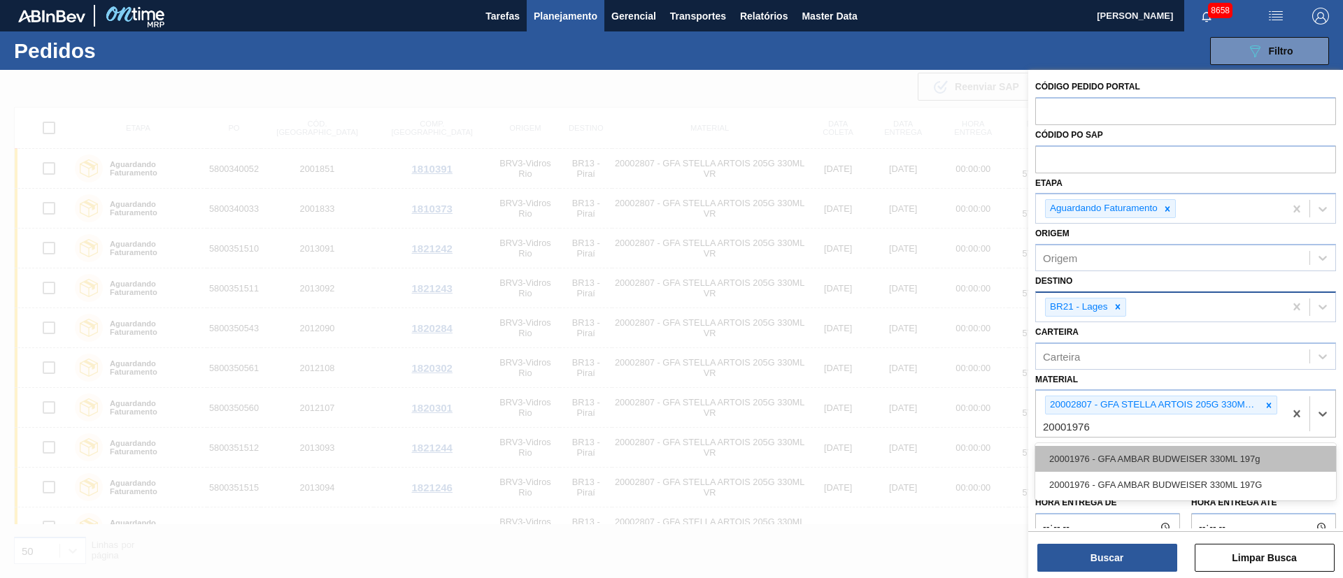
click at [1120, 462] on div "20001976 - GFA AMBAR BUDWEISER 330ML 197g" at bounding box center [1185, 459] width 301 height 26
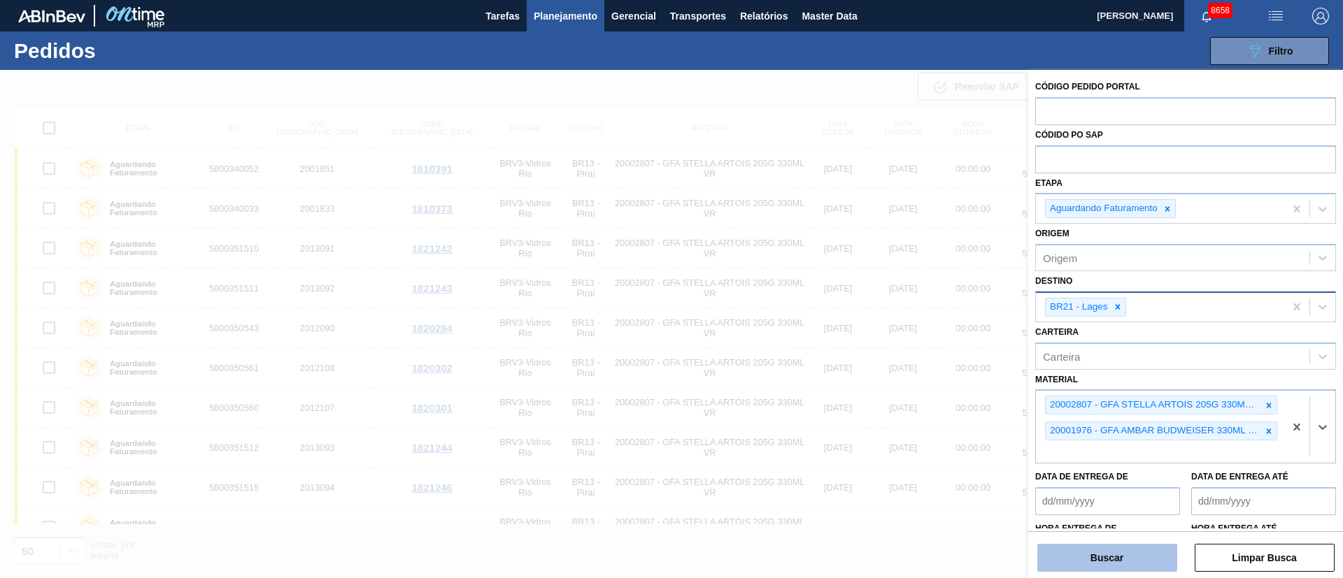
click at [1094, 562] on button "Buscar" at bounding box center [1107, 558] width 140 height 28
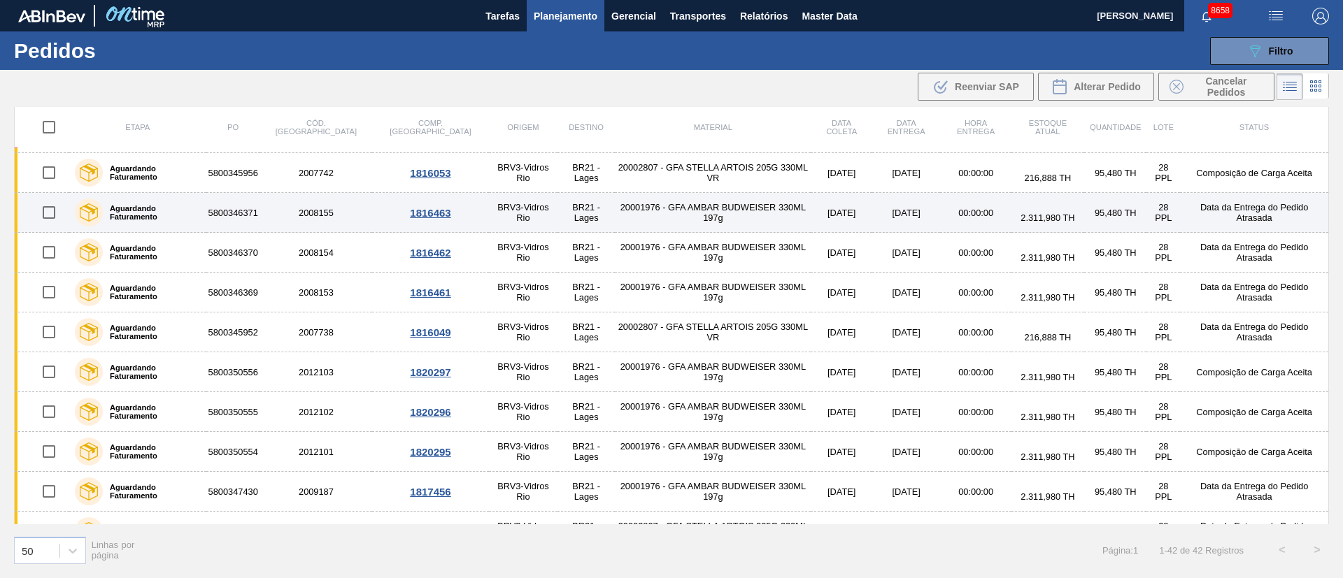
scroll to position [210, 0]
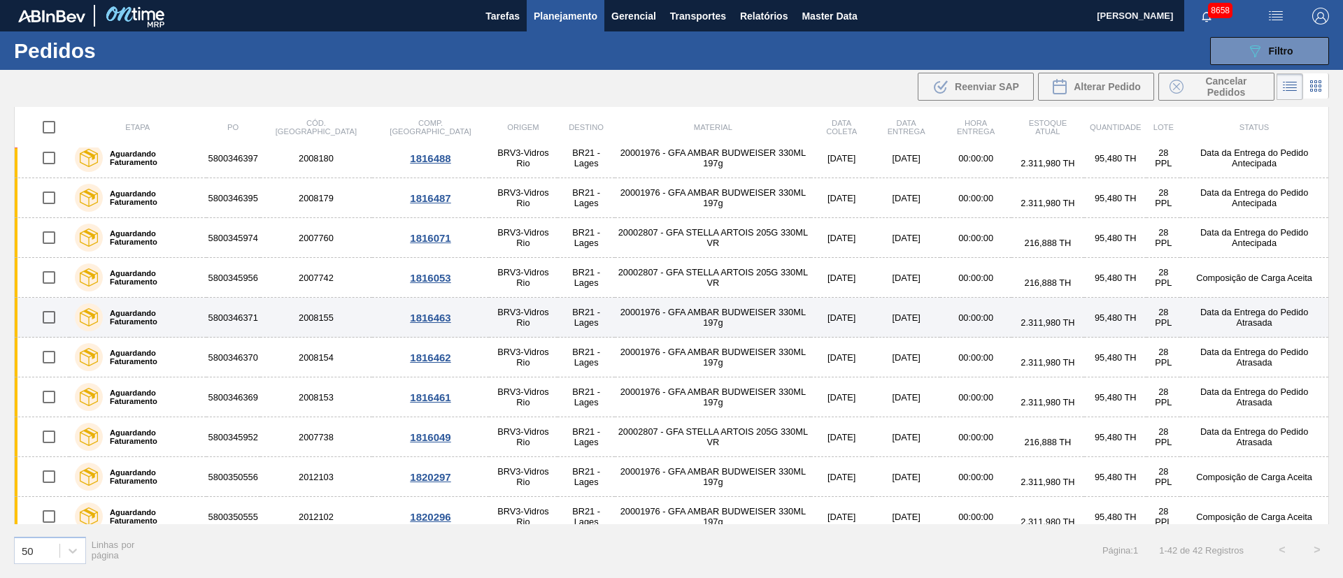
click at [56, 318] on input "checkbox" at bounding box center [48, 317] width 29 height 29
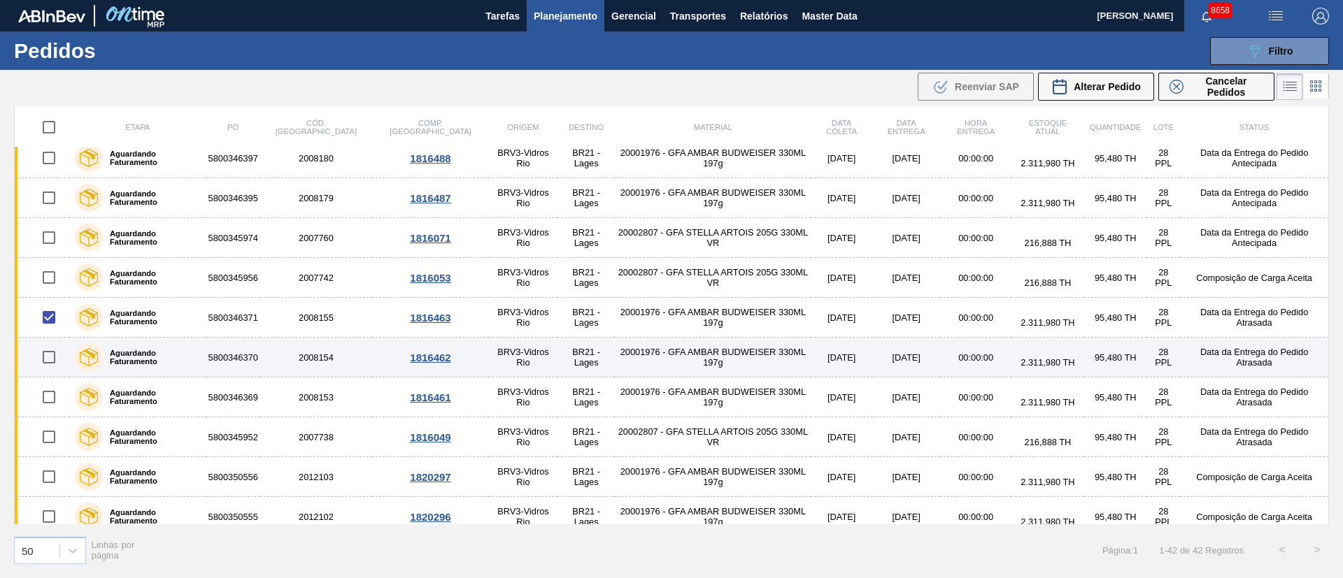
click at [53, 357] on input "checkbox" at bounding box center [48, 357] width 29 height 29
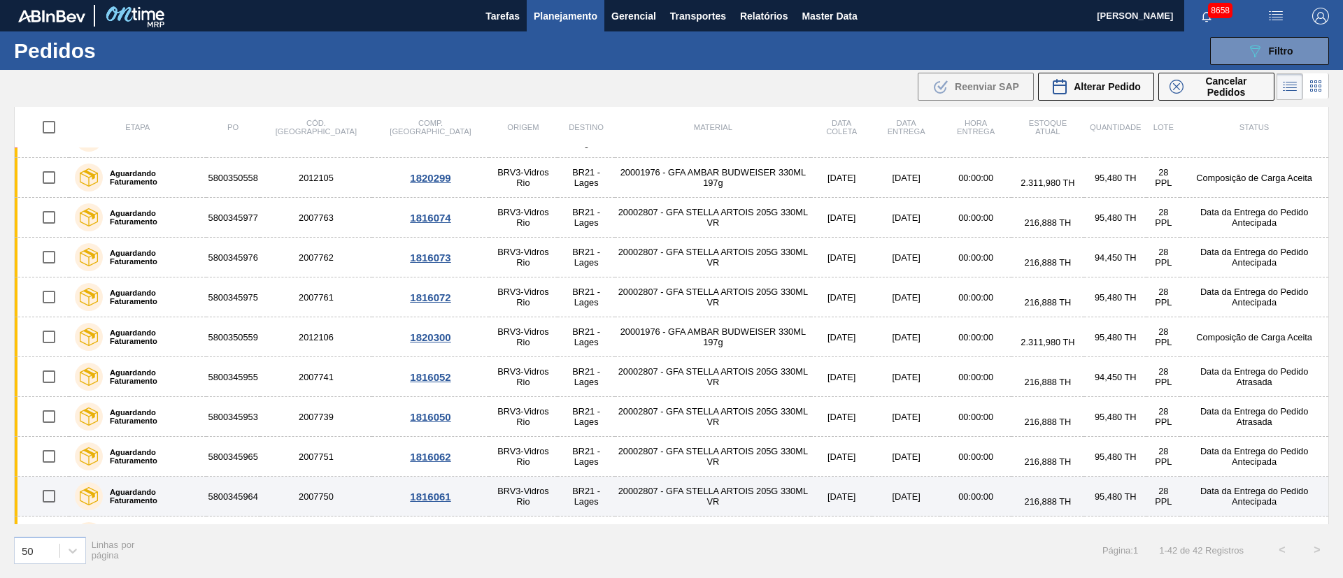
scroll to position [1299, 0]
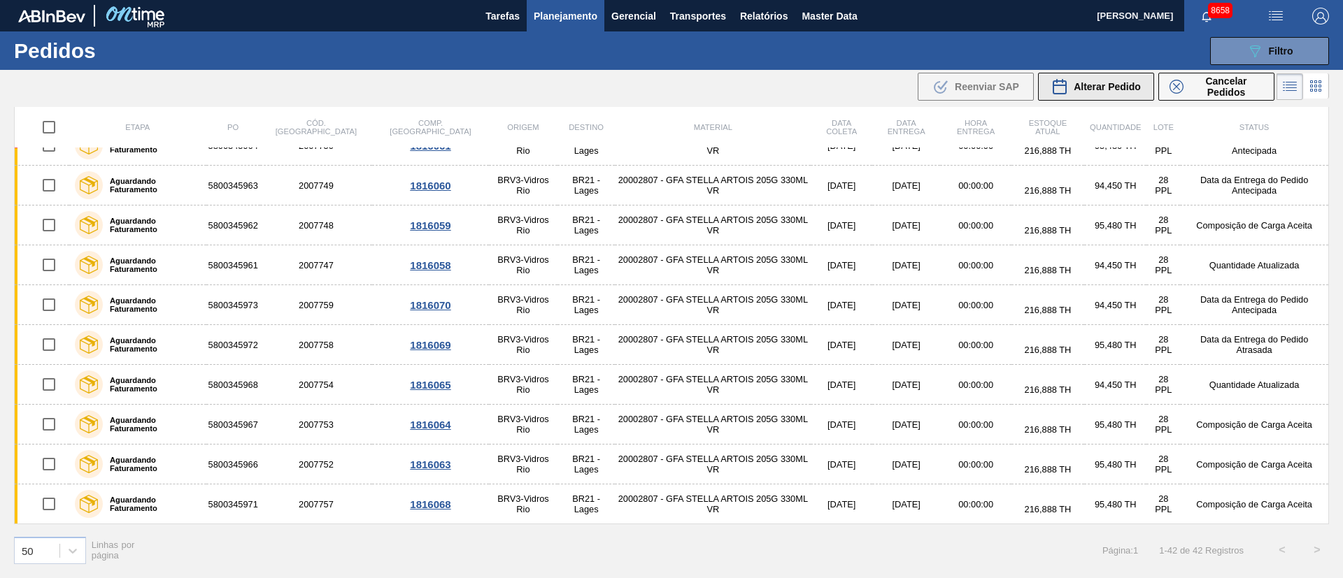
click at [1115, 90] on span "Alterar Pedido" at bounding box center [1107, 86] width 67 height 11
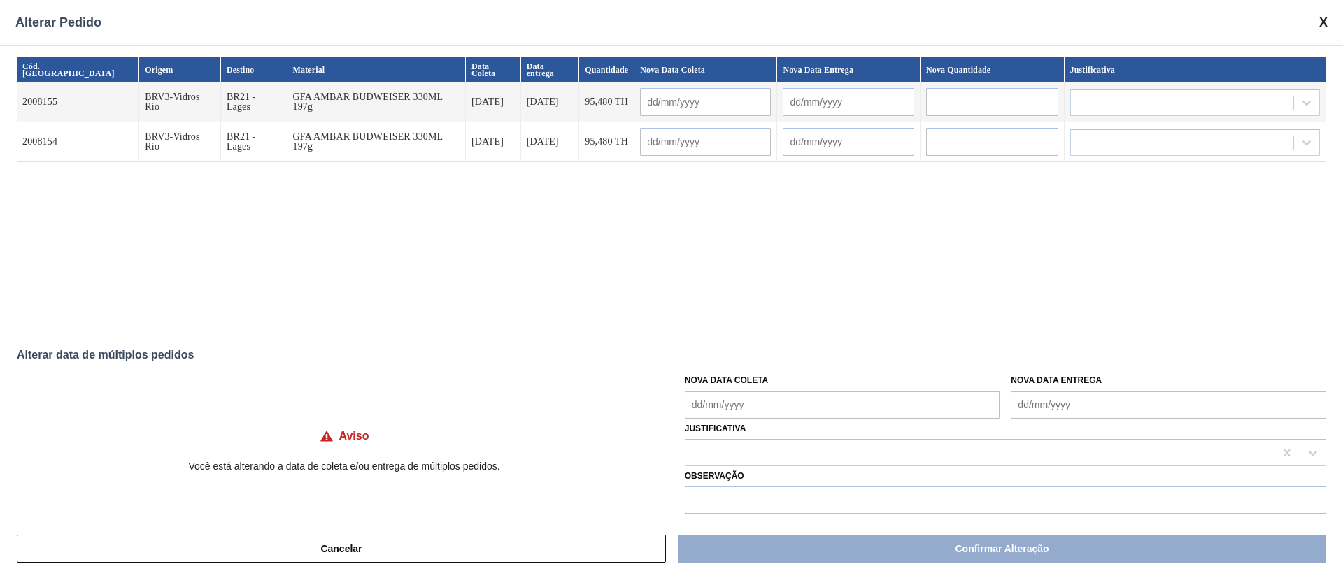
click at [799, 406] on Coleta "Nova Data Coleta" at bounding box center [842, 405] width 315 height 28
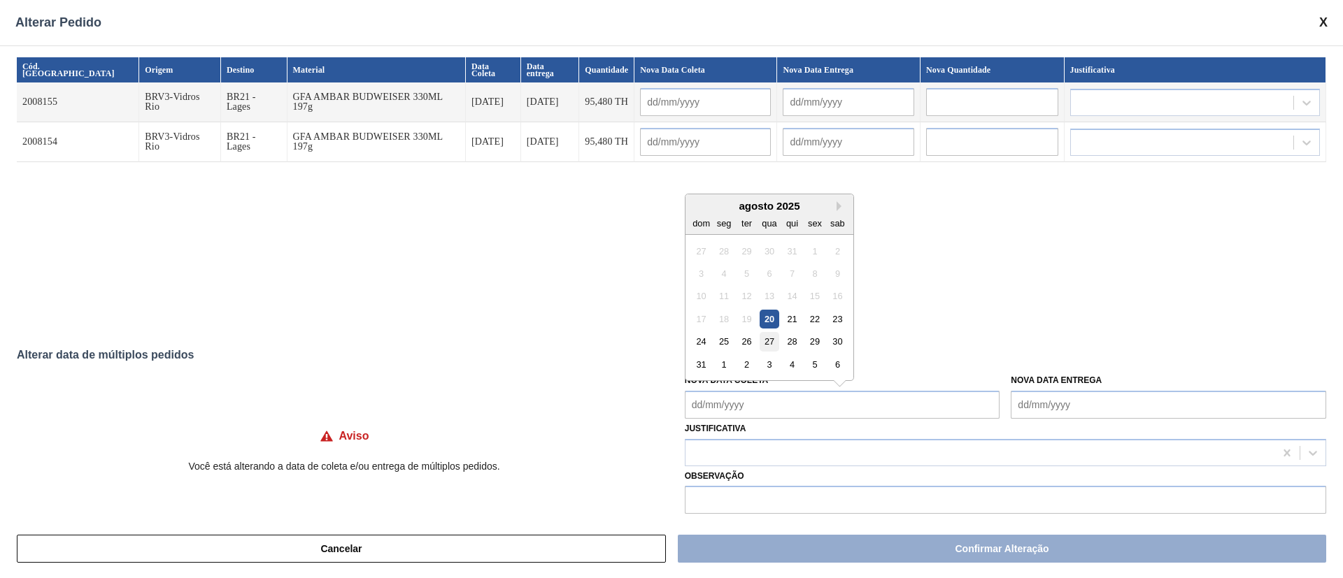
click at [771, 349] on div "27" at bounding box center [769, 341] width 19 height 19
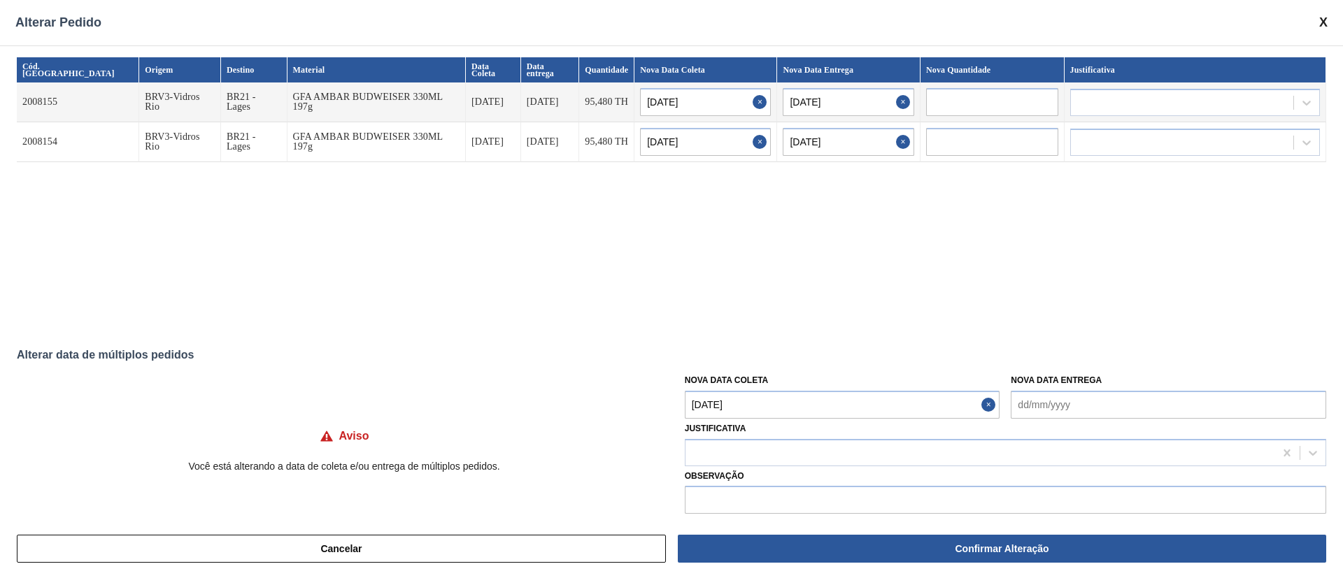
click at [792, 403] on Coleta "[DATE]" at bounding box center [842, 405] width 315 height 28
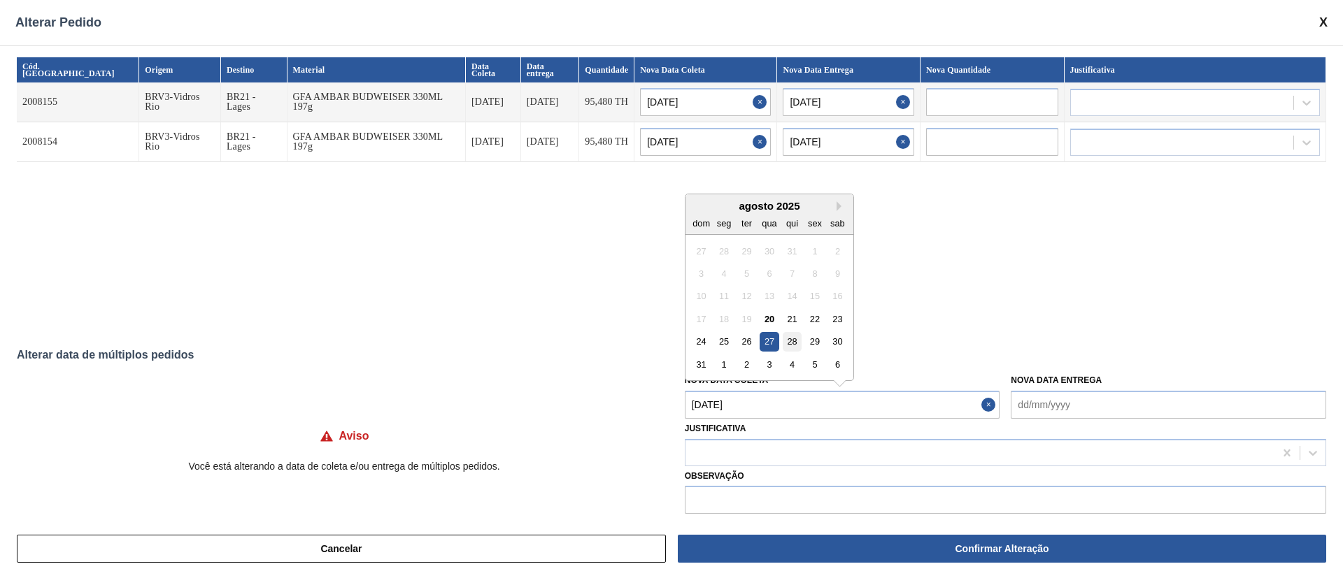
click at [795, 346] on div "28" at bounding box center [792, 341] width 19 height 19
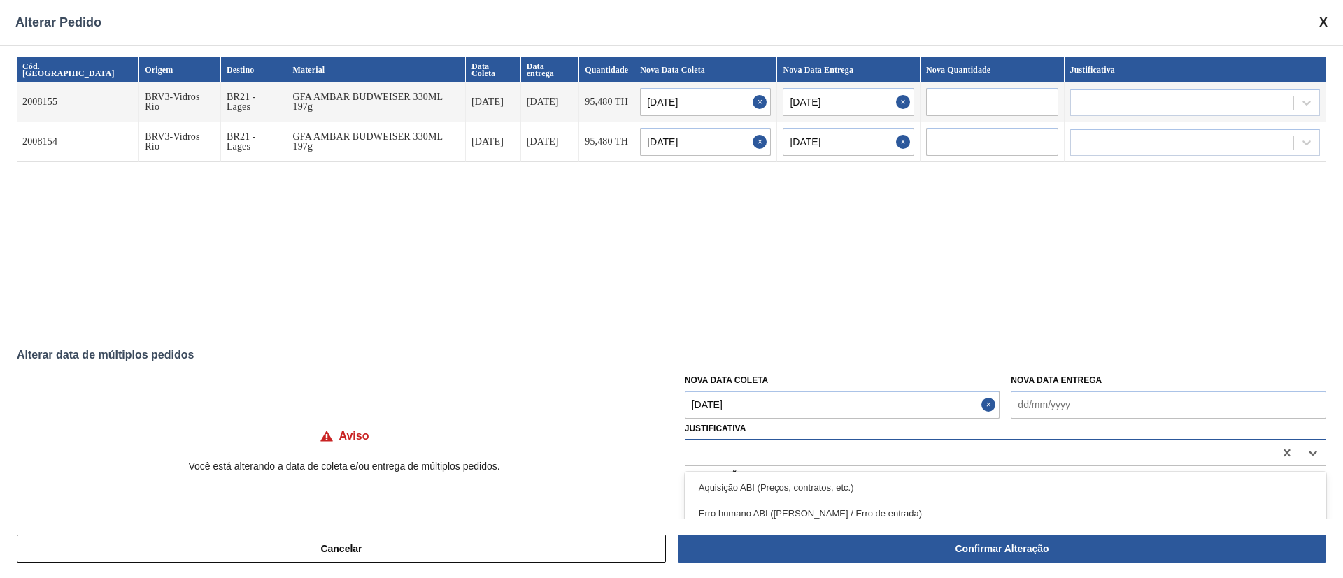
click at [781, 453] on div at bounding box center [979, 453] width 589 height 20
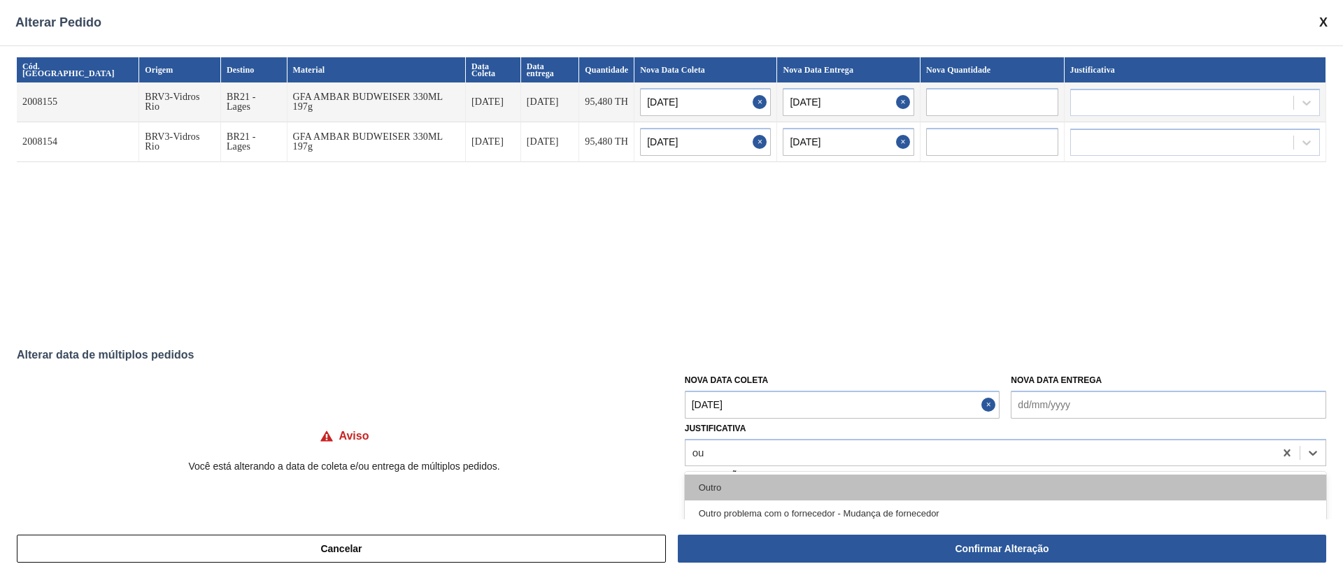
click at [731, 499] on div "Outro" at bounding box center [1005, 488] width 641 height 26
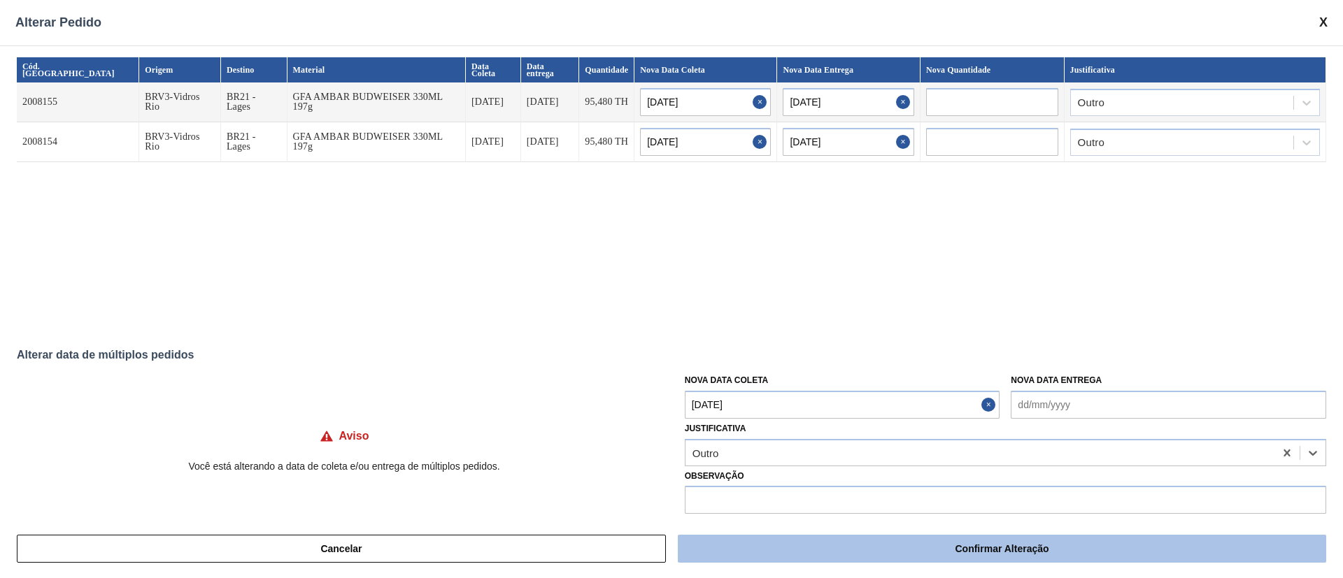
click at [753, 549] on button "Confirmar Alteração" at bounding box center [1002, 549] width 648 height 28
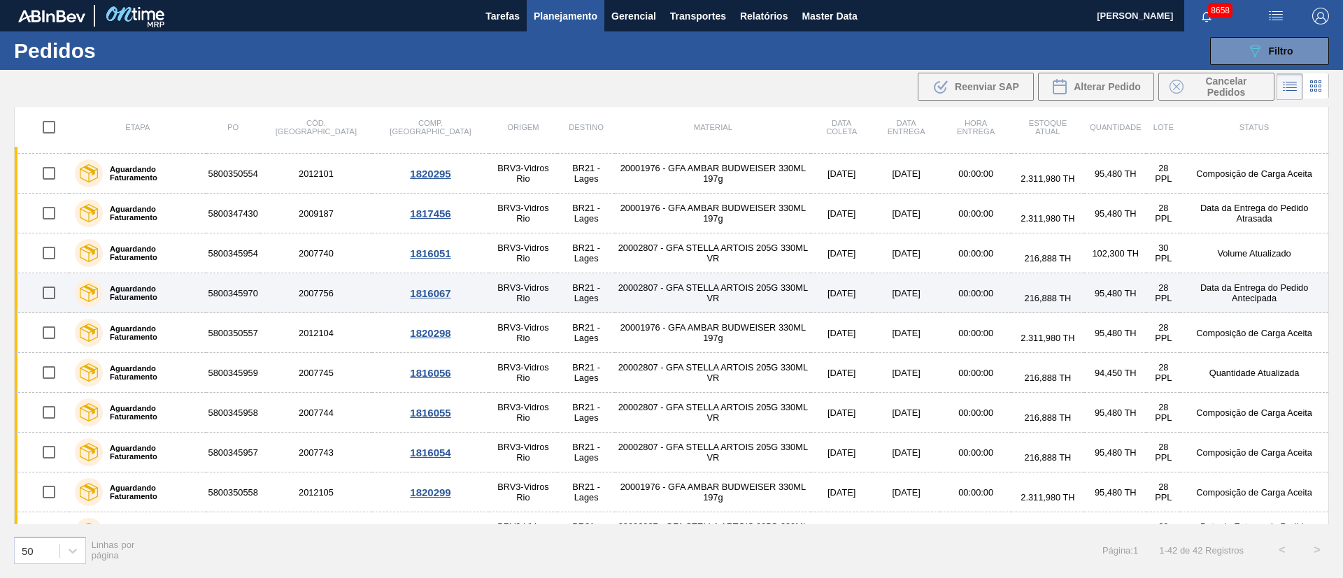
scroll to position [525, 0]
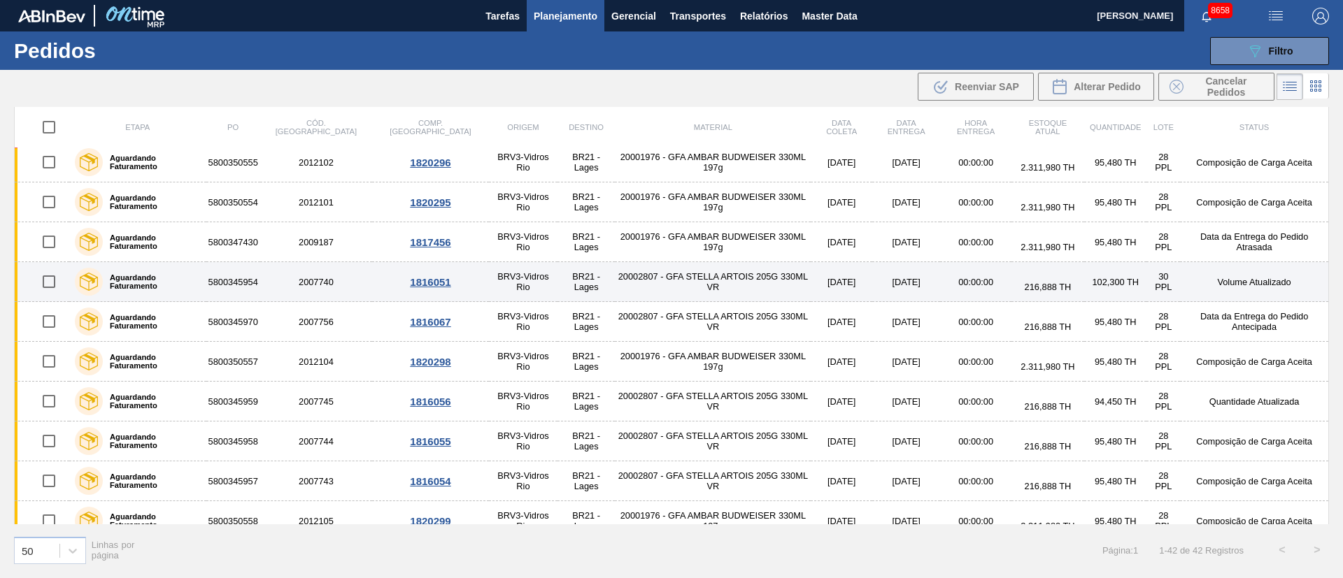
click at [48, 280] on input "checkbox" at bounding box center [48, 281] width 29 height 29
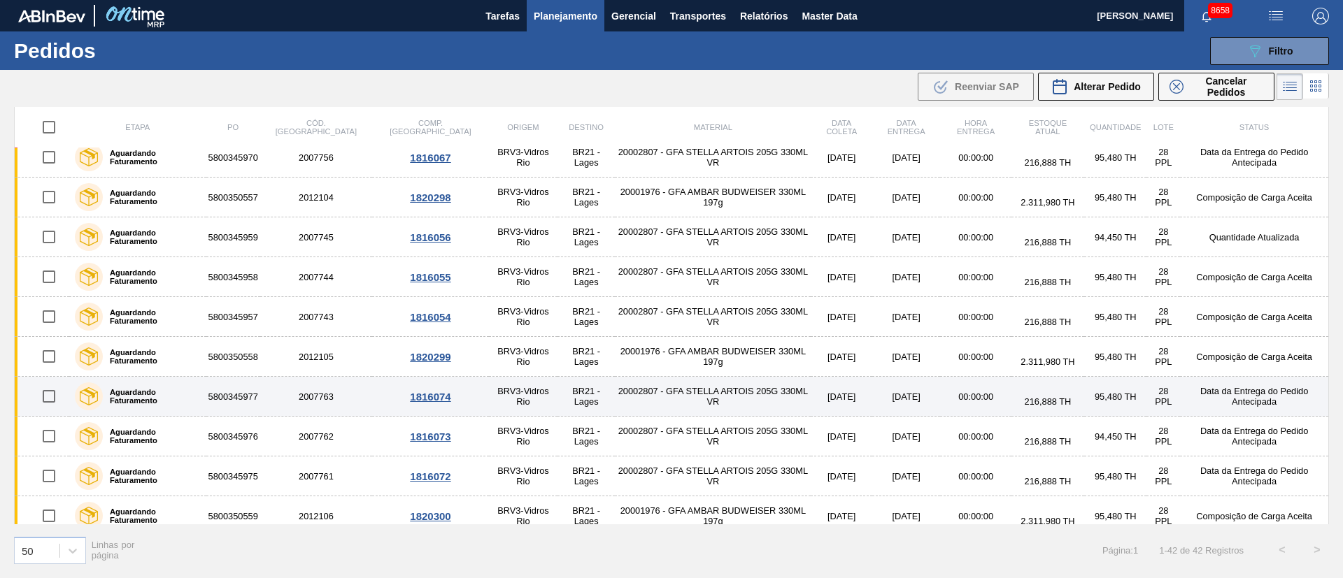
scroll to position [734, 0]
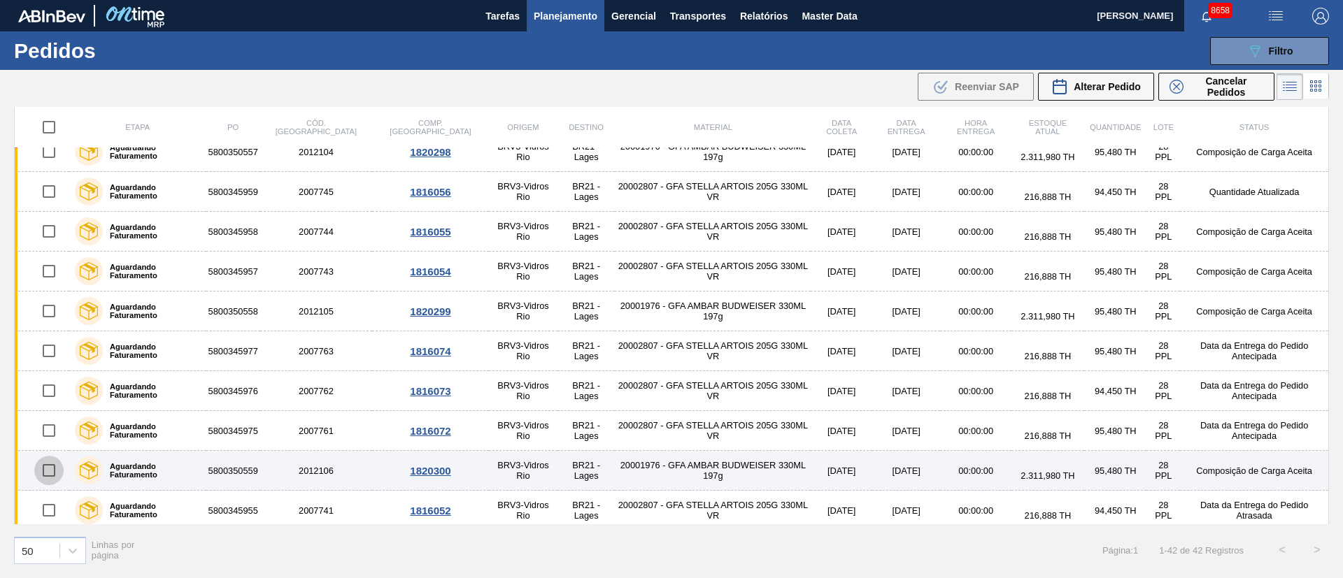
click at [52, 467] on input "checkbox" at bounding box center [48, 470] width 29 height 29
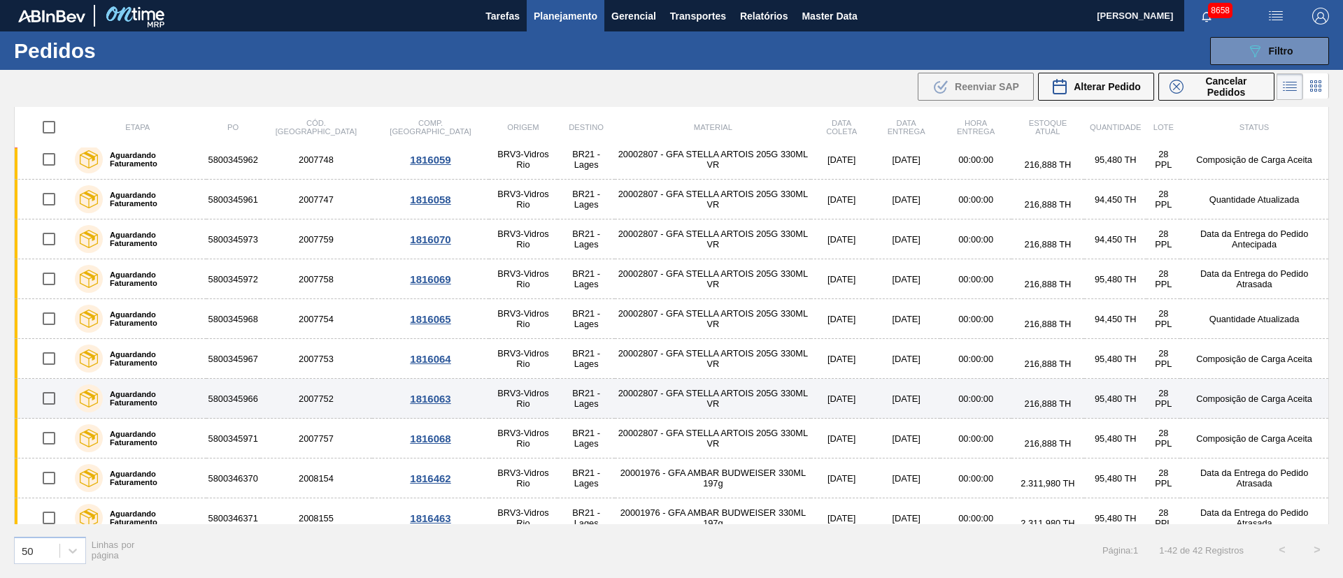
scroll to position [1299, 0]
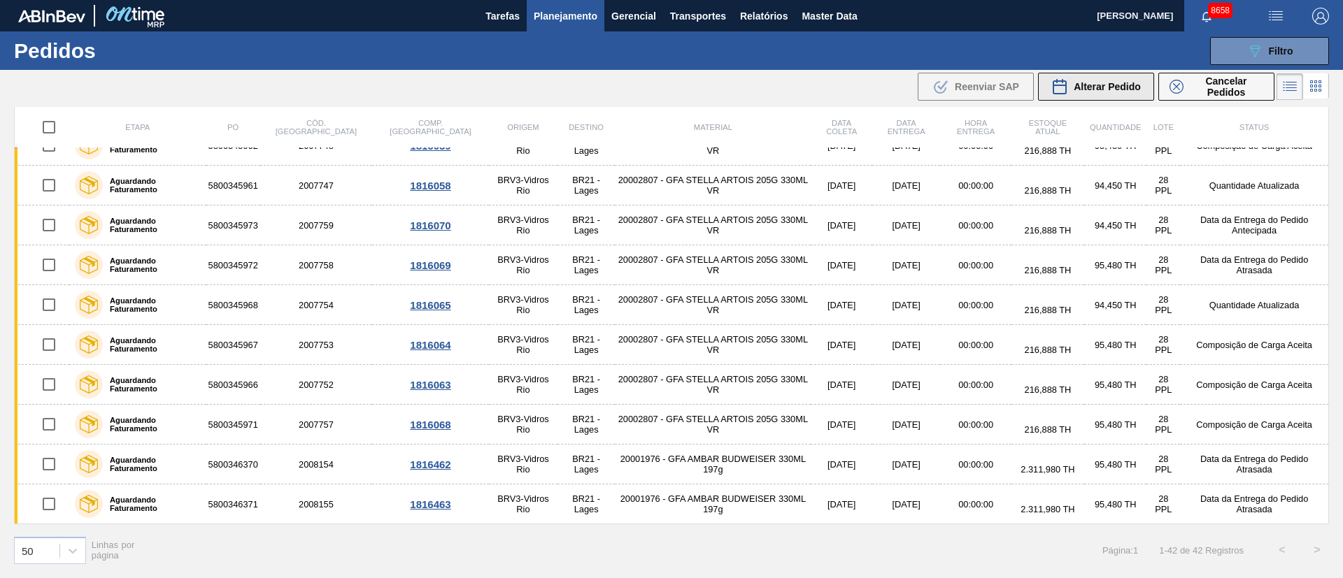
click at [1116, 89] on span "Alterar Pedido" at bounding box center [1107, 86] width 67 height 11
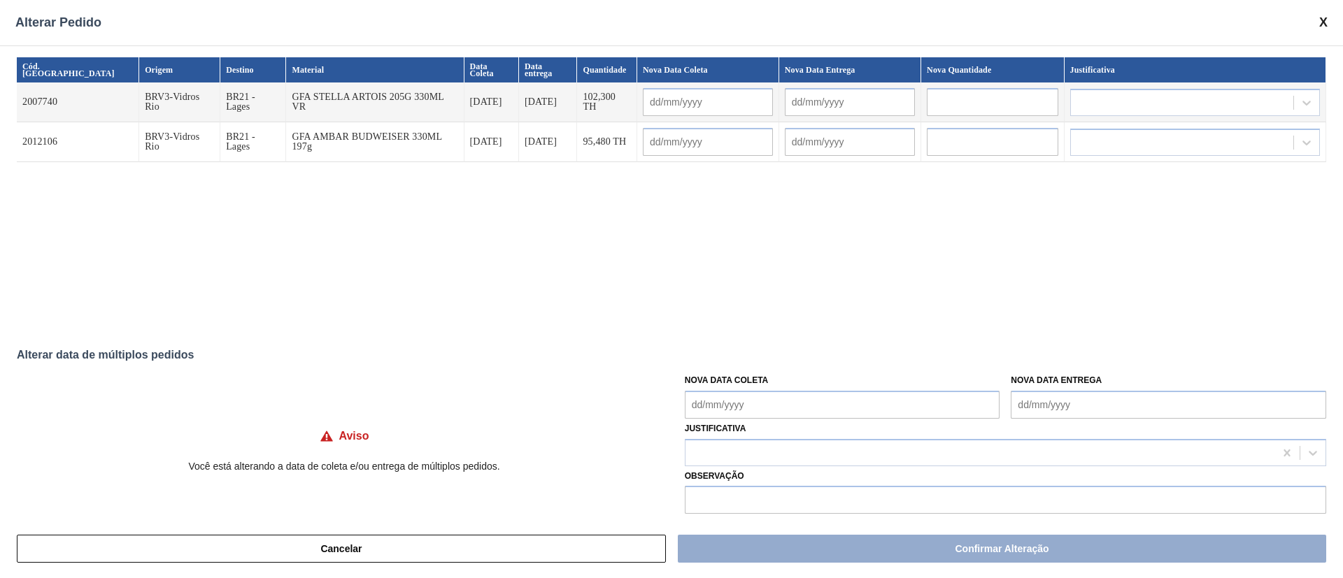
click at [774, 394] on Coleta "Nova Data Coleta" at bounding box center [842, 405] width 315 height 28
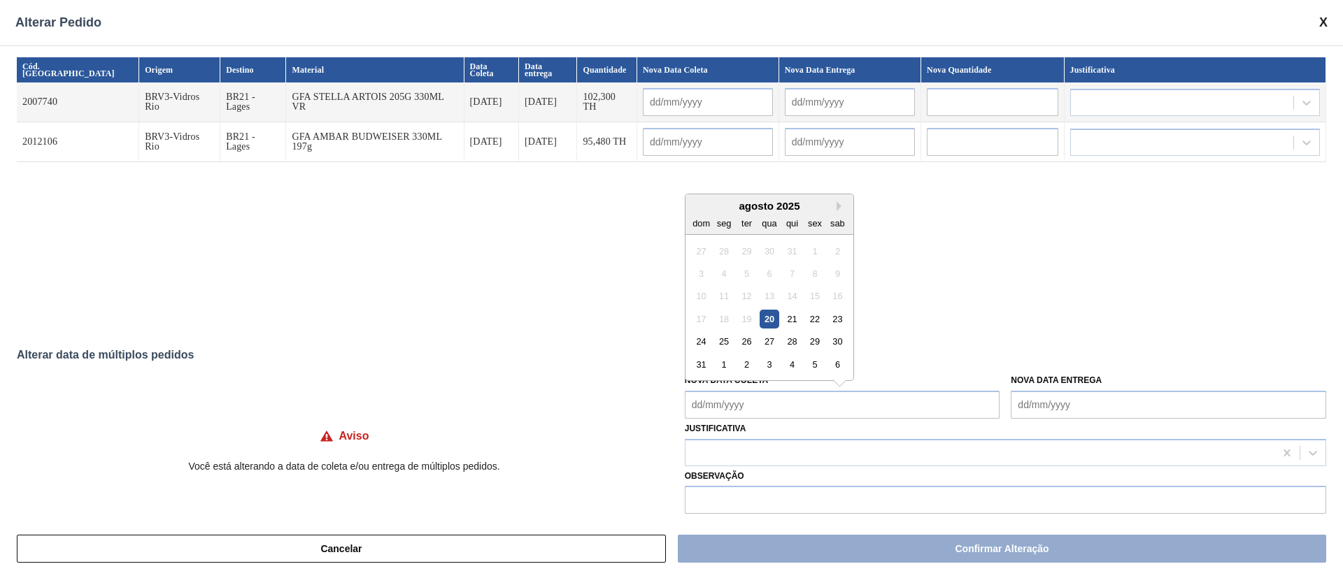
click at [769, 313] on div "20" at bounding box center [769, 319] width 19 height 19
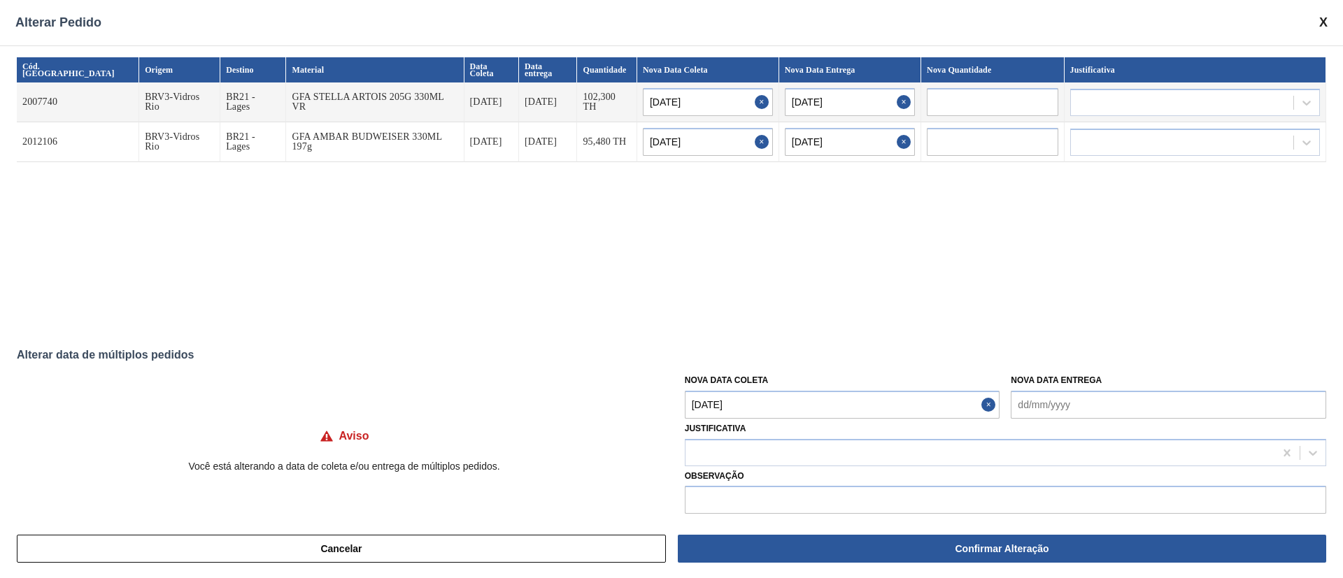
click at [757, 411] on Coleta "[DATE]" at bounding box center [842, 405] width 315 height 28
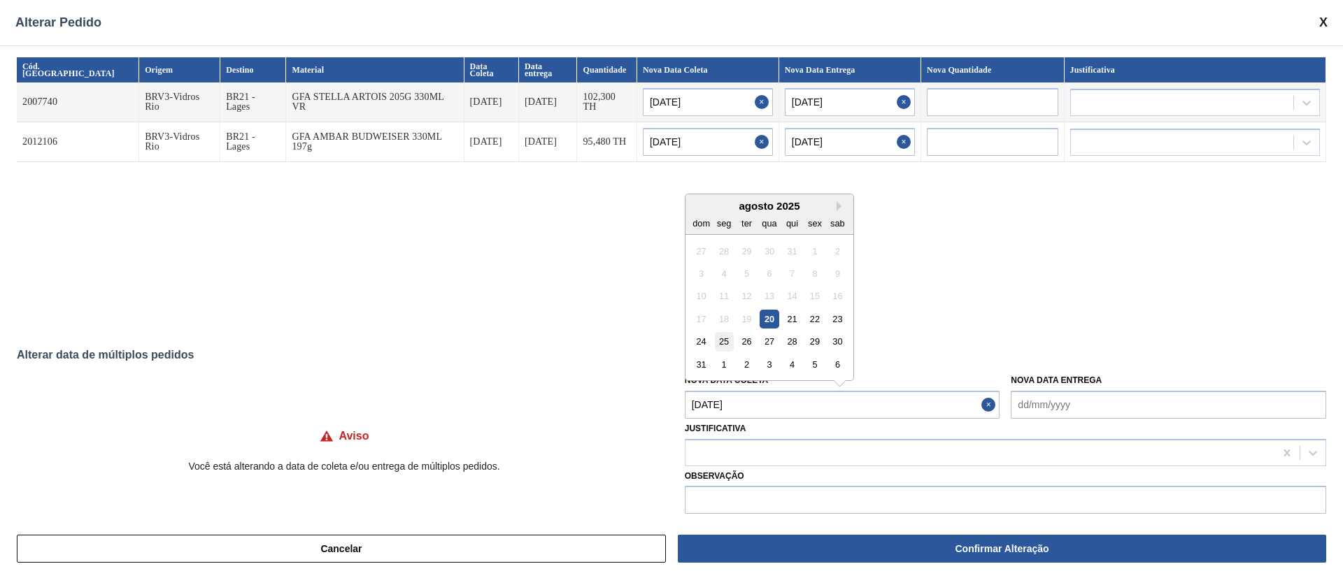
click at [719, 339] on div "25" at bounding box center [723, 341] width 19 height 19
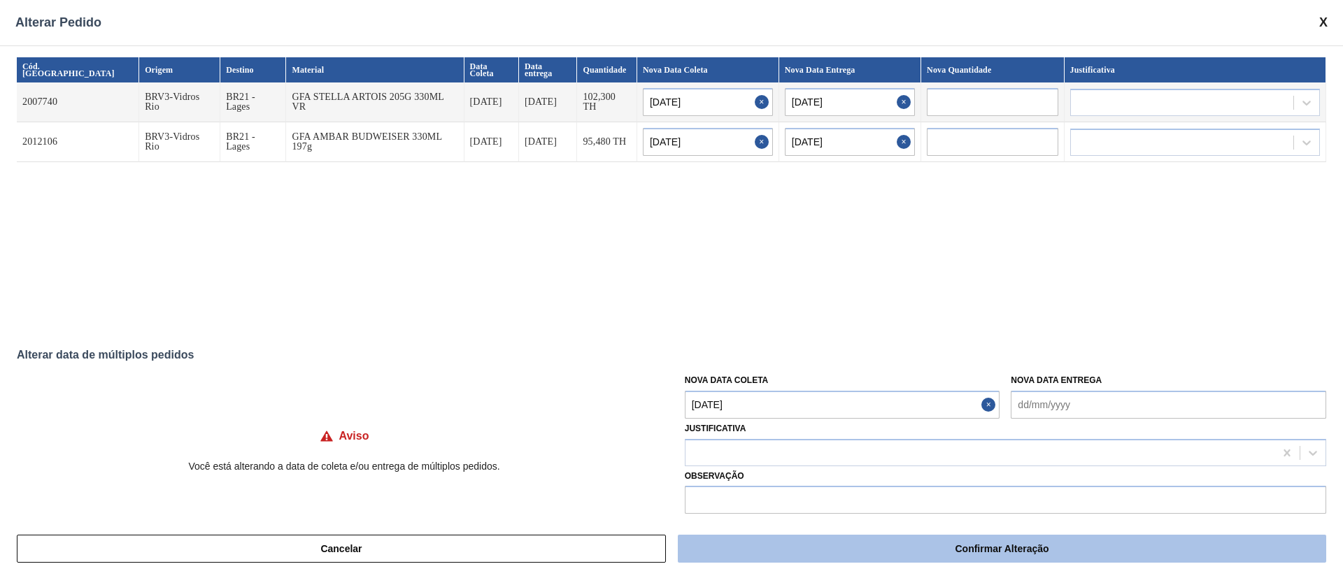
click at [888, 544] on button "Confirmar Alteração" at bounding box center [1002, 549] width 648 height 28
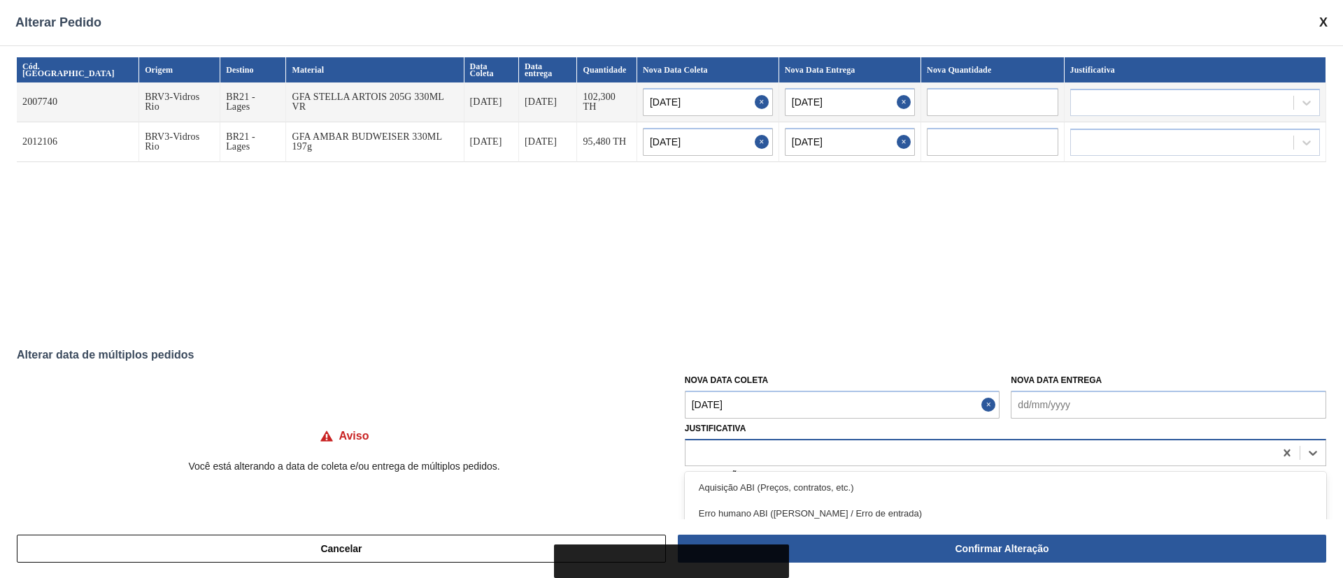
click at [755, 460] on div at bounding box center [979, 453] width 589 height 20
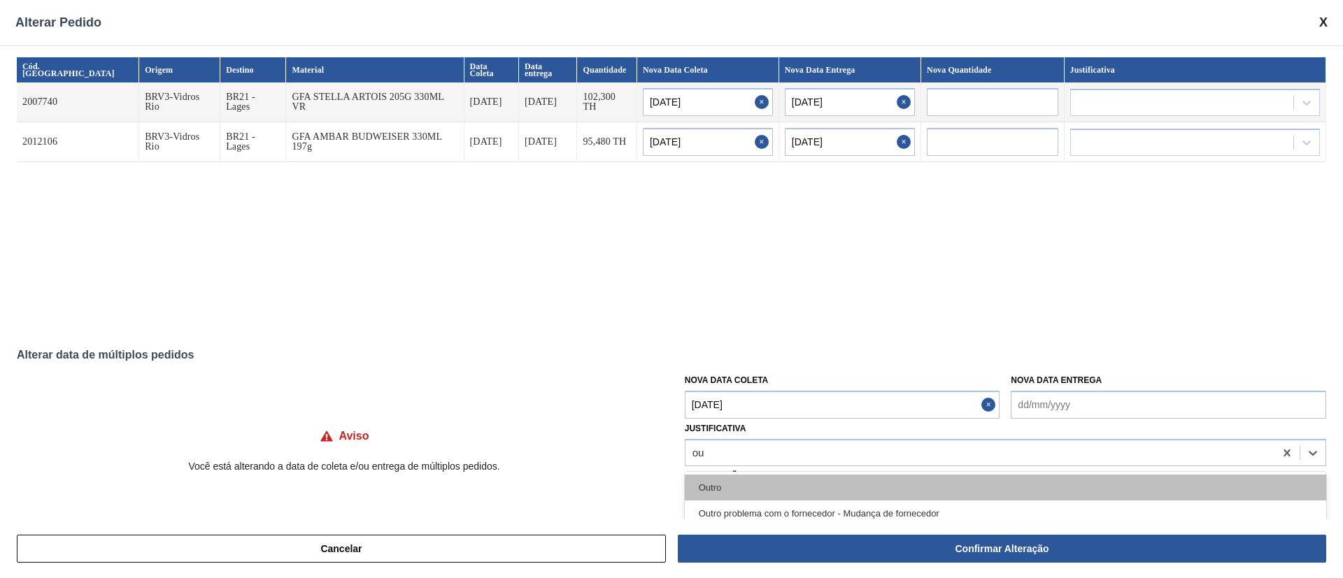
click at [738, 490] on div "Outro" at bounding box center [1005, 488] width 641 height 26
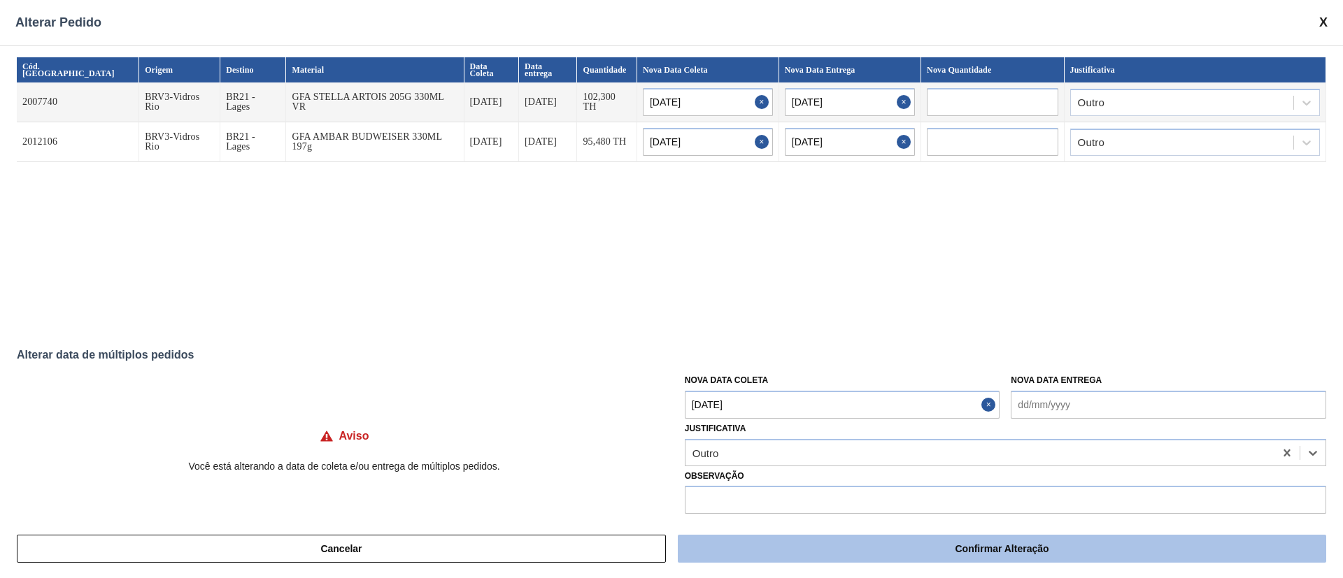
click at [804, 555] on button "Confirmar Alteração" at bounding box center [1002, 549] width 648 height 28
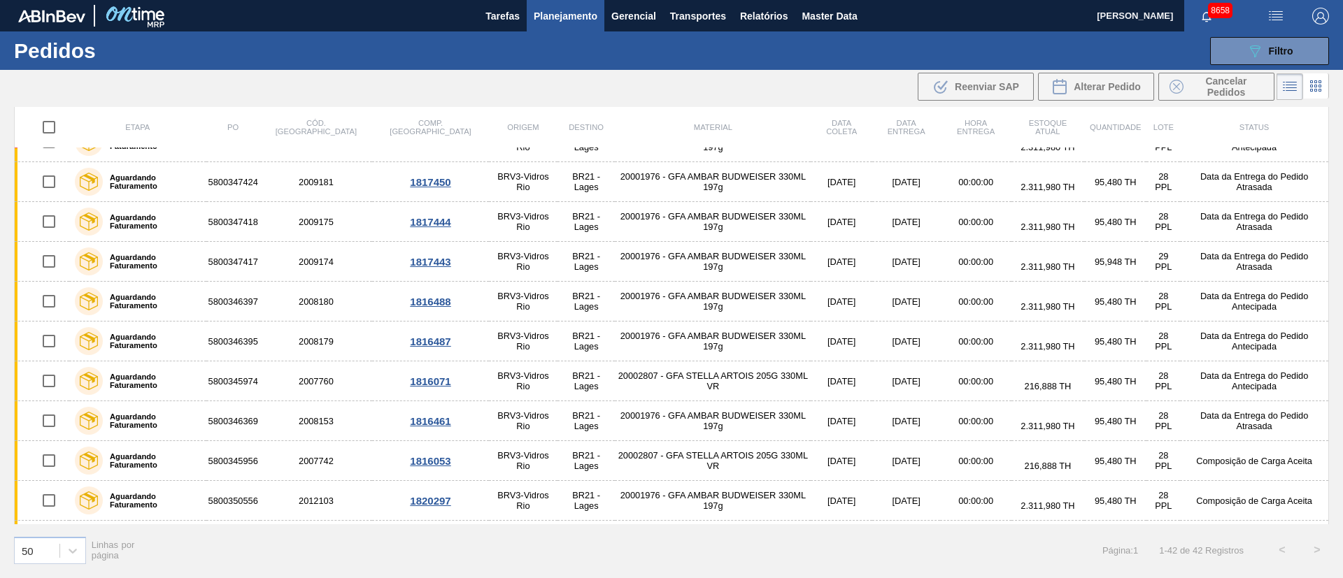
scroll to position [0, 0]
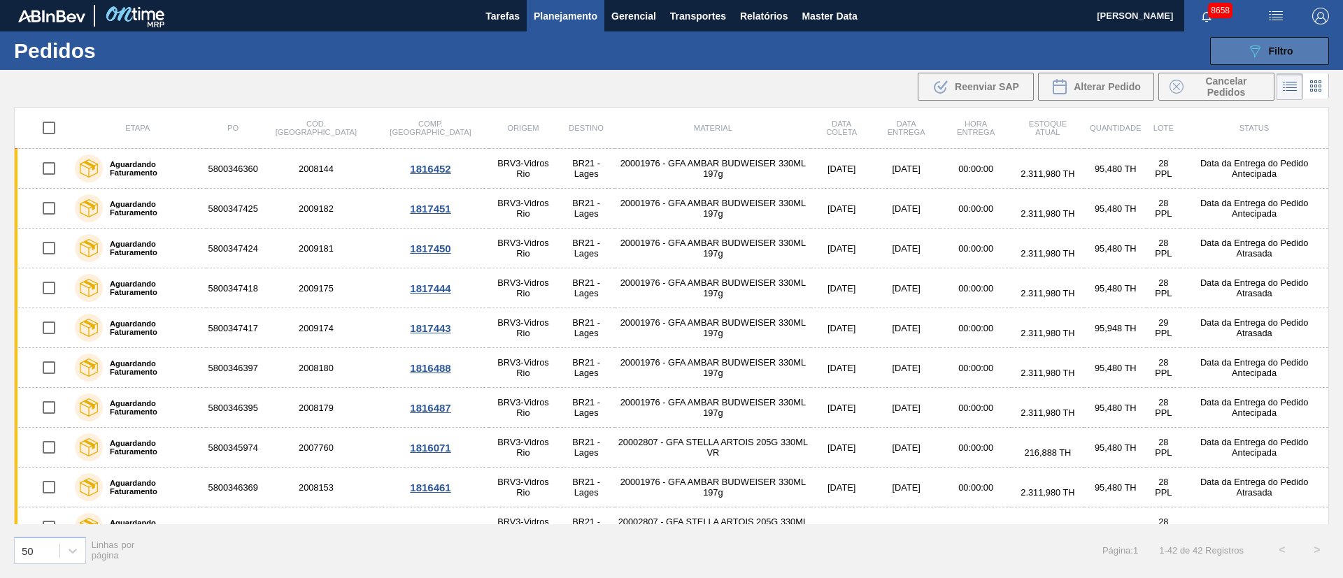
click at [1298, 48] on button "089F7B8B-B2A5-4AFE-B5C0-19BA573D28AC Filtro" at bounding box center [1269, 51] width 119 height 28
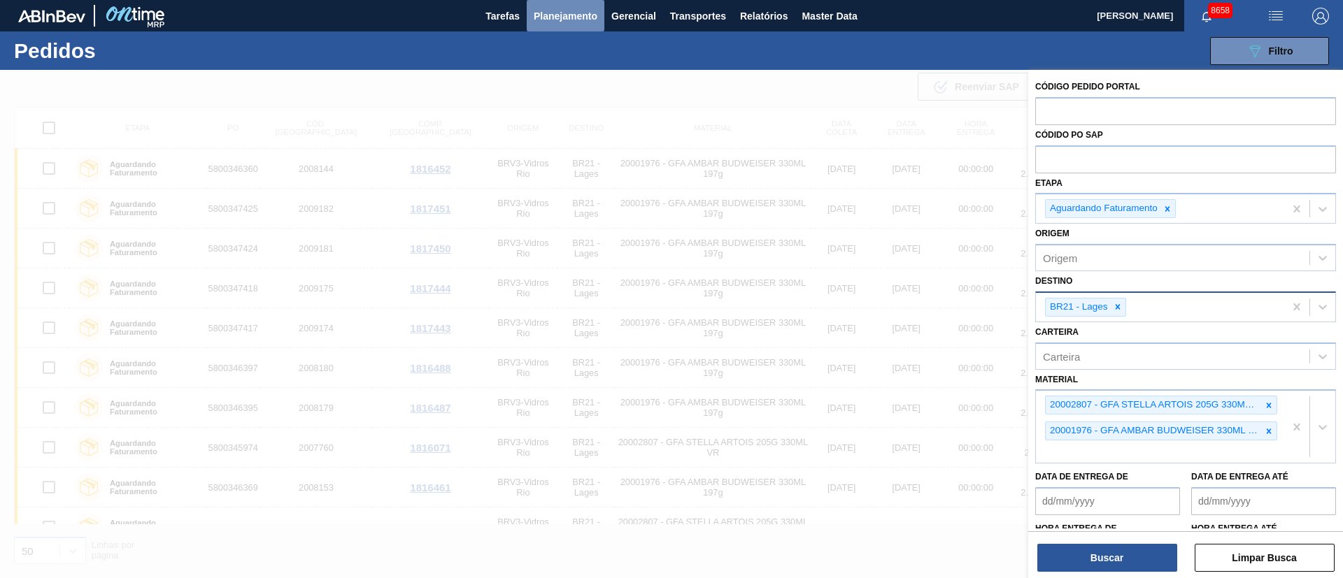
click at [582, 19] on span "Planejamento" at bounding box center [566, 16] width 64 height 17
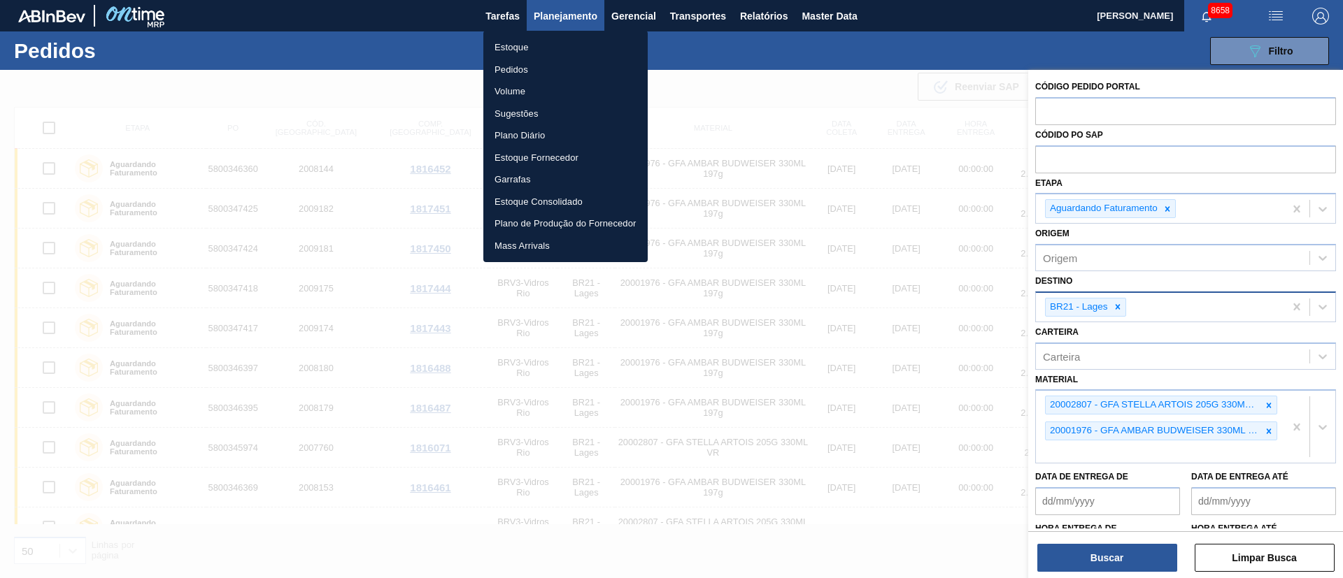
click at [509, 50] on li "Estoque" at bounding box center [565, 47] width 164 height 22
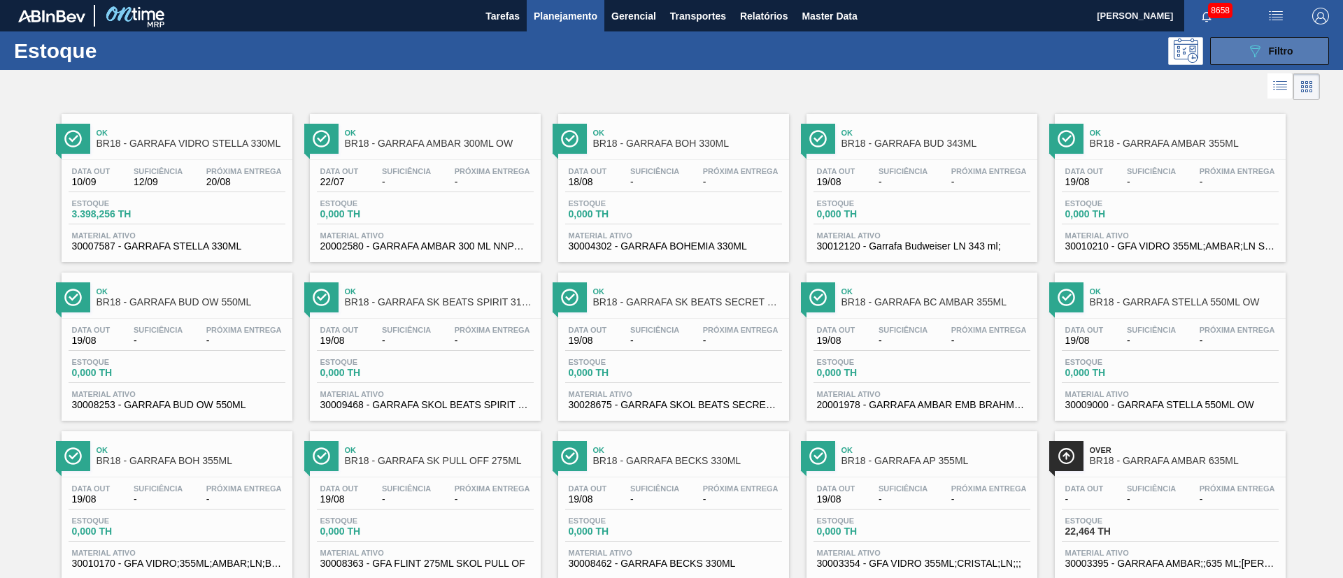
click at [1299, 57] on button "089F7B8B-B2A5-4AFE-B5C0-19BA573D28AC Filtro" at bounding box center [1269, 51] width 119 height 28
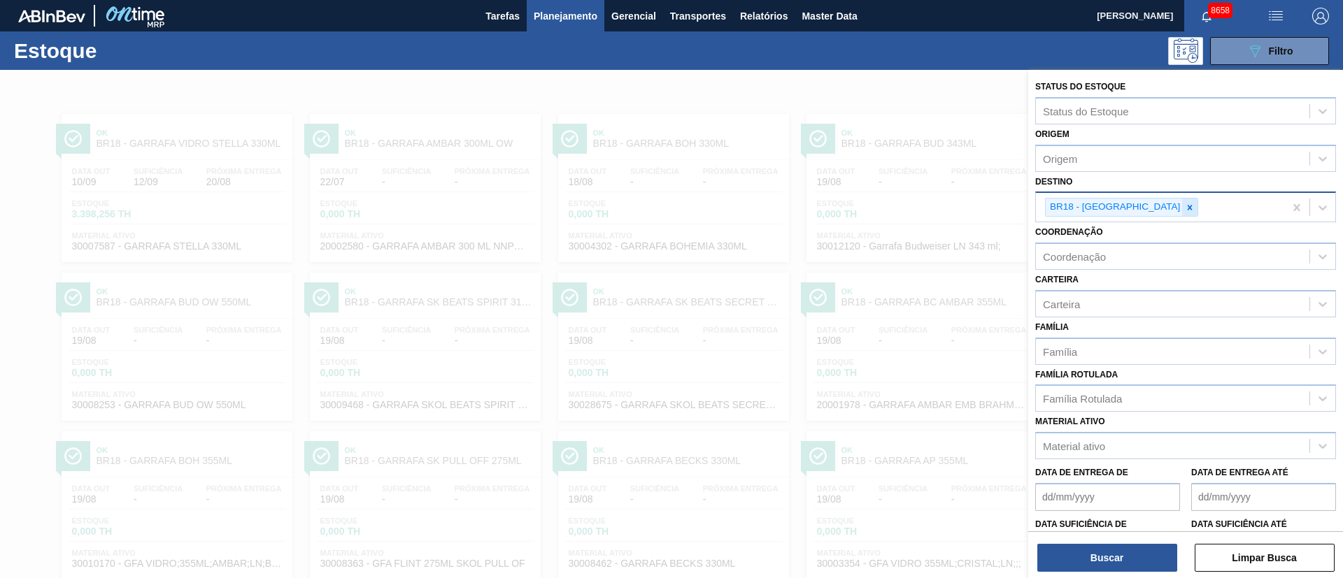
click at [1188, 208] on icon at bounding box center [1190, 207] width 5 height 5
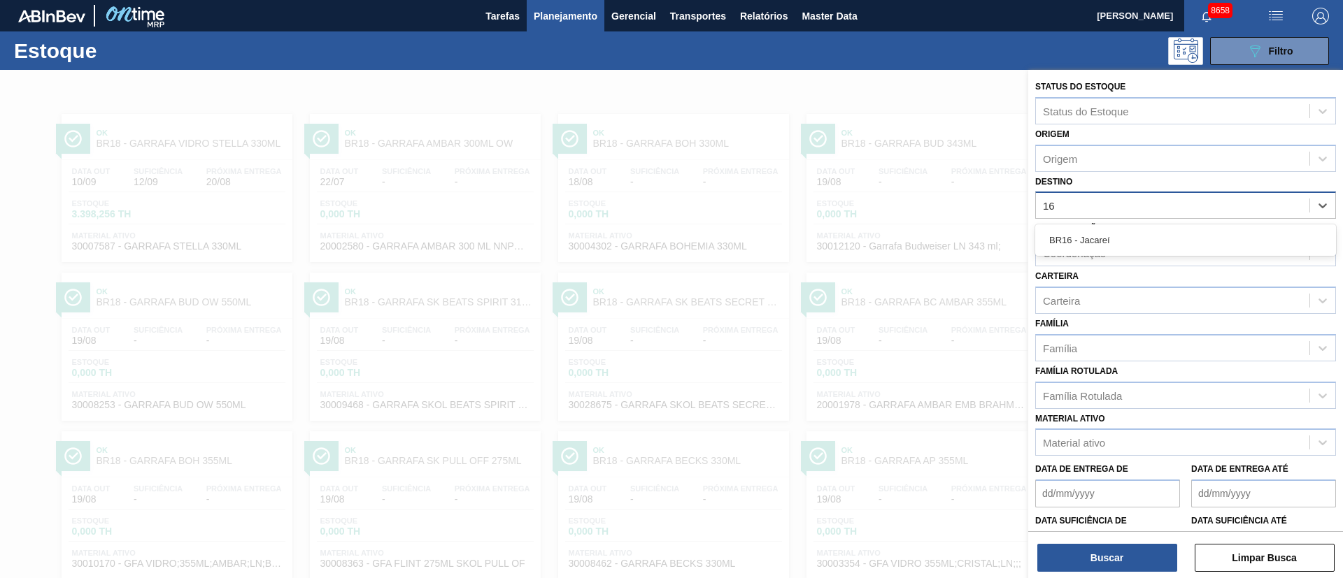
click at [1109, 253] on div "BR16 - Jacareí" at bounding box center [1185, 240] width 301 height 31
click at [1105, 234] on div "BR16 - Jacareí" at bounding box center [1185, 240] width 301 height 26
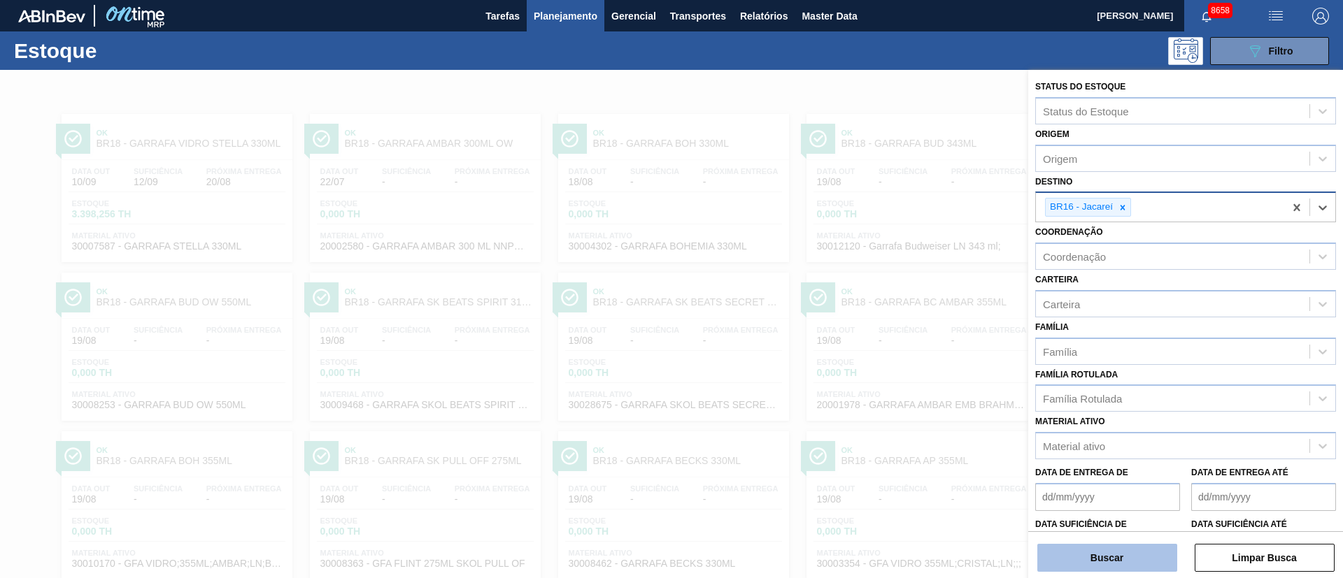
click at [1088, 546] on button "Buscar" at bounding box center [1107, 558] width 140 height 28
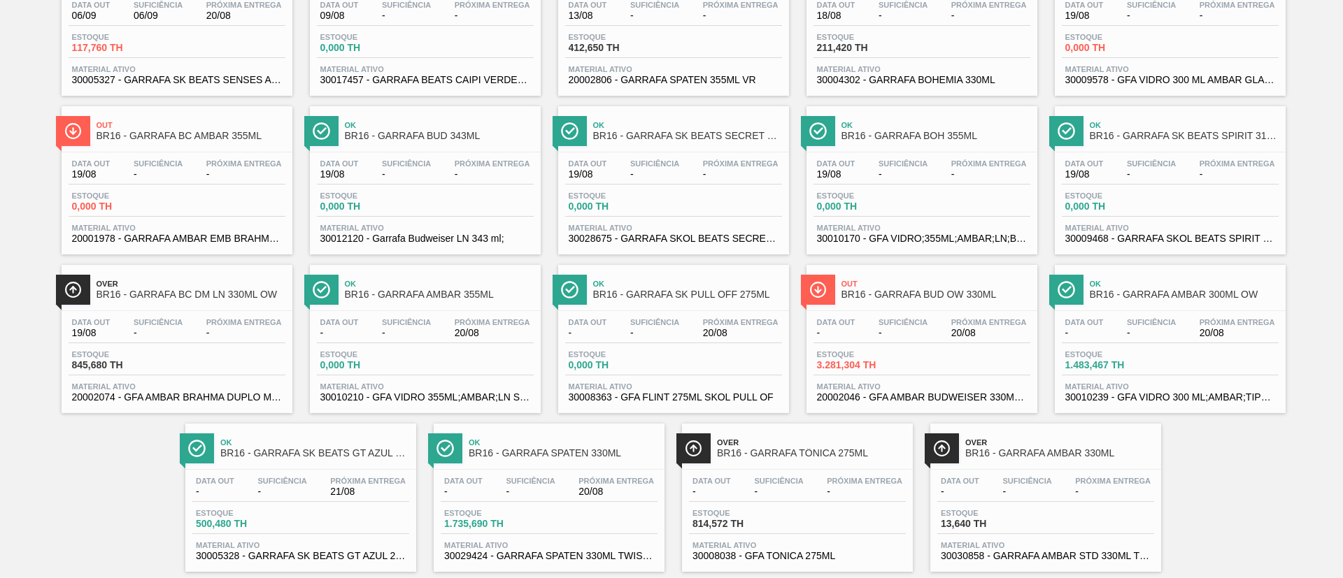
scroll to position [195, 0]
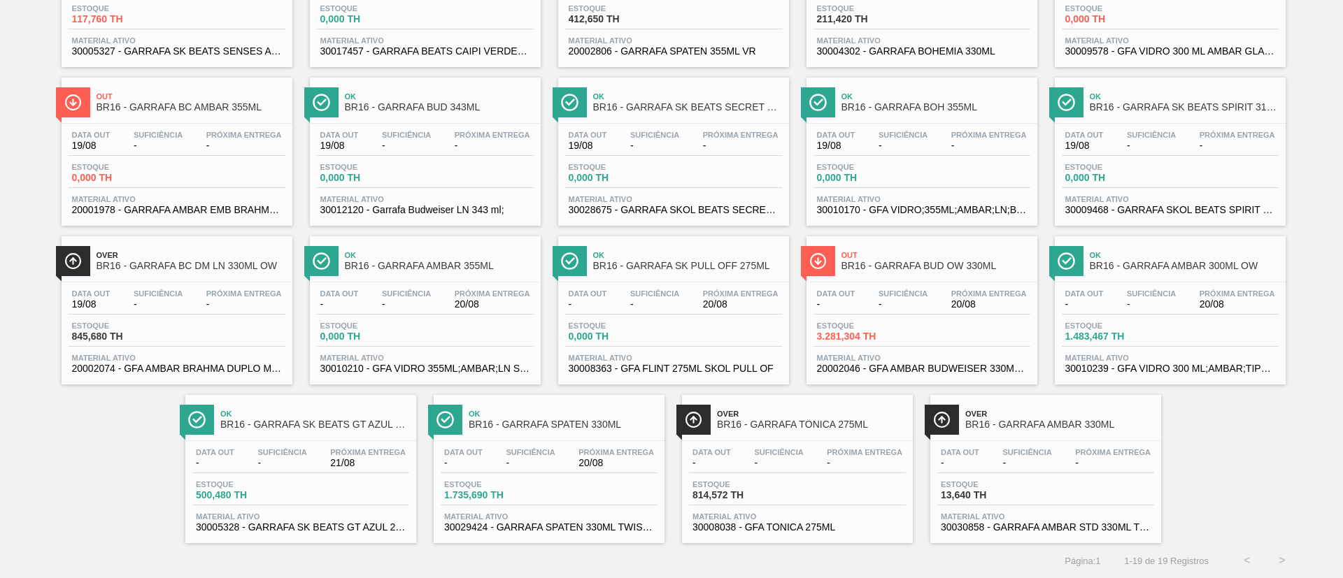
click at [551, 476] on div "Data out - Suficiência - Próxima Entrega 20/08 Estoque 1.735,690 TH Material at…" at bounding box center [549, 488] width 231 height 95
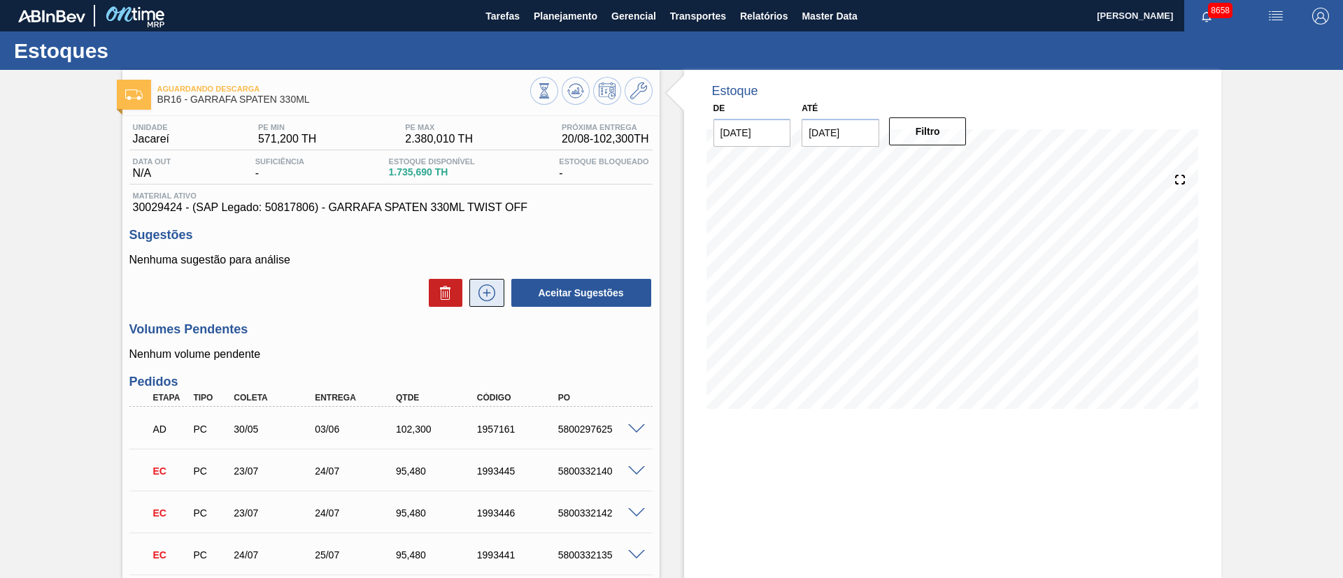
click at [488, 283] on button at bounding box center [486, 293] width 35 height 28
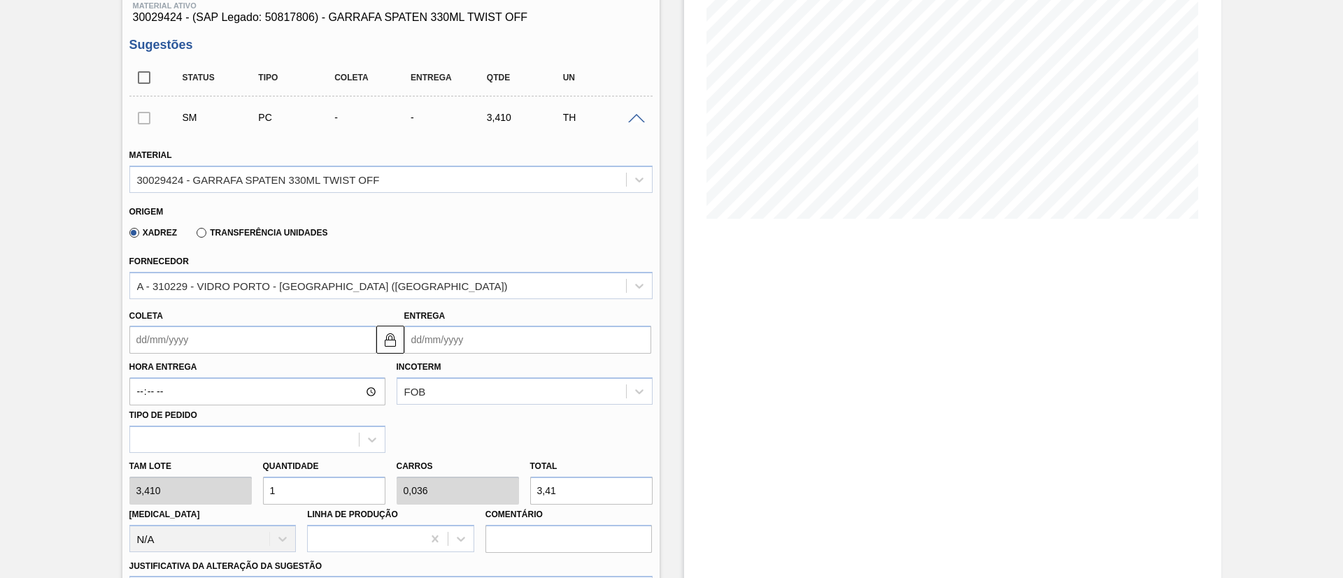
scroll to position [210, 0]
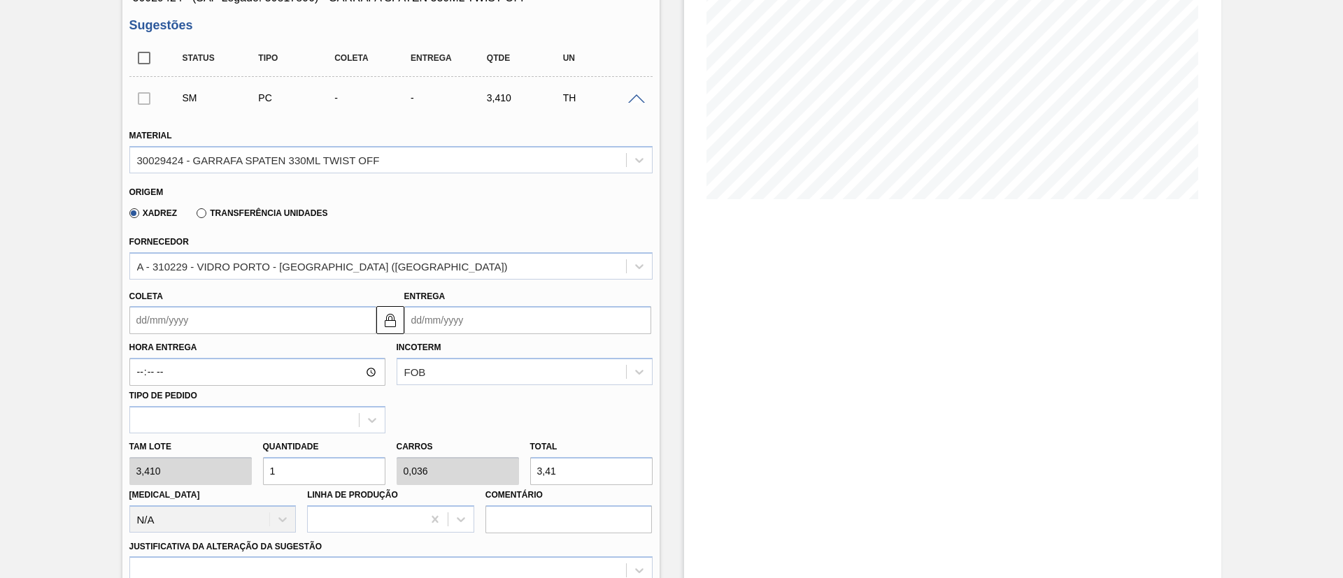
click at [204, 320] on input "Coleta" at bounding box center [252, 320] width 247 height 28
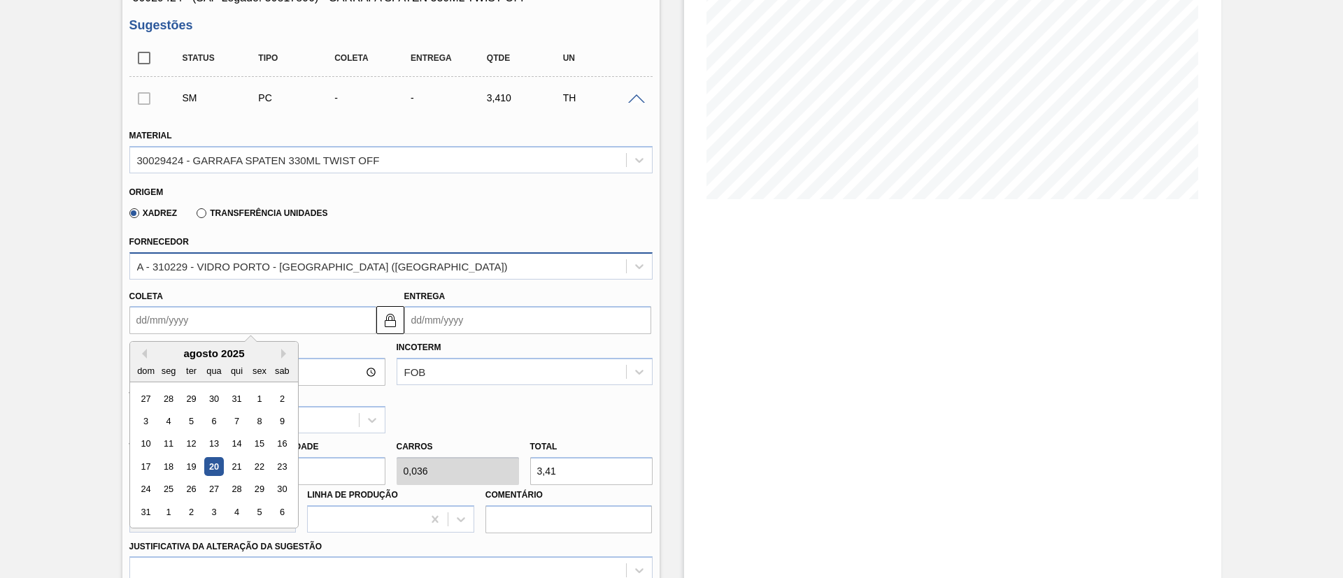
click at [221, 269] on div "A - 310229 - VIDRO PORTO - [GEOGRAPHIC_DATA] ([GEOGRAPHIC_DATA])" at bounding box center [322, 266] width 371 height 12
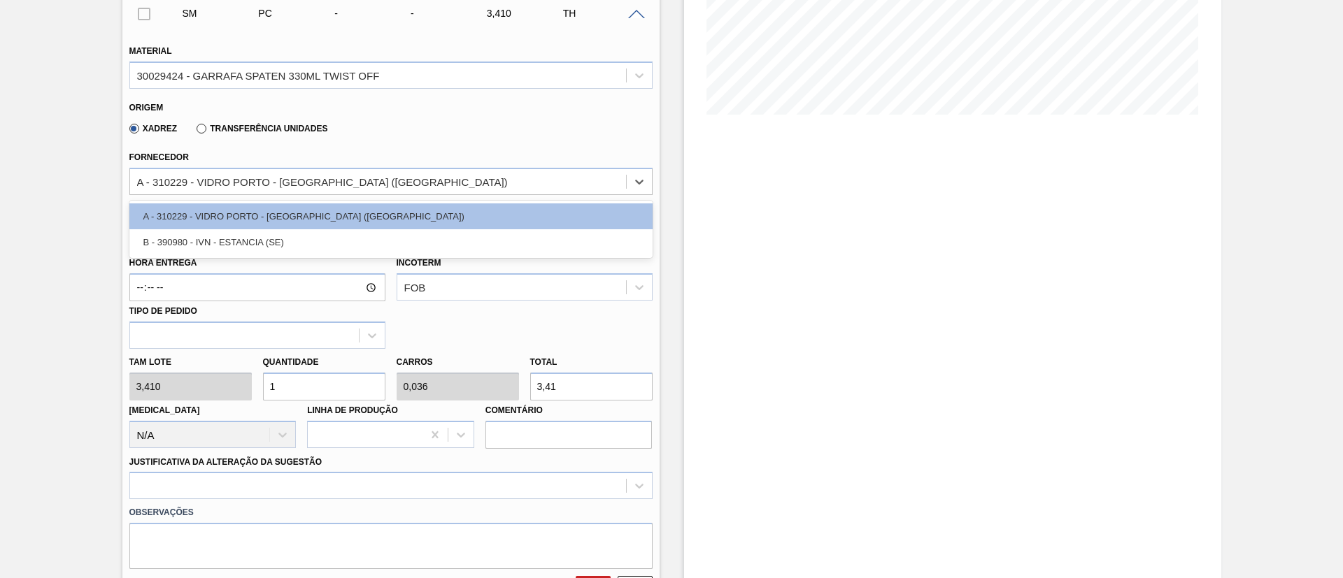
scroll to position [315, 0]
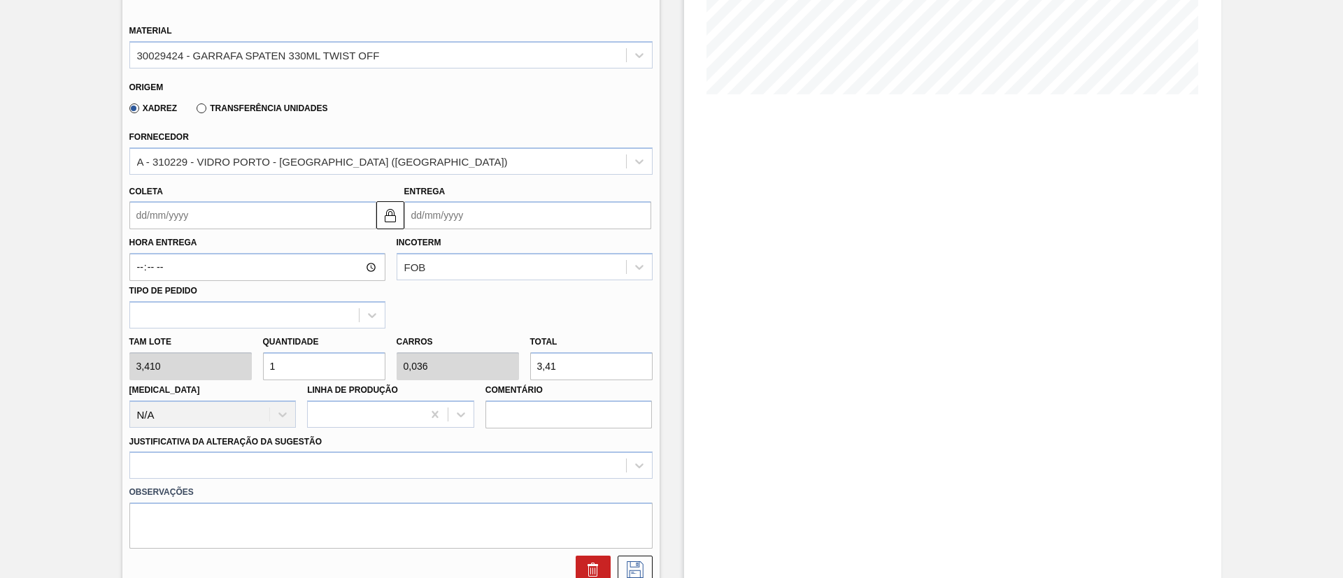
click at [441, 178] on div "Coleta Entrega" at bounding box center [391, 204] width 534 height 52
drag, startPoint x: 571, startPoint y: 224, endPoint x: 558, endPoint y: 208, distance: 20.3
click at [571, 224] on input "Entrega" at bounding box center [527, 215] width 247 height 28
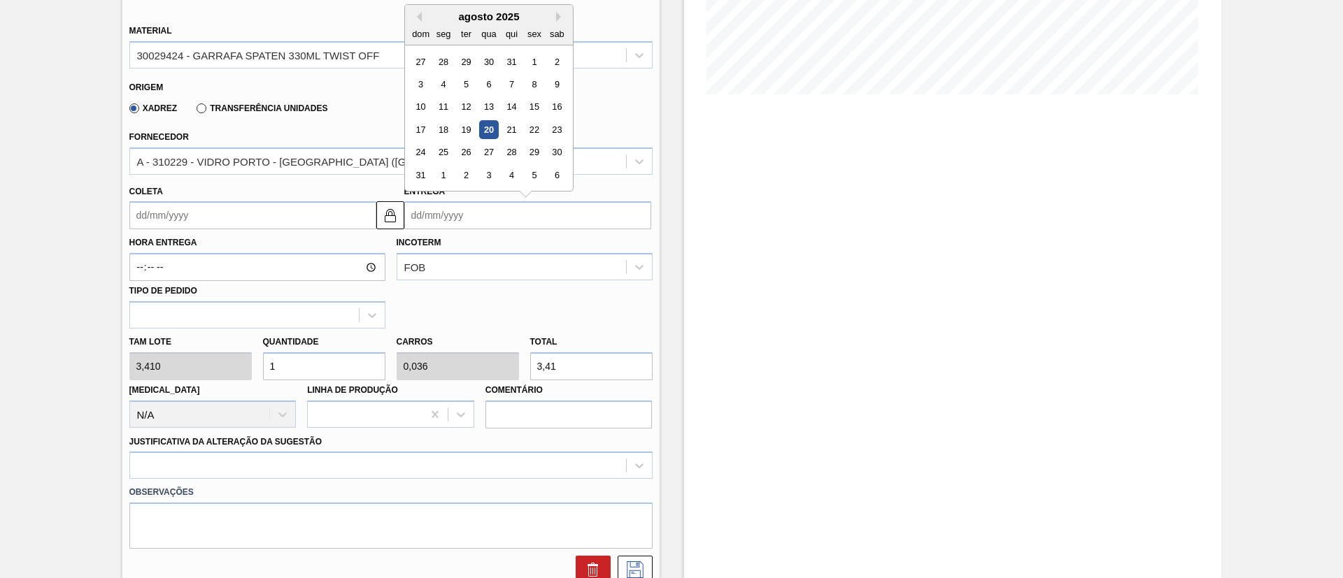
scroll to position [0, 0]
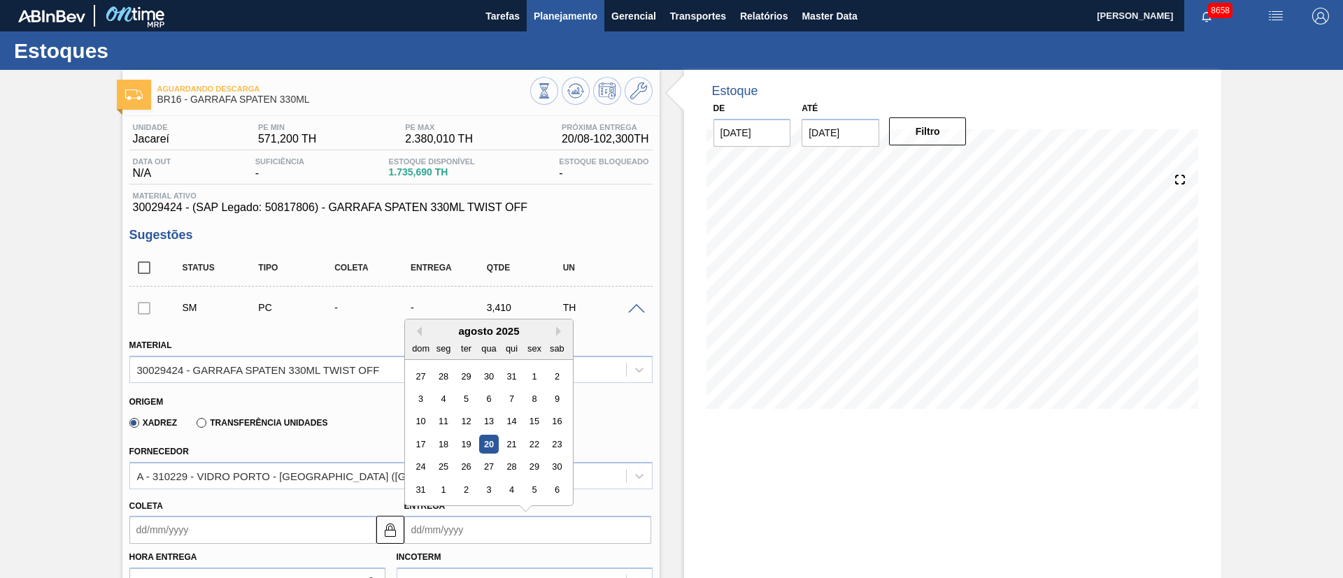
click at [567, 15] on span "Planejamento" at bounding box center [566, 16] width 64 height 17
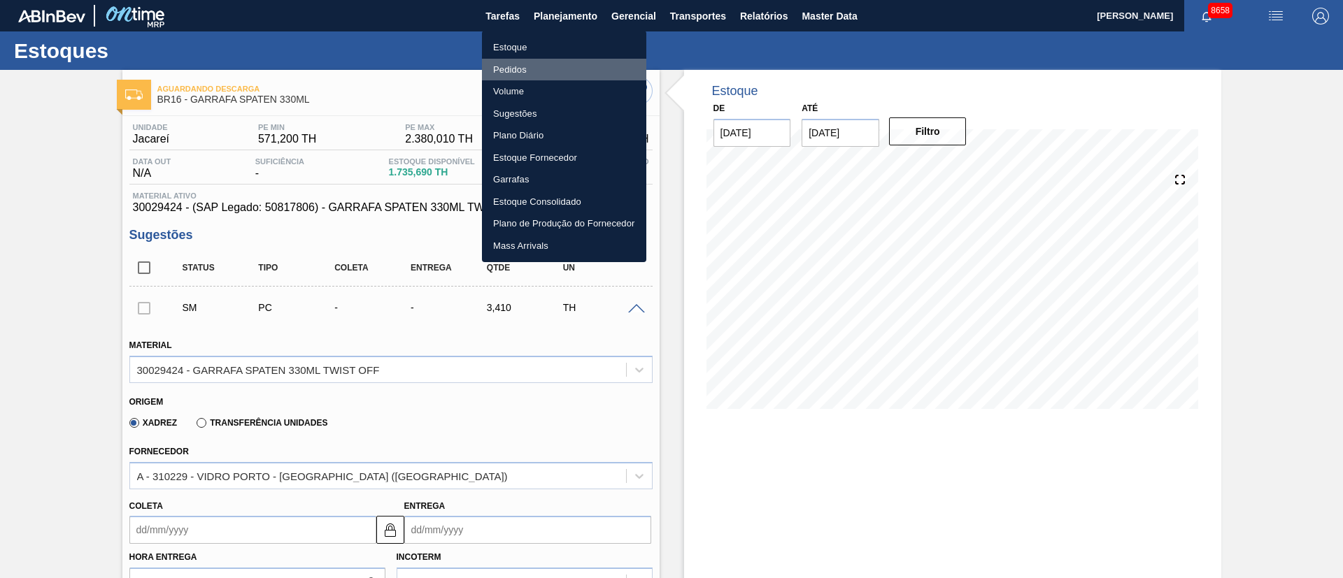
click at [507, 67] on li "Pedidos" at bounding box center [564, 70] width 164 height 22
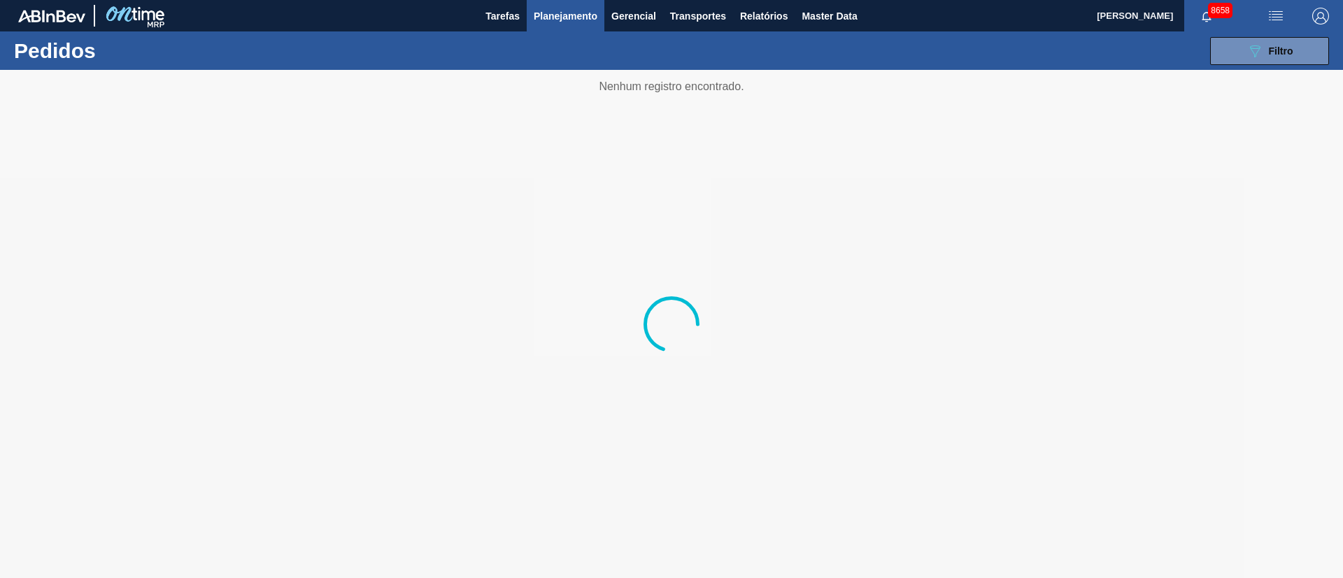
click at [560, 24] on button "Planejamento" at bounding box center [566, 15] width 78 height 31
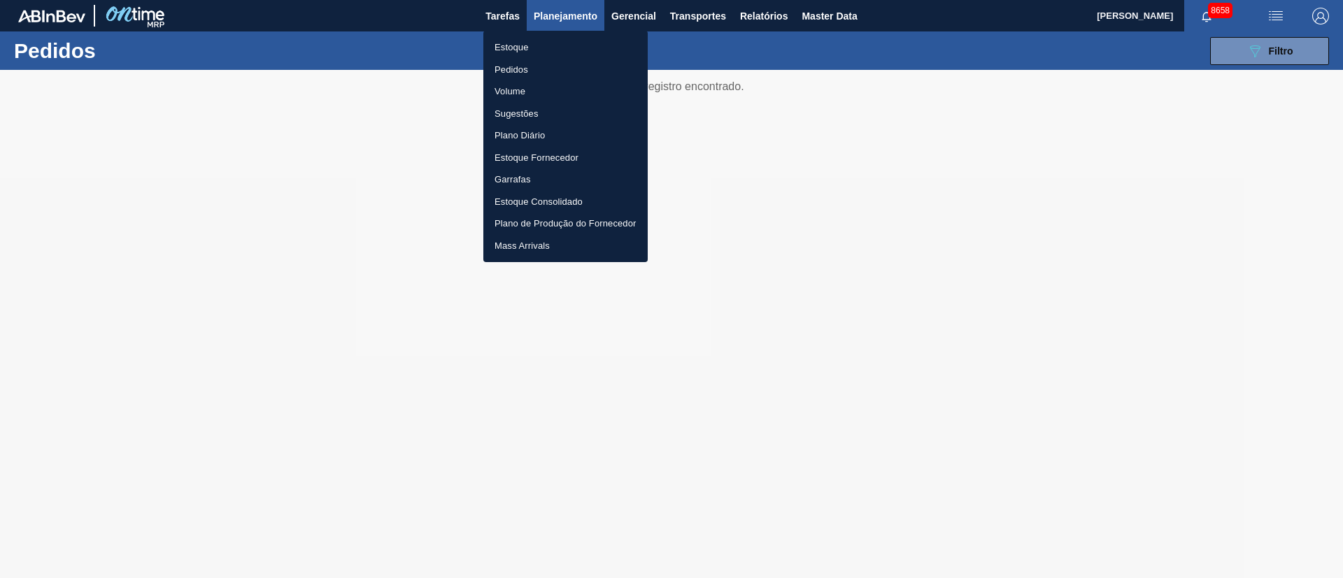
click at [518, 43] on li "Estoque" at bounding box center [565, 47] width 164 height 22
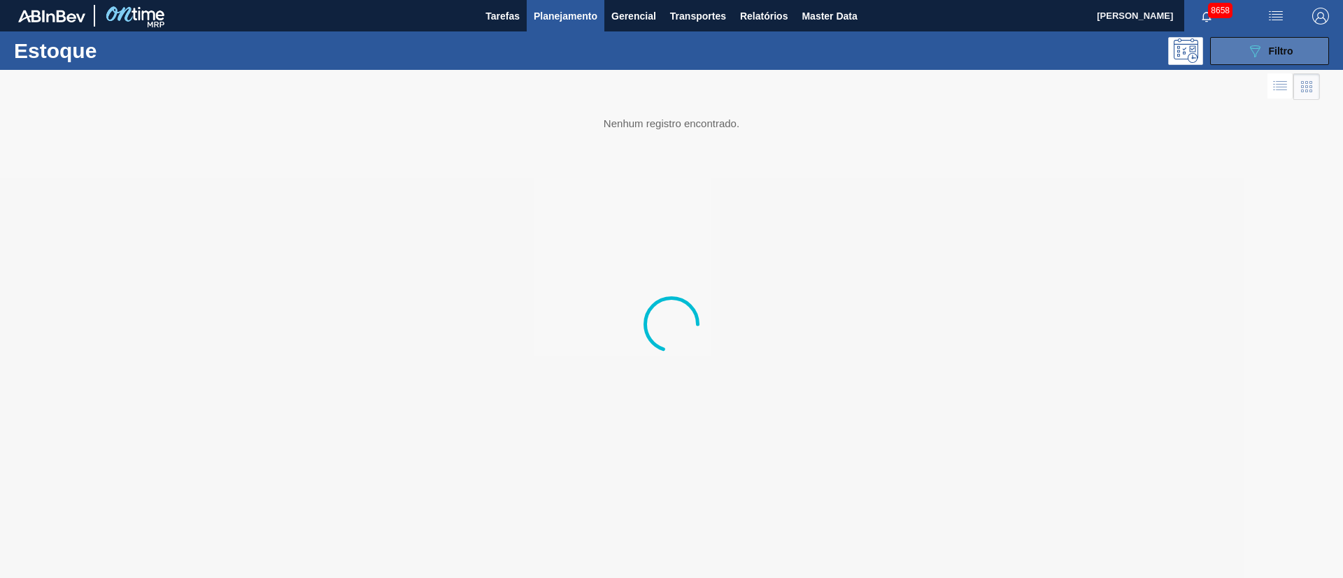
click at [1267, 45] on div "089F7B8B-B2A5-4AFE-B5C0-19BA573D28AC Filtro" at bounding box center [1269, 51] width 47 height 17
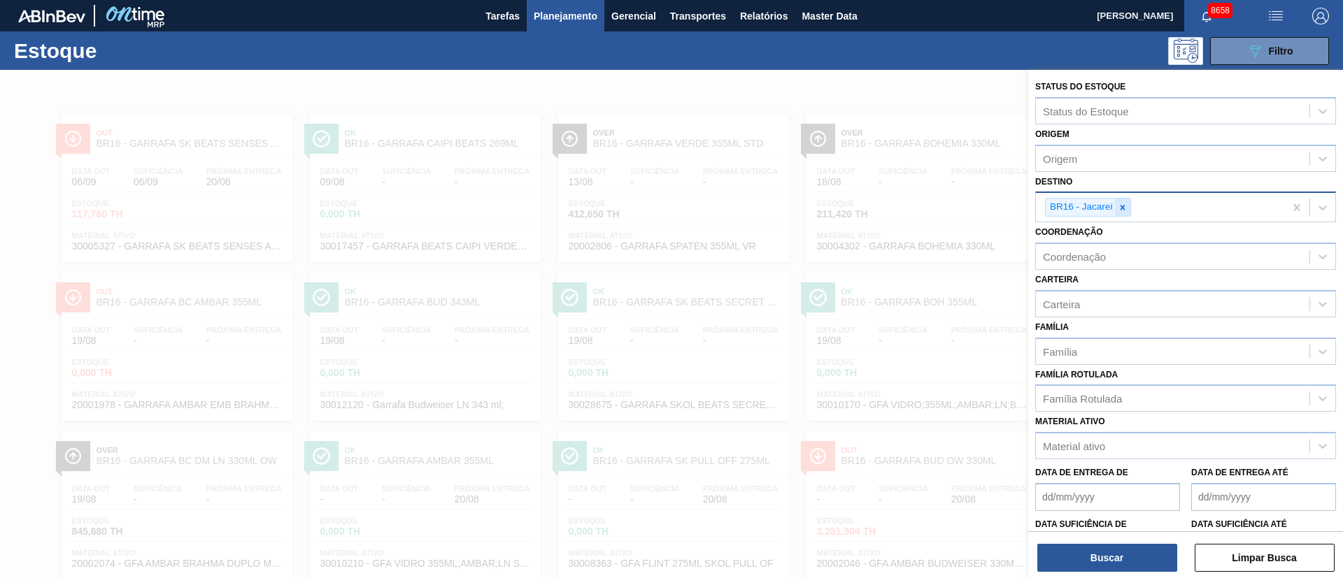
click at [1121, 207] on icon at bounding box center [1123, 208] width 10 height 10
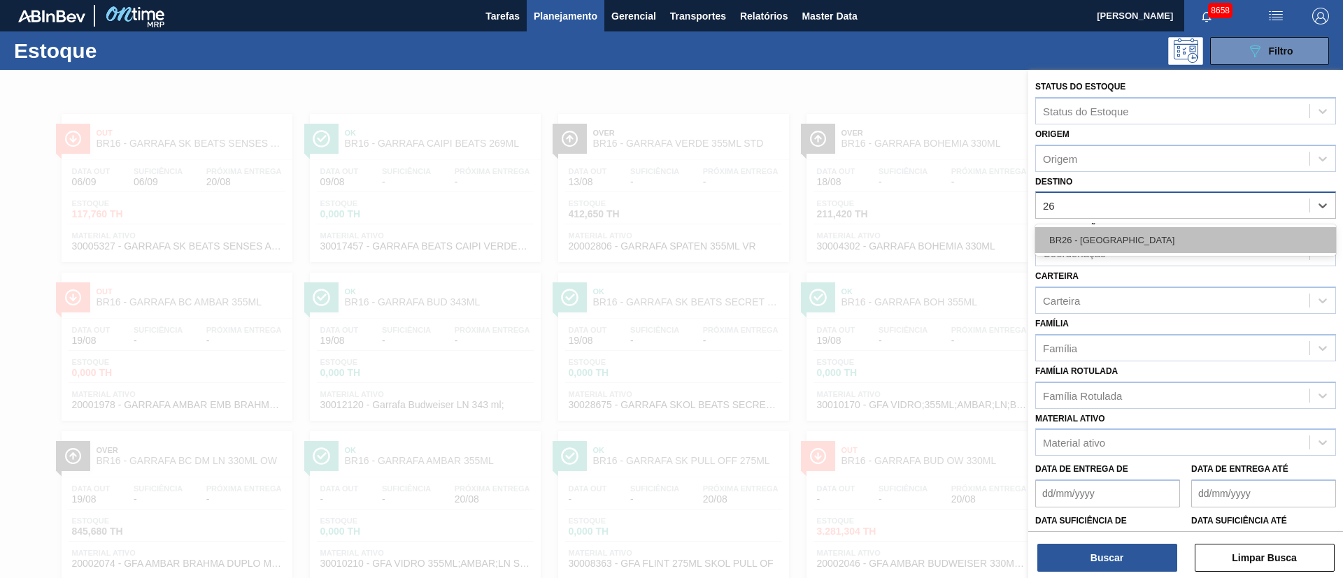
click at [1093, 232] on div "BR26 - [GEOGRAPHIC_DATA]" at bounding box center [1185, 240] width 301 height 26
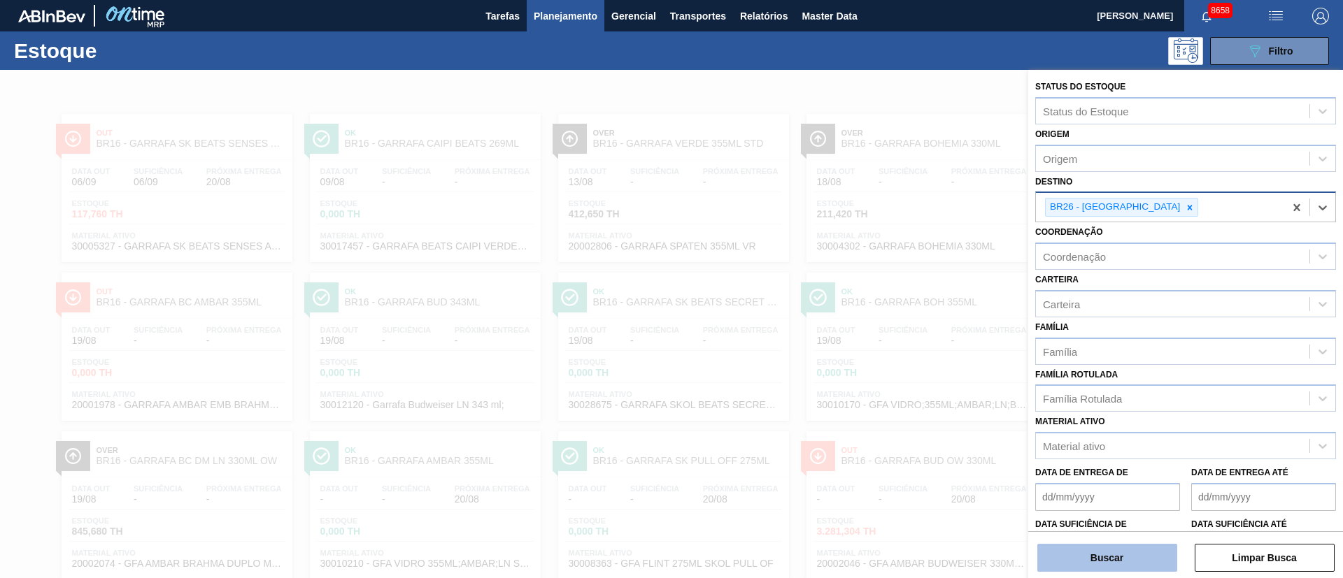
click at [1081, 558] on button "Buscar" at bounding box center [1107, 558] width 140 height 28
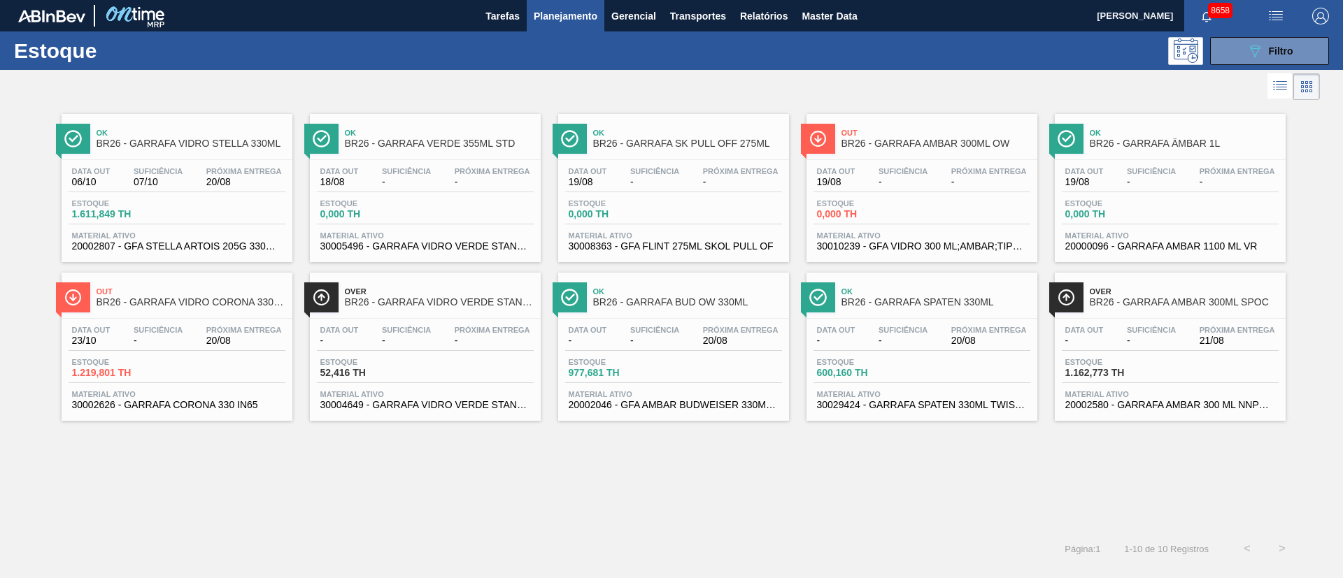
click at [967, 355] on div "Data out - Suficiência - Próxima Entrega 20/08 Estoque 600,160 TH Material ativ…" at bounding box center [921, 366] width 231 height 95
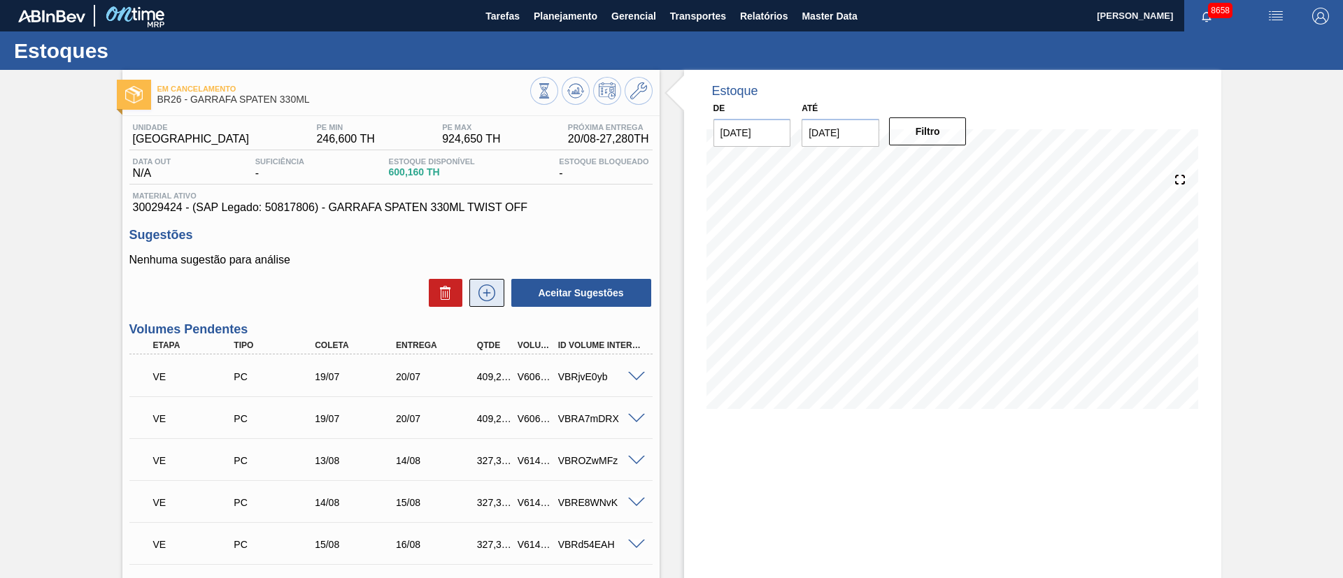
click at [488, 290] on icon at bounding box center [487, 293] width 22 height 17
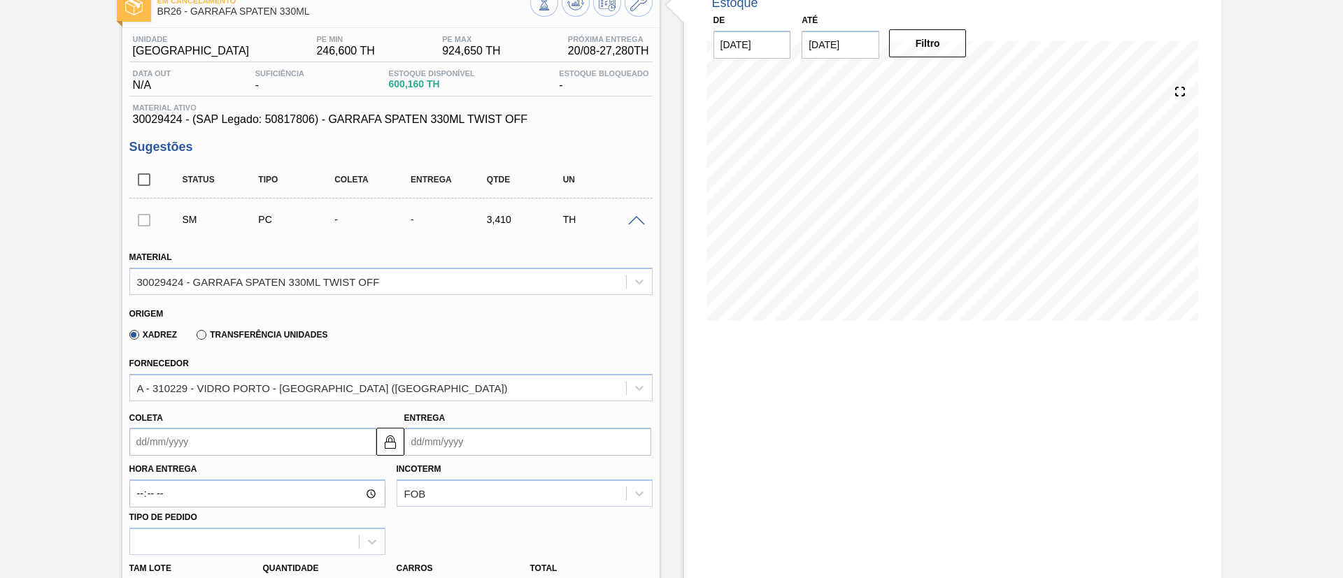
scroll to position [210, 0]
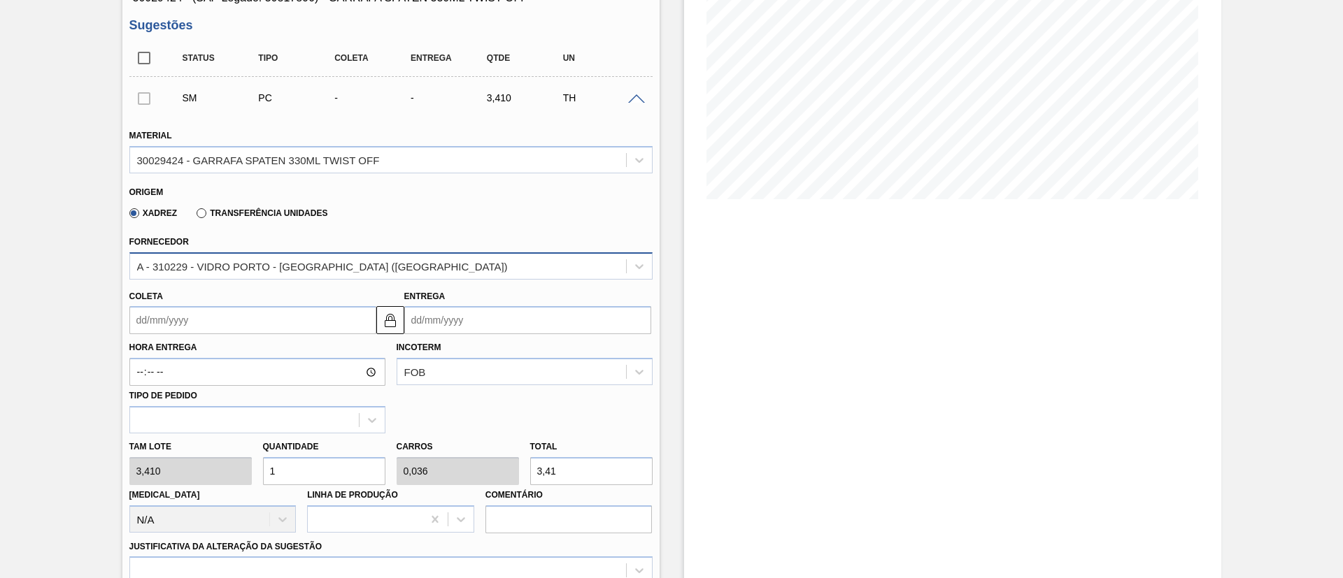
click at [248, 271] on div "A - 310229 - VIDRO PORTO - [GEOGRAPHIC_DATA] ([GEOGRAPHIC_DATA])" at bounding box center [322, 266] width 371 height 12
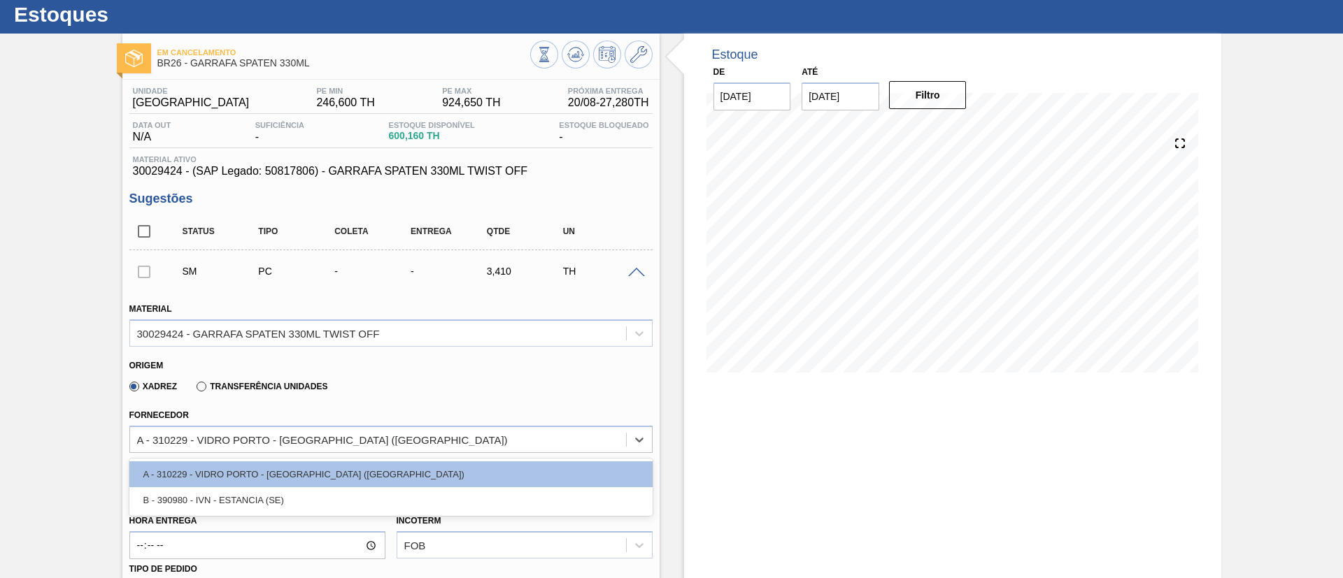
scroll to position [0, 0]
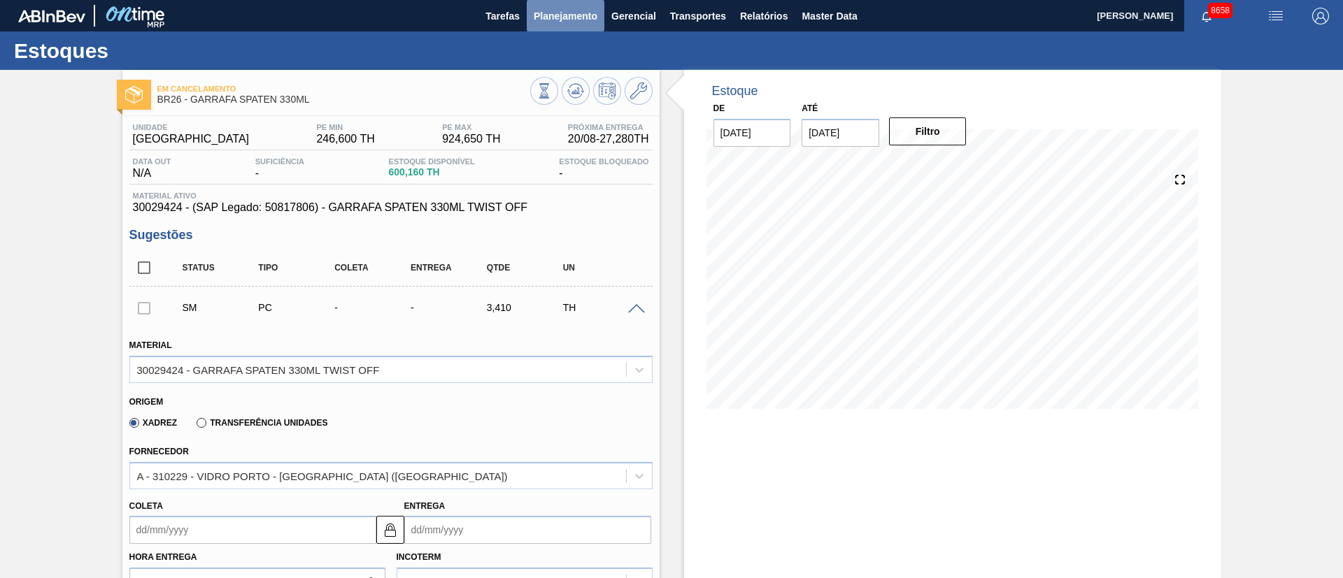
click at [563, 24] on button "Planejamento" at bounding box center [566, 15] width 78 height 31
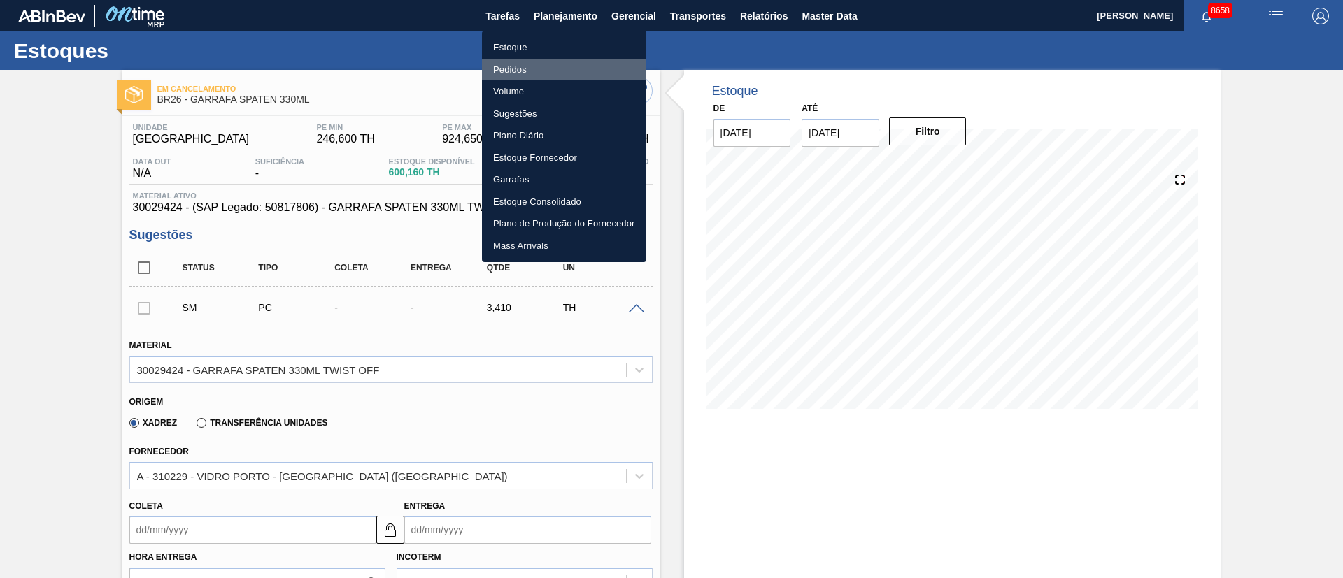
click at [520, 65] on li "Pedidos" at bounding box center [564, 70] width 164 height 22
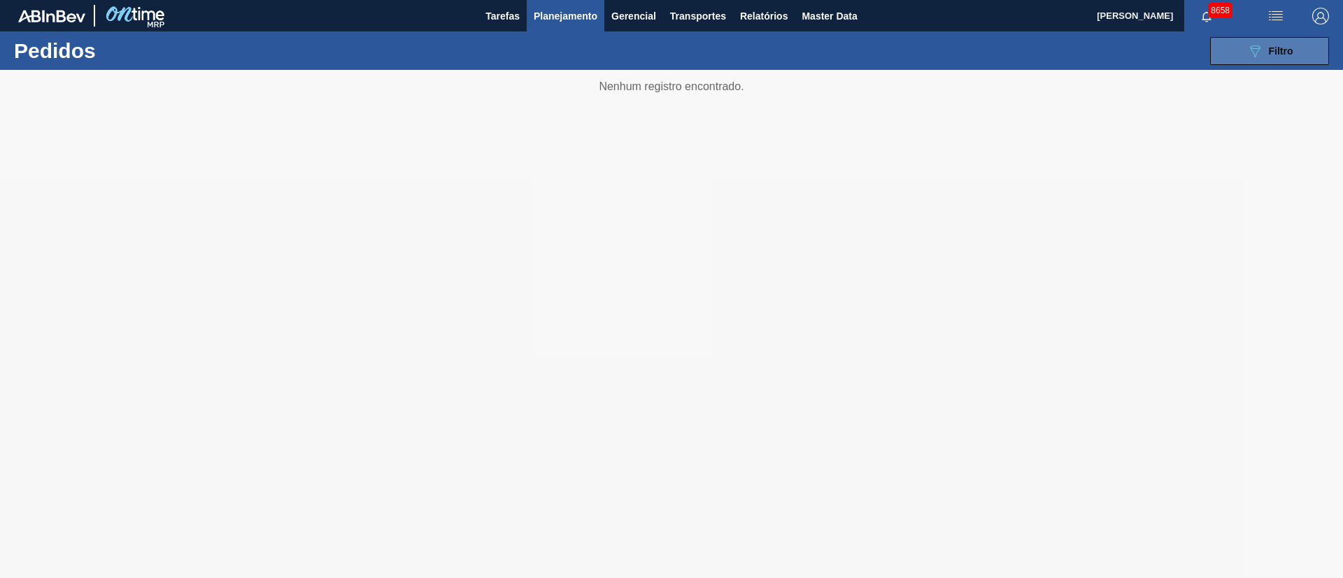
click at [1253, 63] on button "089F7B8B-B2A5-4AFE-B5C0-19BA573D28AC Filtro" at bounding box center [1269, 51] width 119 height 28
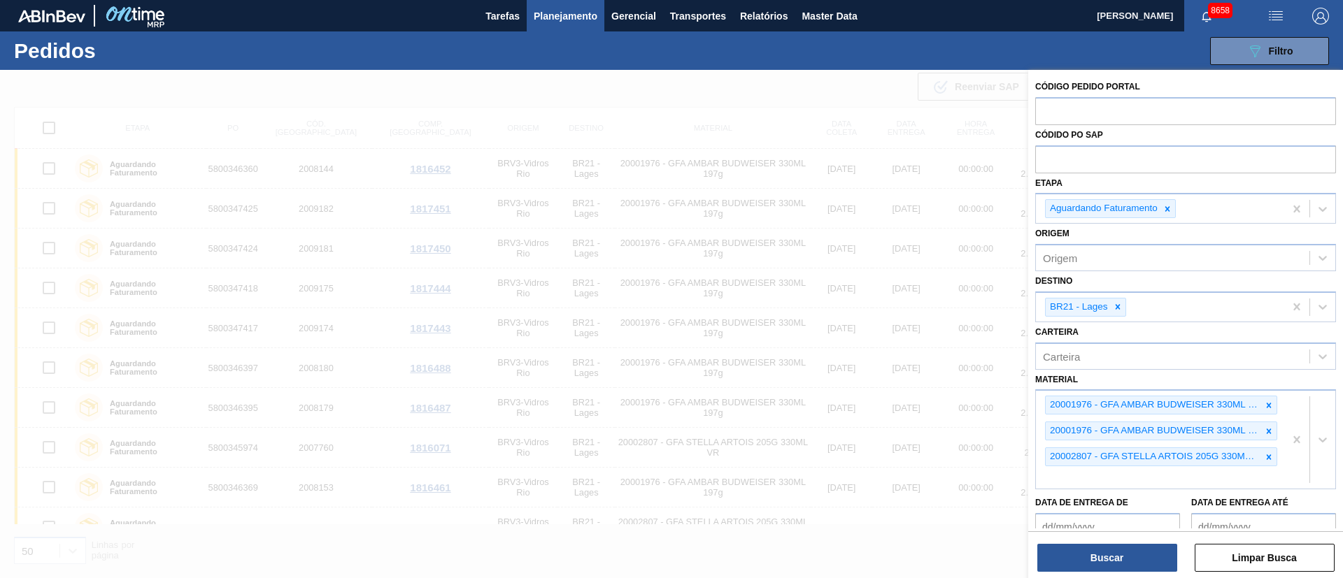
click at [1269, 404] on icon at bounding box center [1269, 406] width 10 height 10
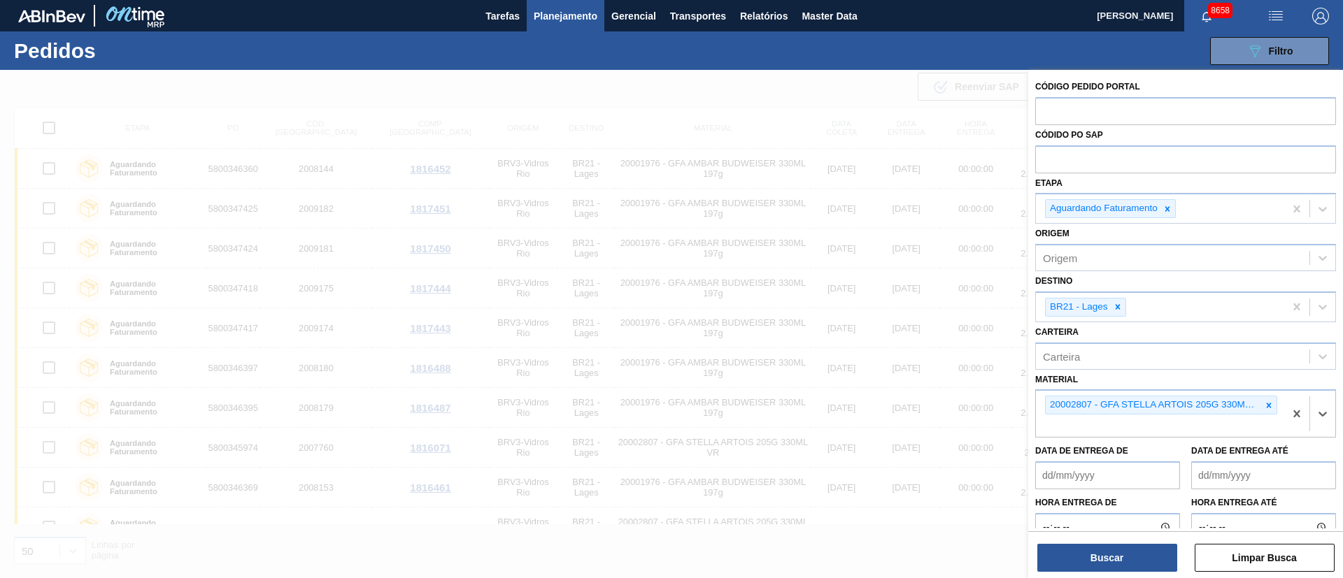
click at [1269, 404] on icon at bounding box center [1269, 406] width 10 height 10
click at [1269, 404] on div "20002807 - GFA STELLA ARTOIS 205G 330ML VR" at bounding box center [1160, 414] width 248 height 46
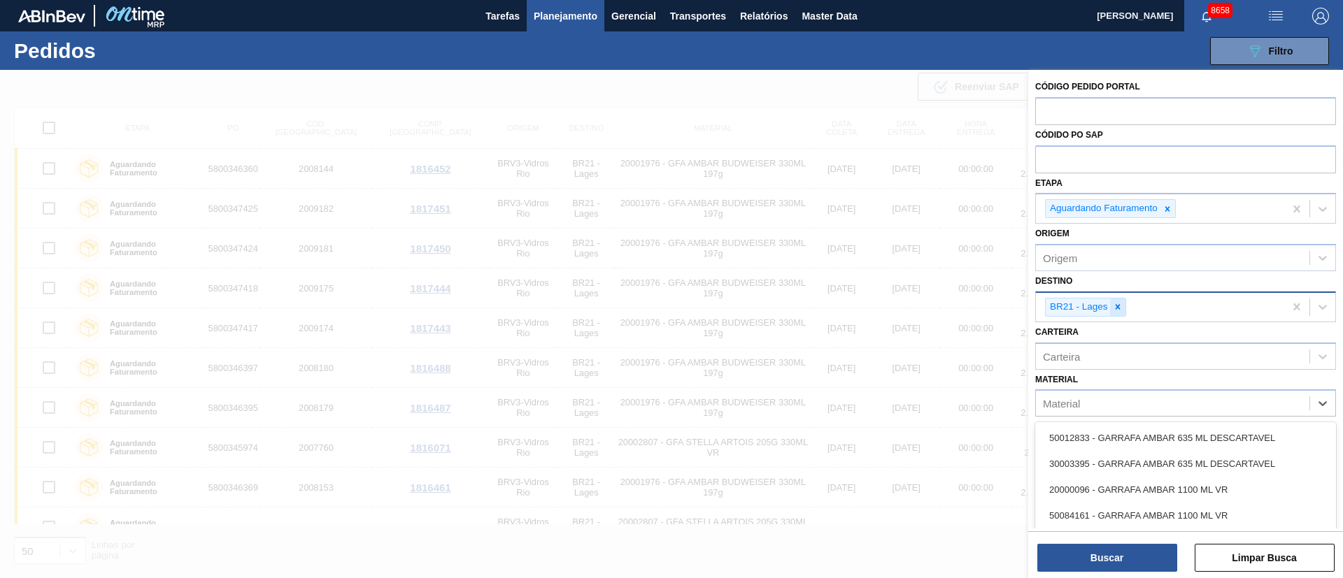
click at [1114, 310] on icon at bounding box center [1118, 307] width 10 height 10
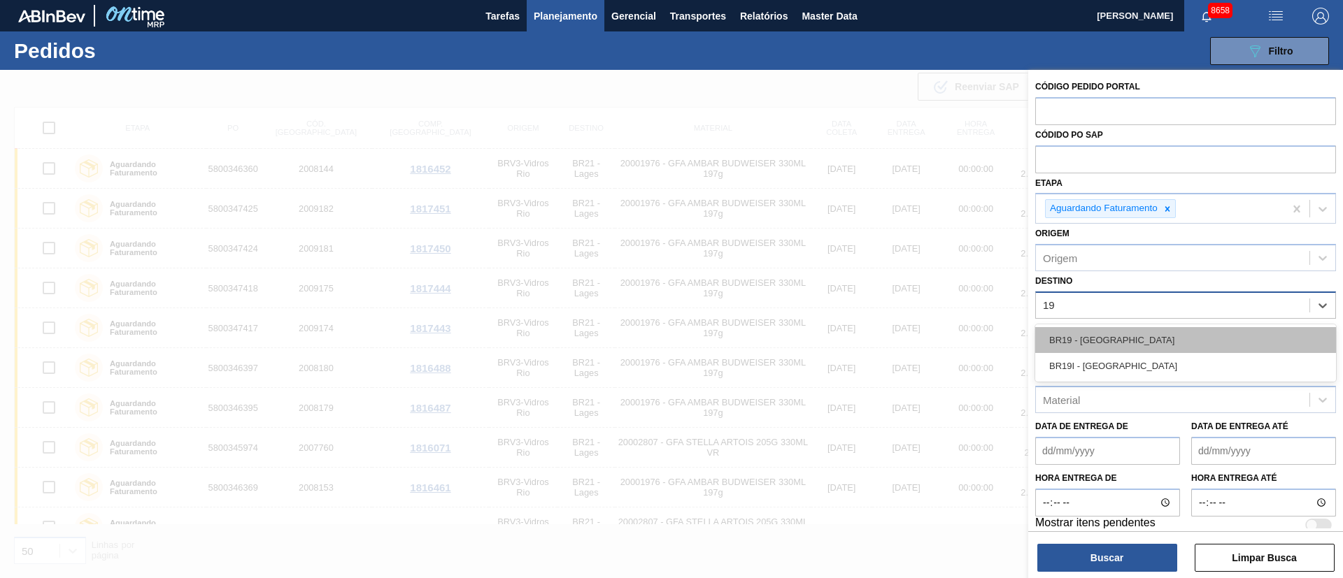
click at [1100, 336] on div "BR19 - [GEOGRAPHIC_DATA]" at bounding box center [1185, 340] width 301 height 26
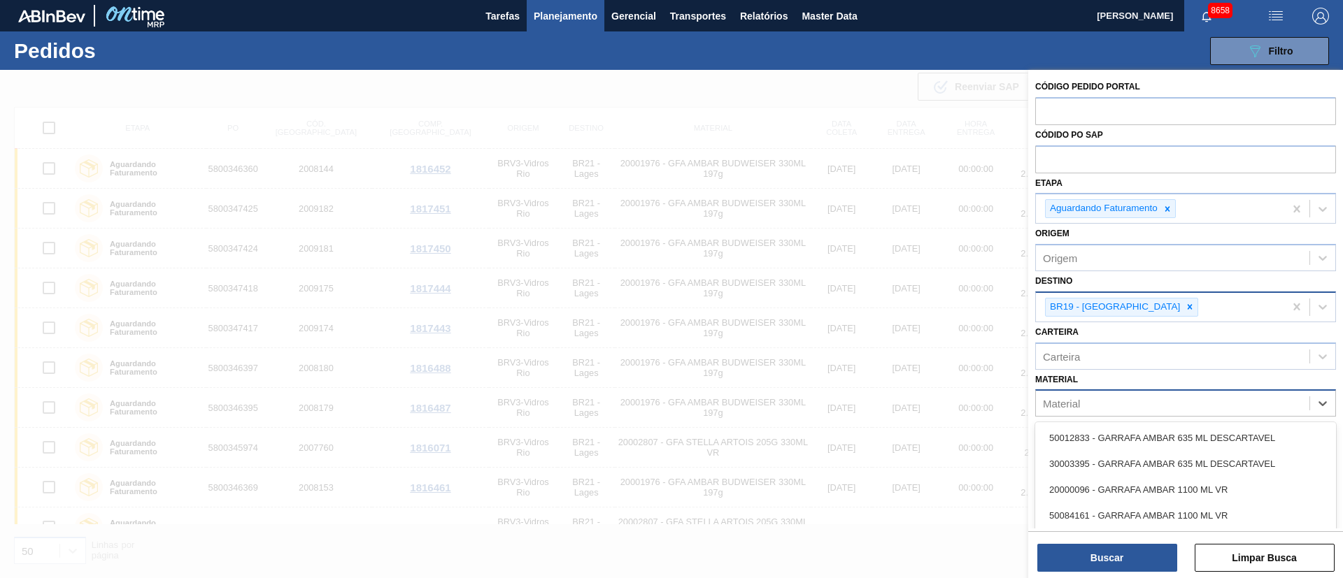
click at [1083, 400] on div "Material" at bounding box center [1172, 404] width 273 height 20
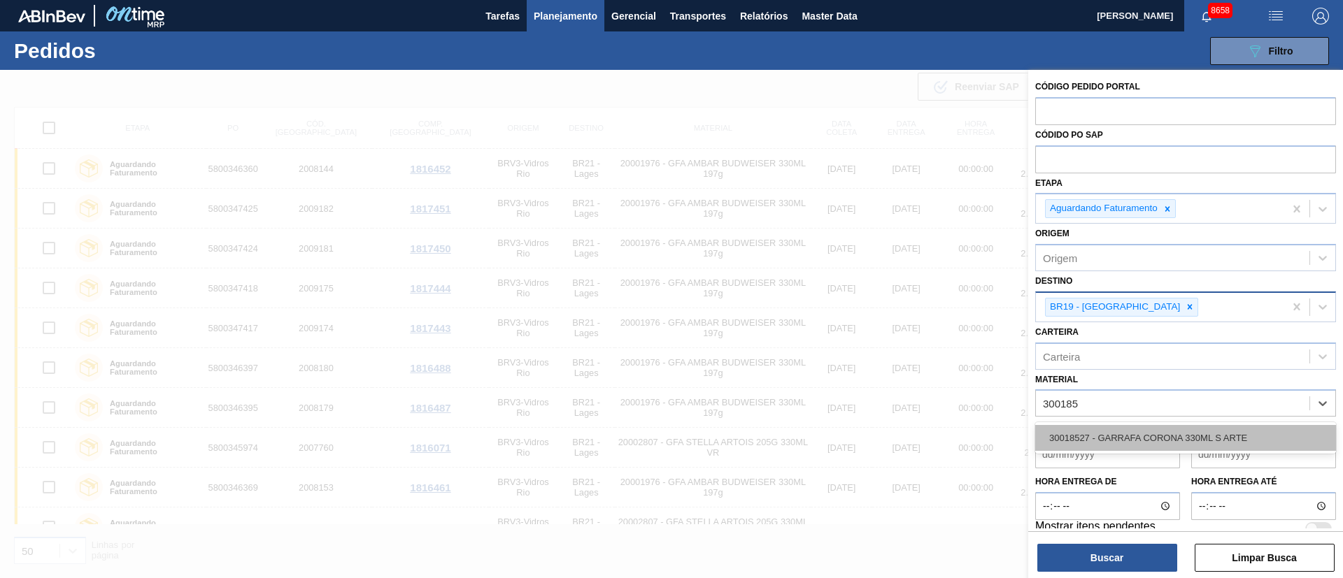
click at [1087, 431] on div "30018527 - GARRAFA CORONA 330ML S ARTE" at bounding box center [1185, 438] width 301 height 26
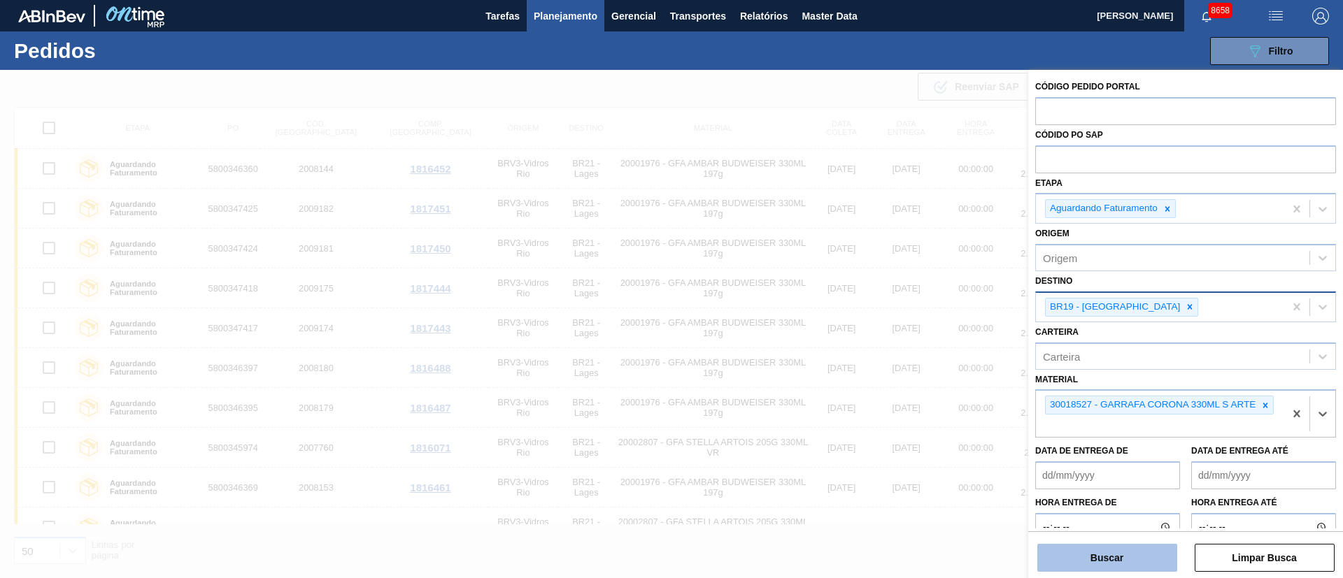
click at [1092, 556] on button "Buscar" at bounding box center [1107, 558] width 140 height 28
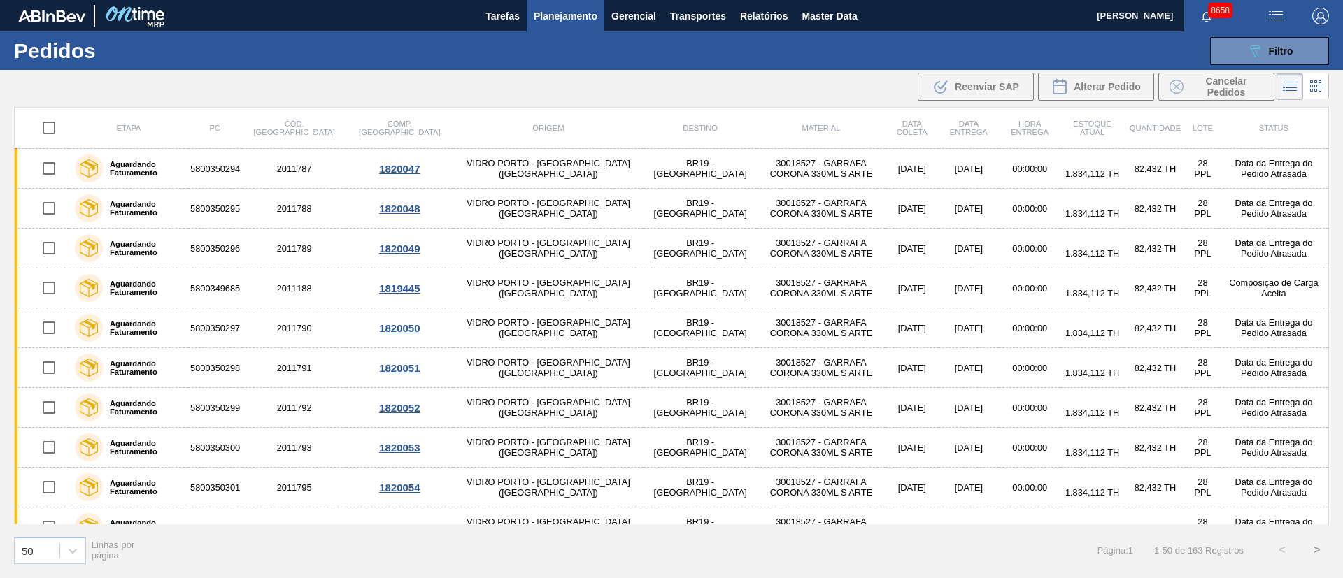
click at [1330, 509] on div "Etapa PO Cód. Pedido Comp. Carga Origem Destino Material Data coleta Data entre…" at bounding box center [671, 341] width 1343 height 469
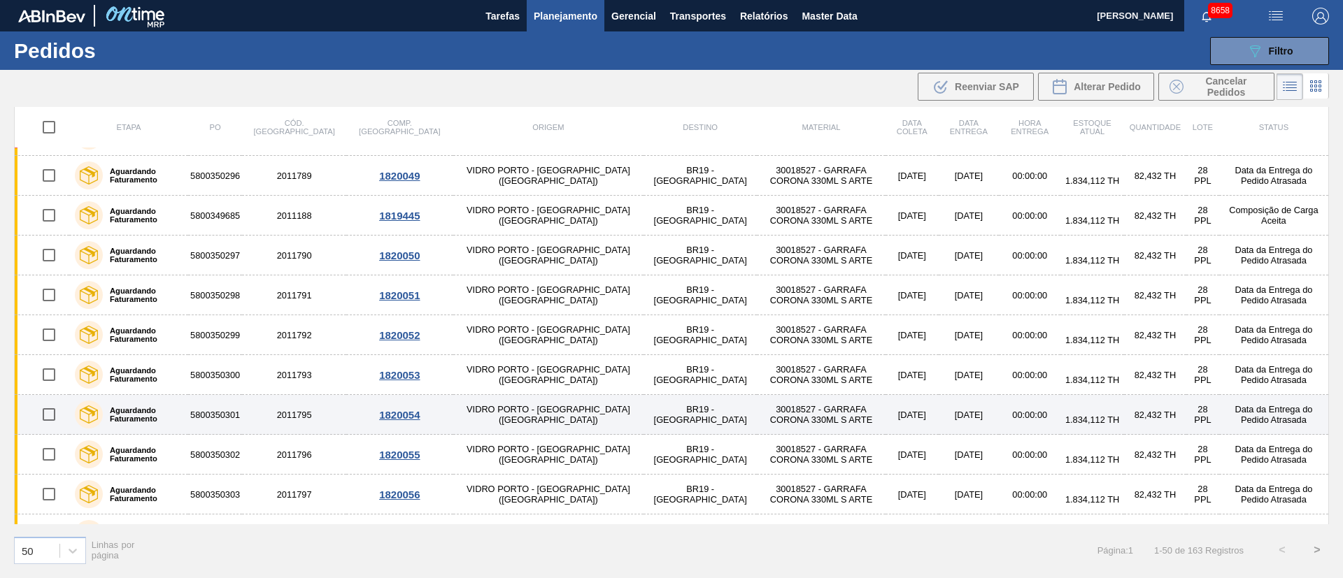
scroll to position [105, 0]
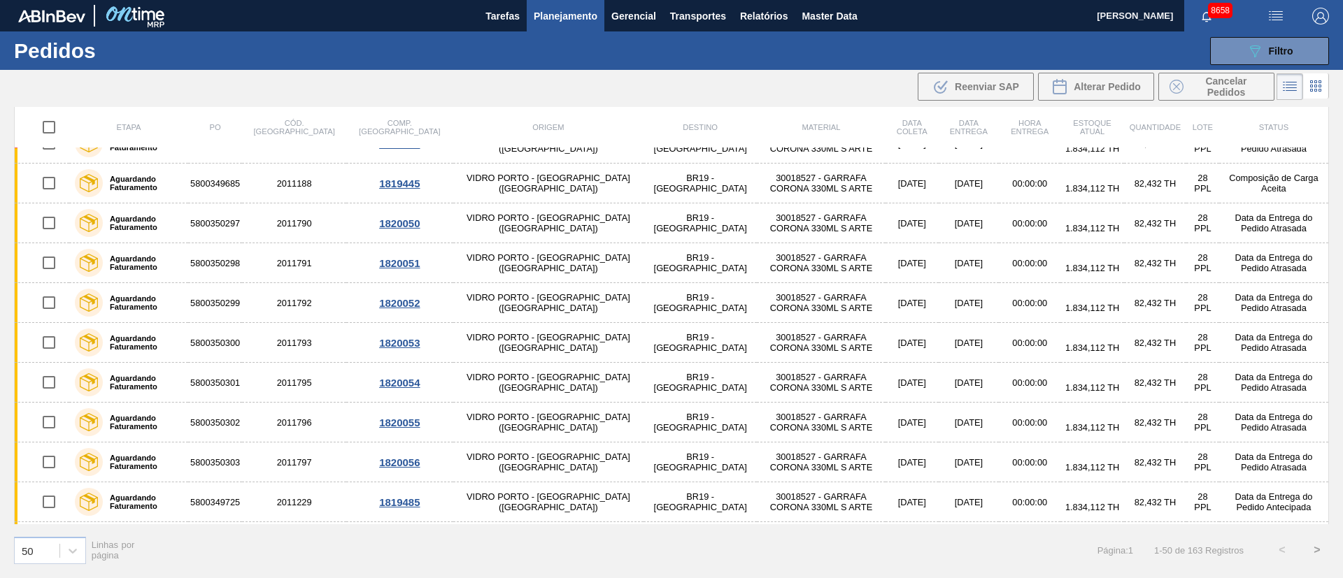
click at [785, 85] on div ".b{fill:var(--color-action-default)} Reenviar SAP Alterar Pedido Cancelar Pedid…" at bounding box center [671, 87] width 1343 height 34
click at [1307, 57] on button "089F7B8B-B2A5-4AFE-B5C0-19BA573D28AC Filtro" at bounding box center [1269, 51] width 119 height 28
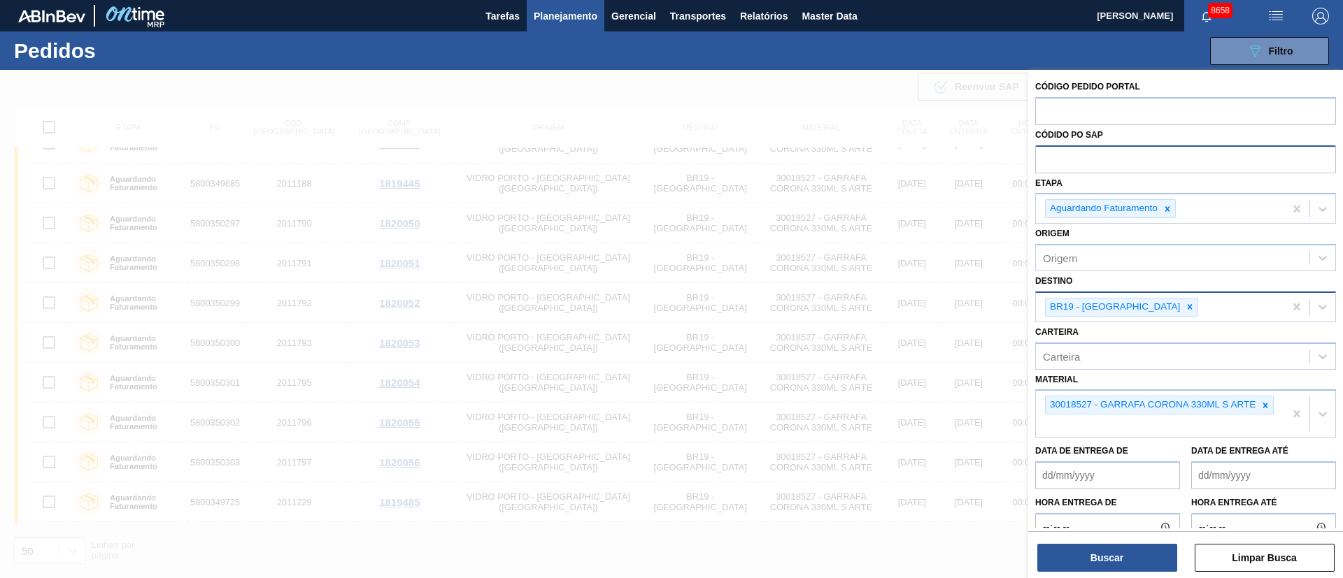
click at [1119, 164] on input "text" at bounding box center [1185, 158] width 301 height 27
paste input "[EMAIL_ADDRESS][DOMAIN_NAME]"
click at [1167, 206] on icon at bounding box center [1167, 209] width 10 height 10
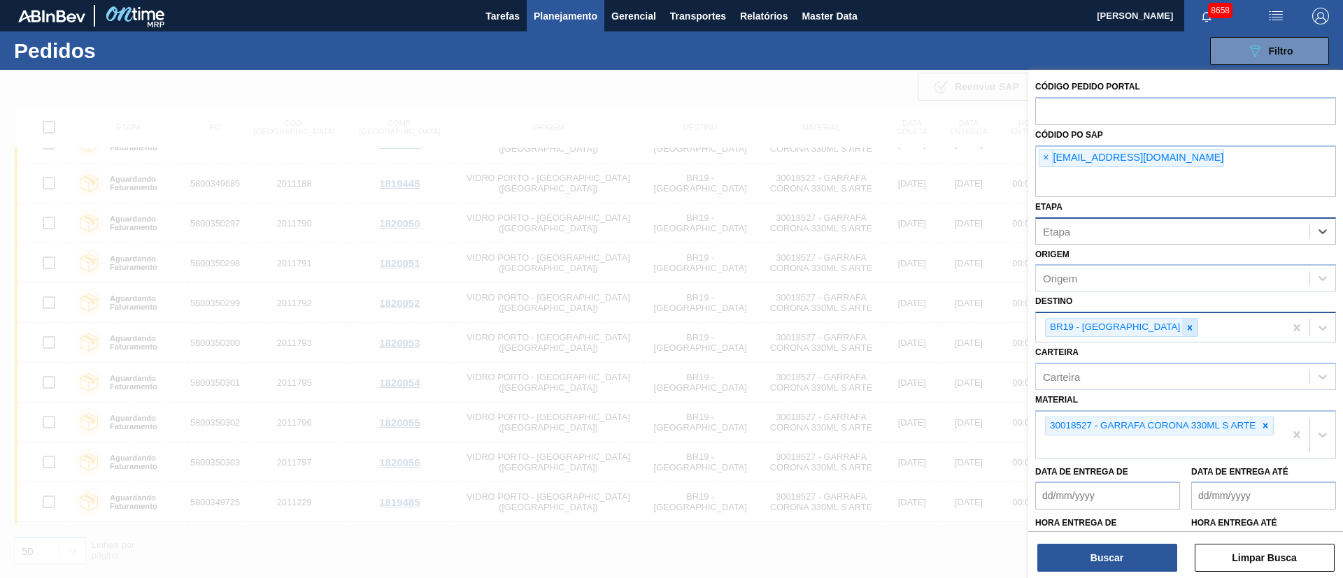
click at [1185, 323] on icon at bounding box center [1190, 328] width 10 height 10
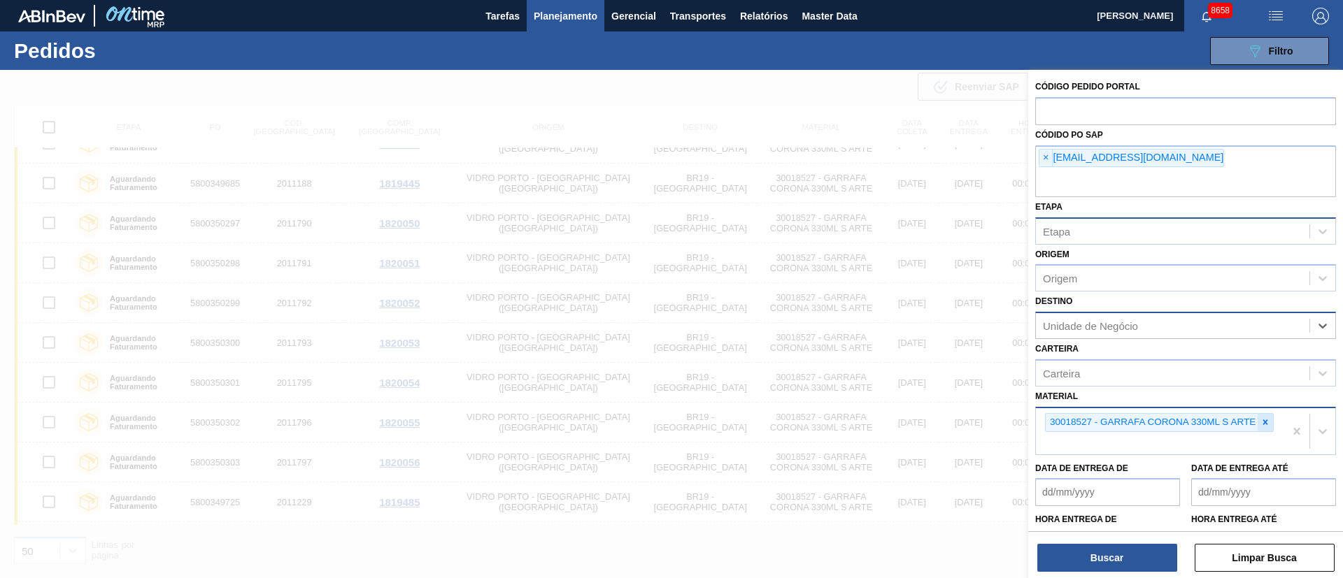
click at [1267, 420] on icon at bounding box center [1265, 422] width 5 height 5
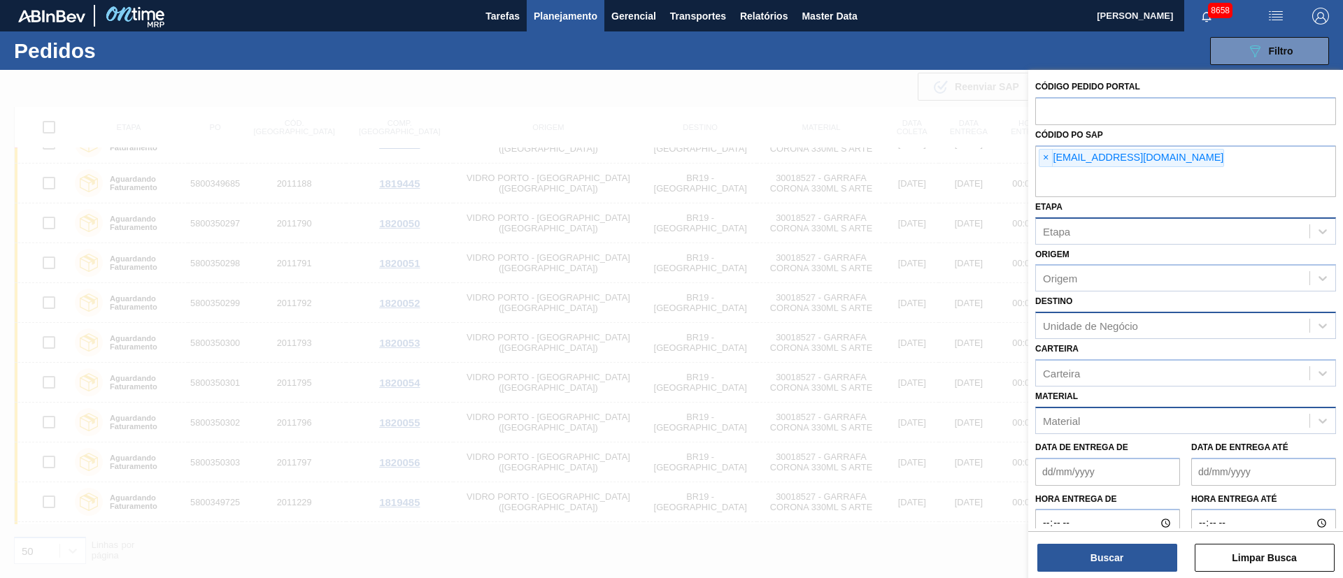
click at [1100, 535] on div "Buscar Limpar Busca" at bounding box center [1185, 551] width 315 height 39
click at [1116, 561] on button "Buscar" at bounding box center [1107, 558] width 140 height 28
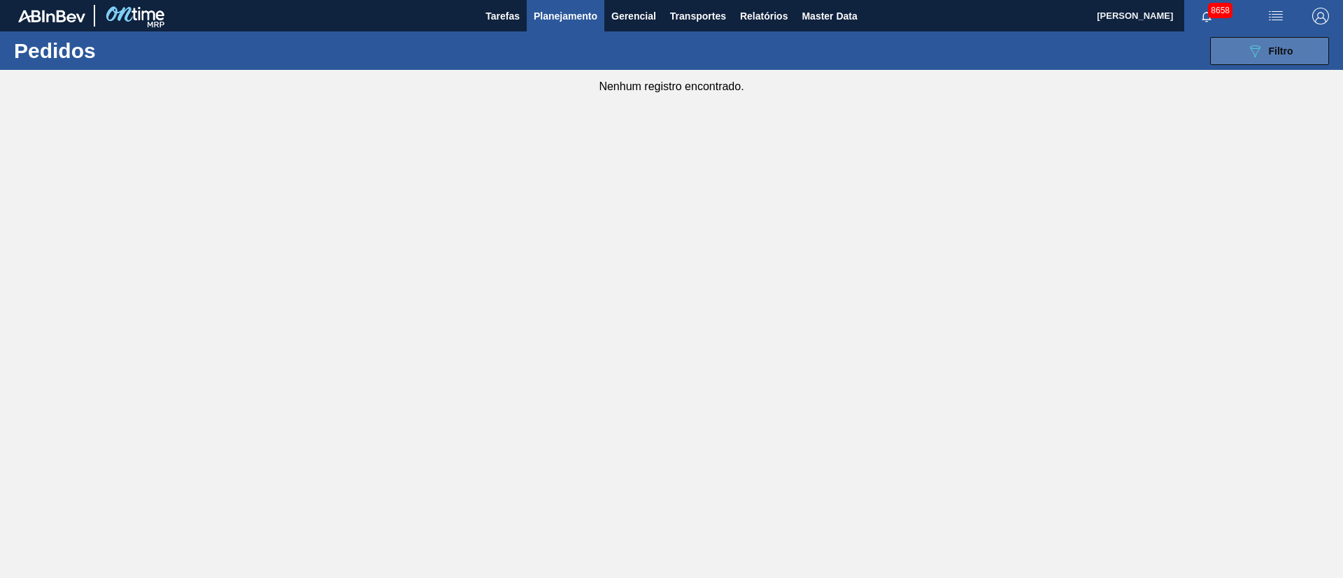
click at [1279, 51] on span "Filtro" at bounding box center [1281, 50] width 24 height 11
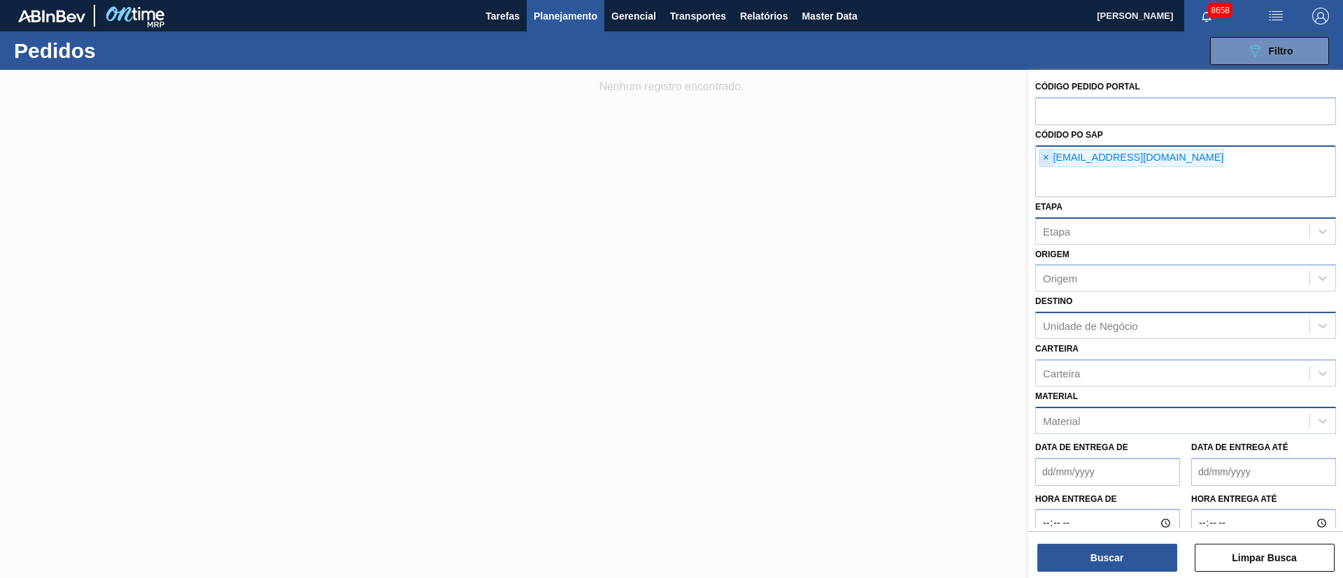
click at [1046, 152] on span "×" at bounding box center [1045, 158] width 13 height 17
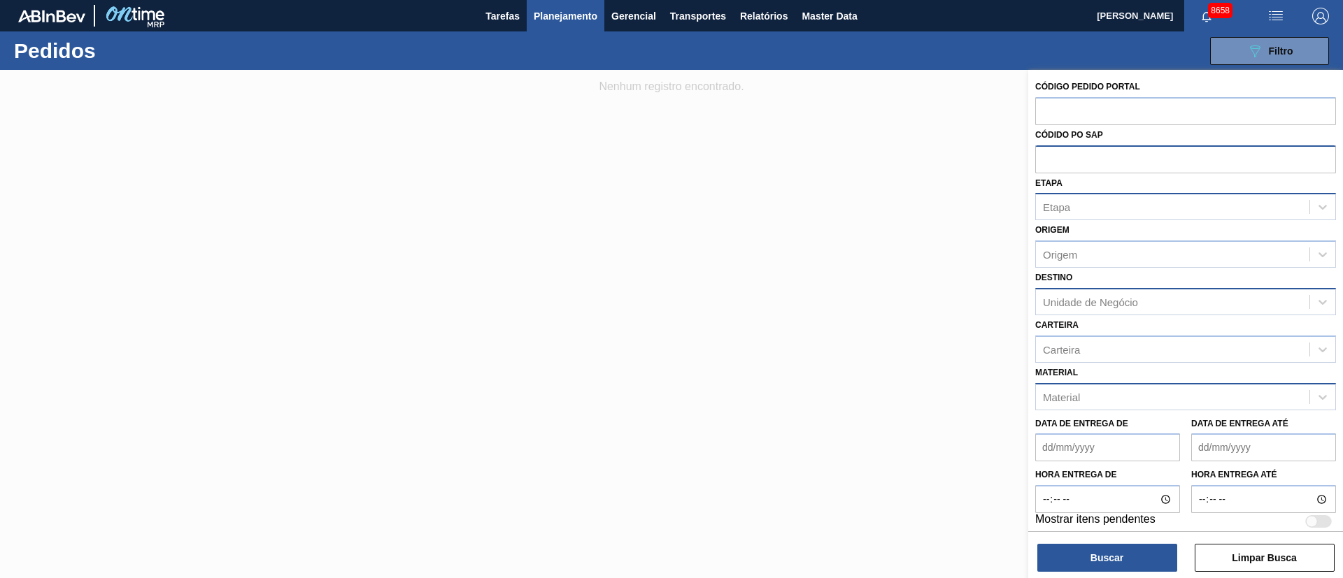
paste input "[EMAIL_ADDRESS][DOMAIN_NAME]"
paste input "text"
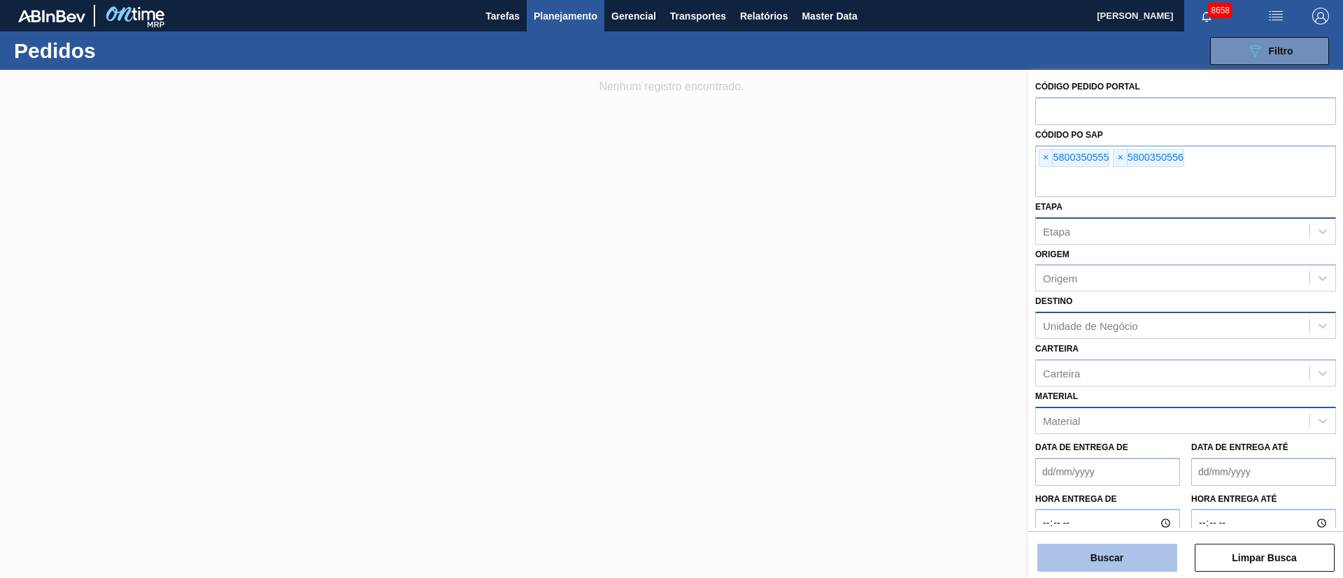
click at [1090, 562] on button "Buscar" at bounding box center [1107, 558] width 140 height 28
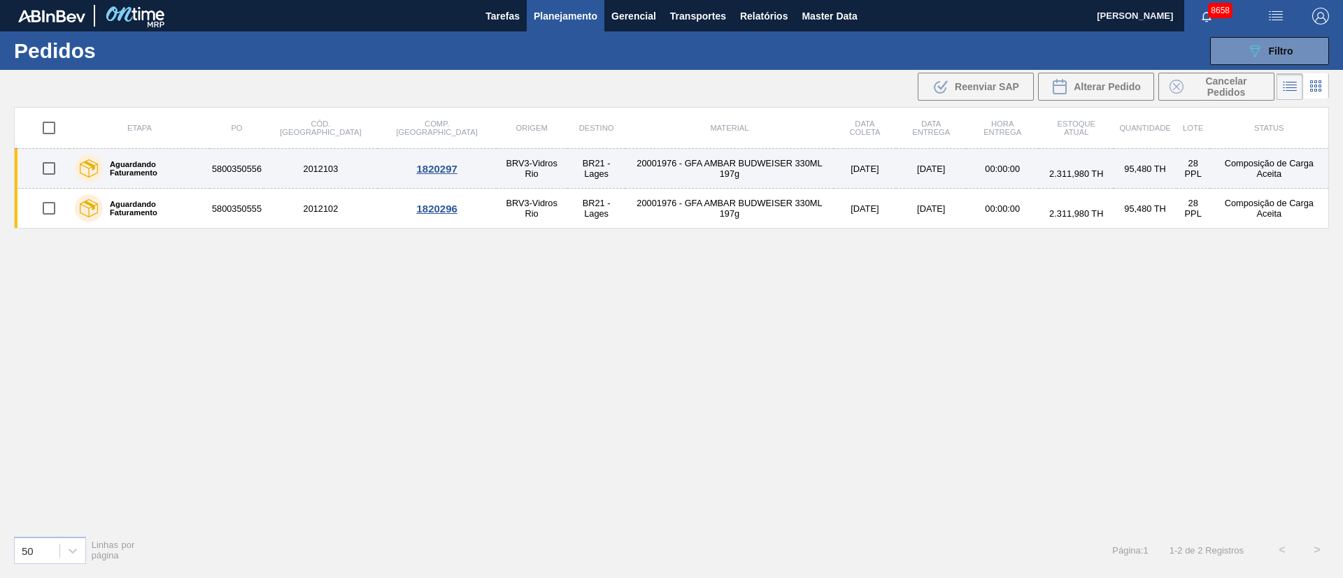
click at [44, 174] on input "checkbox" at bounding box center [48, 168] width 29 height 29
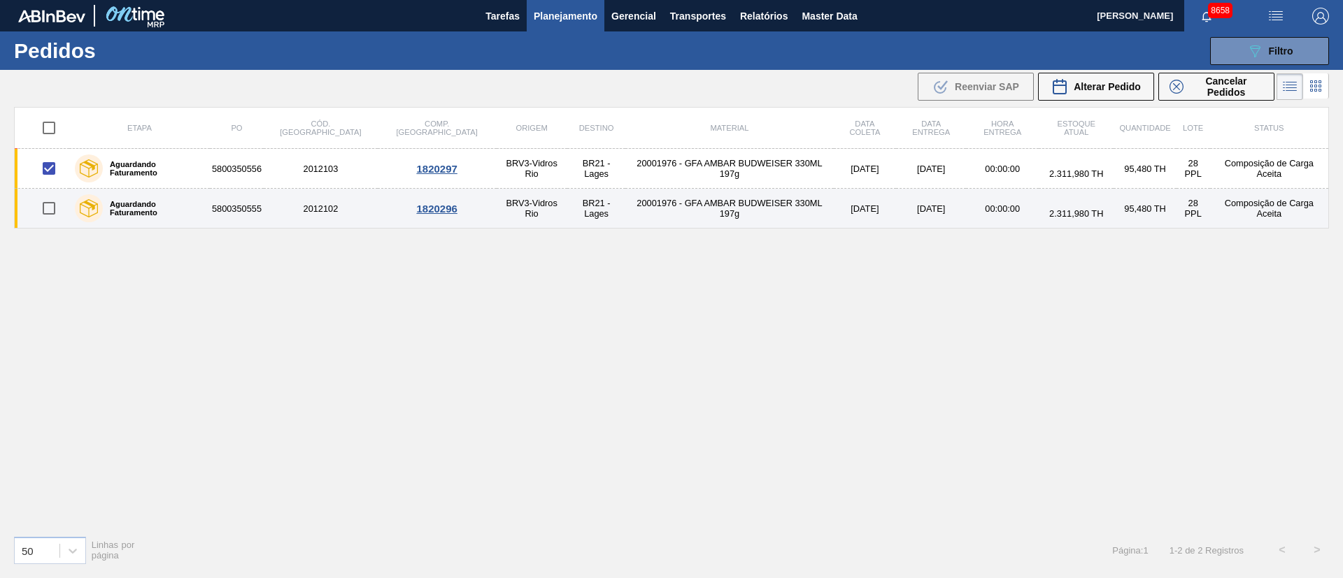
click at [45, 213] on input "checkbox" at bounding box center [48, 208] width 29 height 29
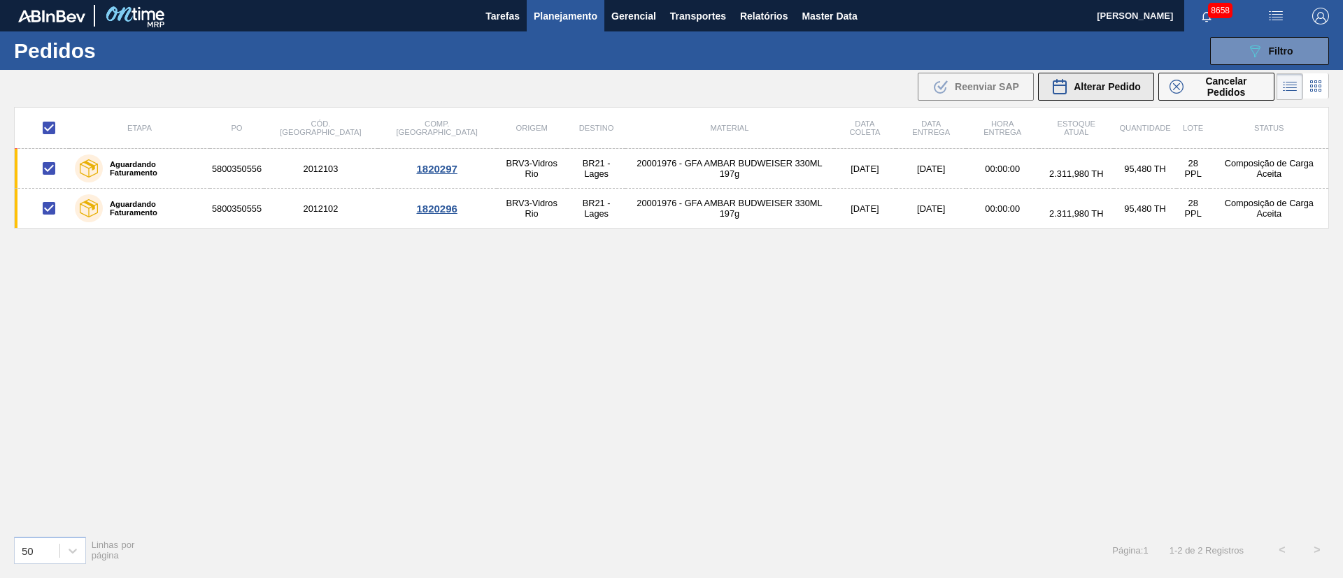
click at [1145, 81] on button "Alterar Pedido" at bounding box center [1096, 87] width 116 height 28
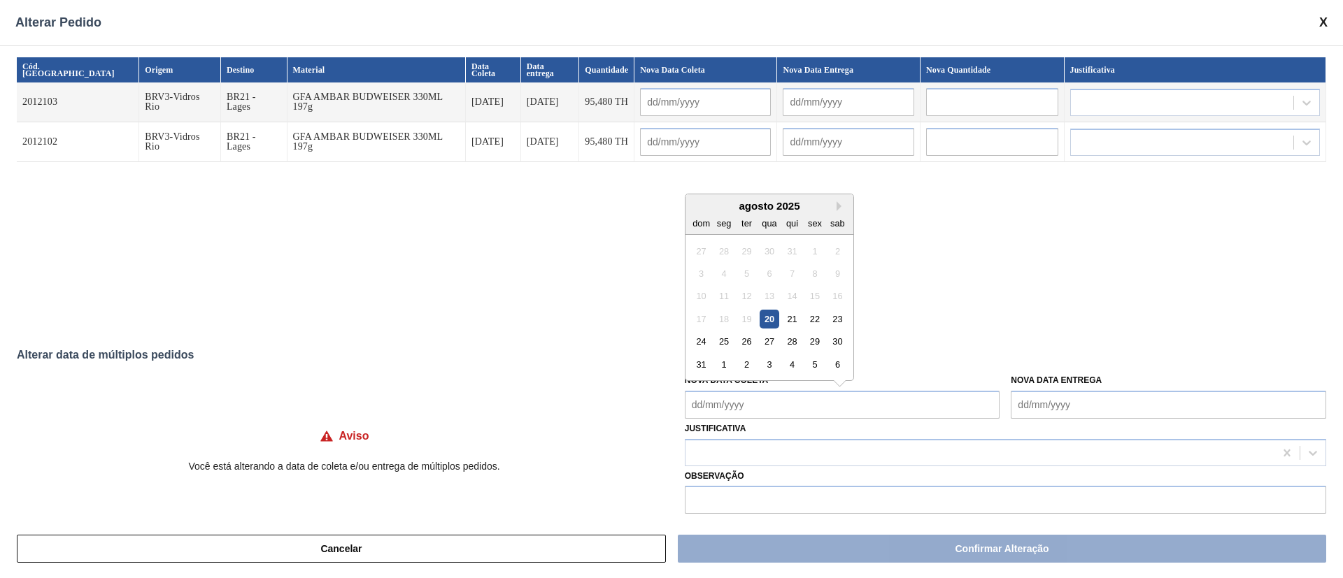
click at [776, 398] on Coleta "Nova Data Coleta" at bounding box center [842, 405] width 315 height 28
click at [743, 341] on div "26" at bounding box center [746, 341] width 19 height 19
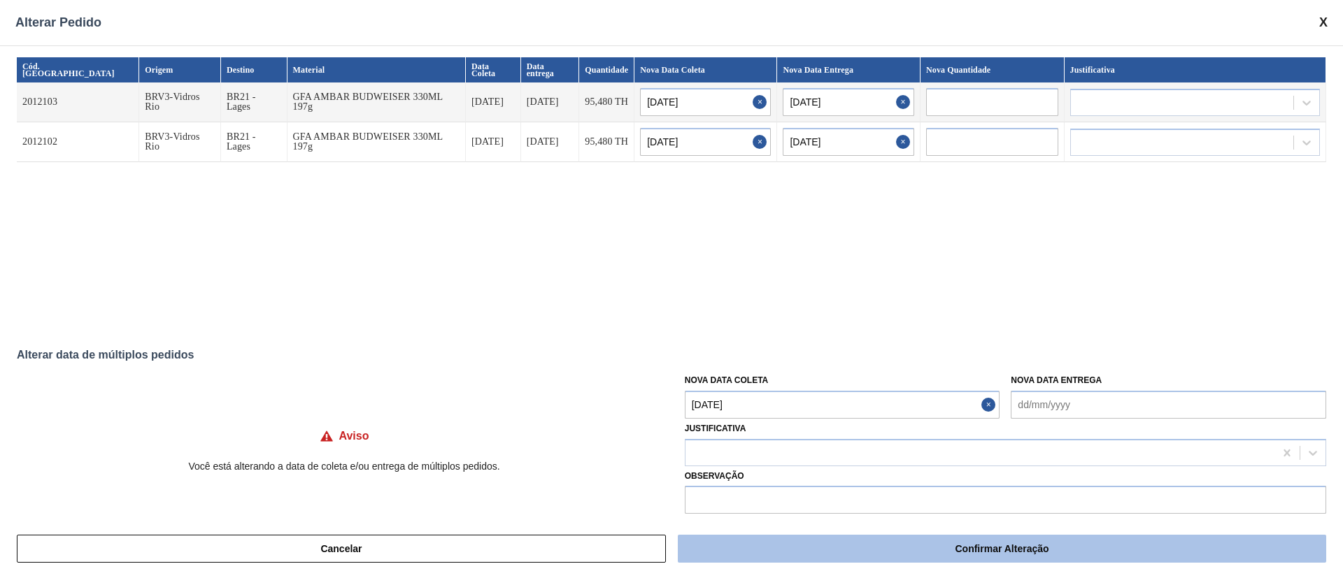
click at [787, 544] on button "Confirmar Alteração" at bounding box center [1002, 549] width 648 height 28
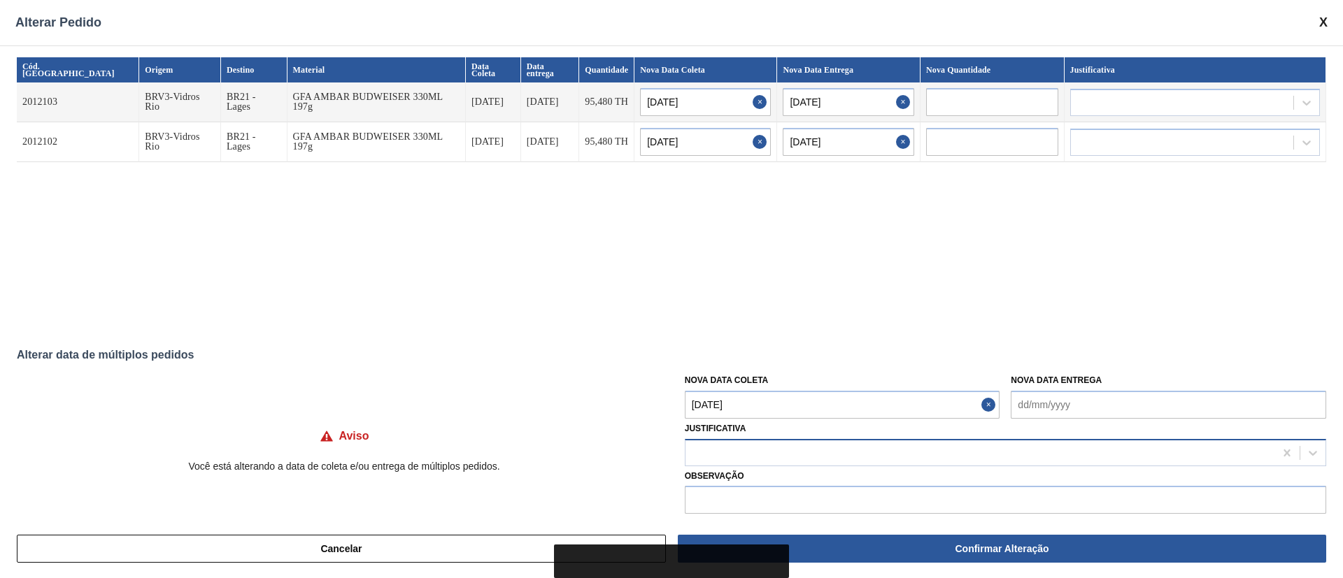
click at [713, 450] on div at bounding box center [979, 453] width 589 height 20
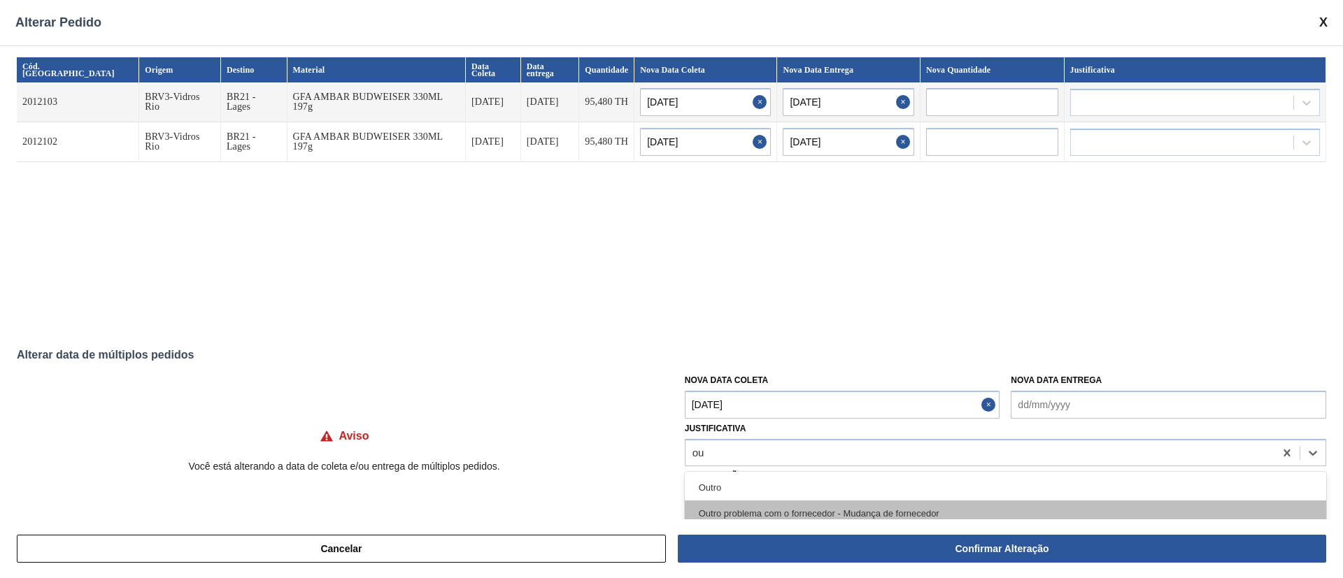
drag, startPoint x: 716, startPoint y: 498, endPoint x: 721, endPoint y: 503, distance: 7.4
click at [720, 503] on div "Outro Outro problema com o fornecedor - Mudança de fornecedor Planejamento ABI …" at bounding box center [1005, 513] width 641 height 83
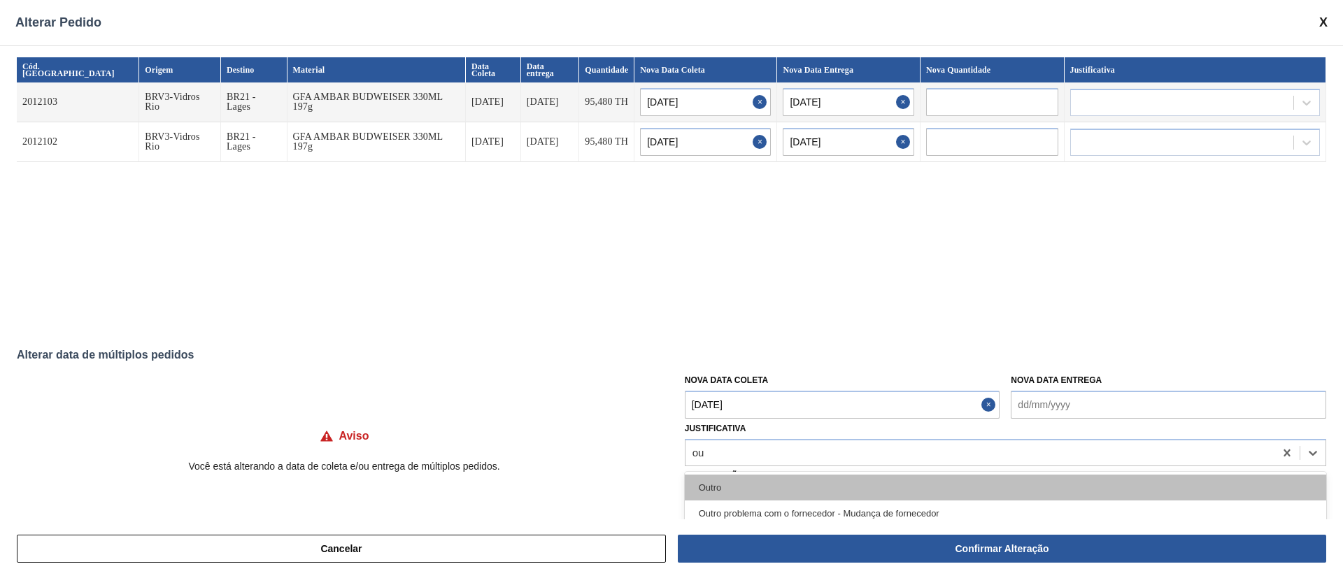
click at [721, 484] on div "Outro" at bounding box center [1005, 488] width 641 height 26
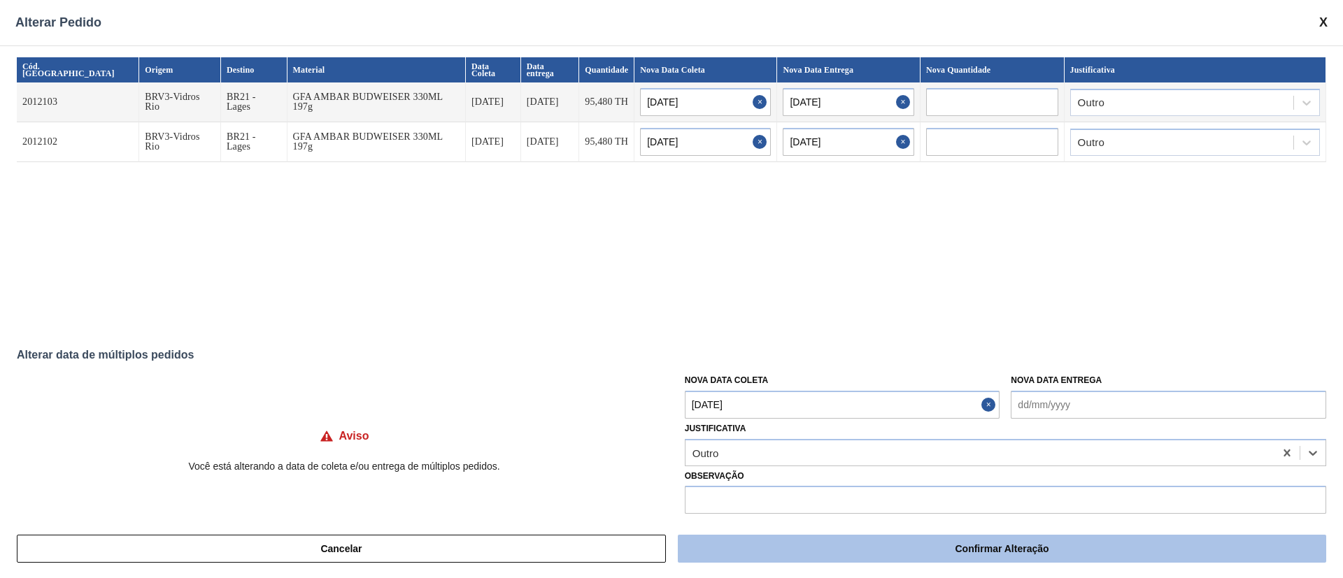
click at [806, 548] on button "Confirmar Alteração" at bounding box center [1002, 549] width 648 height 28
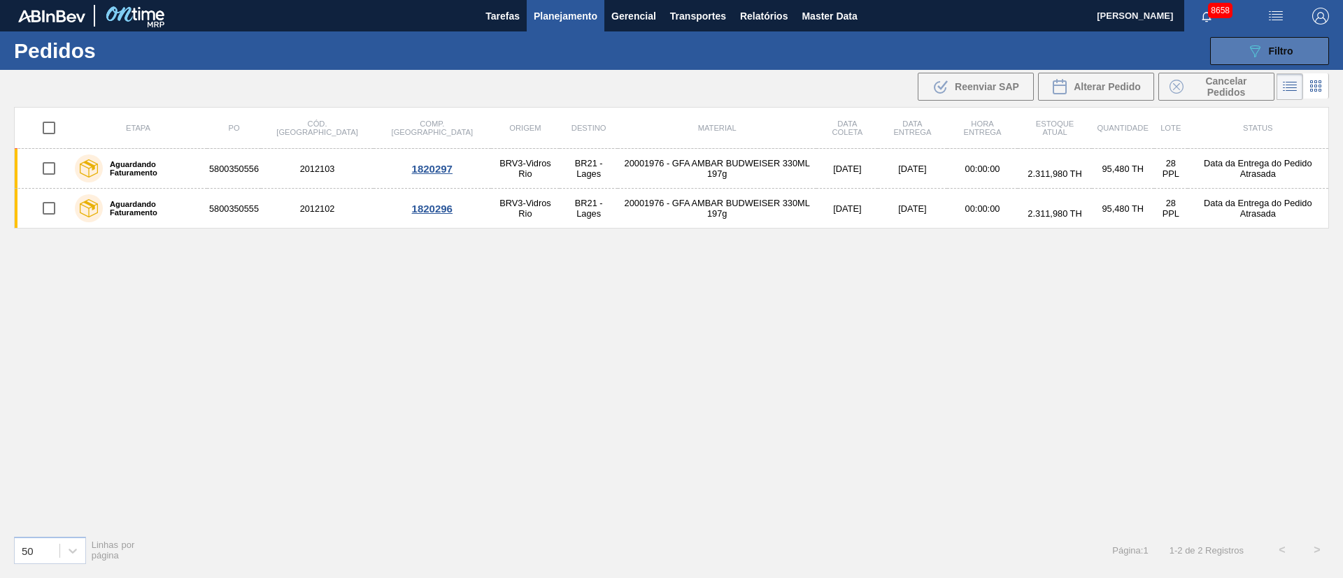
click at [1250, 57] on icon "089F7B8B-B2A5-4AFE-B5C0-19BA573D28AC" at bounding box center [1254, 51] width 17 height 17
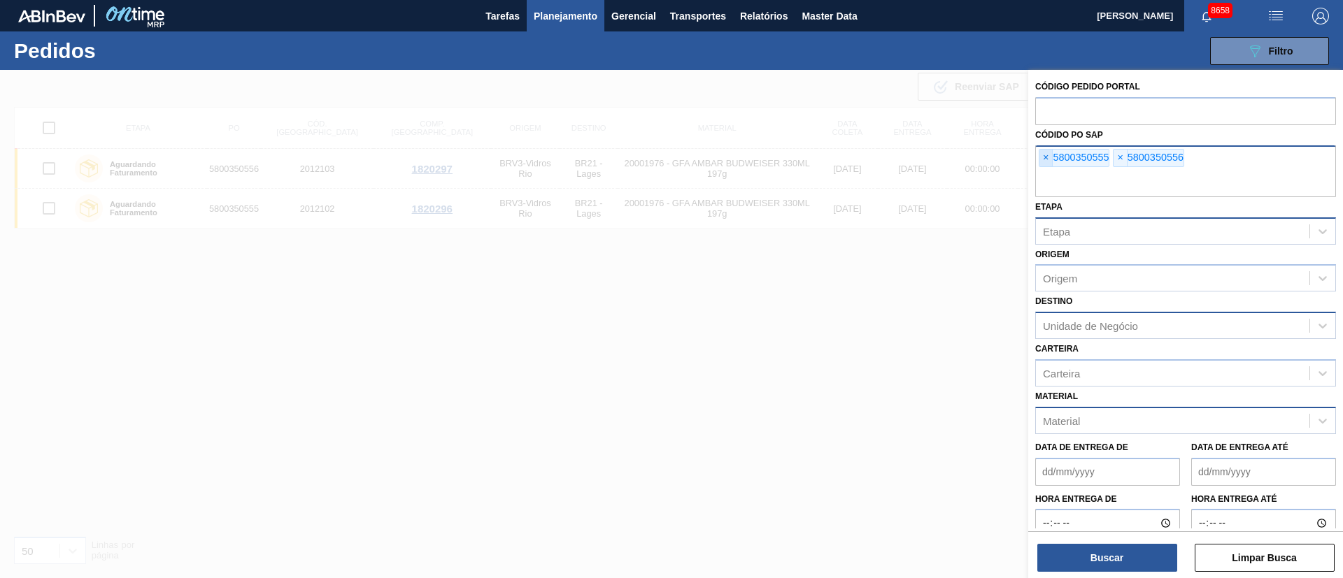
click at [1044, 154] on span "×" at bounding box center [1045, 158] width 13 height 17
click at [1048, 158] on span "×" at bounding box center [1045, 158] width 13 height 17
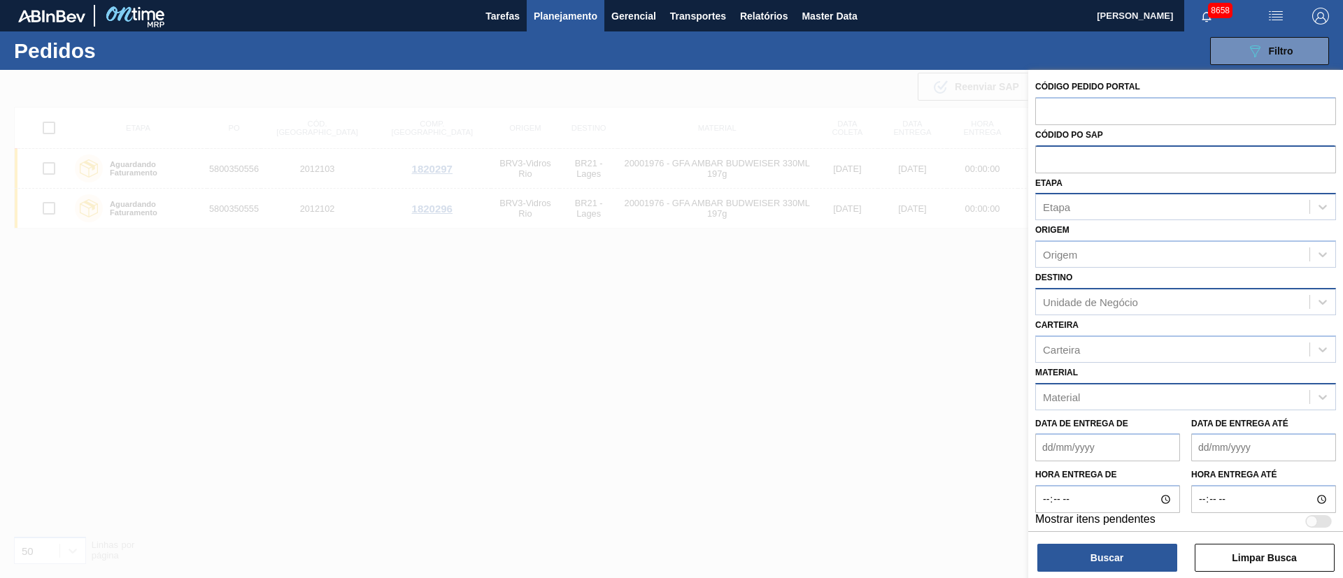
paste input "text"
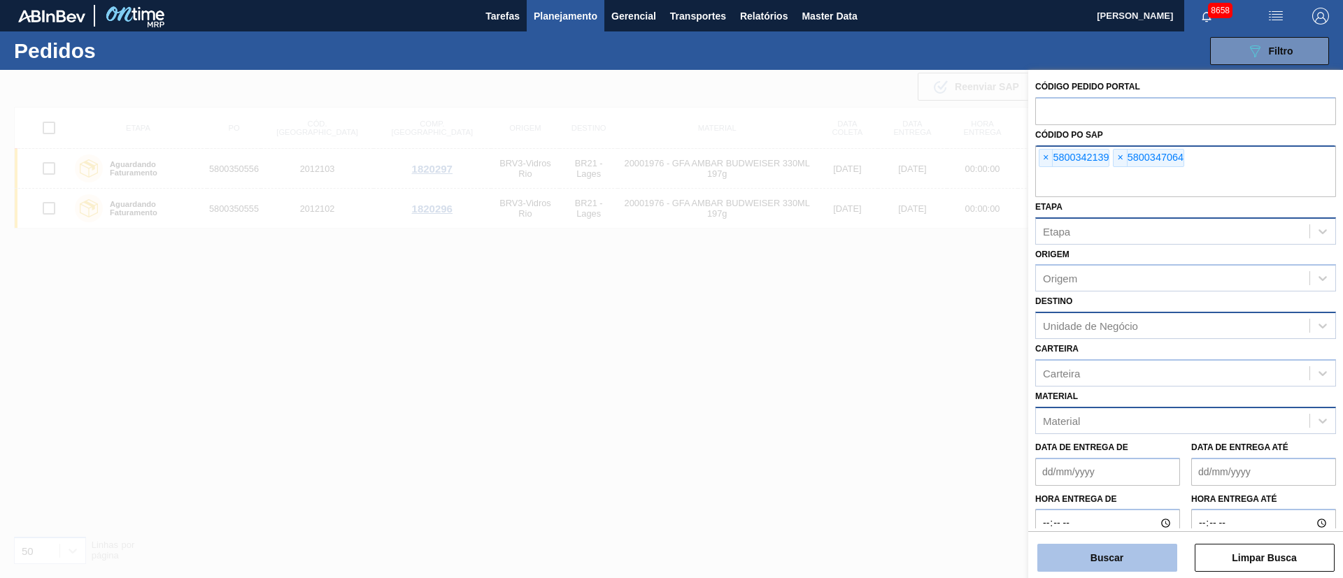
click at [1093, 557] on button "Buscar" at bounding box center [1107, 558] width 140 height 28
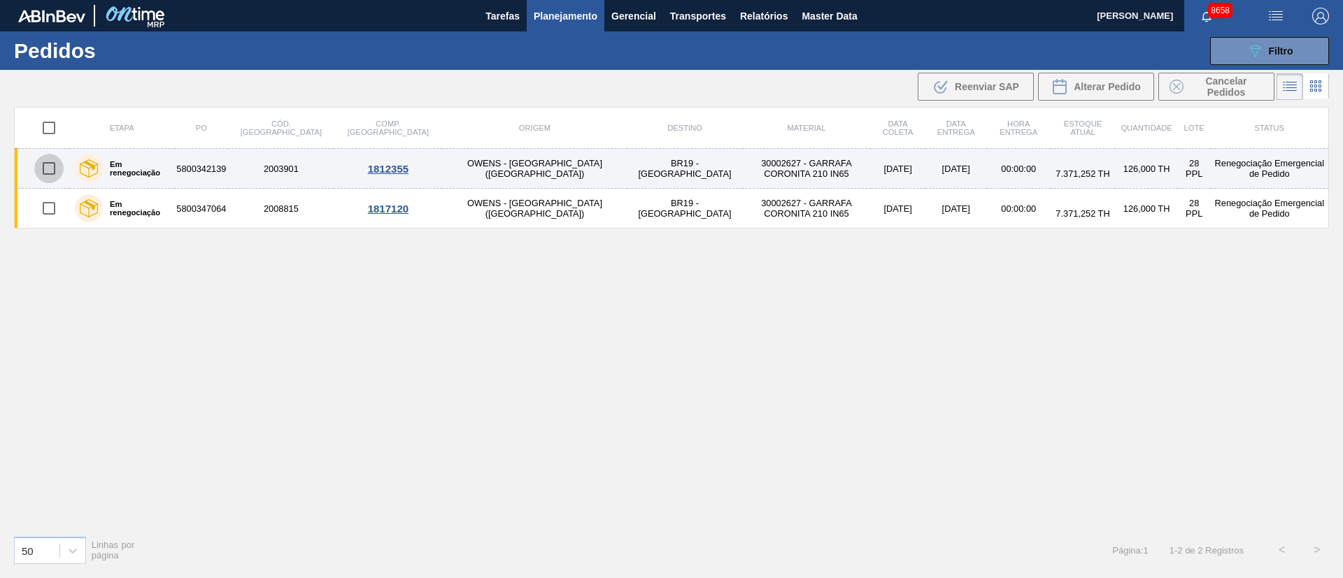
click at [50, 170] on input "checkbox" at bounding box center [48, 168] width 29 height 29
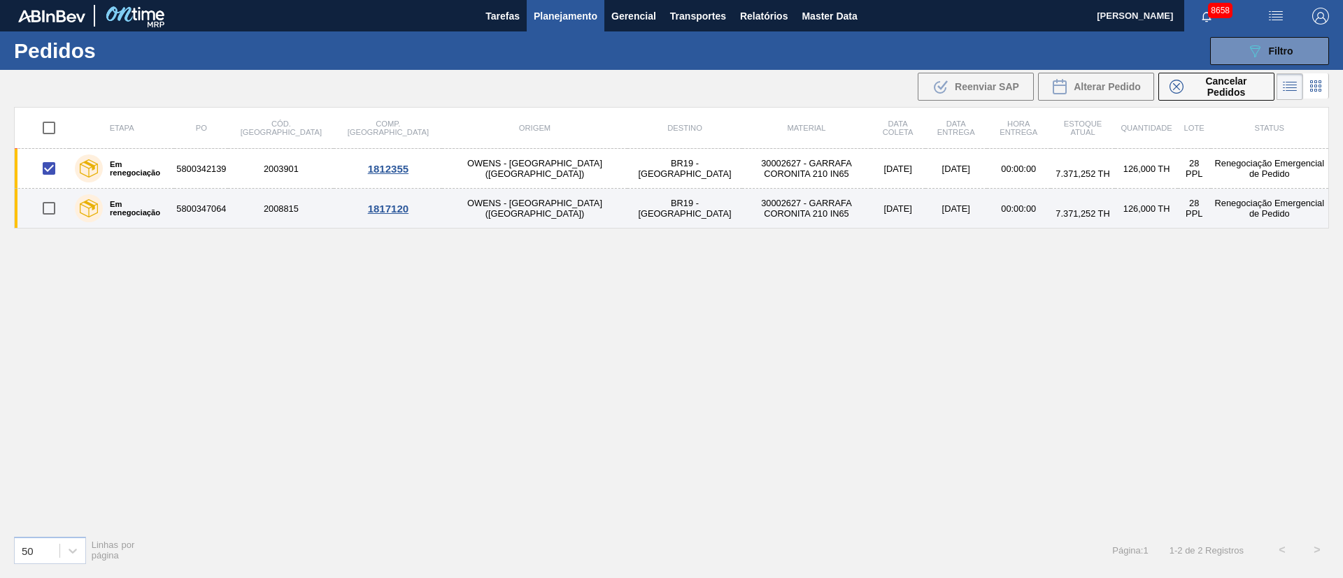
click at [55, 204] on input "checkbox" at bounding box center [48, 208] width 29 height 29
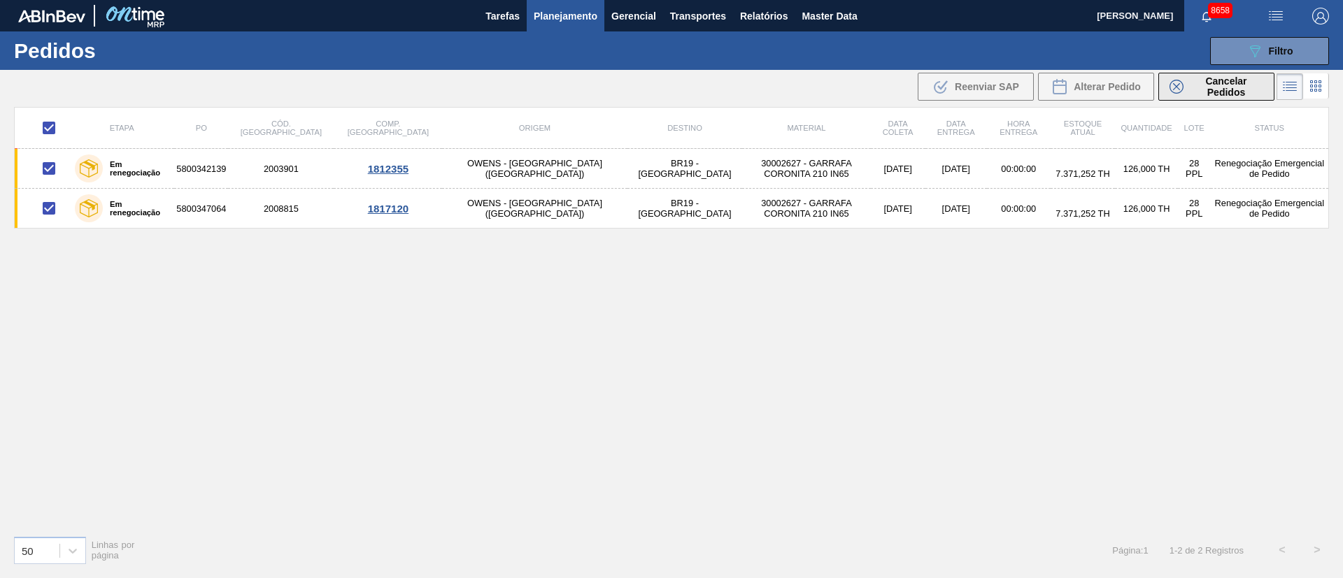
click at [1200, 83] on span "Cancelar Pedidos" at bounding box center [1226, 87] width 74 height 22
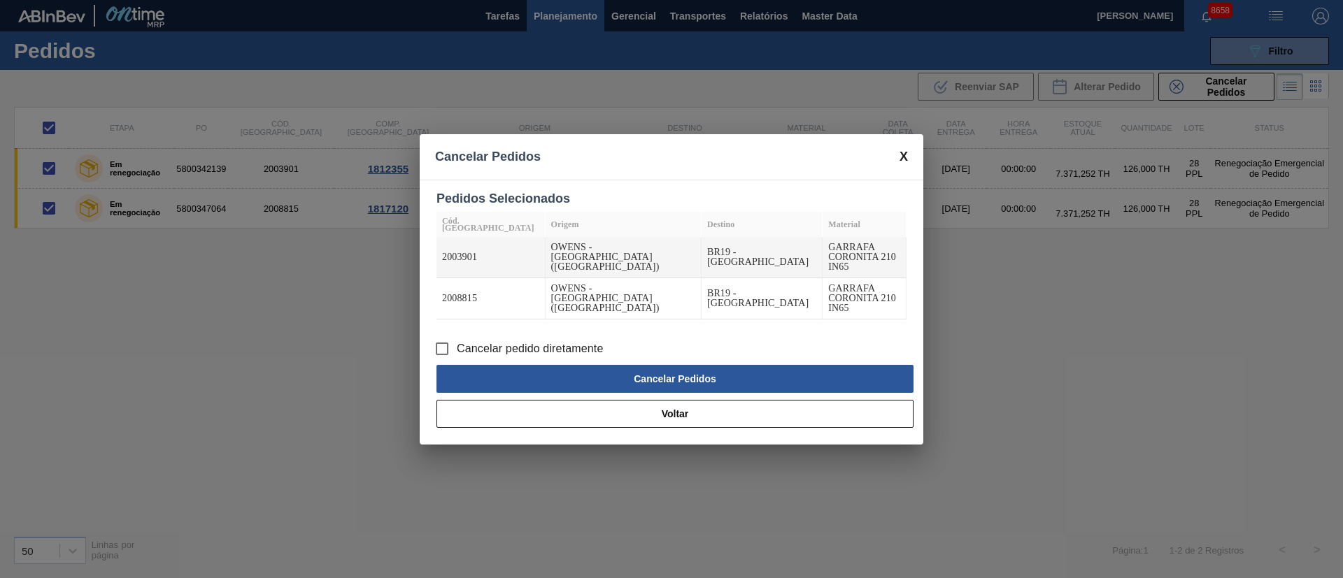
click at [448, 334] on input "Cancelar pedido diretamente" at bounding box center [441, 348] width 29 height 29
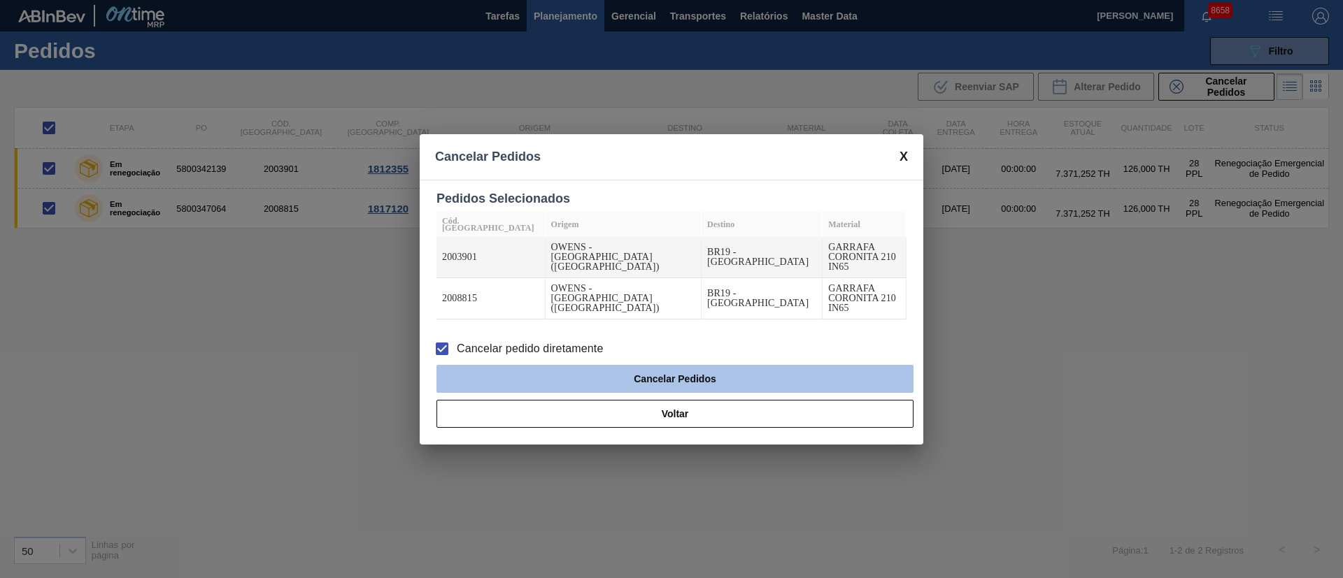
click at [587, 365] on button "Cancelar Pedidos" at bounding box center [674, 379] width 477 height 28
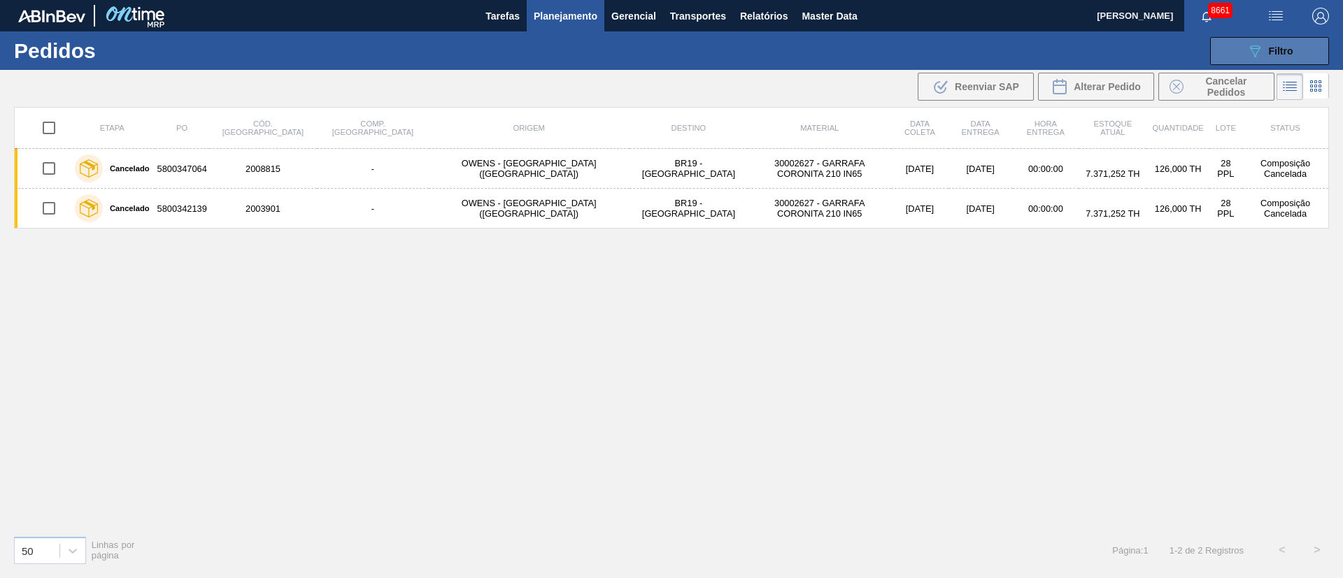
click at [1290, 58] on div "089F7B8B-B2A5-4AFE-B5C0-19BA573D28AC Filtro" at bounding box center [1269, 51] width 47 height 17
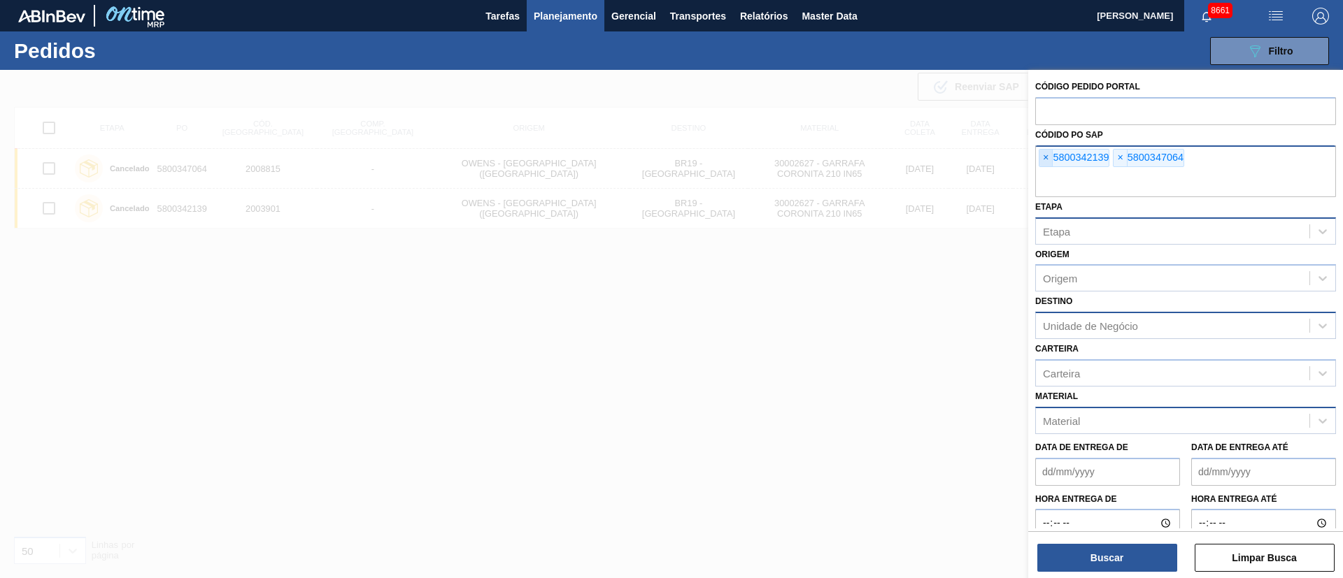
click at [1052, 154] on span "×" at bounding box center [1045, 158] width 13 height 17
click at [1043, 157] on span "×" at bounding box center [1045, 158] width 13 height 17
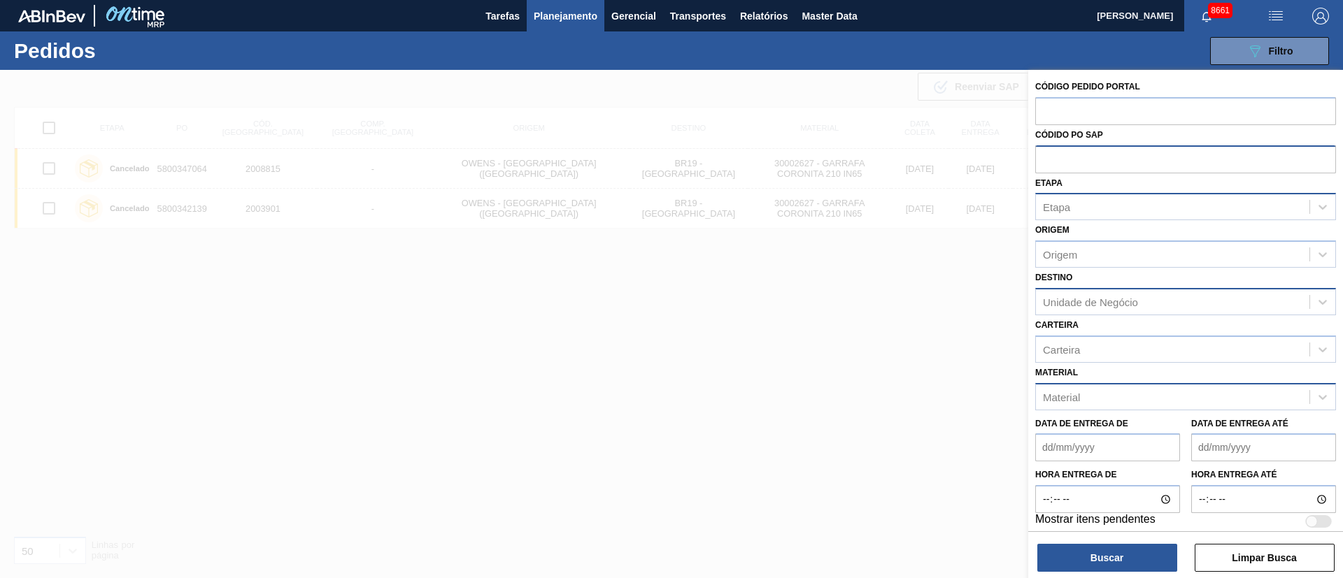
click at [575, 115] on div at bounding box center [671, 359] width 1343 height 578
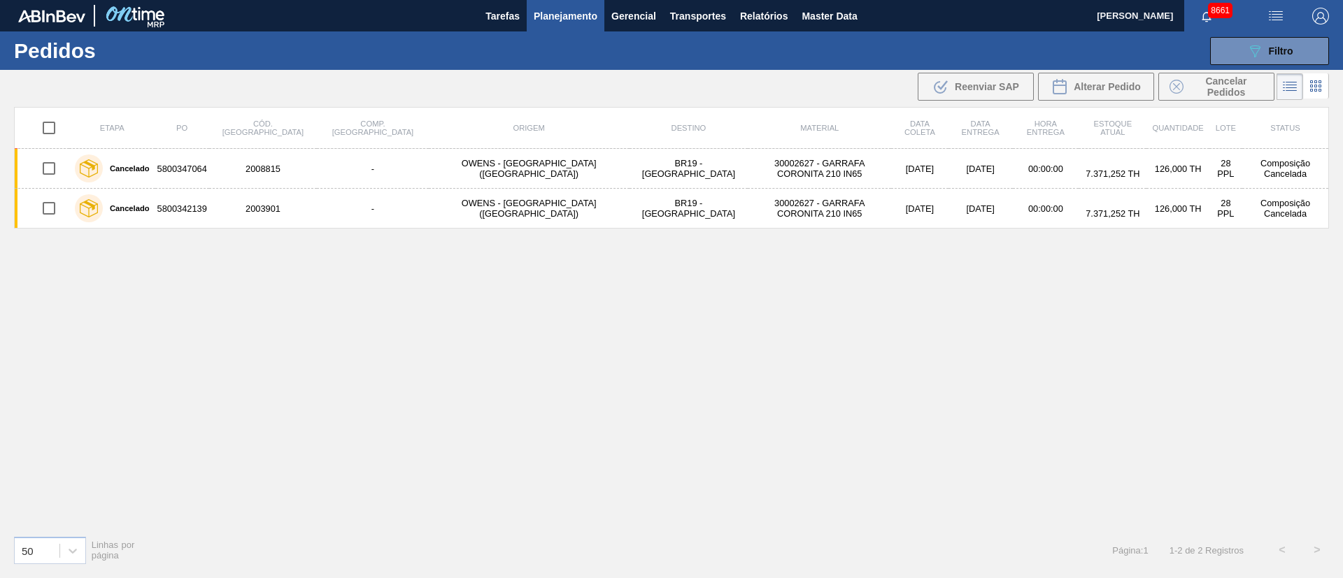
click at [571, 11] on span "Planejamento" at bounding box center [566, 16] width 64 height 17
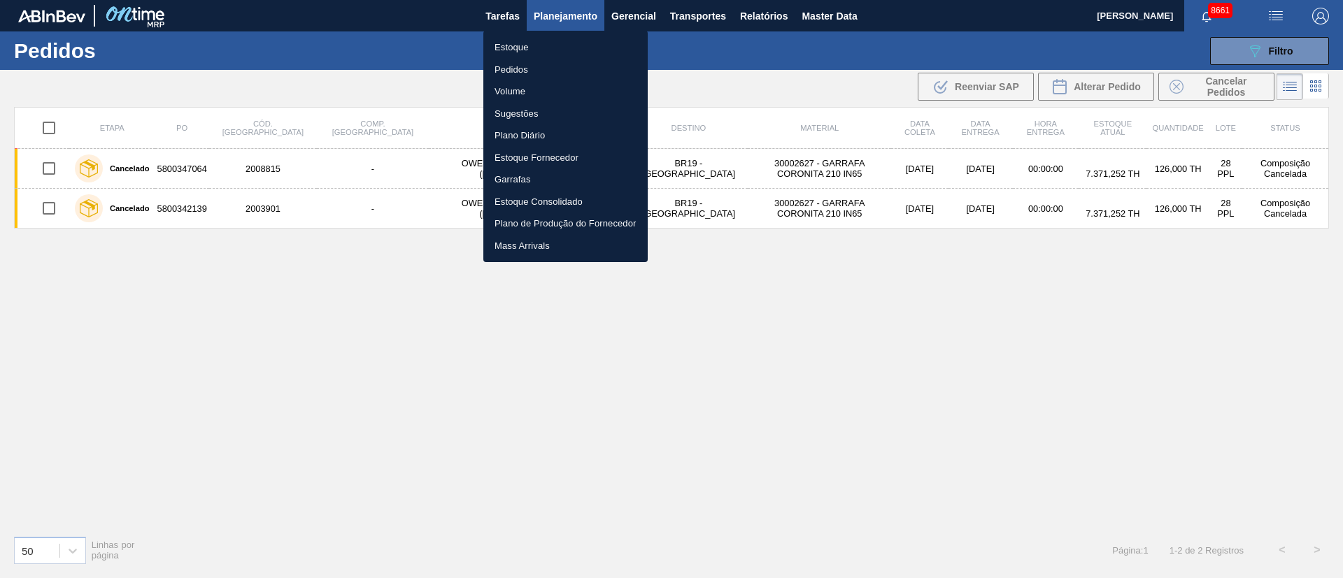
click at [514, 44] on li "Estoque" at bounding box center [565, 47] width 164 height 22
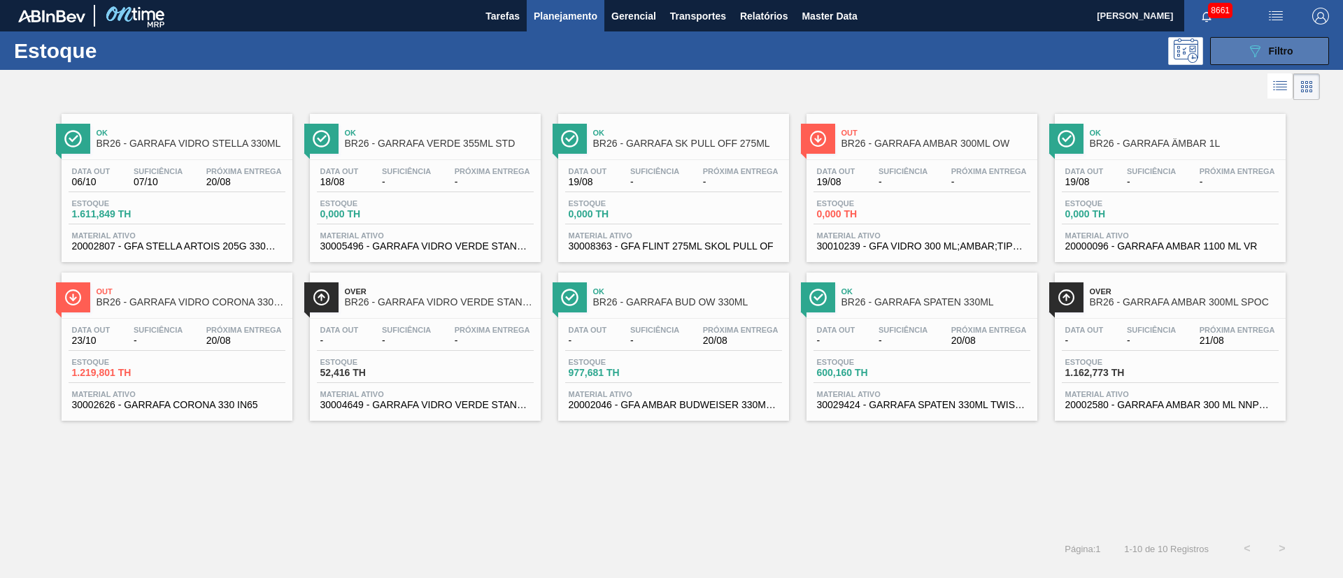
click at [1275, 47] on span "Filtro" at bounding box center [1281, 50] width 24 height 11
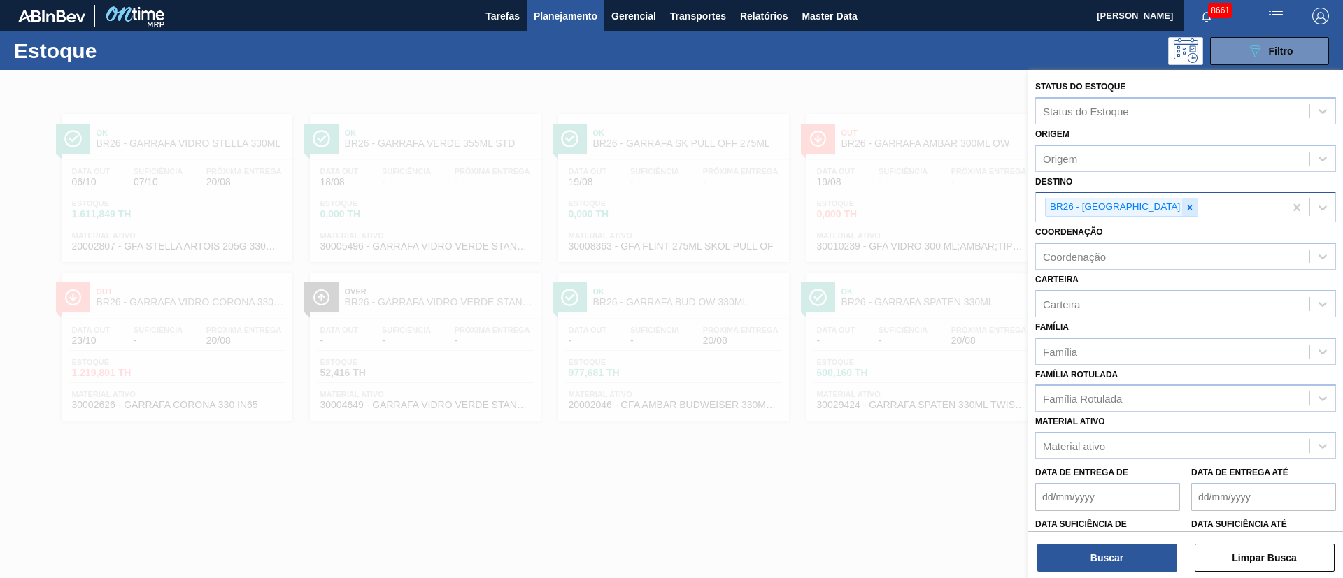
click at [1182, 213] on div at bounding box center [1189, 207] width 15 height 17
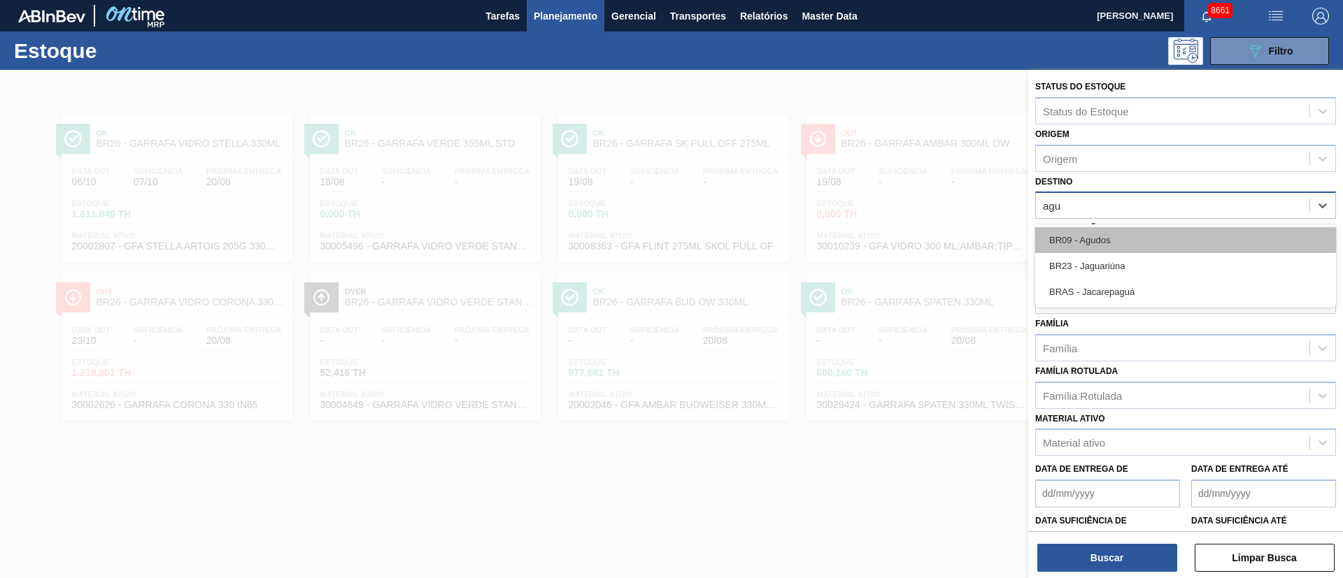
click at [1096, 248] on div "BR09 - Agudos" at bounding box center [1185, 240] width 301 height 26
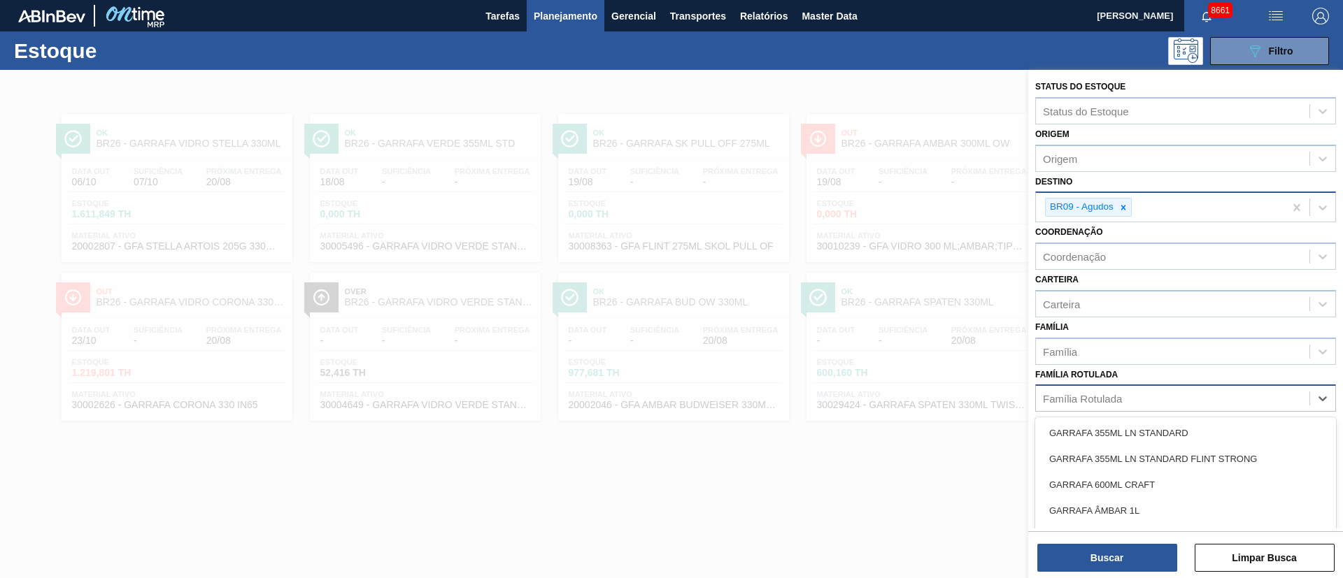
click at [1076, 394] on div "Família Rotulada" at bounding box center [1082, 399] width 79 height 12
click at [1092, 554] on button "Buscar" at bounding box center [1107, 558] width 140 height 28
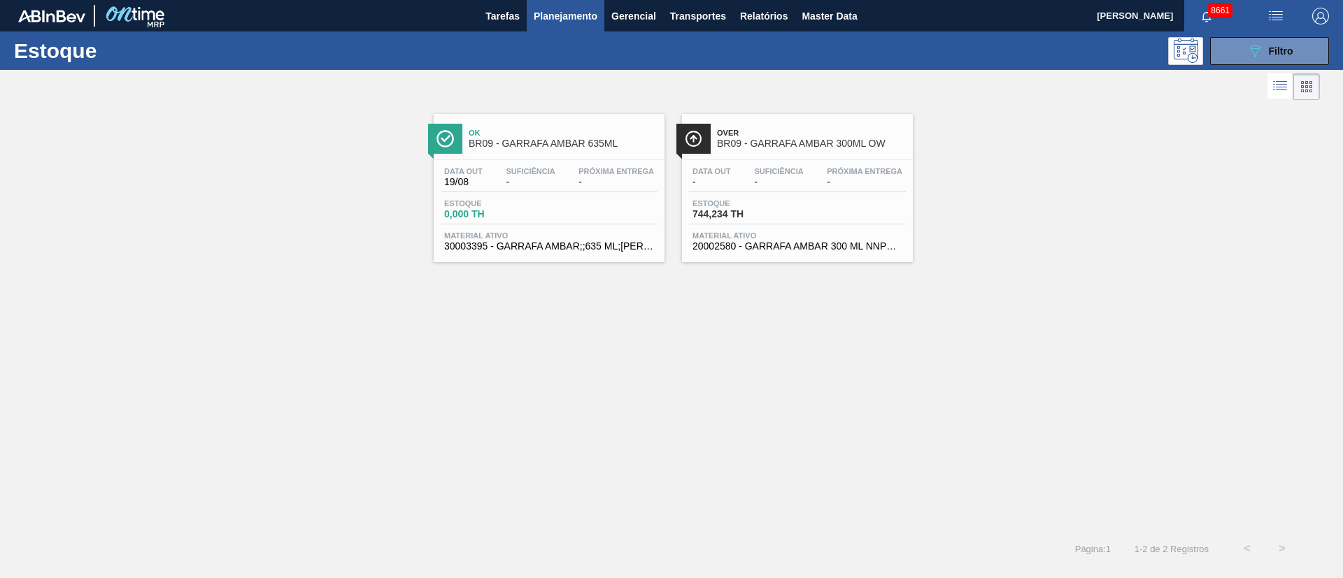
click at [827, 190] on div "Data out - Suficiência - Próxima Entrega -" at bounding box center [797, 179] width 217 height 25
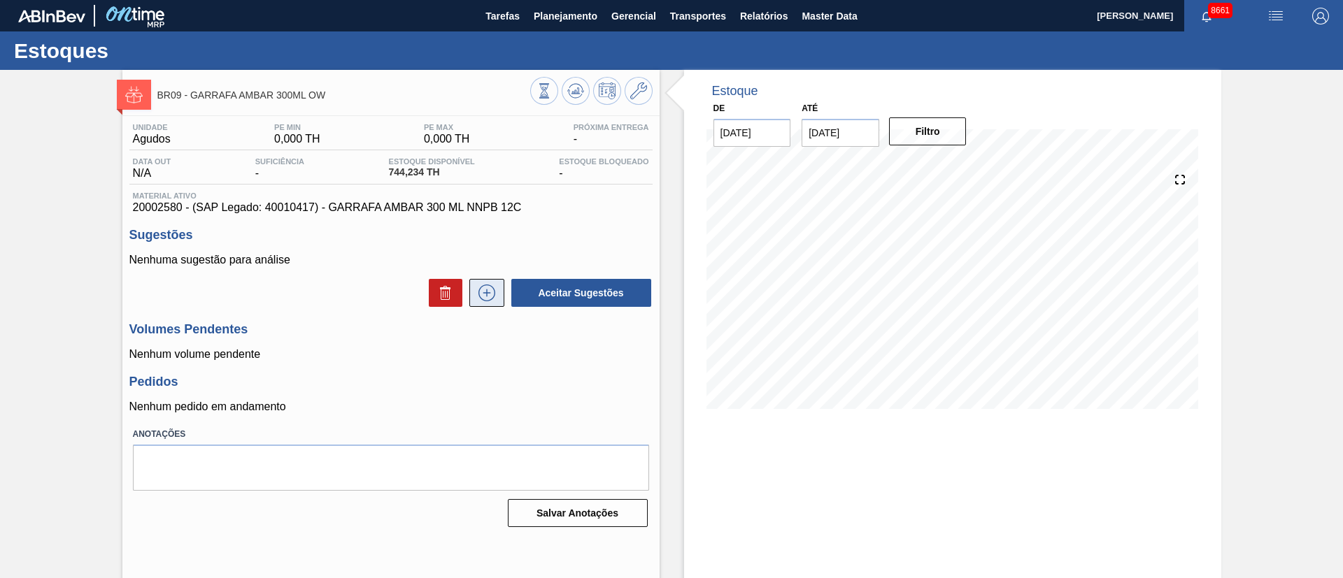
click at [482, 297] on icon at bounding box center [487, 293] width 22 height 17
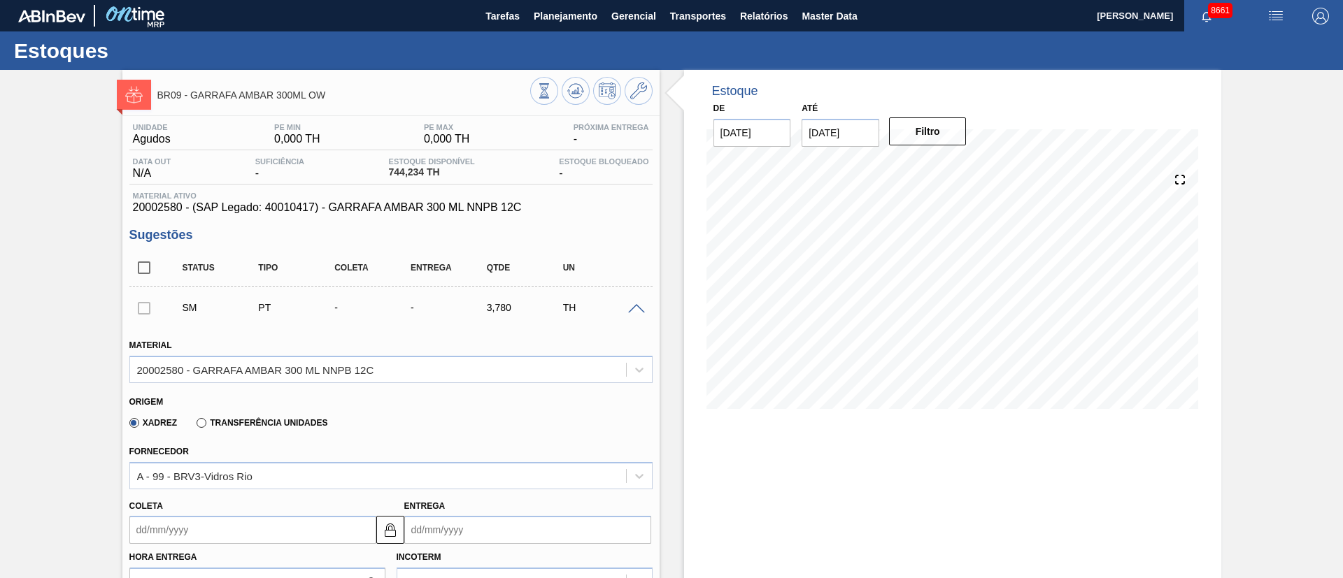
click at [143, 311] on div at bounding box center [143, 308] width 29 height 28
click at [144, 308] on div at bounding box center [143, 308] width 29 height 28
click at [346, 320] on div "SM PT - - 3,780 TH" at bounding box center [401, 308] width 457 height 28
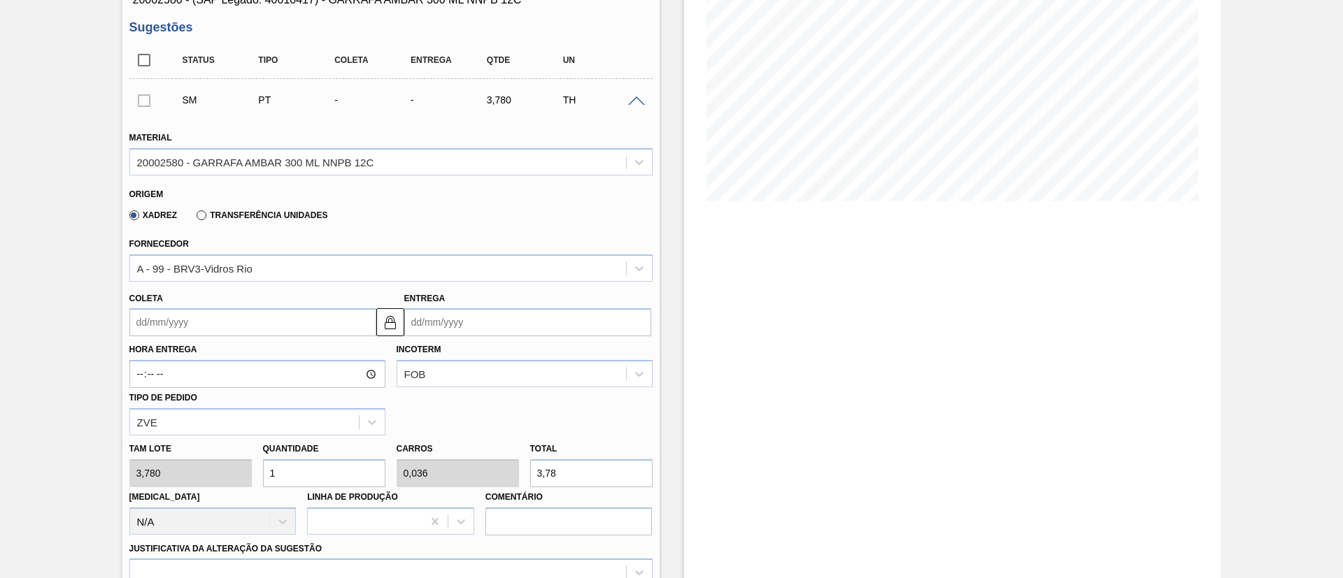
scroll to position [210, 0]
click at [221, 331] on input "Coleta" at bounding box center [252, 320] width 247 height 28
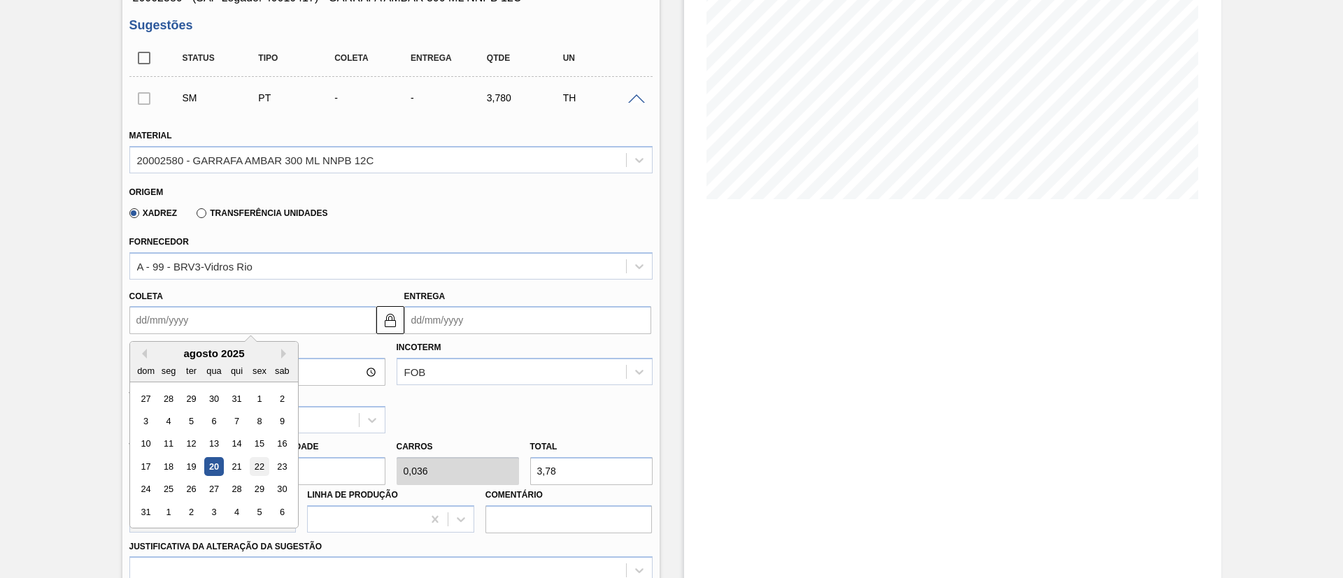
click at [254, 471] on div "22" at bounding box center [259, 466] width 19 height 19
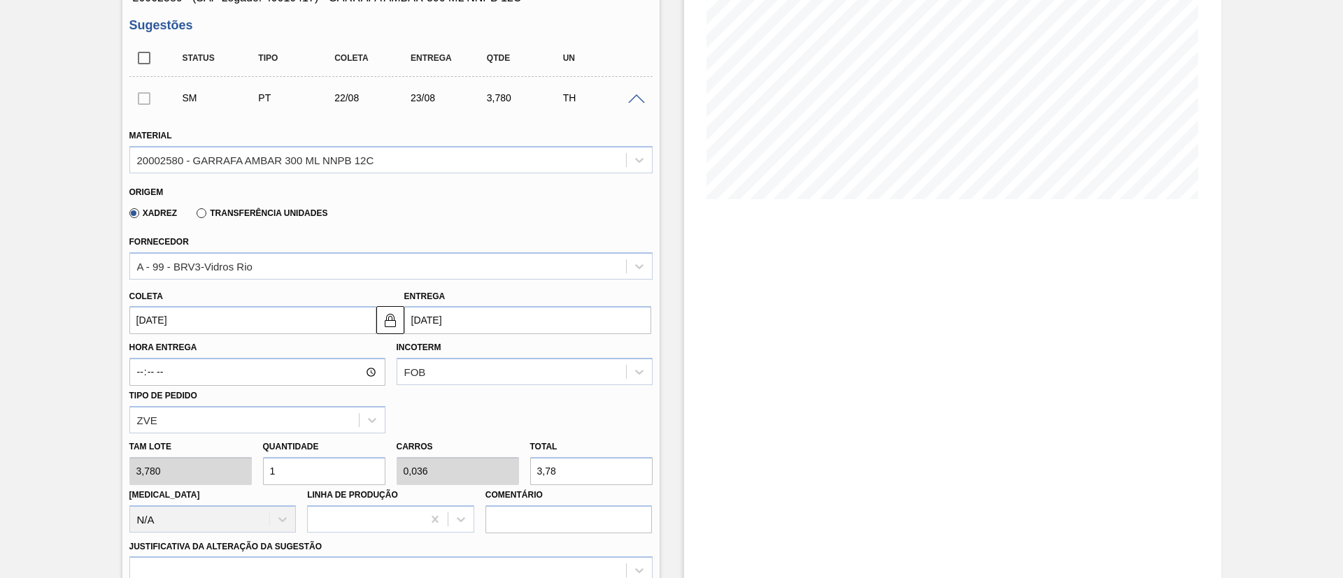
click at [205, 467] on div "Tam lote 3,780 Quantidade 1 Carros 0,036 Total 3,78 [MEDICAL_DATA] N/A Linha de…" at bounding box center [391, 484] width 534 height 100
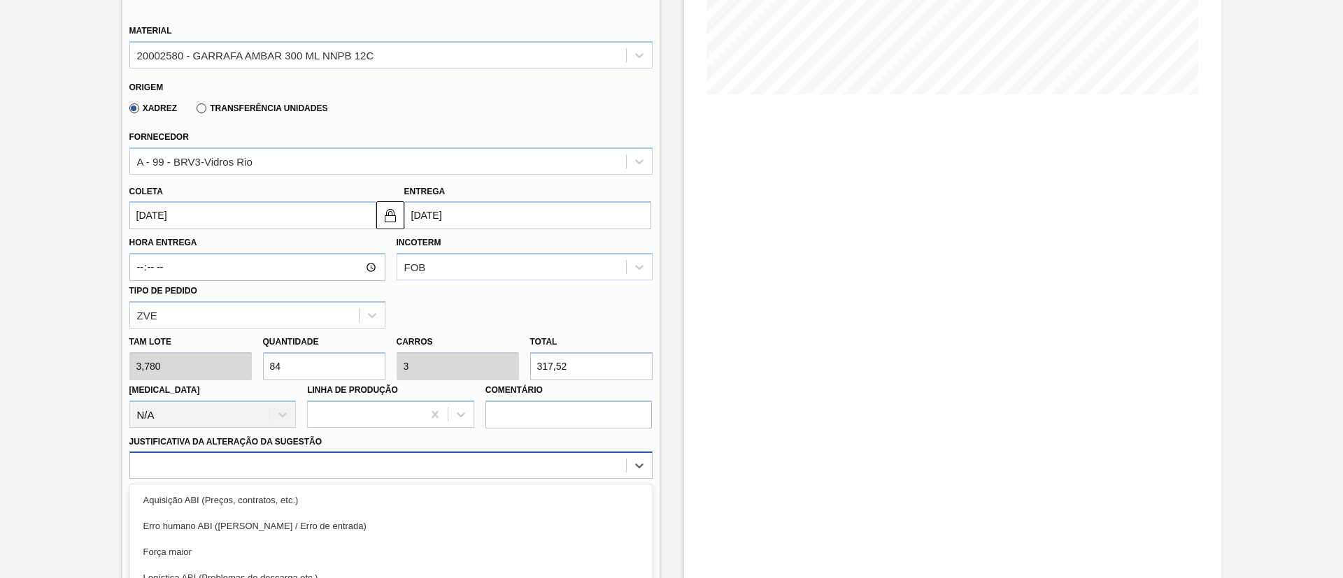
click at [283, 471] on div "option Master data incorreto ABI (LT, MOQ, etc.) focused, 5 of 18. 18 results a…" at bounding box center [390, 465] width 523 height 27
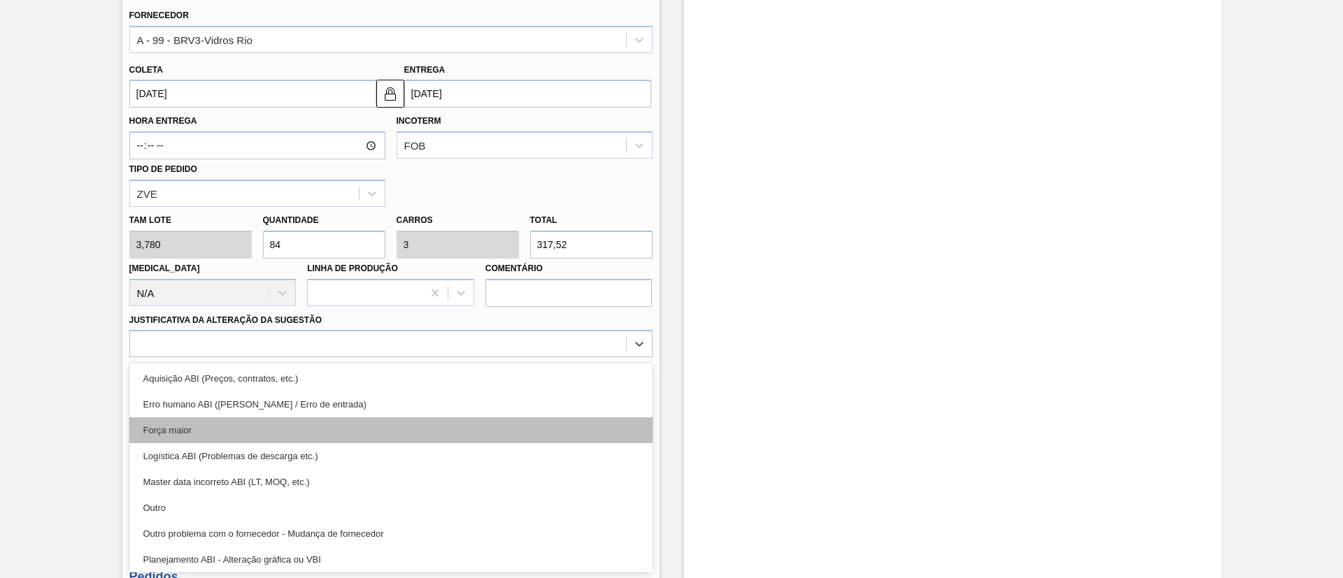
click at [228, 423] on div "Força maior" at bounding box center [390, 431] width 523 height 26
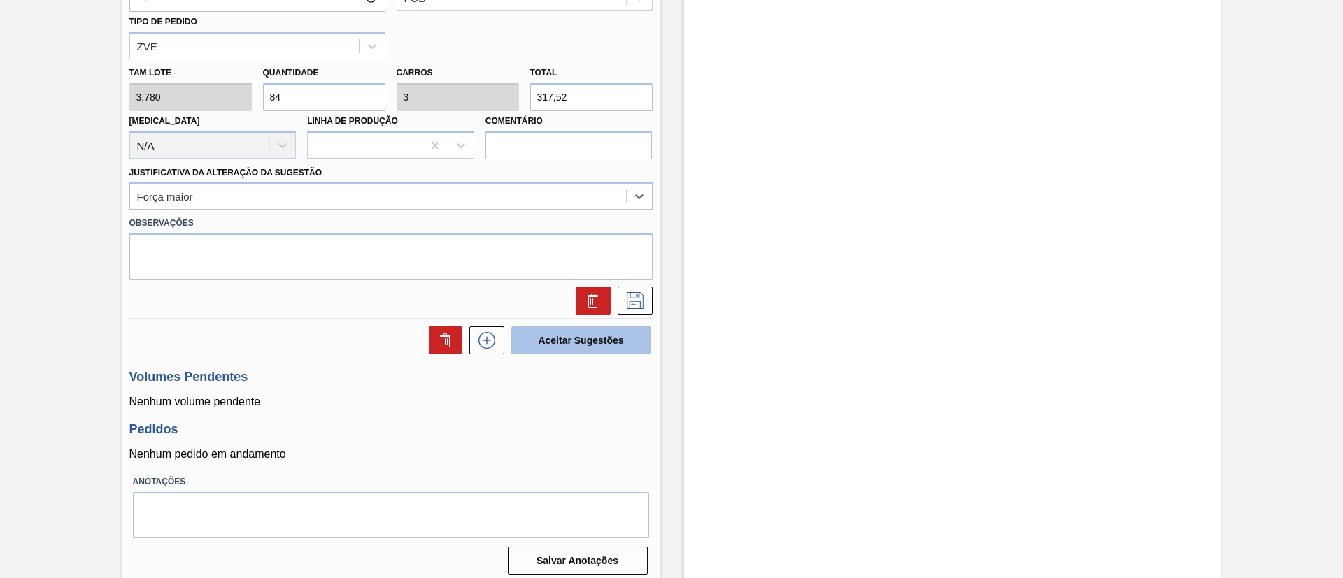
scroll to position [592, 0]
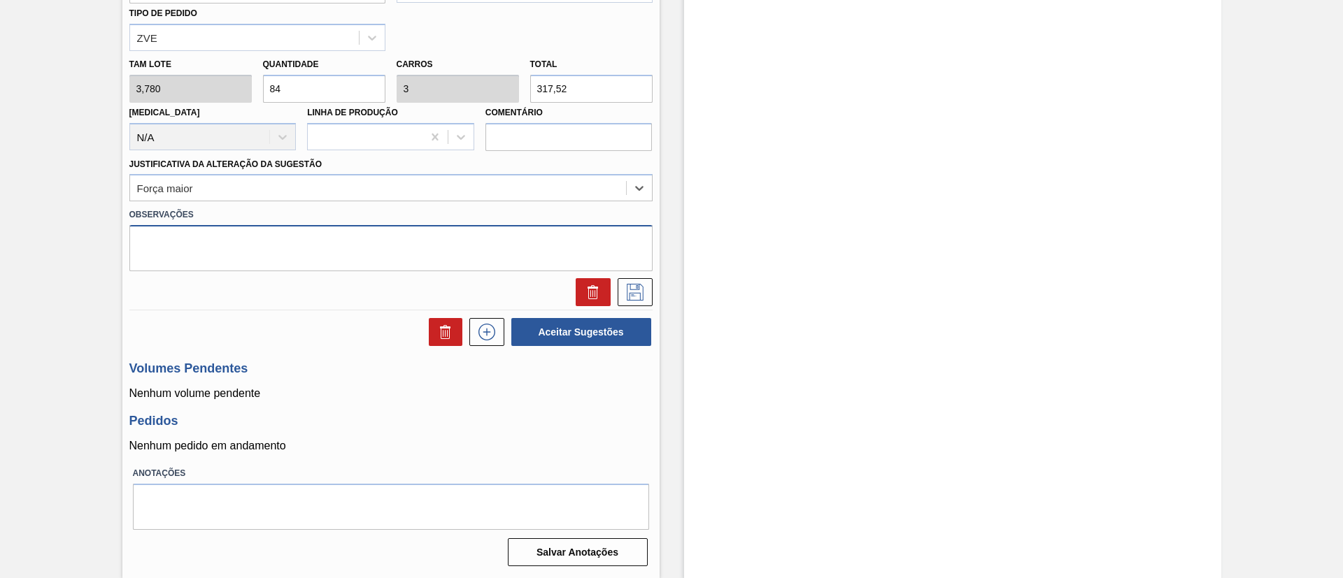
click at [436, 236] on textarea at bounding box center [390, 248] width 523 height 46
click at [641, 291] on icon at bounding box center [635, 292] width 17 height 17
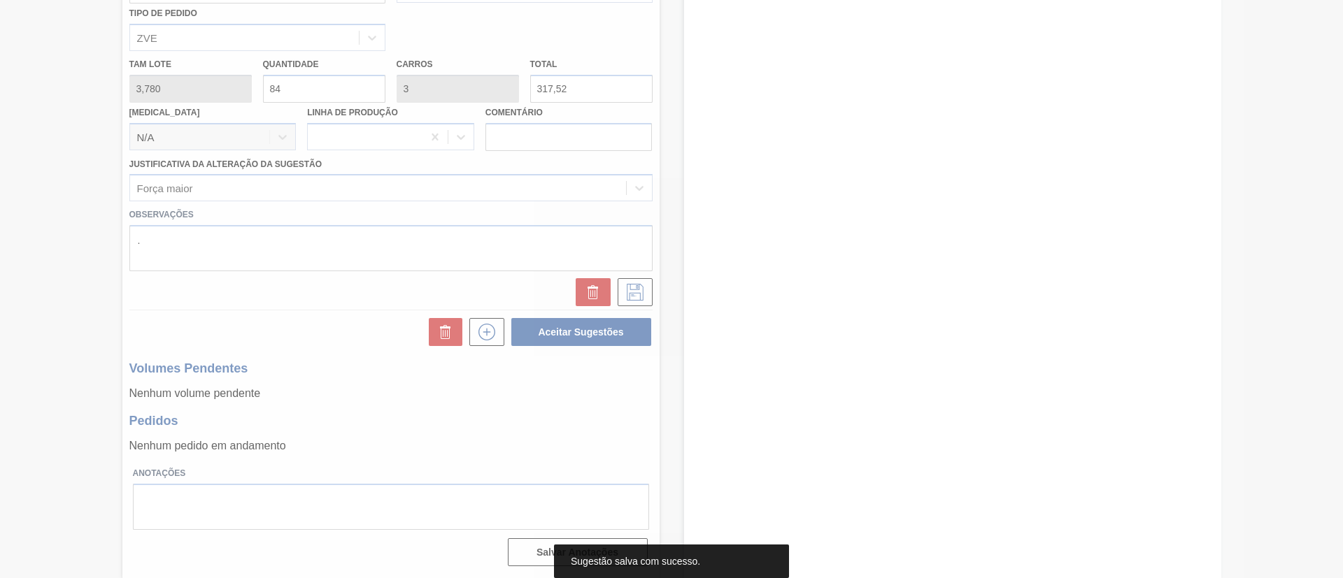
scroll to position [23, 0]
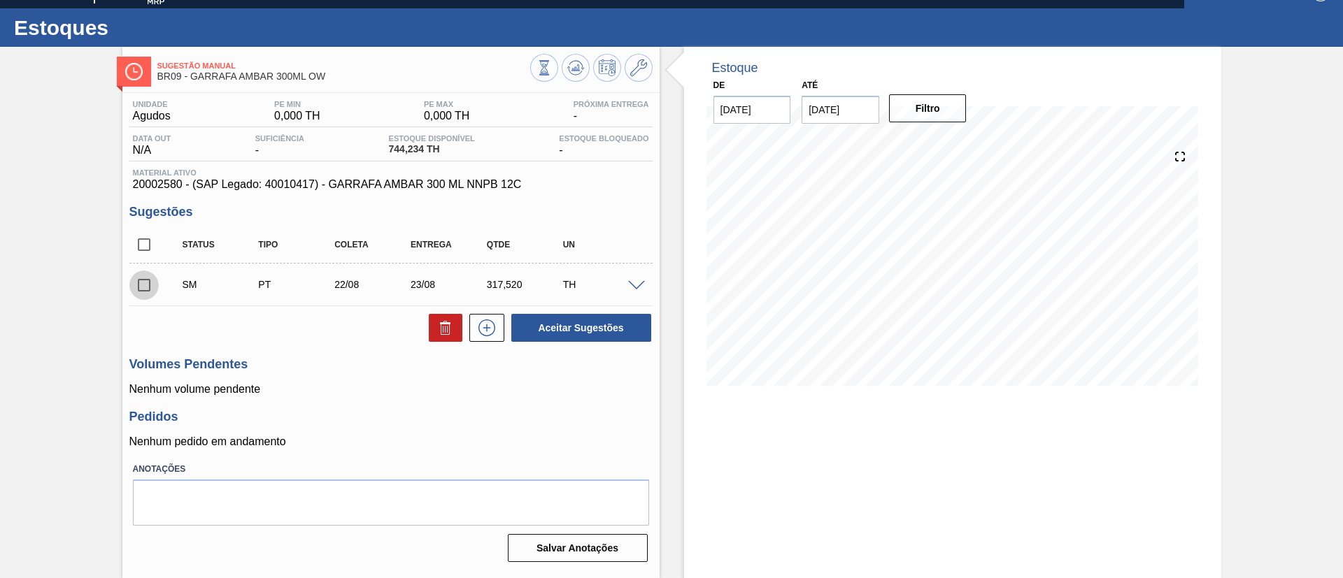
drag, startPoint x: 148, startPoint y: 280, endPoint x: 299, endPoint y: 302, distance: 152.6
click at [150, 280] on input "checkbox" at bounding box center [143, 285] width 29 height 29
click at [558, 330] on button "Aceitar Sugestões" at bounding box center [581, 328] width 140 height 28
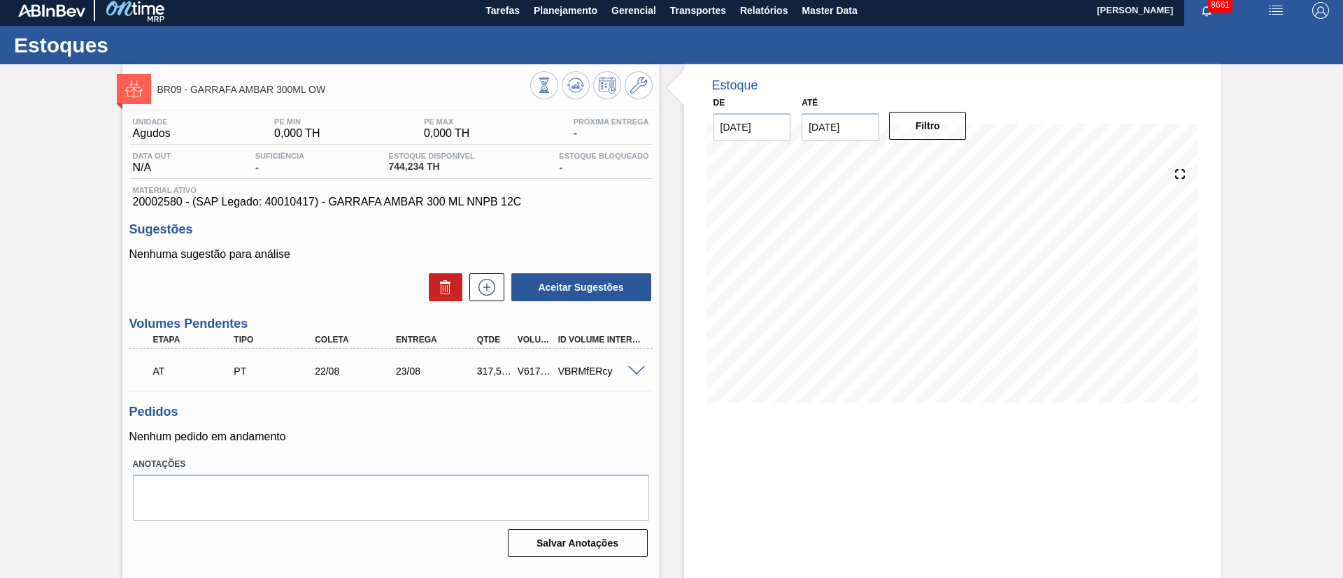
scroll to position [0, 0]
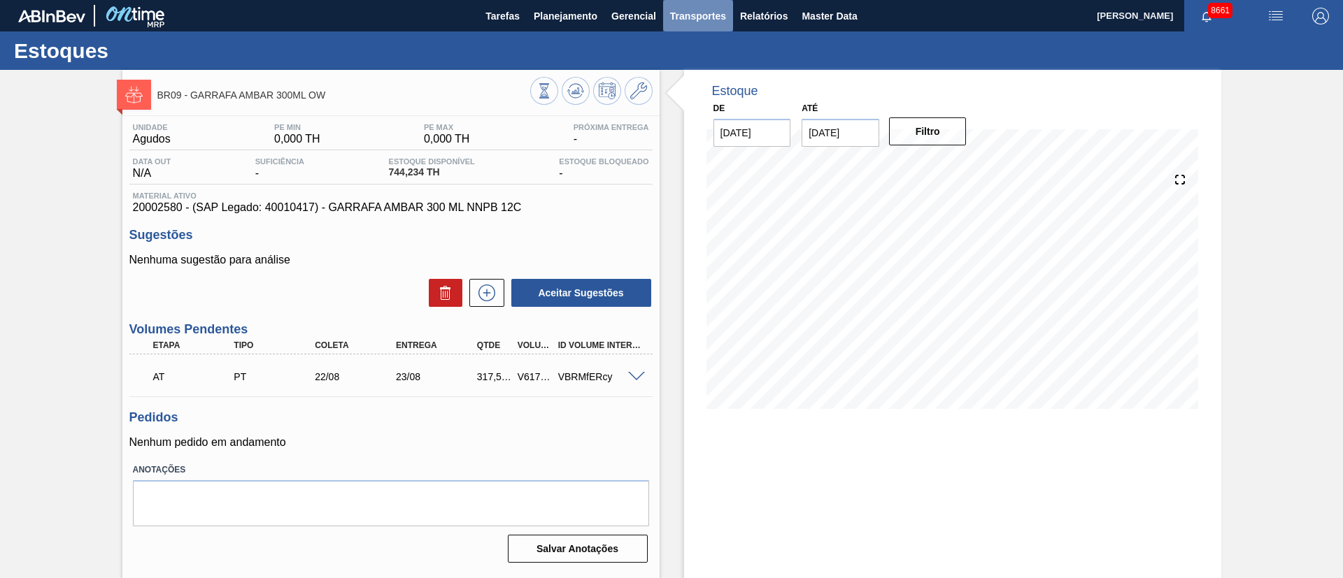
click at [704, 14] on span "Transportes" at bounding box center [698, 16] width 56 height 17
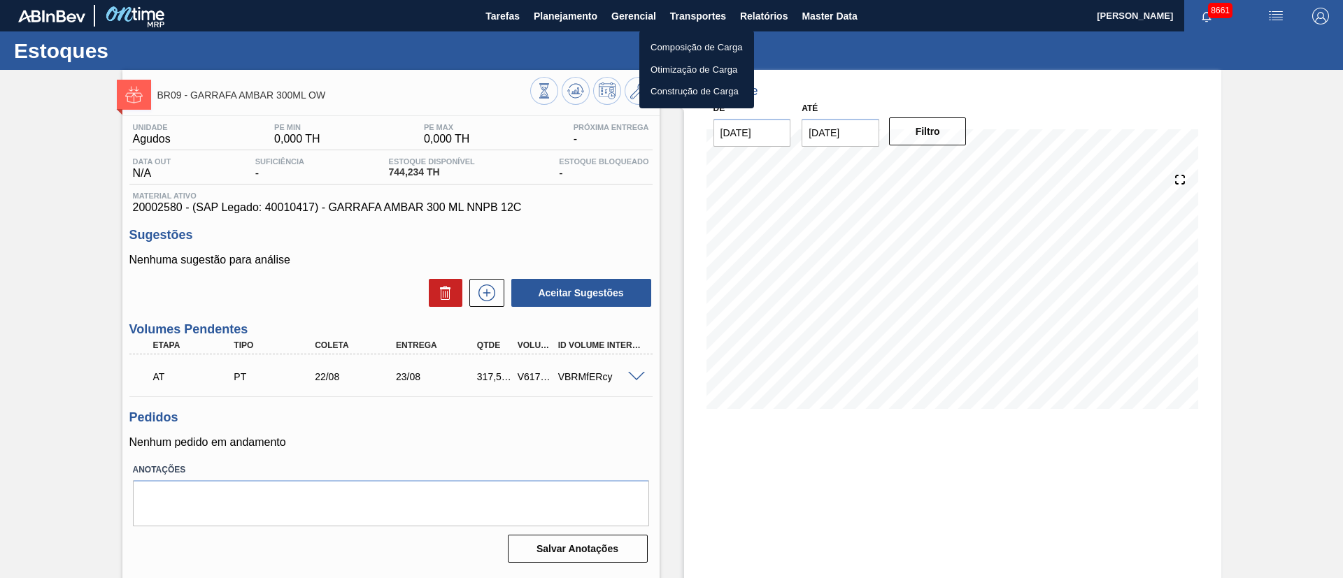
click at [672, 73] on li "Otimização de Carga" at bounding box center [696, 70] width 115 height 22
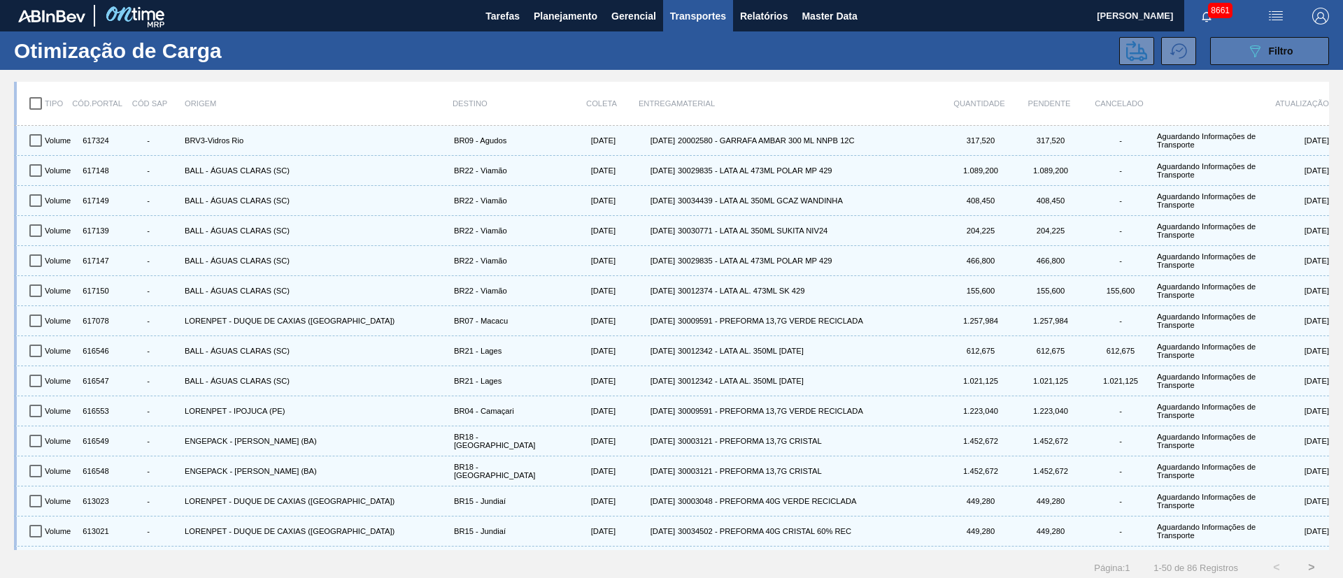
click at [1288, 52] on span "Filtro" at bounding box center [1281, 50] width 24 height 11
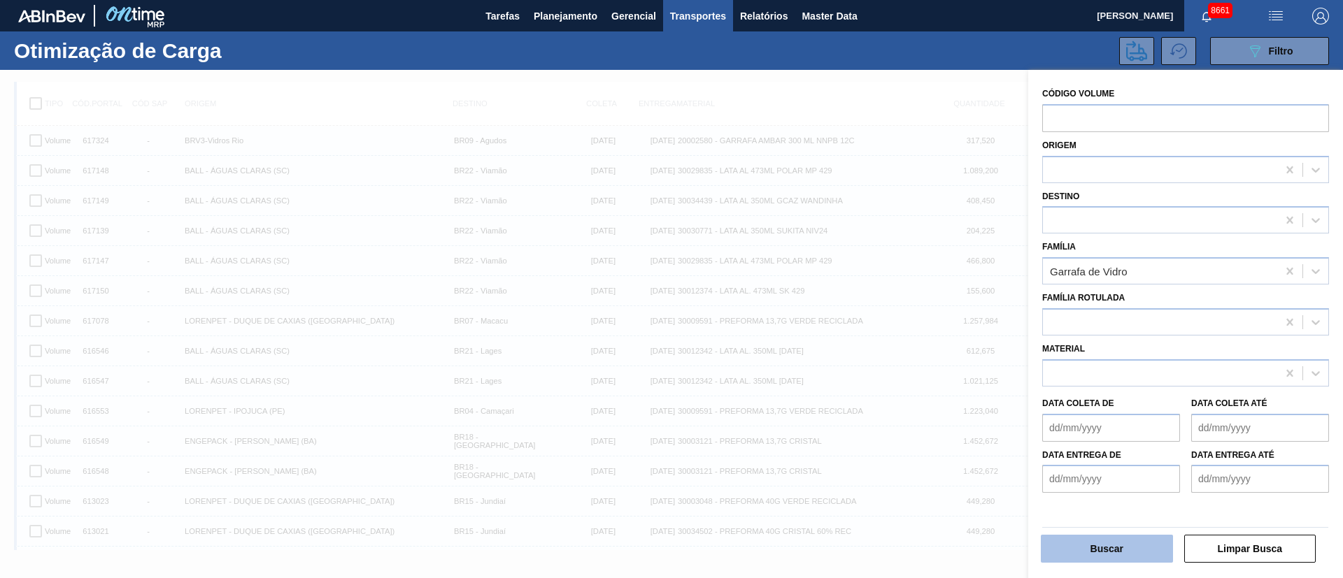
click at [1073, 556] on button "Buscar" at bounding box center [1107, 549] width 132 height 28
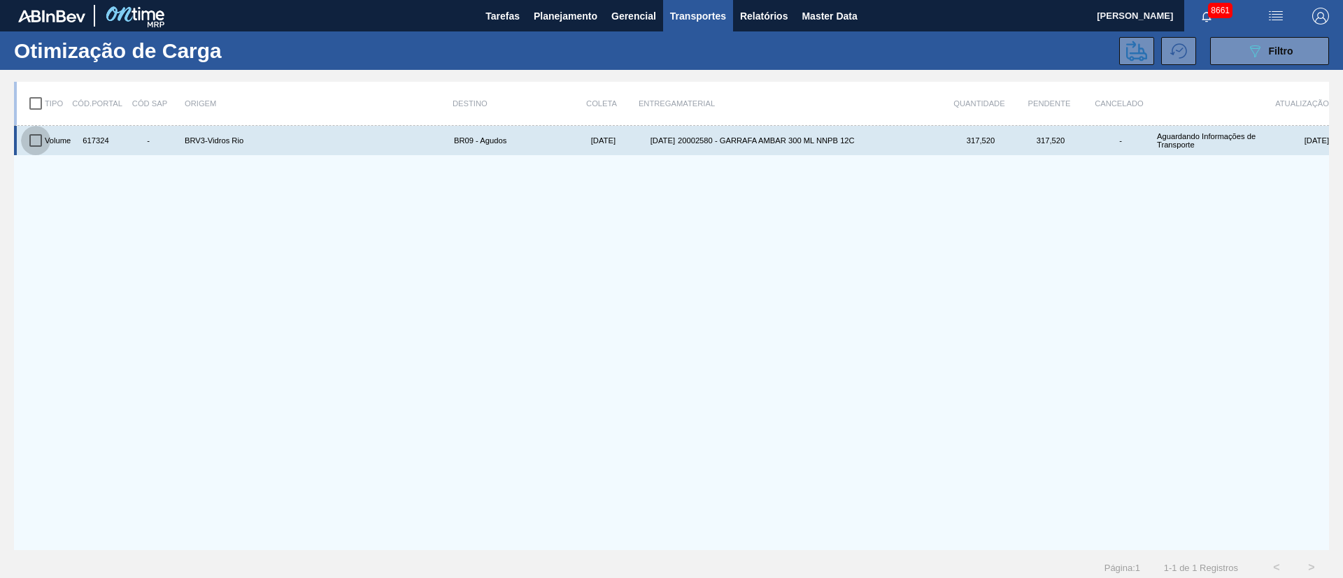
click at [34, 136] on input "checkbox" at bounding box center [35, 140] width 29 height 29
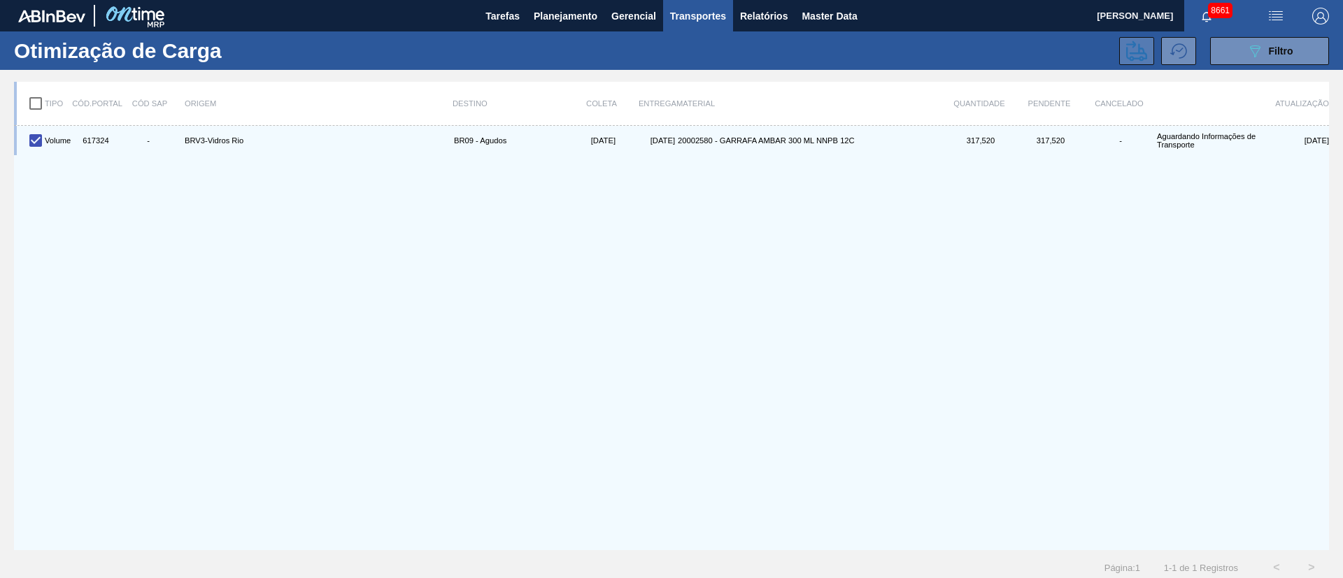
click at [1126, 51] on icon at bounding box center [1136, 51] width 21 height 20
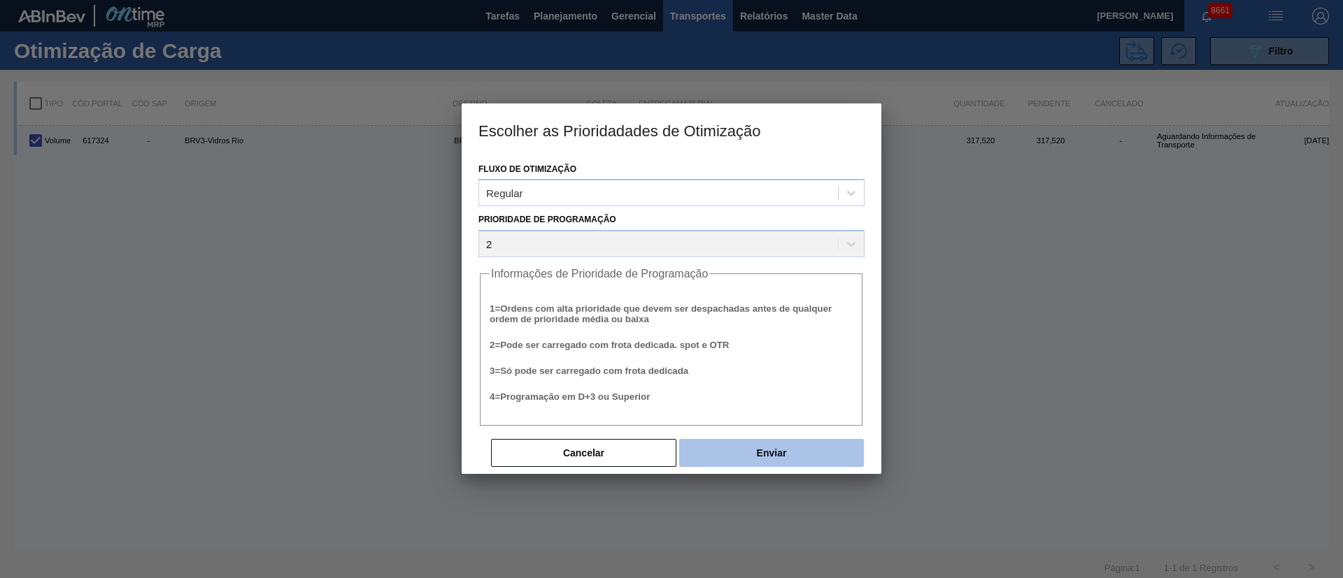
click at [792, 453] on button "Enviar" at bounding box center [771, 453] width 185 height 28
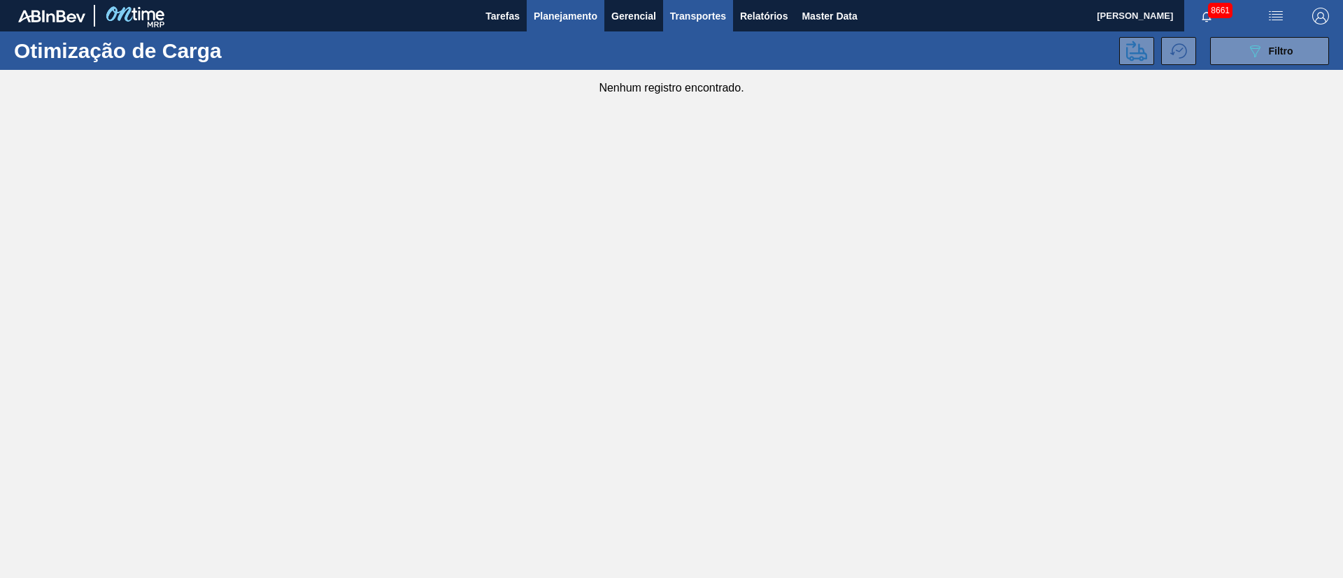
click at [546, 25] on button "Planejamento" at bounding box center [566, 15] width 78 height 31
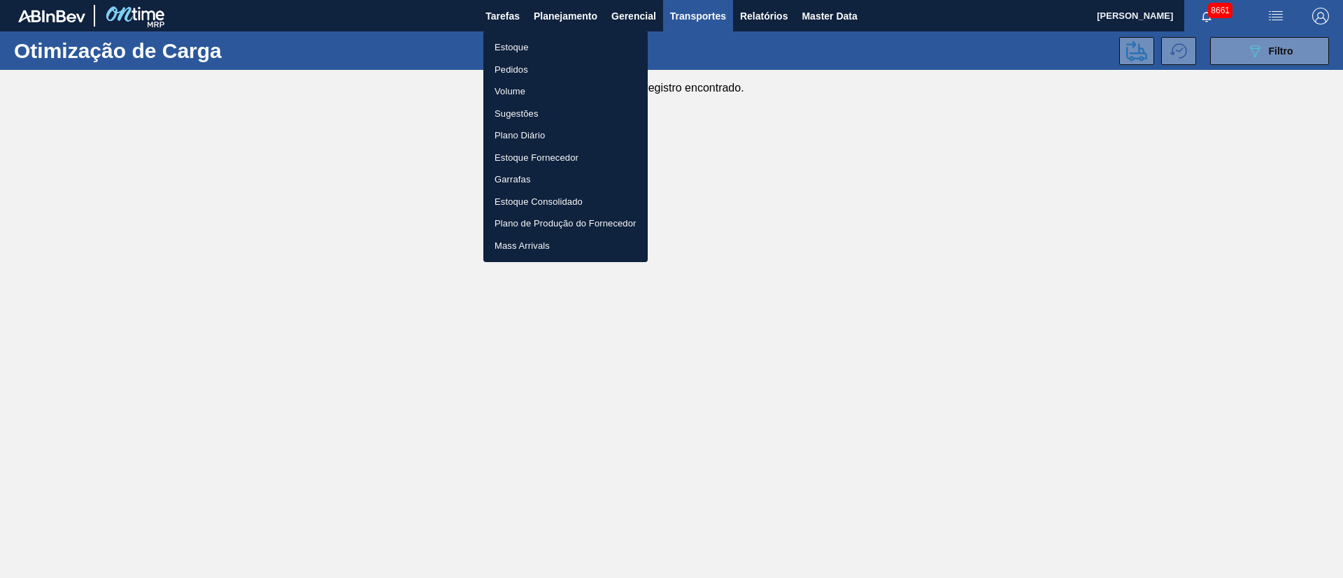
click at [524, 71] on li "Pedidos" at bounding box center [565, 70] width 164 height 22
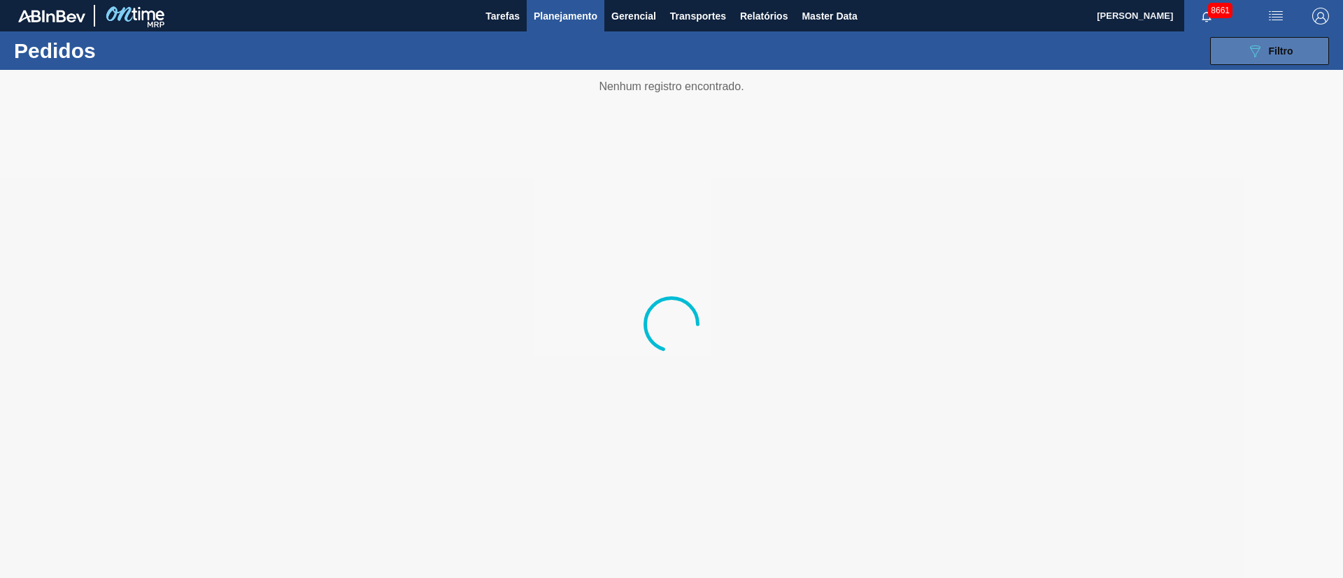
click at [1308, 54] on button "089F7B8B-B2A5-4AFE-B5C0-19BA573D28AC Filtro" at bounding box center [1269, 51] width 119 height 28
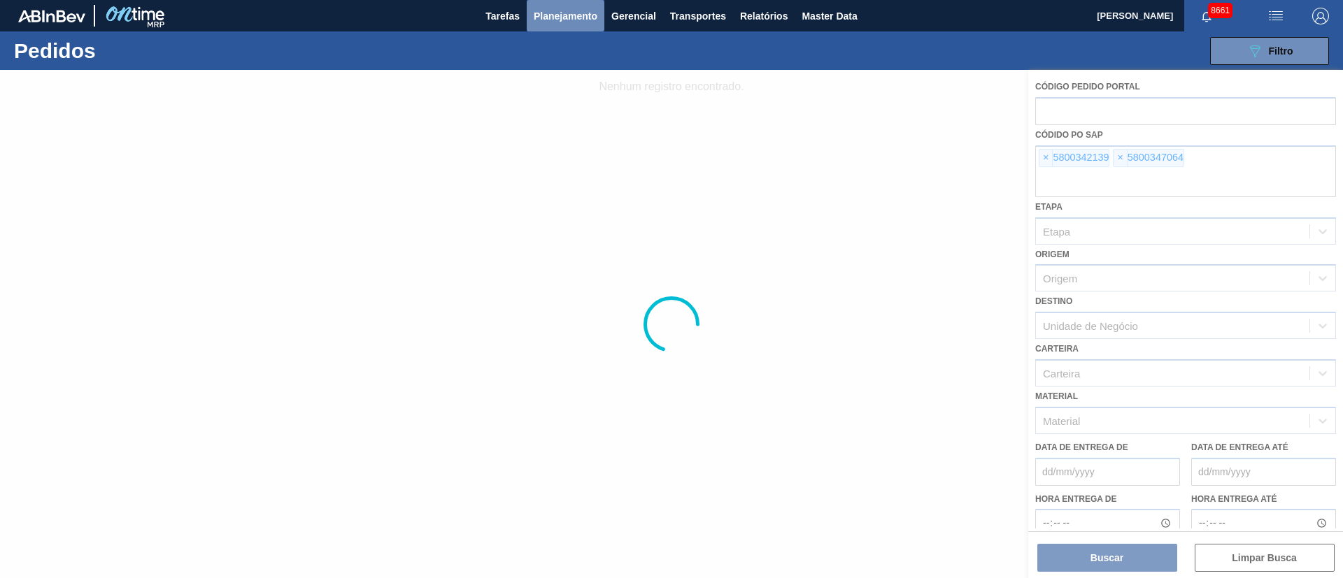
click at [560, 13] on span "Planejamento" at bounding box center [566, 16] width 64 height 17
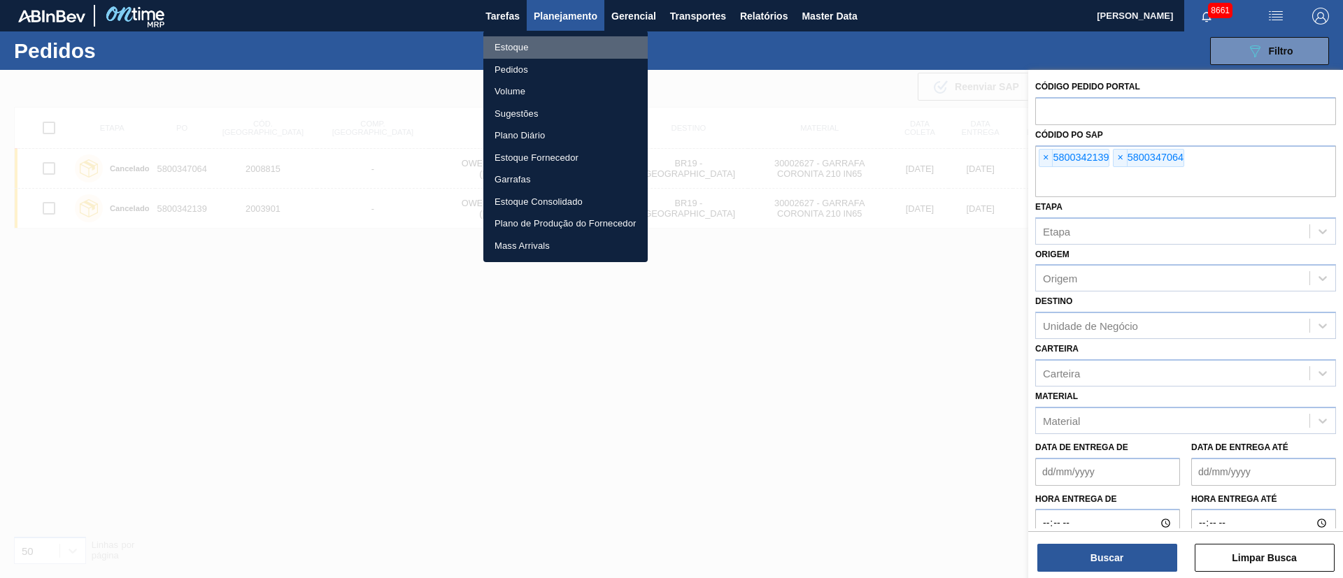
click at [503, 49] on li "Estoque" at bounding box center [565, 47] width 164 height 22
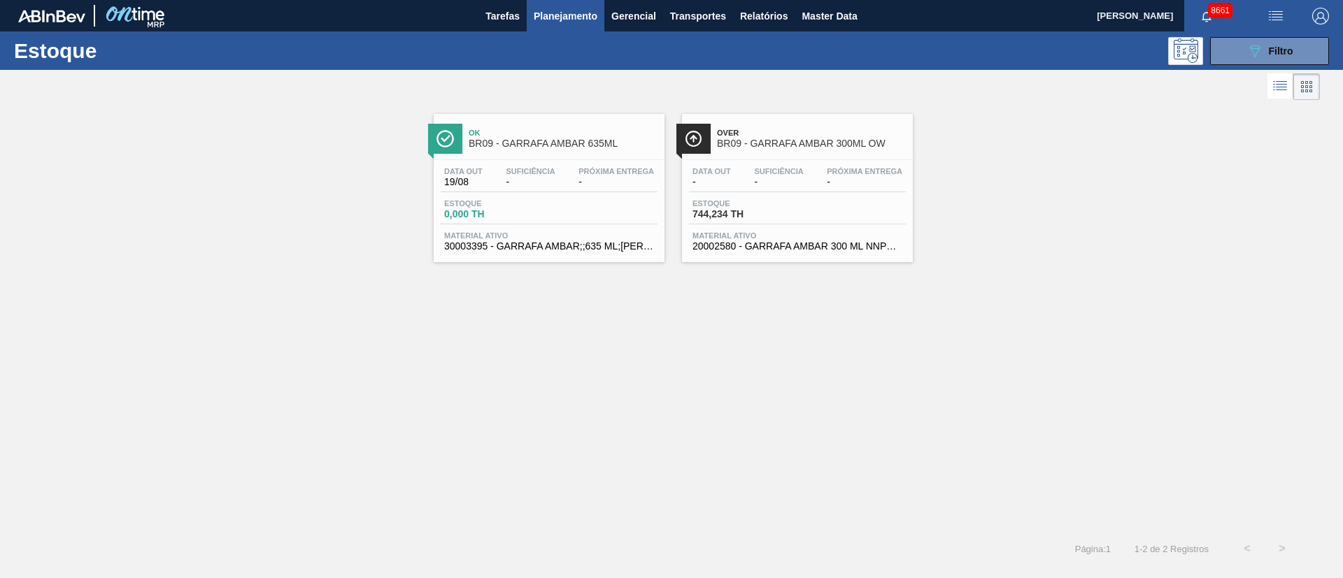
click at [773, 186] on span "-" at bounding box center [778, 182] width 49 height 10
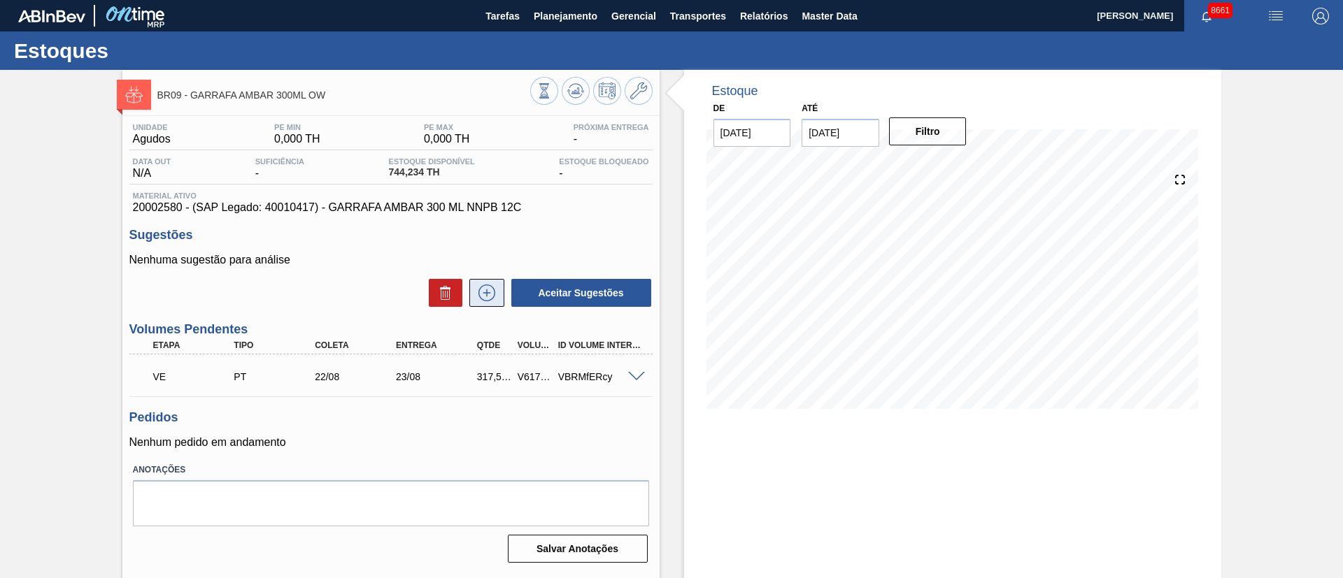
click at [492, 294] on icon at bounding box center [487, 293] width 22 height 17
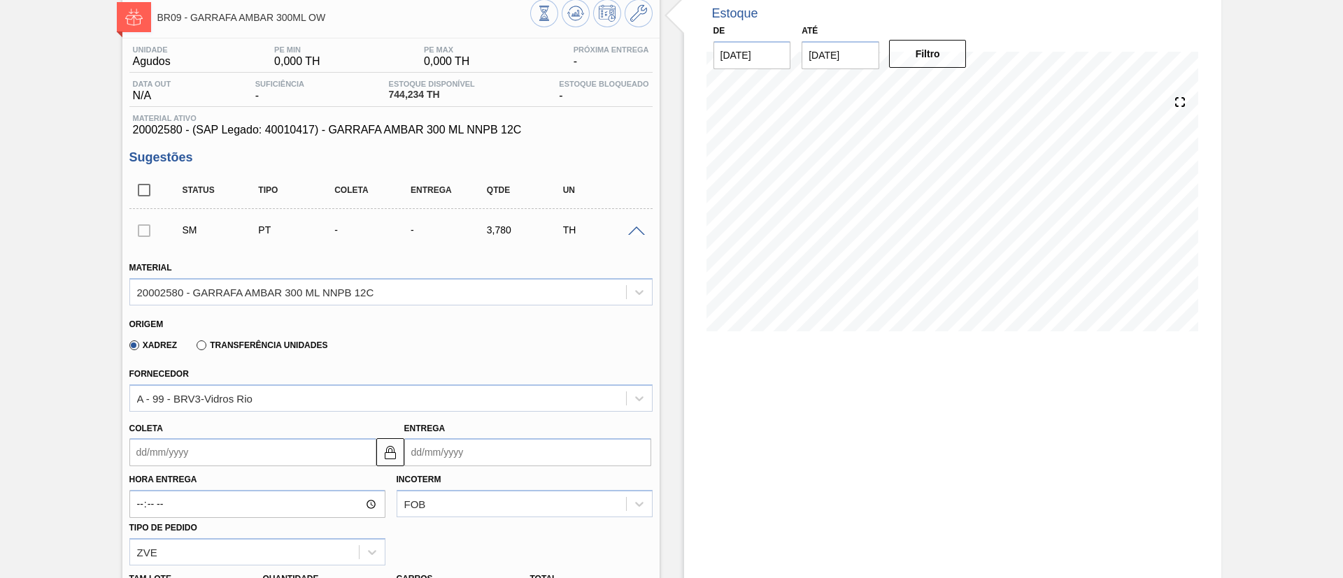
scroll to position [210, 0]
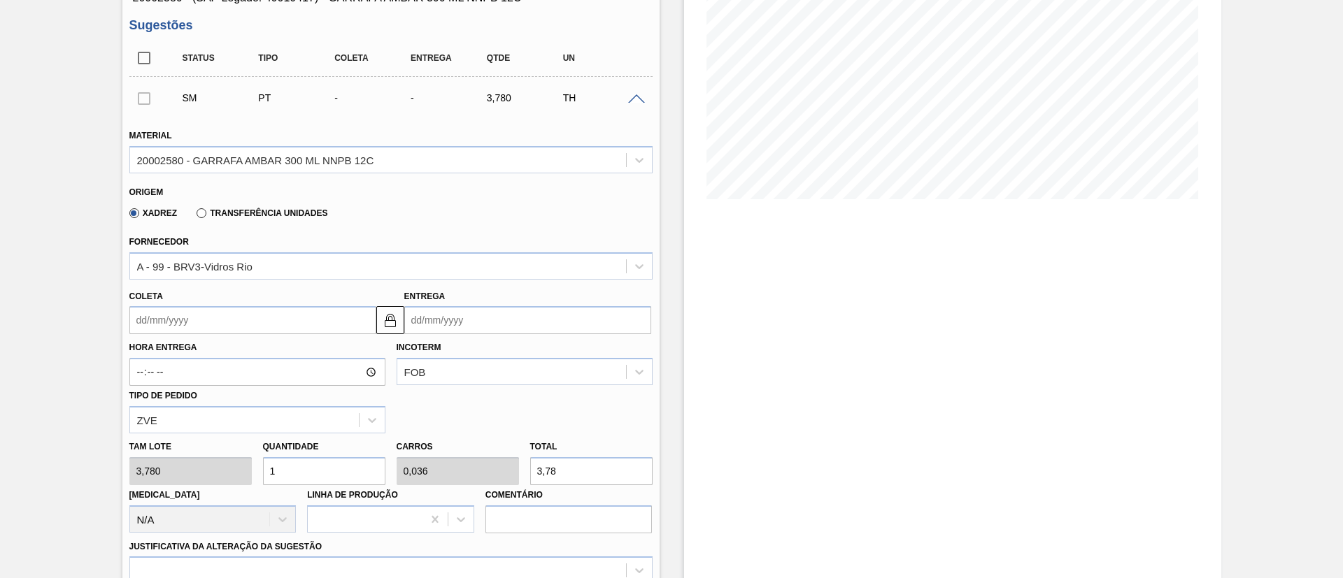
click at [206, 319] on input "Coleta" at bounding box center [252, 320] width 247 height 28
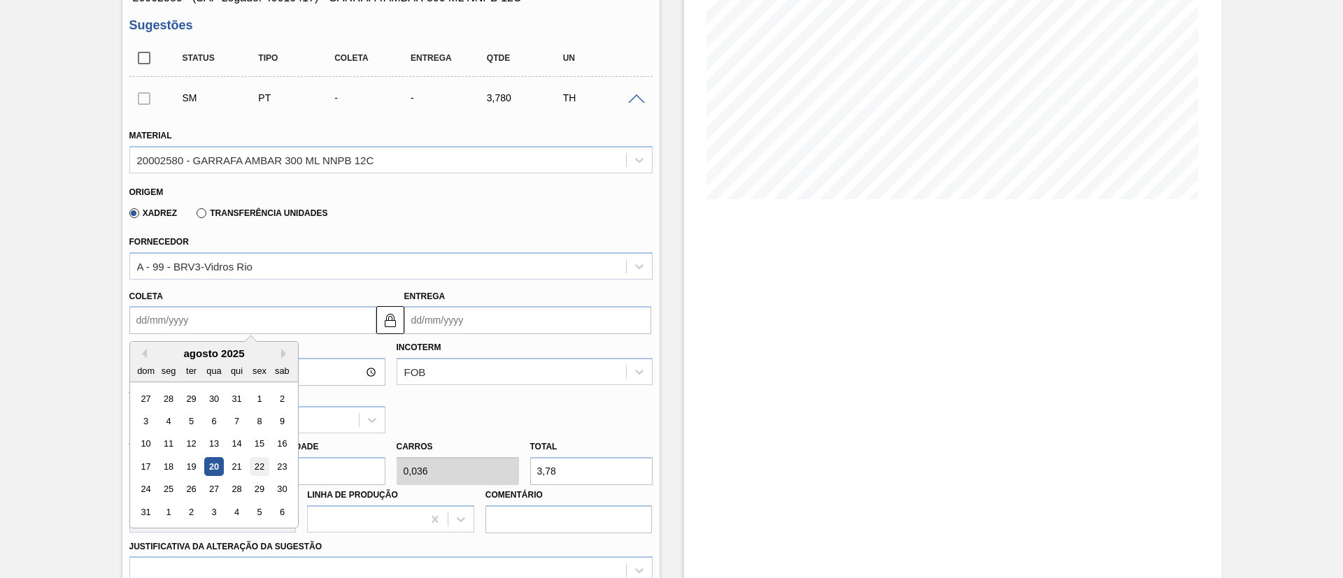
click at [255, 467] on div "22" at bounding box center [259, 466] width 19 height 19
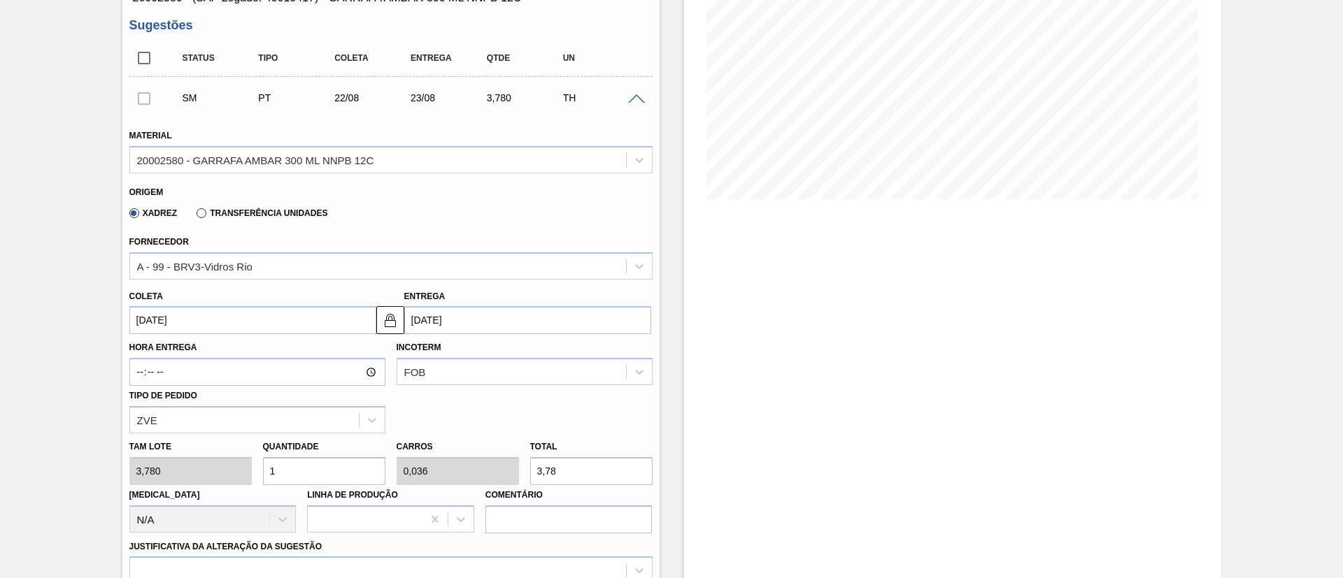
click at [176, 468] on div "Tam lote 3,780 Quantidade 1 Carros 0,036 Total 3,78 [MEDICAL_DATA] N/A Linha de…" at bounding box center [391, 484] width 534 height 100
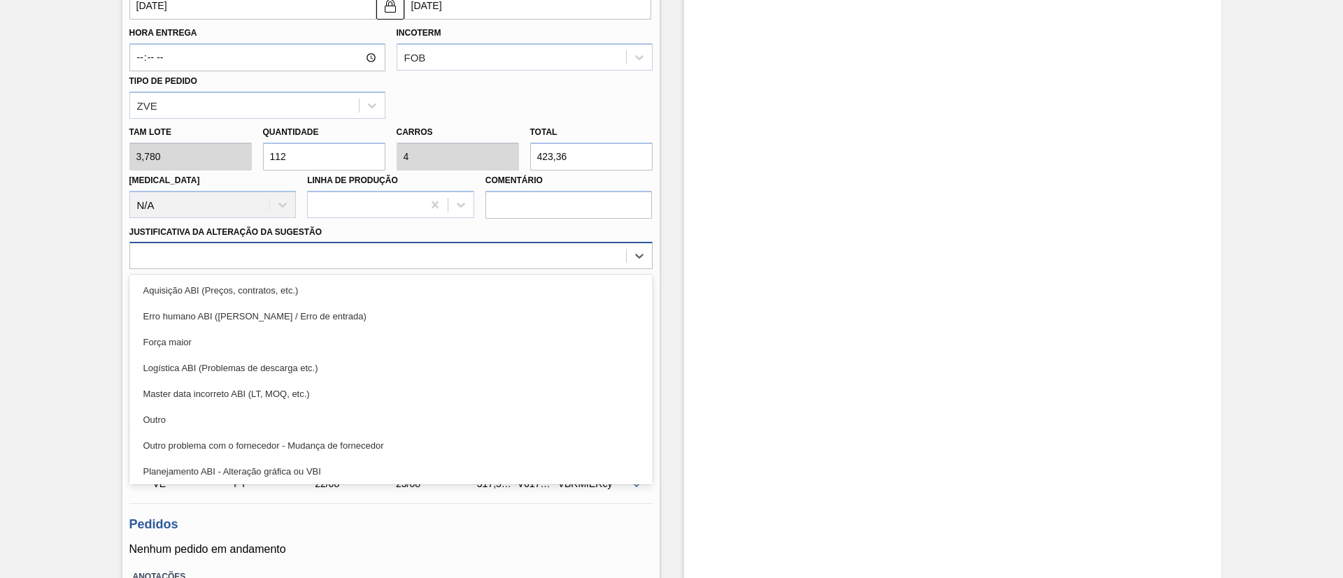
click at [307, 249] on div at bounding box center [378, 256] width 496 height 20
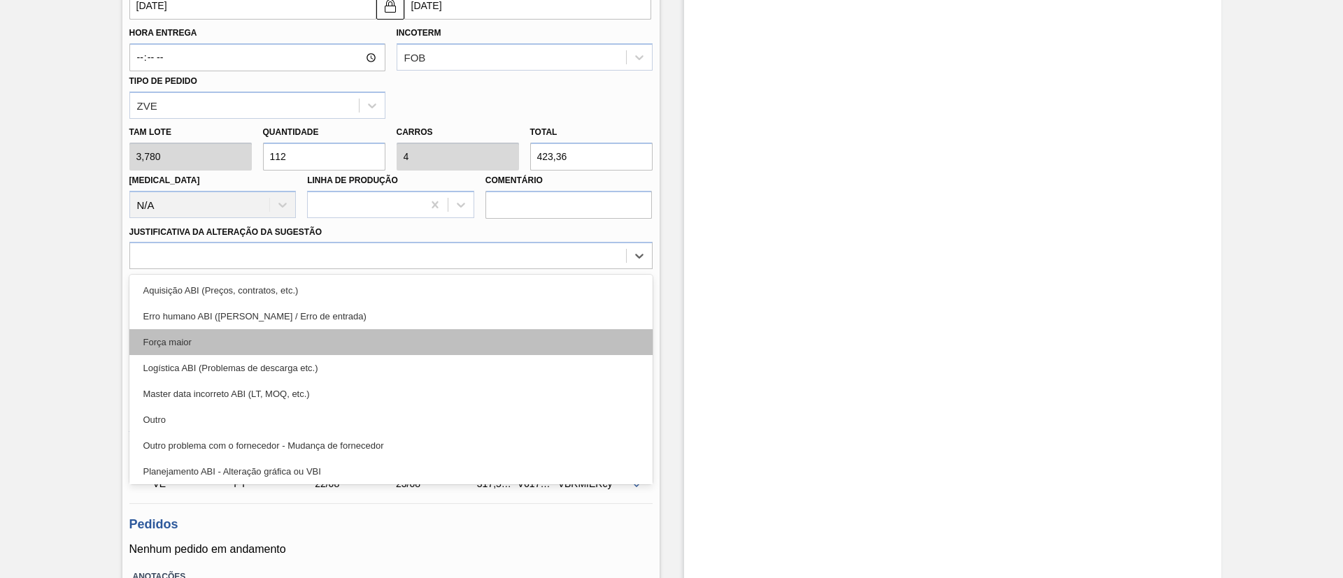
click at [208, 347] on div "Força maior" at bounding box center [390, 342] width 523 height 26
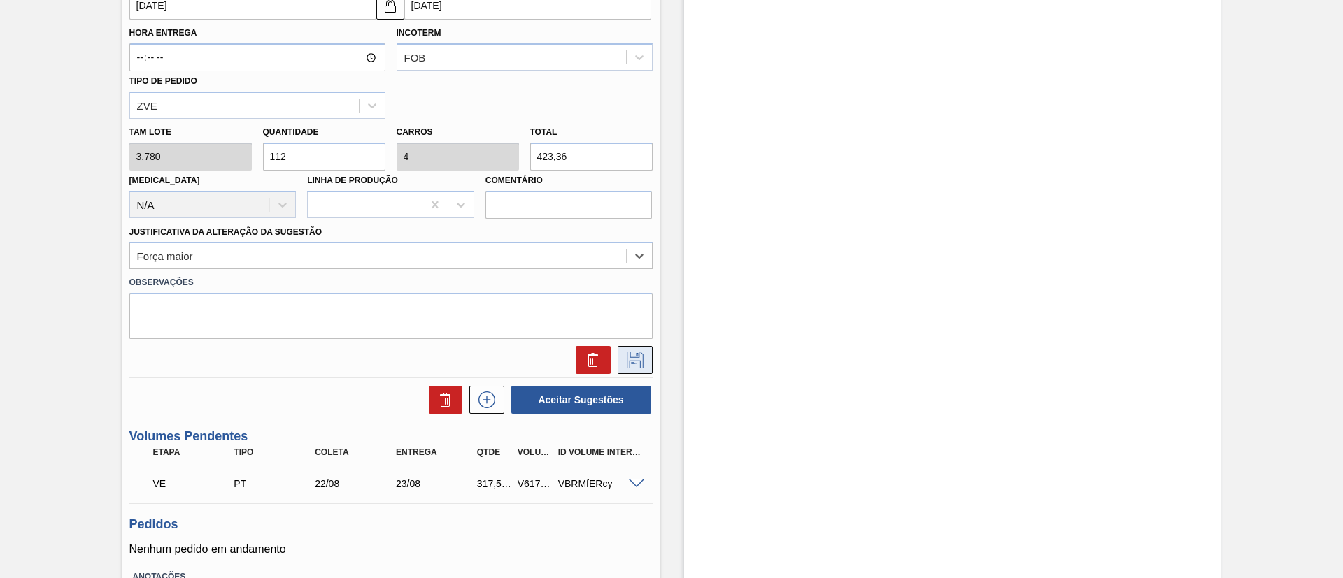
click at [639, 364] on icon at bounding box center [635, 360] width 22 height 17
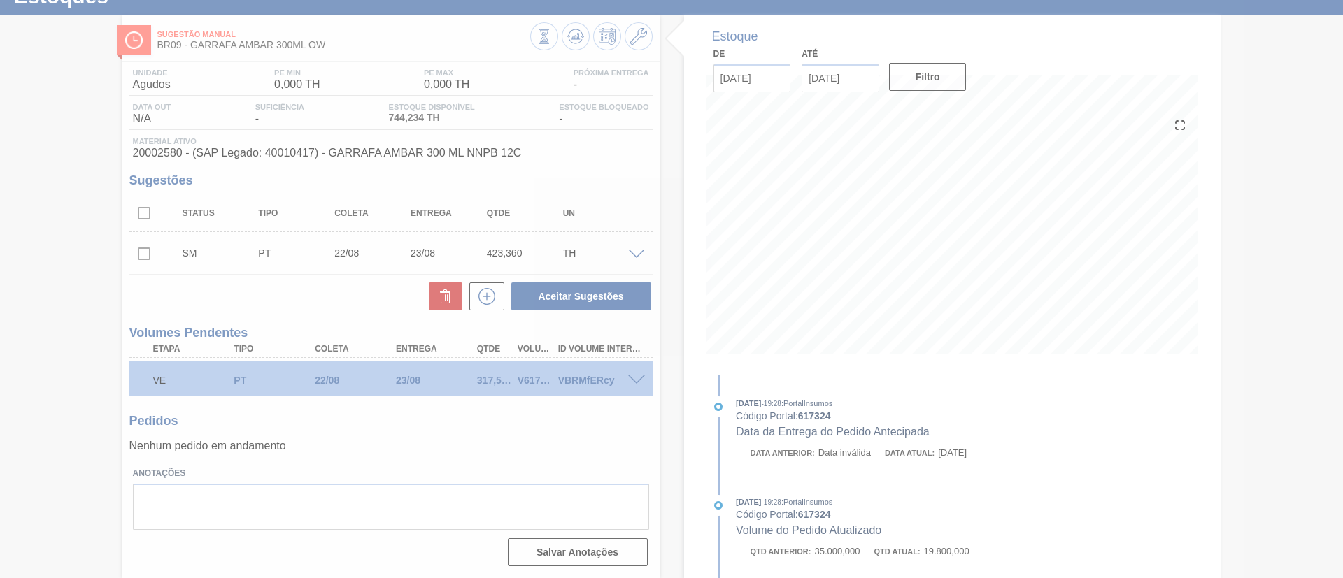
scroll to position [55, 0]
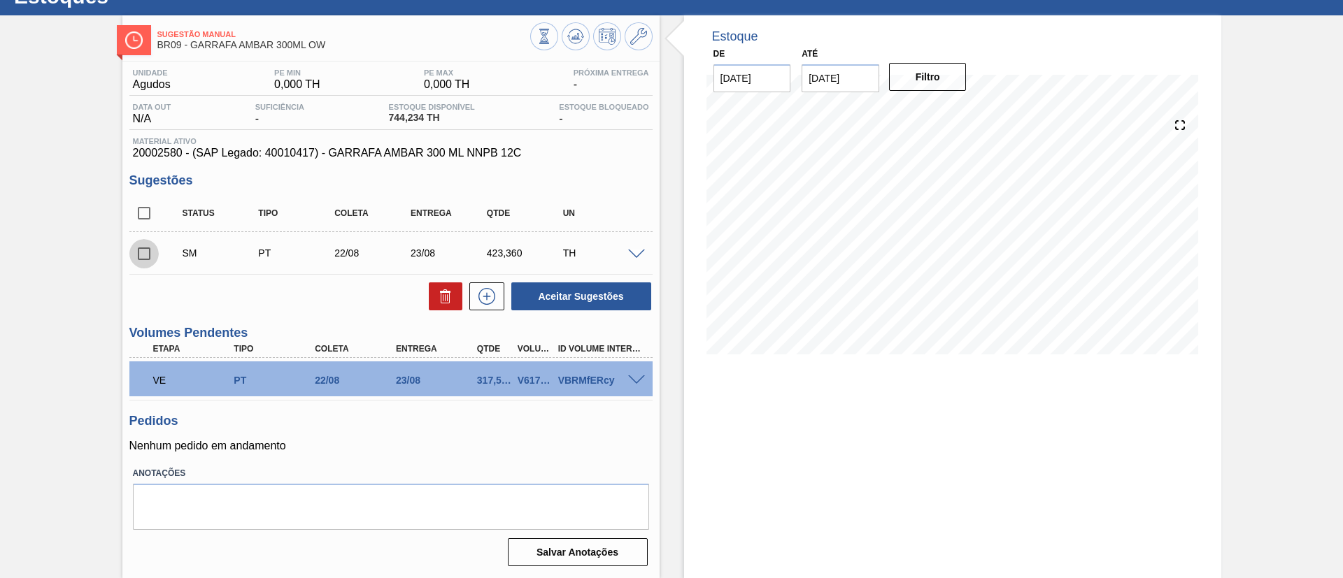
click at [144, 252] on input "checkbox" at bounding box center [143, 253] width 29 height 29
click at [489, 304] on icon at bounding box center [487, 296] width 22 height 17
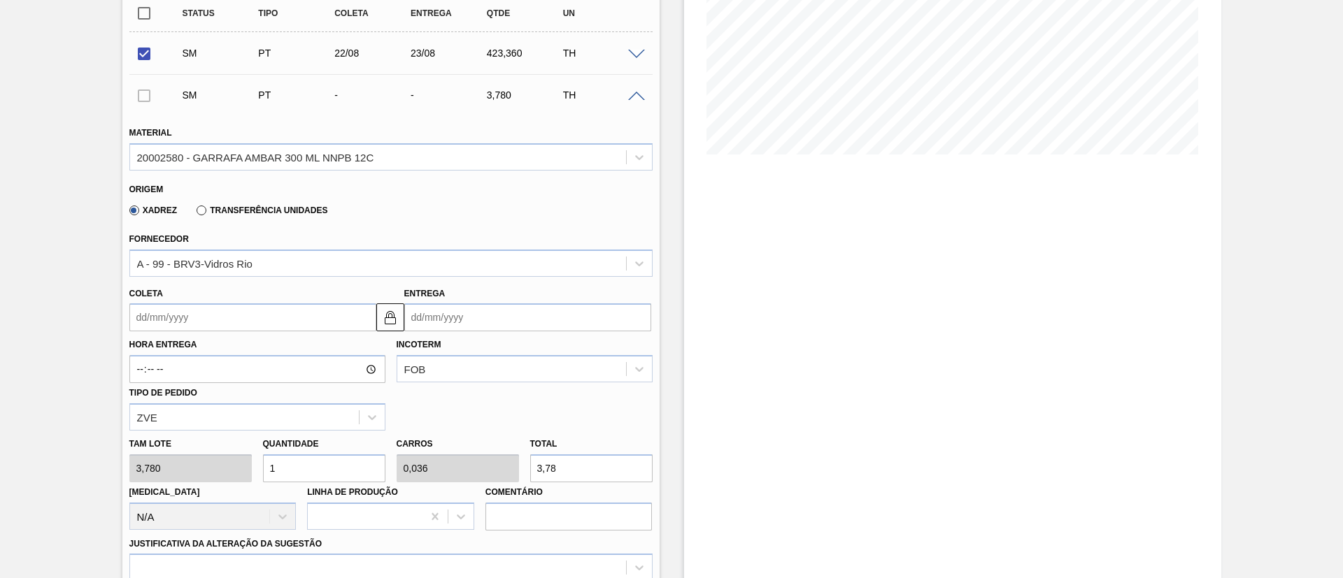
scroll to position [264, 0]
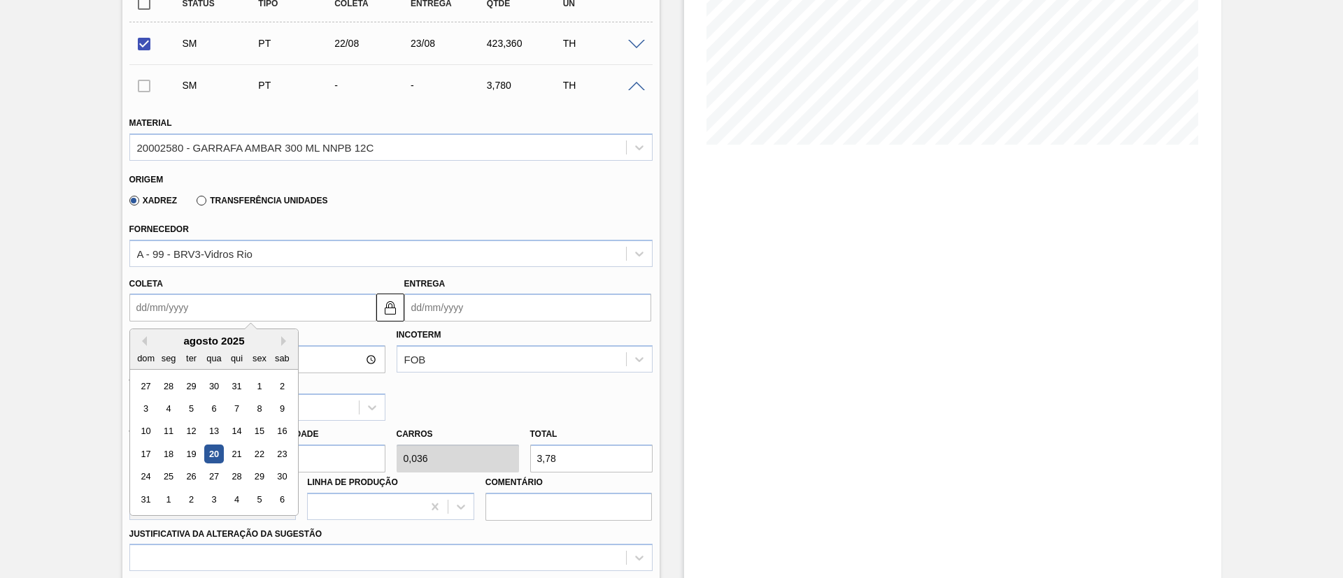
click at [190, 304] on input "Coleta" at bounding box center [252, 308] width 247 height 28
click at [292, 454] on div "17 18 19 20 21 22 23" at bounding box center [213, 454] width 159 height 22
click at [285, 454] on div "23" at bounding box center [281, 454] width 19 height 19
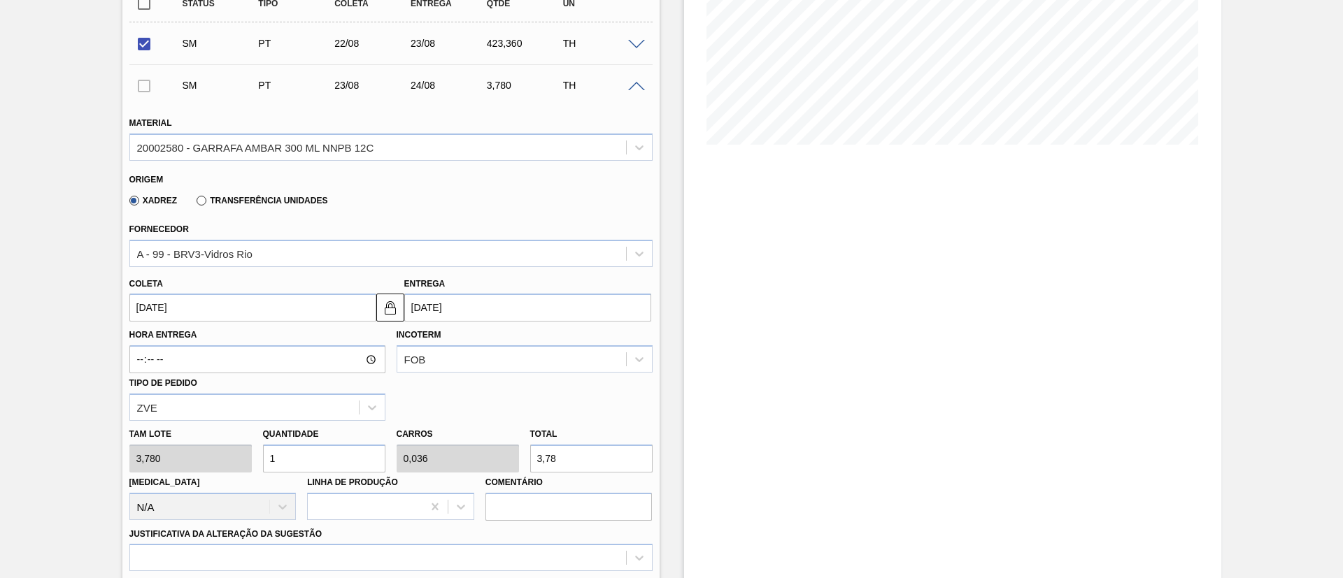
click at [206, 464] on div "Tam lote 3,780 Quantidade 1 Carros 0,036 Total 3,78 [MEDICAL_DATA] N/A Linha de…" at bounding box center [391, 471] width 534 height 100
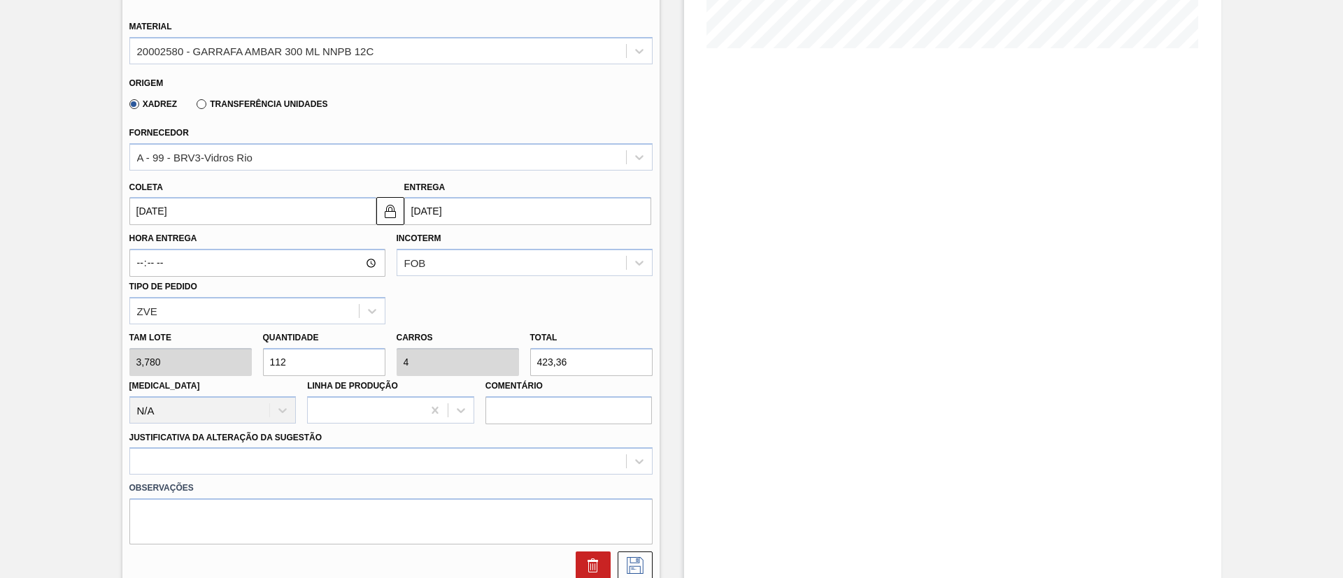
scroll to position [474, 0]
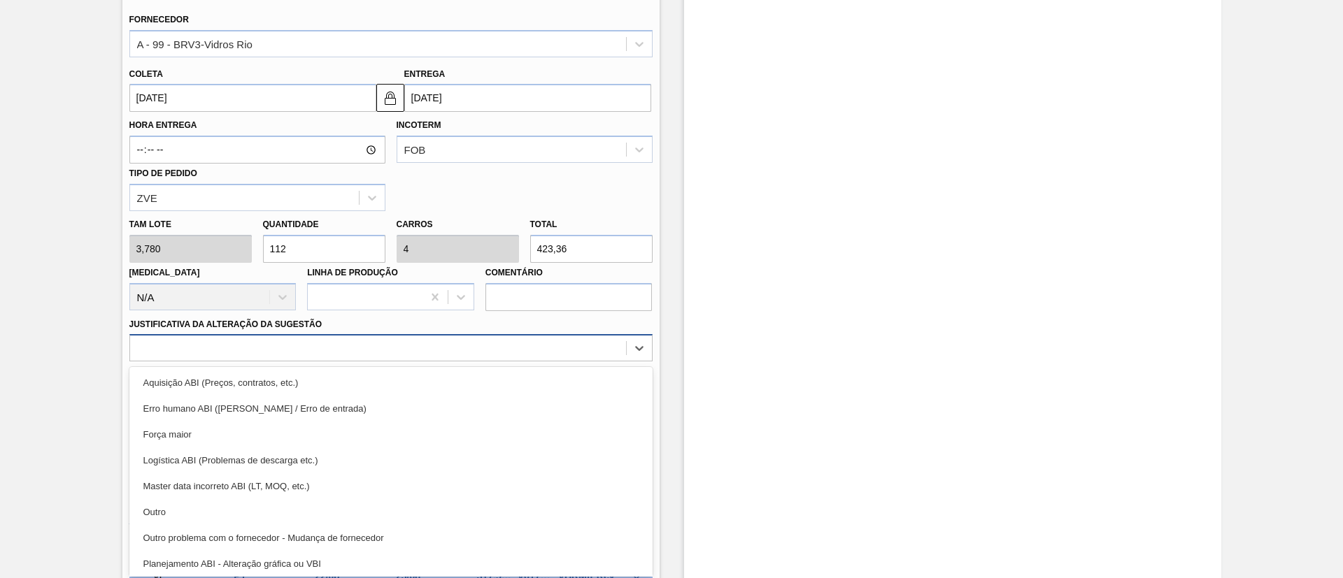
click at [220, 346] on div at bounding box center [378, 349] width 496 height 20
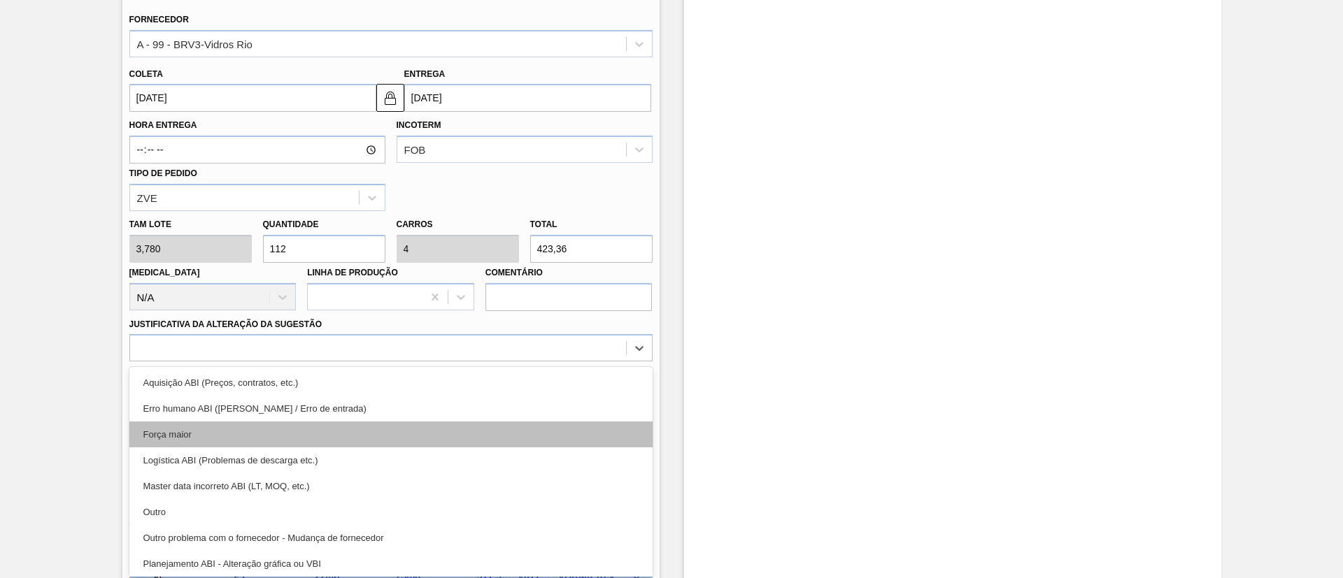
click at [179, 432] on div "Força maior" at bounding box center [390, 435] width 523 height 26
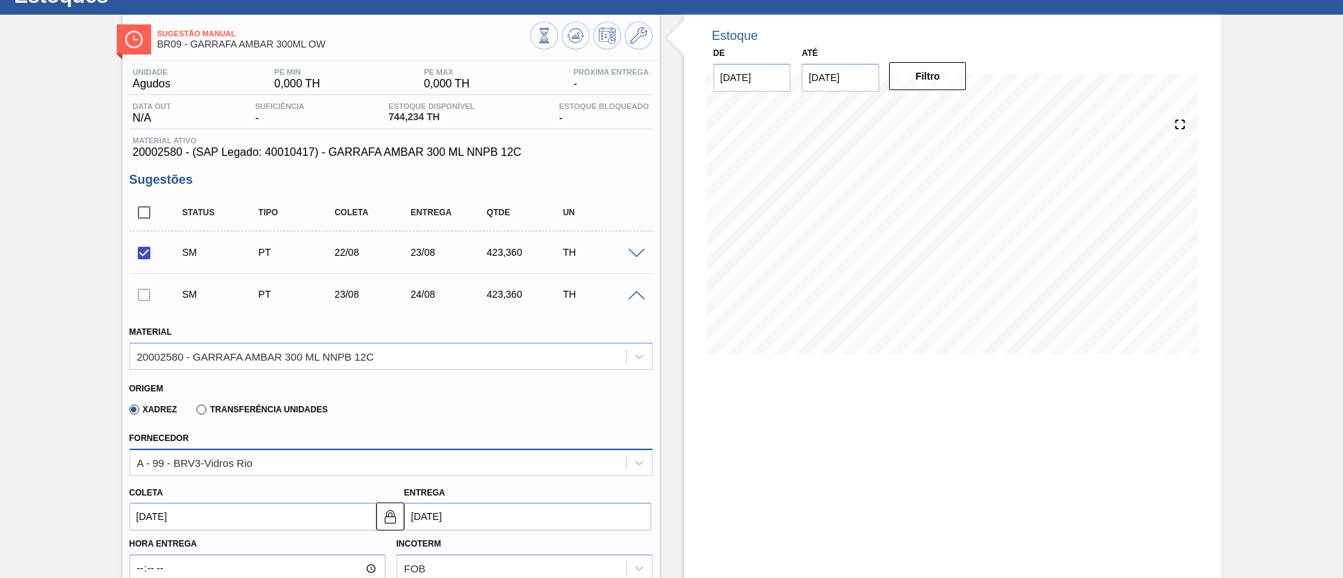
scroll to position [55, 0]
click at [132, 301] on div at bounding box center [143, 295] width 29 height 28
click at [145, 298] on div at bounding box center [143, 295] width 29 height 28
click at [143, 295] on div at bounding box center [143, 295] width 29 height 28
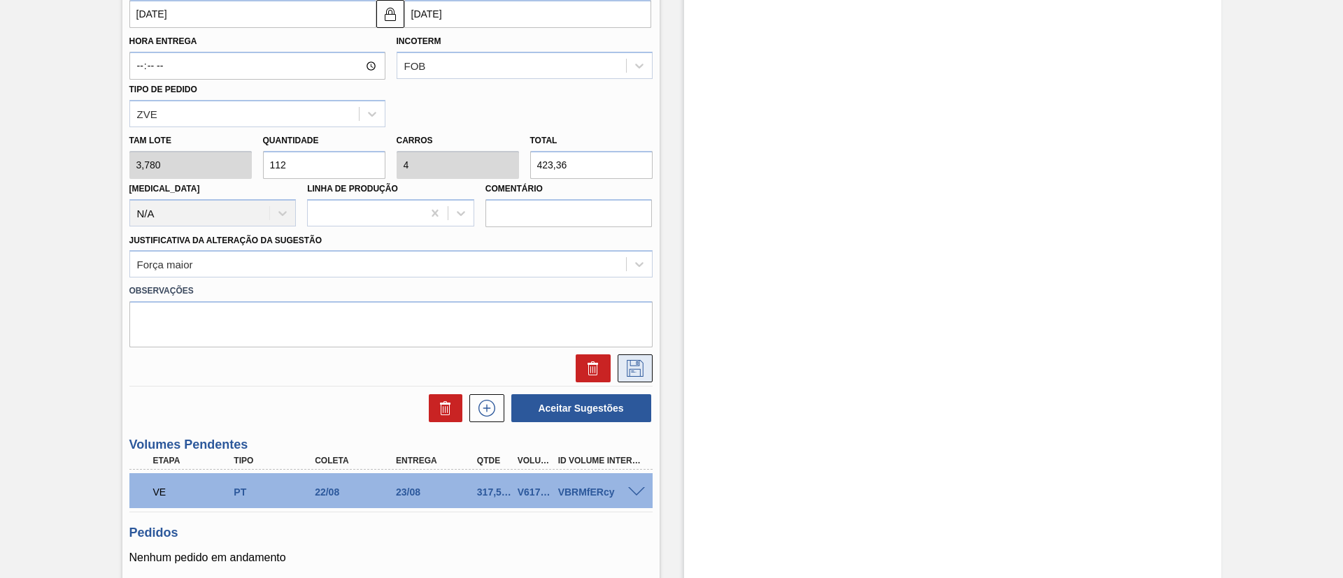
scroll to position [670, 0]
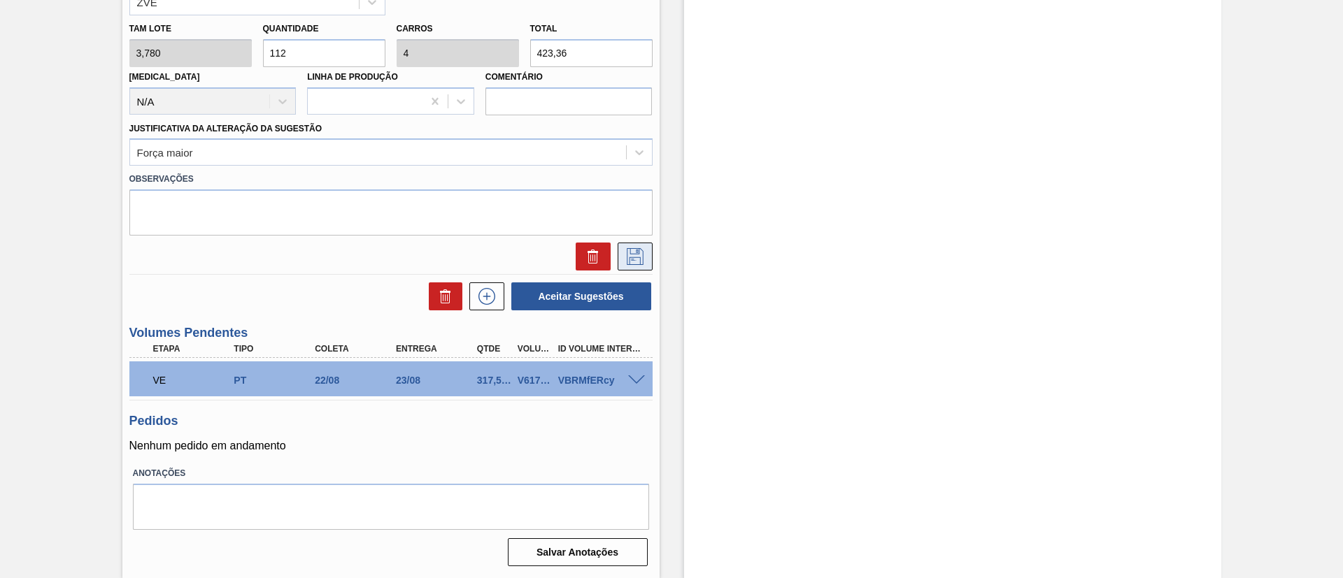
click at [636, 258] on icon at bounding box center [635, 256] width 22 height 17
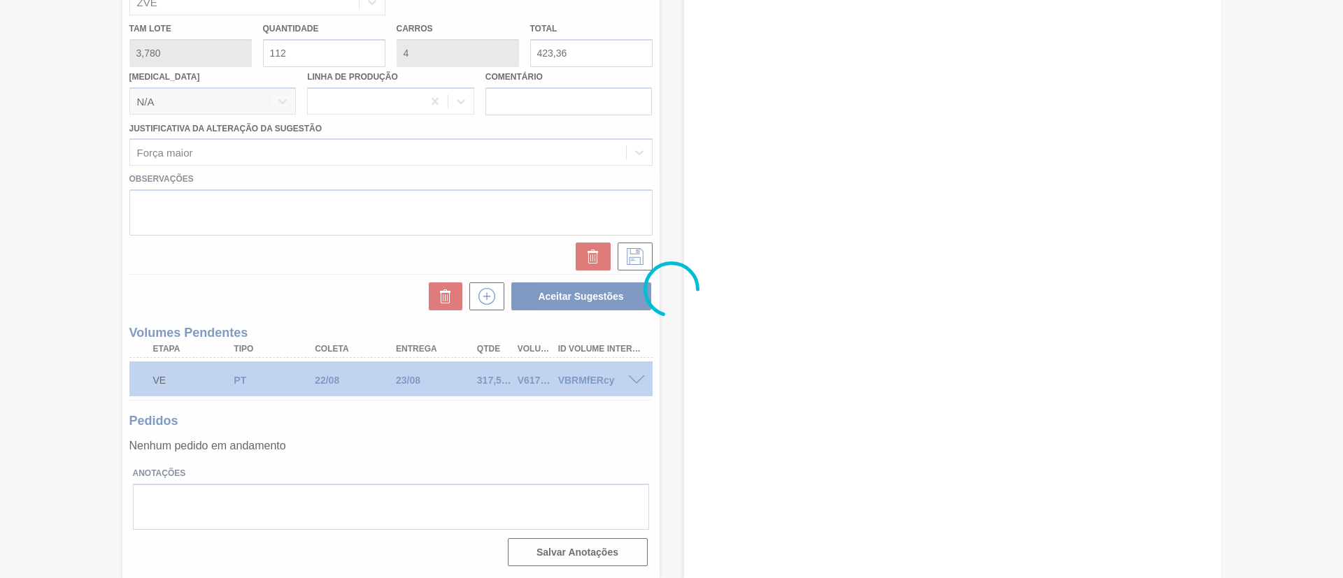
scroll to position [97, 0]
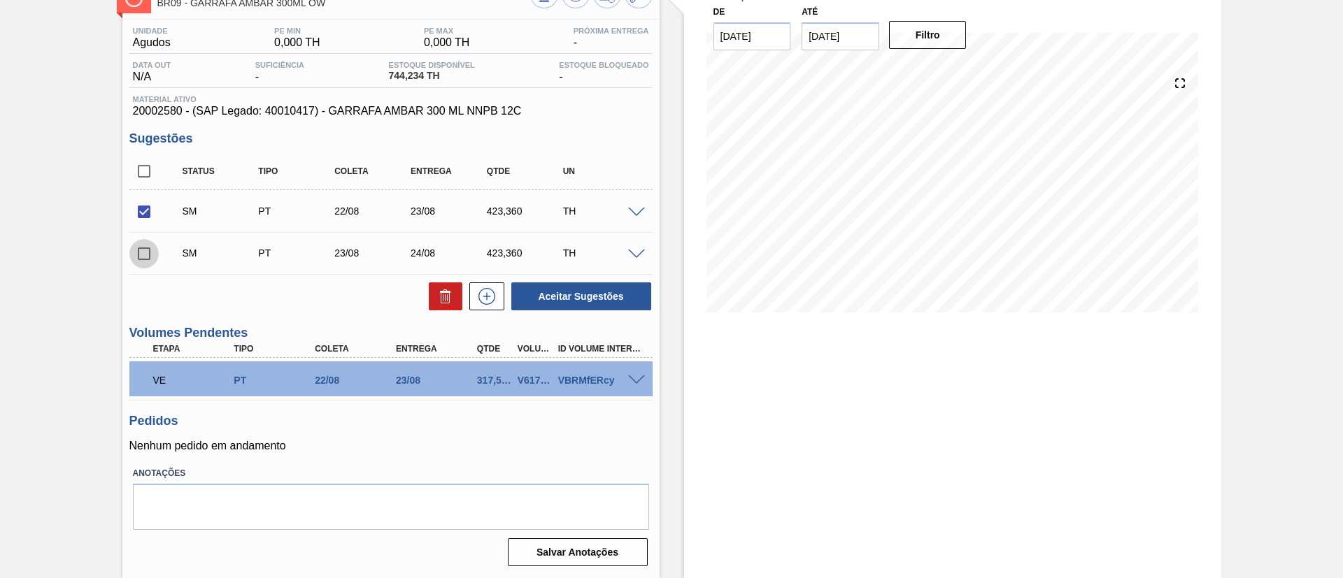
click at [143, 258] on input "checkbox" at bounding box center [143, 253] width 29 height 29
click at [573, 301] on button "Aceitar Sugestões" at bounding box center [581, 297] width 140 height 28
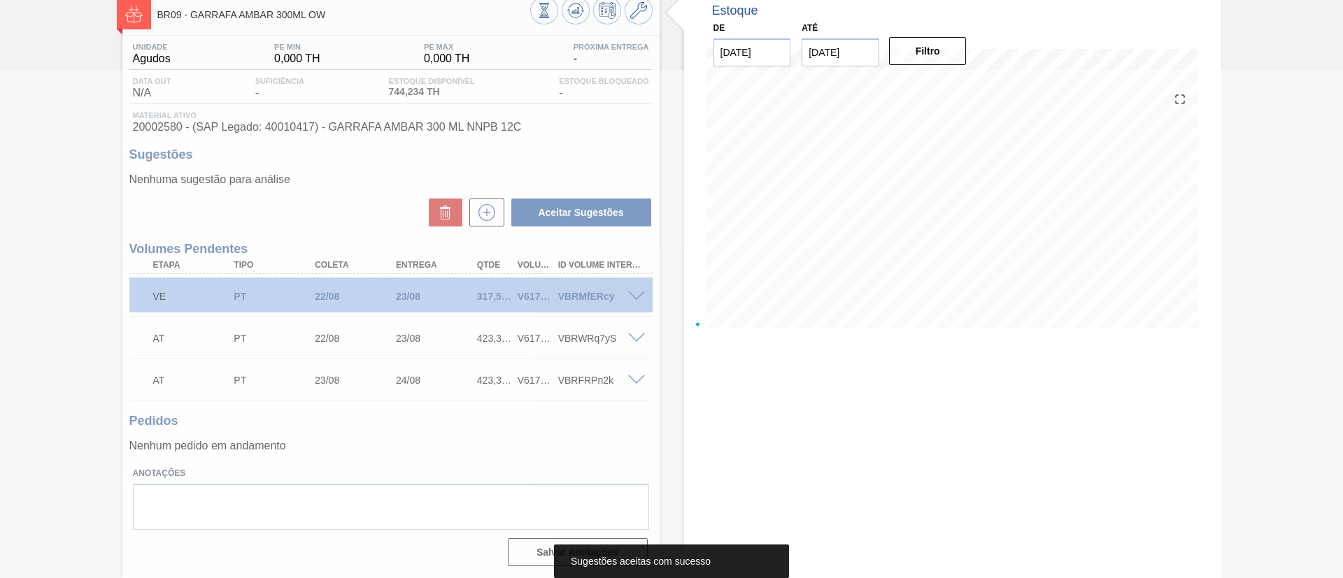
scroll to position [80, 0]
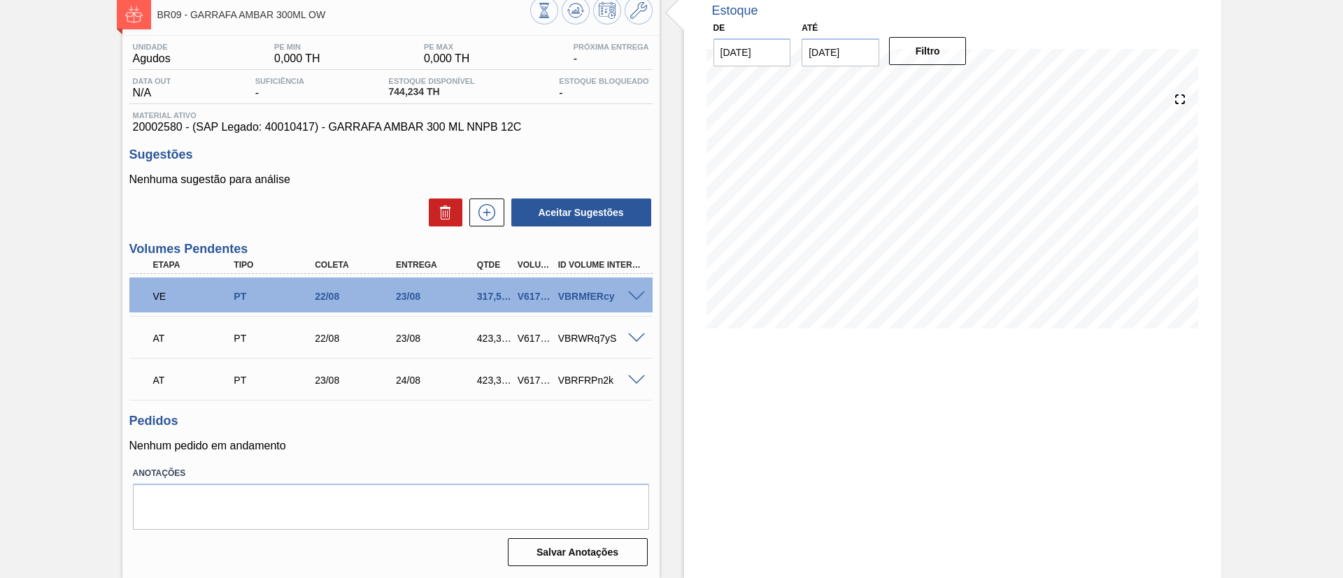
click at [631, 297] on span at bounding box center [636, 297] width 17 height 10
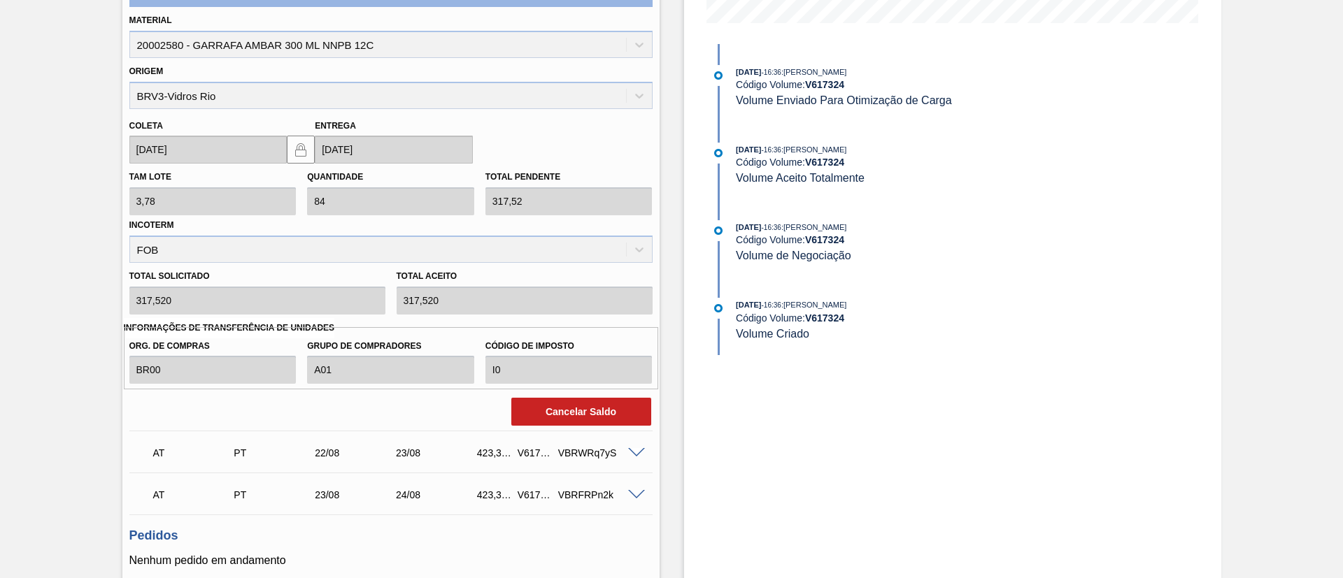
scroll to position [395, 0]
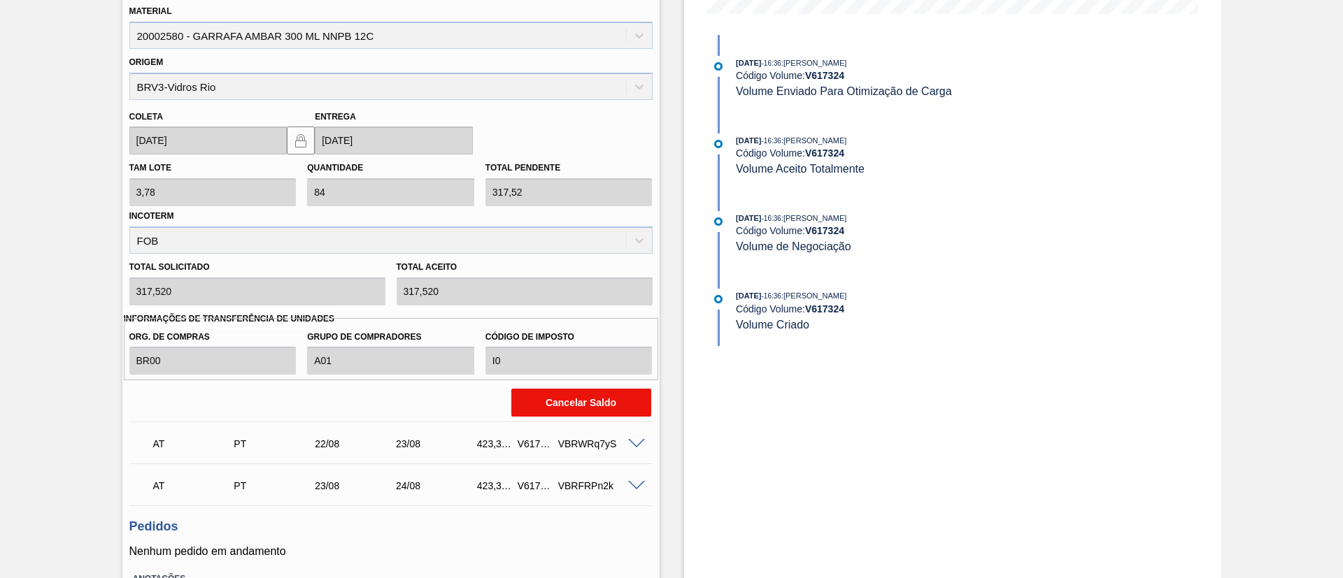
click at [575, 397] on button "Cancelar Saldo" at bounding box center [581, 403] width 140 height 28
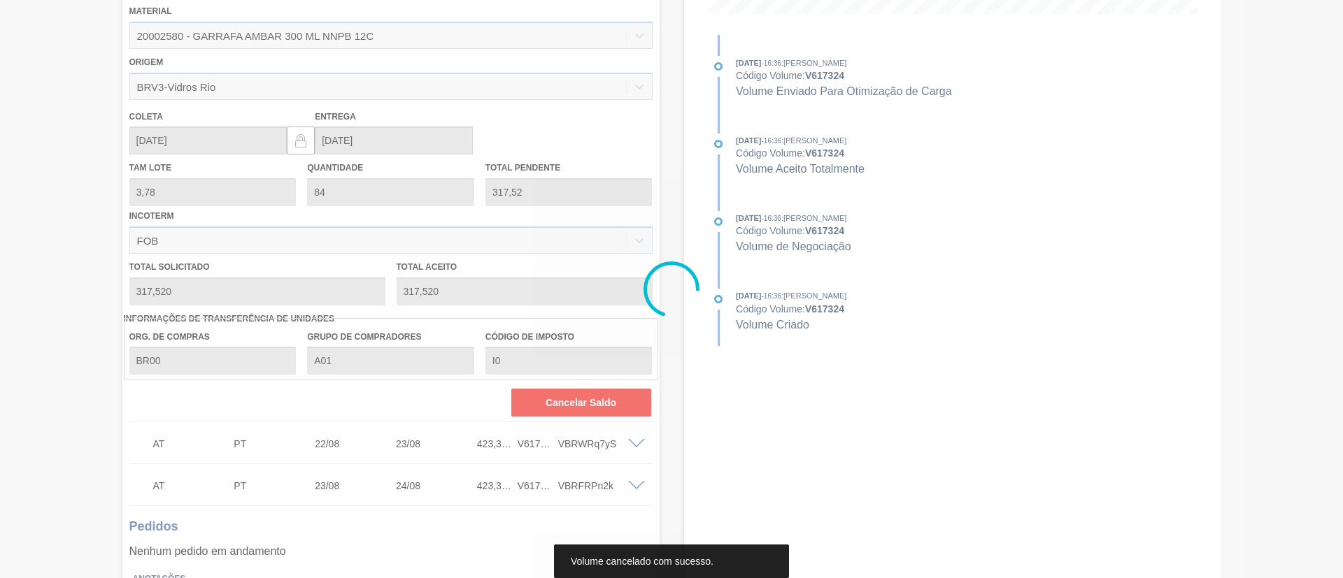
scroll to position [0, 0]
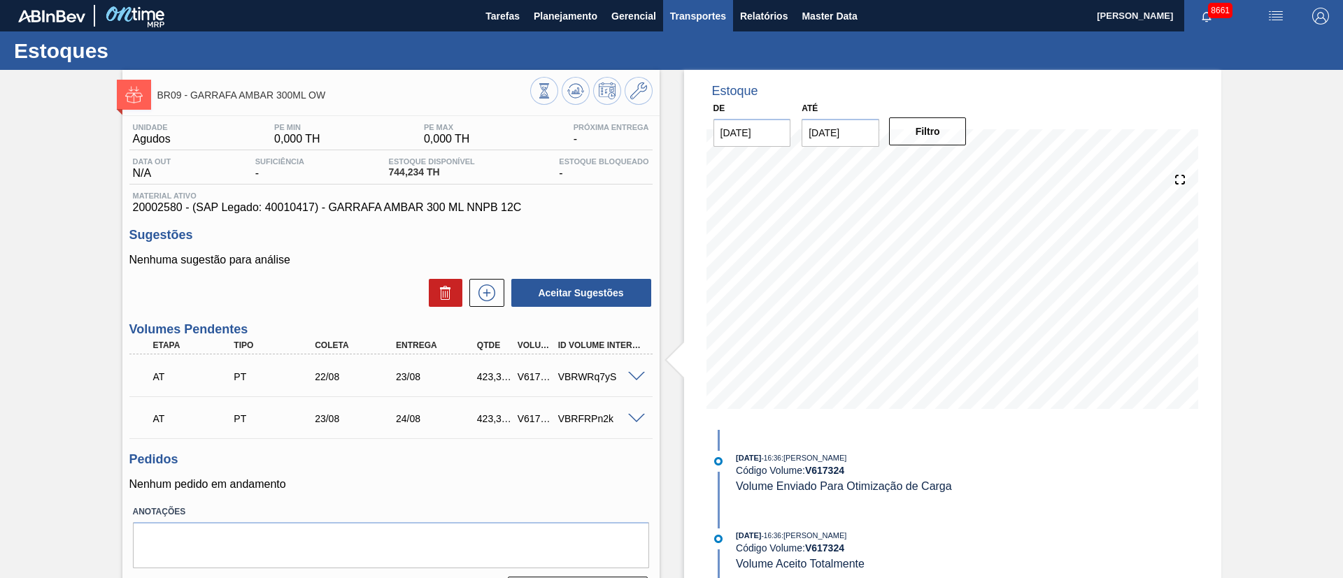
click at [696, 17] on span "Transportes" at bounding box center [698, 16] width 56 height 17
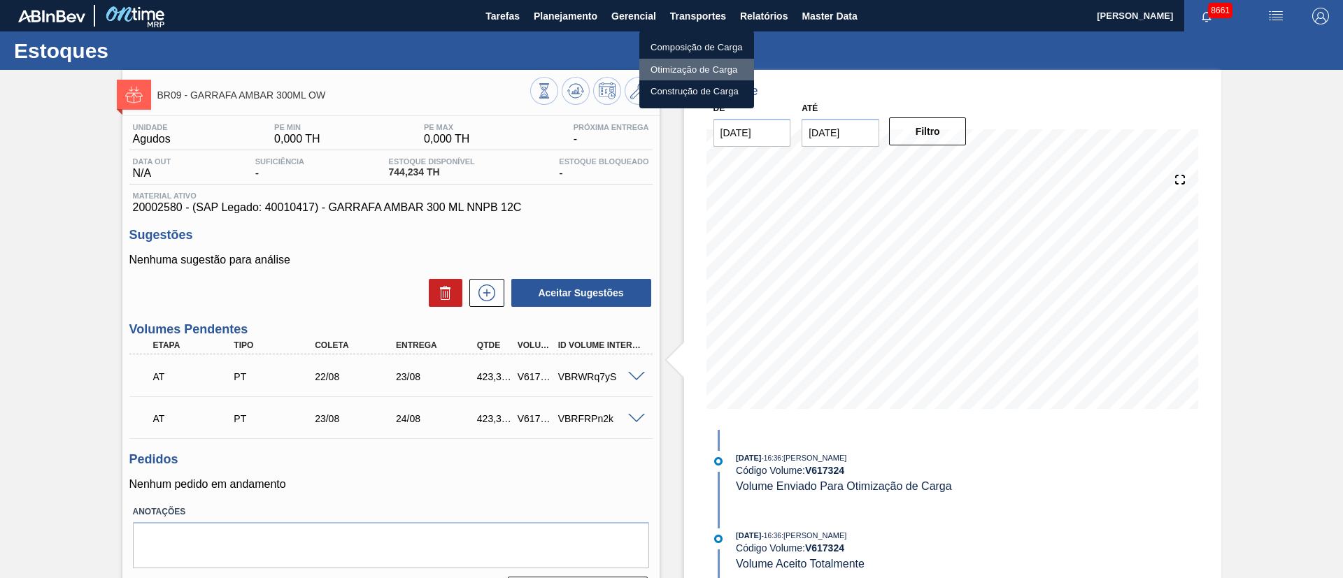
click at [676, 64] on li "Otimização de Carga" at bounding box center [696, 70] width 115 height 22
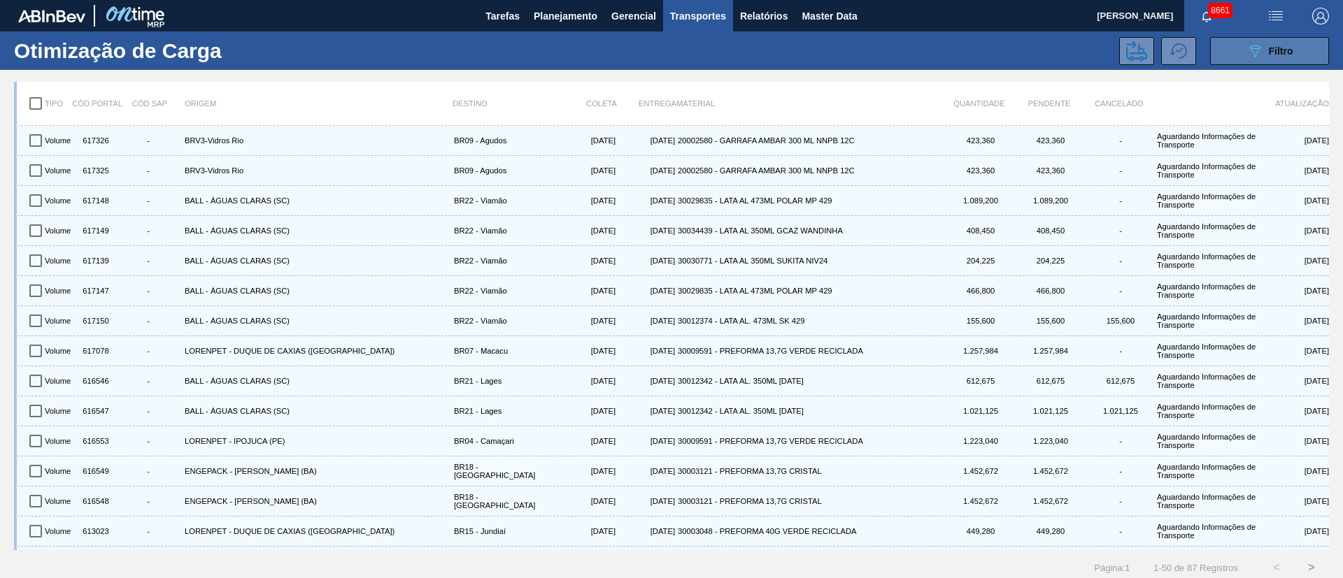
click at [1261, 51] on div "089F7B8B-B2A5-4AFE-B5C0-19BA573D28AC Filtro" at bounding box center [1269, 51] width 47 height 17
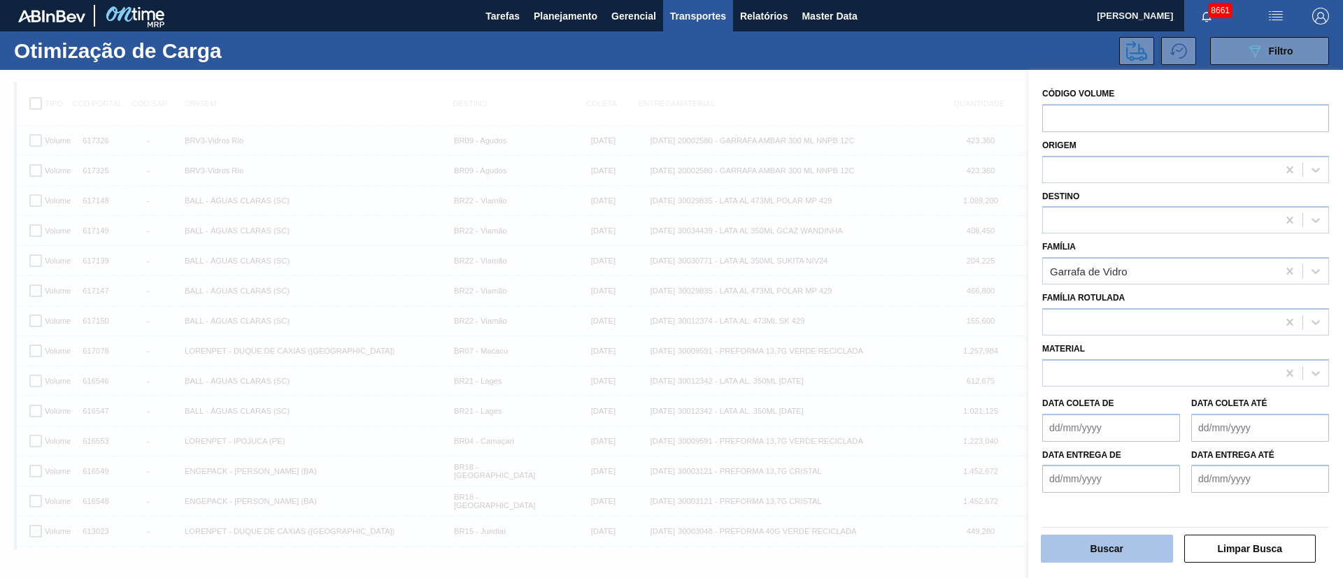
click at [1127, 551] on button "Buscar" at bounding box center [1107, 549] width 132 height 28
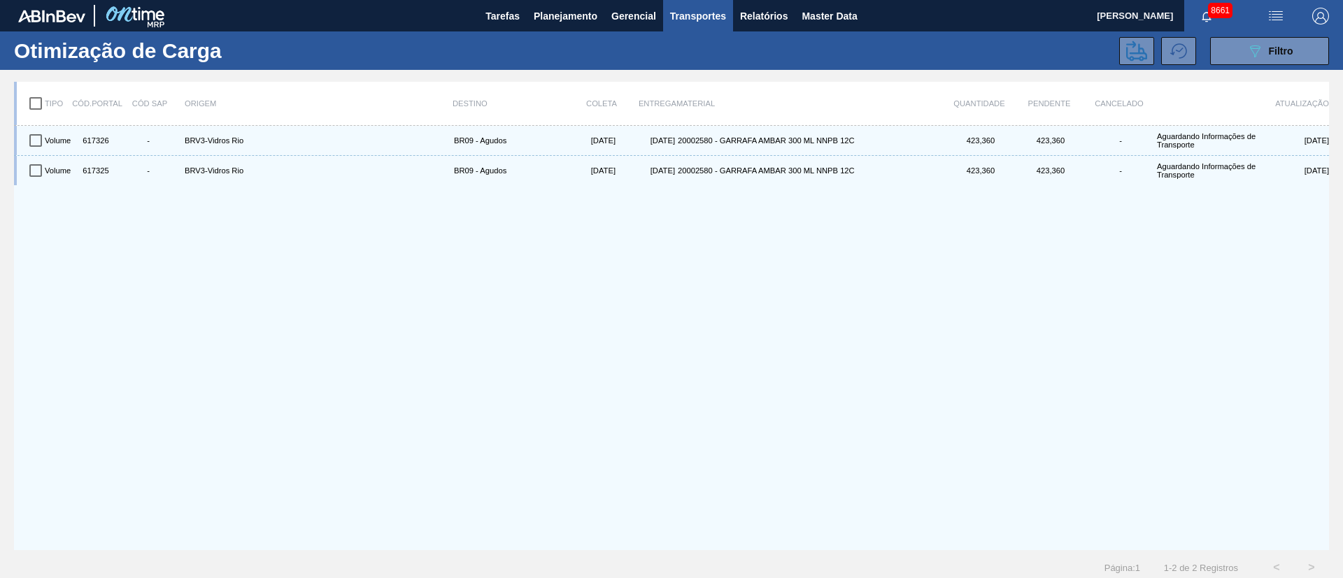
click at [29, 98] on input "checkbox" at bounding box center [35, 103] width 29 height 29
click at [1130, 55] on icon at bounding box center [1136, 51] width 21 height 21
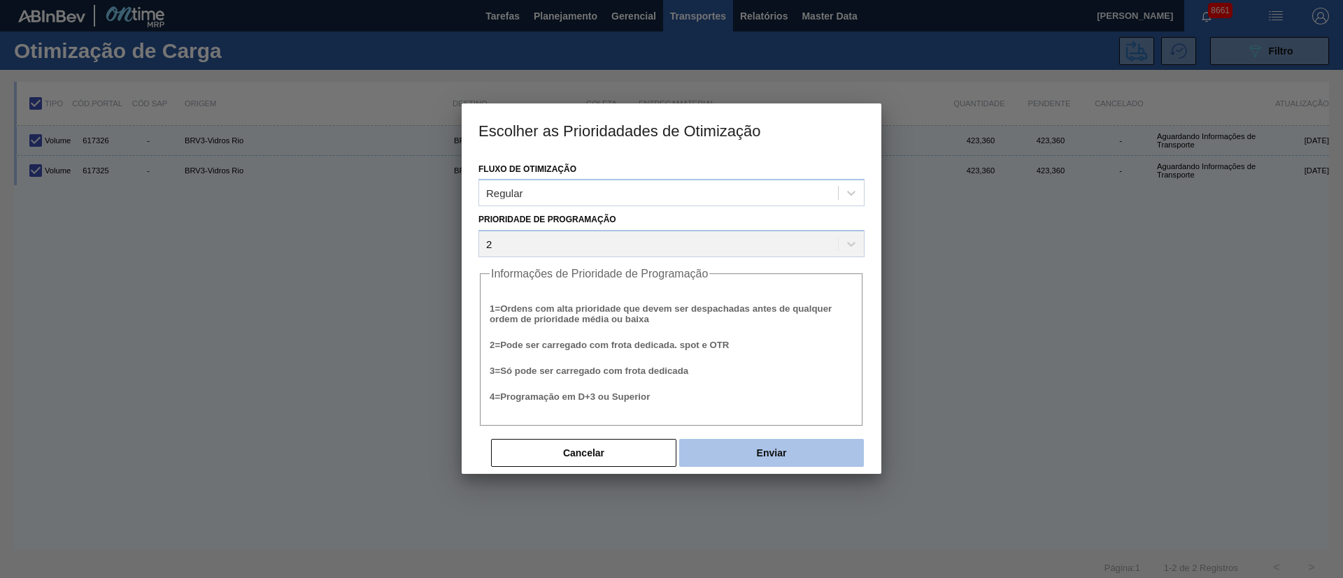
click at [755, 455] on button "Enviar" at bounding box center [771, 453] width 185 height 28
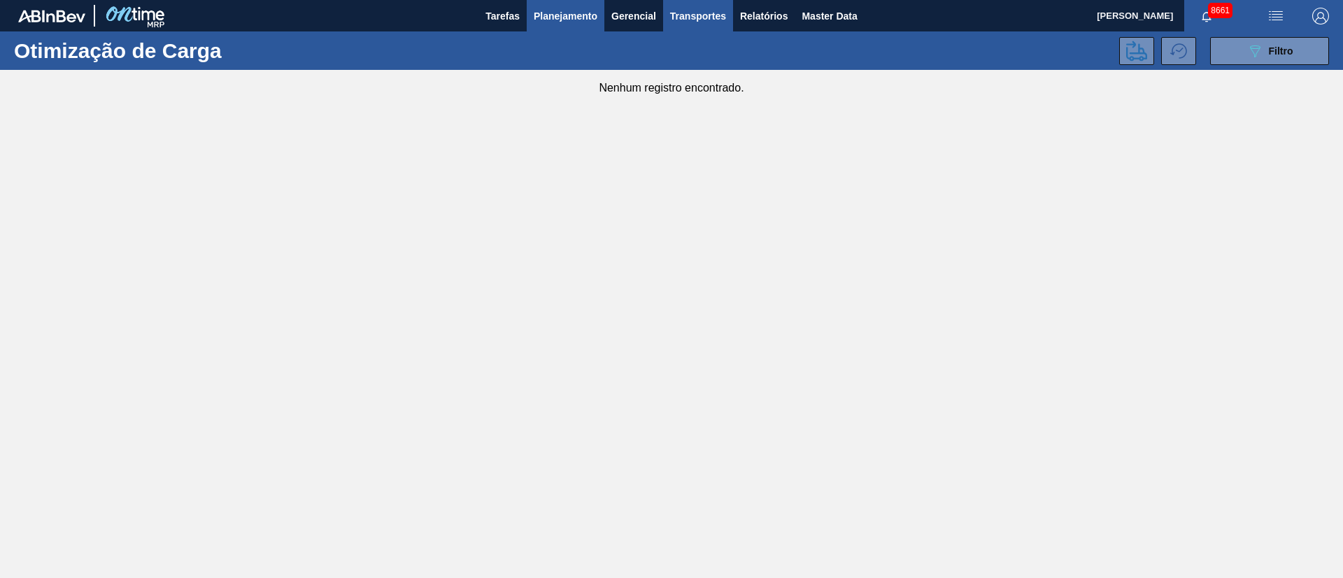
click at [556, 13] on span "Planejamento" at bounding box center [566, 16] width 64 height 17
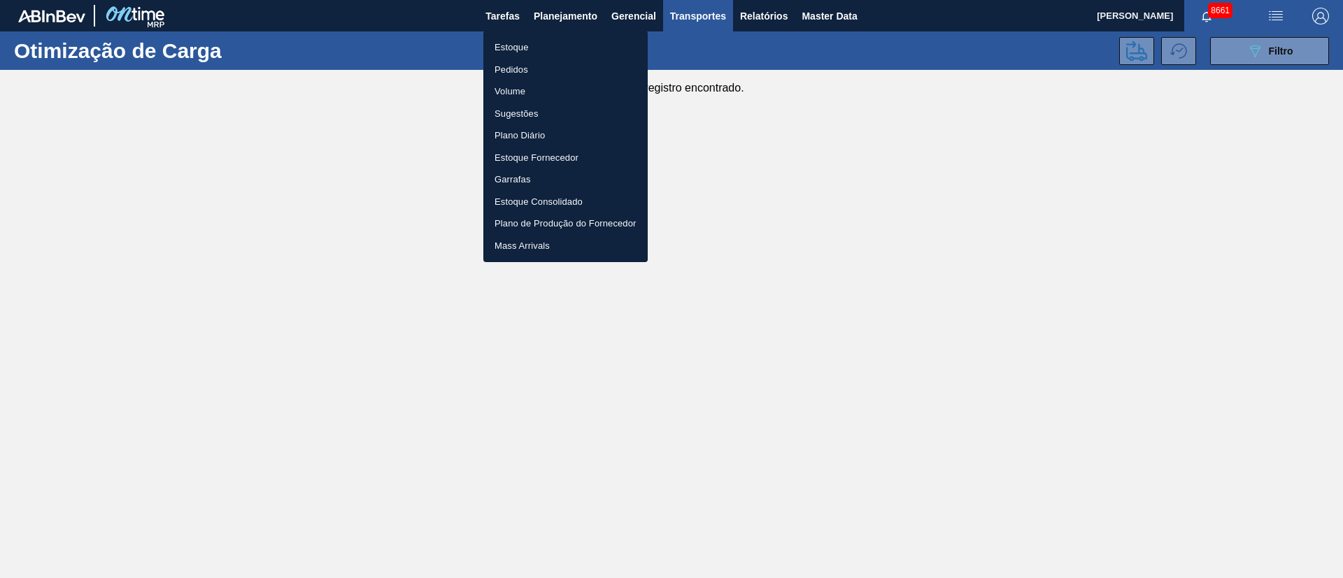
click at [514, 66] on li "Pedidos" at bounding box center [565, 70] width 164 height 22
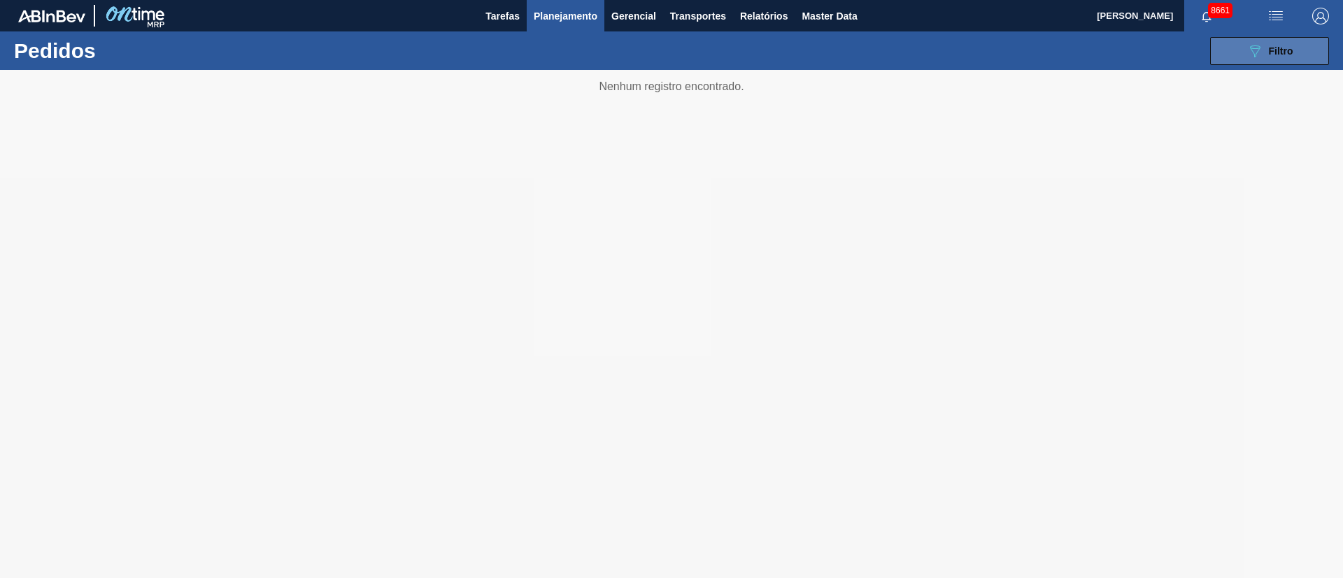
click at [1272, 50] on span "Filtro" at bounding box center [1281, 50] width 24 height 11
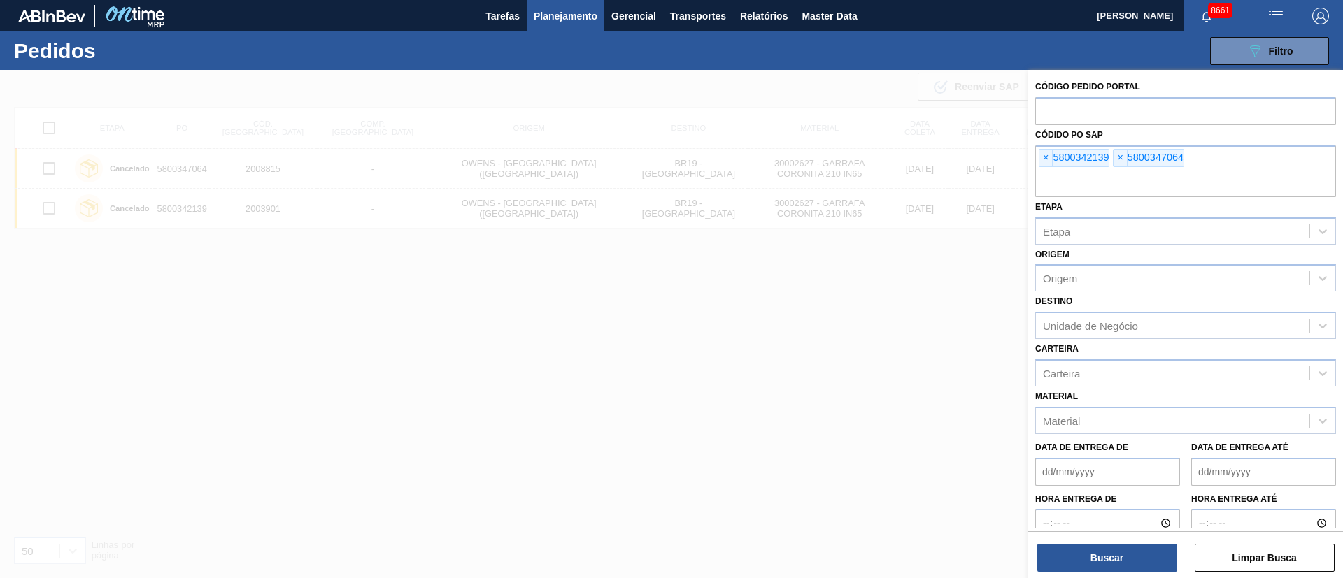
click at [553, 20] on span "Planejamento" at bounding box center [566, 16] width 64 height 17
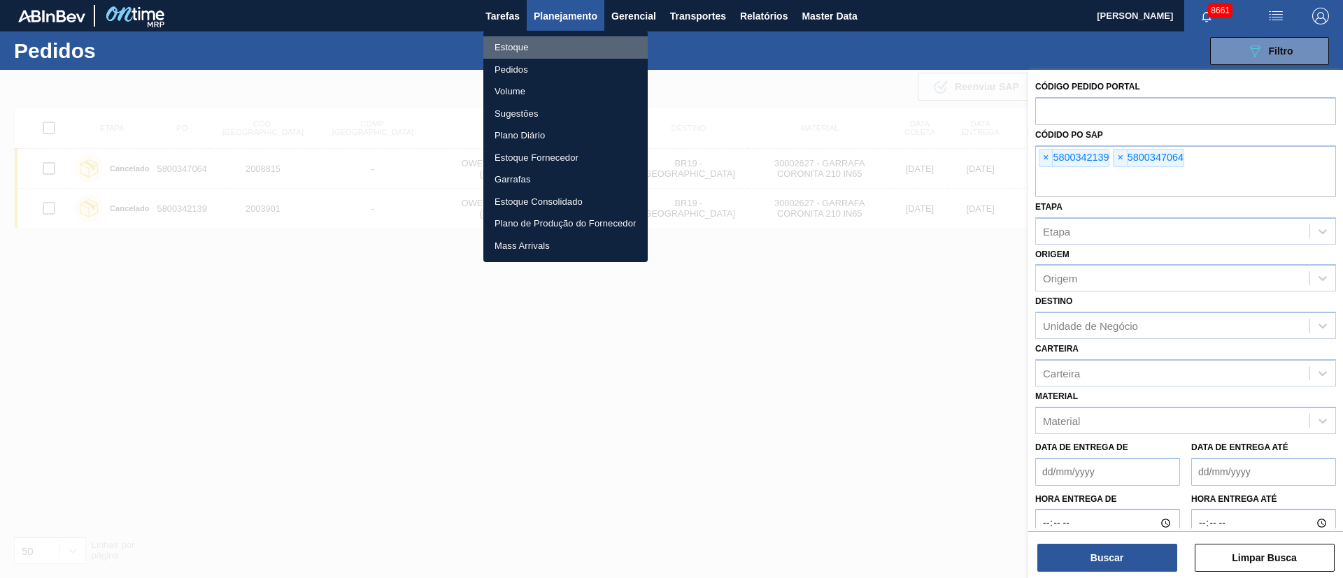
click at [506, 41] on li "Estoque" at bounding box center [565, 47] width 164 height 22
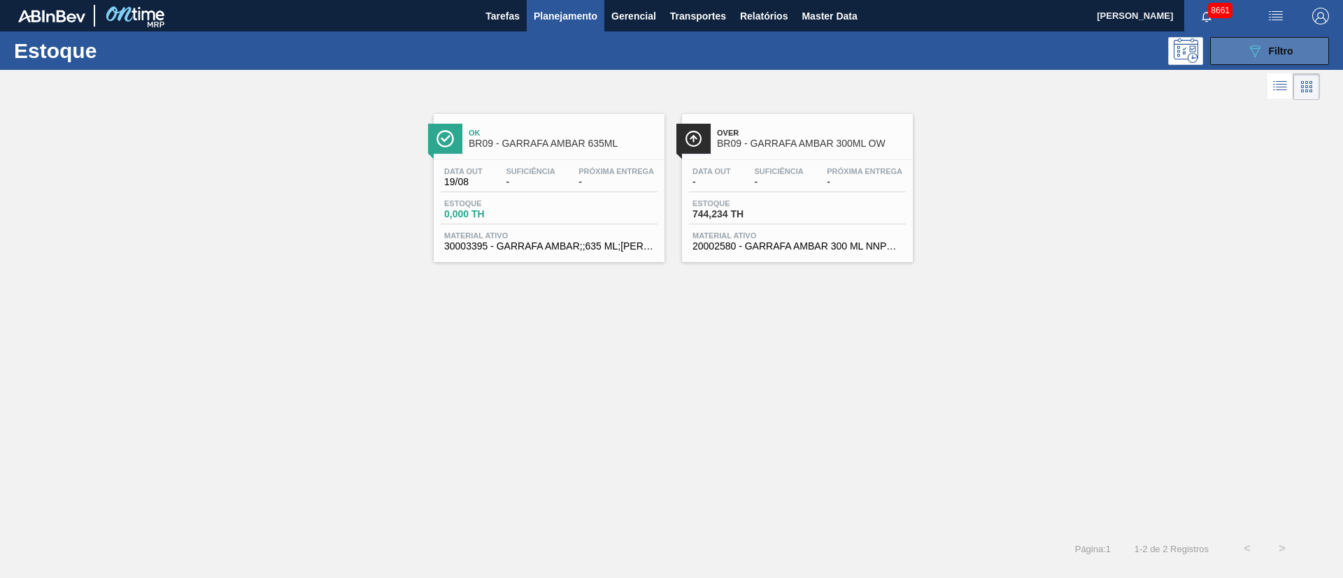
click at [1252, 50] on icon "089F7B8B-B2A5-4AFE-B5C0-19BA573D28AC" at bounding box center [1254, 51] width 17 height 17
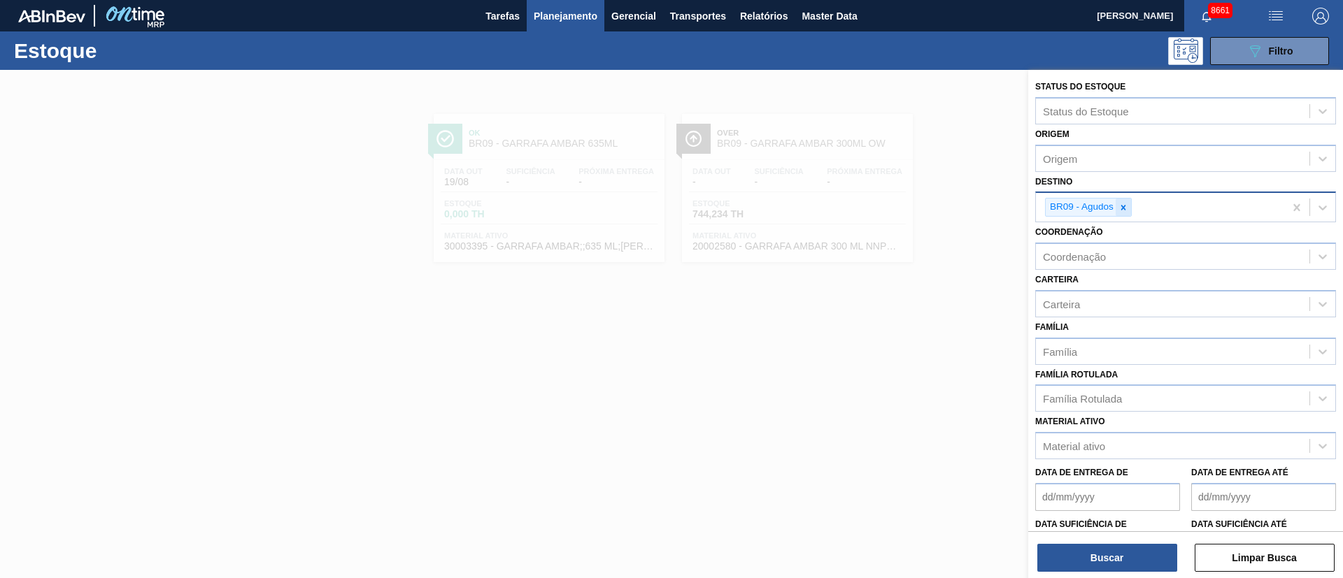
click at [1125, 208] on icon at bounding box center [1123, 207] width 5 height 5
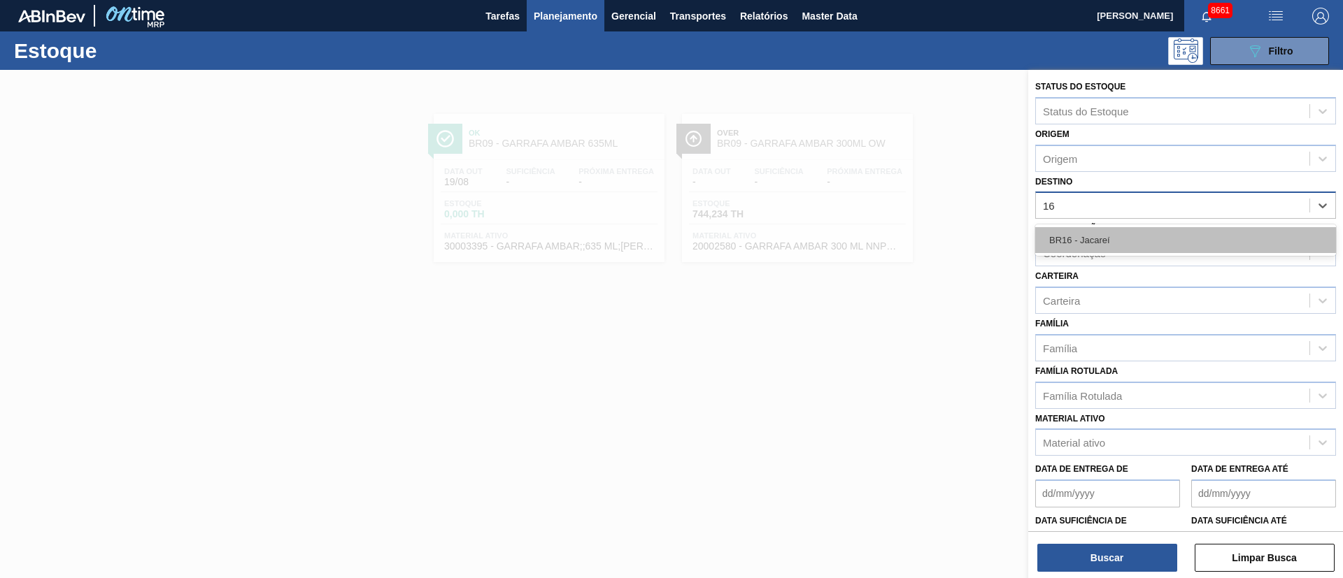
click at [1089, 236] on div "BR16 - Jacareí" at bounding box center [1185, 240] width 301 height 26
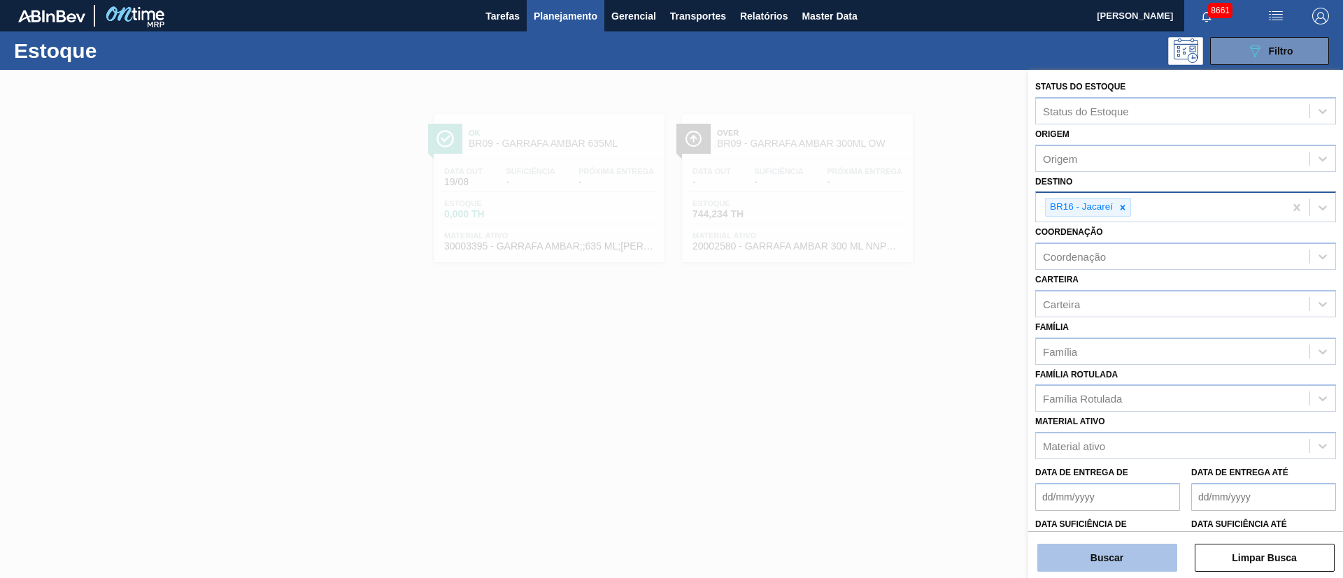
click at [1099, 562] on button "Buscar" at bounding box center [1107, 558] width 140 height 28
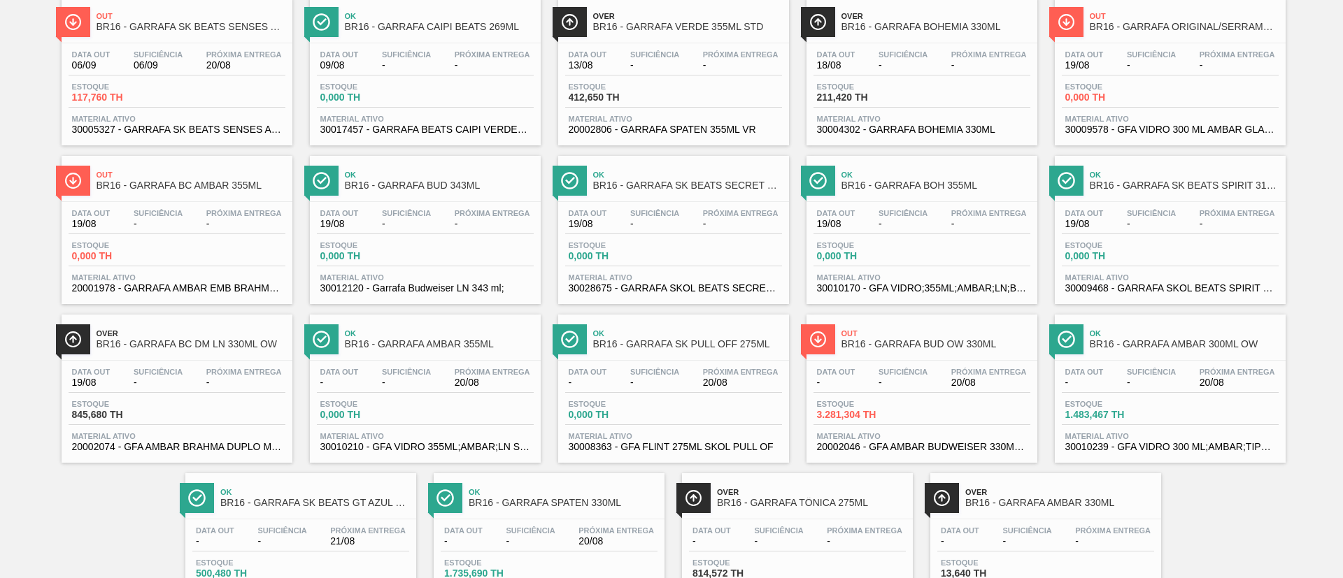
scroll to position [90, 0]
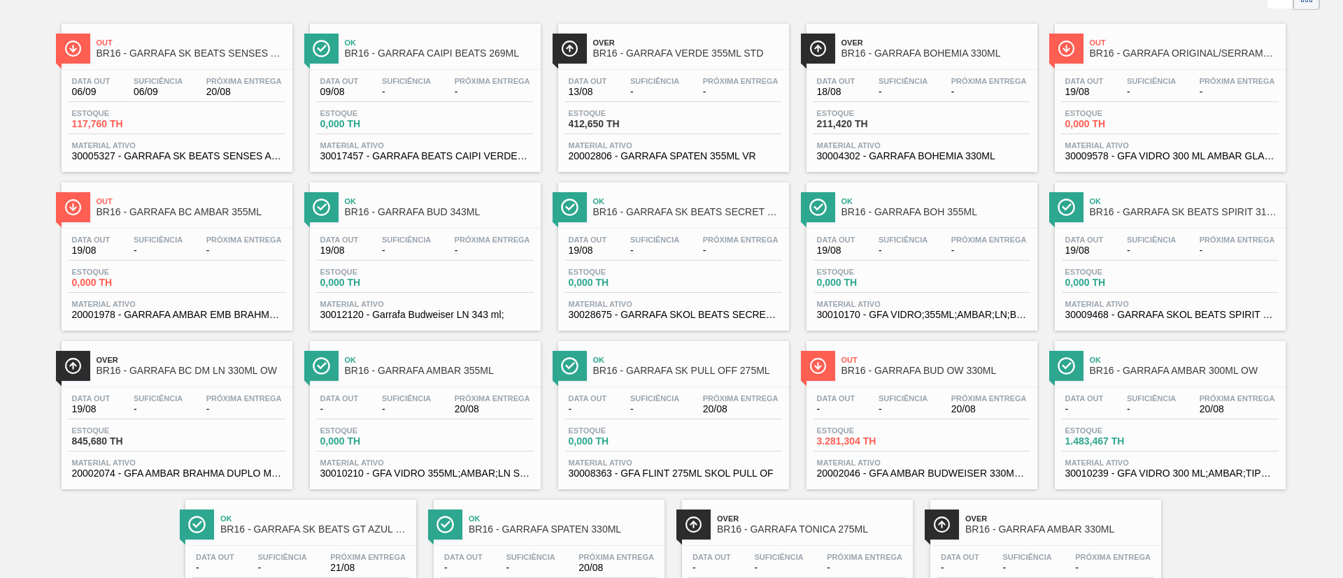
click at [1140, 427] on span "Estoque" at bounding box center [1114, 431] width 98 height 8
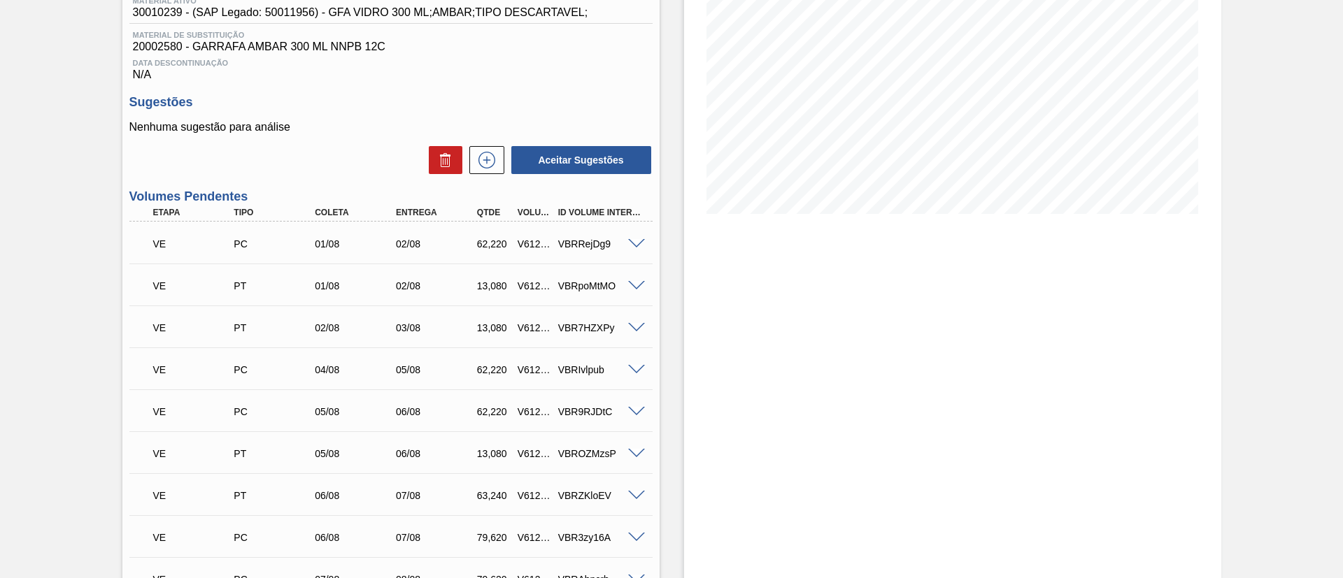
scroll to position [210, 0]
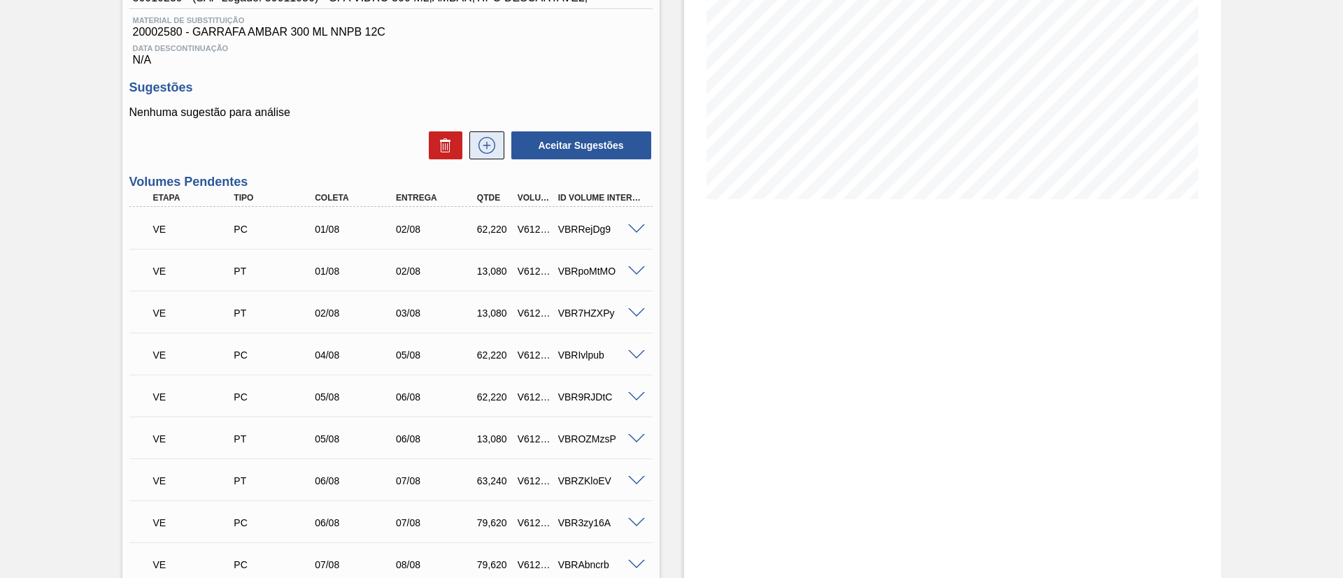
click at [484, 150] on icon at bounding box center [487, 145] width 22 height 17
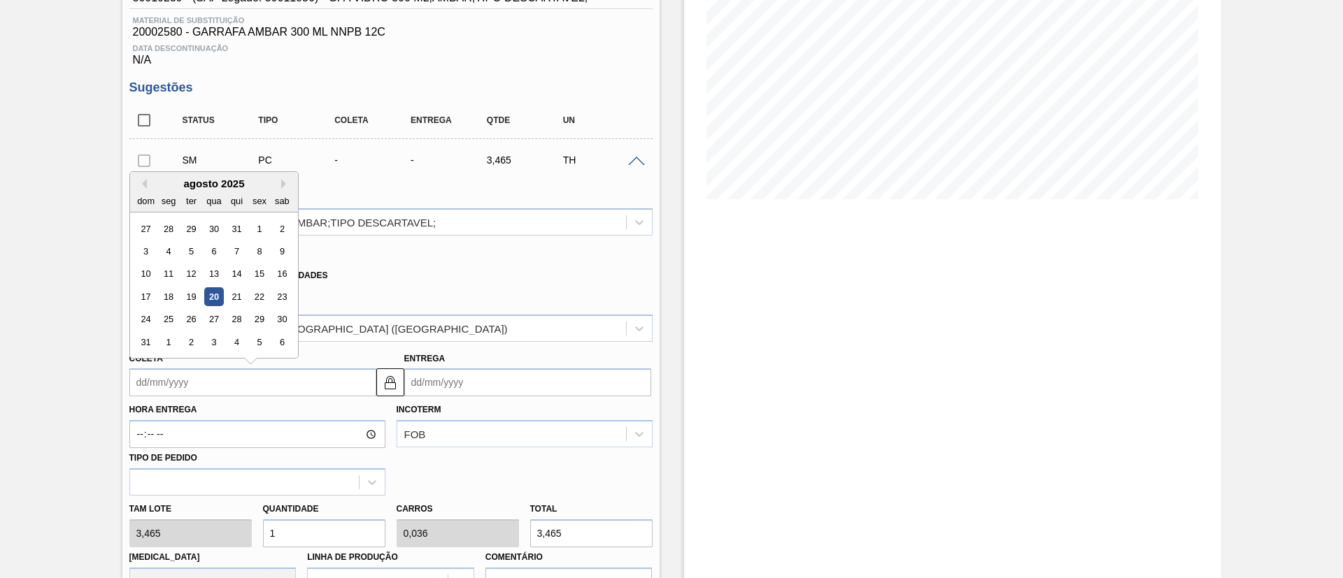
click at [227, 376] on input "Coleta" at bounding box center [252, 383] width 247 height 28
click at [250, 300] on div "22" at bounding box center [259, 296] width 19 height 19
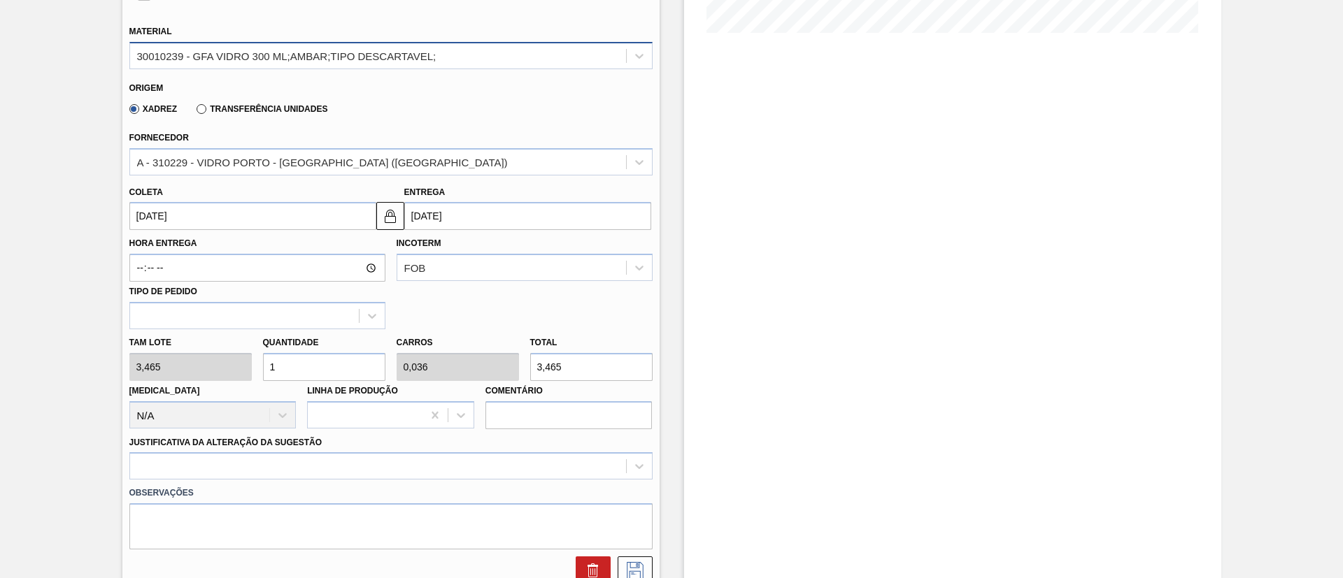
scroll to position [315, 0]
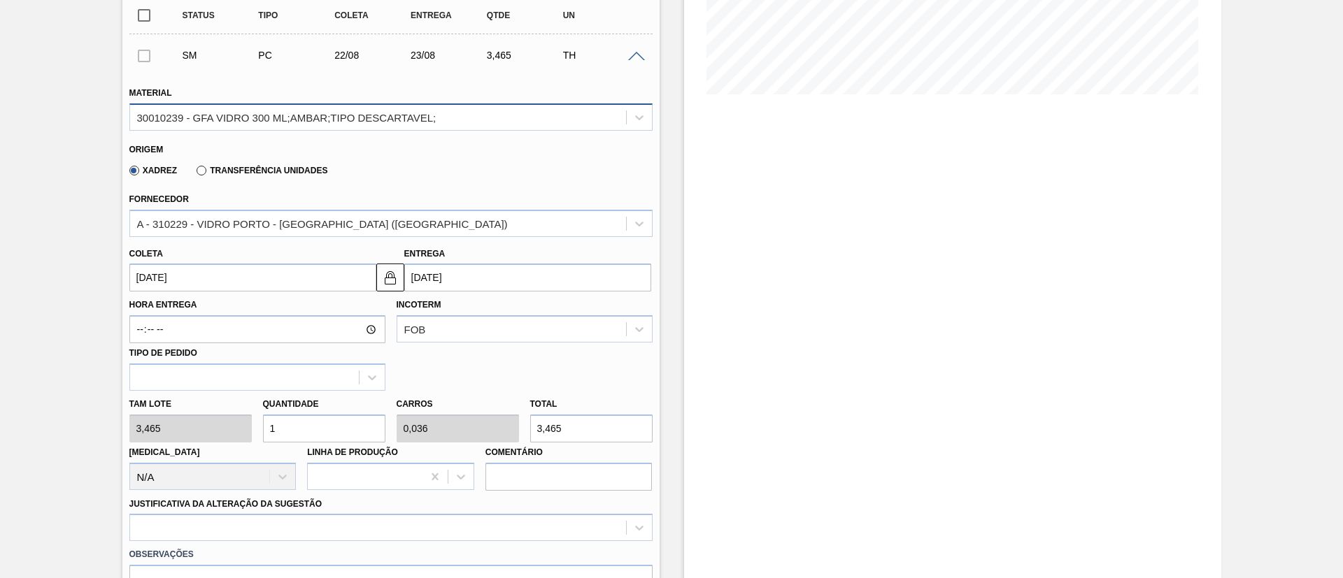
click at [228, 123] on div "30010239 - GFA VIDRO 300 ML;AMBAR;TIPO DESCARTAVEL;" at bounding box center [378, 117] width 496 height 20
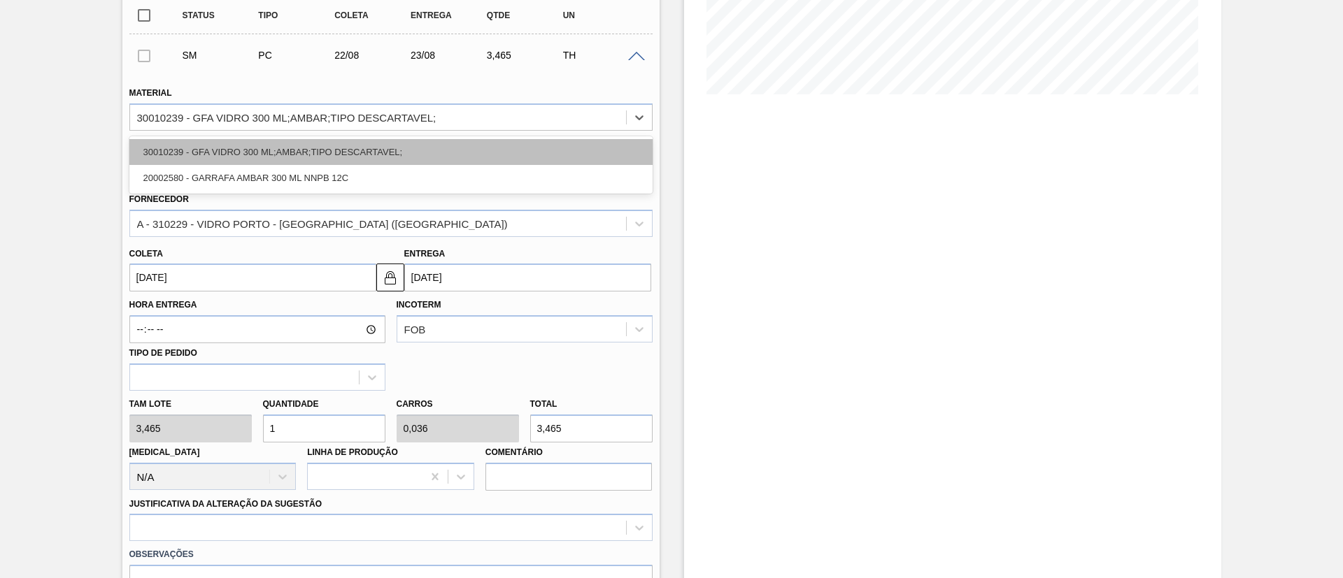
click at [219, 148] on div "30010239 - GFA VIDRO 300 ML;AMBAR;TIPO DESCARTAVEL;" at bounding box center [390, 152] width 523 height 26
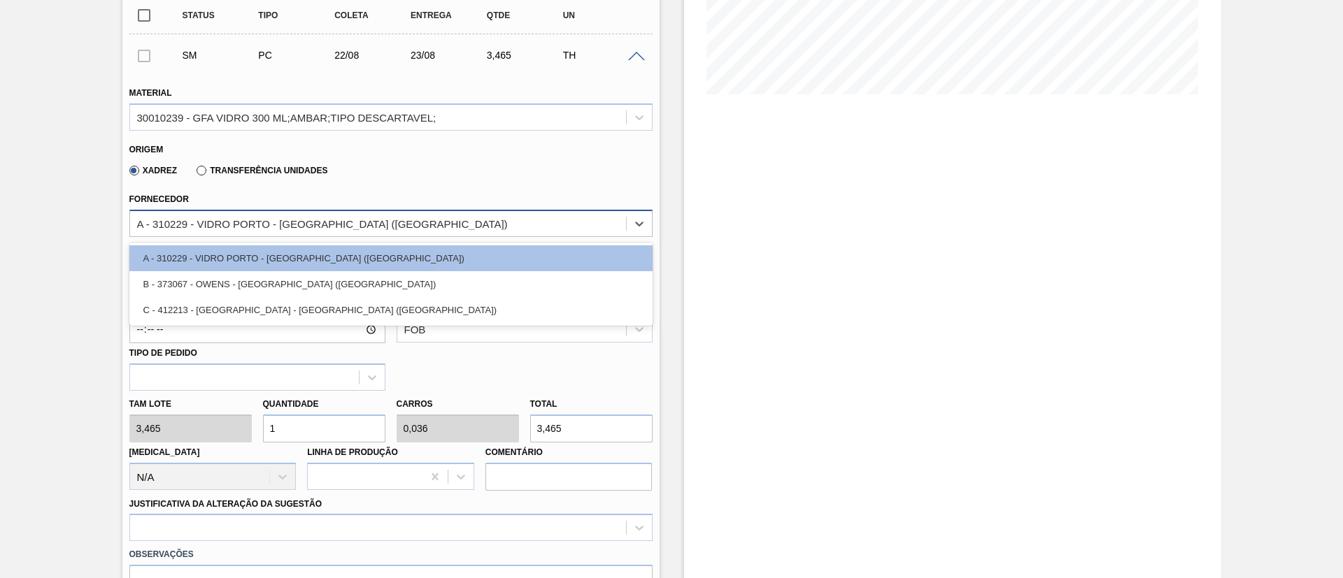
click at [228, 218] on div "A - 310229 - VIDRO PORTO - [GEOGRAPHIC_DATA] ([GEOGRAPHIC_DATA])" at bounding box center [322, 224] width 371 height 12
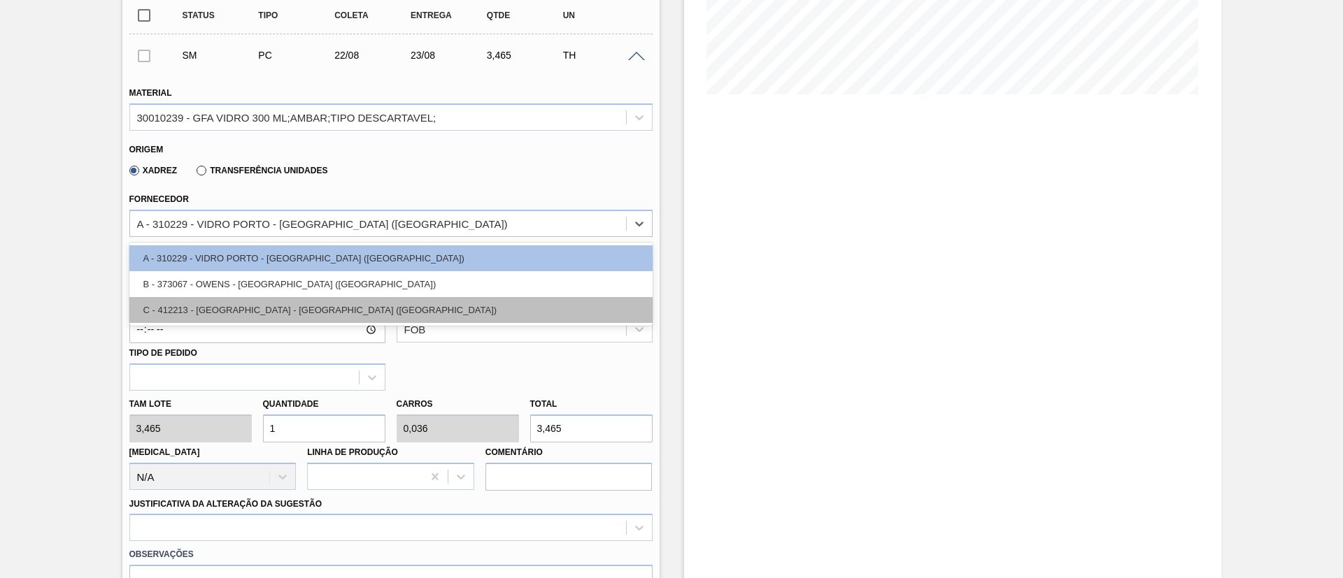
click at [232, 308] on div "C - 412213 - [GEOGRAPHIC_DATA] - [GEOGRAPHIC_DATA] ([GEOGRAPHIC_DATA])" at bounding box center [390, 310] width 523 height 26
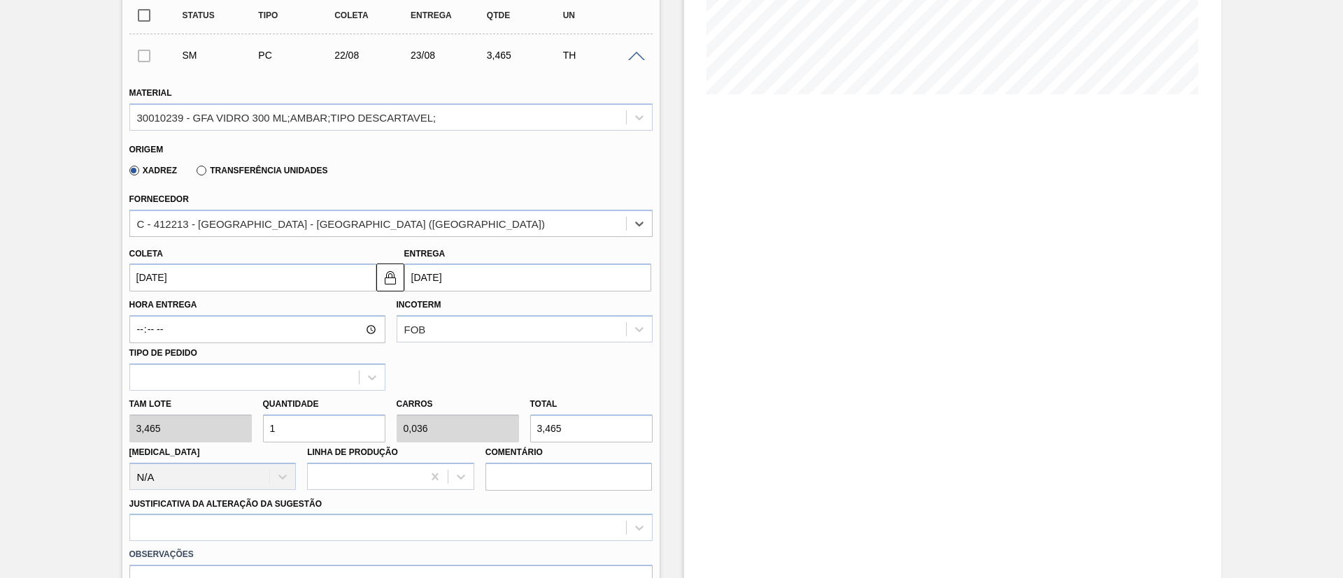
scroll to position [420, 0]
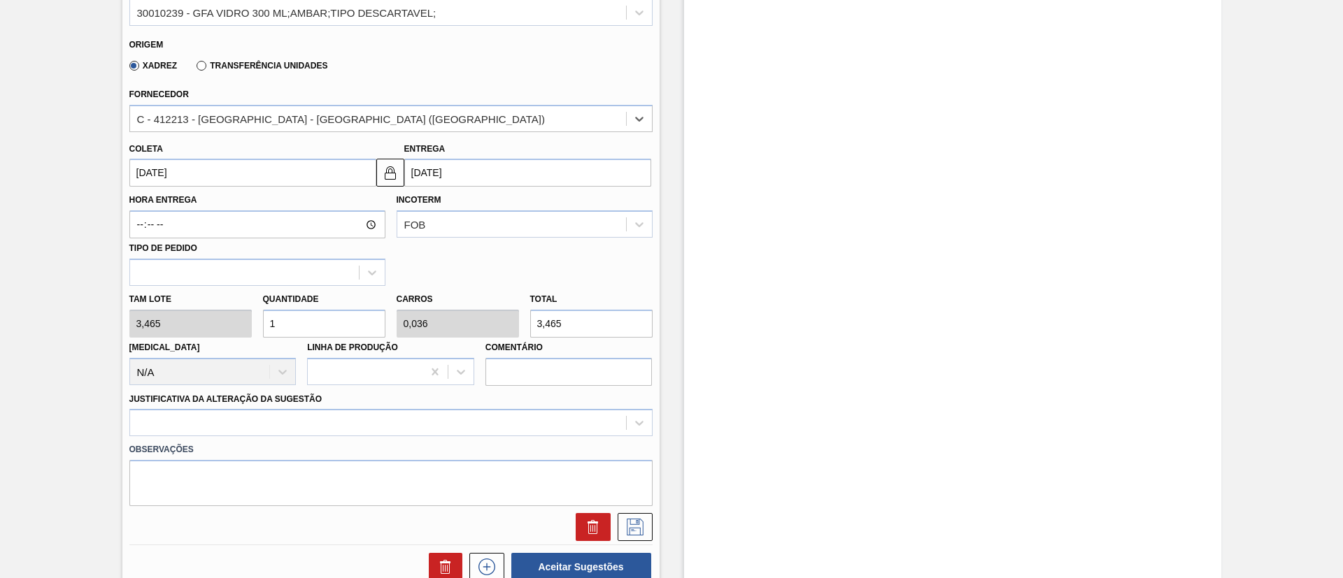
click at [168, 322] on div "Tam lote 3,465 Quantidade 1 Carros 0,036 Total 3,465 [MEDICAL_DATA] N/A Linha d…" at bounding box center [391, 336] width 534 height 100
click at [241, 433] on div at bounding box center [390, 422] width 523 height 27
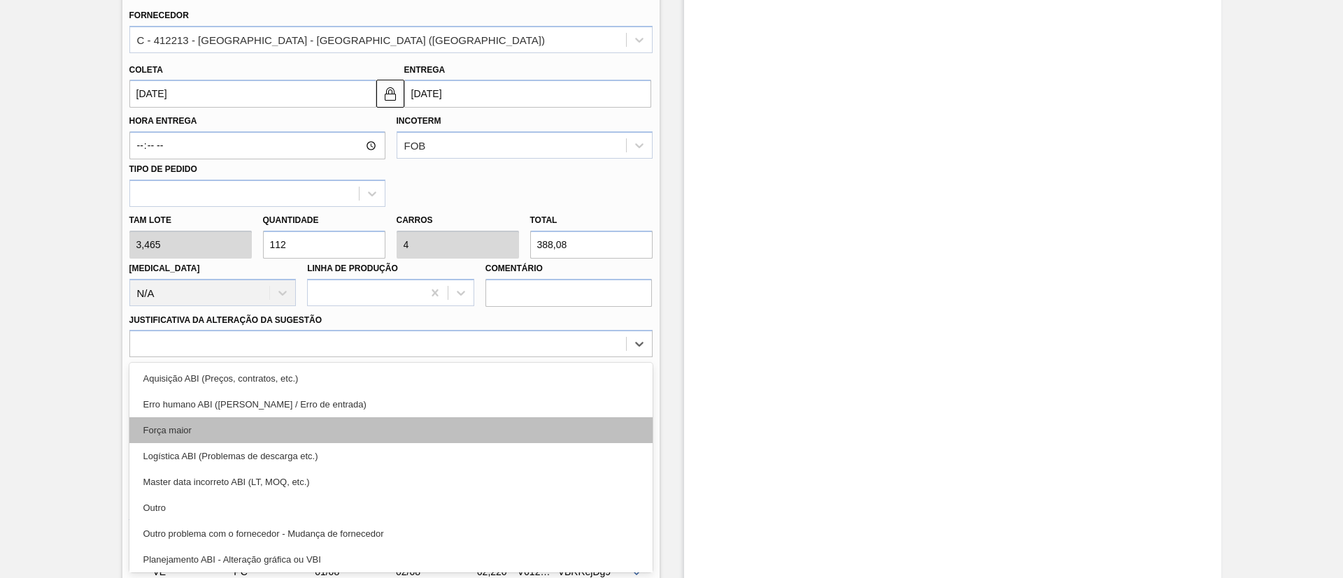
click at [233, 428] on div "Força maior" at bounding box center [390, 431] width 523 height 26
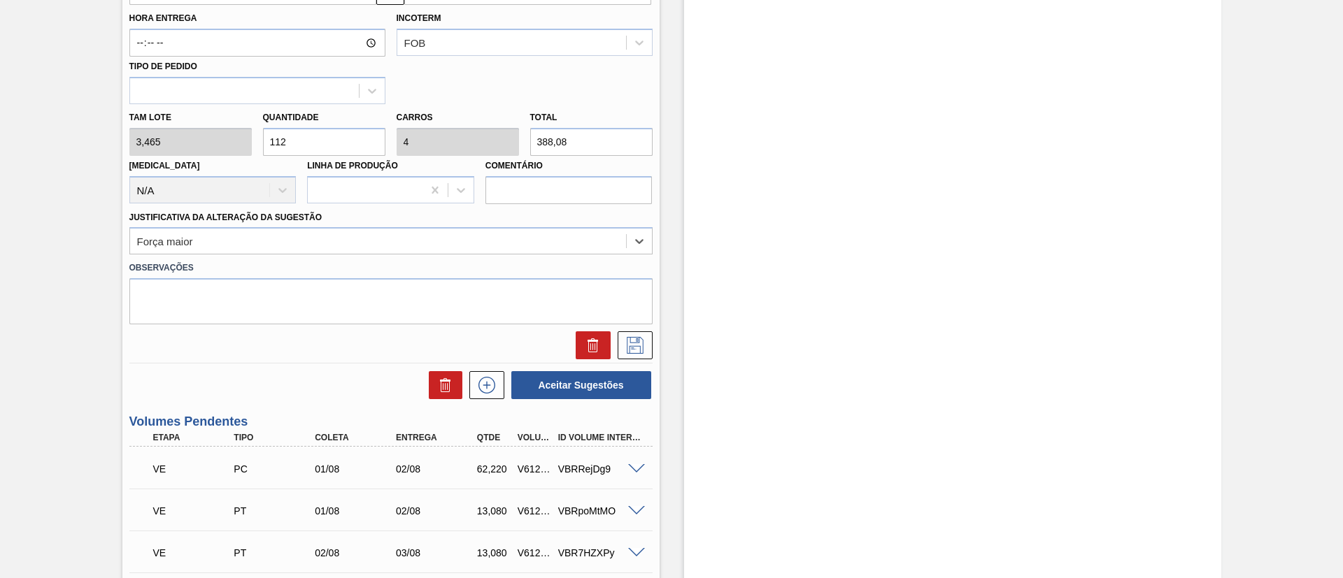
scroll to position [604, 0]
click at [636, 341] on icon at bounding box center [635, 343] width 17 height 17
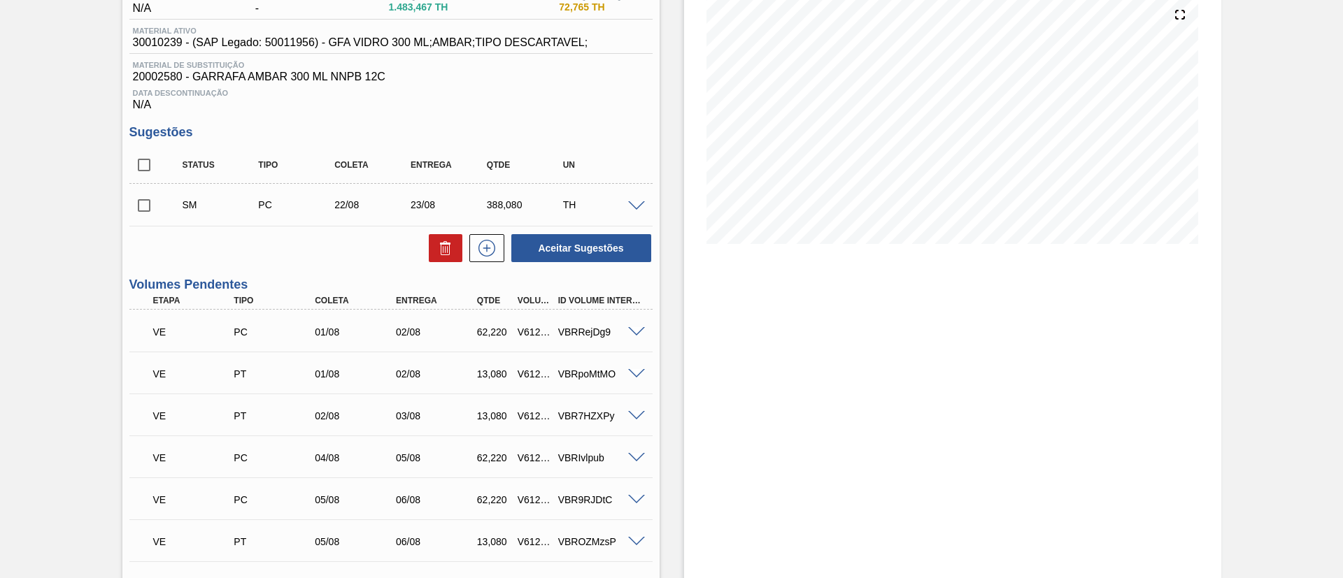
scroll to position [0, 0]
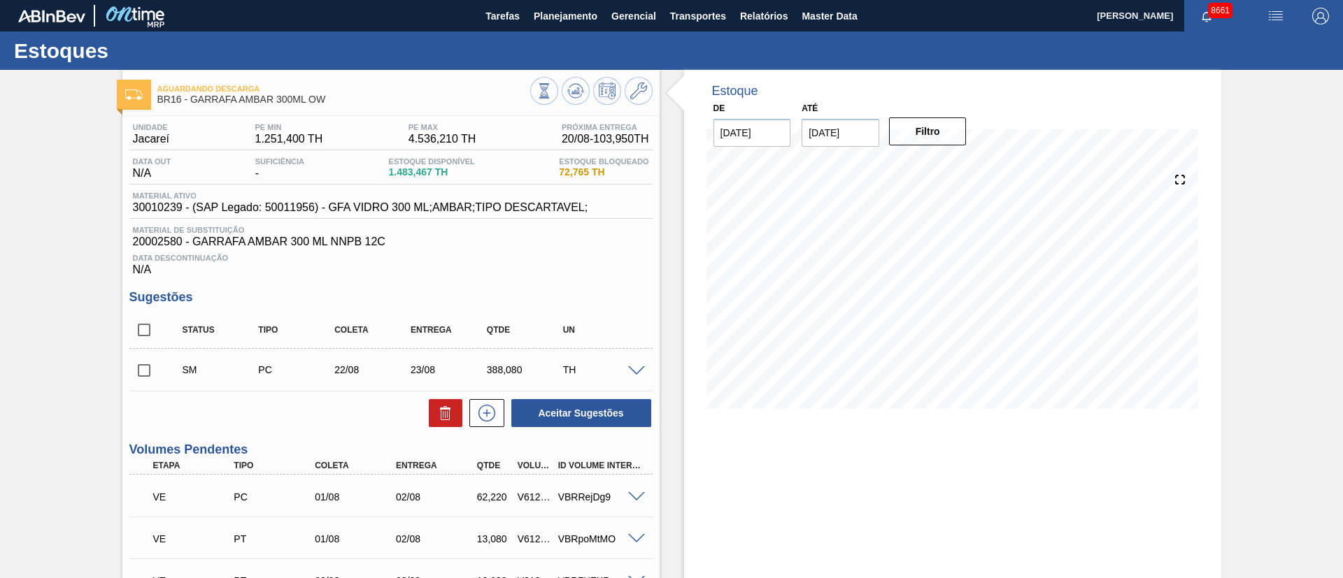
click at [139, 373] on input "checkbox" at bounding box center [143, 370] width 29 height 29
click at [619, 422] on button "Aceitar Sugestões" at bounding box center [581, 413] width 140 height 28
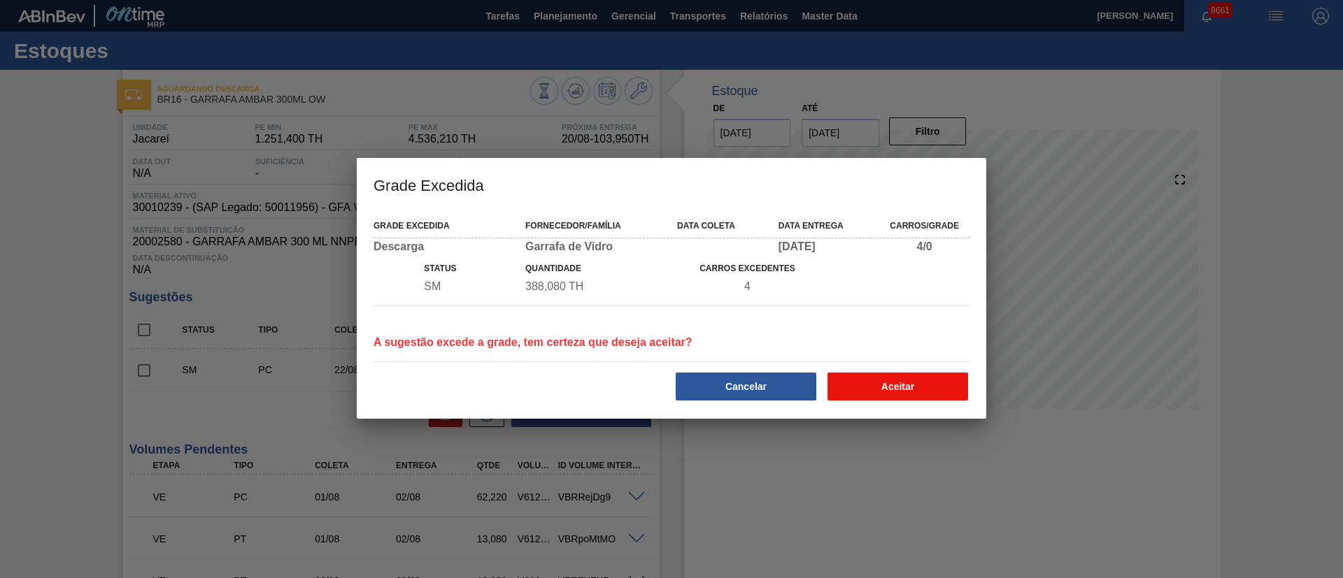
click at [880, 379] on button "Aceitar" at bounding box center [897, 387] width 141 height 28
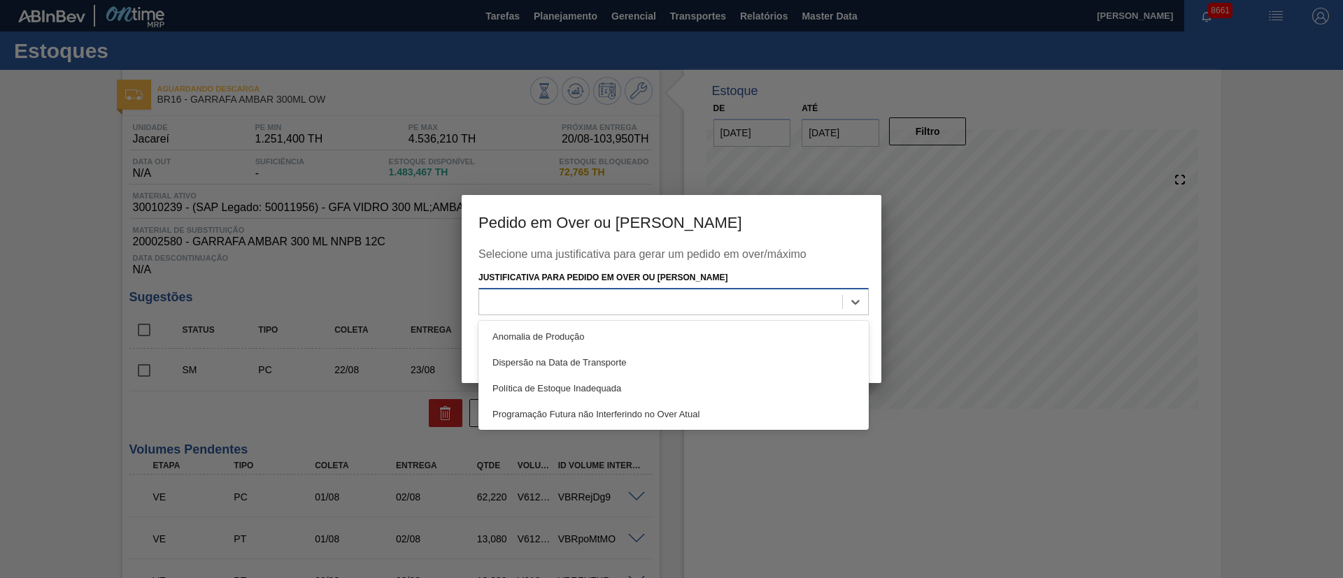
click at [584, 302] on div at bounding box center [660, 302] width 363 height 20
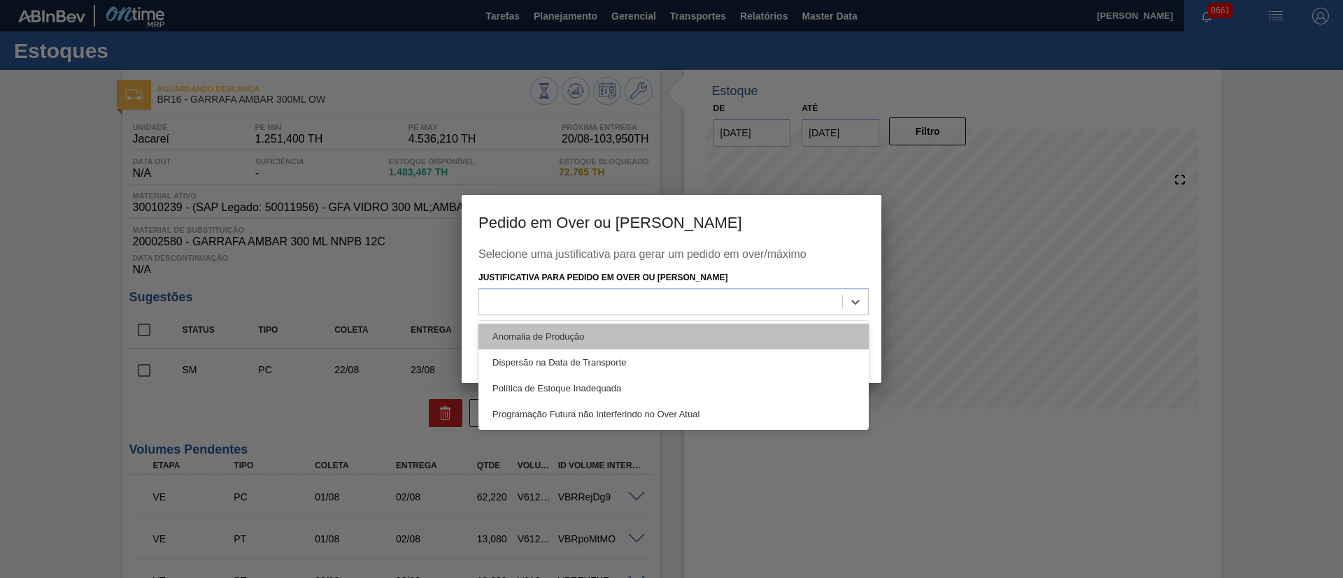
click at [545, 336] on div "Anomalia de Produção" at bounding box center [673, 337] width 390 height 26
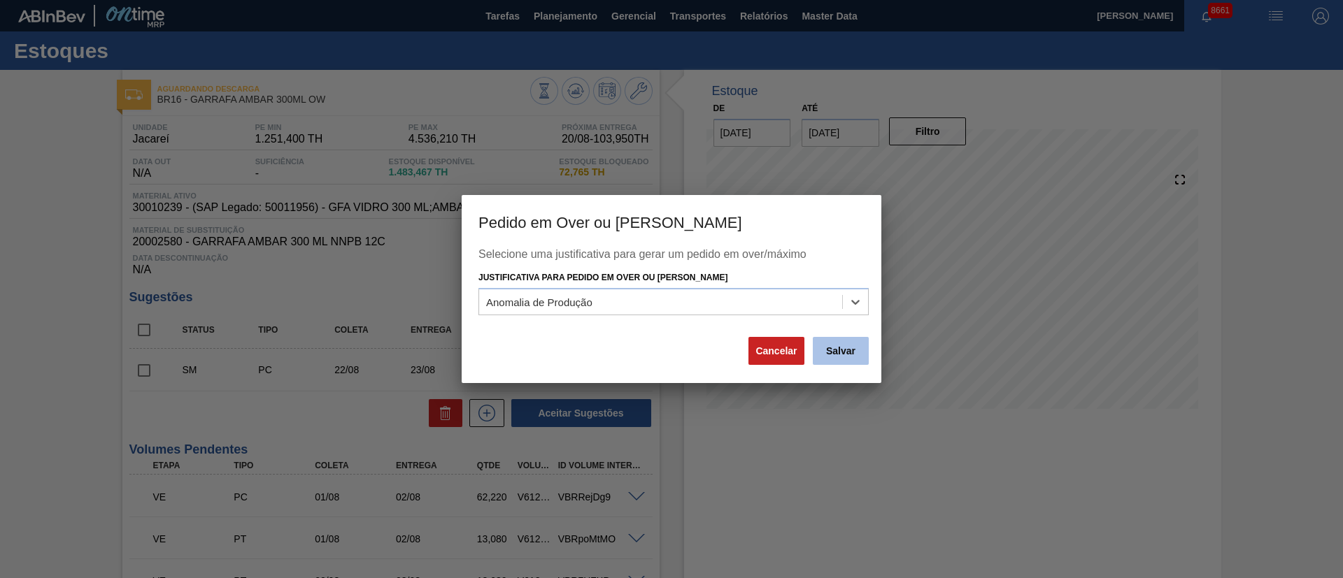
click at [830, 353] on button "Salvar" at bounding box center [841, 351] width 56 height 28
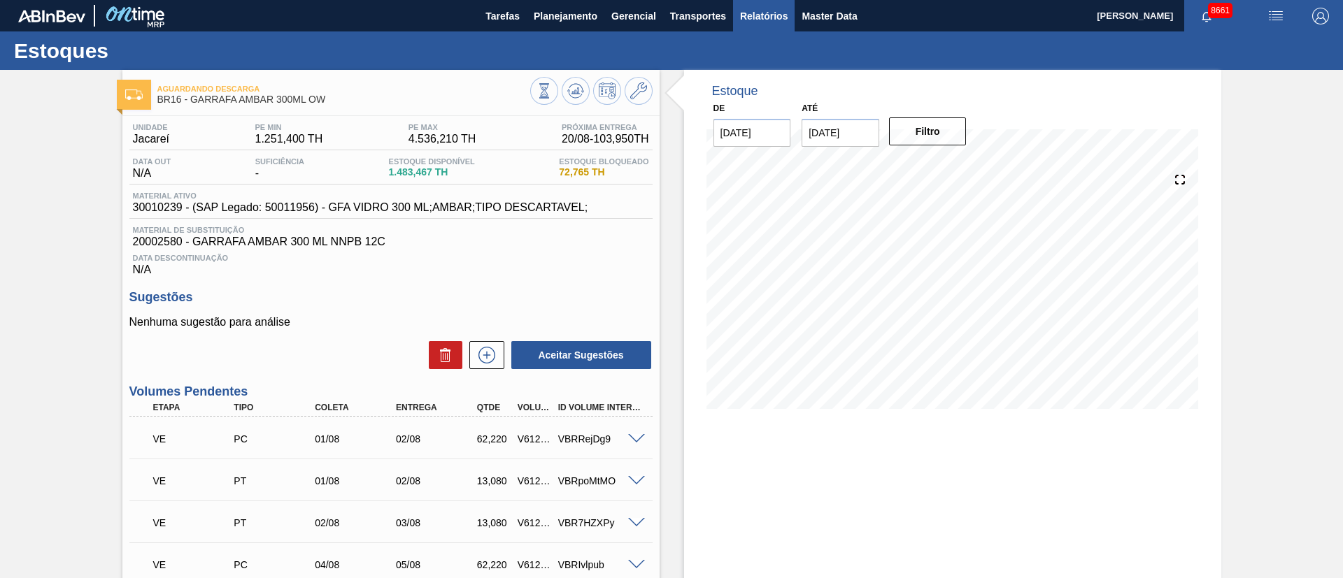
click at [751, 15] on span "Relatórios" at bounding box center [764, 16] width 48 height 17
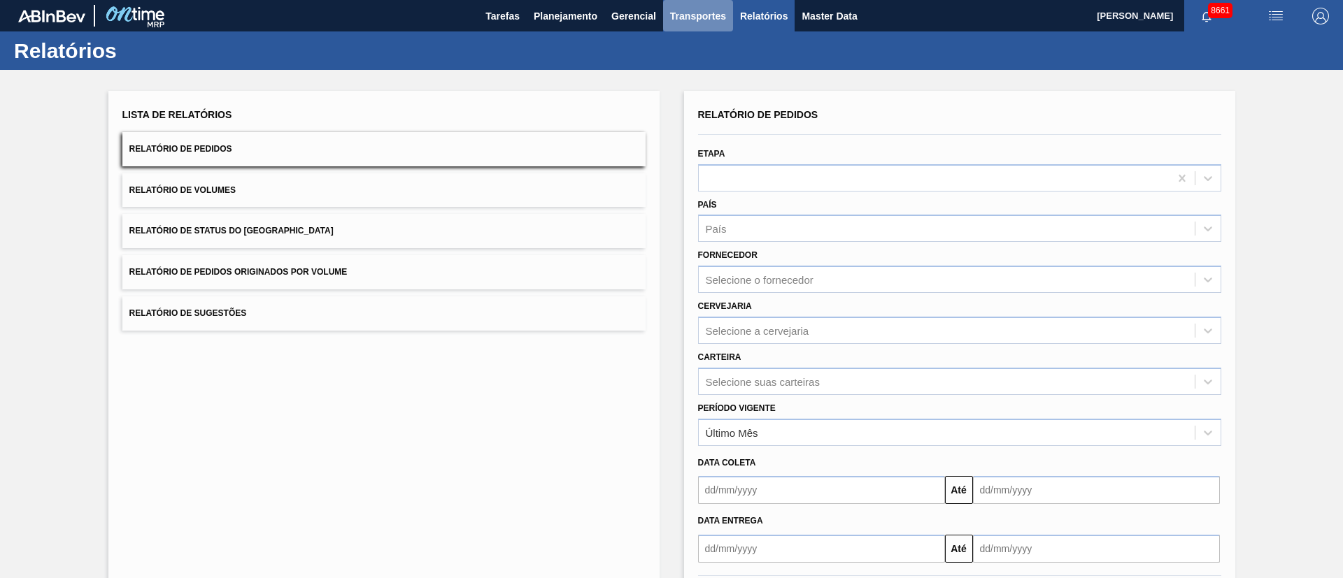
click at [687, 20] on span "Transportes" at bounding box center [698, 16] width 56 height 17
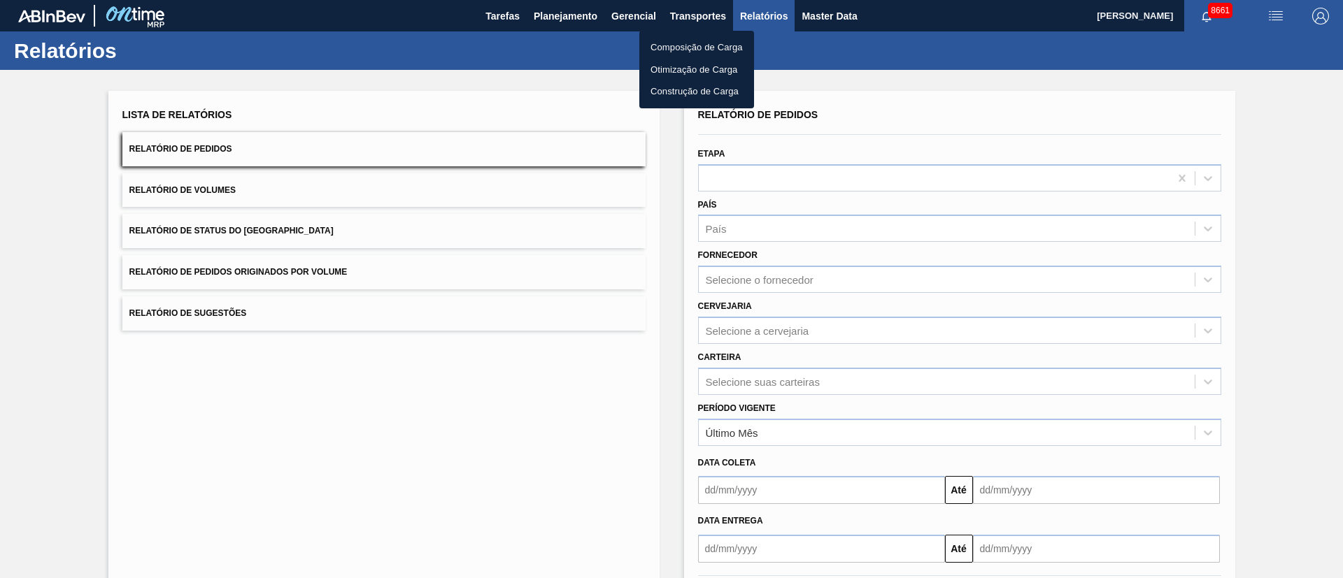
click at [670, 72] on li "Otimização de Carga" at bounding box center [696, 70] width 115 height 22
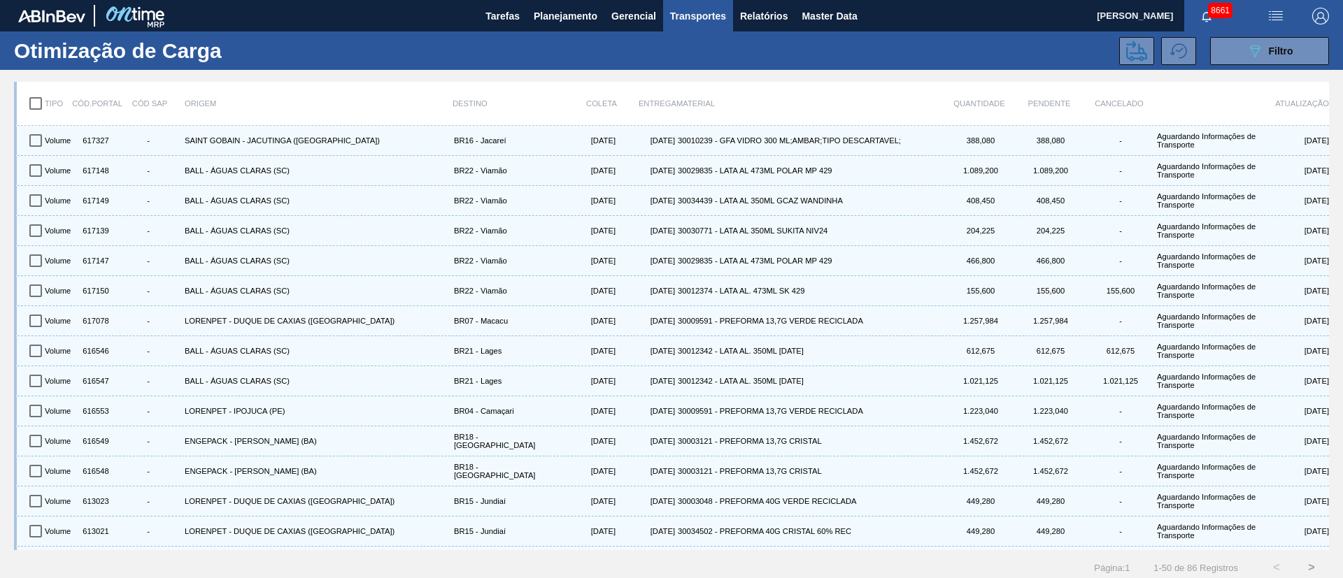
drag, startPoint x: 1259, startPoint y: 54, endPoint x: 1230, endPoint y: 73, distance: 34.3
click at [1260, 54] on icon "089F7B8B-B2A5-4AFE-B5C0-19BA573D28AC" at bounding box center [1254, 51] width 17 height 17
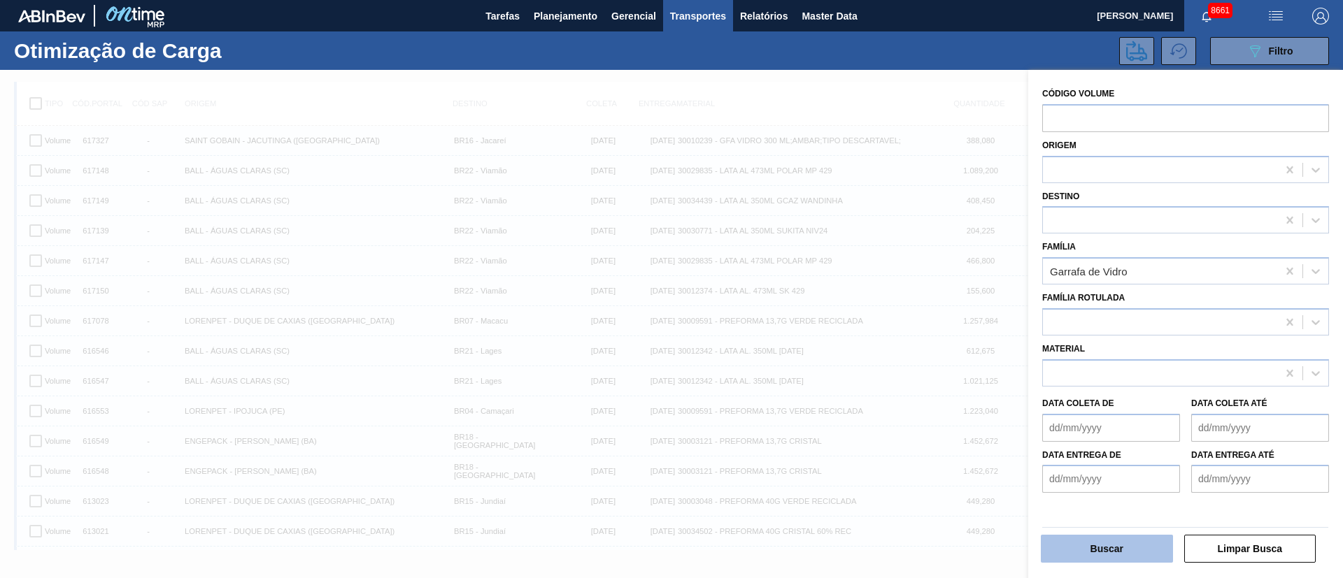
click at [1118, 538] on button "Buscar" at bounding box center [1107, 549] width 132 height 28
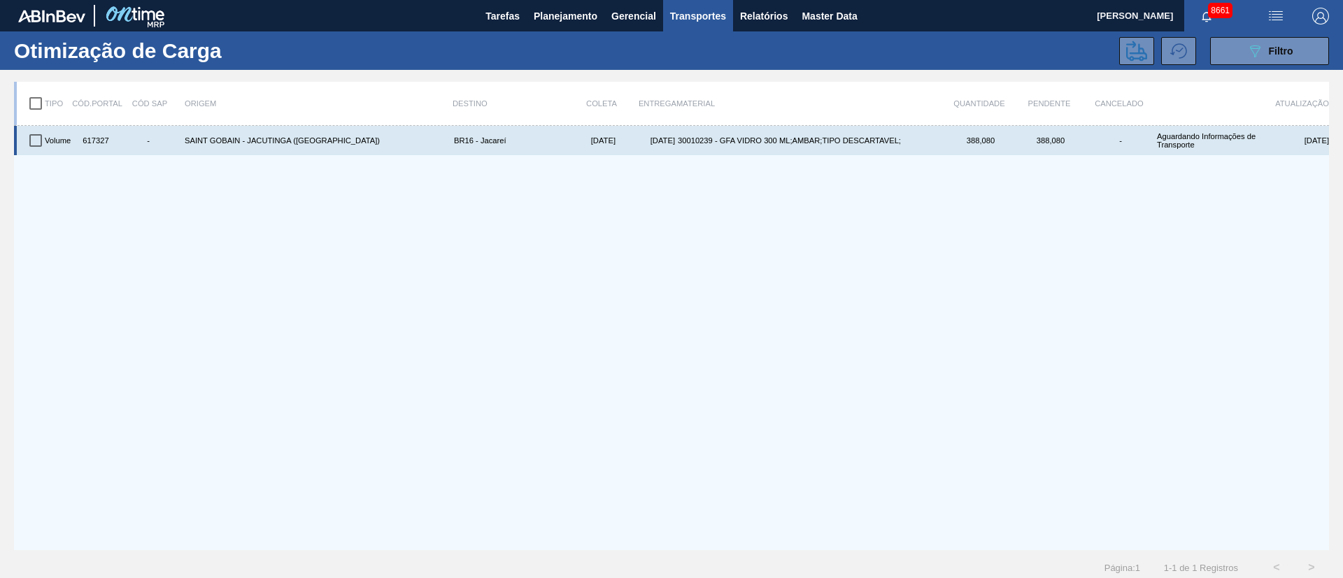
click at [27, 137] on input "checkbox" at bounding box center [35, 140] width 29 height 29
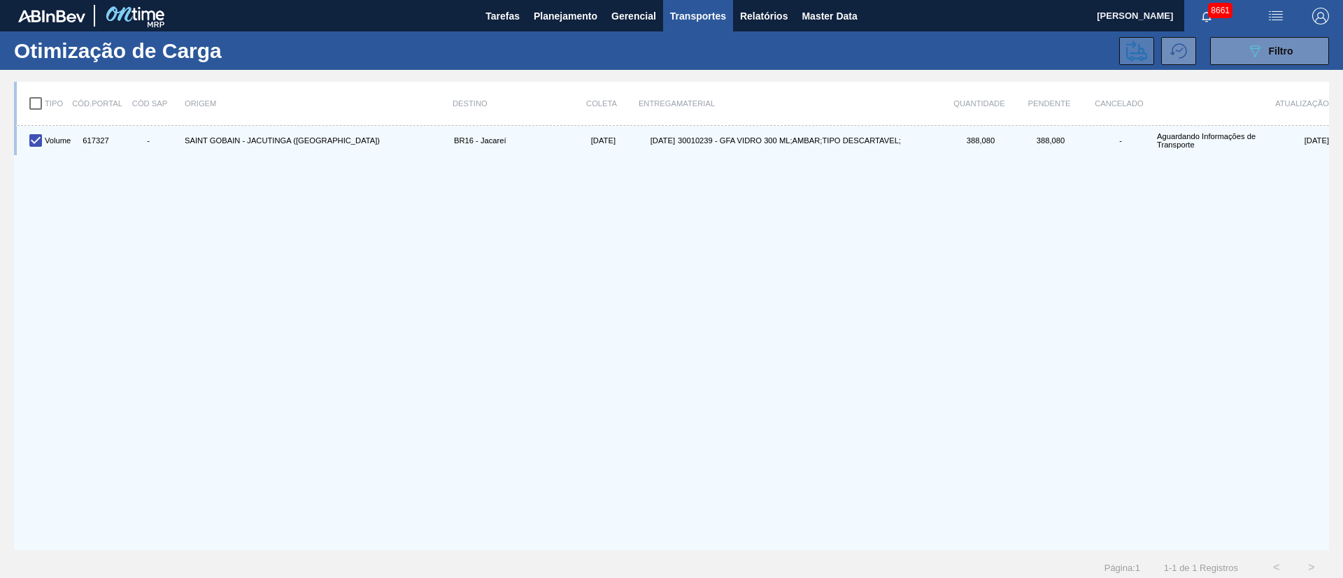
click at [1139, 41] on icon at bounding box center [1136, 51] width 21 height 21
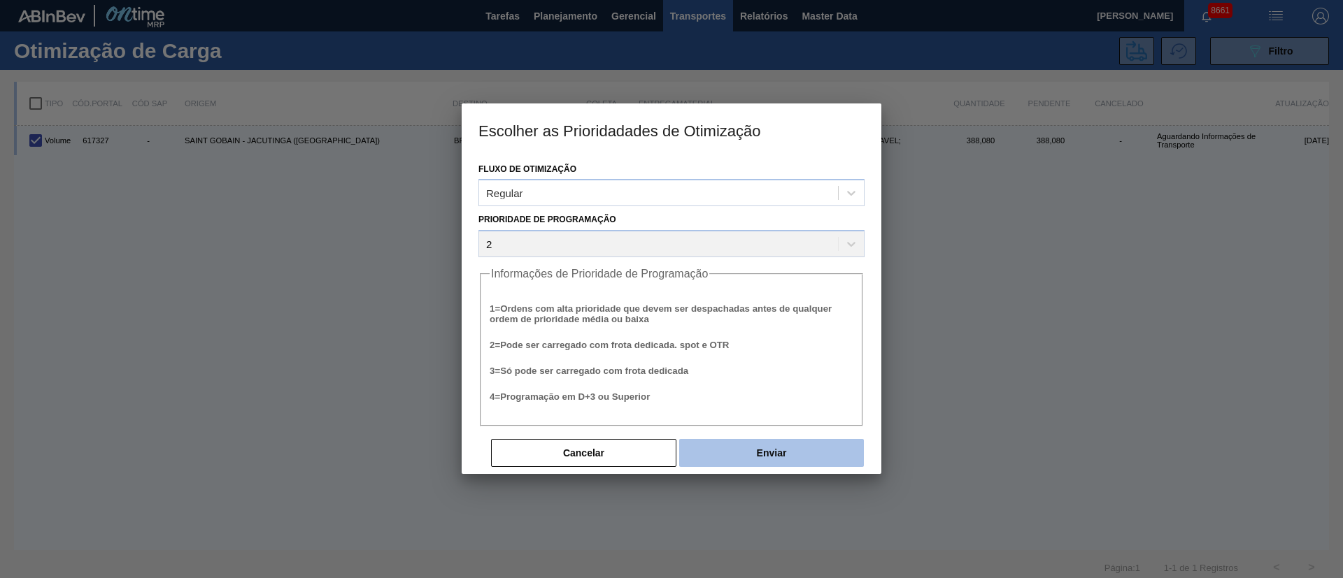
click at [797, 455] on button "Enviar" at bounding box center [771, 453] width 185 height 28
